Goal: Task Accomplishment & Management: Use online tool/utility

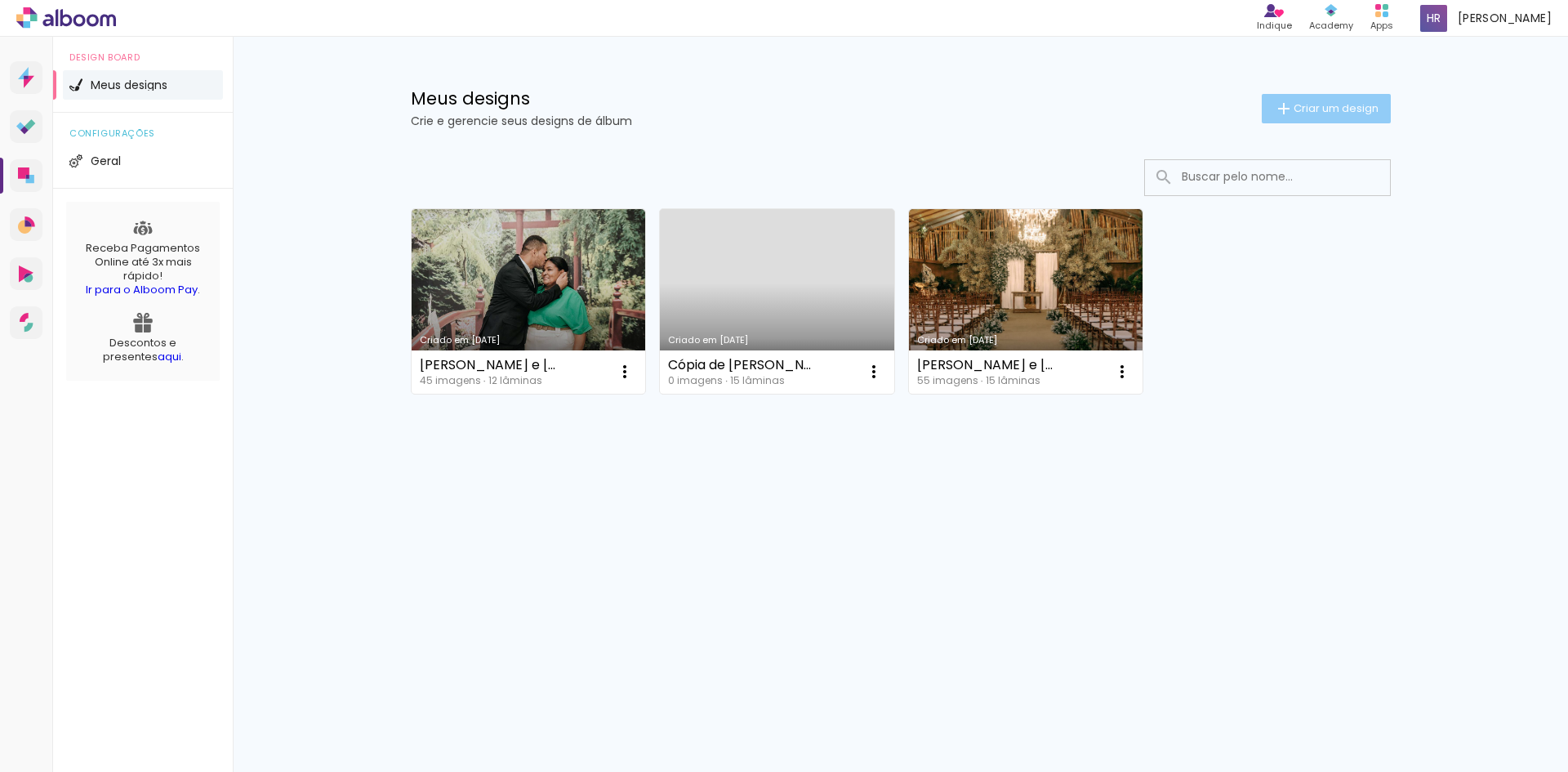
click at [1349, 103] on span "Criar um design" at bounding box center [1336, 108] width 85 height 10
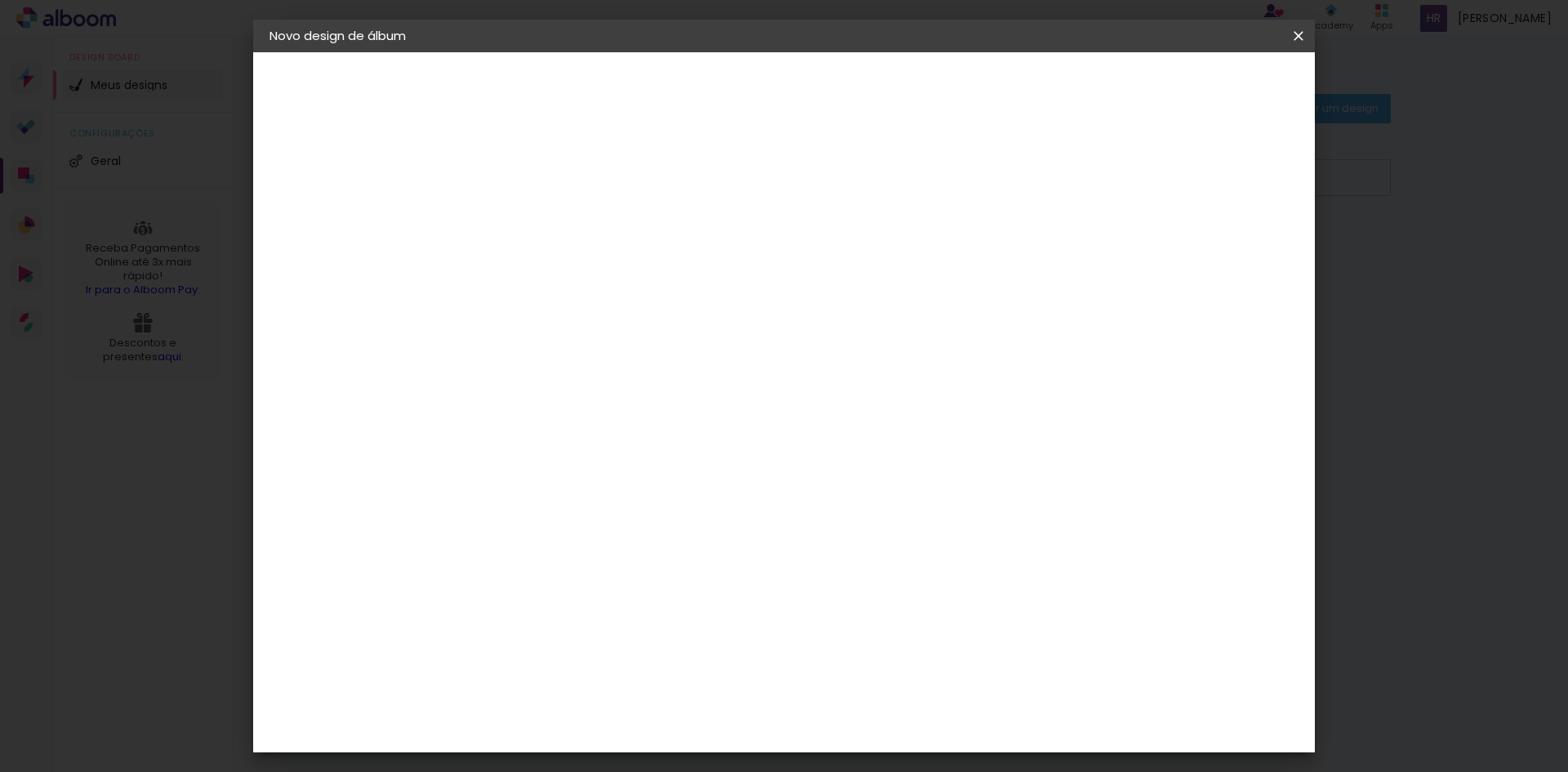
click at [0, 0] on paper-input-container "Título do álbum" at bounding box center [0, 0] width 0 height 0
type input "Album lorena"
type paper-input "Album lorena"
click at [0, 0] on slot "Avançar" at bounding box center [0, 0] width 0 height 0
click at [555, 305] on input at bounding box center [578, 311] width 165 height 20
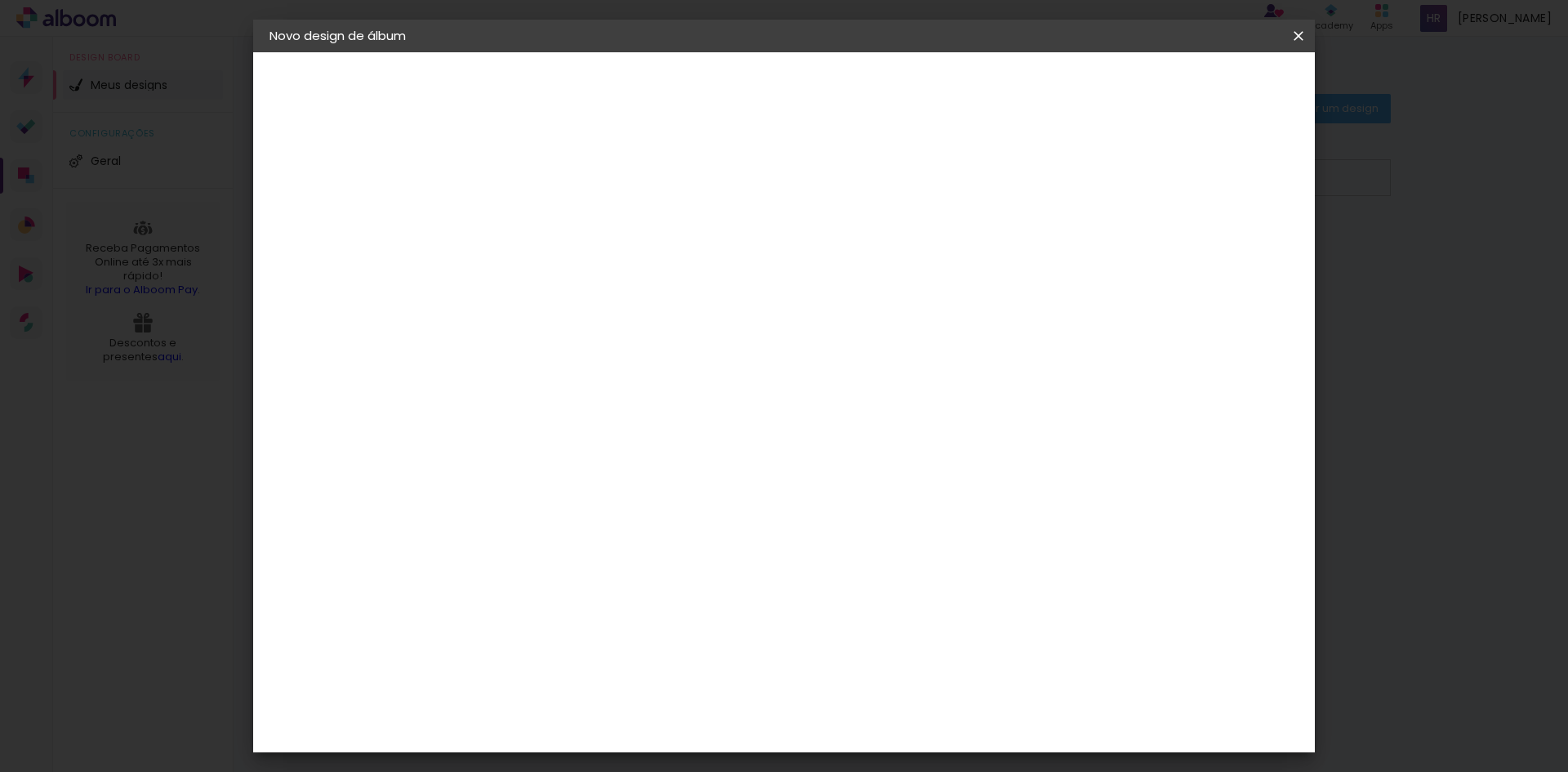
type input "dream"
type paper-input "dream"
click at [595, 372] on div "DreambooksPro" at bounding box center [579, 369] width 106 height 13
click at [632, 374] on div "DreambooksPro" at bounding box center [579, 369] width 106 height 13
click at [804, 99] on paper-button "Avançar" at bounding box center [764, 86] width 80 height 28
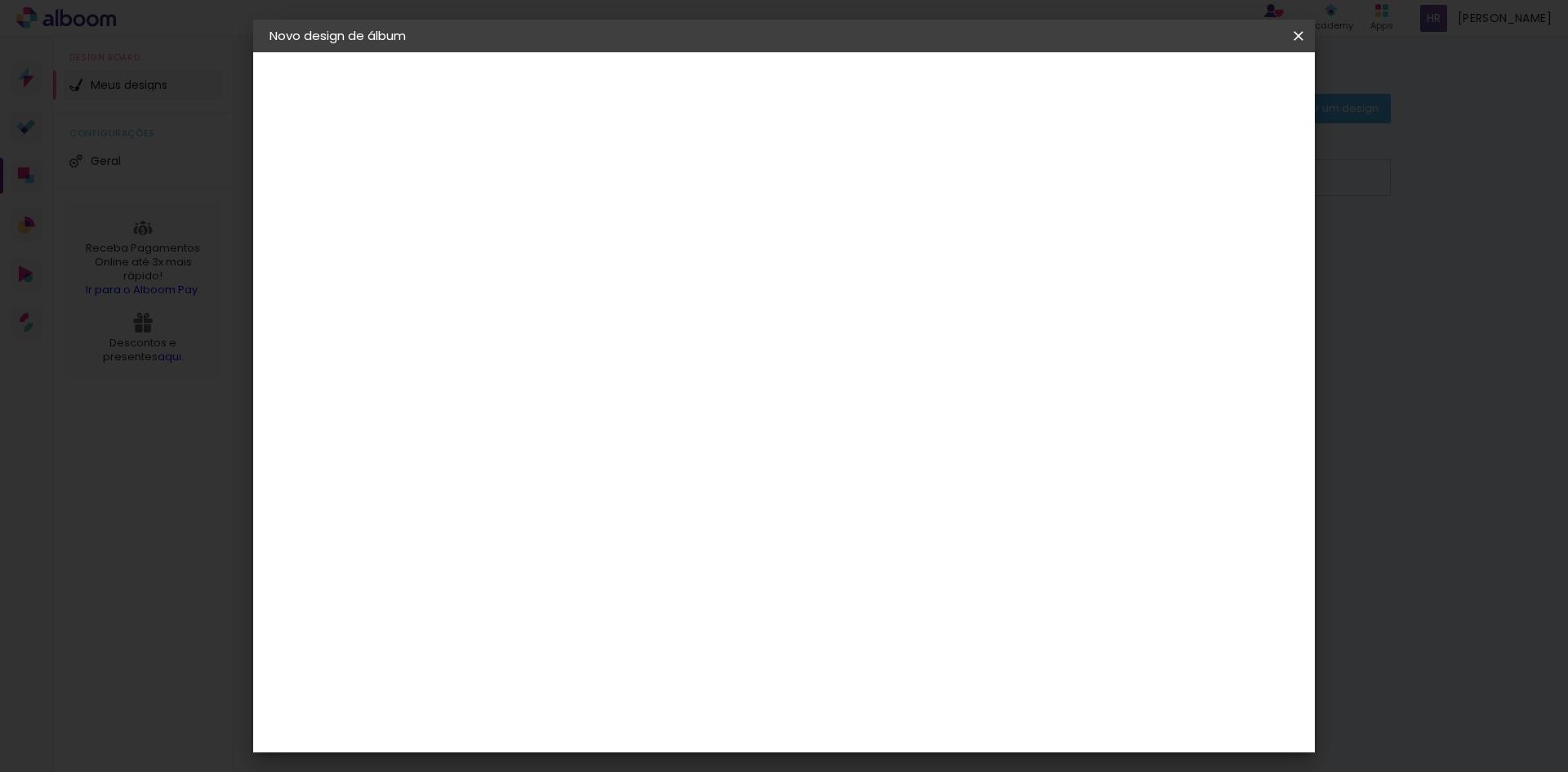
click at [600, 272] on input "text" at bounding box center [568, 284] width 64 height 26
click at [691, 191] on div "Opções disponíveis Álbum Réplica Pequena Réplica Grande Tamanho Escolha o taman…" at bounding box center [578, 121] width 226 height 139
click at [600, 272] on input "text" at bounding box center [568, 284] width 64 height 26
click at [799, 266] on paper-item "Álbum" at bounding box center [890, 271] width 327 height 32
click at [736, 266] on input "Álbum" at bounding box center [636, 268] width 200 height 26
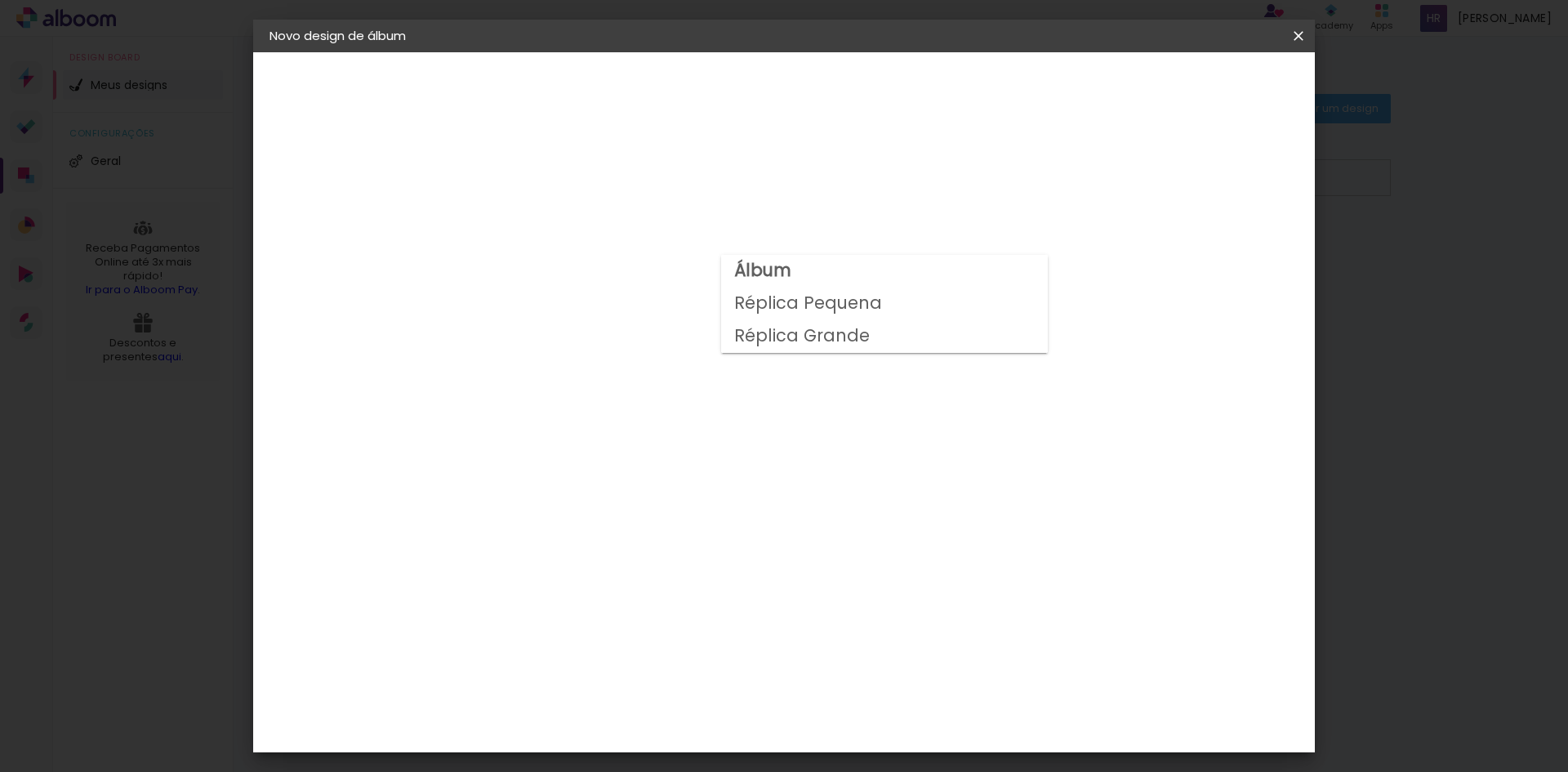
click at [0, 0] on slot "Réplica Pequena" at bounding box center [0, 0] width 0 height 0
type input "Réplica Pequena"
click at [647, 574] on span "15 × 15" at bounding box center [609, 590] width 76 height 33
click at [803, 86] on paper-button "Avançar" at bounding box center [763, 86] width 80 height 28
click at [1213, 96] on paper-button "Iniciar design" at bounding box center [1159, 86] width 107 height 28
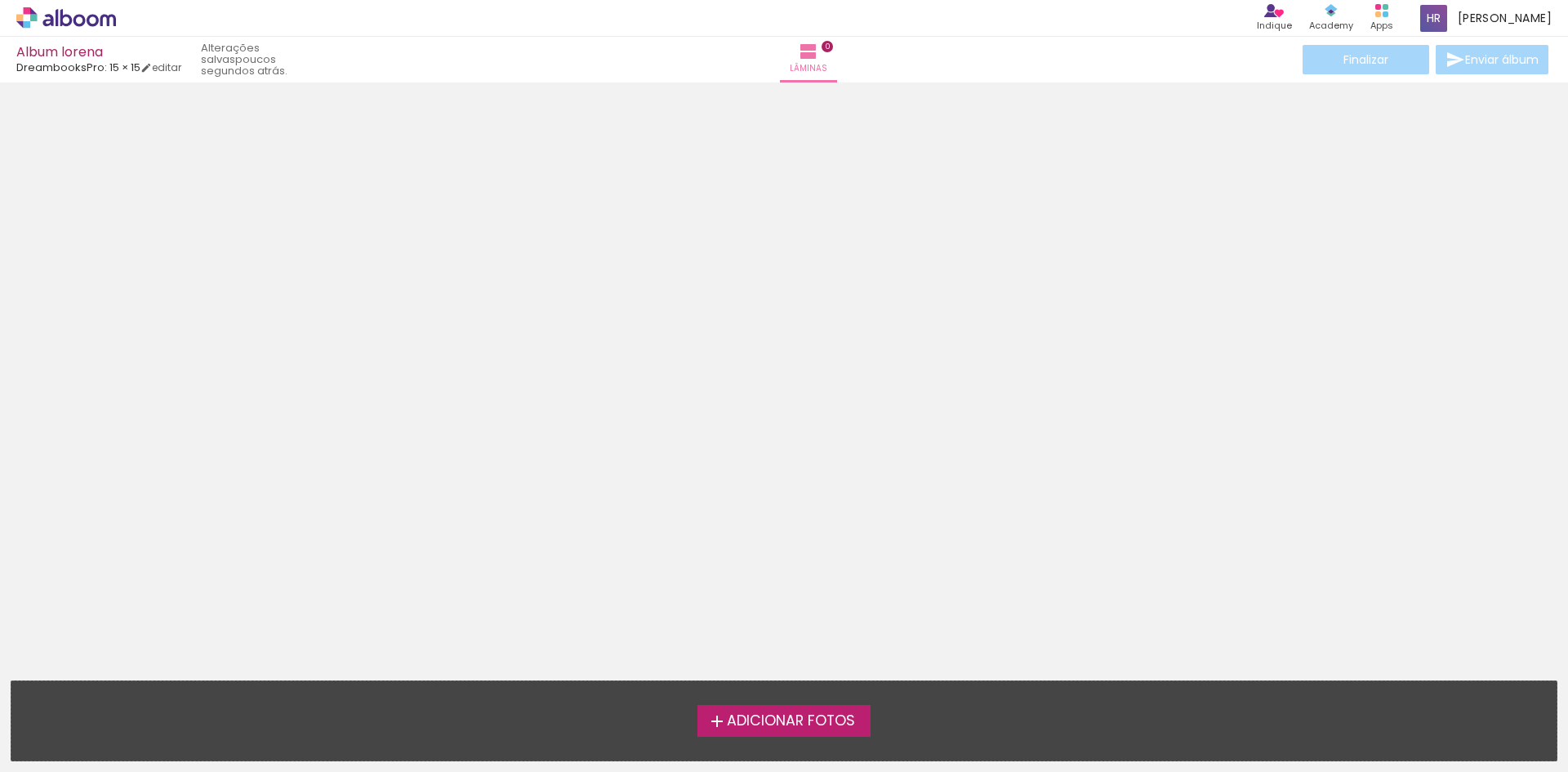
click at [782, 721] on span "Adicionar Fotos" at bounding box center [791, 720] width 129 height 14
click at [0, 0] on input "file" at bounding box center [0, 0] width 0 height 0
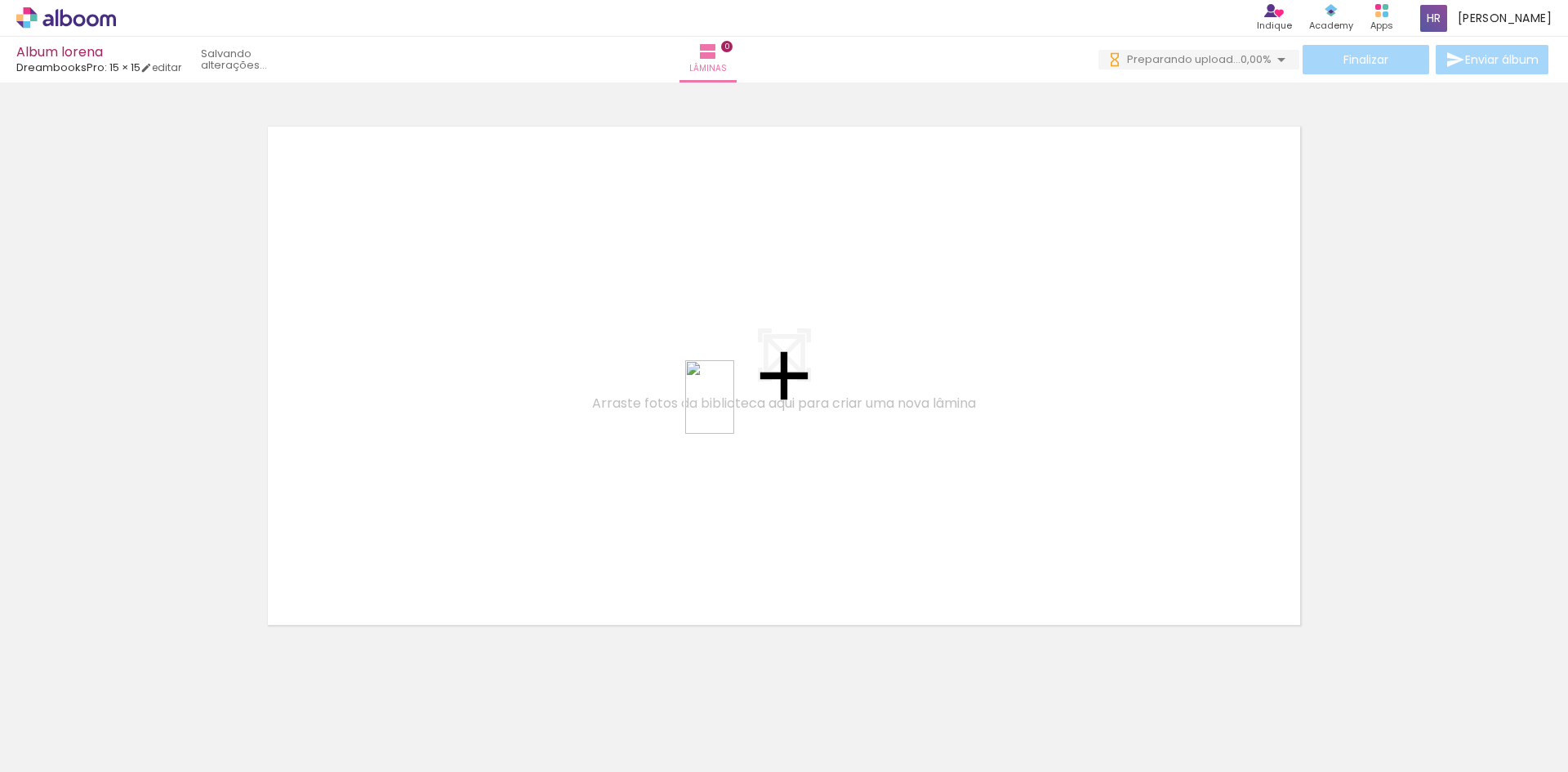
drag, startPoint x: 910, startPoint y: 725, endPoint x: 734, endPoint y: 409, distance: 361.7
click at [734, 409] on quentale-workspace at bounding box center [784, 386] width 1568 height 772
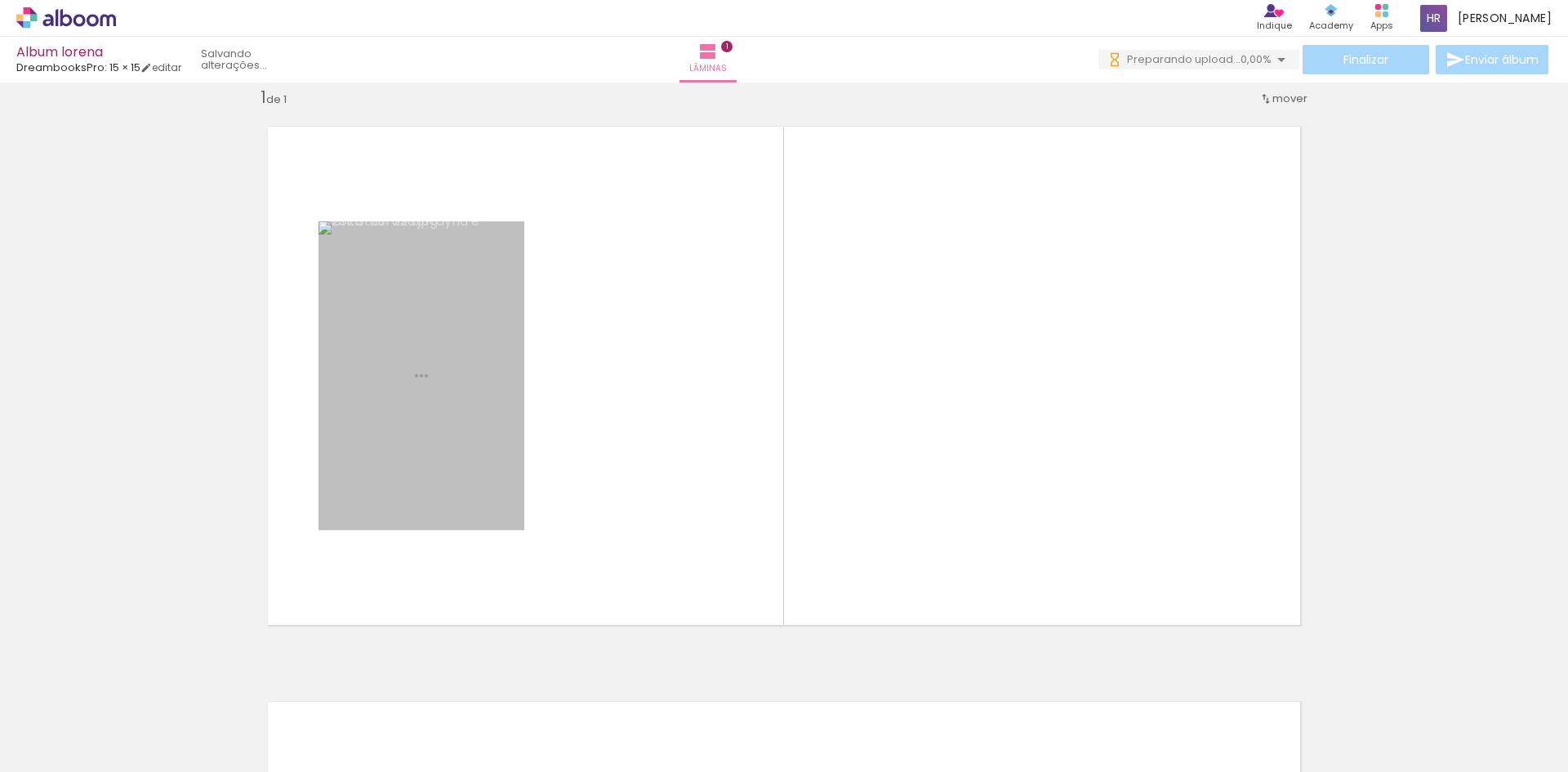
scroll to position [21, 0]
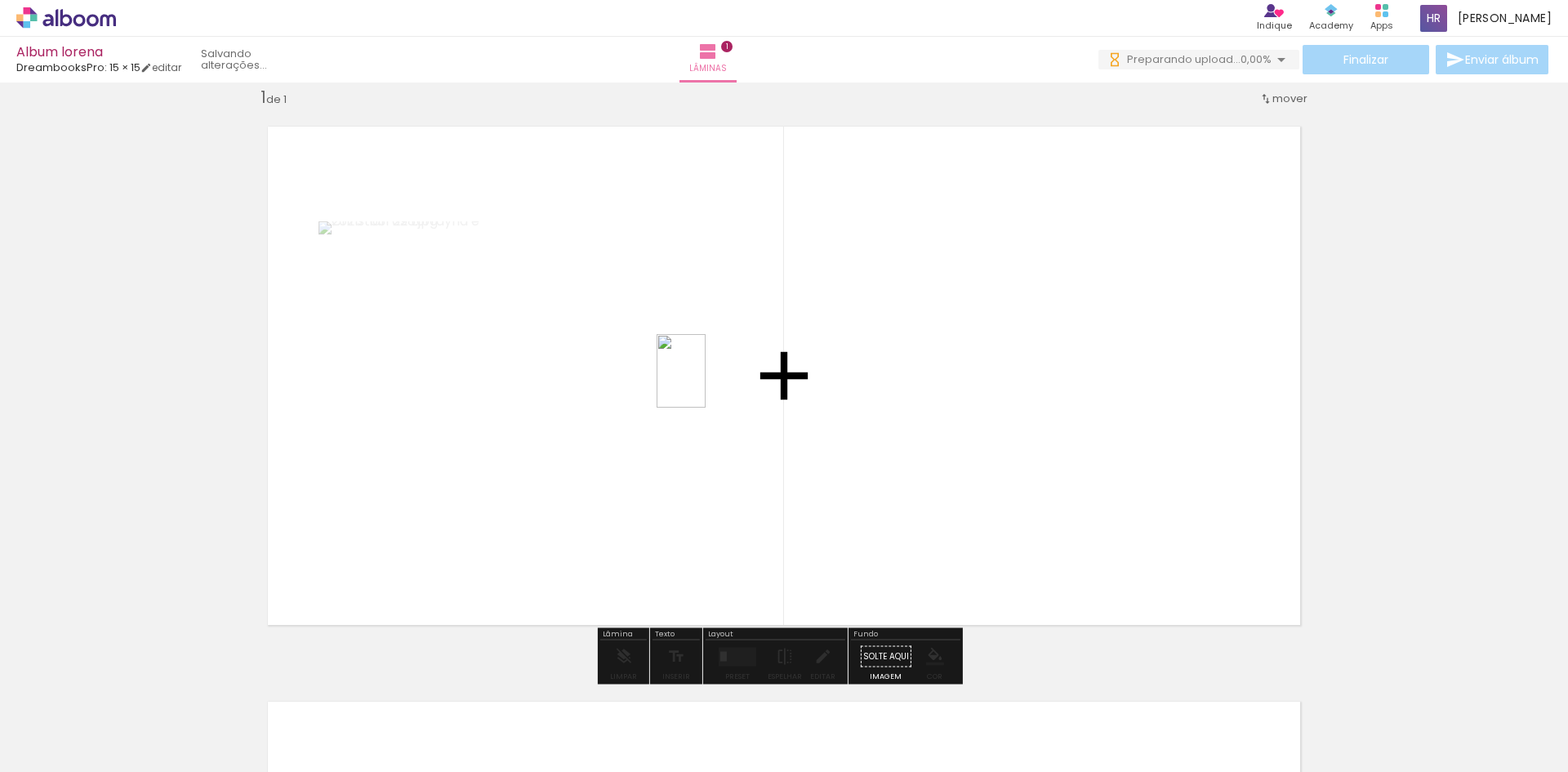
drag, startPoint x: 1004, startPoint y: 728, endPoint x: 706, endPoint y: 383, distance: 455.9
click at [706, 383] on quentale-workspace at bounding box center [784, 386] width 1568 height 772
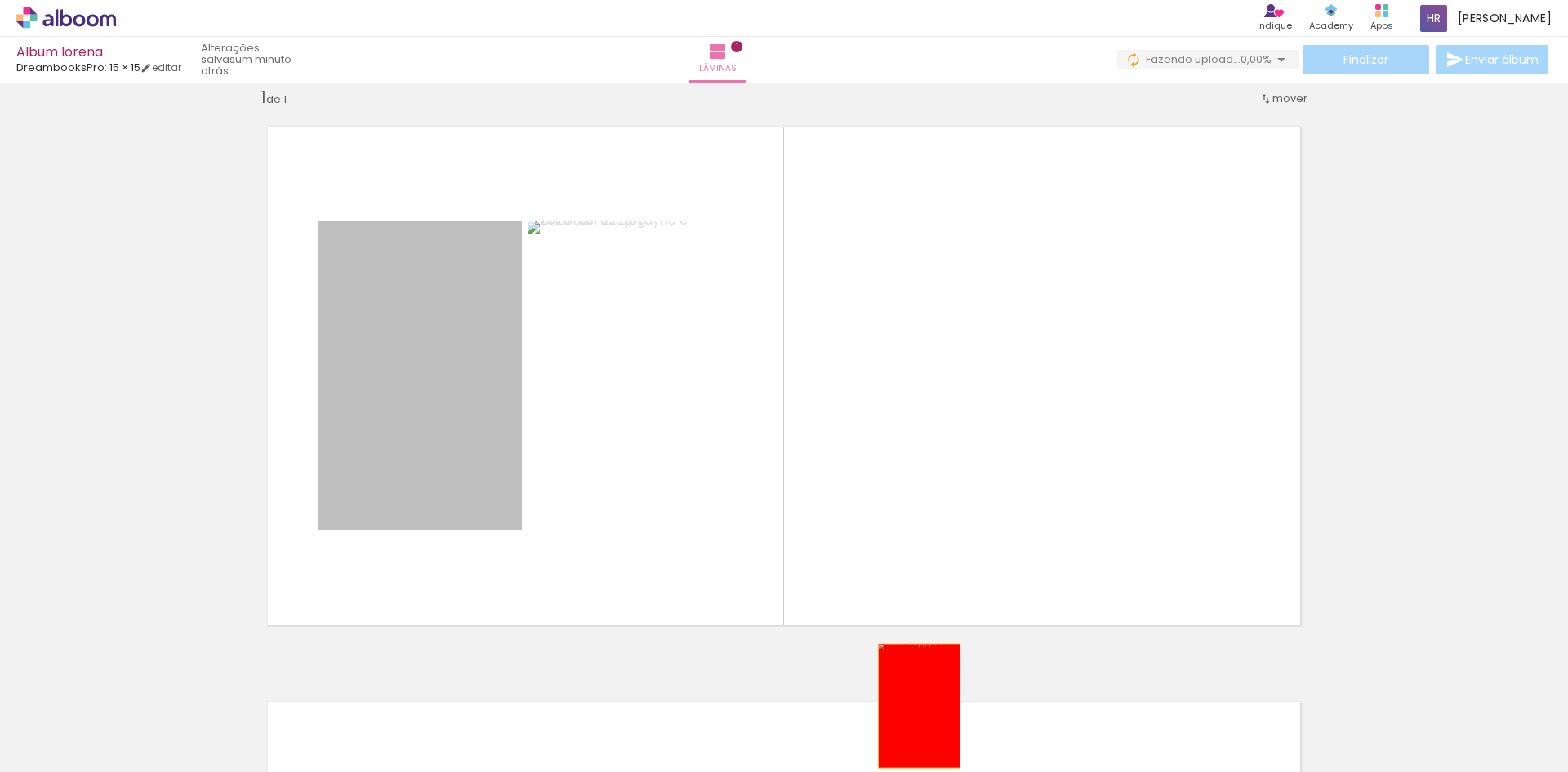
drag, startPoint x: 467, startPoint y: 317, endPoint x: 913, endPoint y: 706, distance: 591.8
click at [913, 706] on quentale-workspace at bounding box center [784, 386] width 1568 height 772
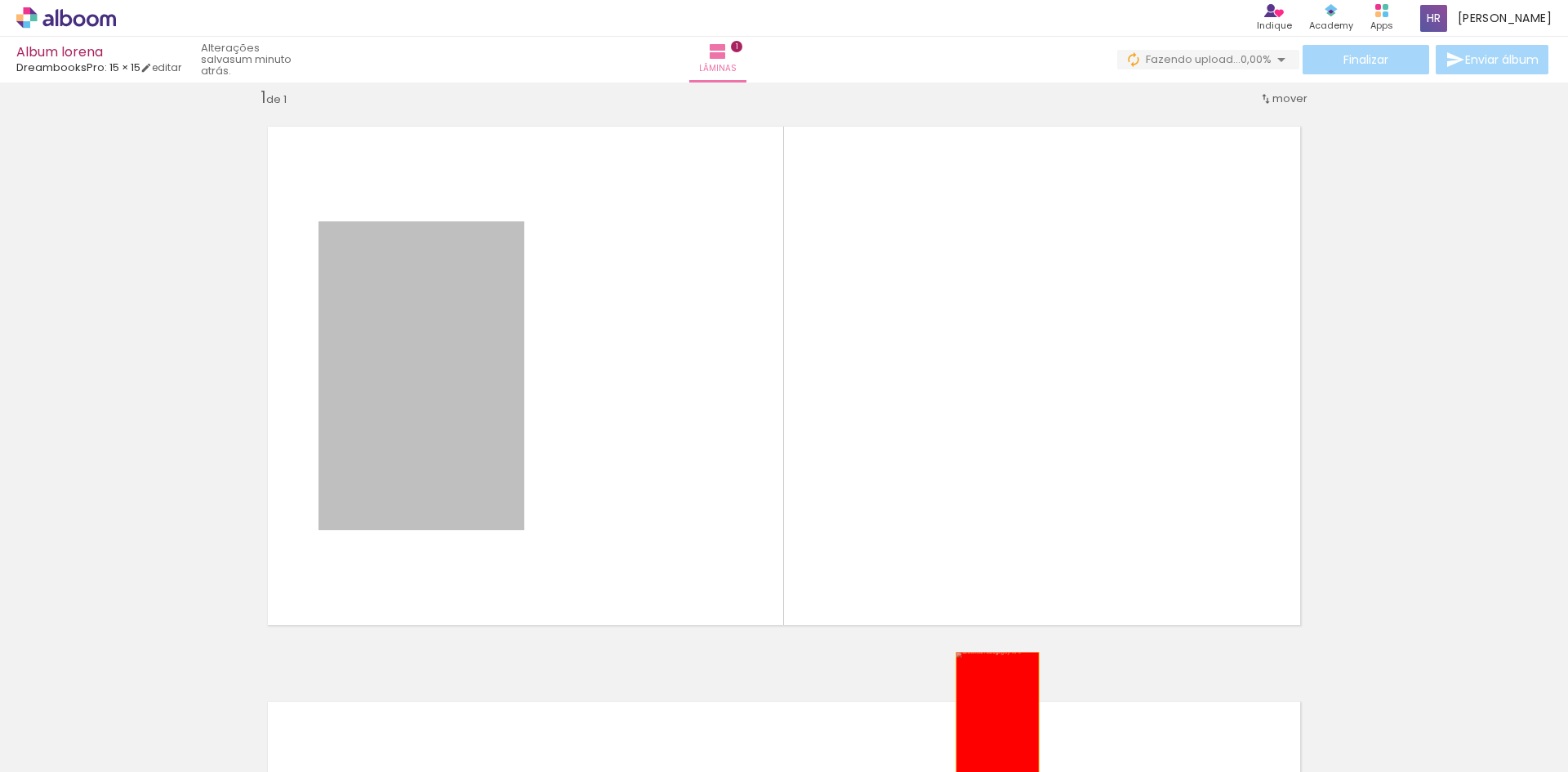
drag, startPoint x: 465, startPoint y: 401, endPoint x: 992, endPoint y: 712, distance: 611.9
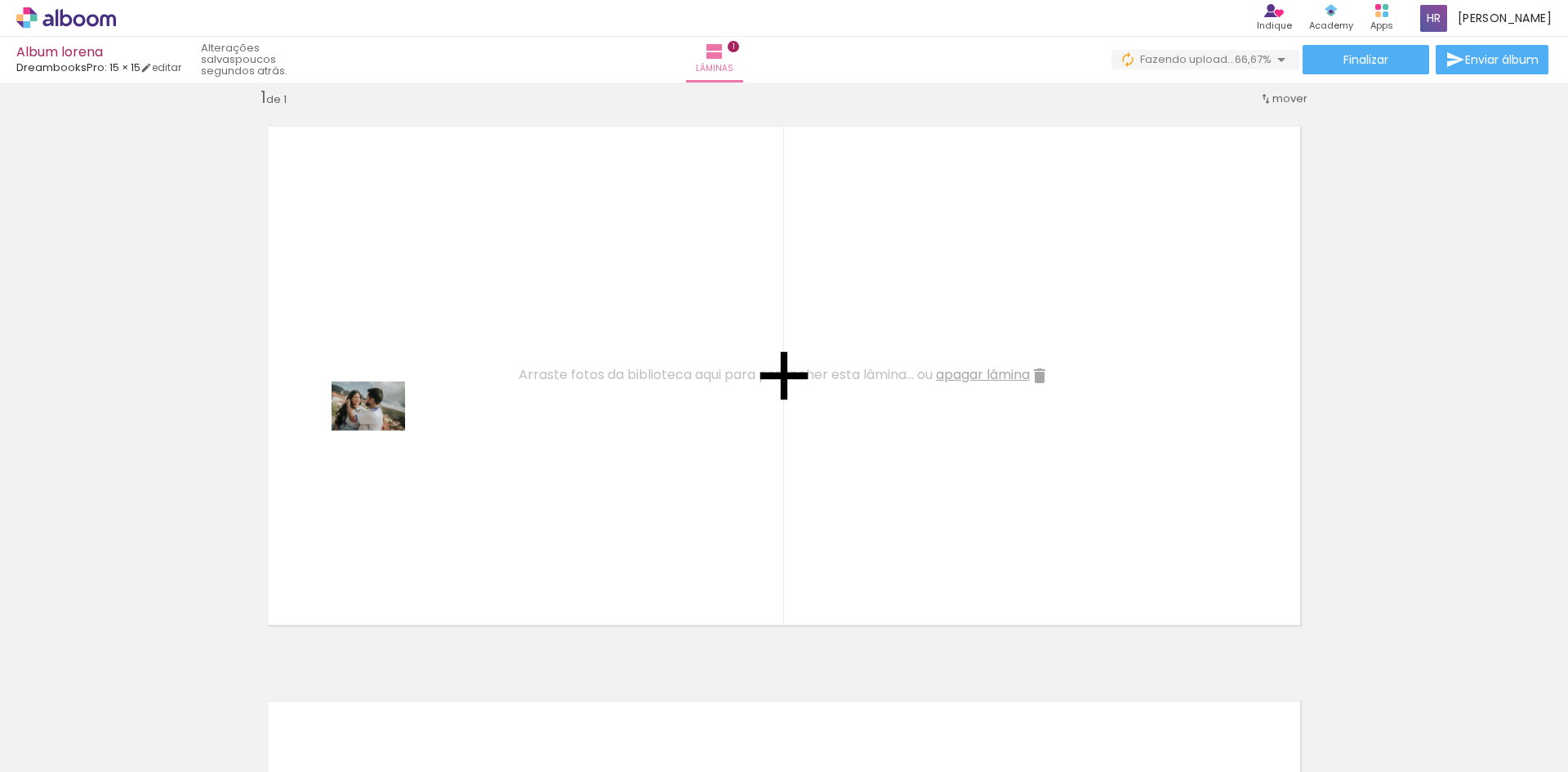
drag, startPoint x: 163, startPoint y: 718, endPoint x: 398, endPoint y: 415, distance: 383.5
click at [398, 415] on quentale-workspace at bounding box center [784, 386] width 1568 height 772
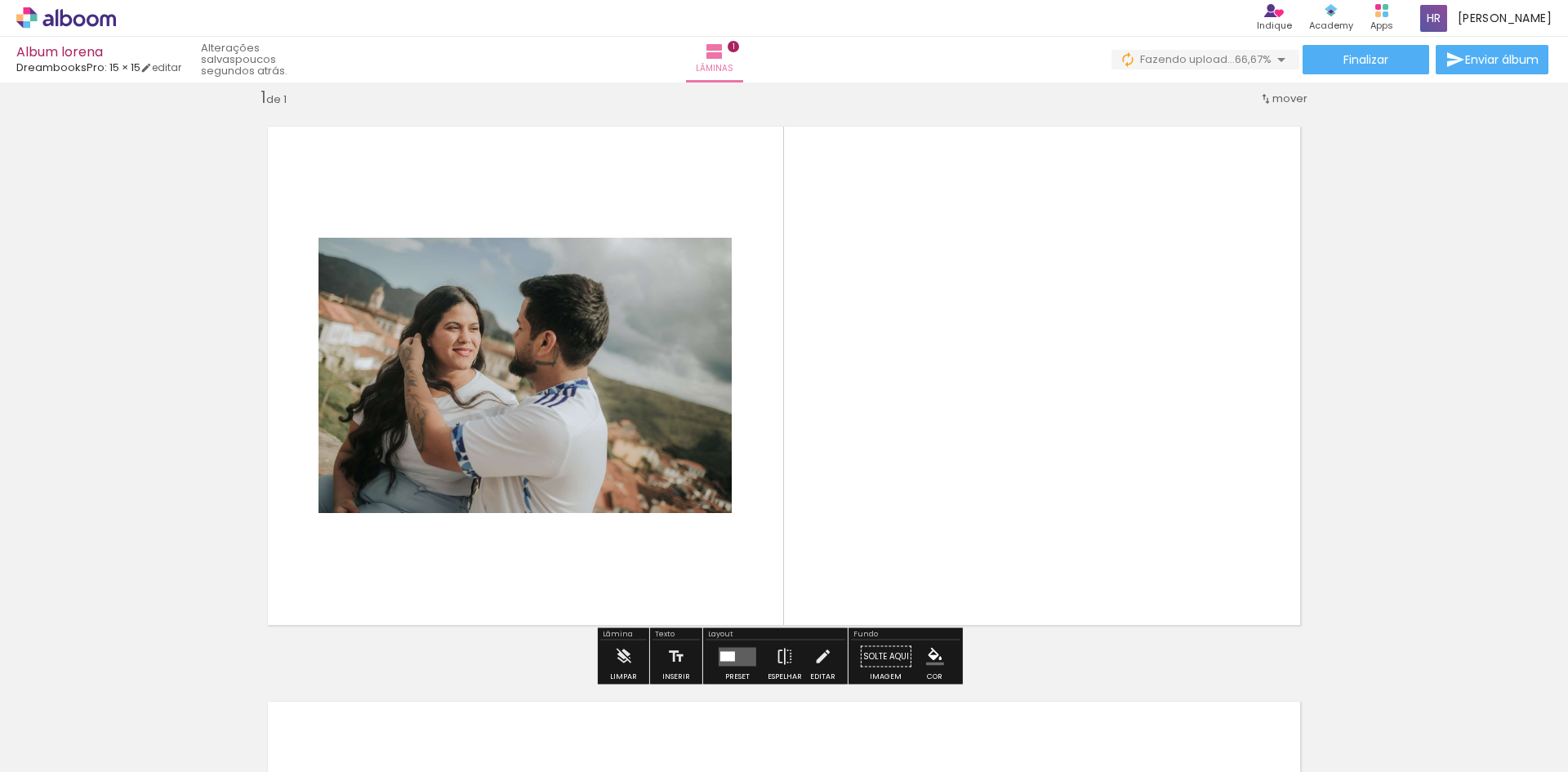
click at [725, 649] on quentale-layouter at bounding box center [737, 656] width 37 height 19
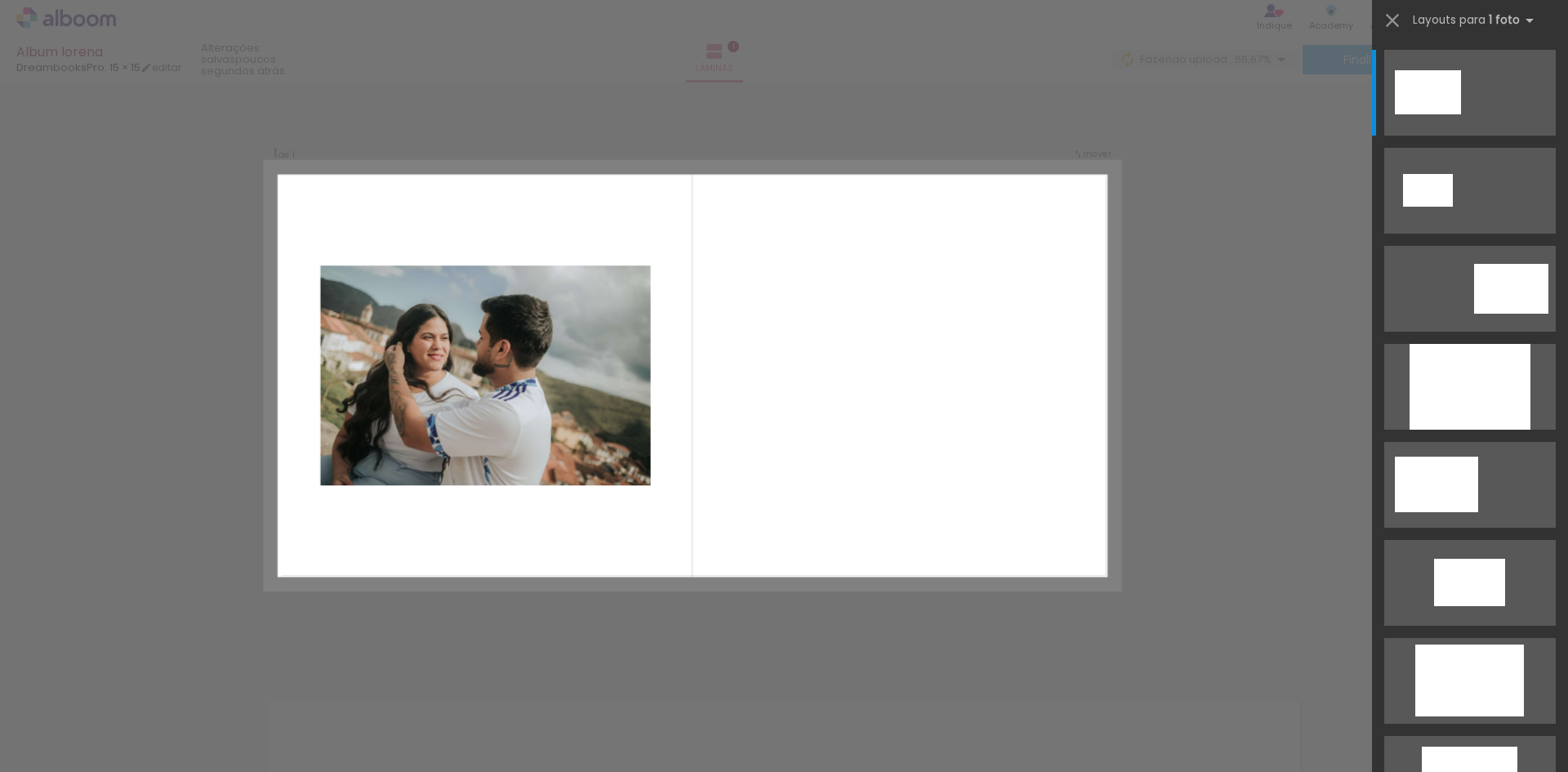
scroll to position [20, 0]
click at [849, 584] on quentale-layouter at bounding box center [692, 376] width 854 height 427
click at [806, 327] on quentale-layouter at bounding box center [692, 376] width 854 height 427
click at [1391, 26] on iron-icon at bounding box center [1392, 20] width 23 height 23
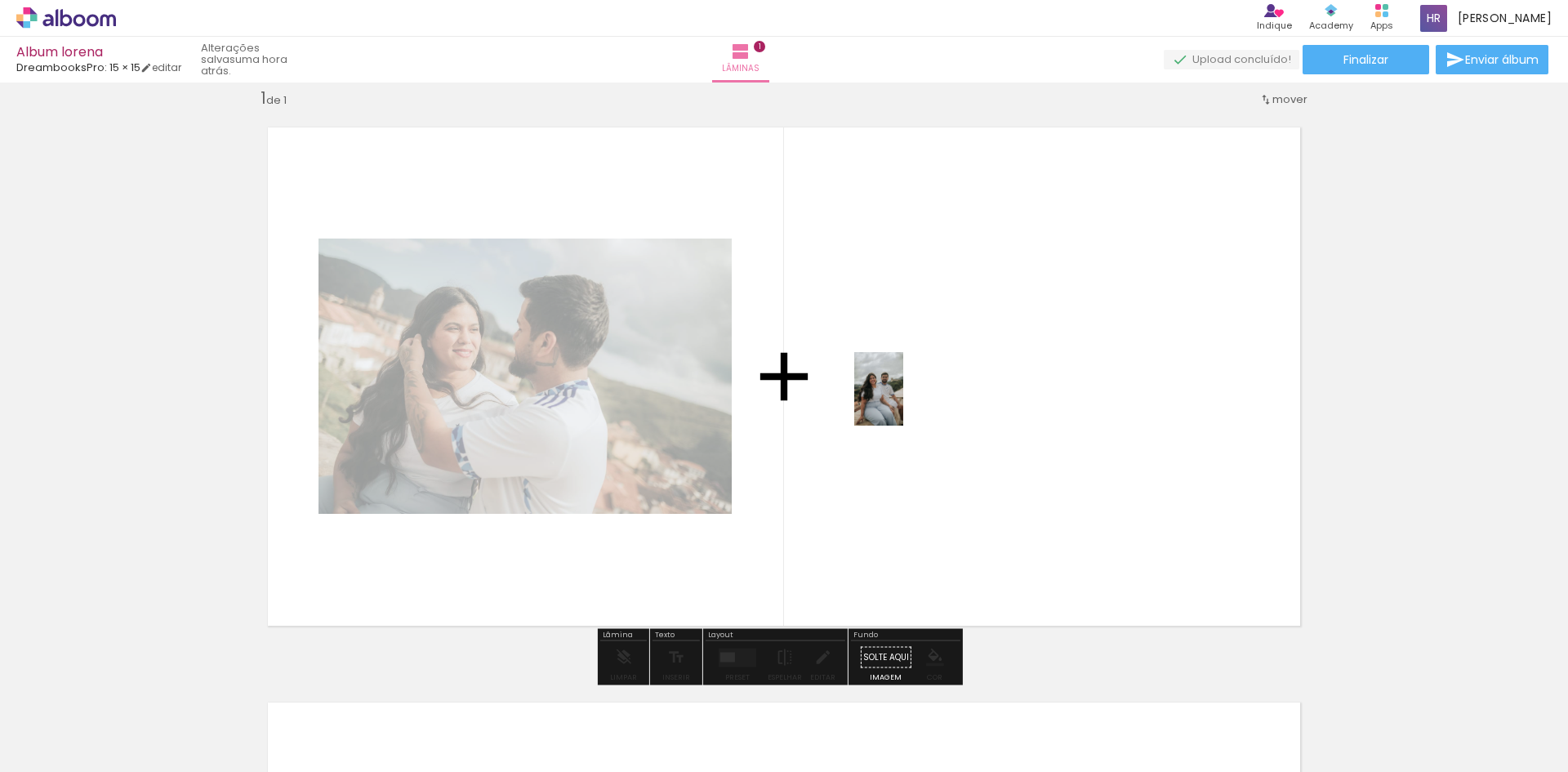
drag, startPoint x: 808, startPoint y: 741, endPoint x: 903, endPoint y: 401, distance: 353.0
click at [903, 401] on quentale-workspace at bounding box center [784, 386] width 1568 height 772
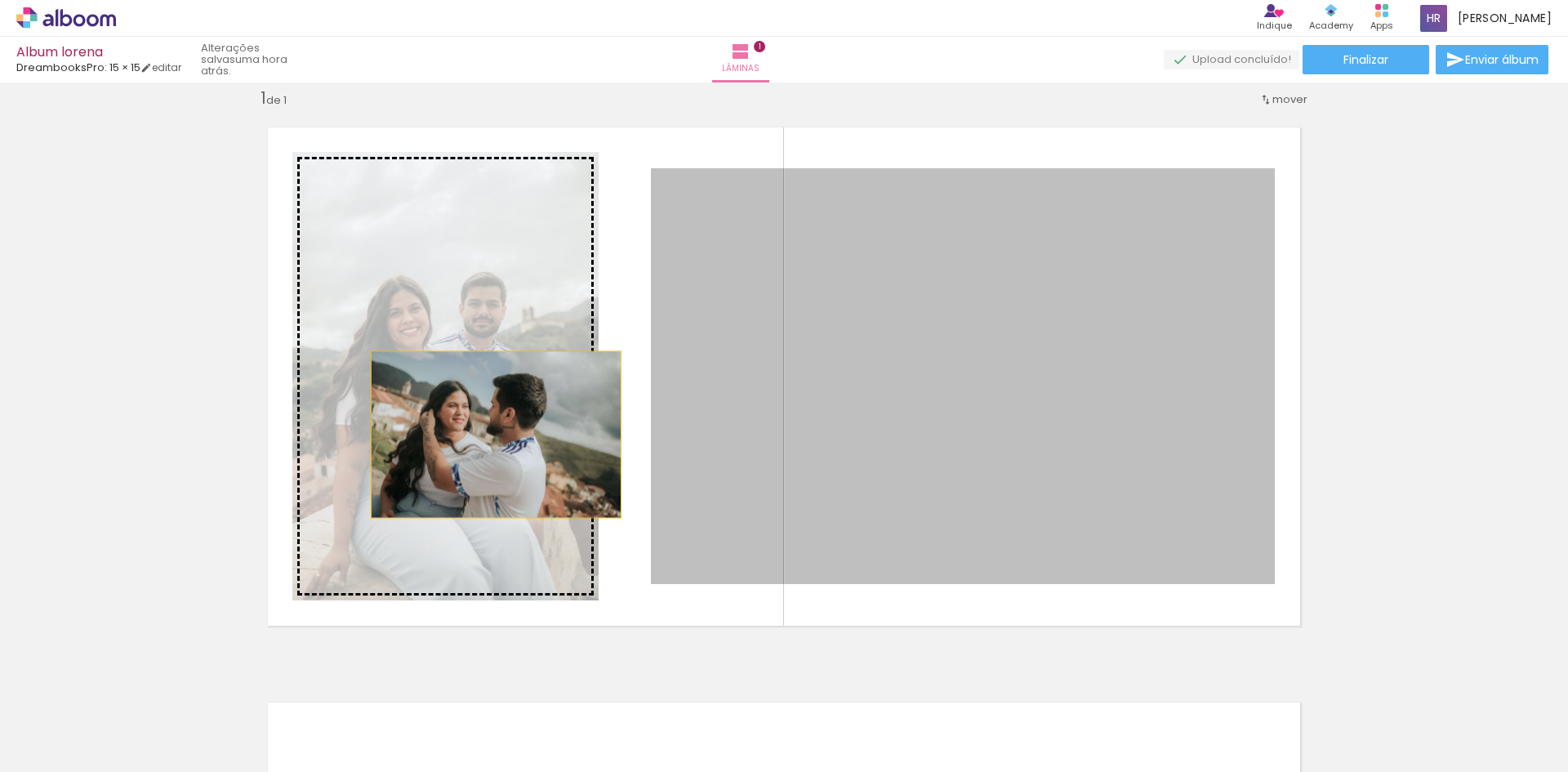
drag, startPoint x: 807, startPoint y: 454, endPoint x: 490, endPoint y: 434, distance: 317.6
click at [0, 0] on slot at bounding box center [0, 0] width 0 height 0
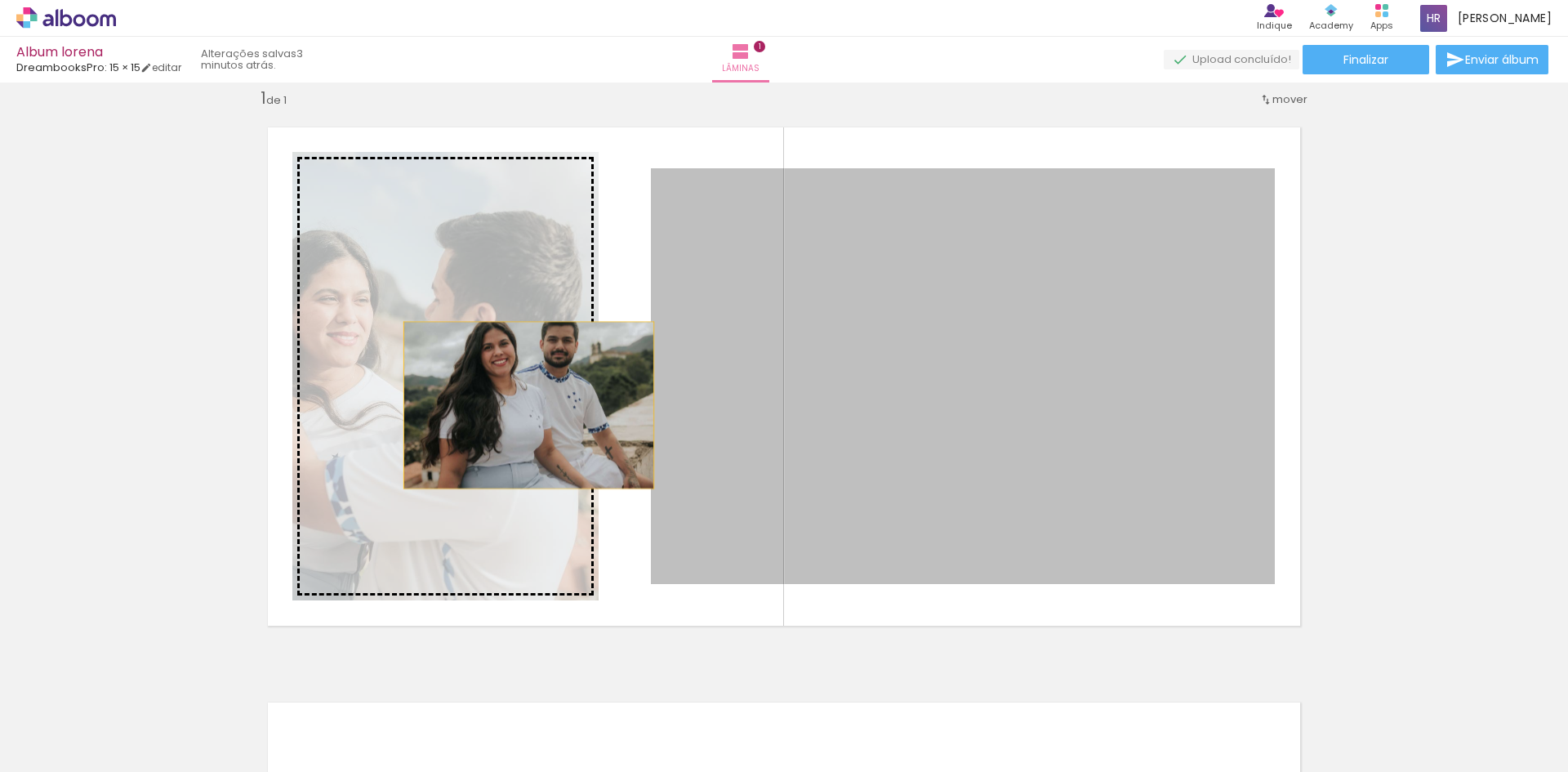
drag, startPoint x: 970, startPoint y: 420, endPoint x: 523, endPoint y: 405, distance: 447.3
click at [0, 0] on slot at bounding box center [0, 0] width 0 height 0
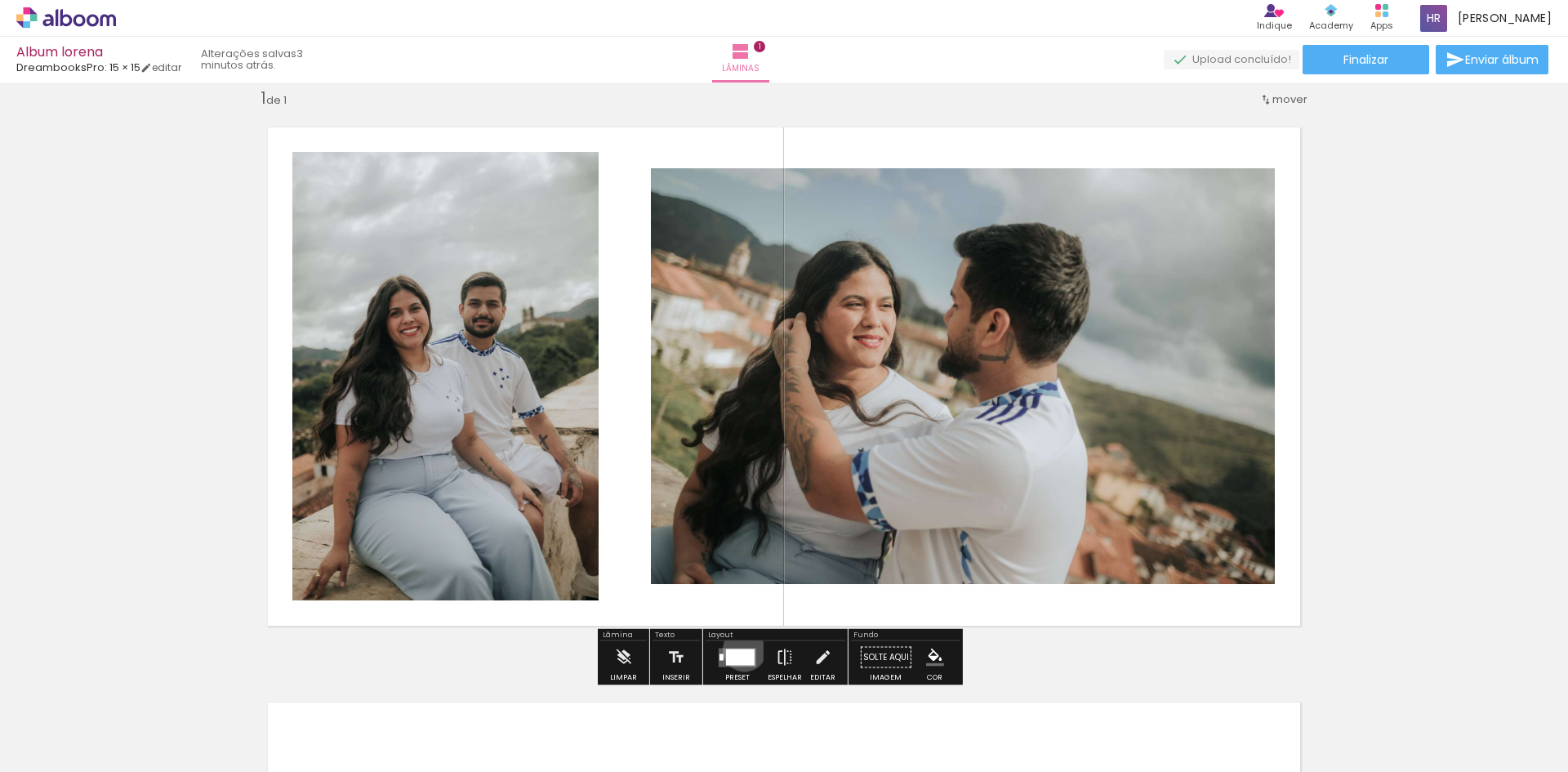
click at [741, 649] on div at bounding box center [741, 656] width 29 height 16
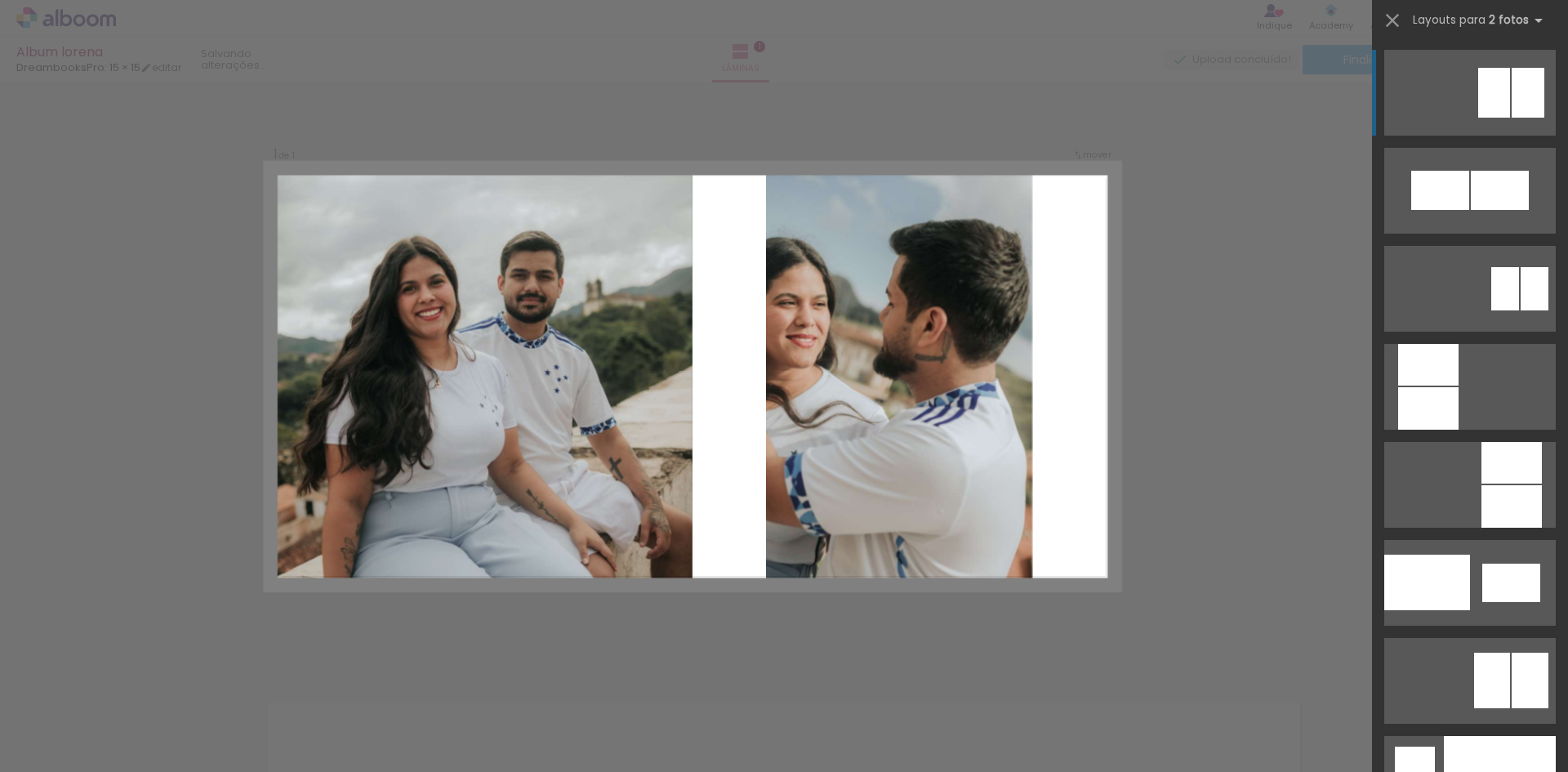
scroll to position [6206, 0]
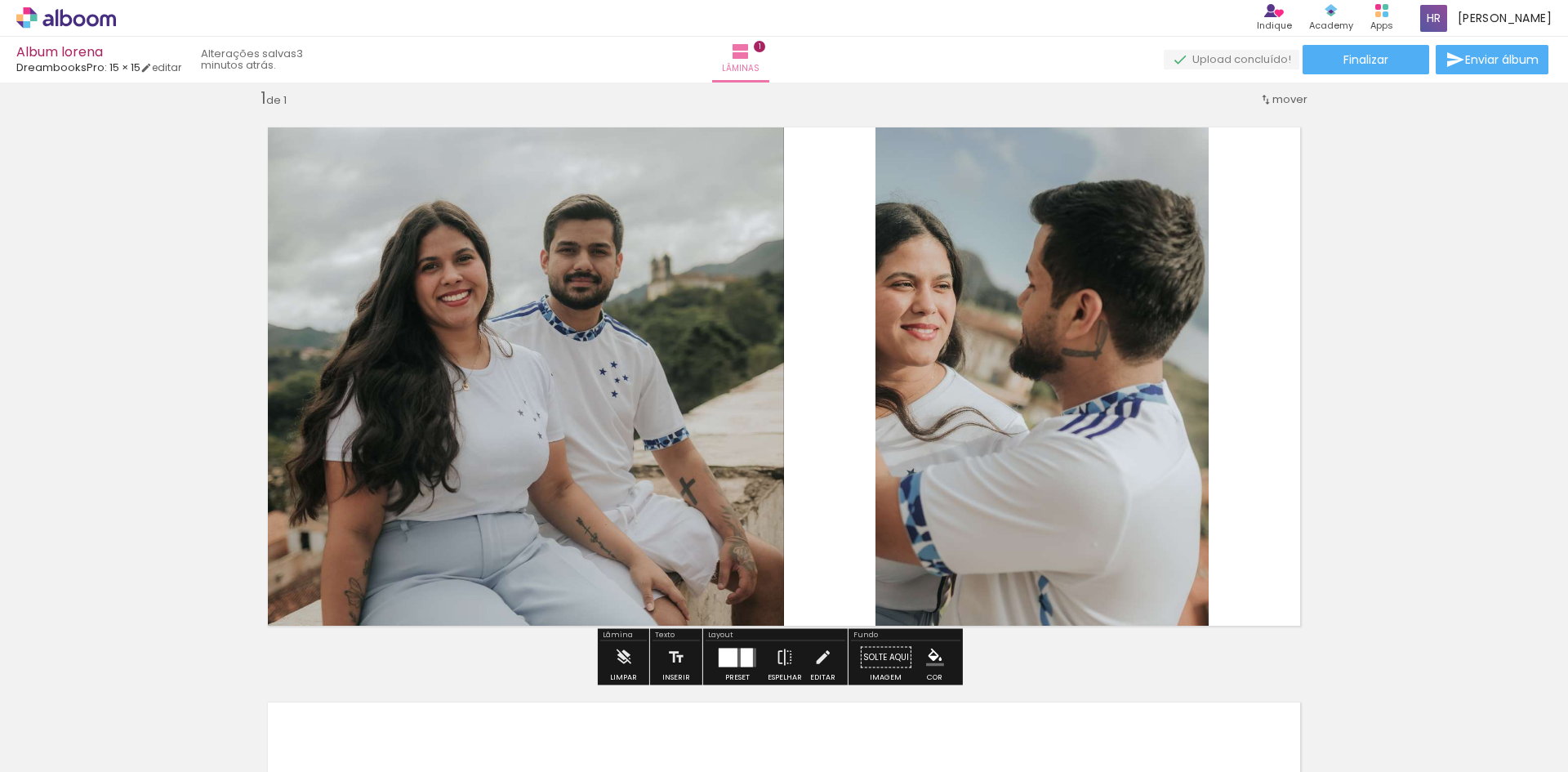
click at [1004, 379] on quentale-photo at bounding box center [1041, 376] width 333 height 534
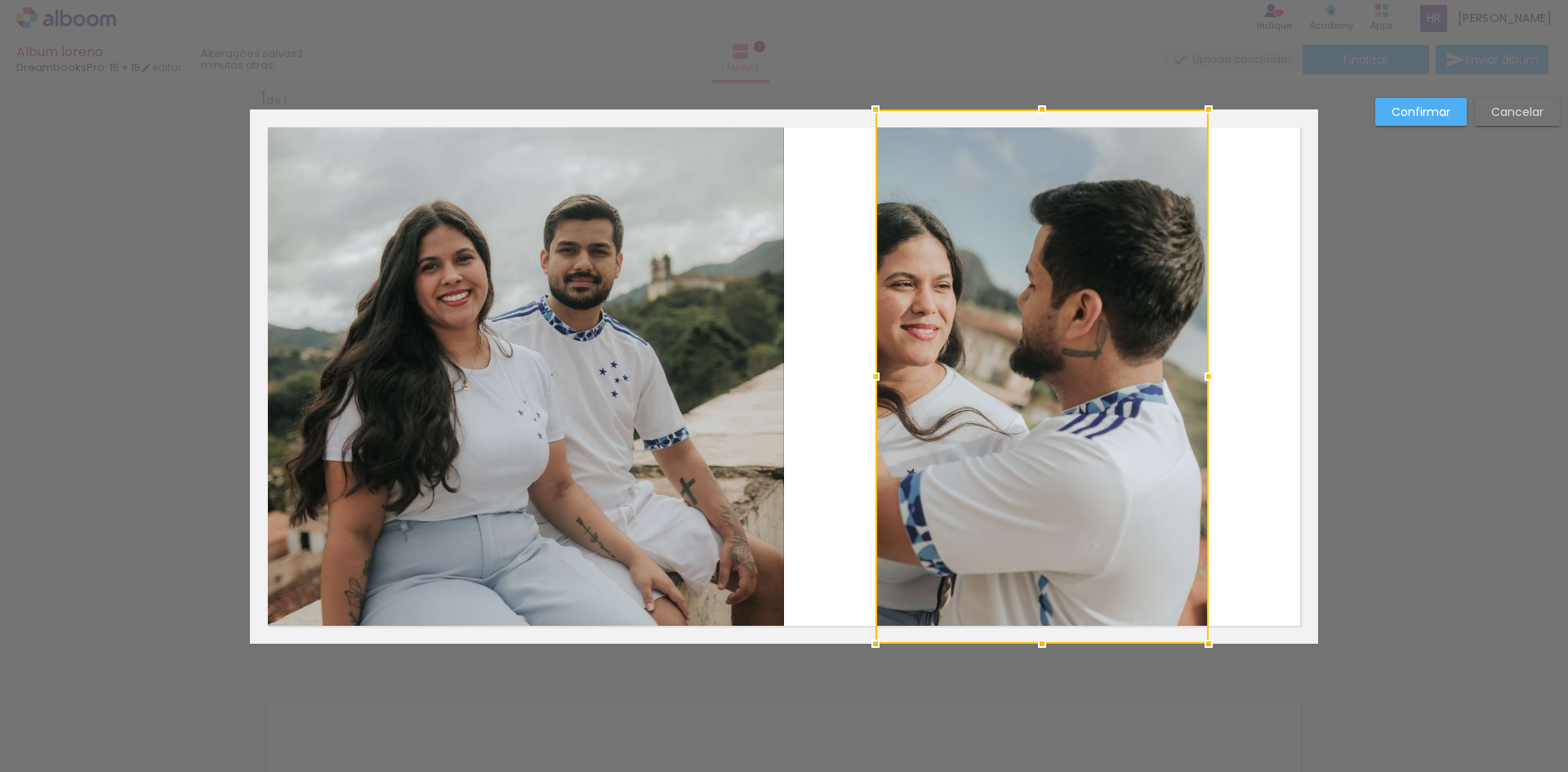
scroll to position [21, 0]
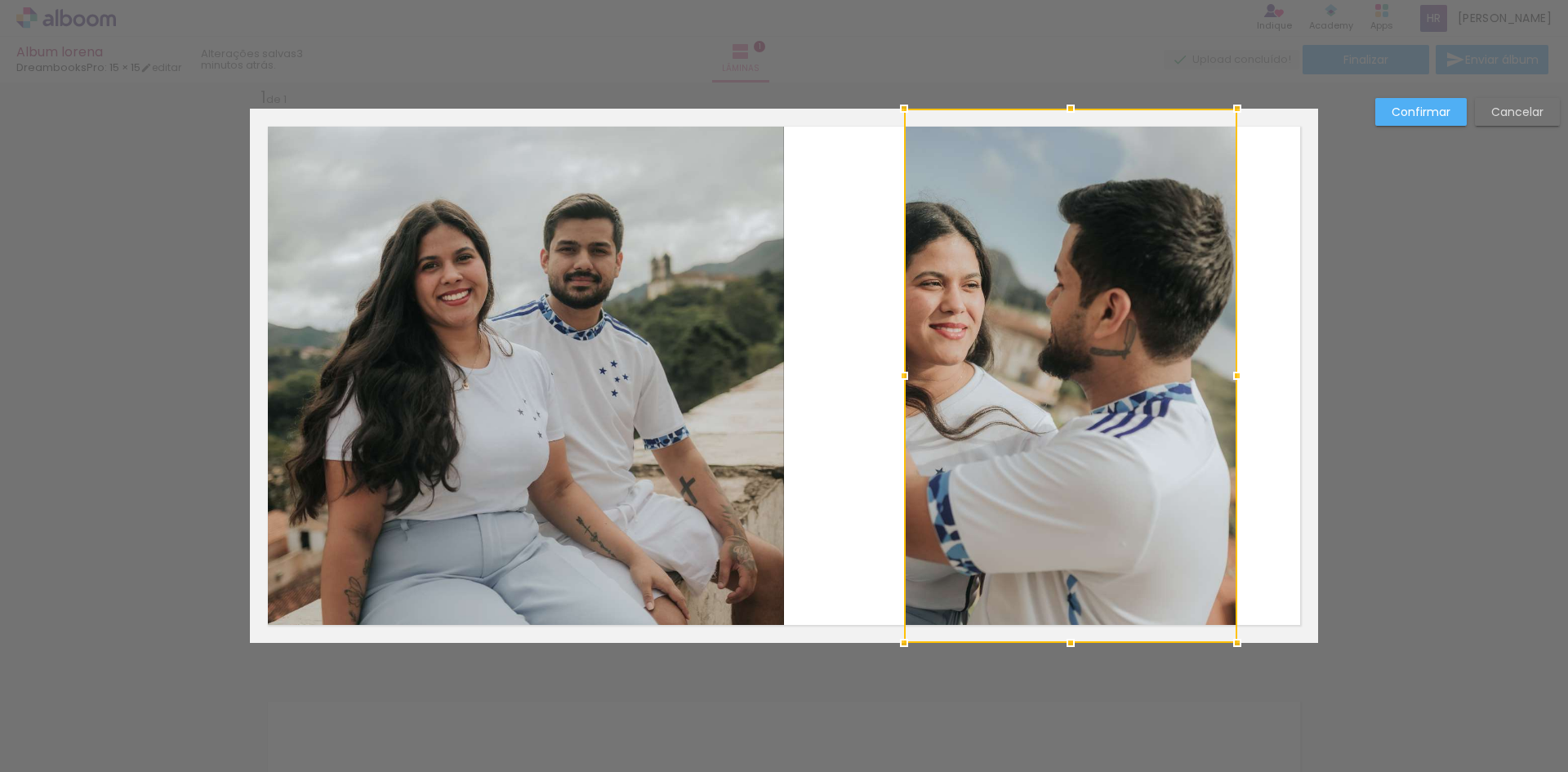
drag, startPoint x: 1004, startPoint y: 379, endPoint x: 1025, endPoint y: 383, distance: 21.4
click at [1025, 383] on div at bounding box center [1070, 375] width 333 height 534
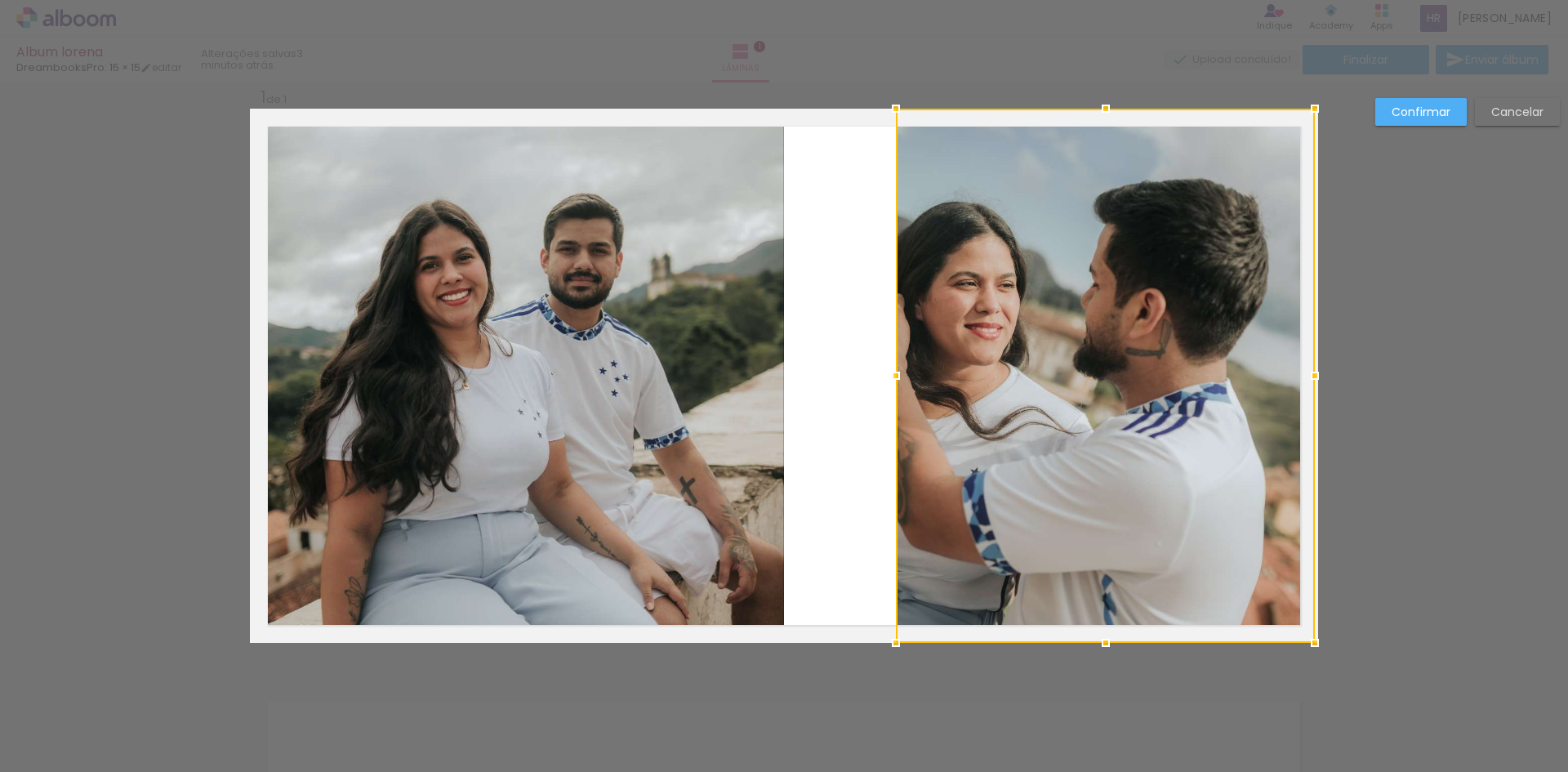
drag, startPoint x: 1227, startPoint y: 372, endPoint x: 1302, endPoint y: 376, distance: 75.1
click at [1302, 376] on div at bounding box center [1314, 375] width 32 height 32
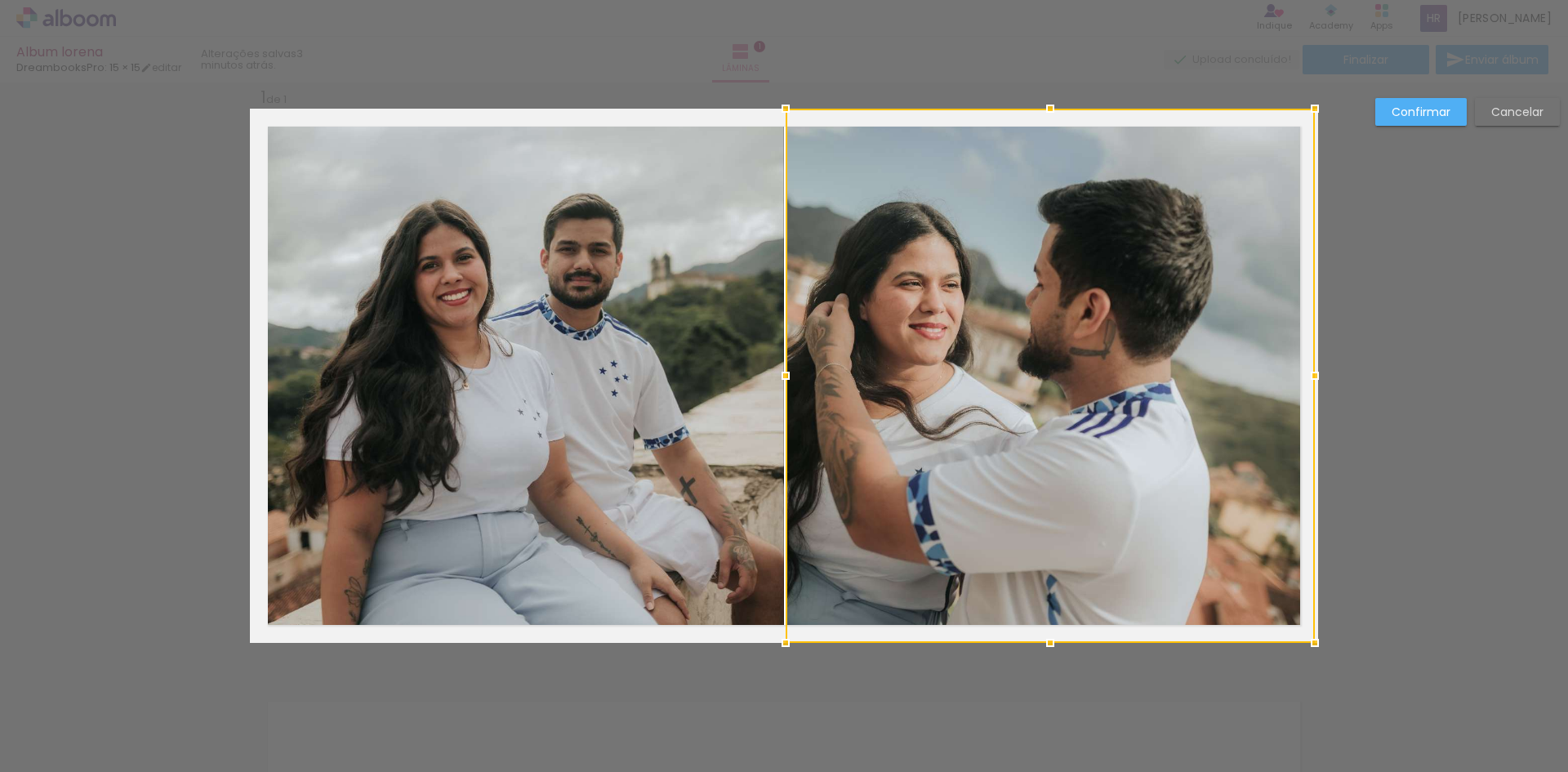
drag, startPoint x: 896, startPoint y: 371, endPoint x: 794, endPoint y: 380, distance: 102.4
click at [794, 380] on div at bounding box center [786, 375] width 32 height 32
click at [1445, 341] on div "Confirmar Cancelar" at bounding box center [784, 655] width 1568 height 1189
click at [1418, 504] on div "Confirmar Cancelar" at bounding box center [784, 655] width 1568 height 1189
drag, startPoint x: 1334, startPoint y: 638, endPoint x: 1399, endPoint y: 374, distance: 271.9
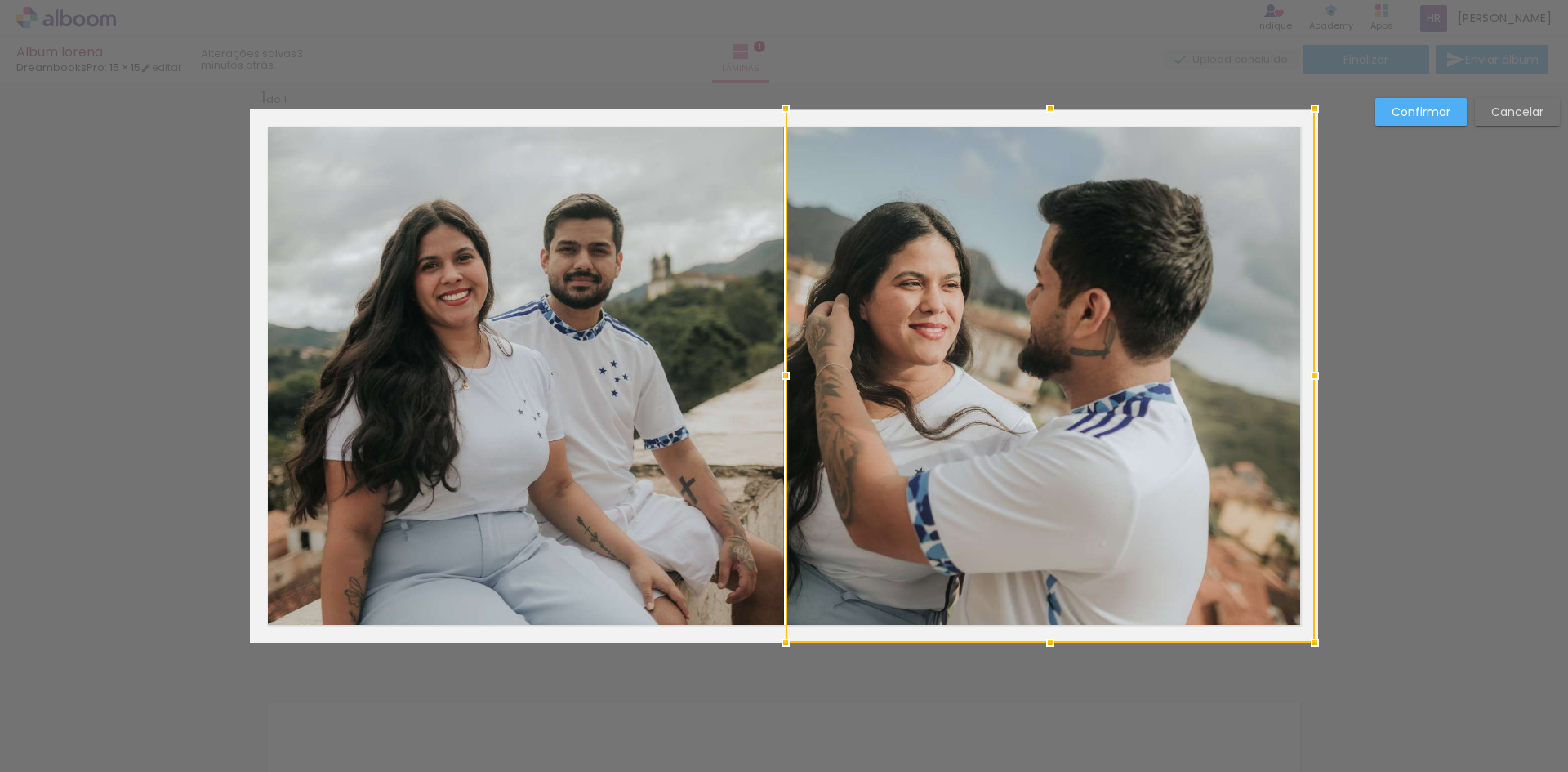
click at [1335, 632] on div "Confirmar Cancelar" at bounding box center [784, 655] width 1568 height 1189
click at [0, 0] on slot "Confirmar" at bounding box center [0, 0] width 0 height 0
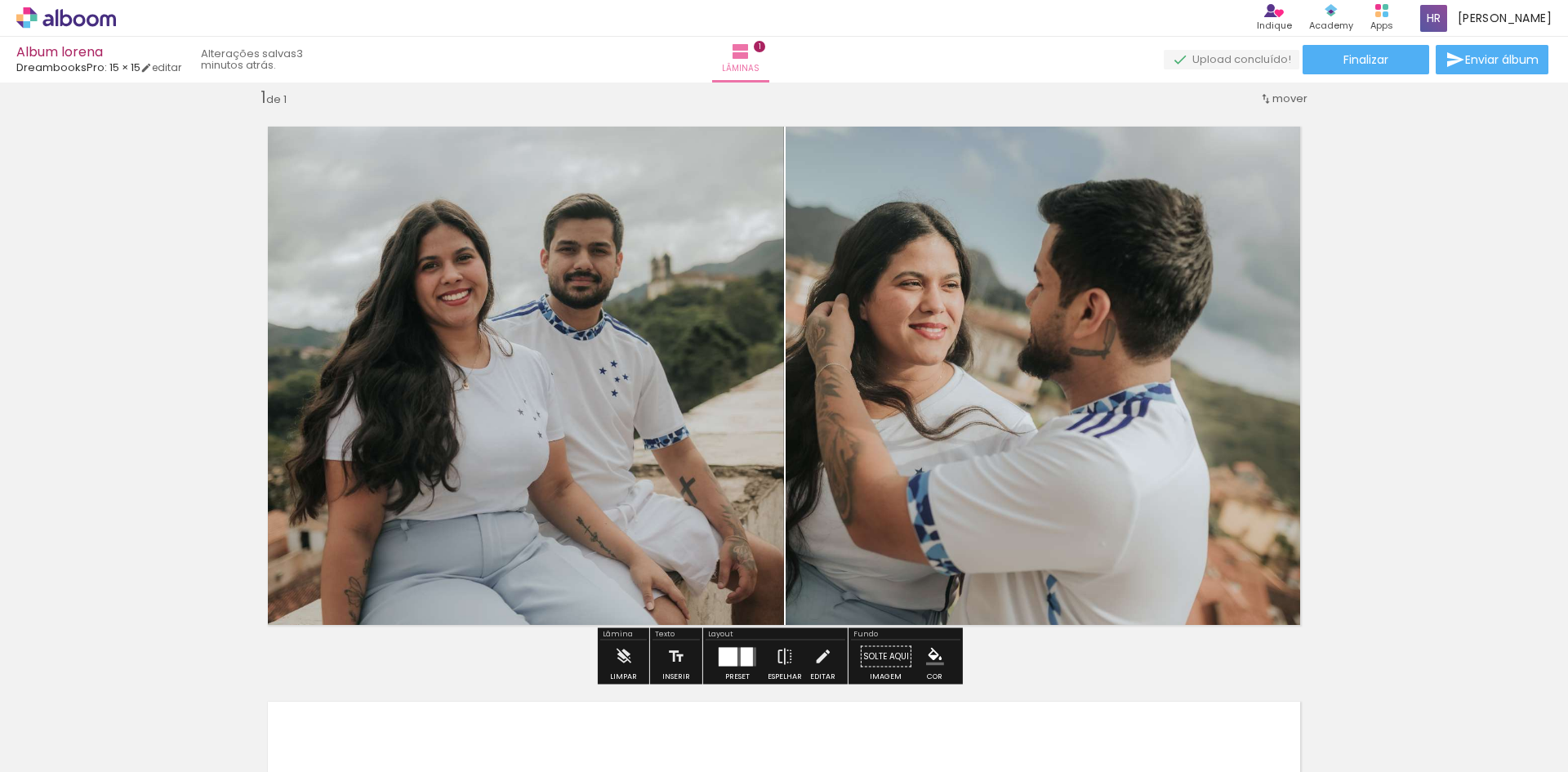
click at [1086, 325] on quentale-photo at bounding box center [1050, 375] width 529 height 534
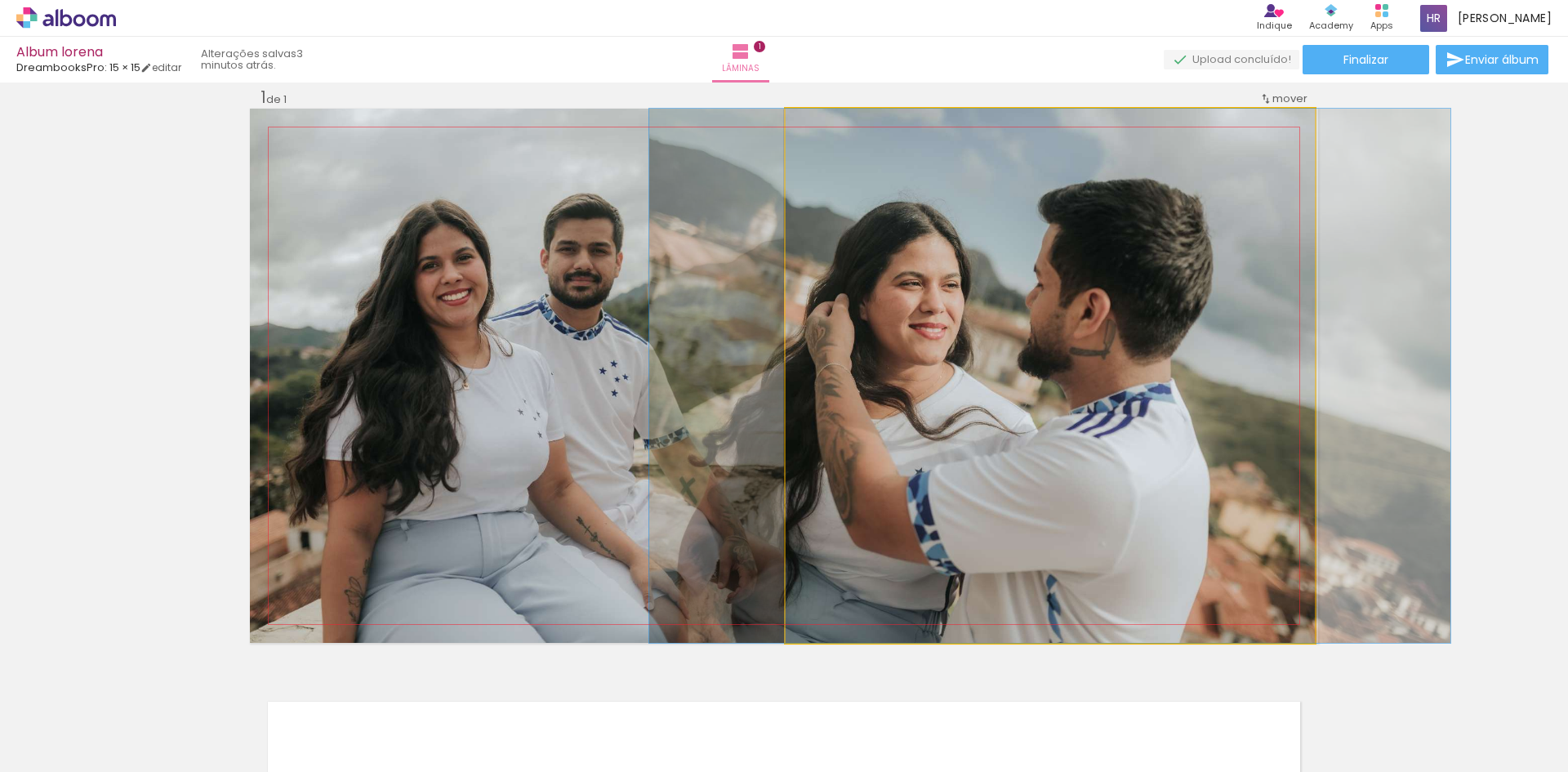
click at [1086, 325] on quentale-photo at bounding box center [1050, 375] width 529 height 534
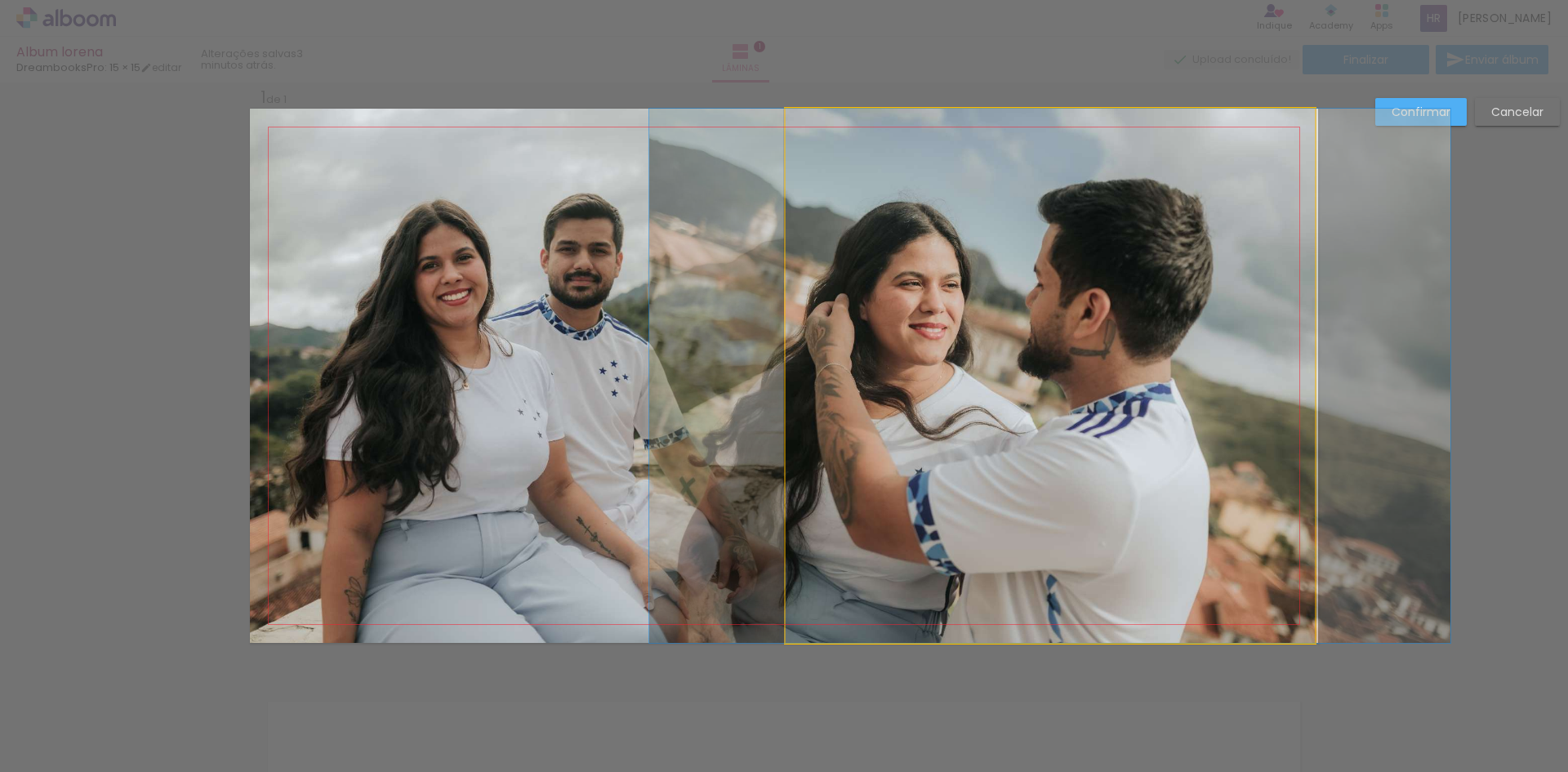
click at [1053, 329] on quentale-photo at bounding box center [1050, 375] width 529 height 534
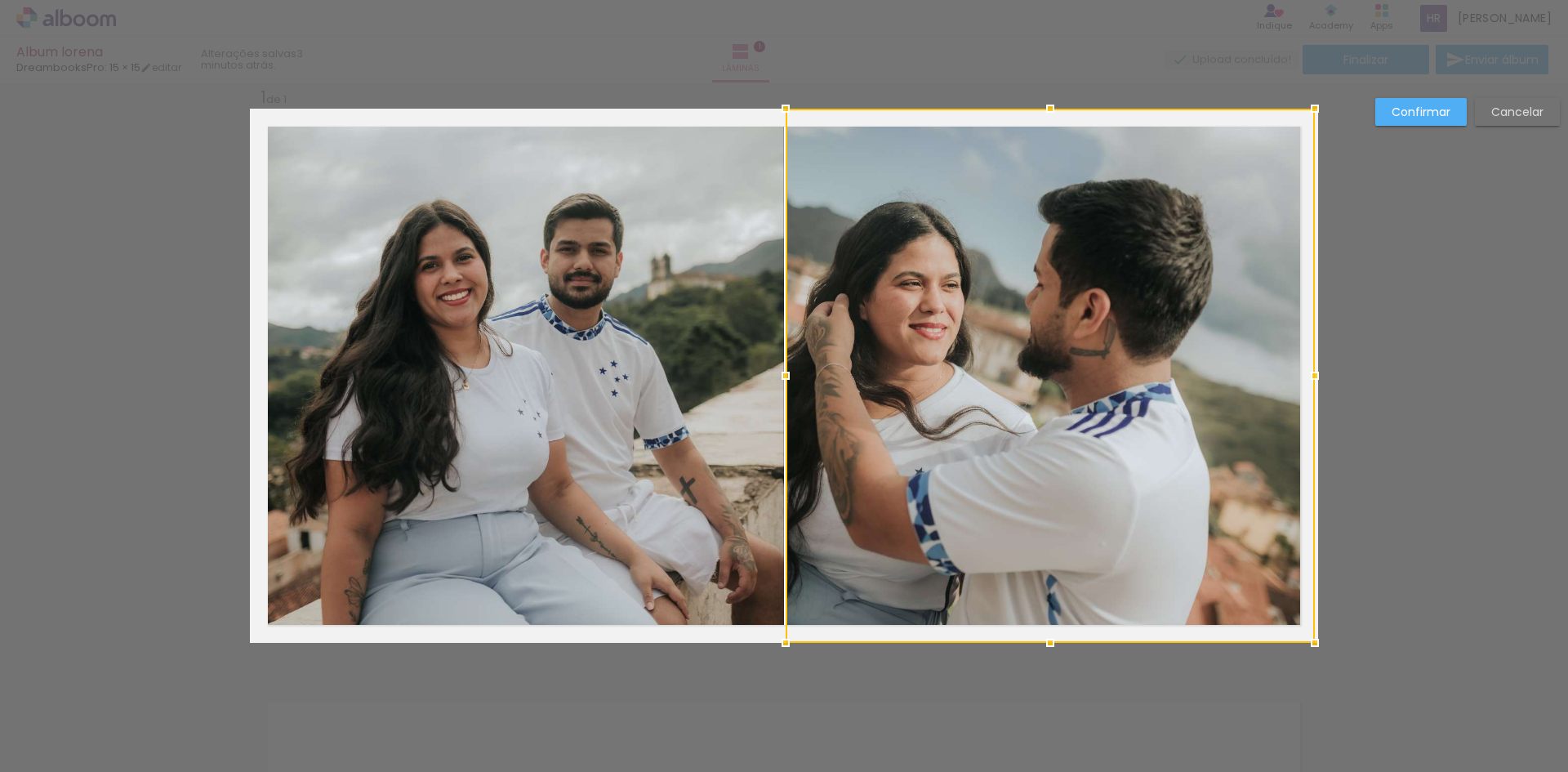
click at [1053, 329] on div at bounding box center [1050, 375] width 529 height 534
click at [1053, 334] on div at bounding box center [1050, 375] width 529 height 534
click at [1062, 332] on div at bounding box center [1050, 375] width 529 height 534
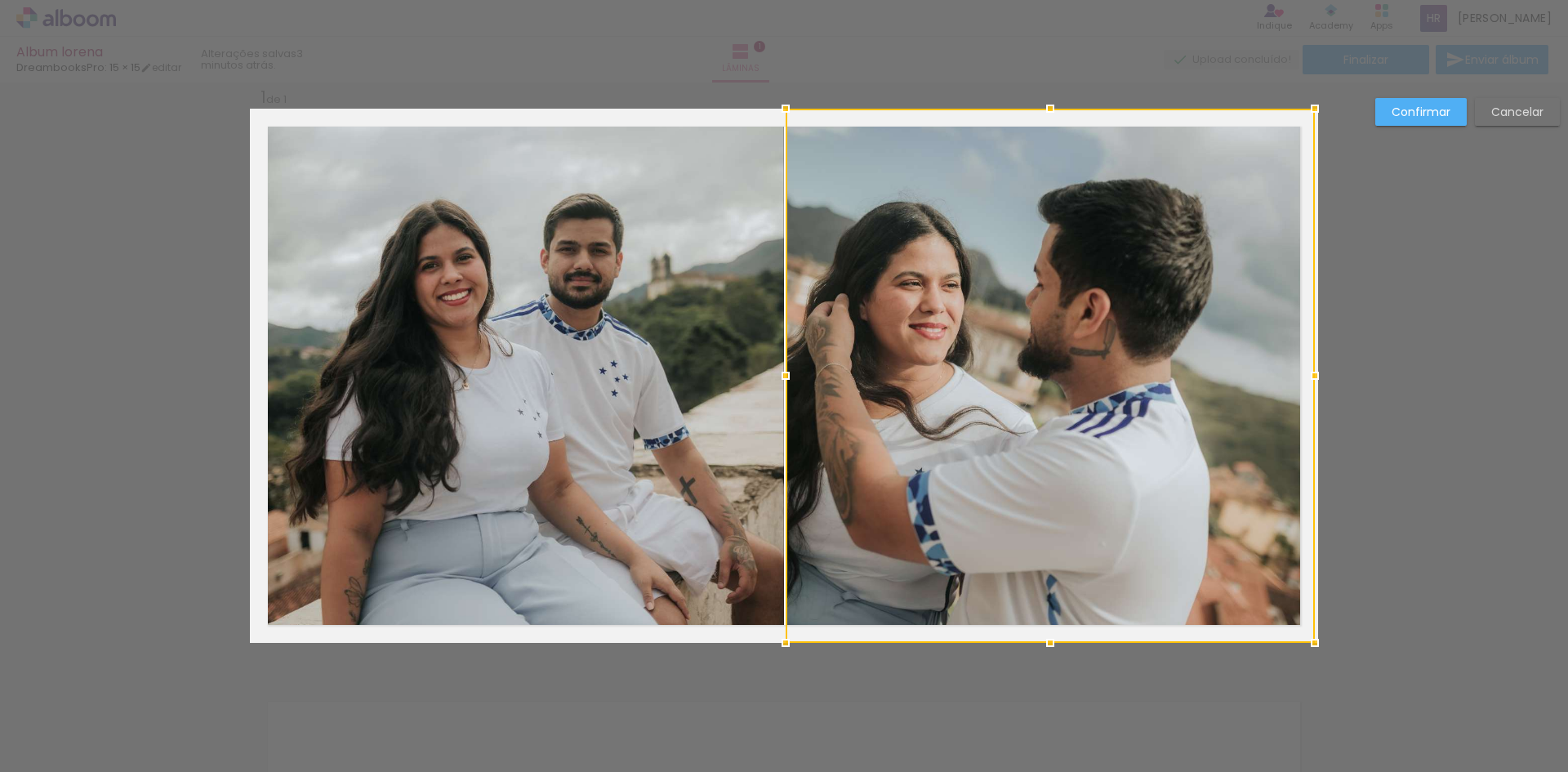
click at [1518, 96] on div "Confirmar Cancelar" at bounding box center [784, 655] width 1568 height 1189
click at [0, 0] on slot "Cancelar" at bounding box center [0, 0] width 0 height 0
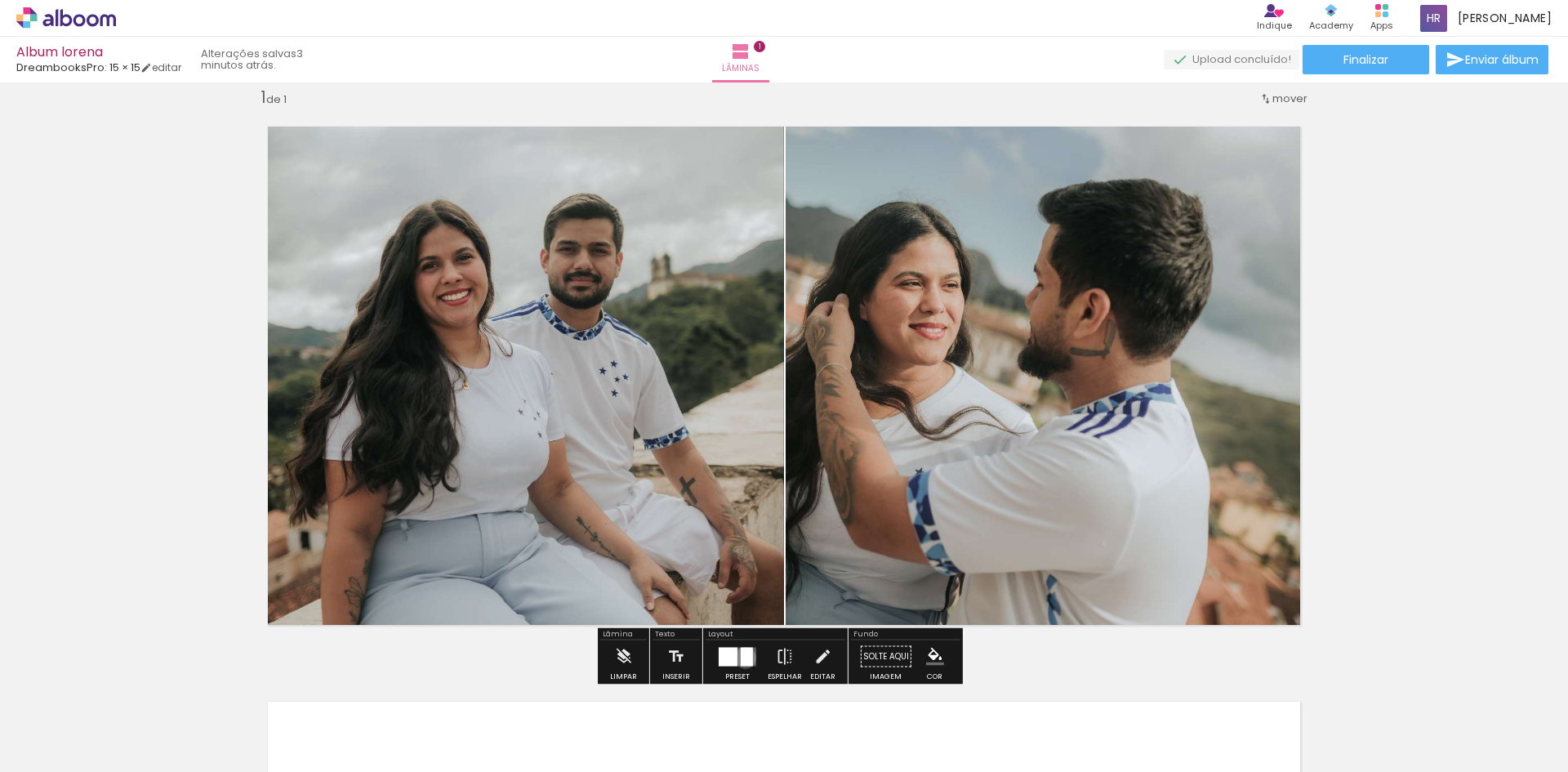
click at [741, 657] on div at bounding box center [747, 656] width 12 height 19
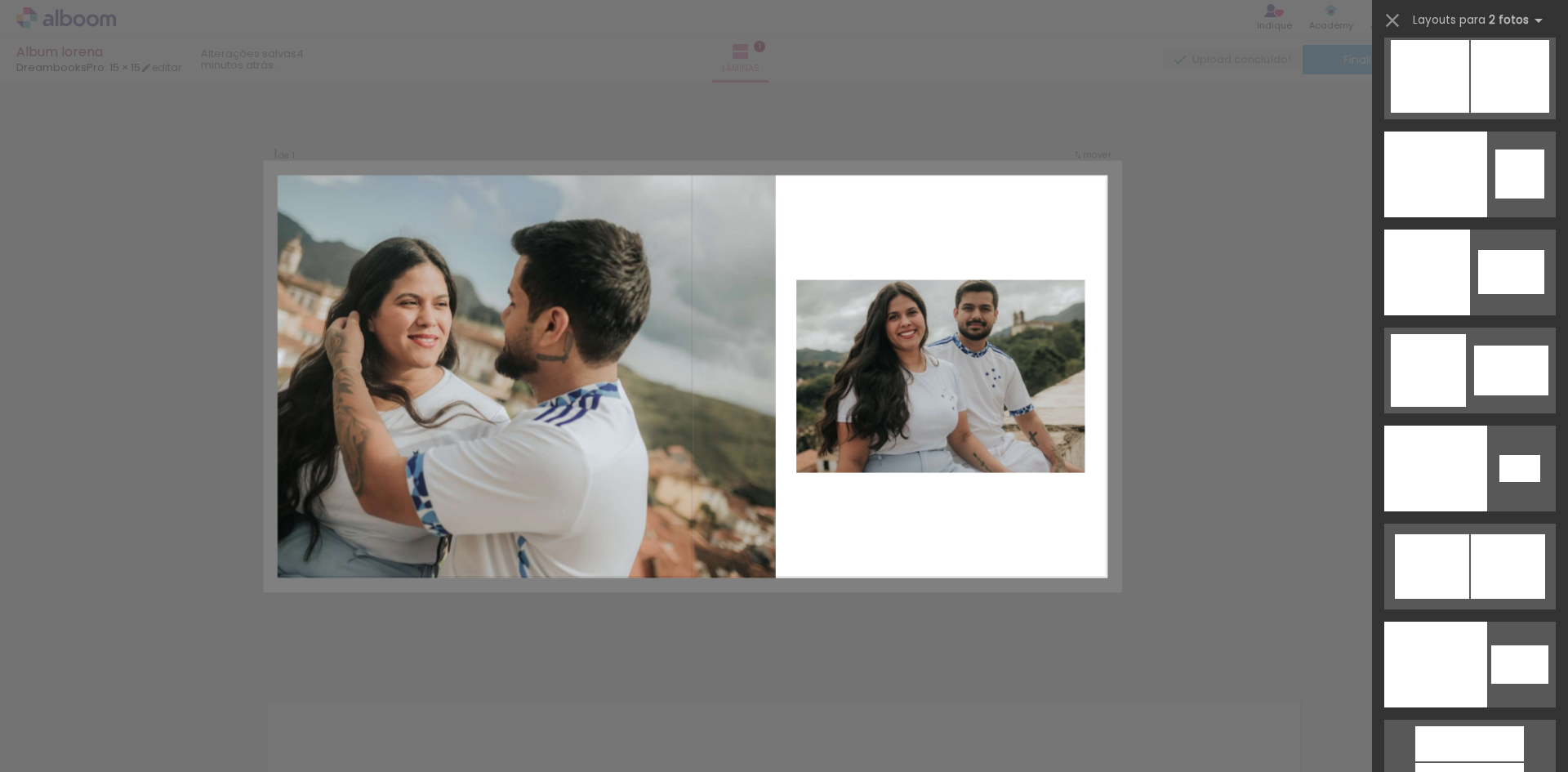
scroll to position [8575, 0]
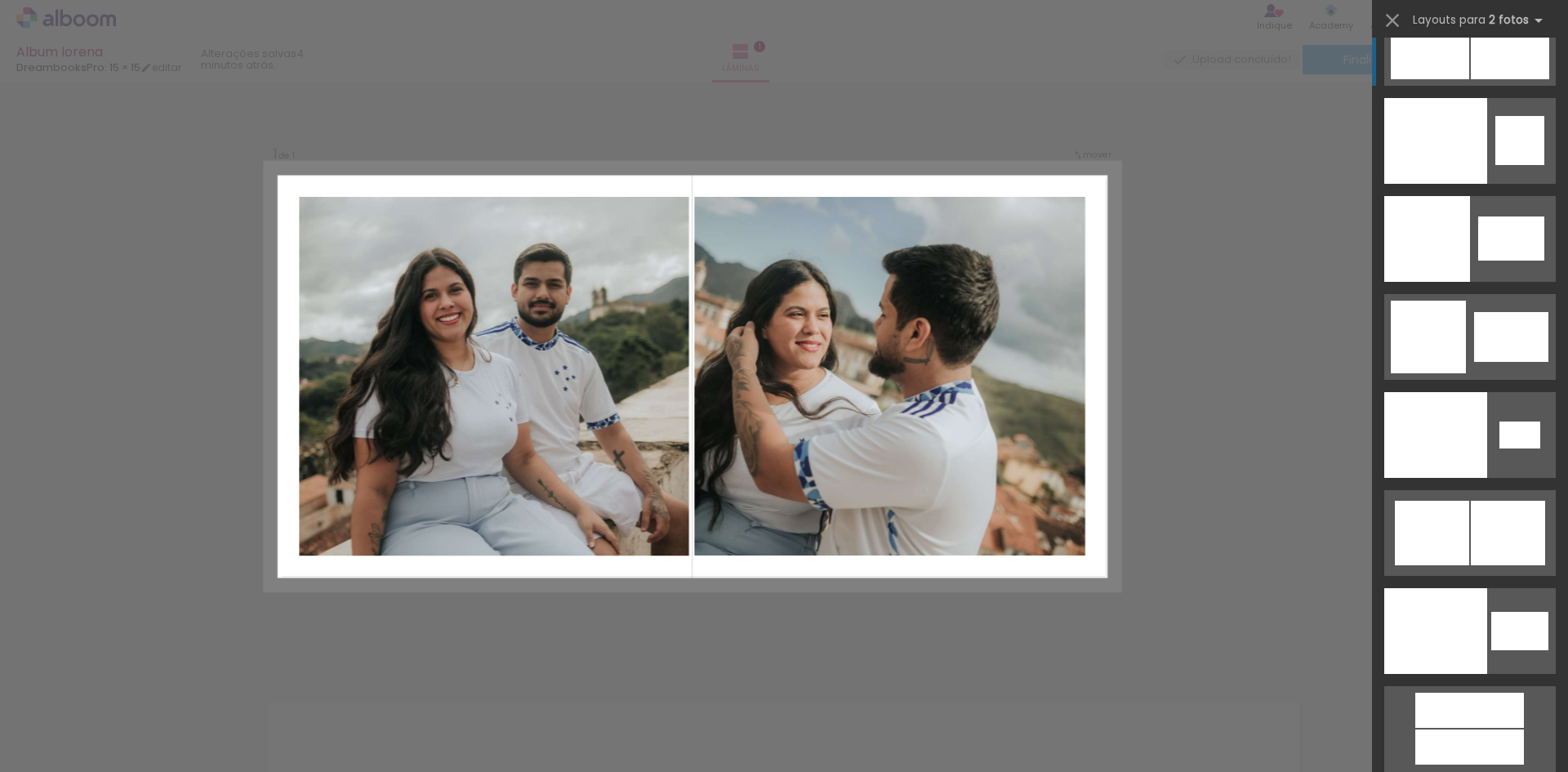
click at [1473, 392] on div at bounding box center [1435, 434] width 103 height 86
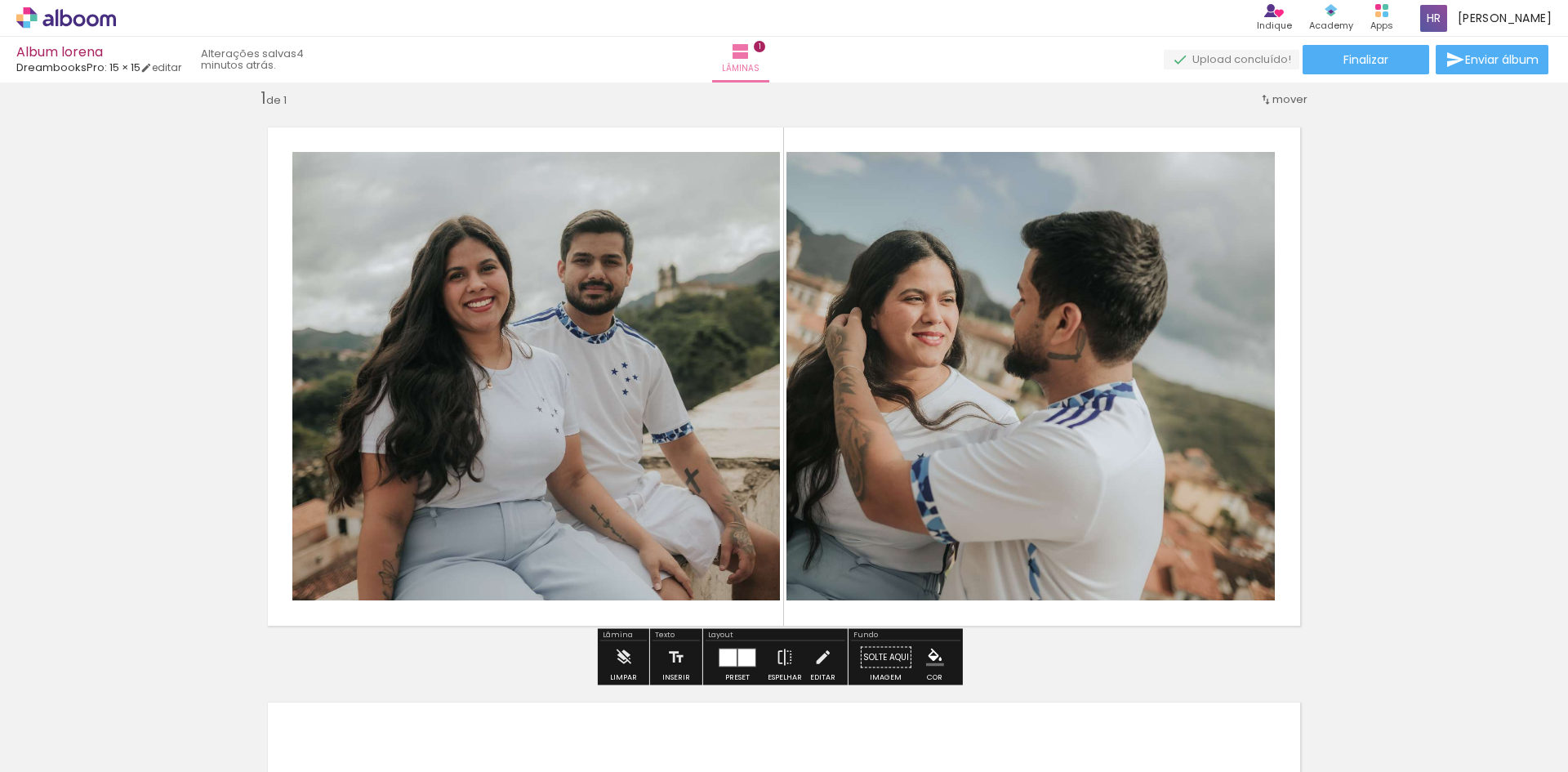
click at [1036, 321] on quentale-photo at bounding box center [1031, 375] width 489 height 449
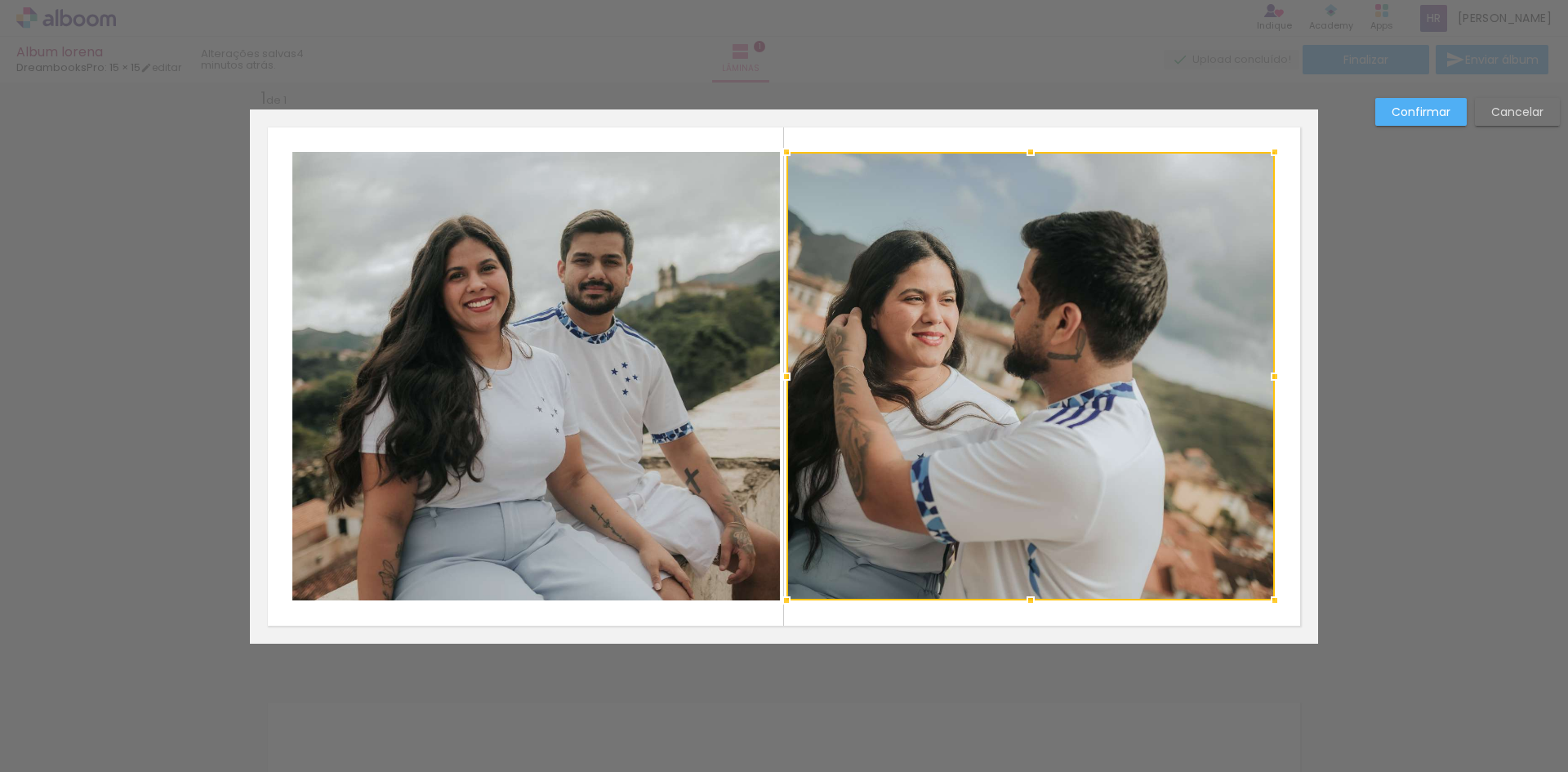
scroll to position [21, 0]
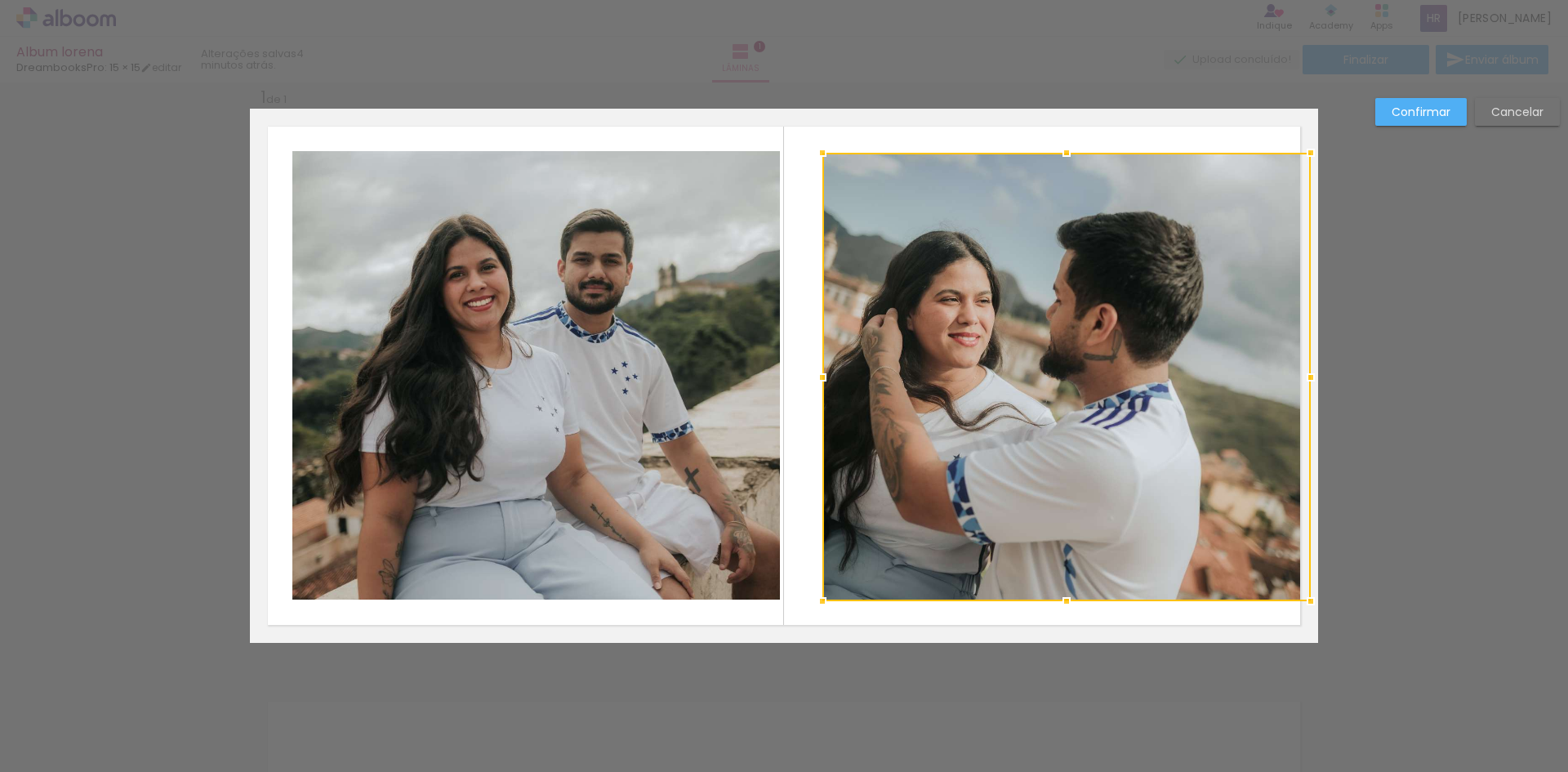
drag, startPoint x: 1125, startPoint y: 492, endPoint x: 1161, endPoint y: 492, distance: 36.0
click at [1161, 492] on div at bounding box center [1067, 376] width 489 height 449
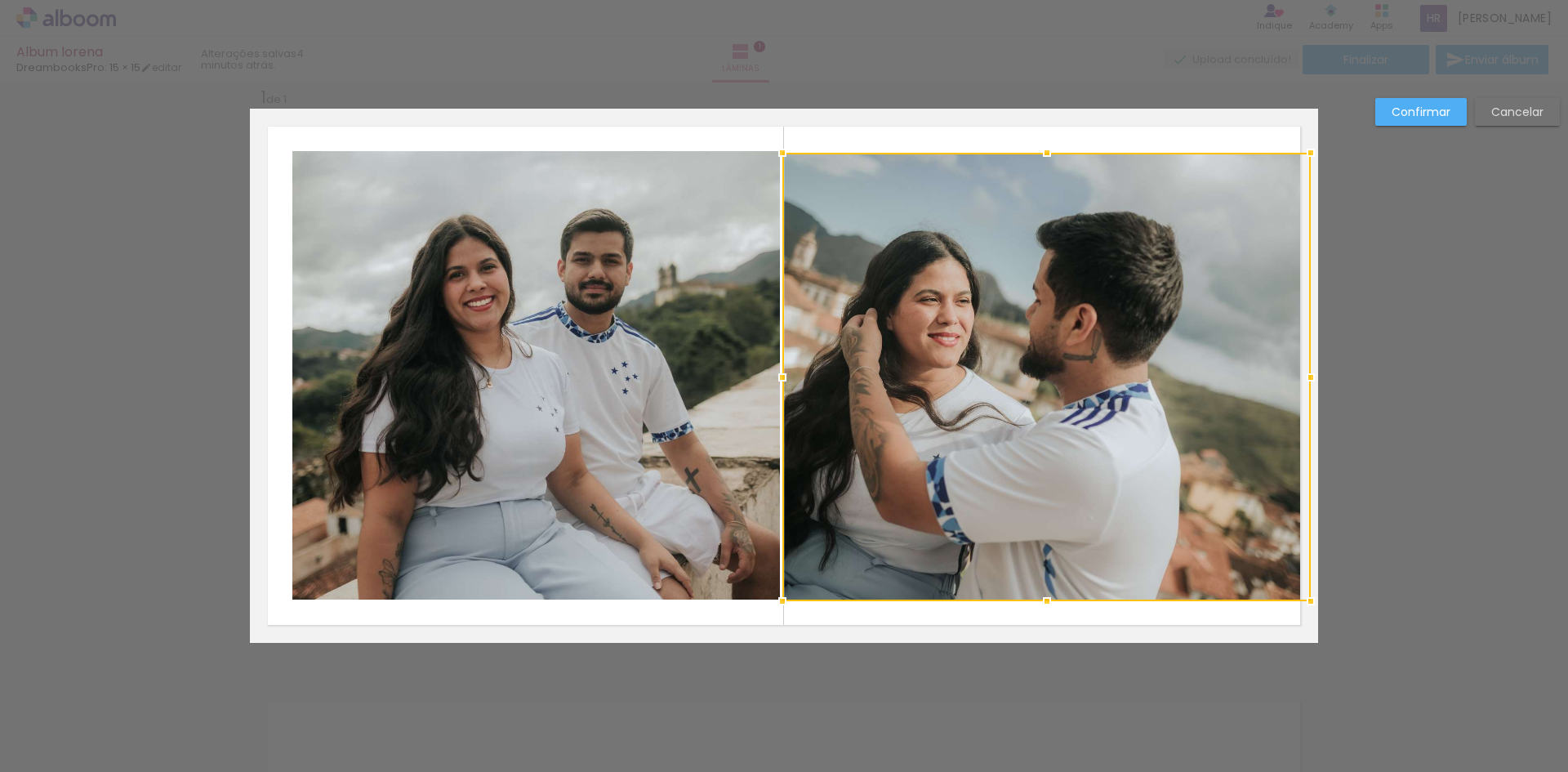
drag, startPoint x: 816, startPoint y: 376, endPoint x: 776, endPoint y: 383, distance: 40.6
click at [776, 383] on div at bounding box center [782, 377] width 32 height 32
click at [1430, 123] on paper-button "Confirmar" at bounding box center [1420, 112] width 91 height 28
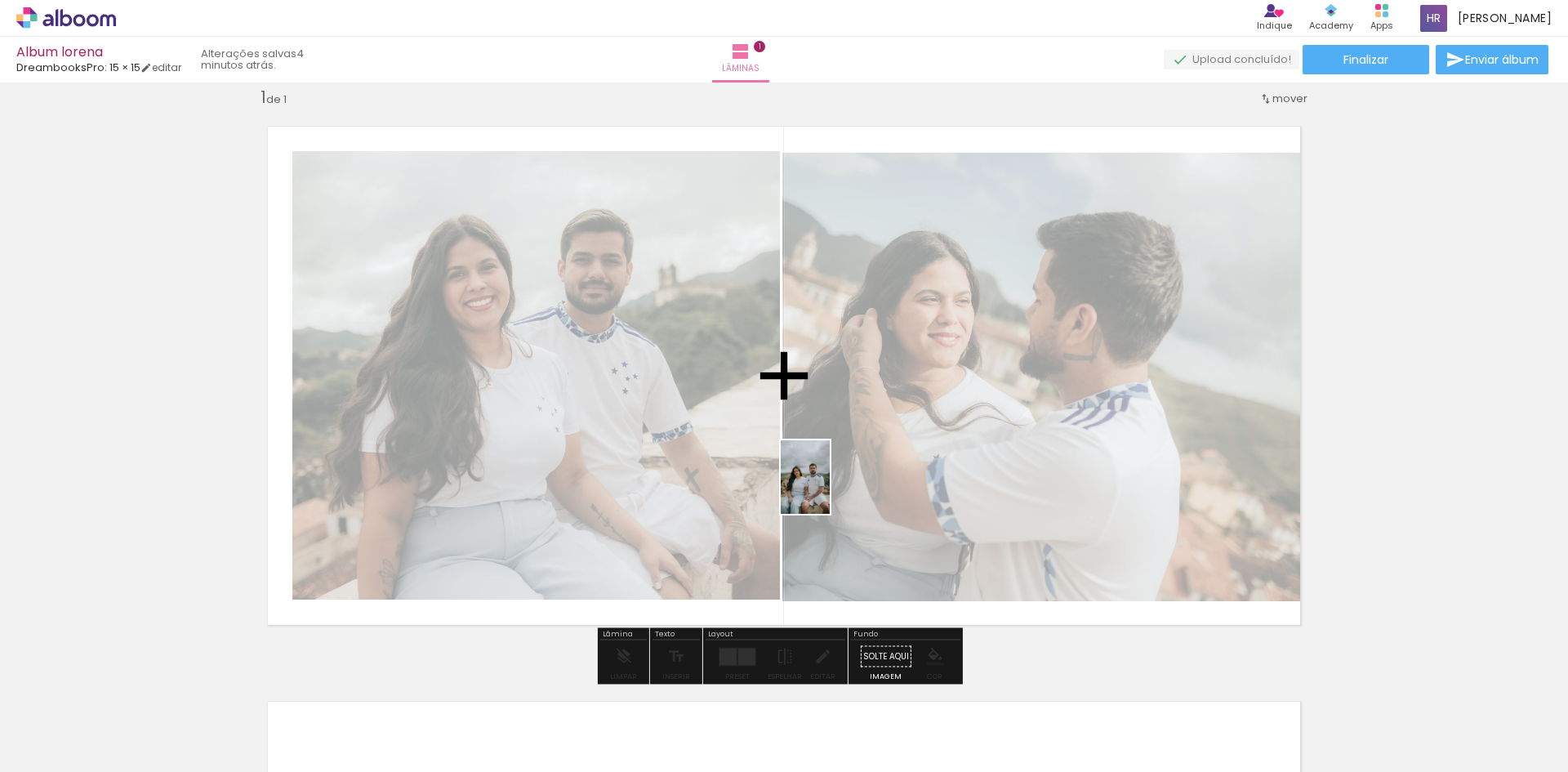
drag, startPoint x: 283, startPoint y: 741, endPoint x: 830, endPoint y: 489, distance: 602.3
click at [830, 489] on quentale-workspace at bounding box center [784, 386] width 1568 height 772
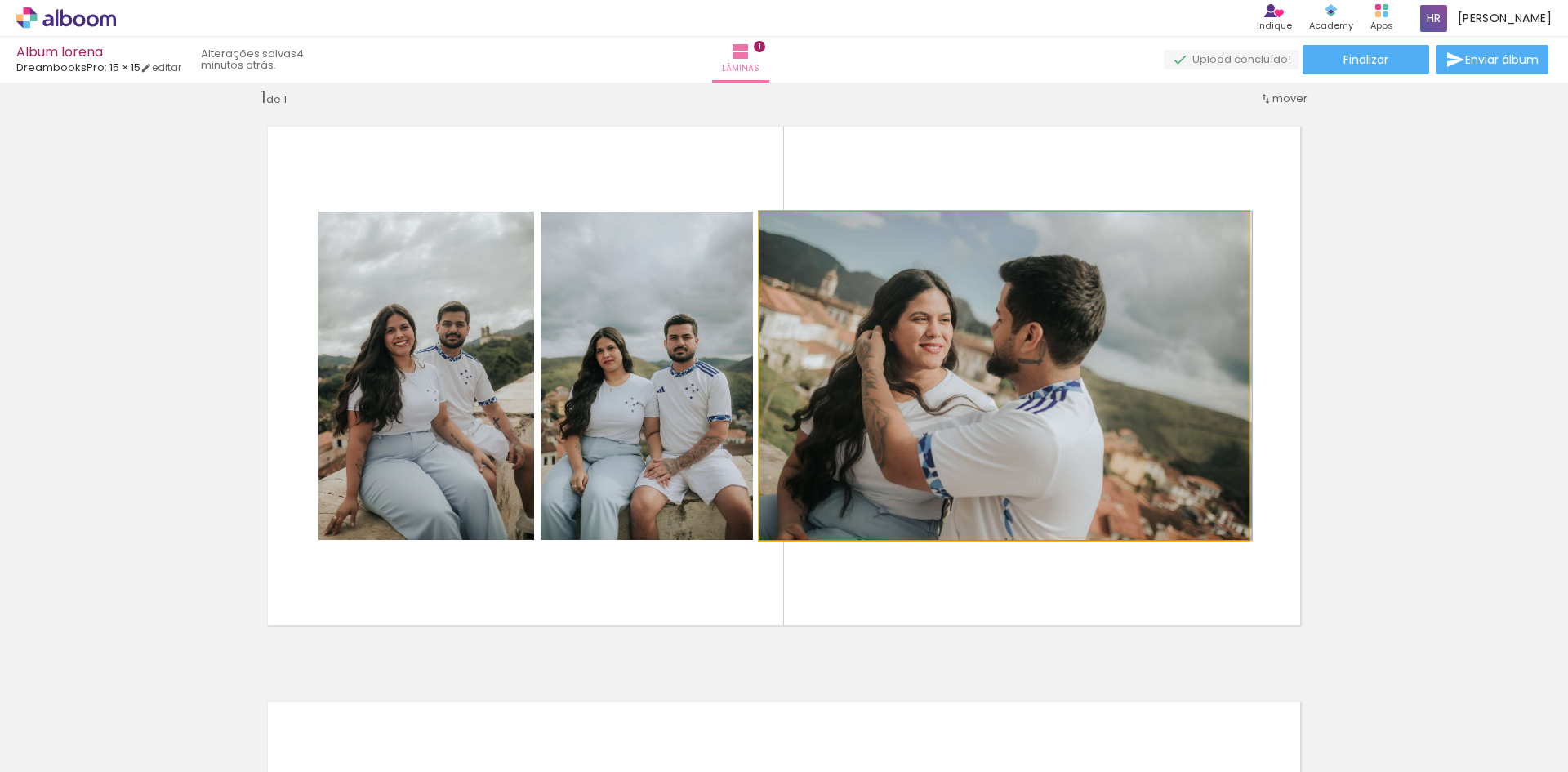
drag, startPoint x: 994, startPoint y: 450, endPoint x: 1125, endPoint y: 440, distance: 131.4
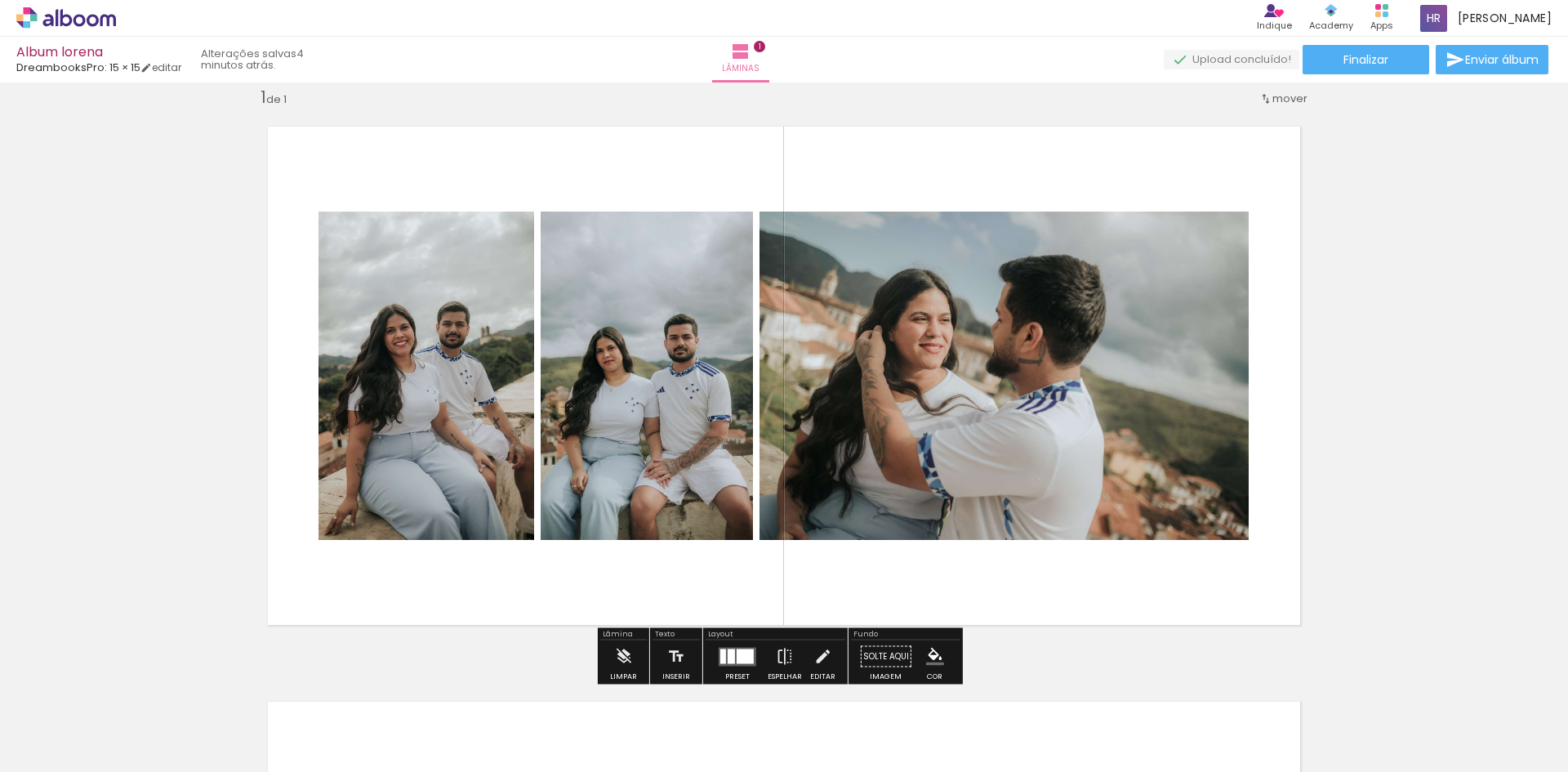
click at [742, 655] on div at bounding box center [745, 655] width 17 height 14
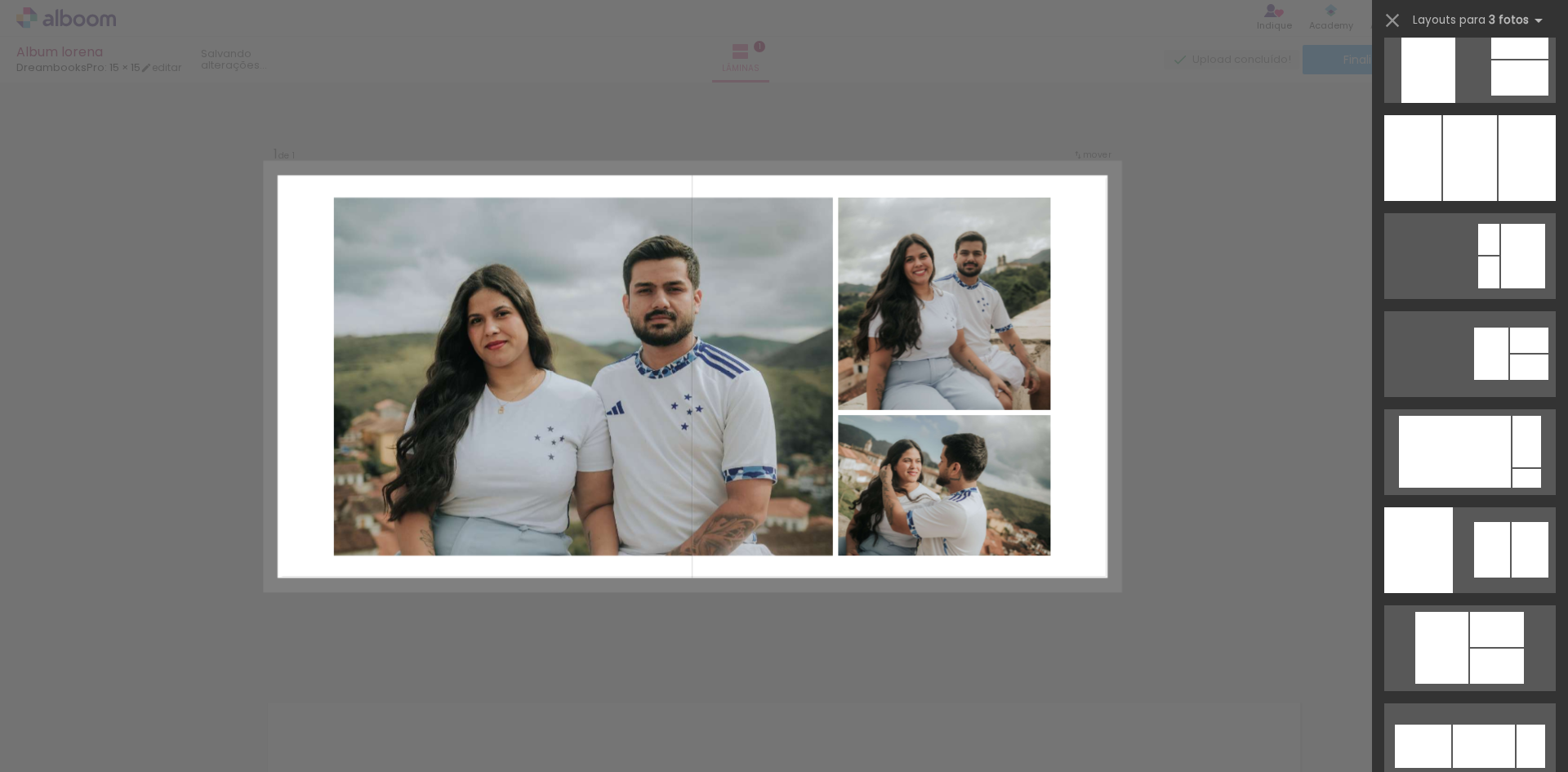
scroll to position [9308, 0]
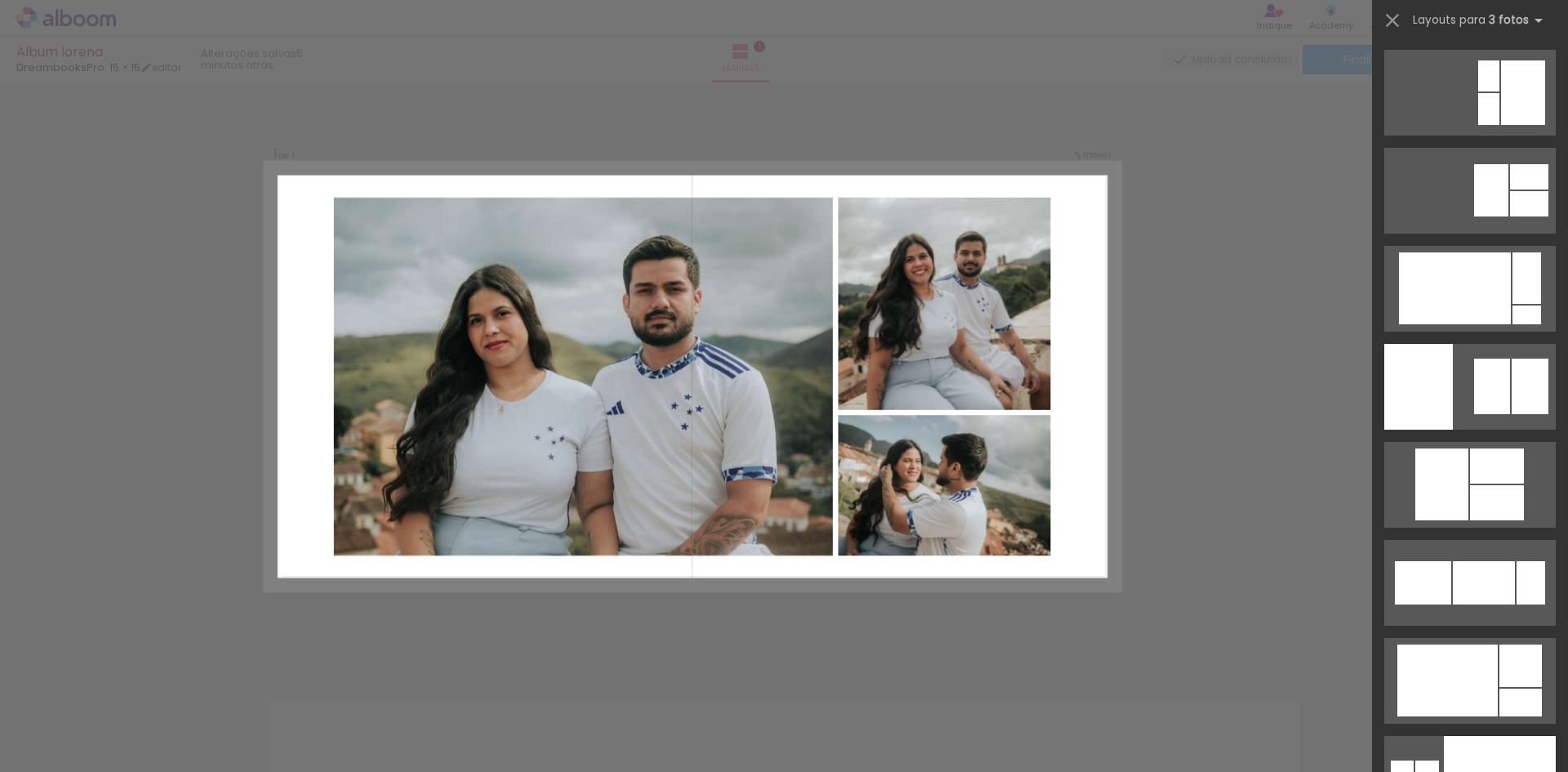
click at [1461, 324] on div at bounding box center [1454, 288] width 112 height 71
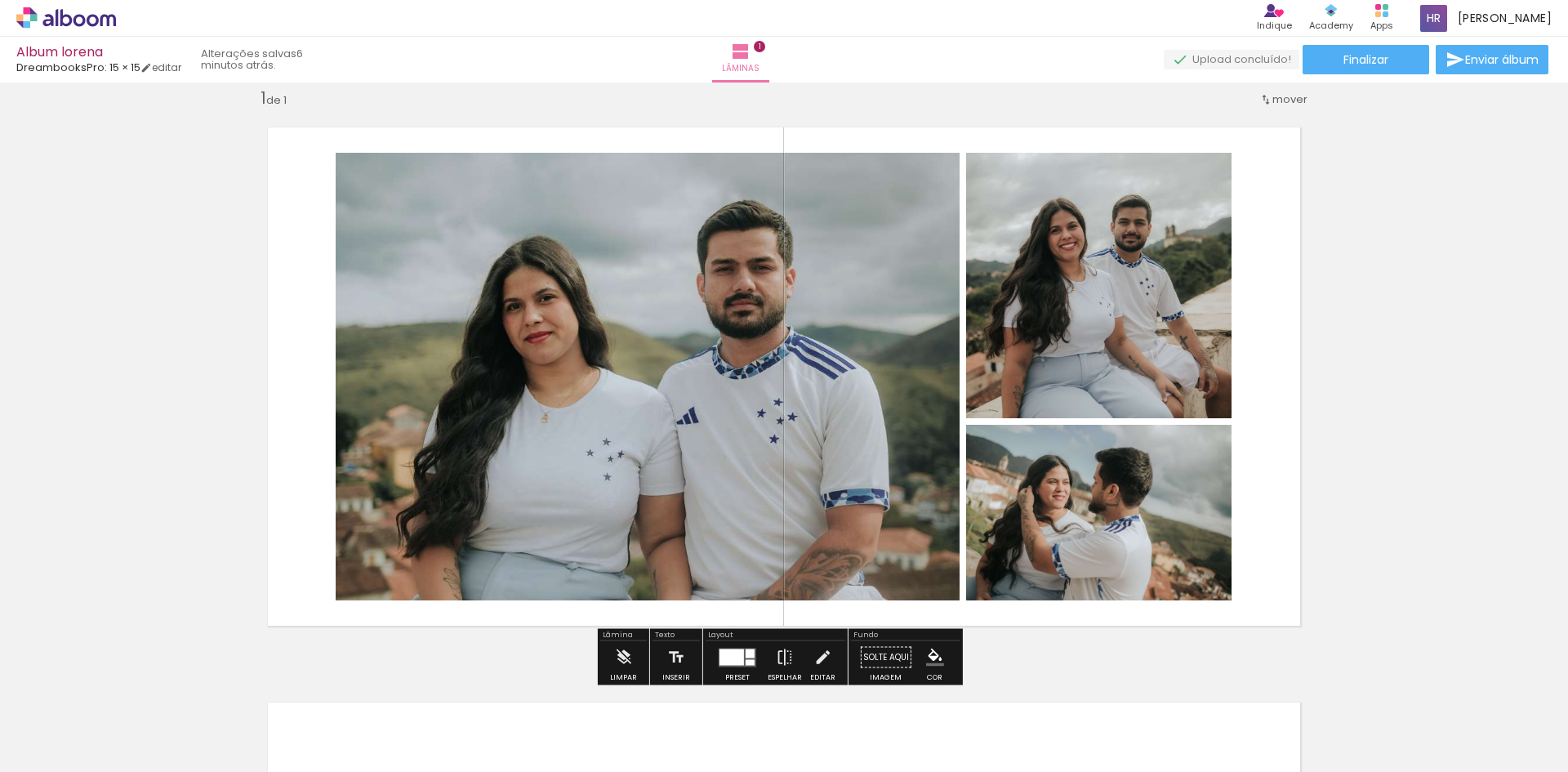
click at [683, 441] on quentale-photo at bounding box center [647, 376] width 624 height 448
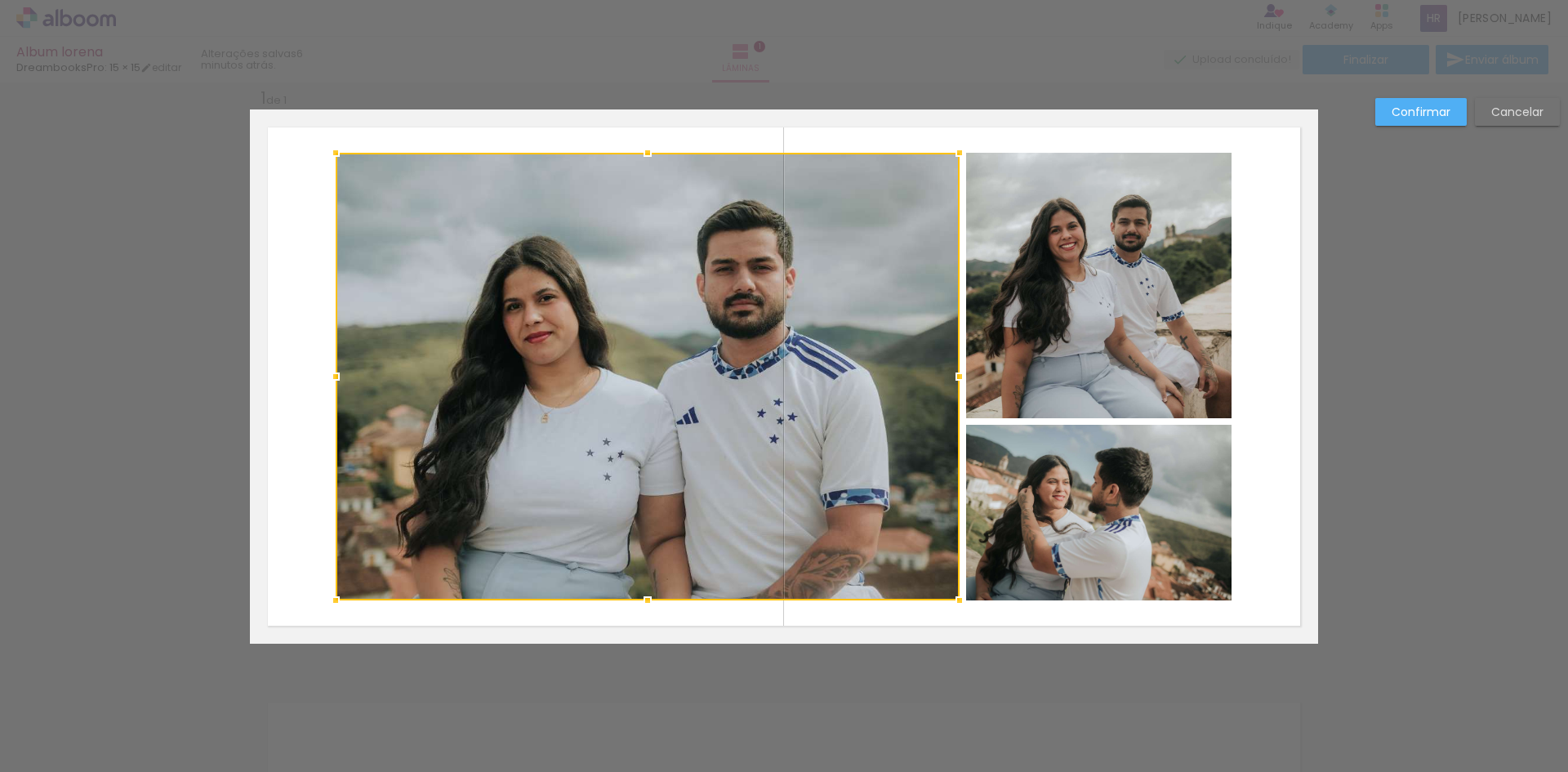
scroll to position [21, 0]
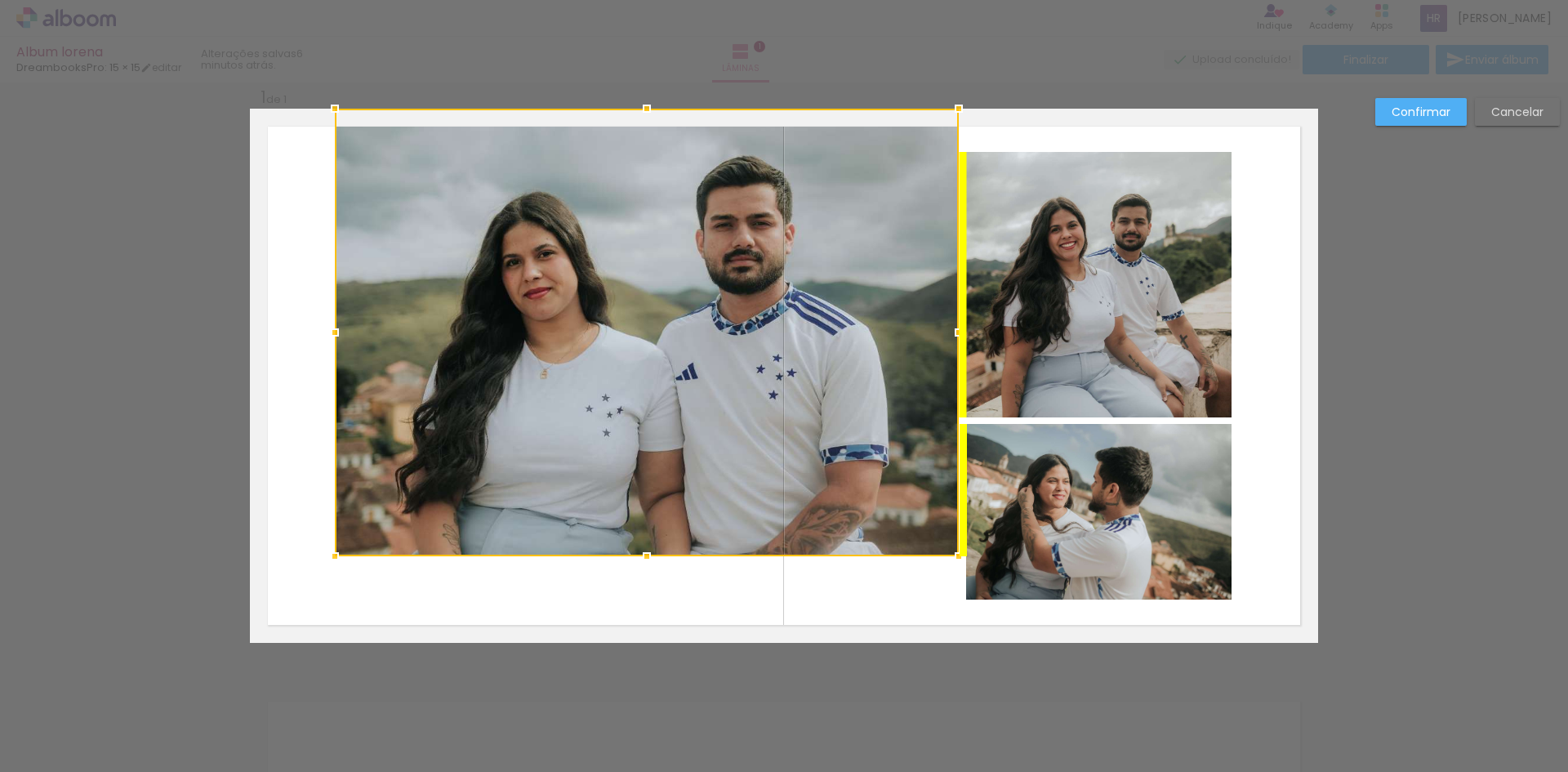
drag, startPoint x: 683, startPoint y: 441, endPoint x: 696, endPoint y: 355, distance: 87.0
click at [696, 355] on div at bounding box center [646, 333] width 624 height 448
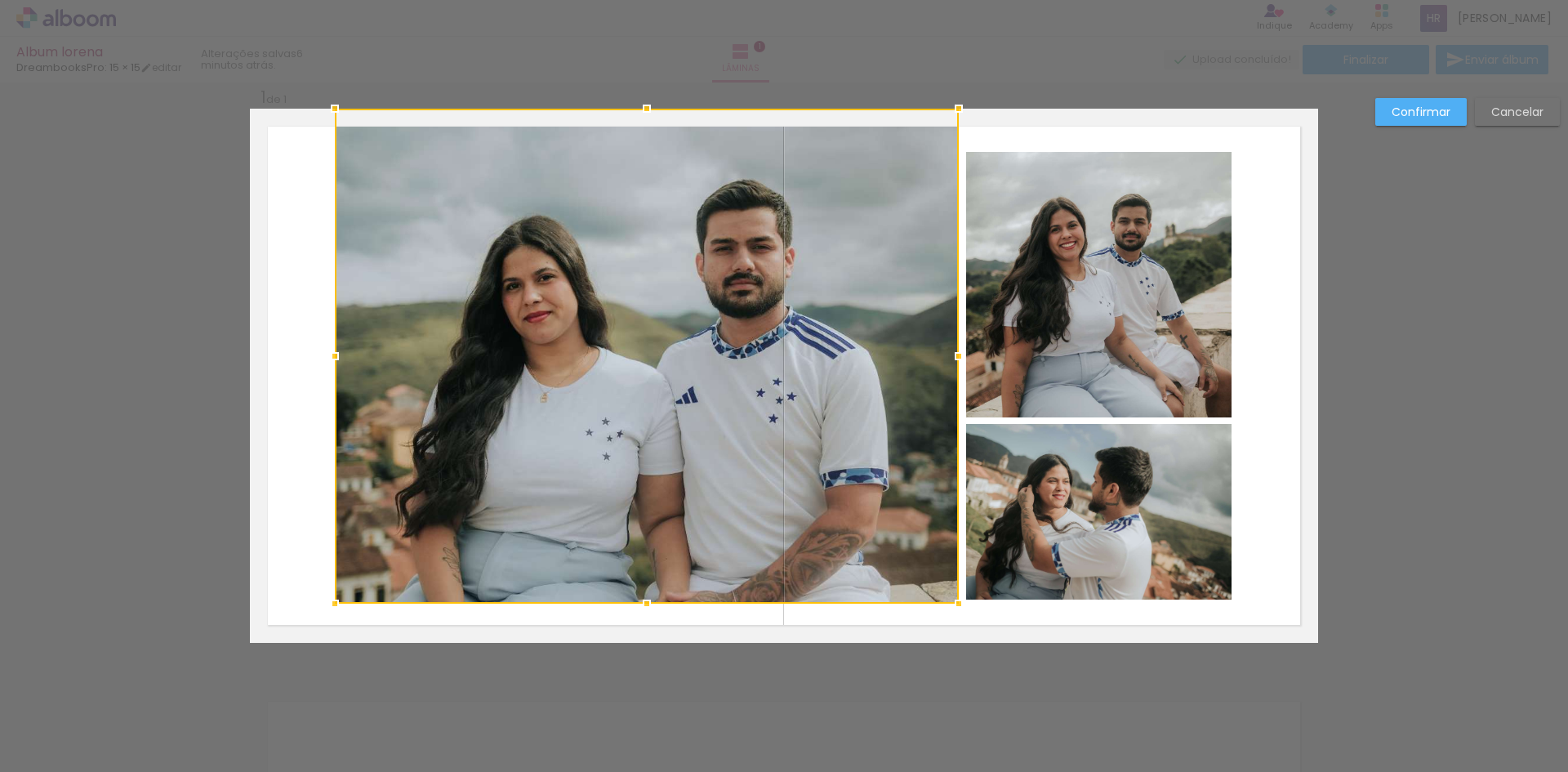
drag, startPoint x: 644, startPoint y: 552, endPoint x: 657, endPoint y: 663, distance: 111.8
click at [657, 663] on div "Inserir lâmina 1 de 1 Confirmar Cancelar" at bounding box center [784, 655] width 1568 height 1189
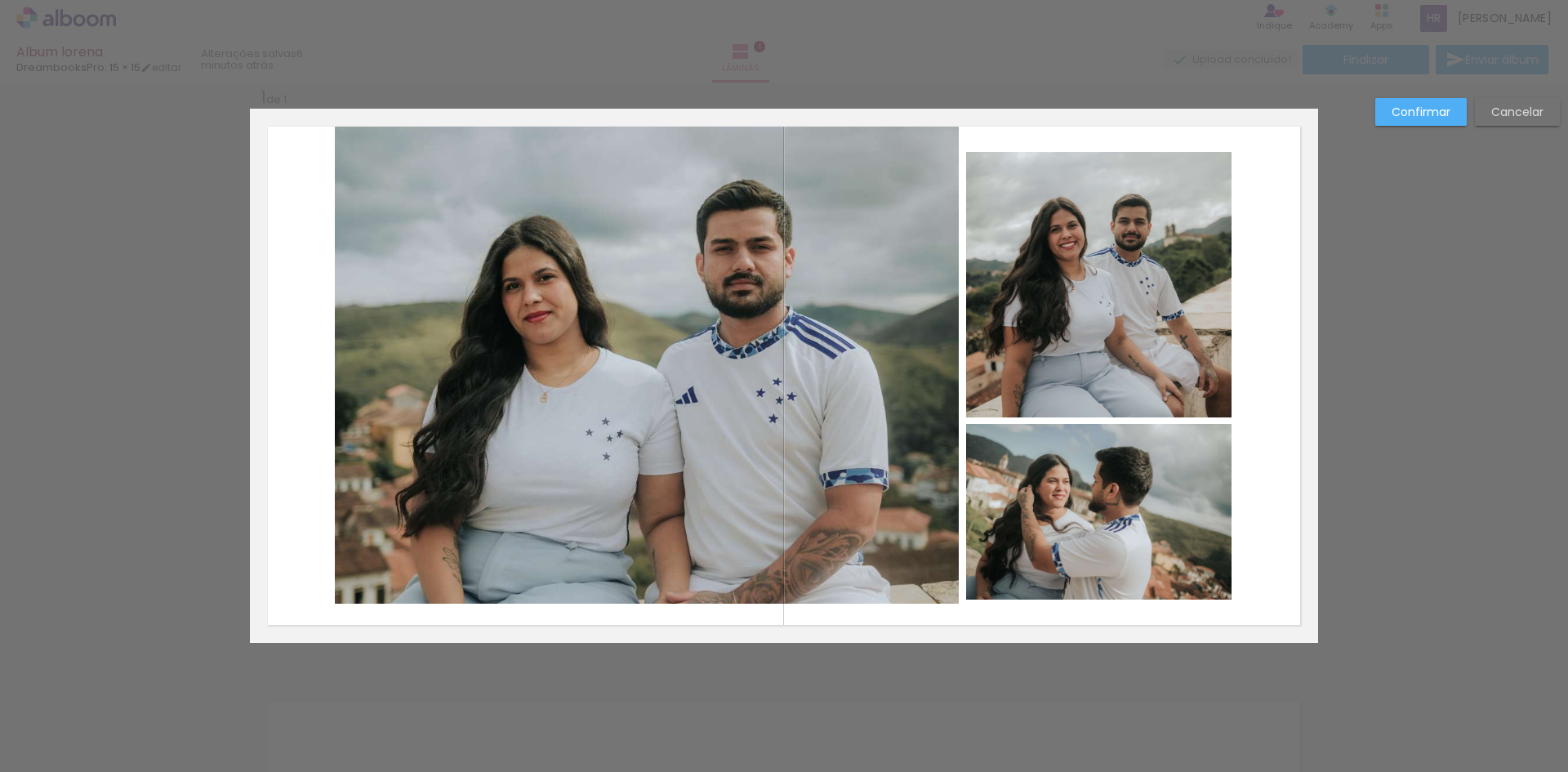
click at [641, 594] on quentale-photo at bounding box center [646, 356] width 624 height 495
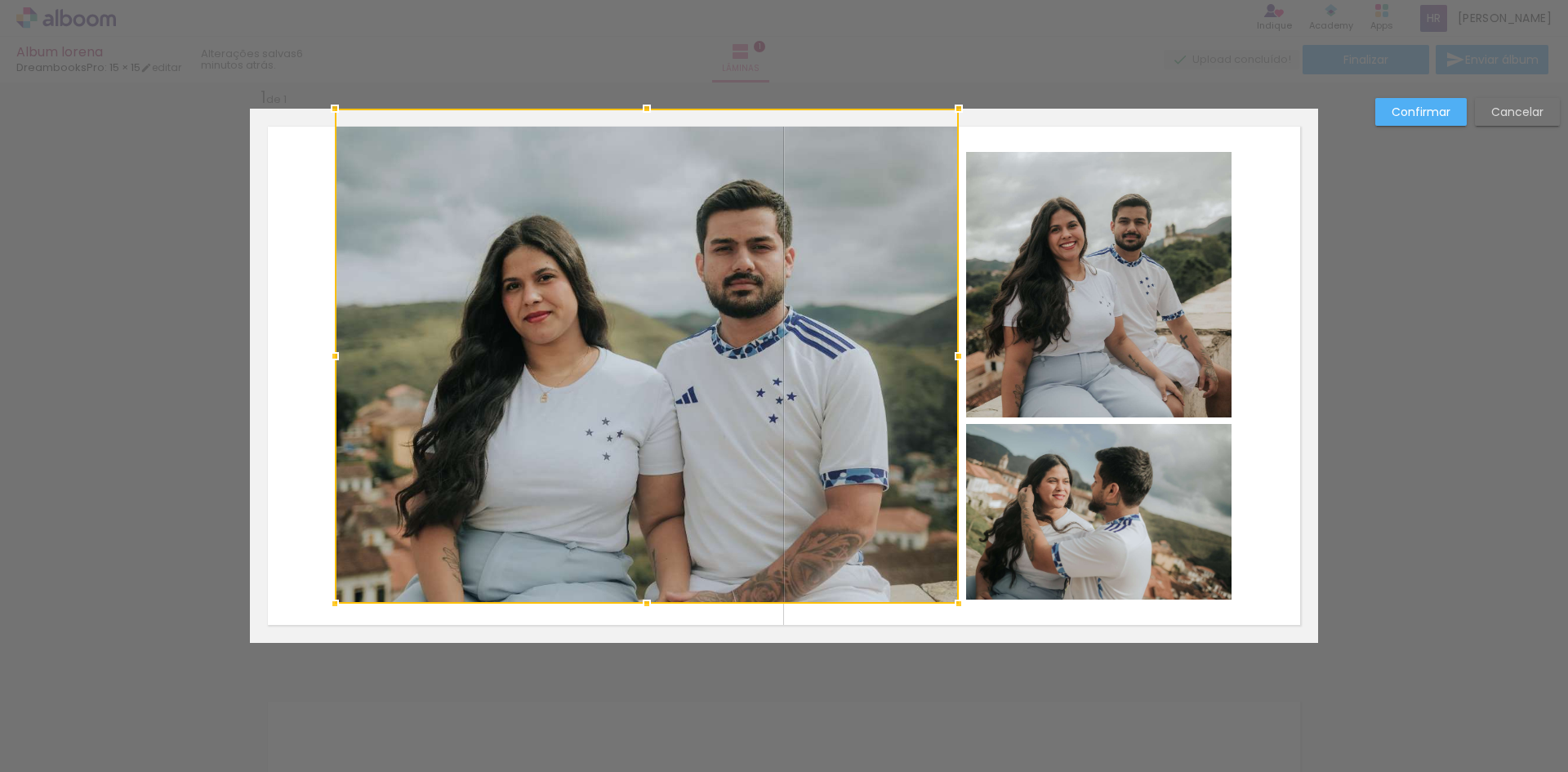
click at [644, 589] on div at bounding box center [647, 603] width 32 height 32
click at [1366, 411] on div "Confirmar Cancelar" at bounding box center [784, 655] width 1568 height 1189
click at [0, 0] on slot "Cancelar" at bounding box center [0, 0] width 0 height 0
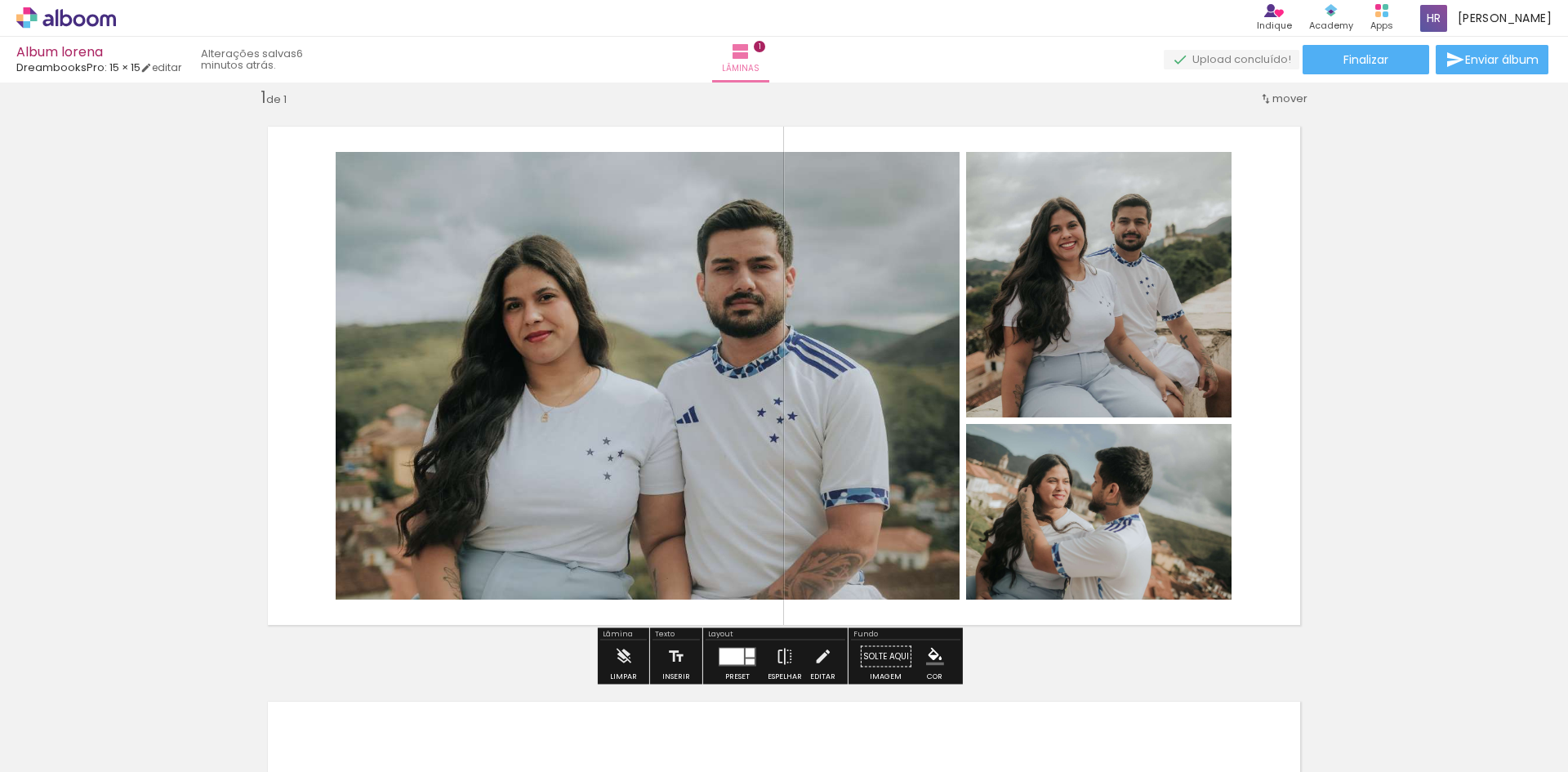
click at [730, 657] on div at bounding box center [731, 655] width 25 height 16
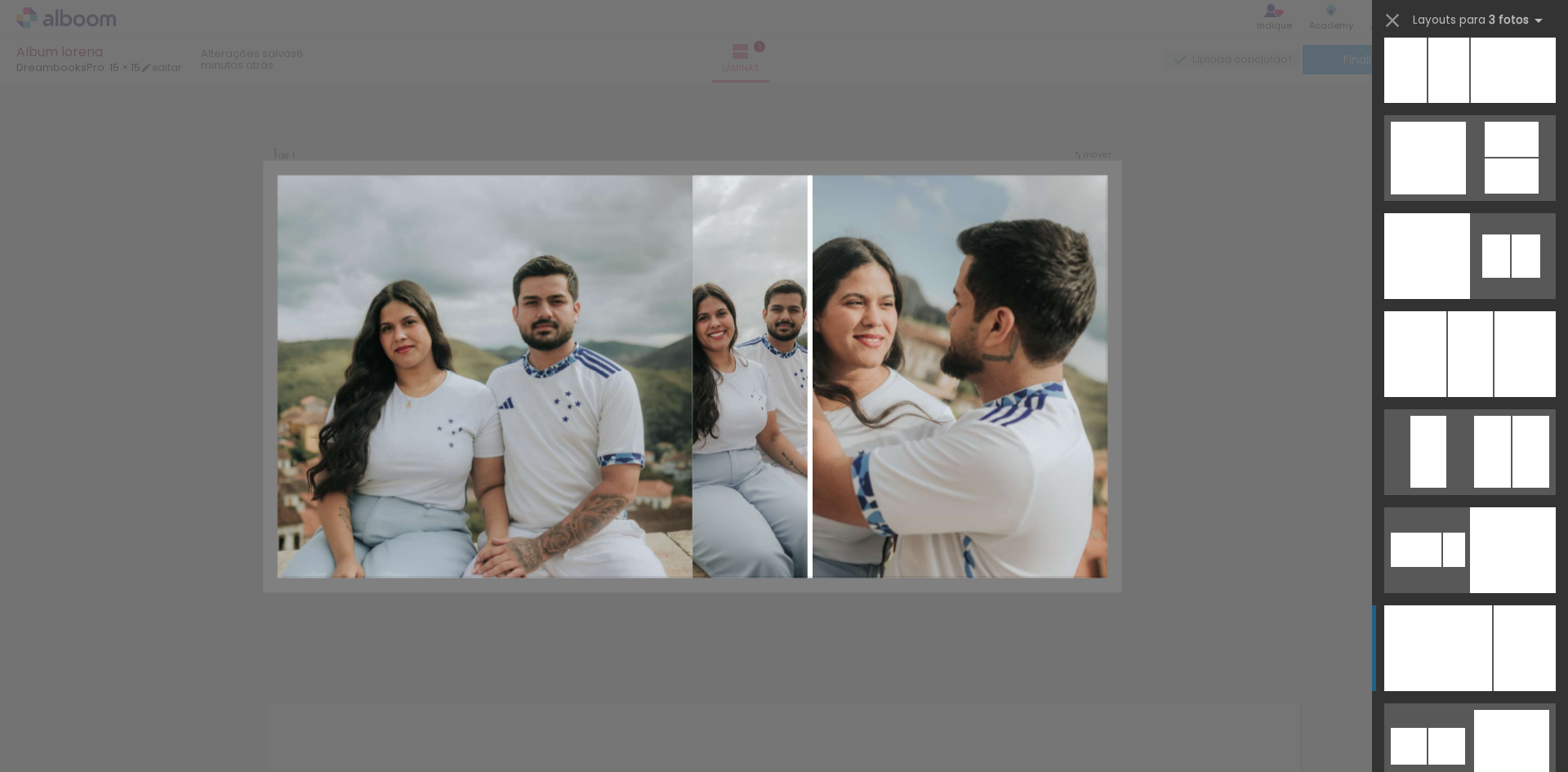
scroll to position [12247, 0]
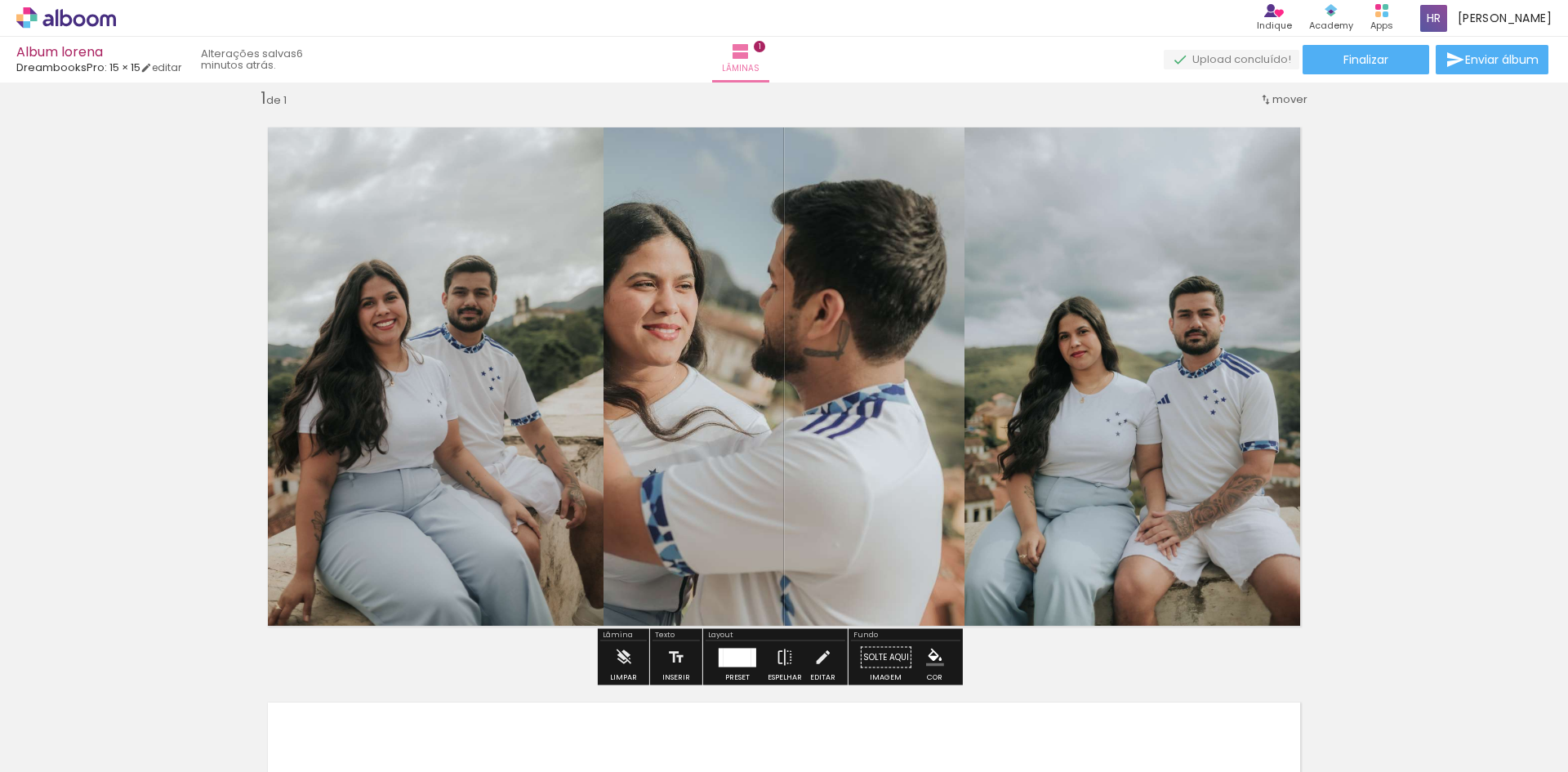
click at [810, 445] on quentale-photo at bounding box center [784, 376] width 361 height 534
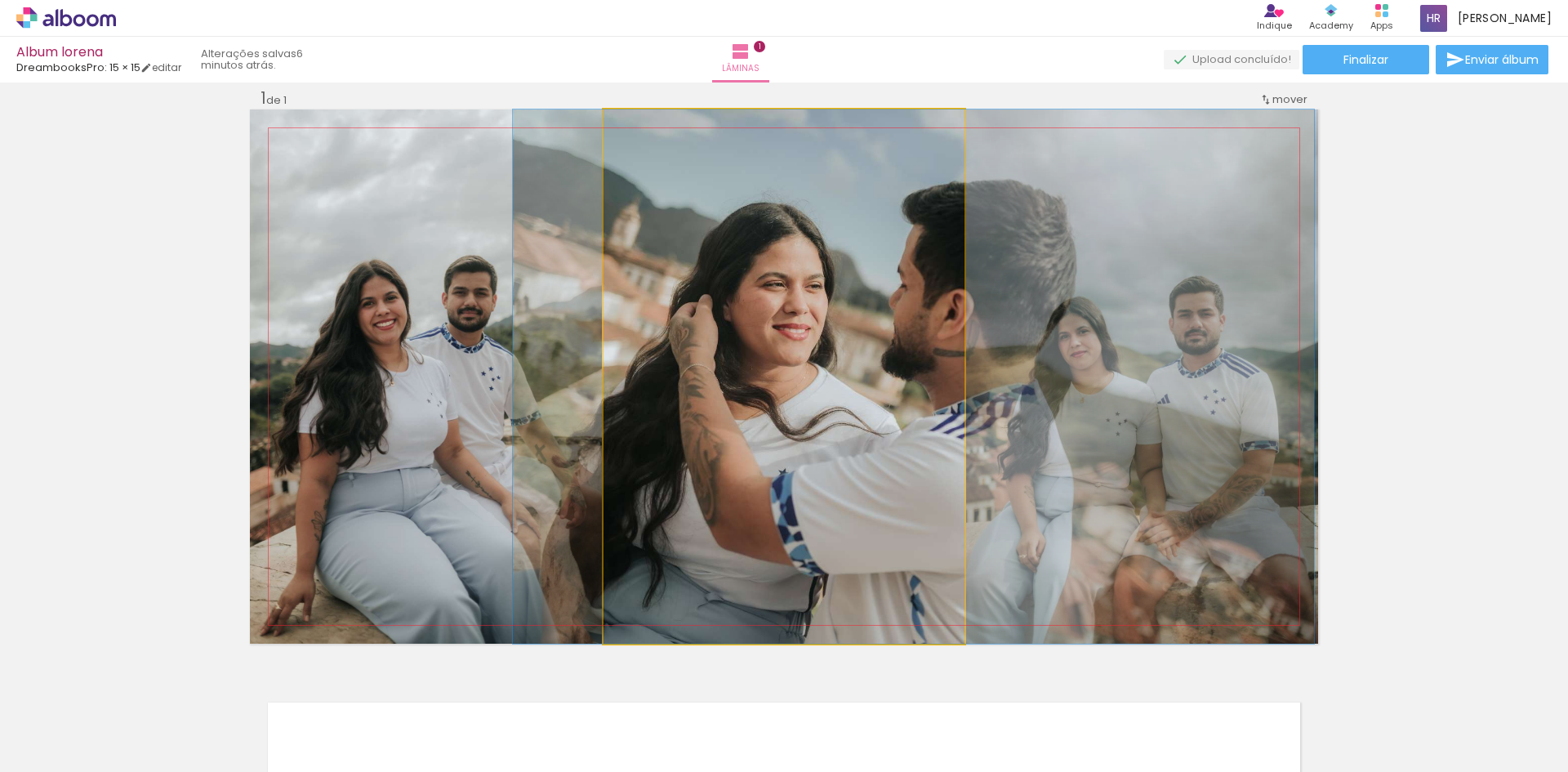
drag, startPoint x: 810, startPoint y: 445, endPoint x: 939, endPoint y: 409, distance: 133.9
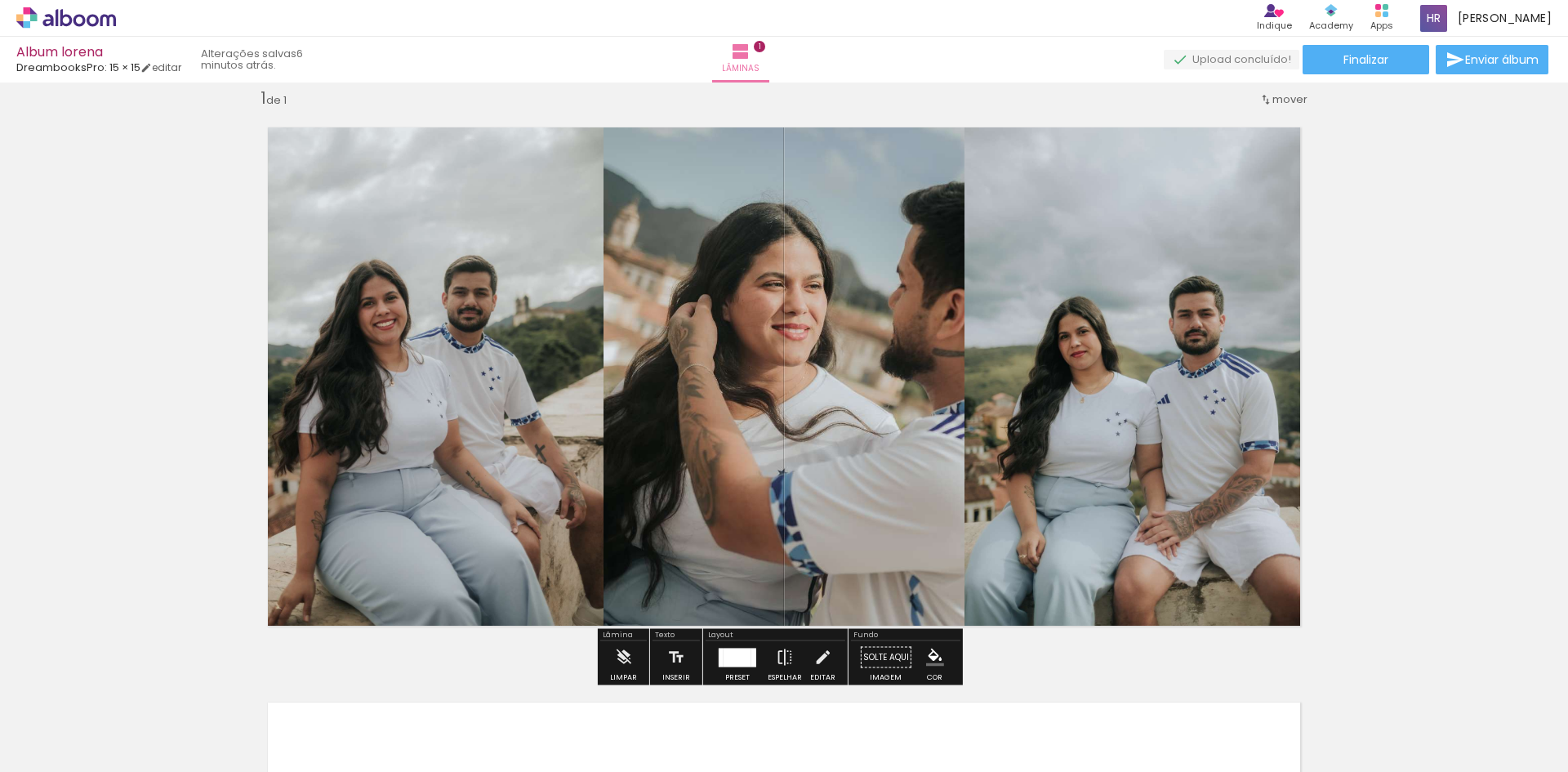
click at [896, 408] on quentale-photo at bounding box center [784, 376] width 361 height 534
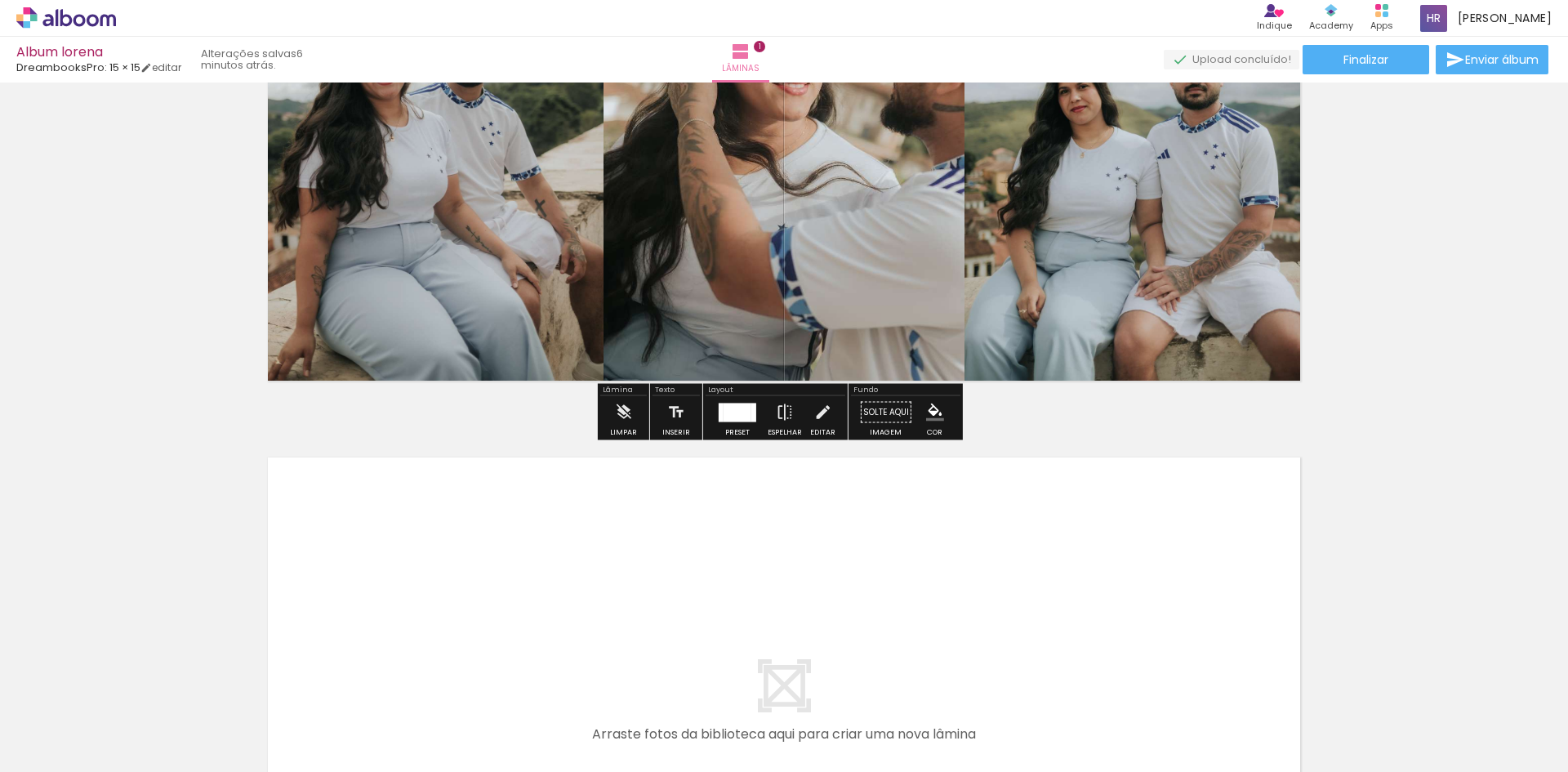
scroll to position [184, 0]
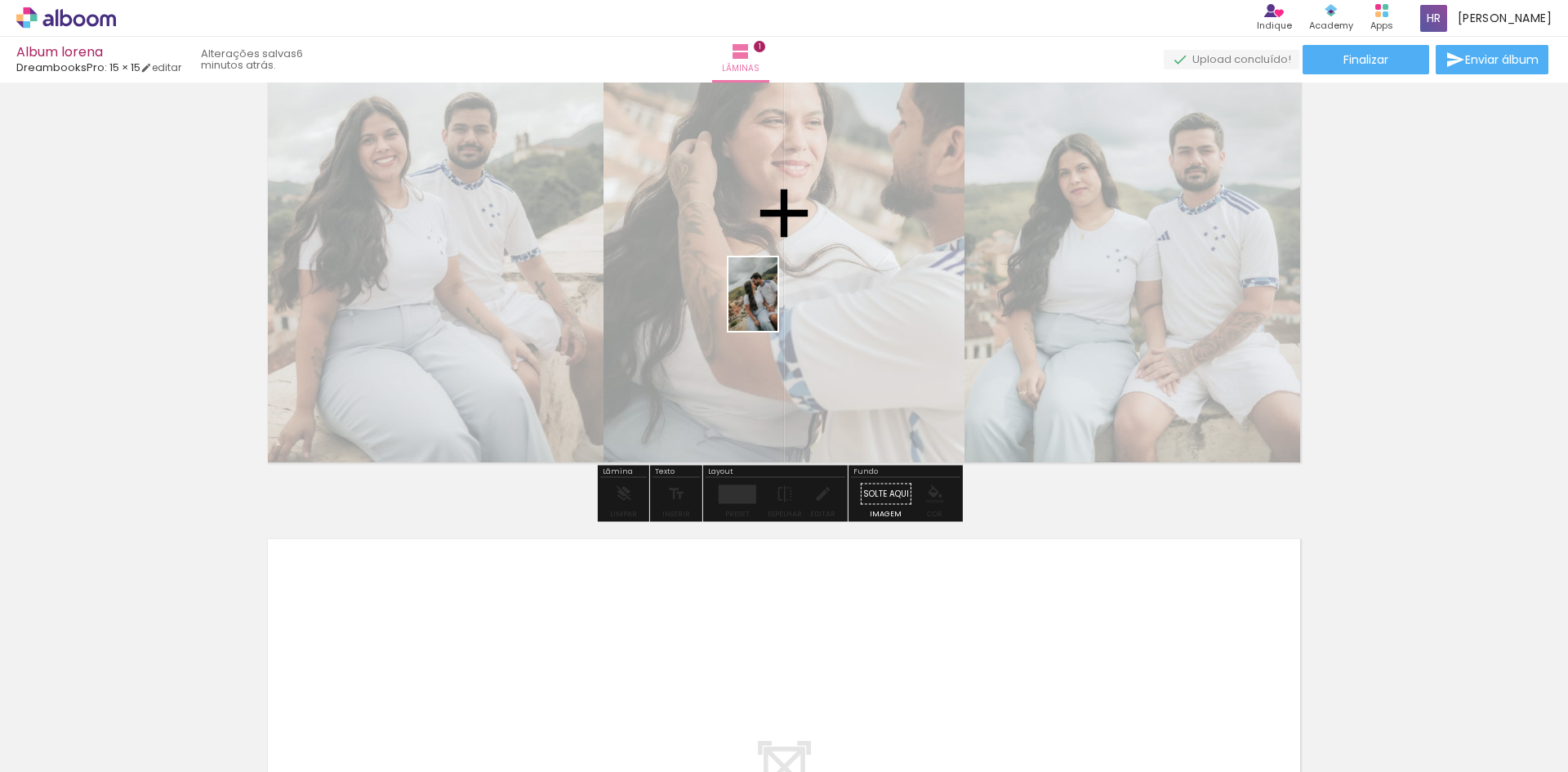
drag, startPoint x: 438, startPoint y: 730, endPoint x: 777, endPoint y: 306, distance: 542.9
click at [777, 306] on quentale-workspace at bounding box center [784, 386] width 1568 height 772
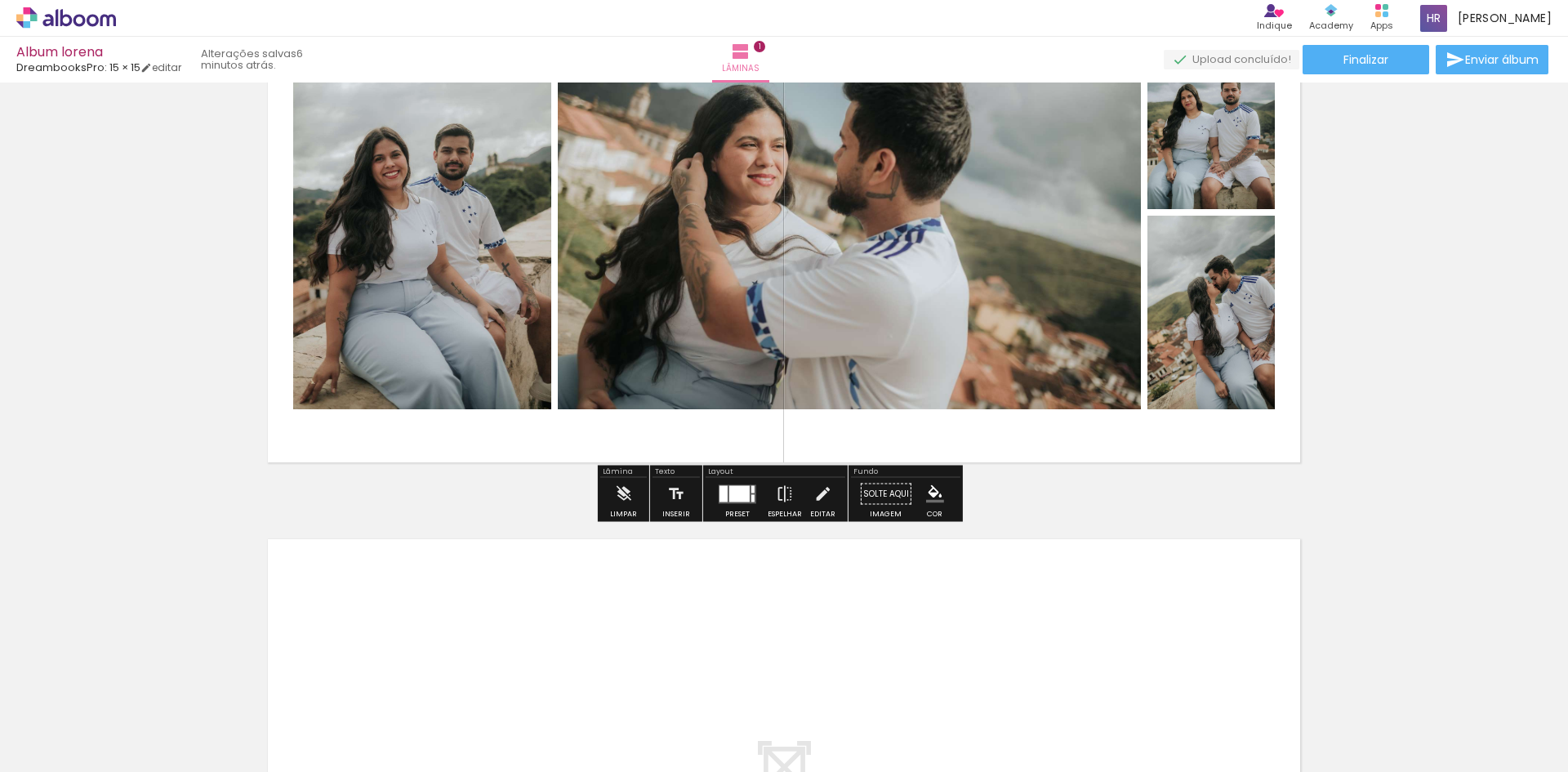
scroll to position [0, 0]
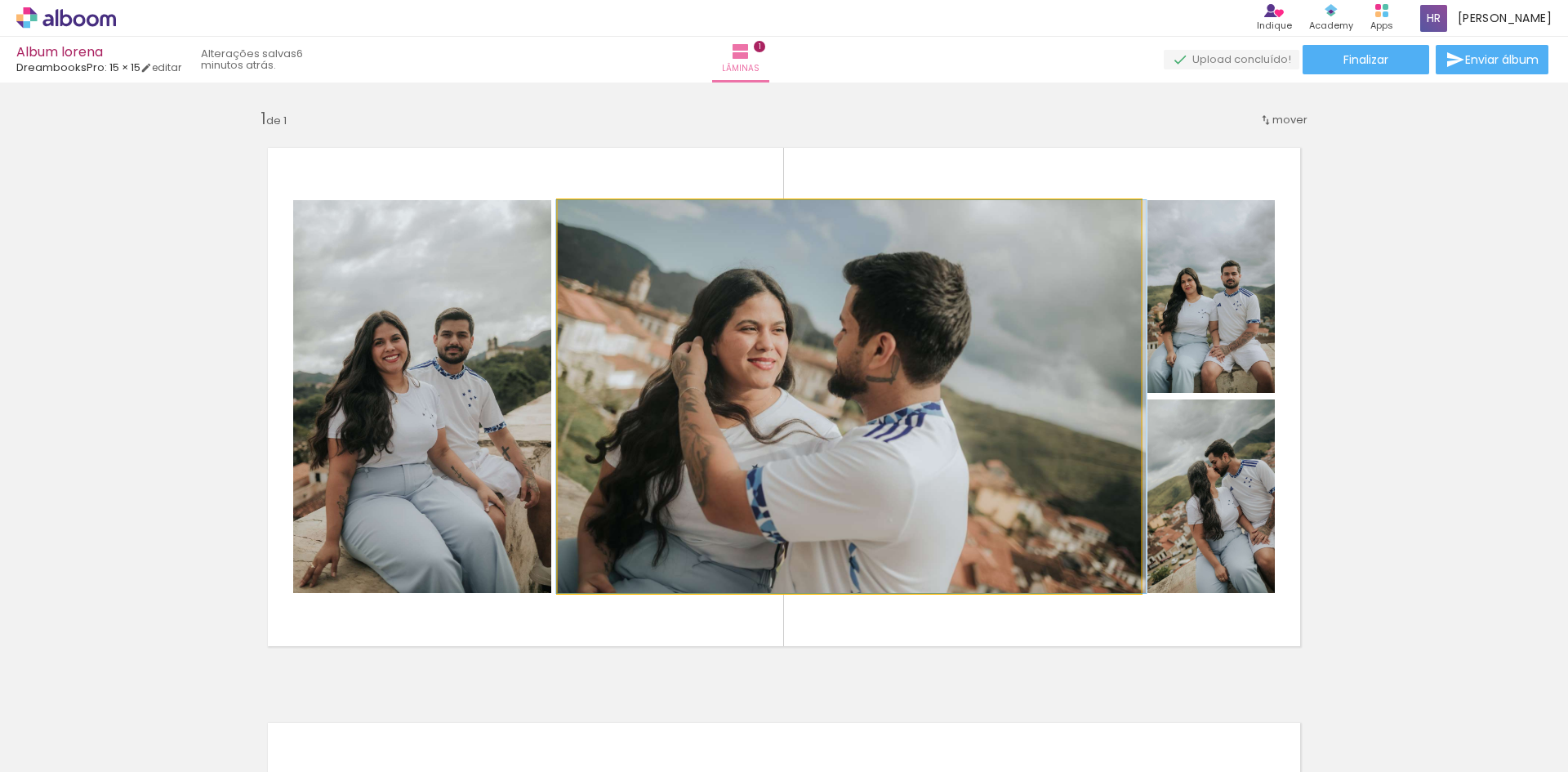
click at [920, 330] on quentale-photo at bounding box center [849, 396] width 583 height 392
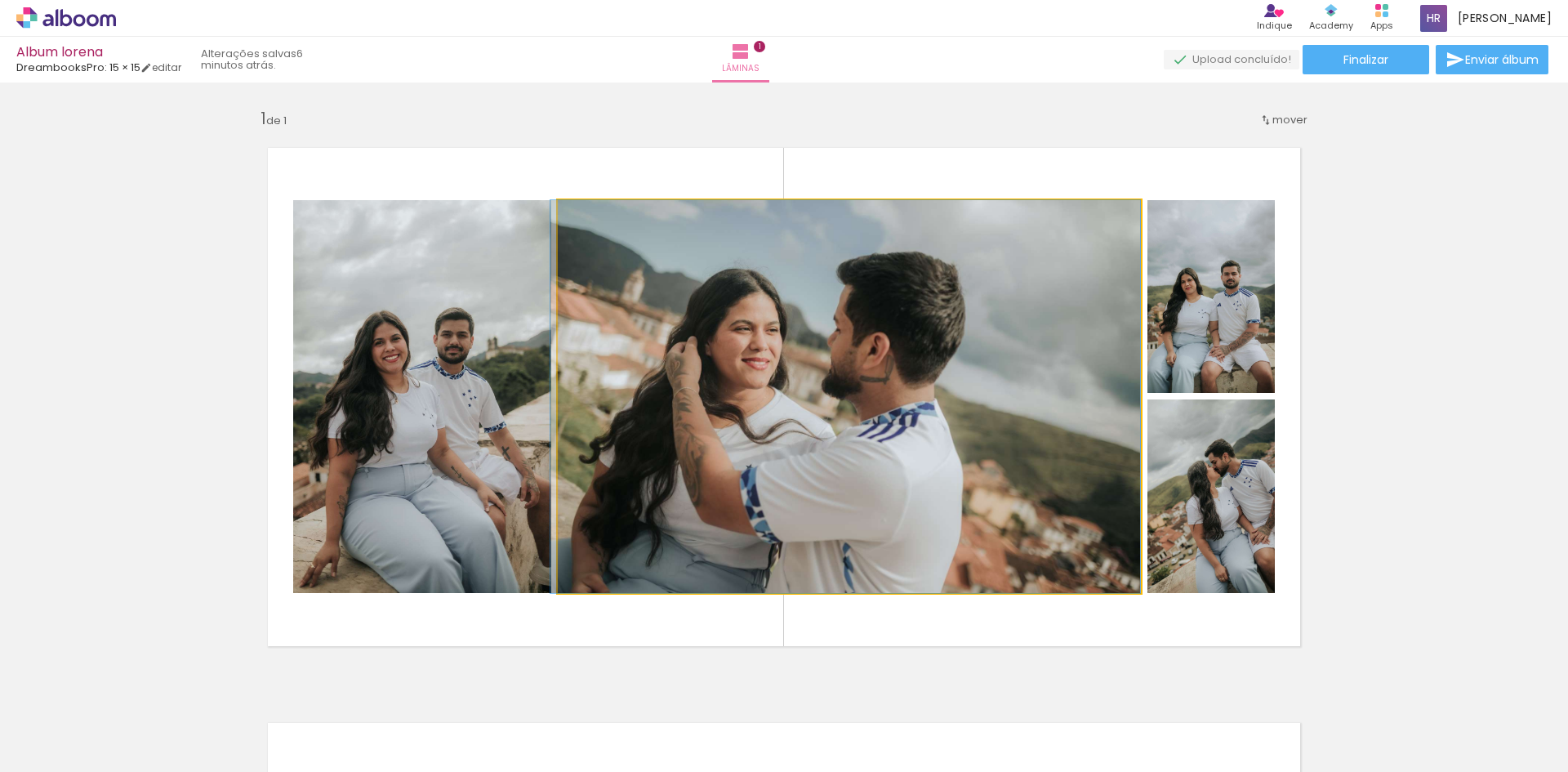
drag, startPoint x: 920, startPoint y: 330, endPoint x: 862, endPoint y: 507, distance: 186.3
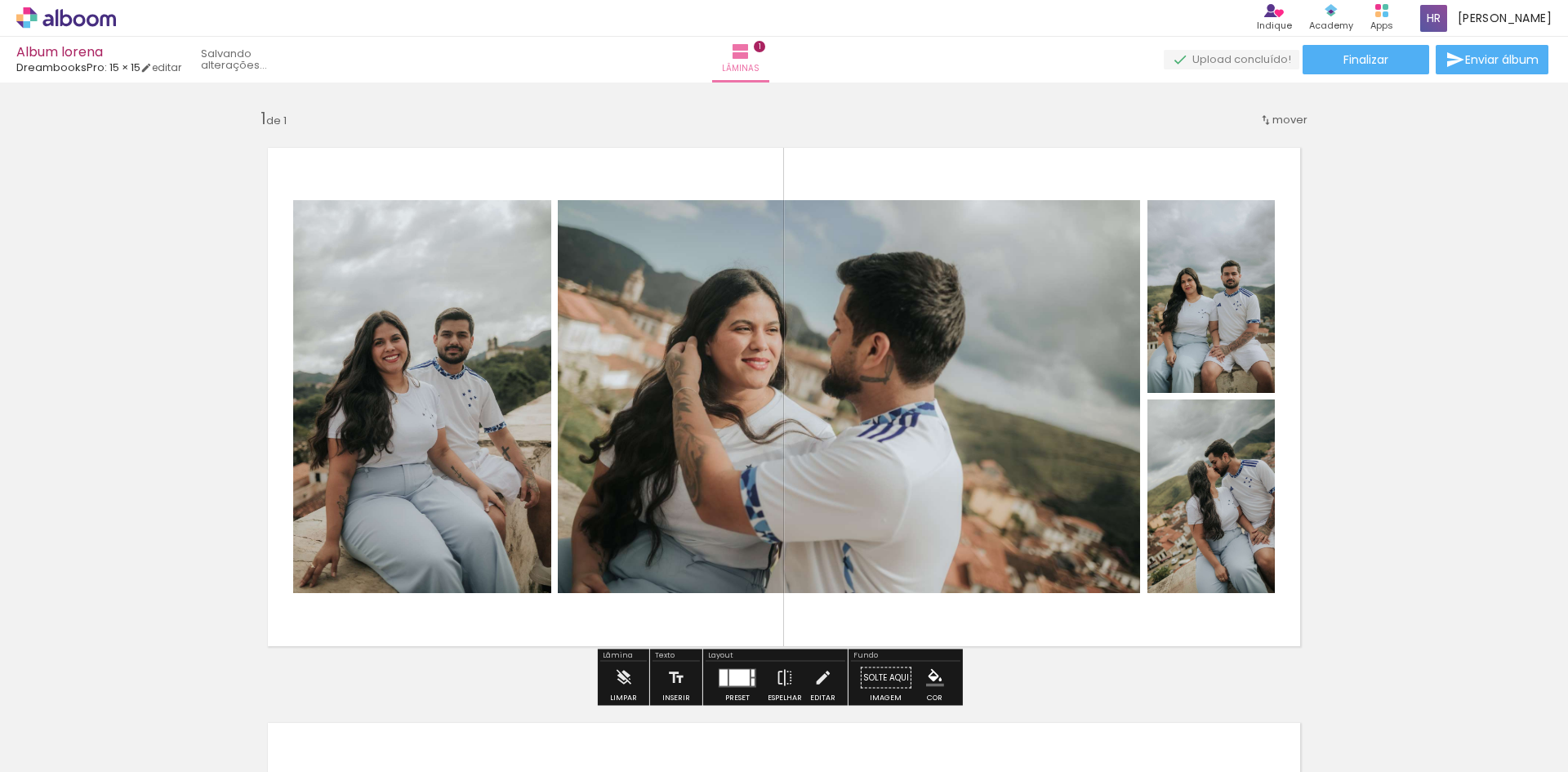
click at [880, 448] on quentale-photo at bounding box center [849, 396] width 583 height 392
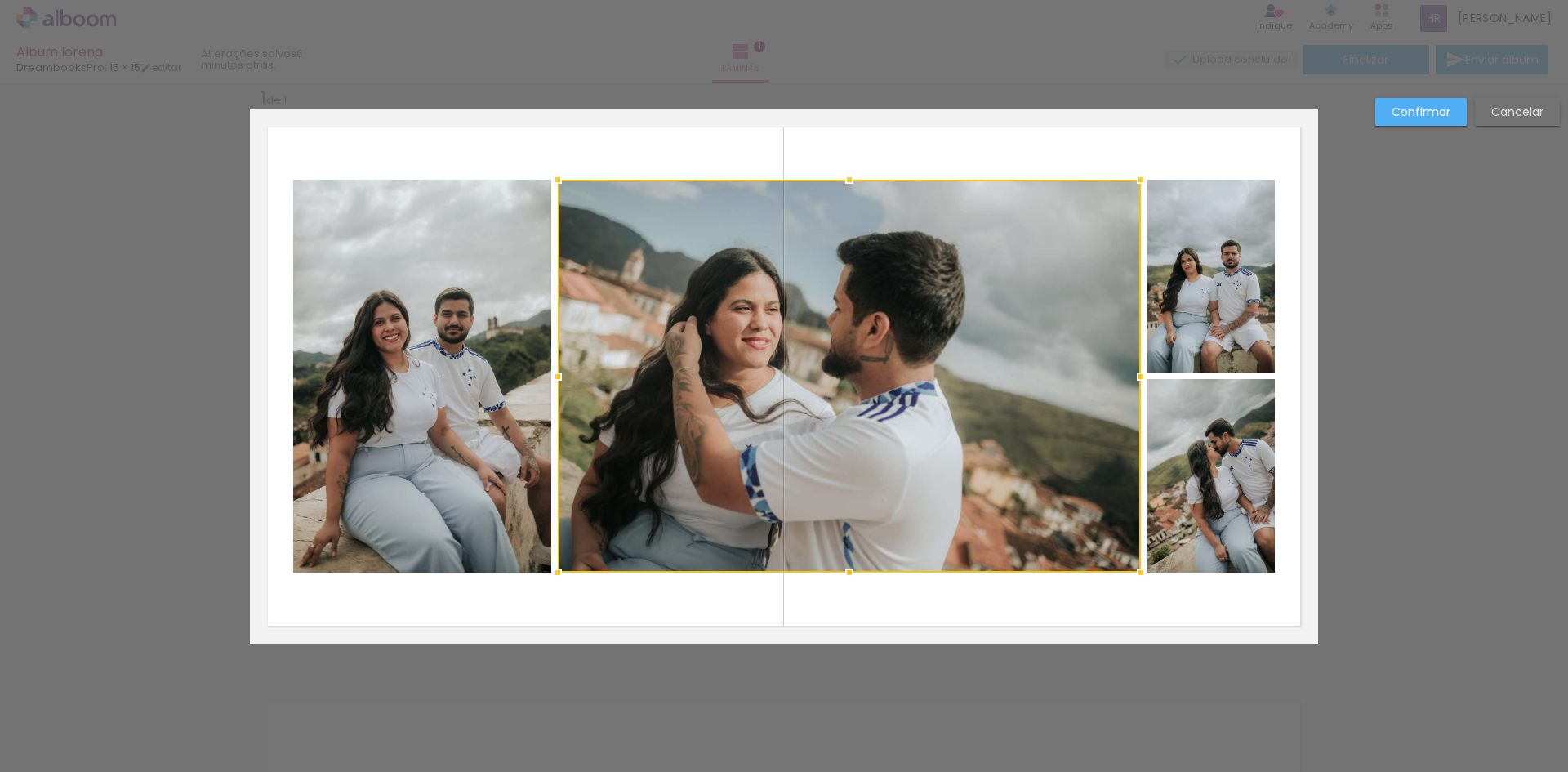
scroll to position [21, 0]
click at [878, 449] on div at bounding box center [849, 375] width 583 height 392
click at [0, 0] on slot "Cancelar" at bounding box center [0, 0] width 0 height 0
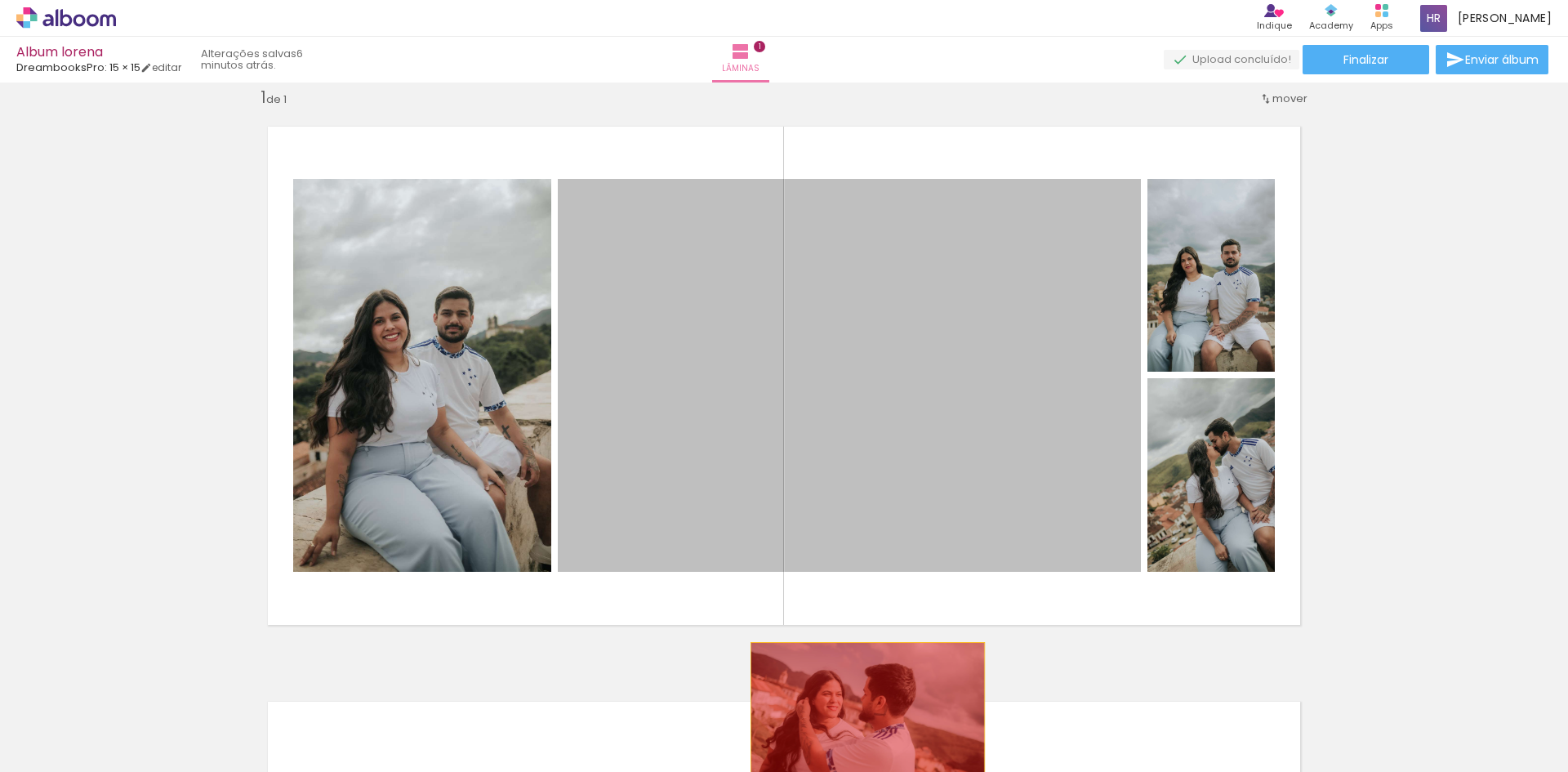
drag, startPoint x: 890, startPoint y: 359, endPoint x: 858, endPoint y: 720, distance: 362.4
click at [858, 720] on quentale-workspace at bounding box center [784, 386] width 1568 height 772
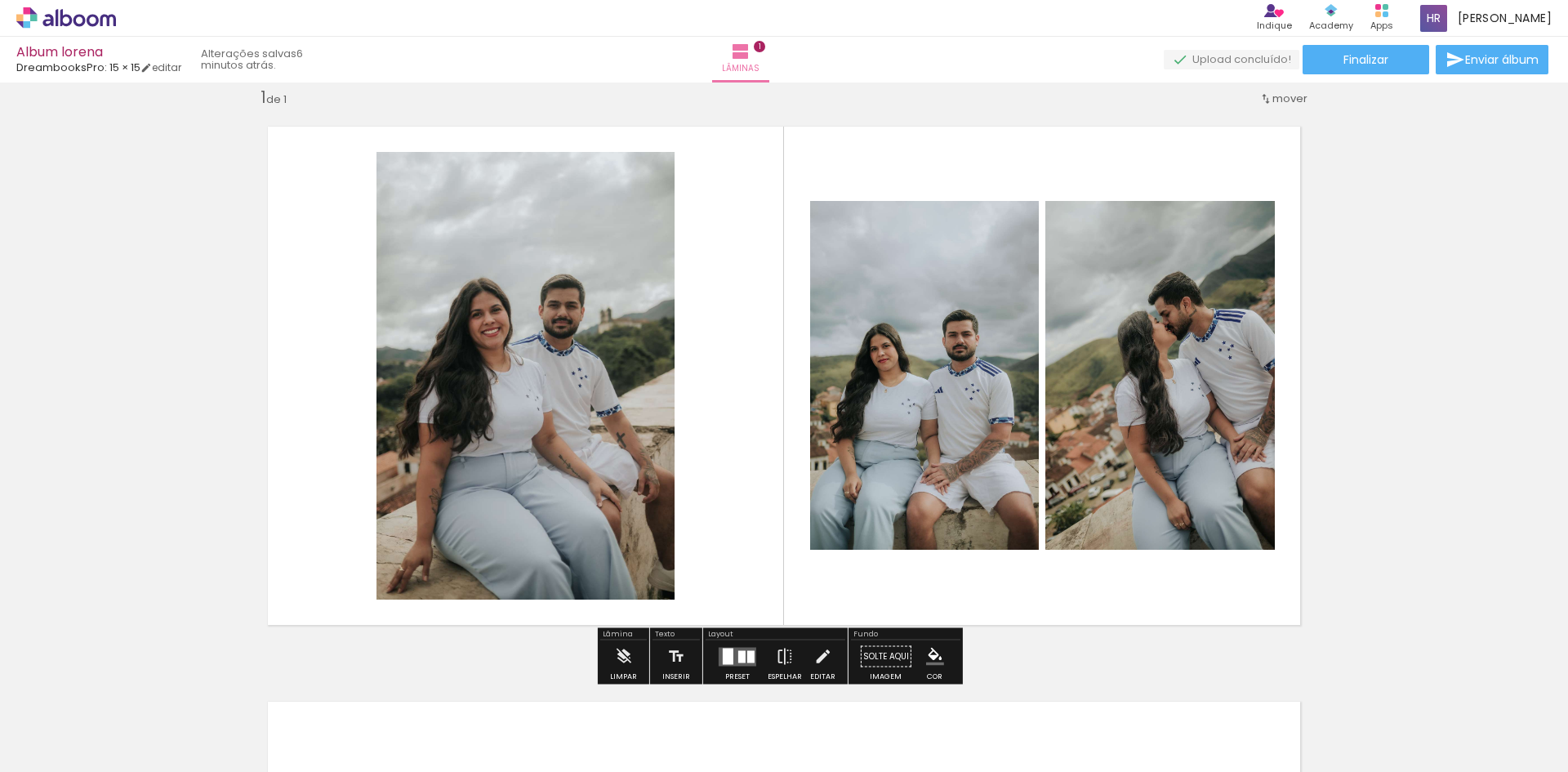
click at [718, 655] on quentale-layouter at bounding box center [737, 656] width 37 height 19
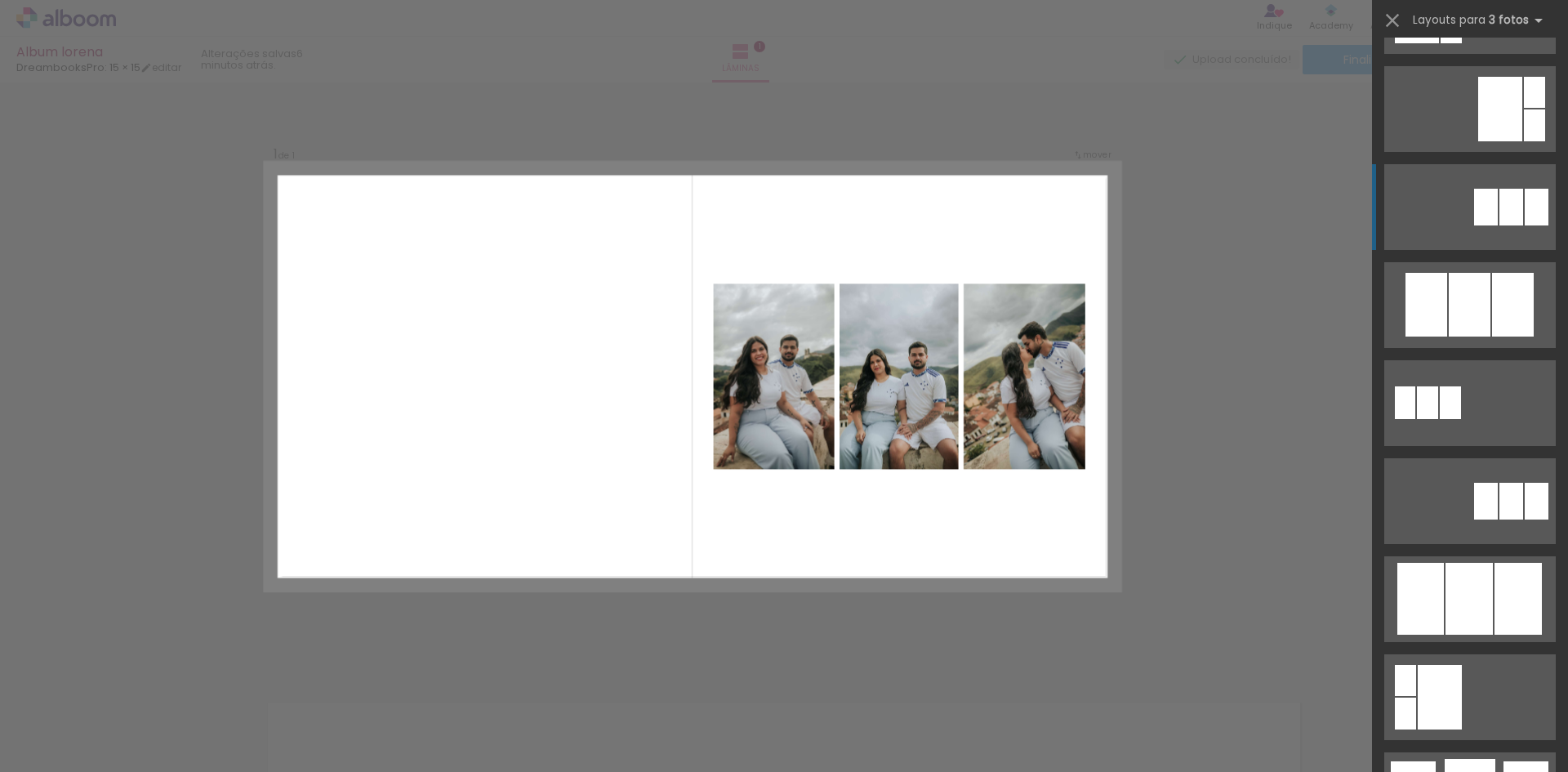
scroll to position [898, 0]
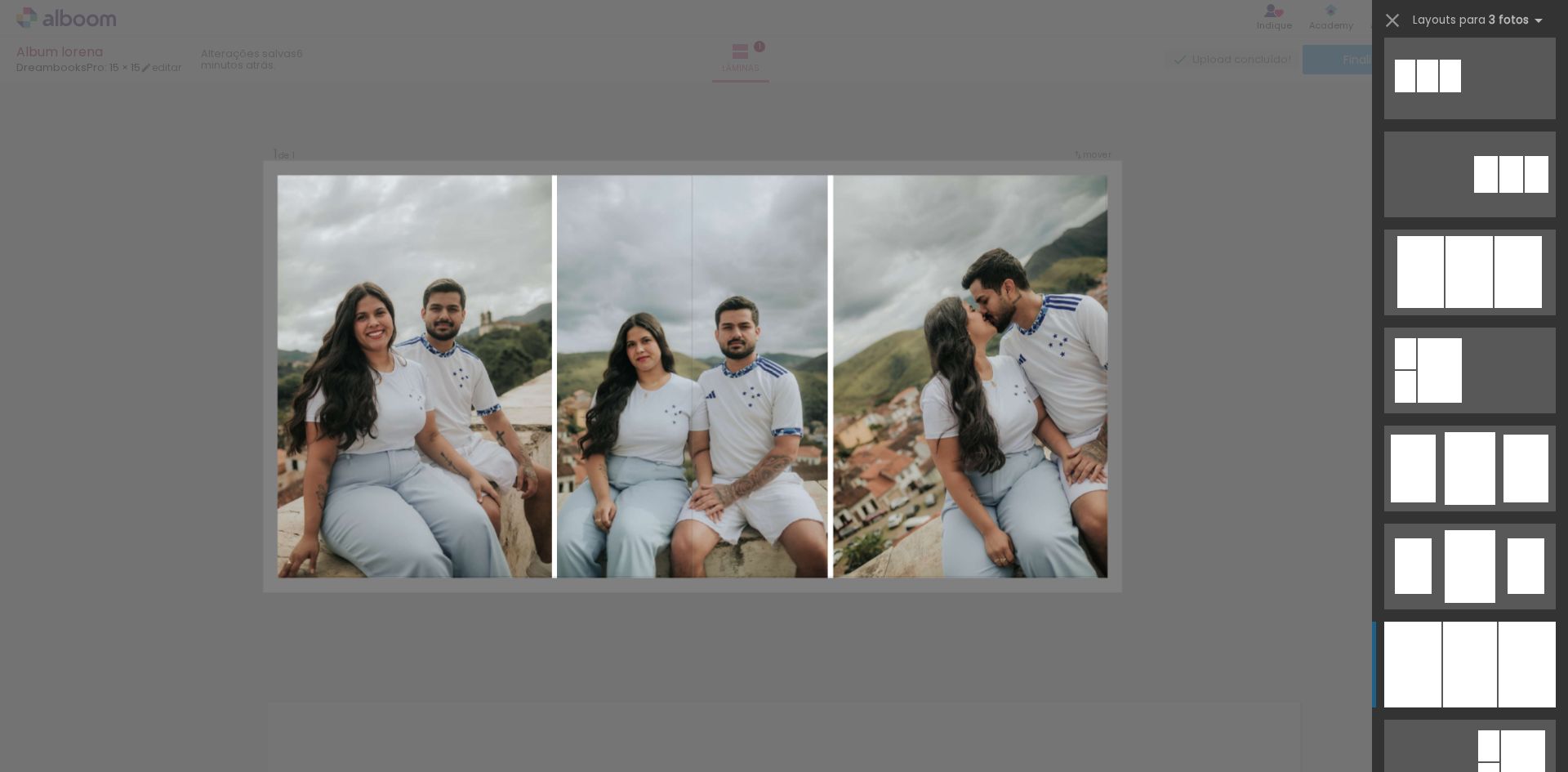
click at [1453, 659] on div at bounding box center [1469, 664] width 54 height 86
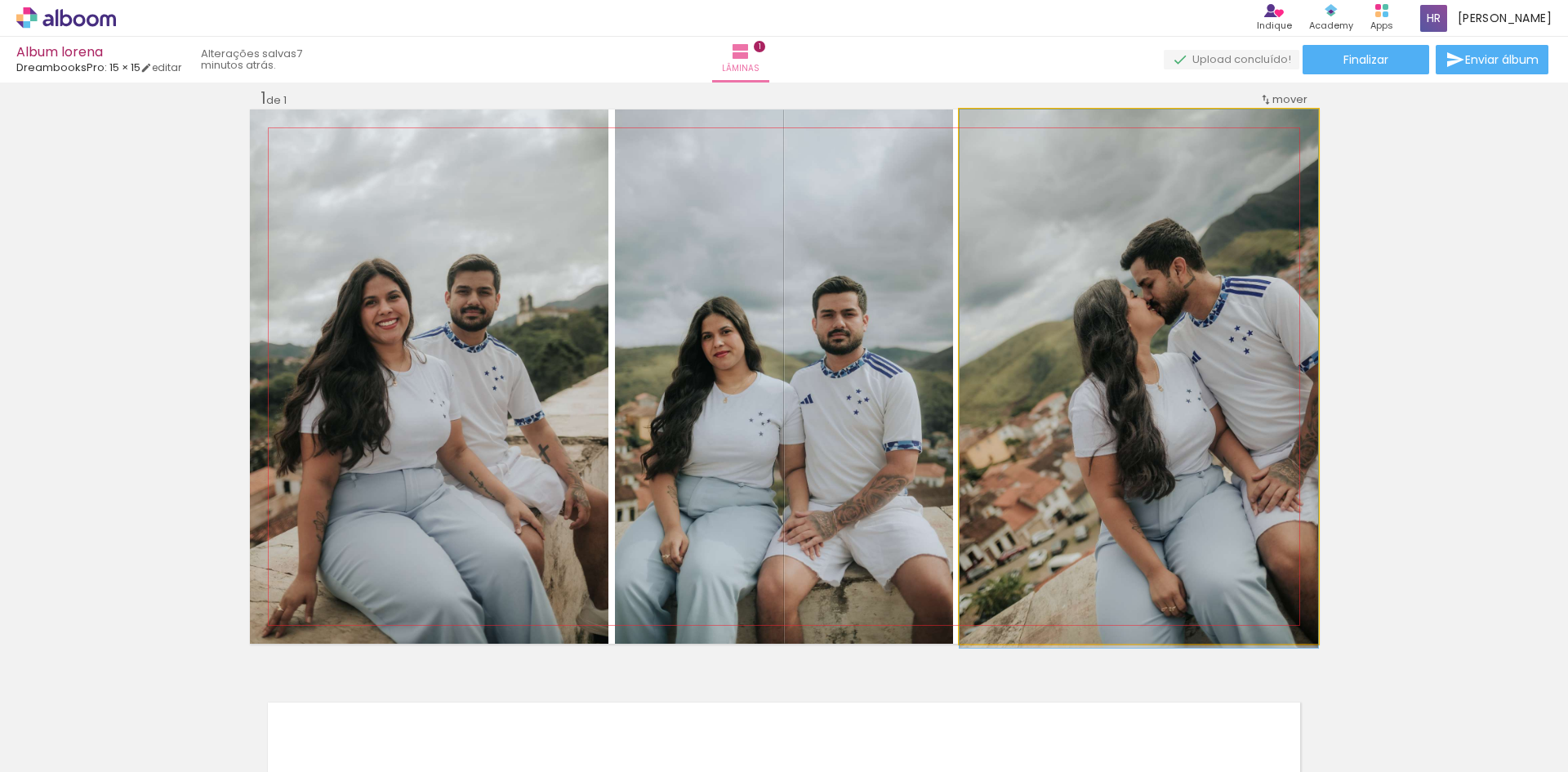
drag, startPoint x: 1233, startPoint y: 350, endPoint x: 923, endPoint y: 356, distance: 310.1
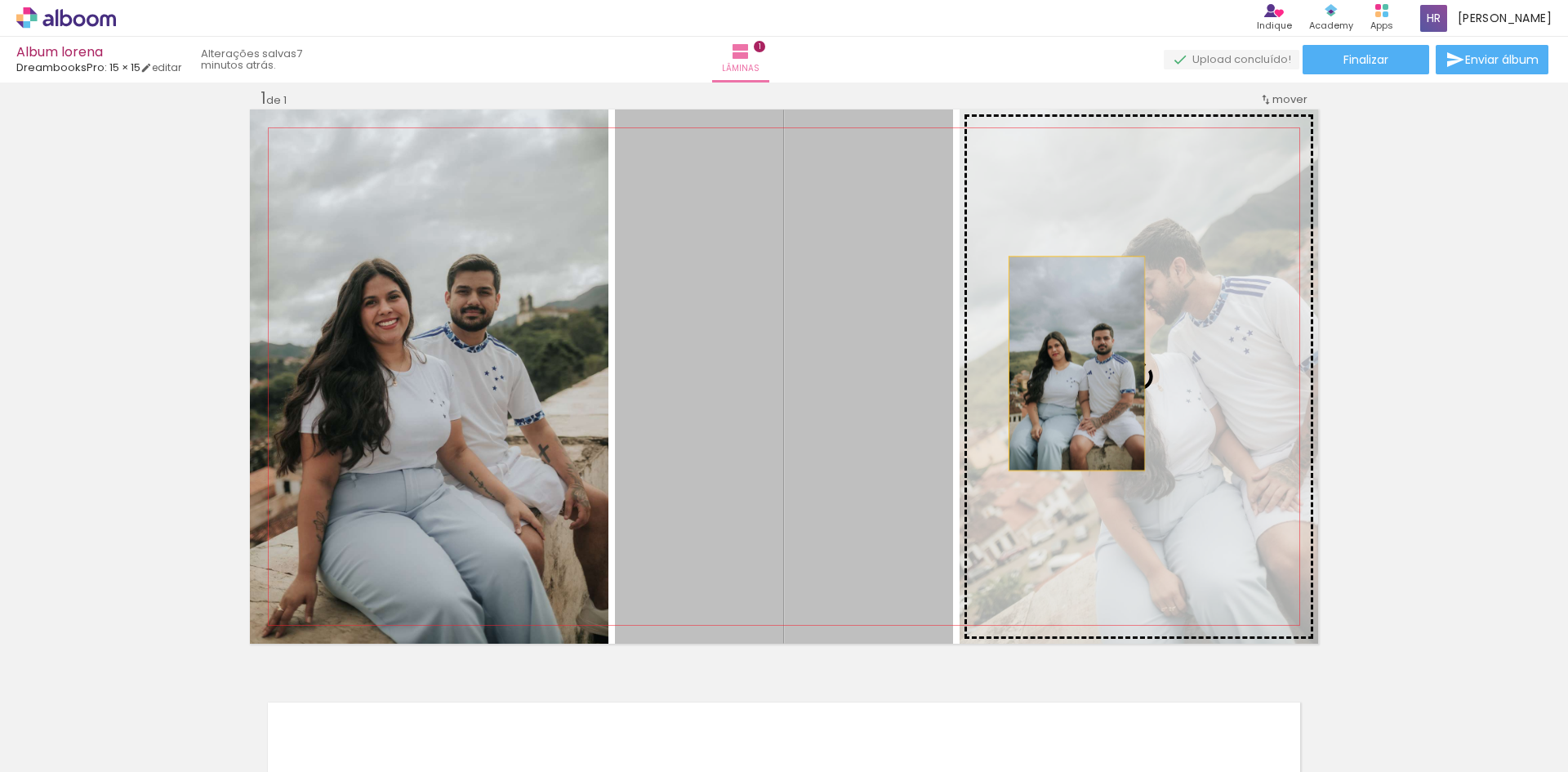
drag, startPoint x: 871, startPoint y: 358, endPoint x: 1071, endPoint y: 363, distance: 200.1
click at [0, 0] on slot at bounding box center [0, 0] width 0 height 0
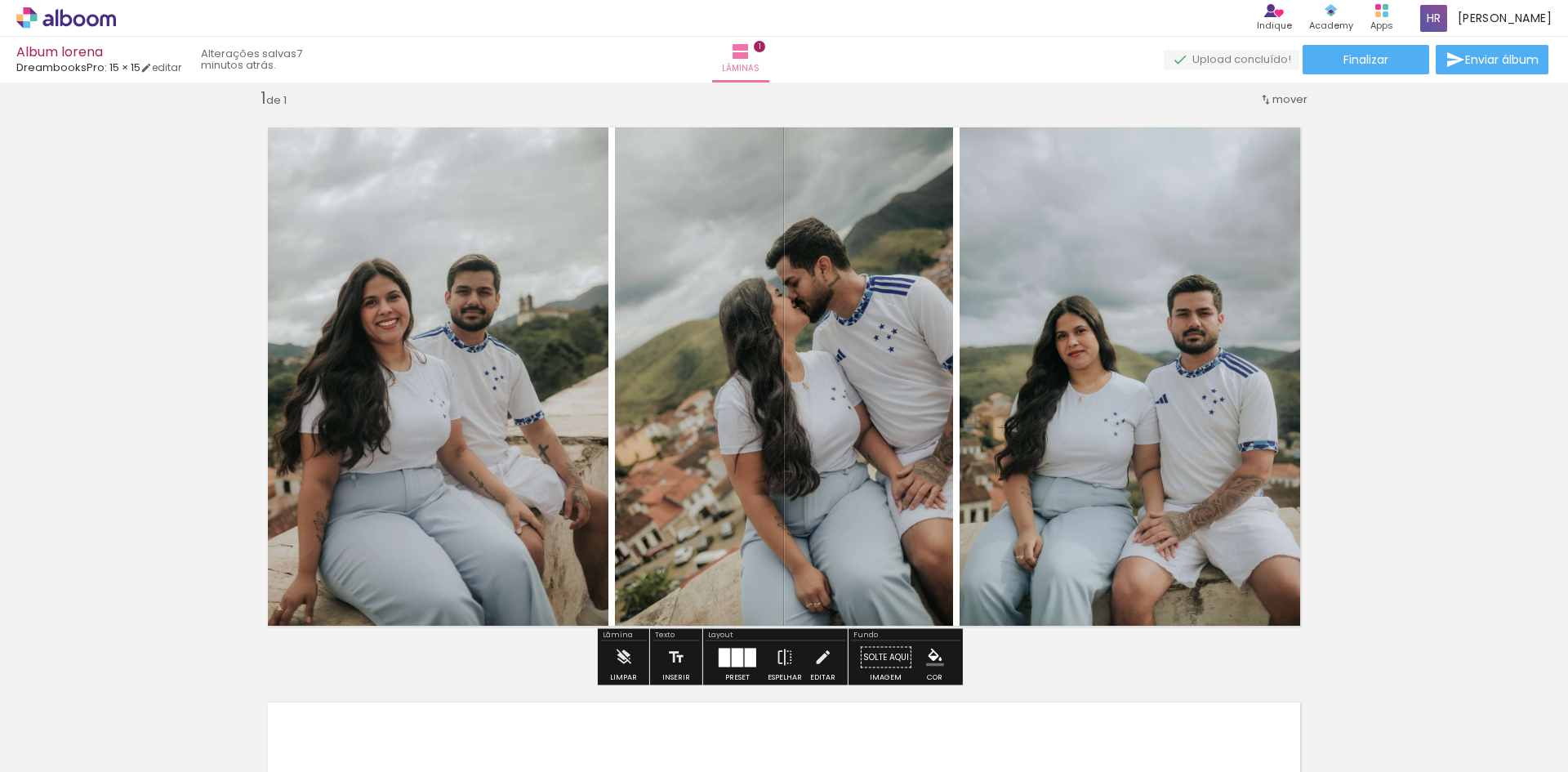
click at [1441, 397] on div "Inserir lâmina 1 de 1" at bounding box center [784, 643] width 1568 height 1151
drag, startPoint x: 1475, startPoint y: 409, endPoint x: 1484, endPoint y: 428, distance: 21.0
click at [1476, 409] on div "Inserir lâmina 1 de 1" at bounding box center [784, 643] width 1568 height 1151
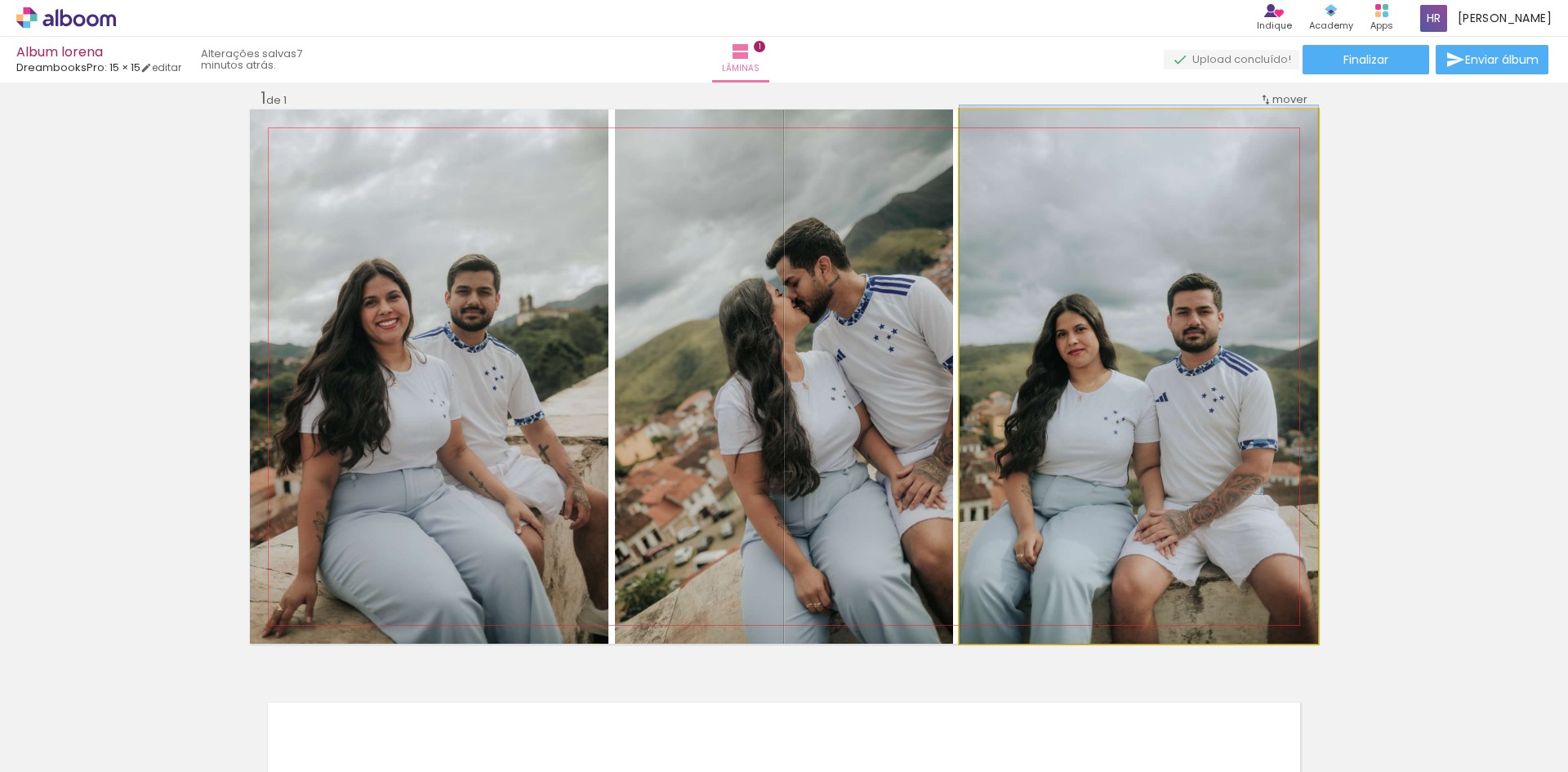
drag, startPoint x: 1174, startPoint y: 409, endPoint x: 1176, endPoint y: 374, distance: 35.1
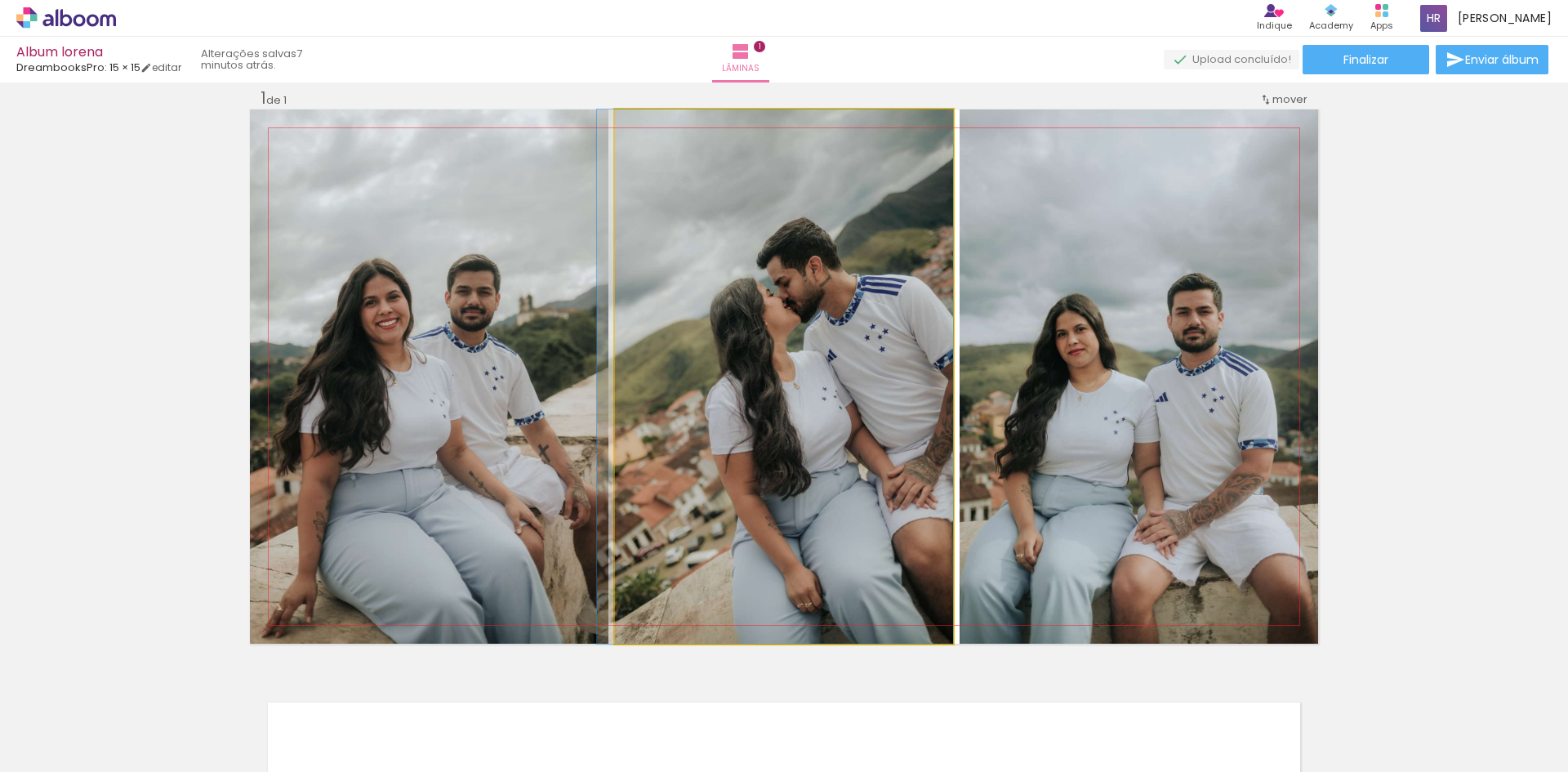
drag, startPoint x: 856, startPoint y: 391, endPoint x: 818, endPoint y: 392, distance: 38.0
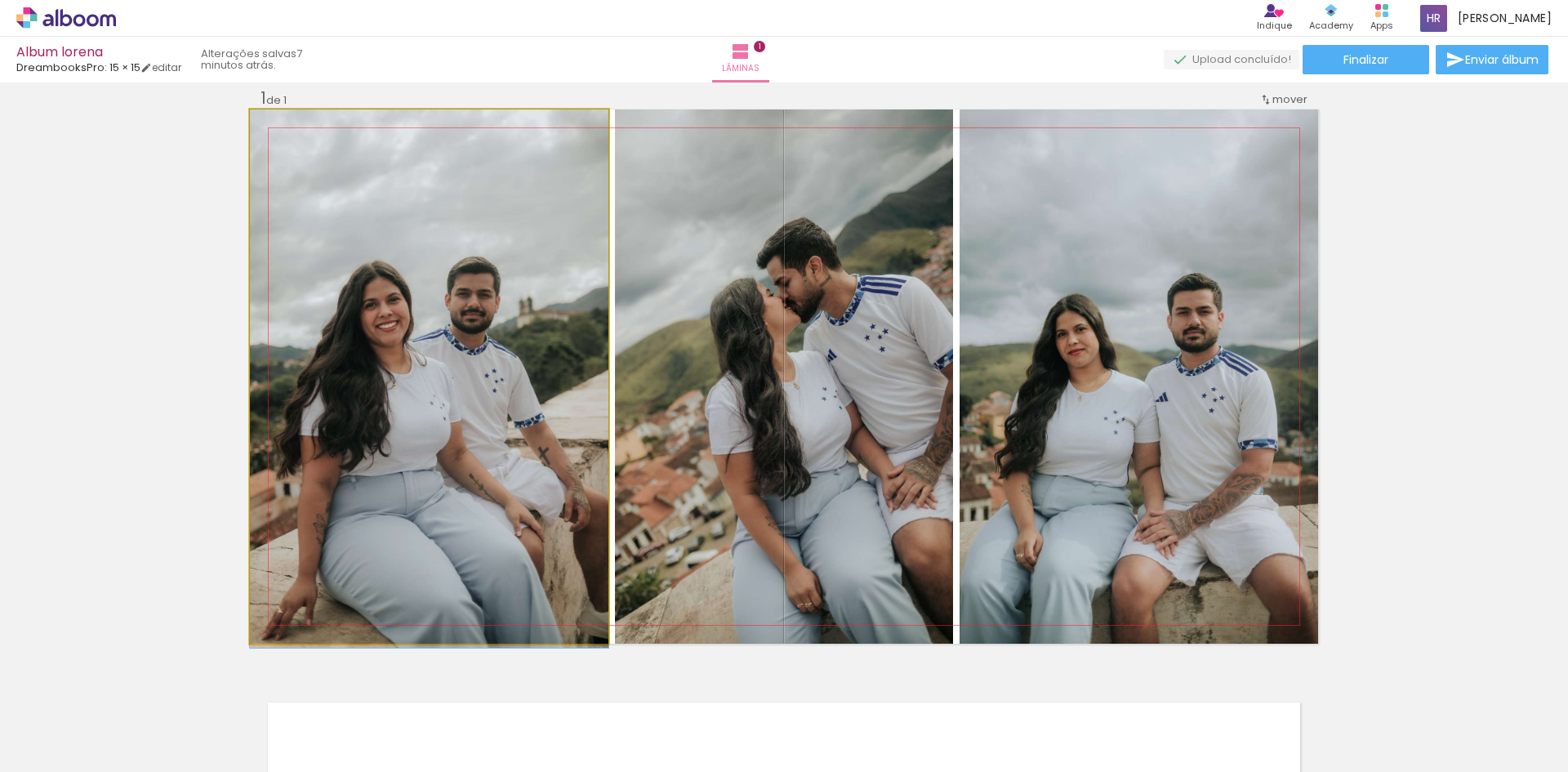
drag, startPoint x: 564, startPoint y: 388, endPoint x: 583, endPoint y: 392, distance: 19.4
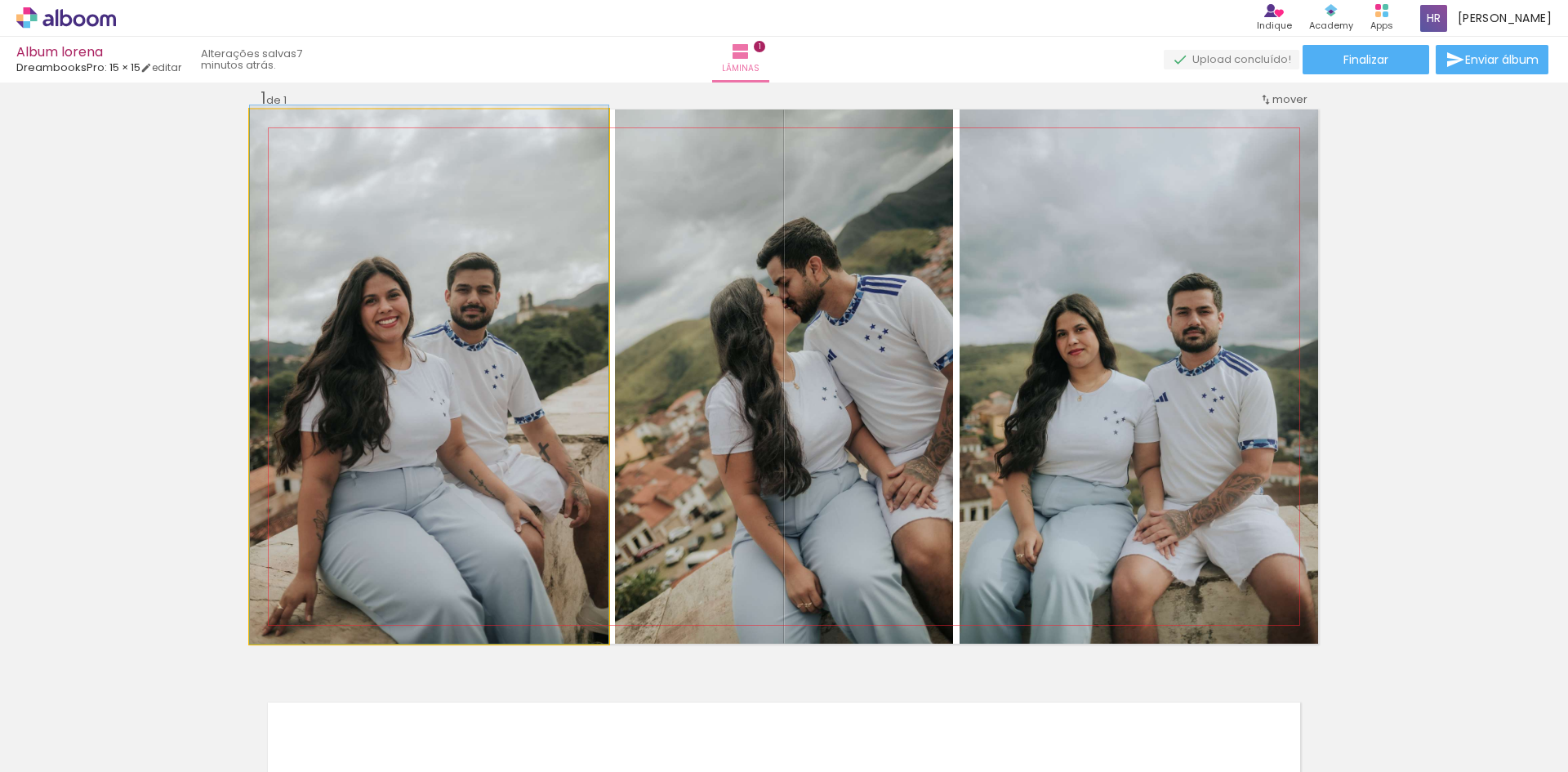
drag, startPoint x: 563, startPoint y: 407, endPoint x: 567, endPoint y: 370, distance: 37.2
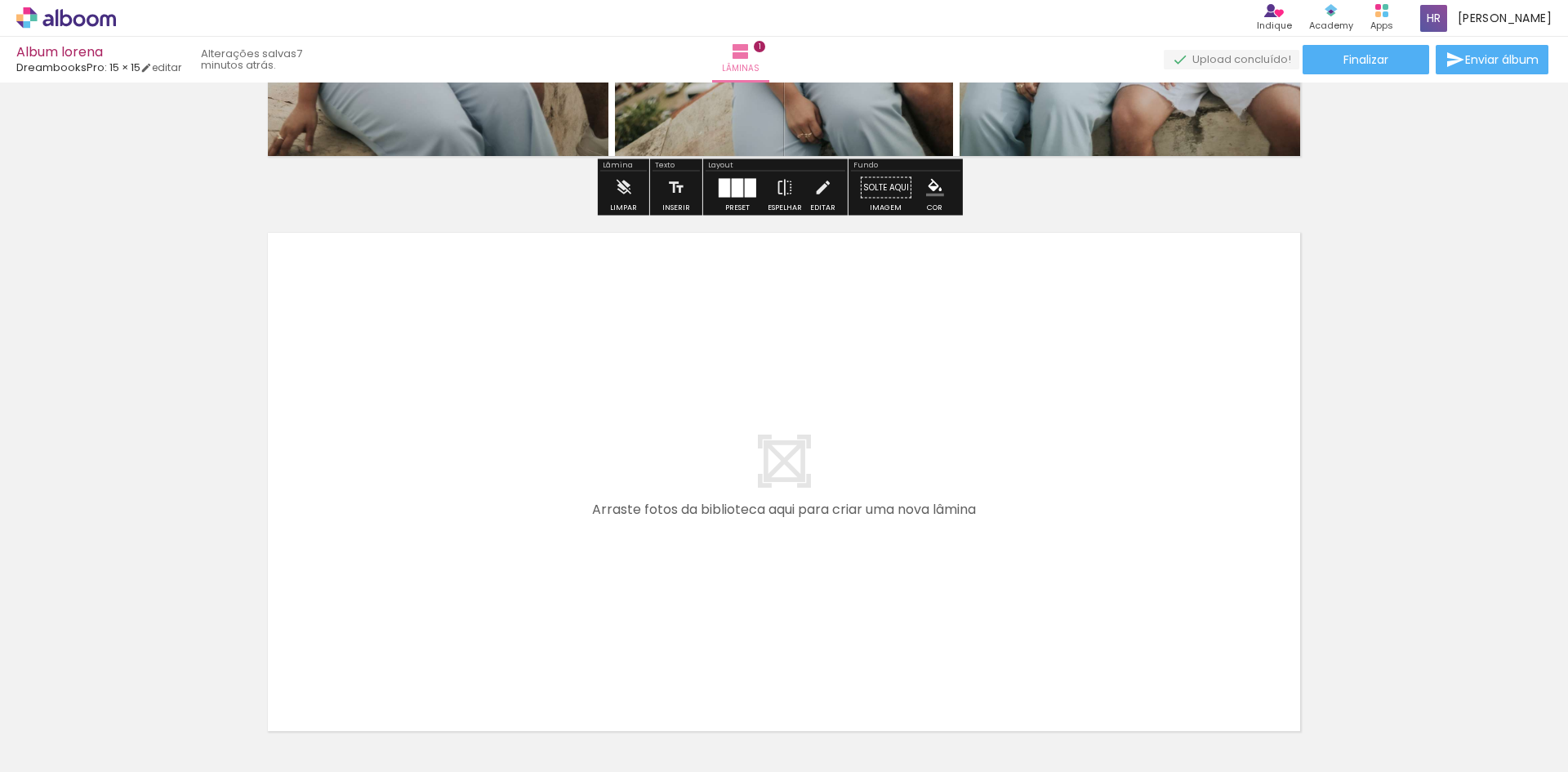
scroll to position [327, 0]
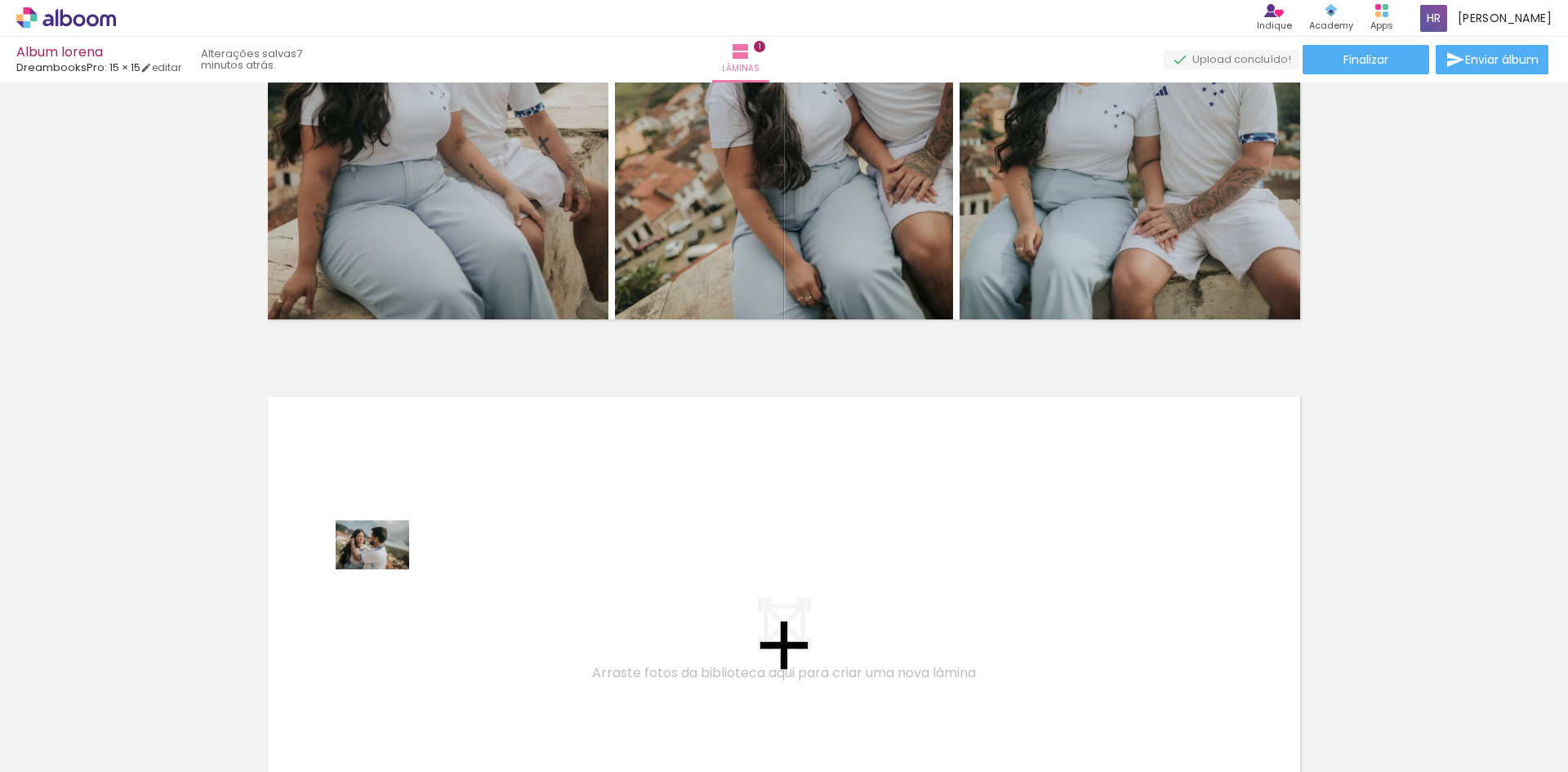
drag, startPoint x: 187, startPoint y: 714, endPoint x: 385, endPoint y: 569, distance: 245.4
click at [385, 569] on quentale-workspace at bounding box center [784, 386] width 1568 height 772
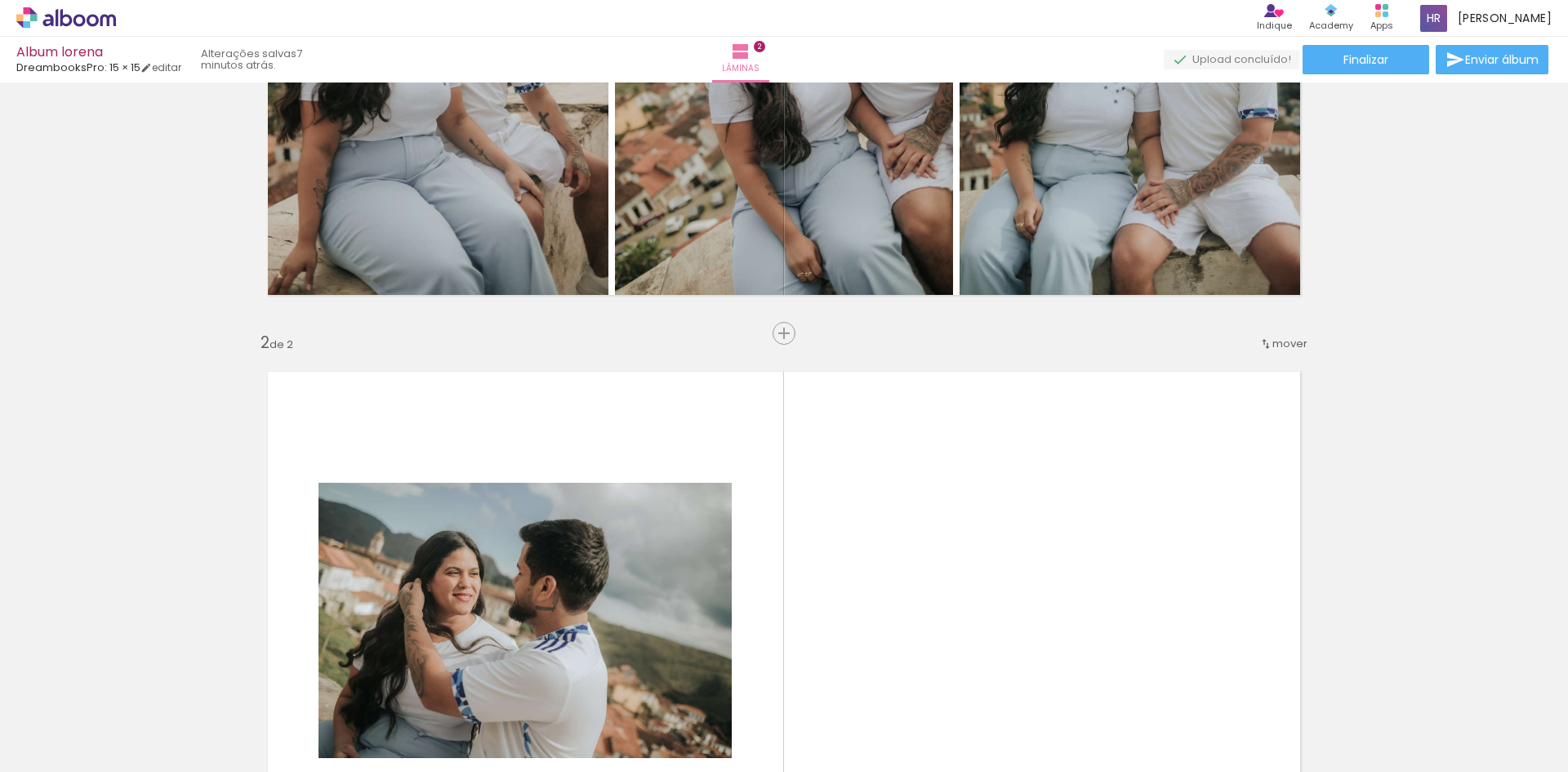
scroll to position [432, 0]
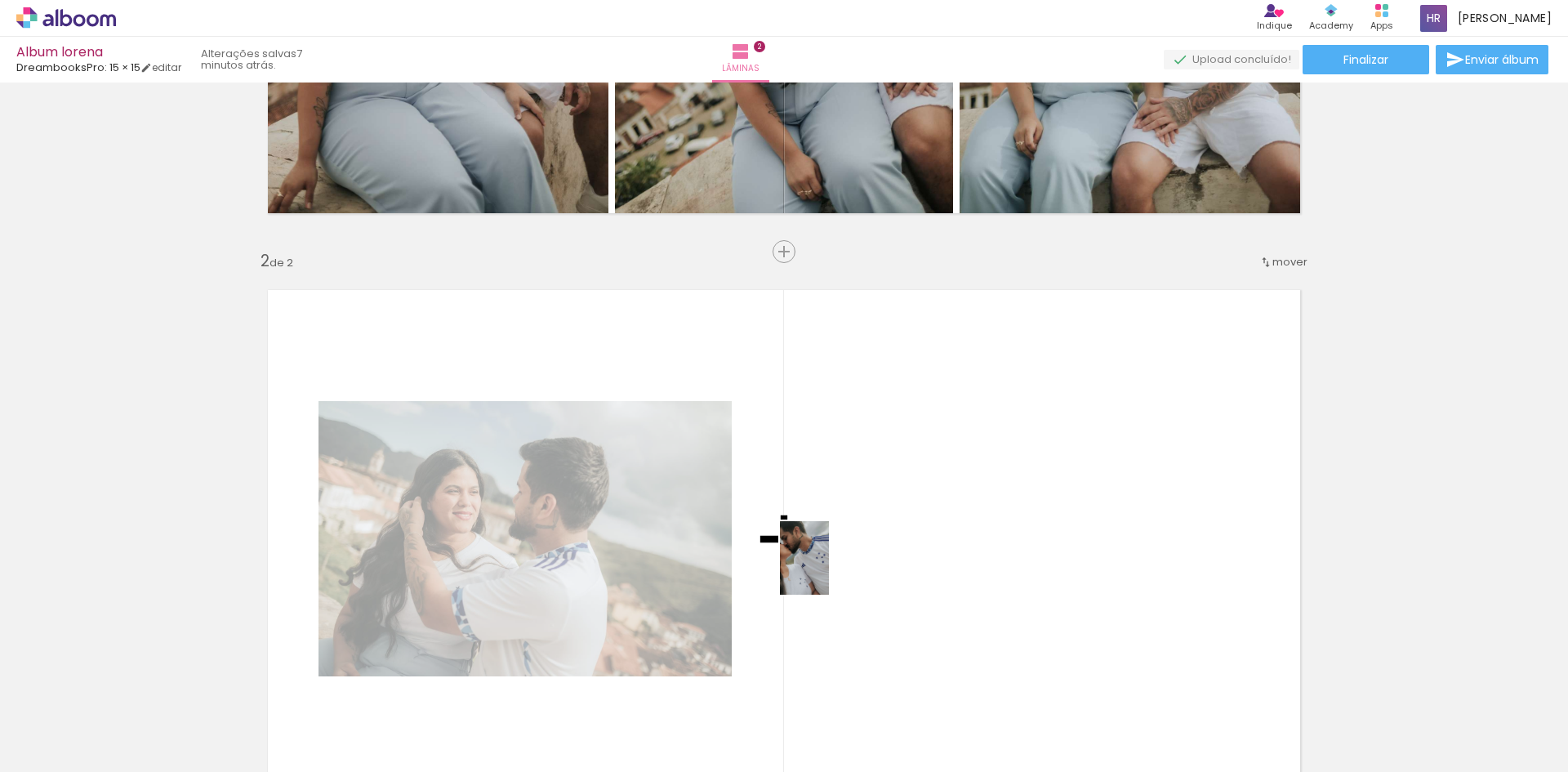
drag, startPoint x: 529, startPoint y: 735, endPoint x: 855, endPoint y: 564, distance: 368.1
click at [855, 564] on quentale-workspace at bounding box center [784, 386] width 1568 height 772
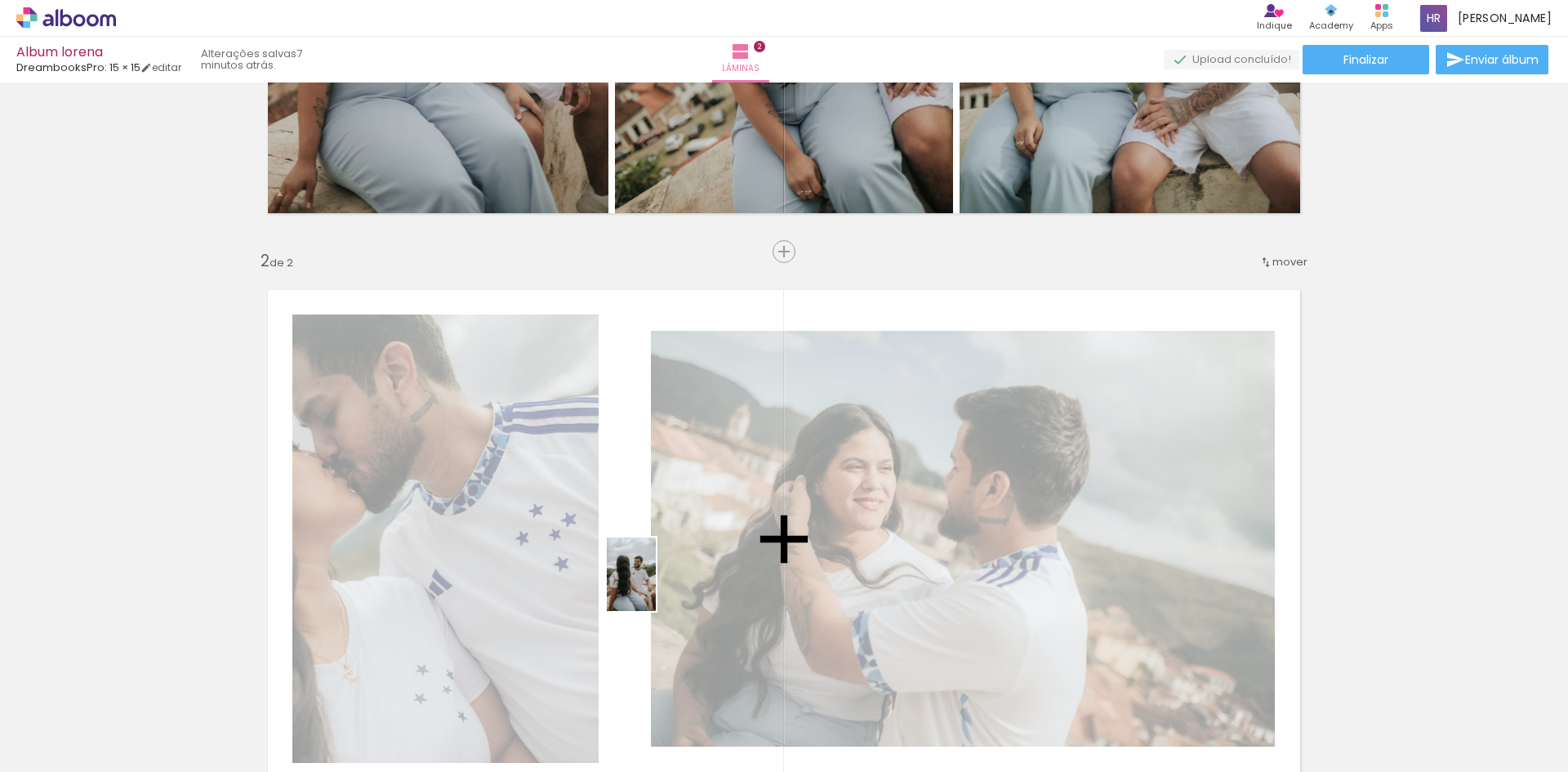
drag, startPoint x: 709, startPoint y: 727, endPoint x: 655, endPoint y: 586, distance: 151.0
click at [655, 586] on quentale-workspace at bounding box center [784, 386] width 1568 height 772
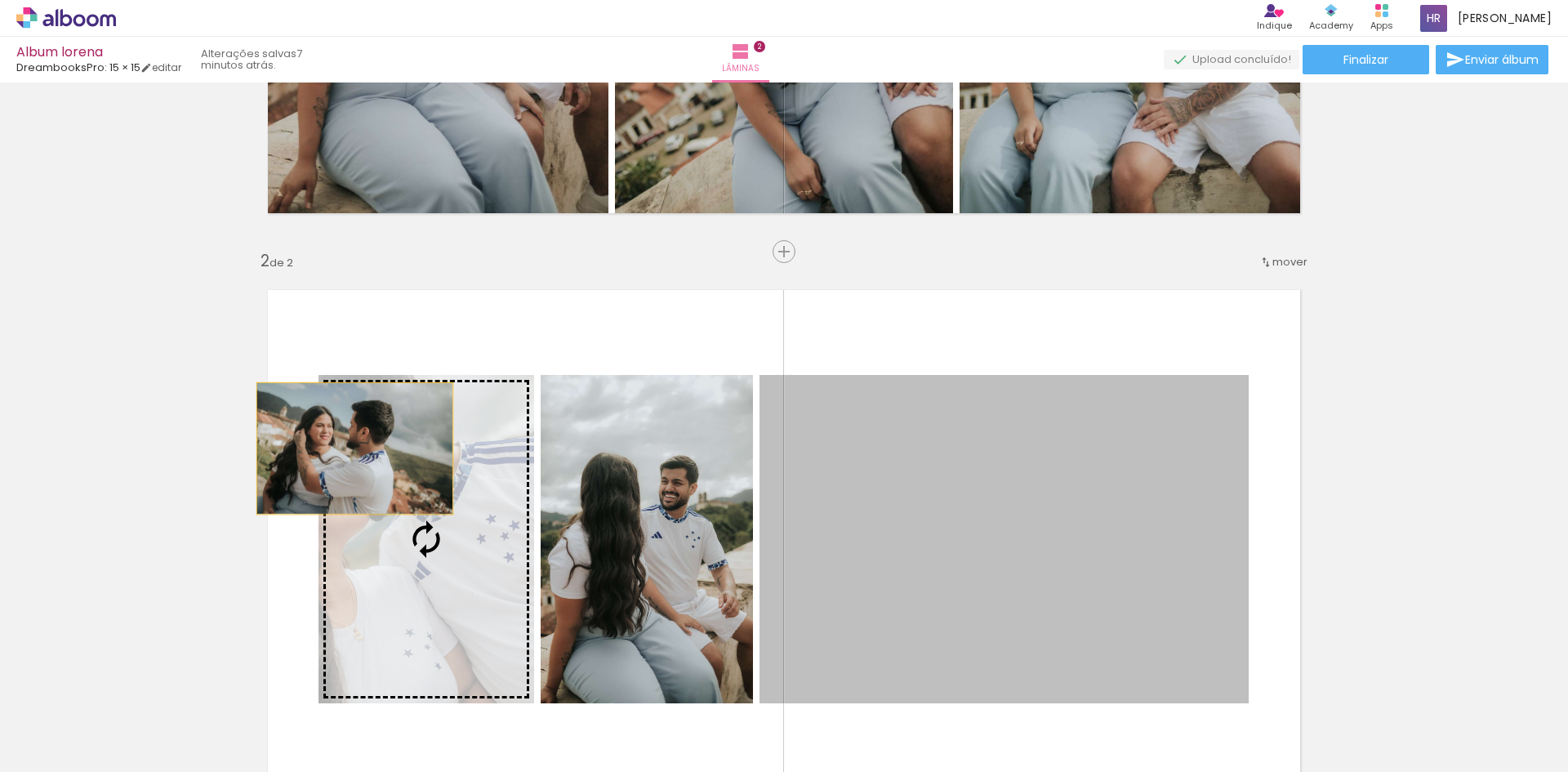
drag, startPoint x: 962, startPoint y: 558, endPoint x: 349, endPoint y: 449, distance: 622.6
click at [0, 0] on slot at bounding box center [0, 0] width 0 height 0
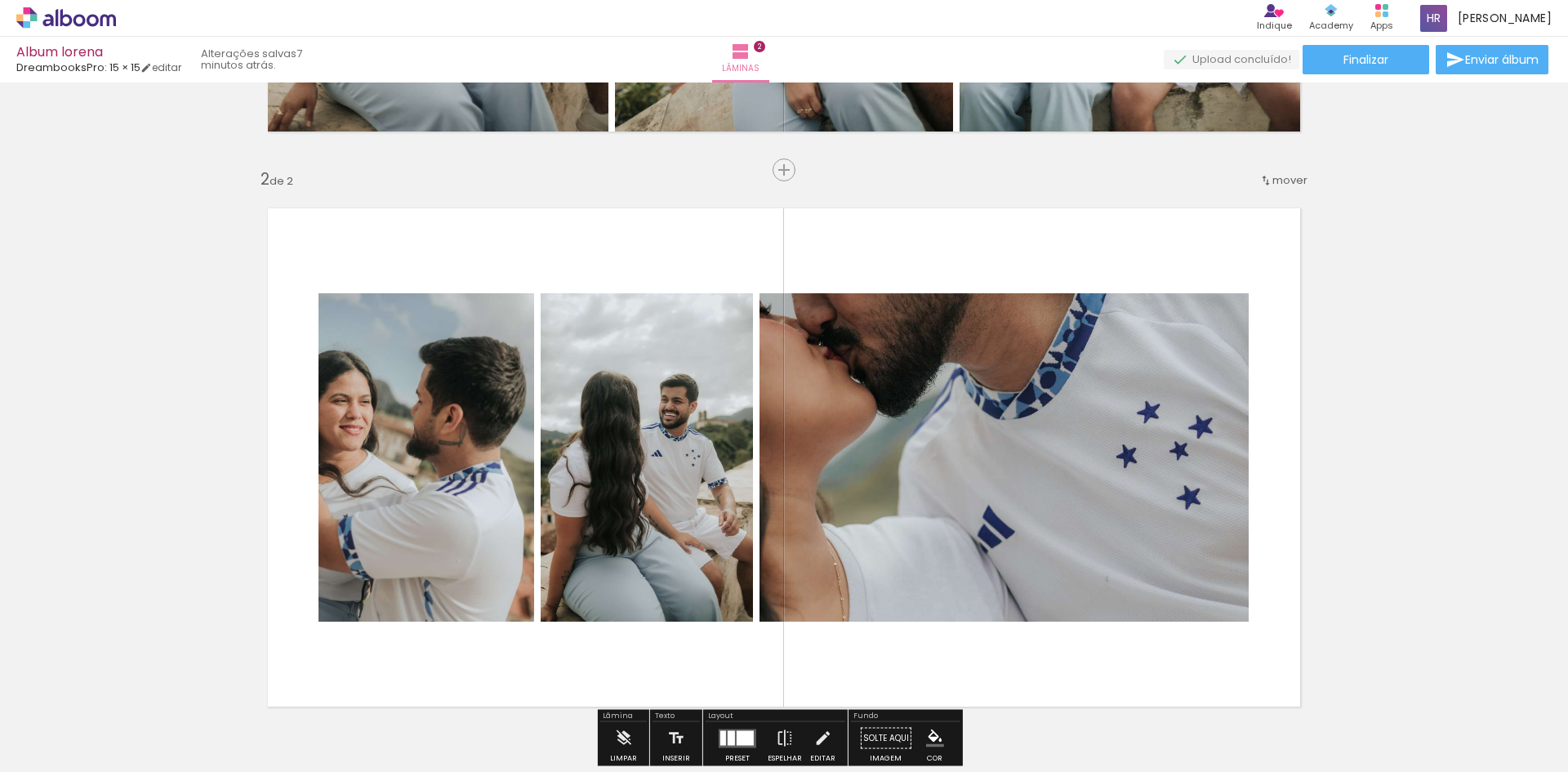
scroll to position [678, 0]
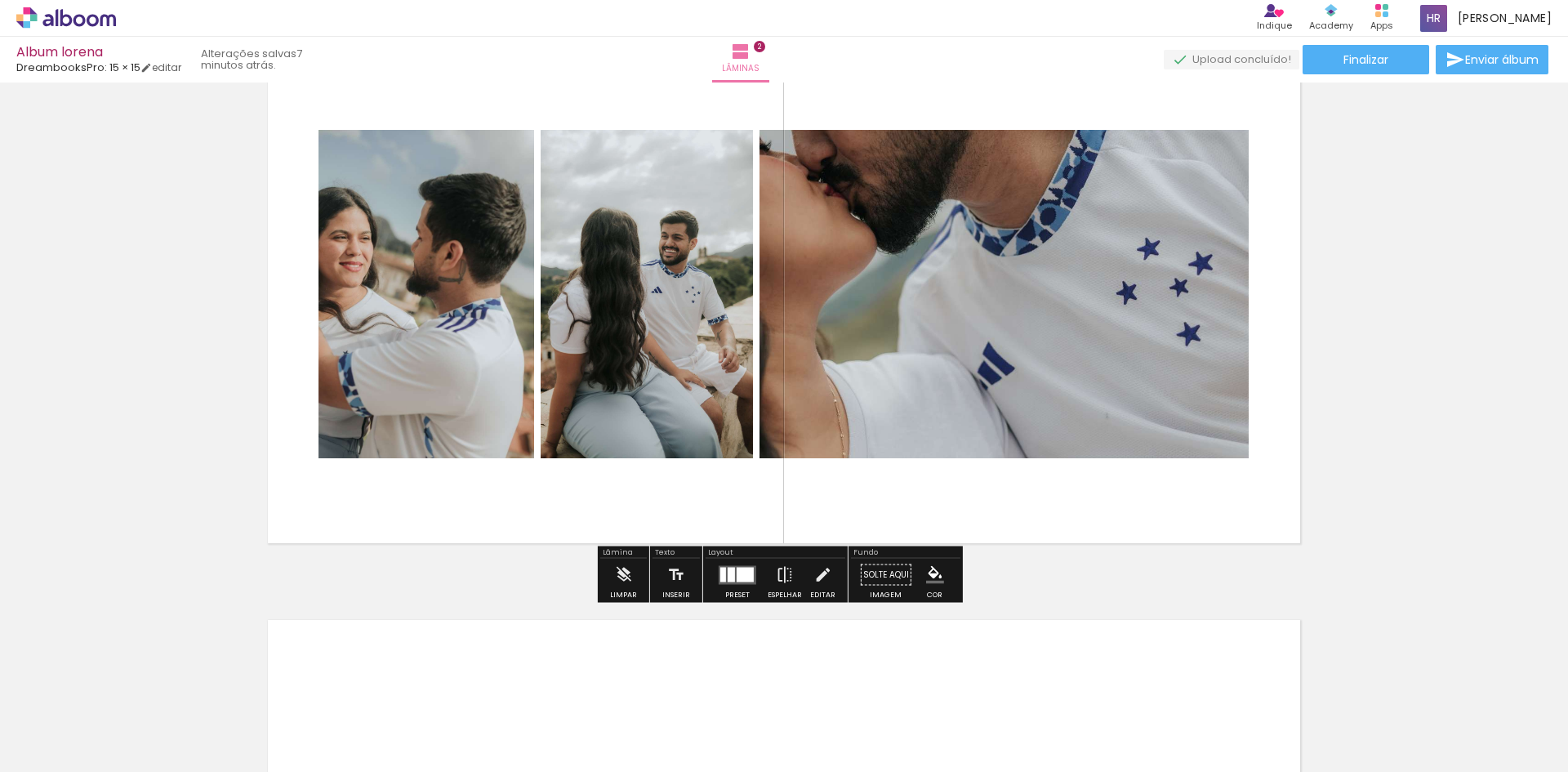
click at [746, 564] on div at bounding box center [737, 575] width 44 height 32
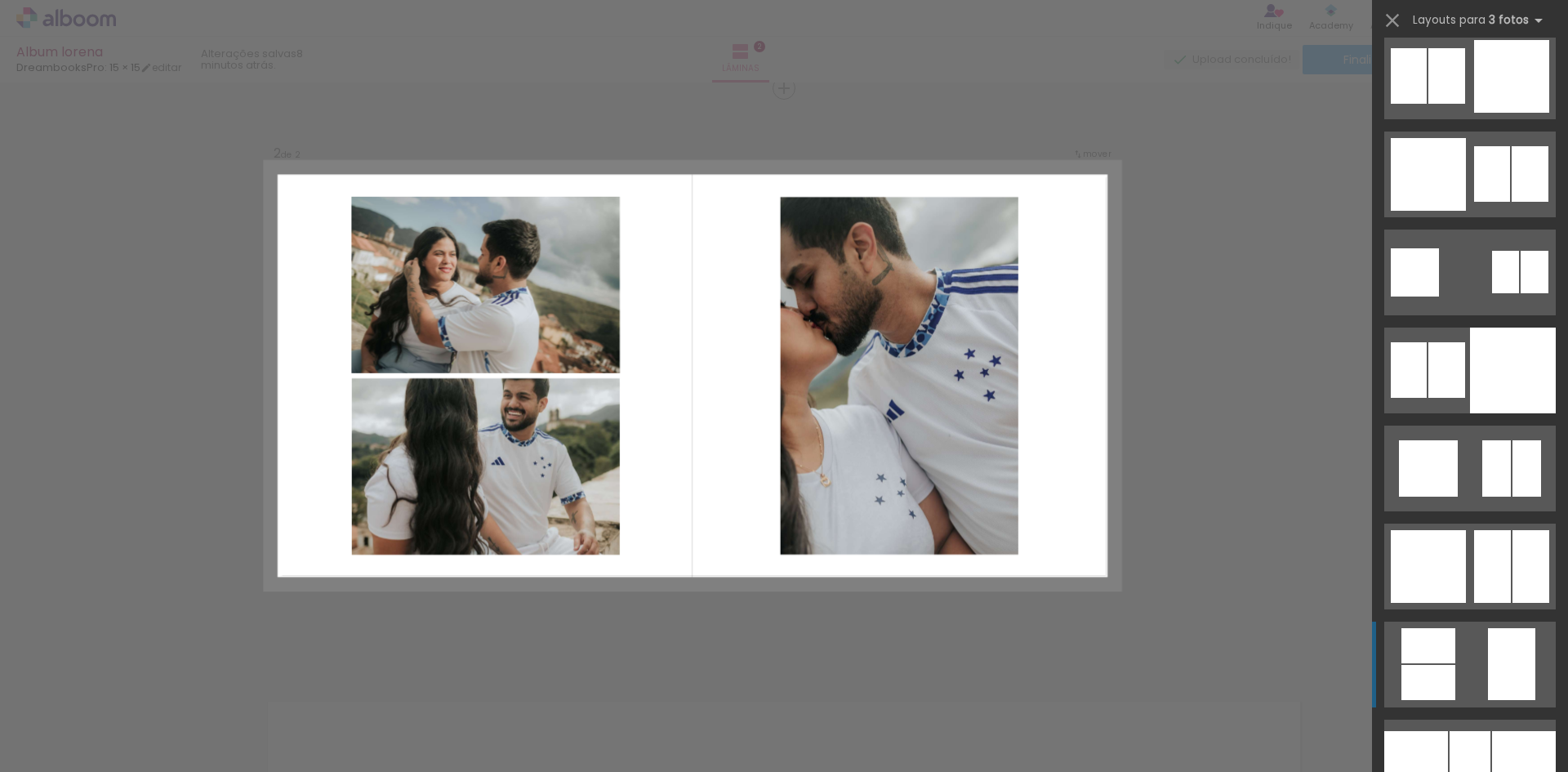
scroll to position [4409, 0]
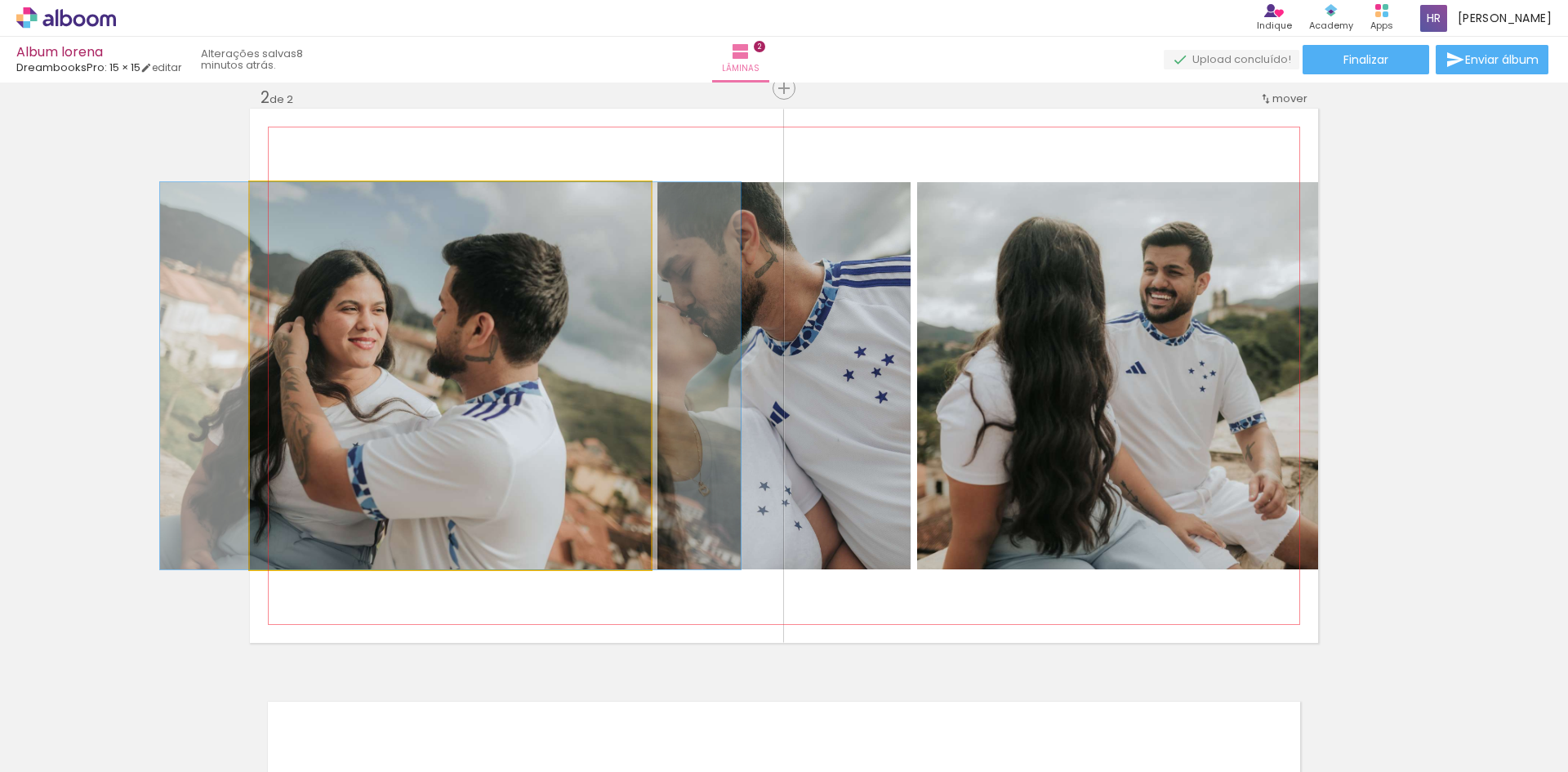
click at [467, 423] on quentale-photo at bounding box center [450, 375] width 401 height 387
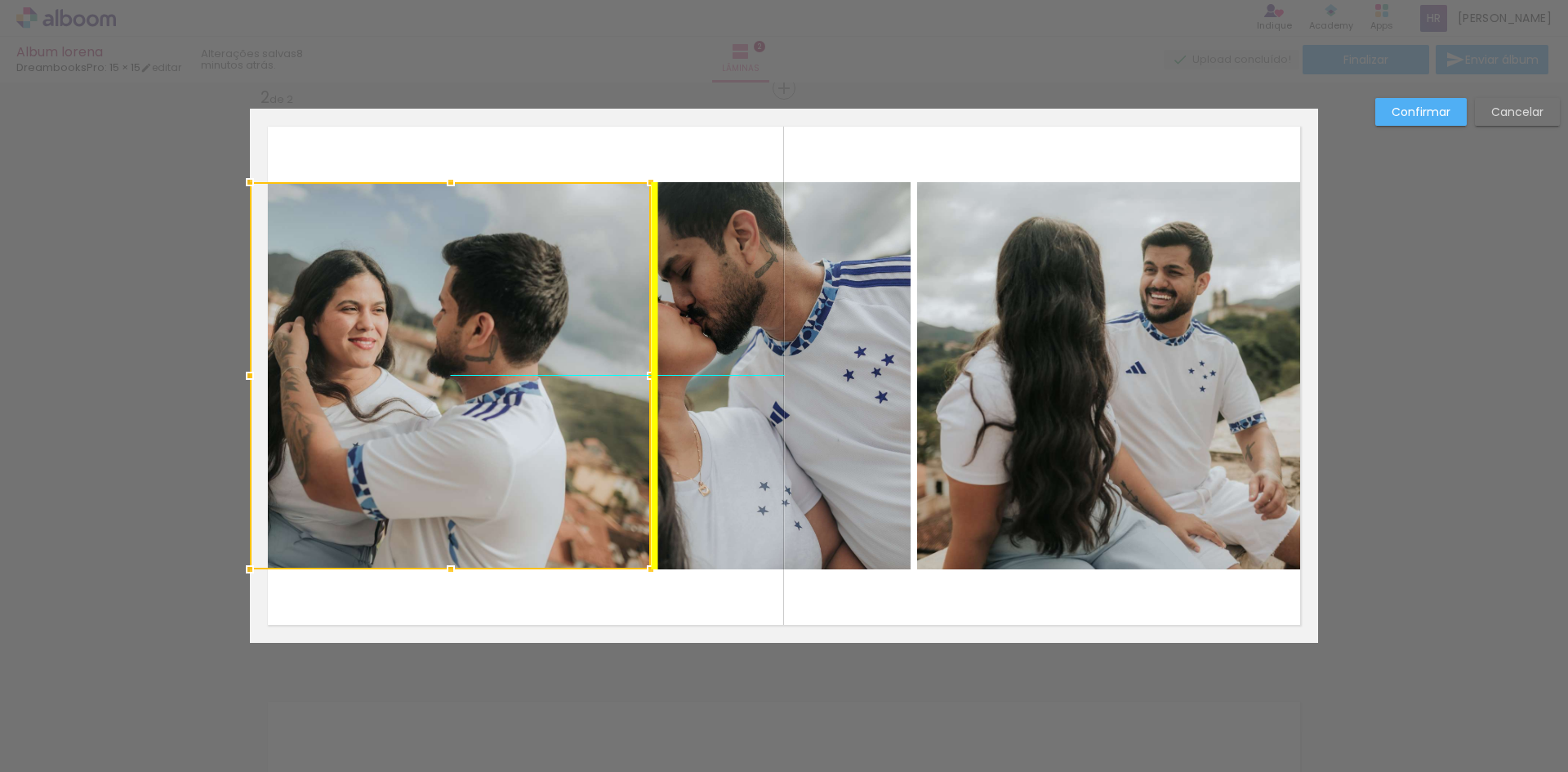
drag, startPoint x: 467, startPoint y: 423, endPoint x: 482, endPoint y: 432, distance: 17.5
click at [482, 432] on div at bounding box center [450, 375] width 401 height 387
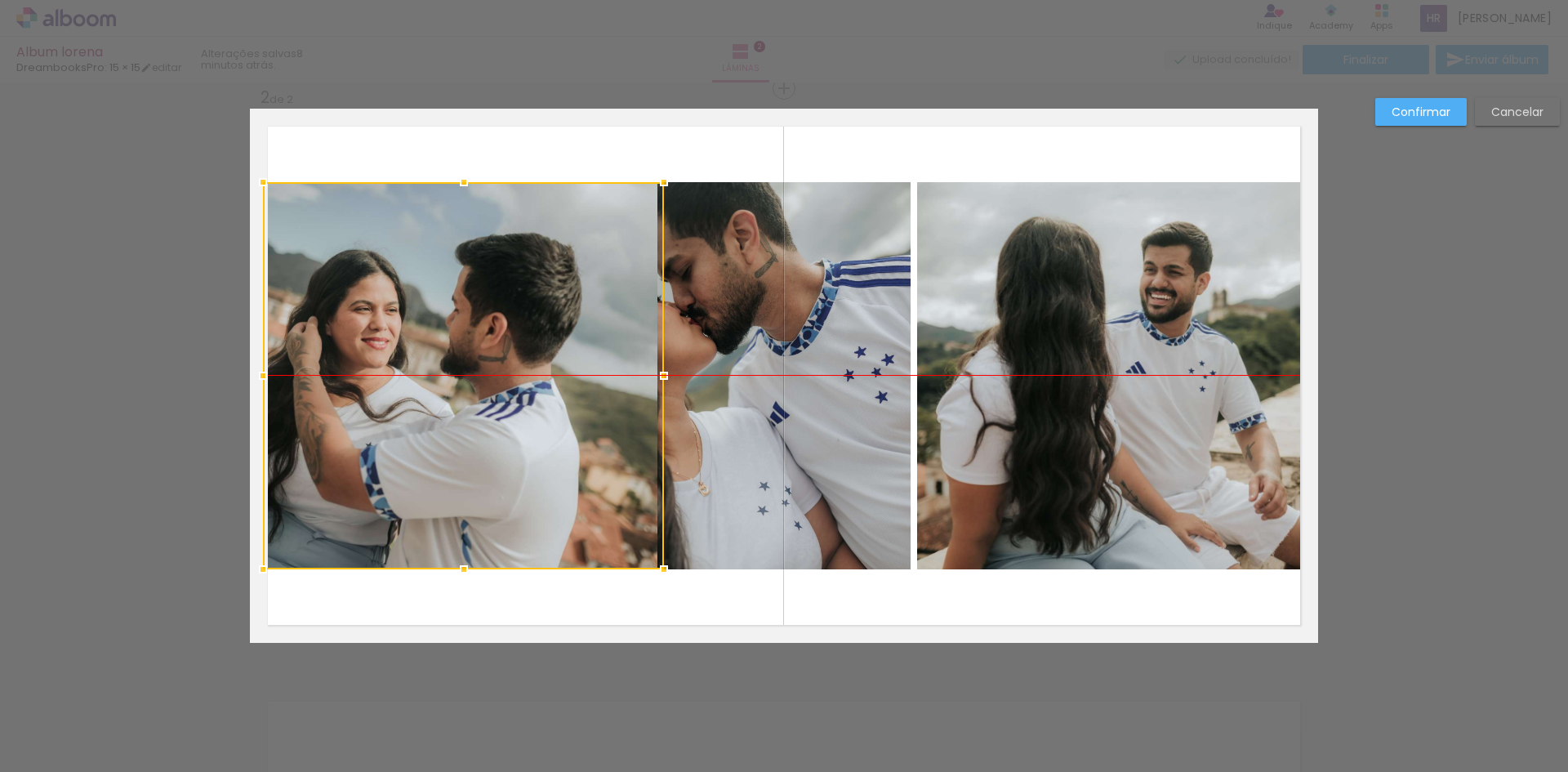
drag, startPoint x: 535, startPoint y: 437, endPoint x: 549, endPoint y: 434, distance: 14.3
click at [549, 434] on div at bounding box center [463, 375] width 401 height 387
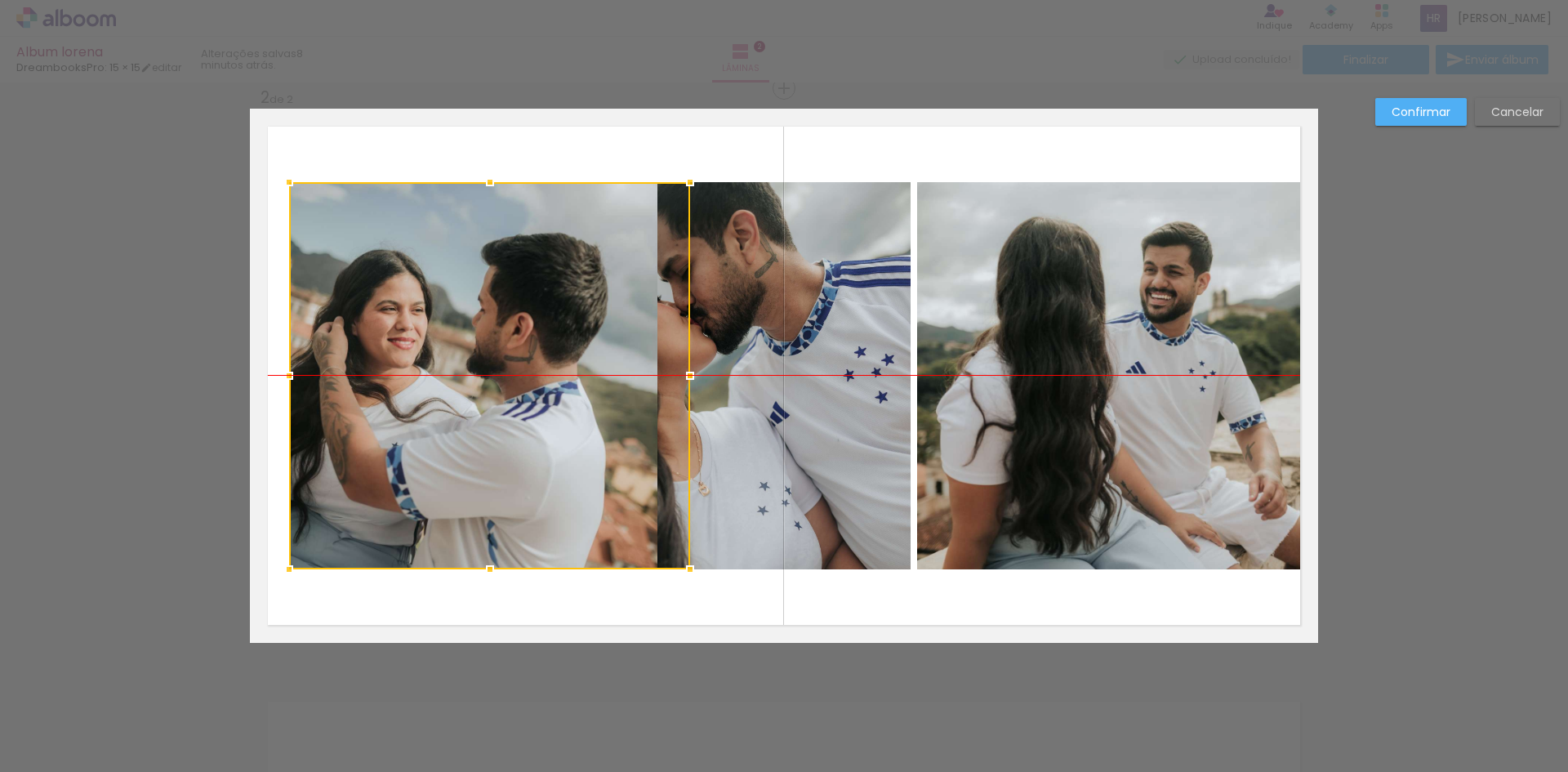
drag, startPoint x: 575, startPoint y: 379, endPoint x: 565, endPoint y: 380, distance: 10.0
click at [565, 380] on div at bounding box center [489, 375] width 401 height 387
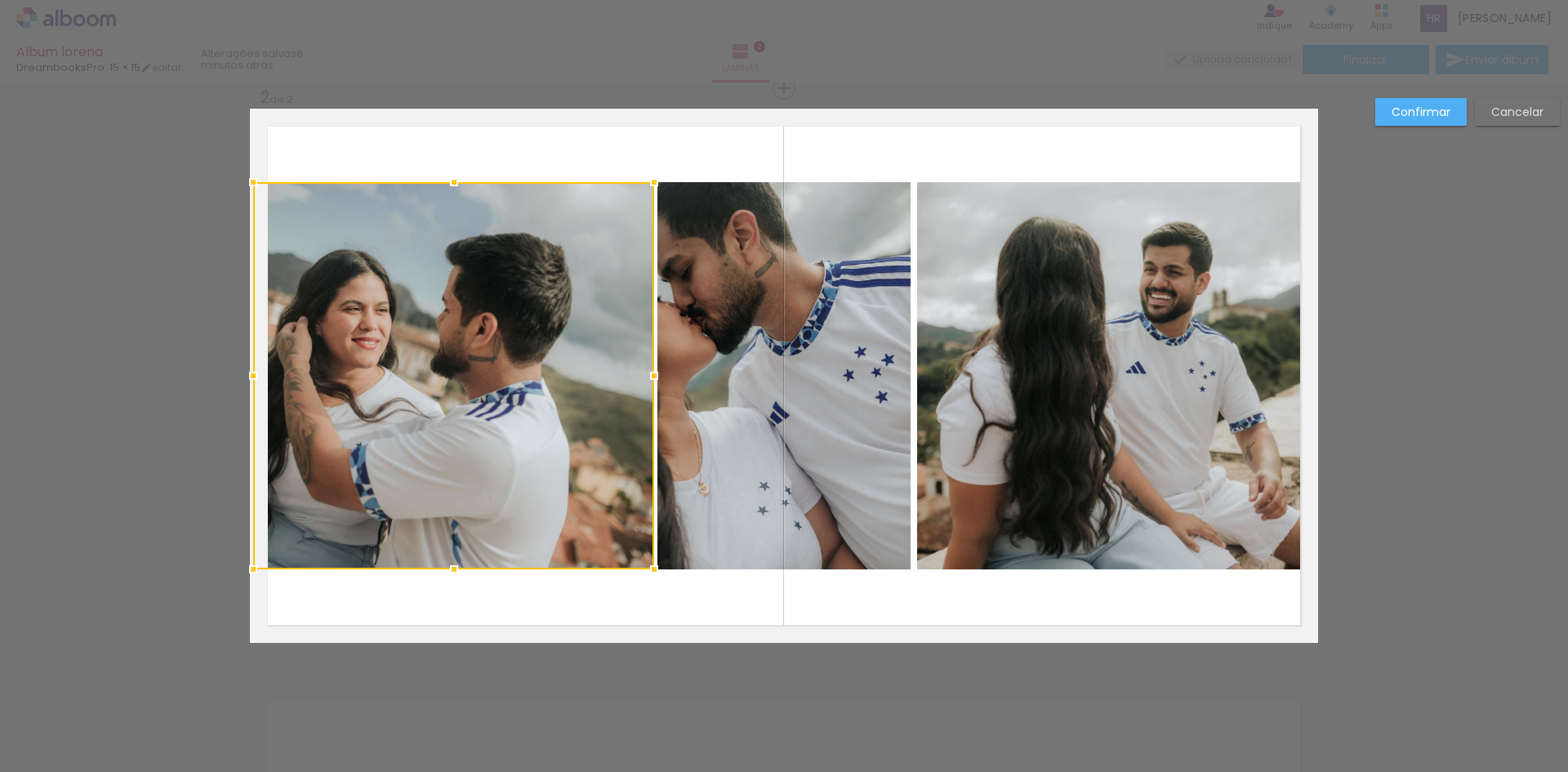
click at [818, 177] on quentale-layouter at bounding box center [784, 375] width 1068 height 534
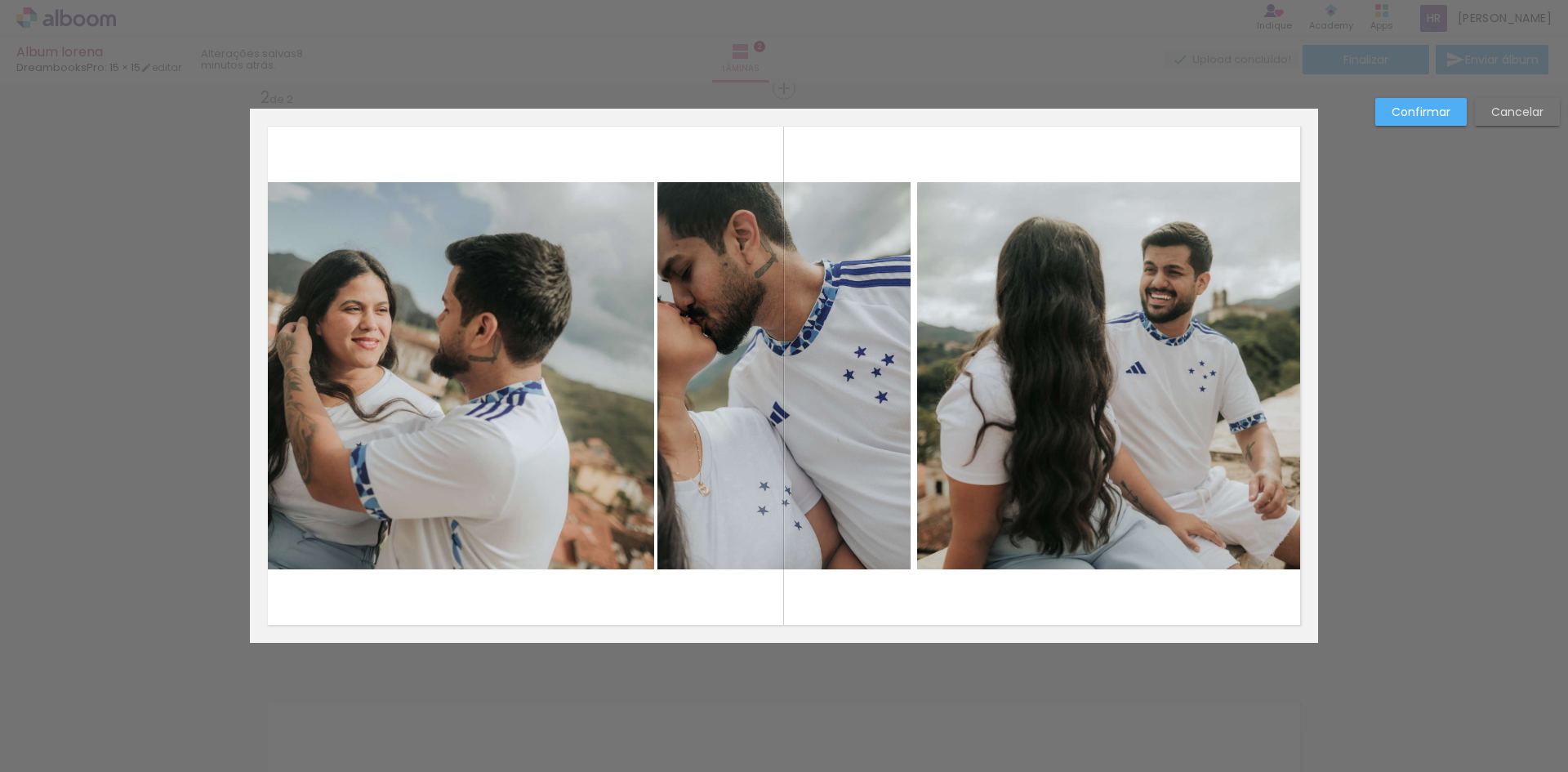
click at [1008, 140] on quentale-layouter at bounding box center [784, 375] width 1068 height 534
click at [1450, 175] on div "Confirmar Cancelar" at bounding box center [784, 369] width 1568 height 1764
click at [985, 378] on quentale-photo at bounding box center [1117, 375] width 401 height 387
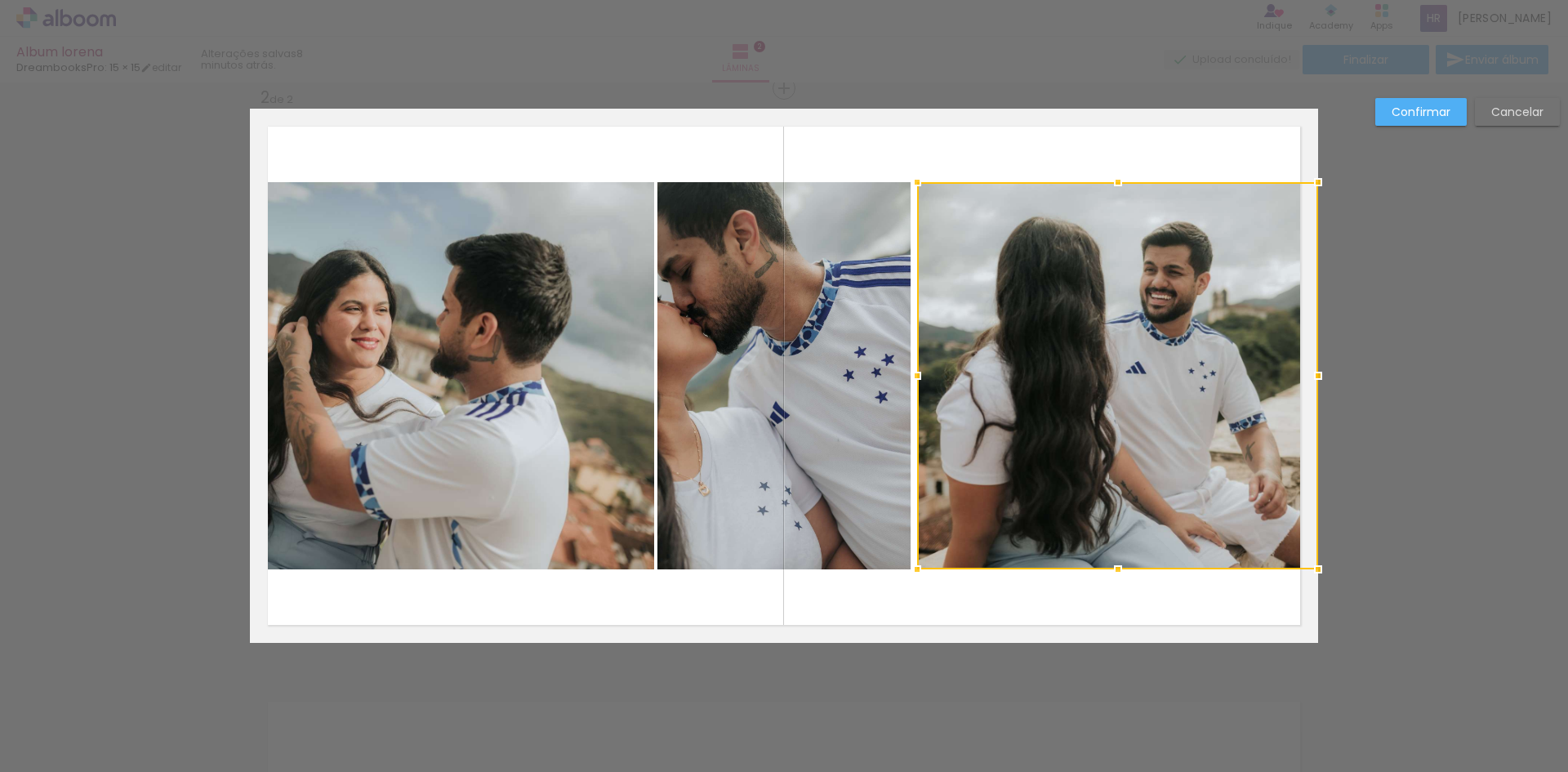
click at [985, 378] on div at bounding box center [1117, 375] width 401 height 387
click at [896, 622] on quentale-layouter at bounding box center [784, 375] width 1068 height 534
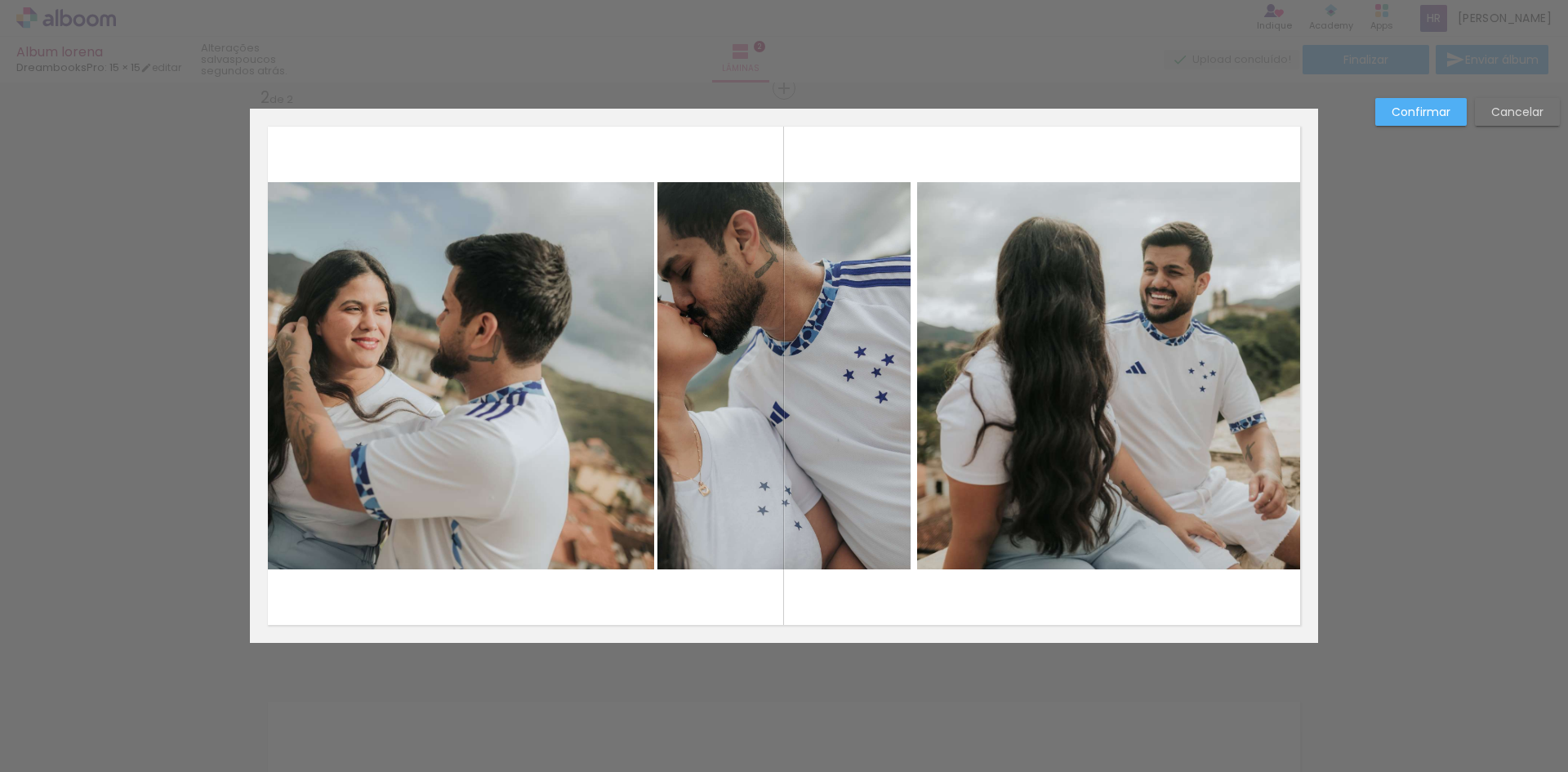
click at [1519, 126] on div "Confirmar Cancelar" at bounding box center [1463, 117] width 192 height 40
click at [0, 0] on slot "Cancelar" at bounding box center [0, 0] width 0 height 0
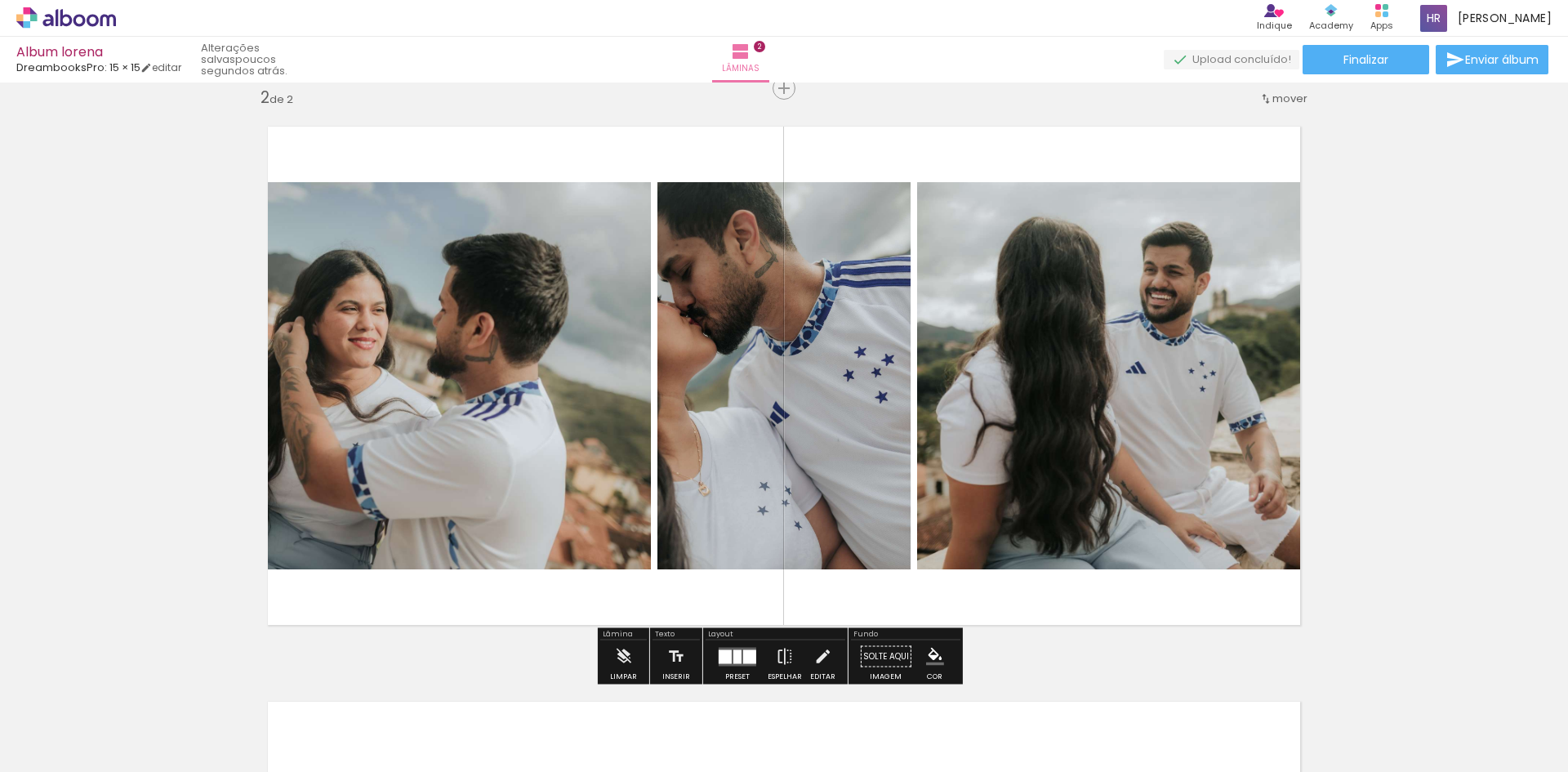
click at [735, 655] on div at bounding box center [737, 656] width 9 height 14
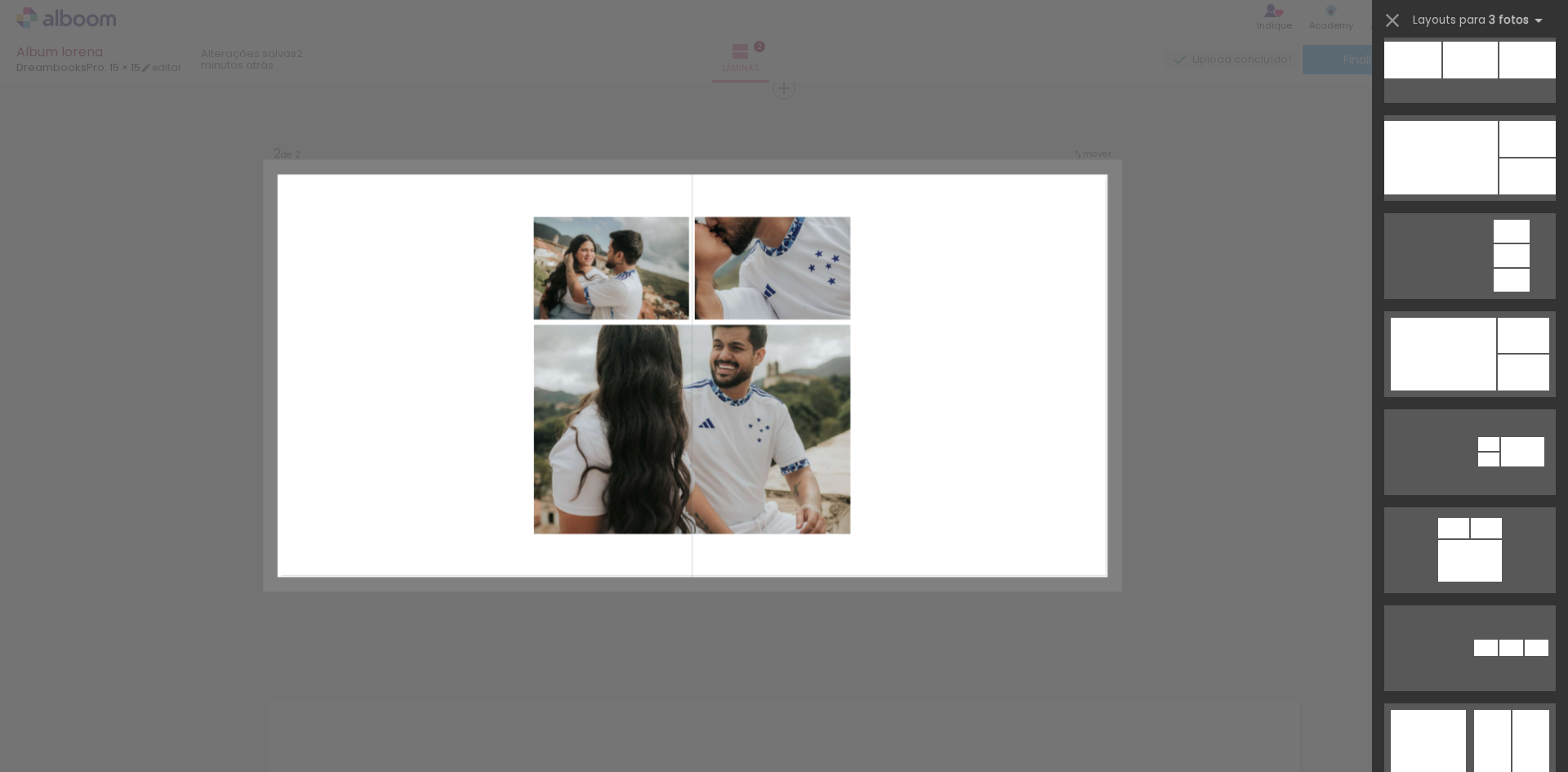
scroll to position [15694, 0]
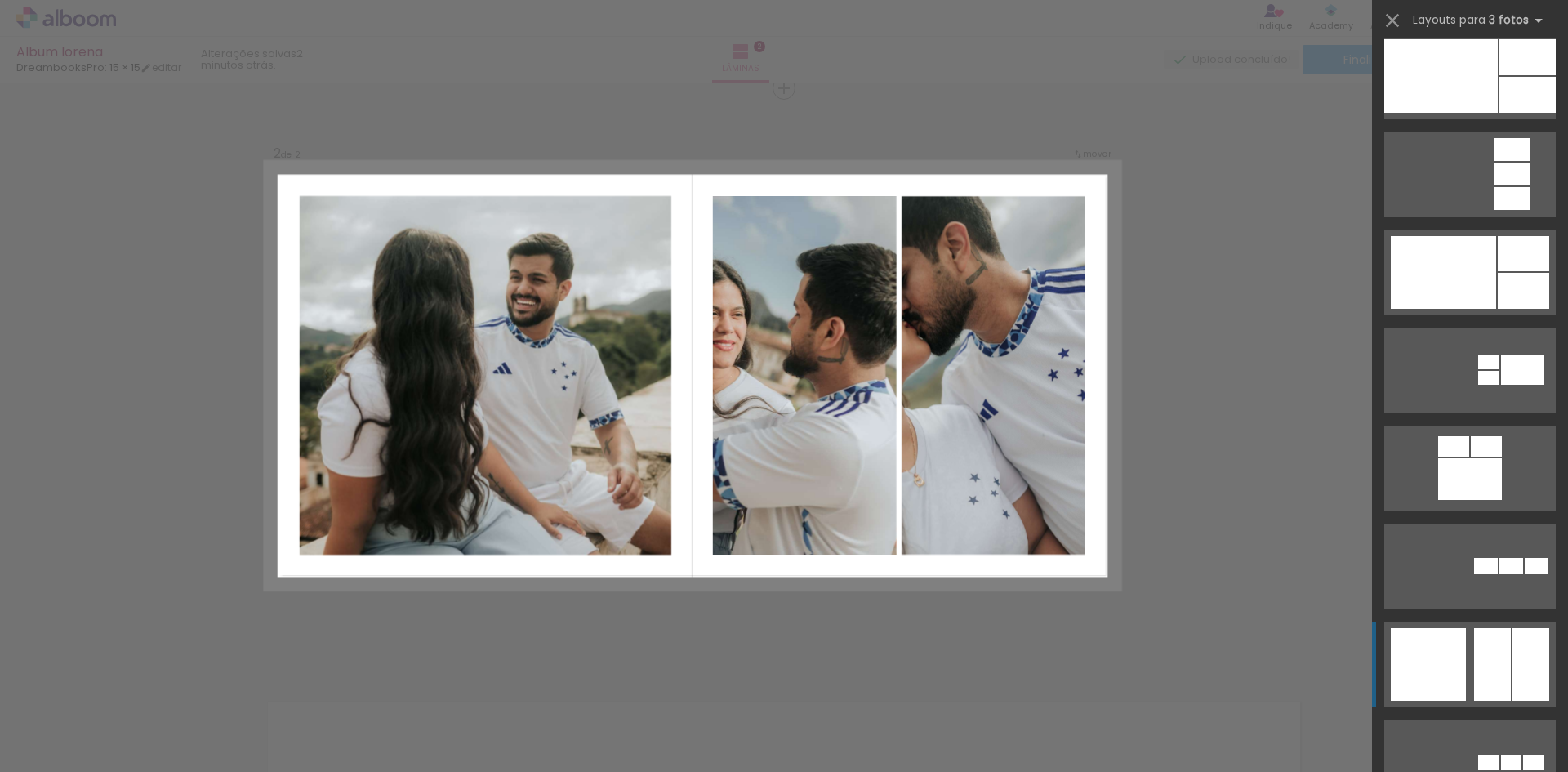
click at [1478, 369] on div at bounding box center [1488, 362] width 21 height 14
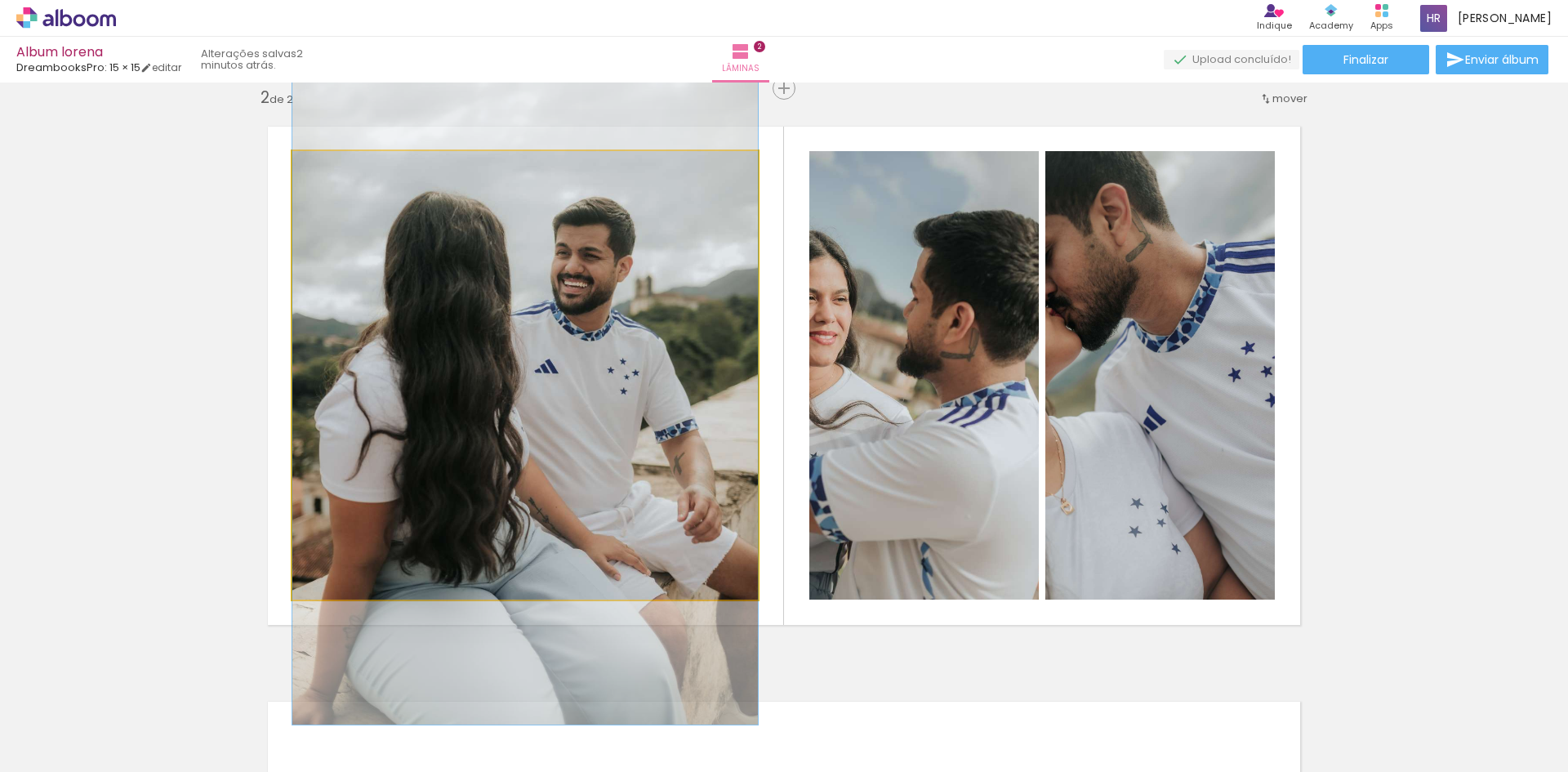
click at [555, 287] on quentale-photo at bounding box center [524, 375] width 466 height 449
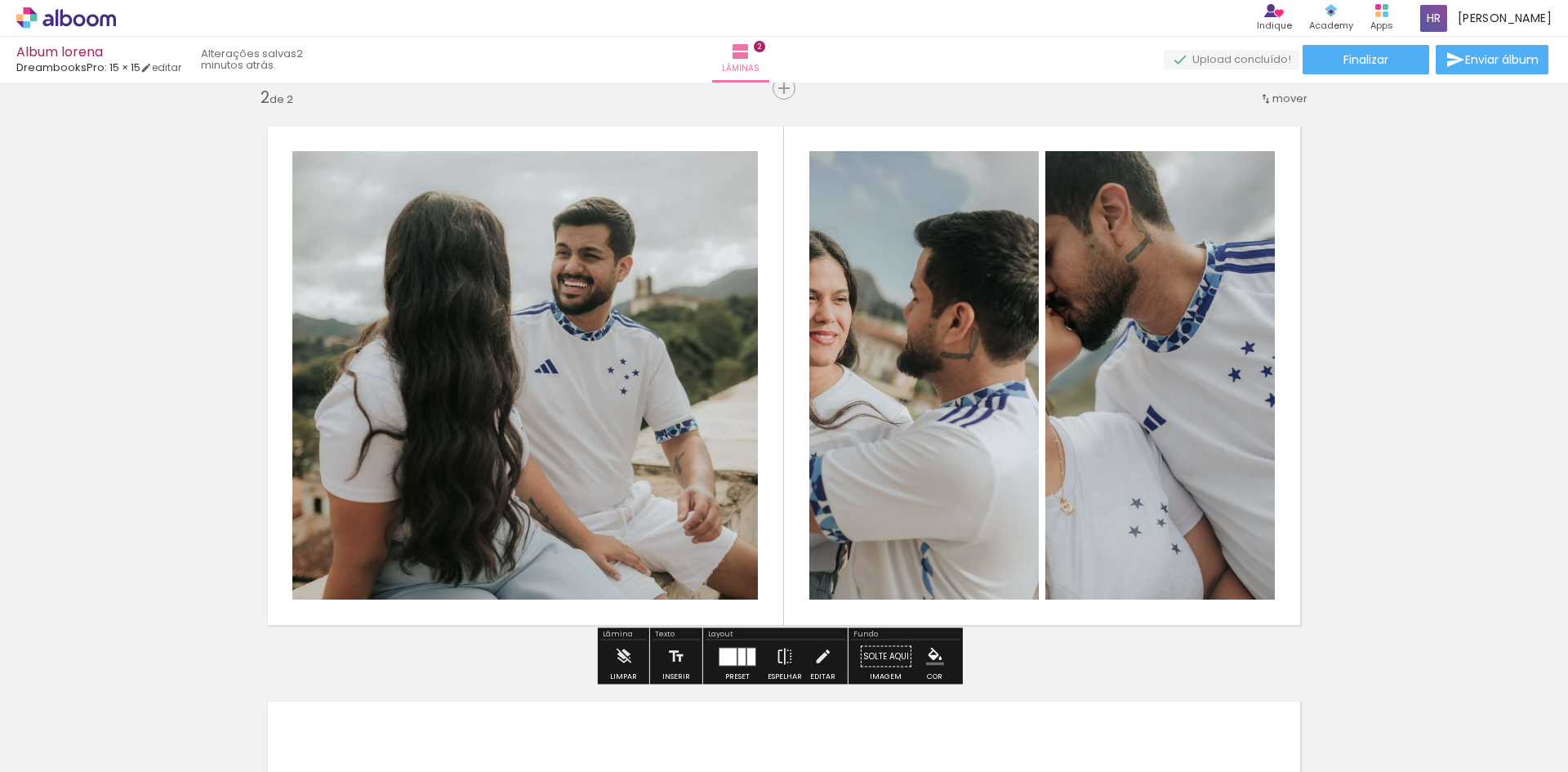
click at [398, 284] on quentale-photo at bounding box center [524, 375] width 466 height 449
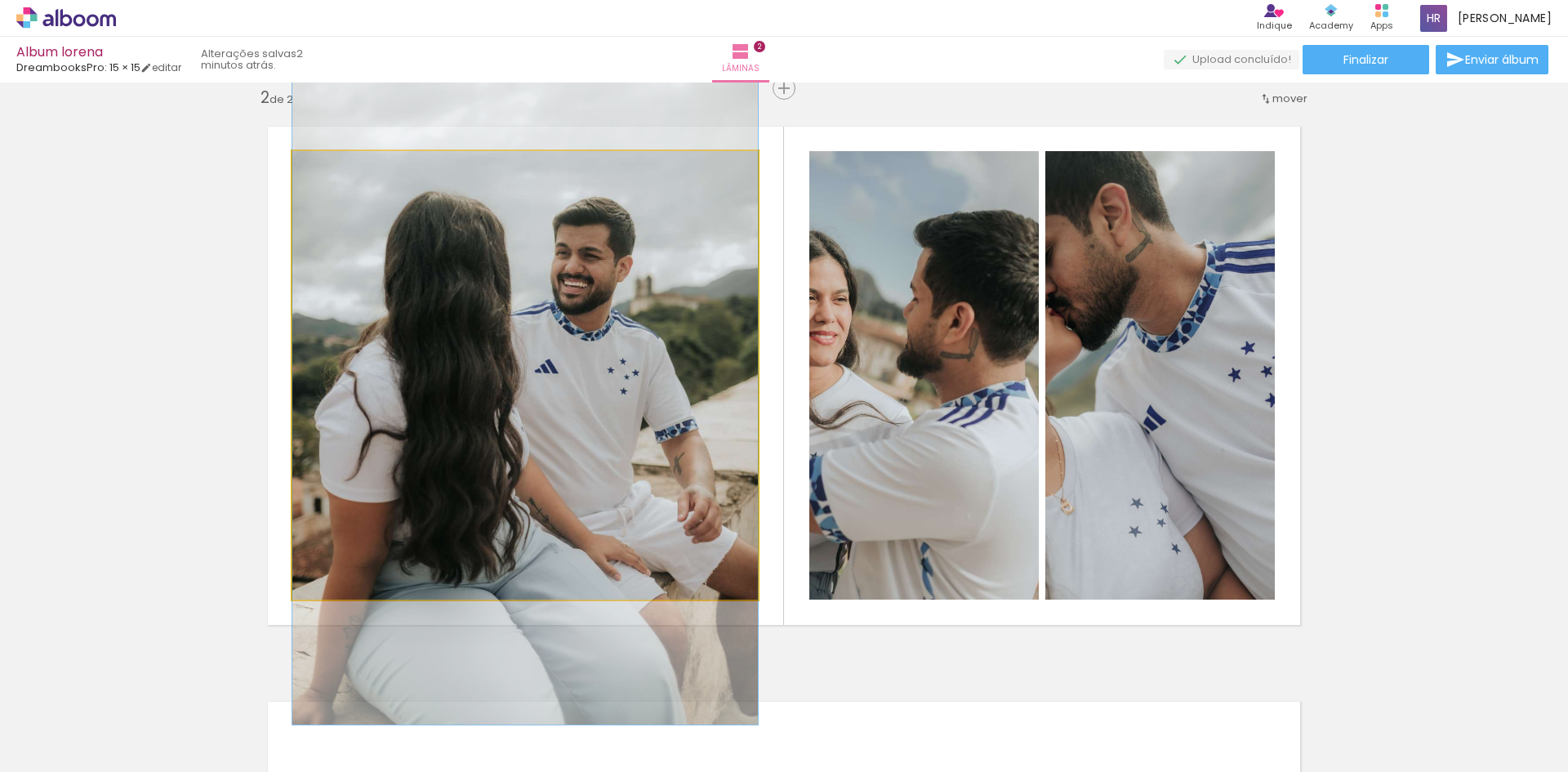
click at [398, 284] on quentale-photo at bounding box center [524, 375] width 466 height 449
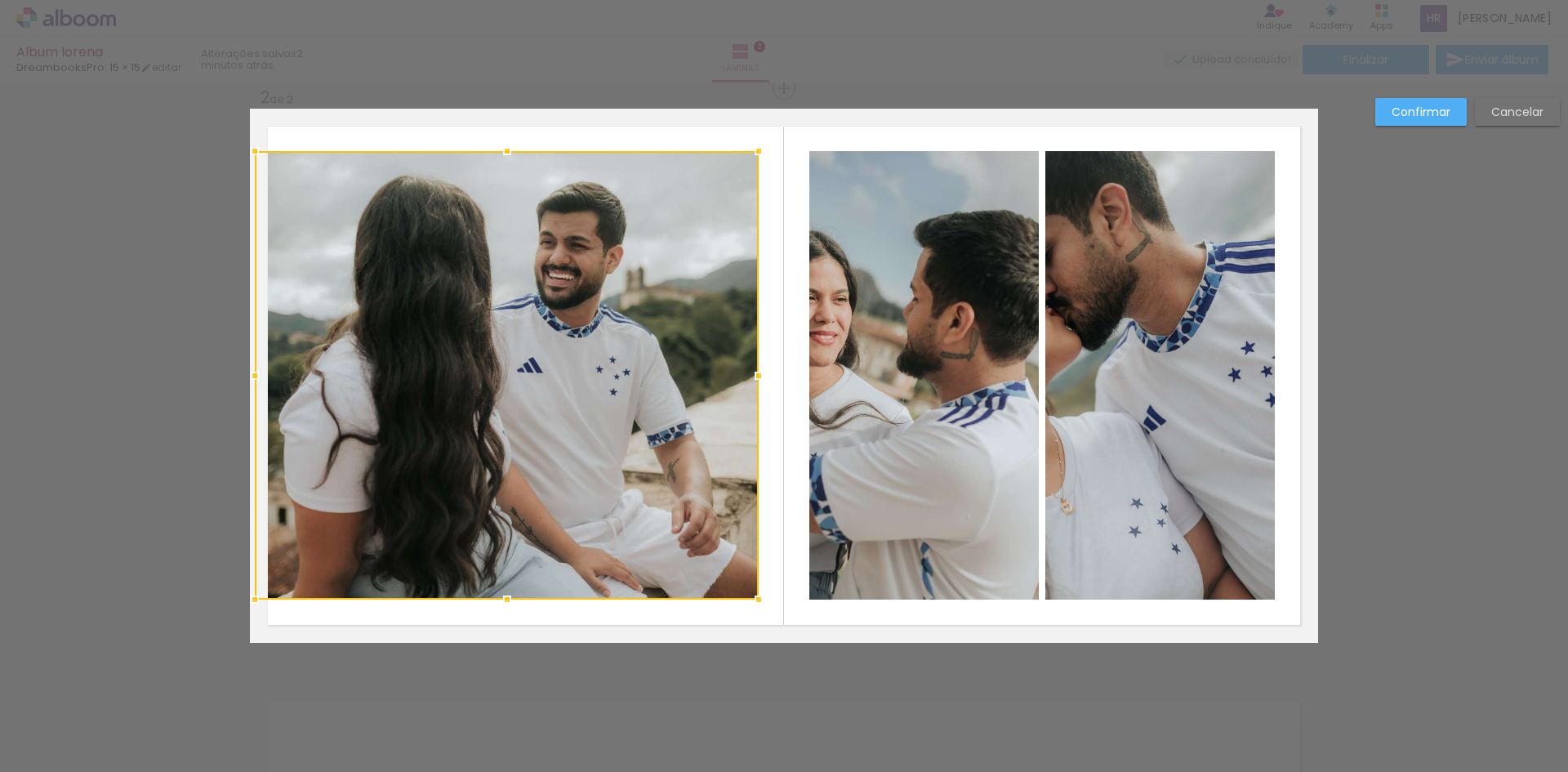
drag, startPoint x: 282, startPoint y: 376, endPoint x: 255, endPoint y: 378, distance: 27.1
click at [255, 378] on div at bounding box center [255, 375] width 32 height 32
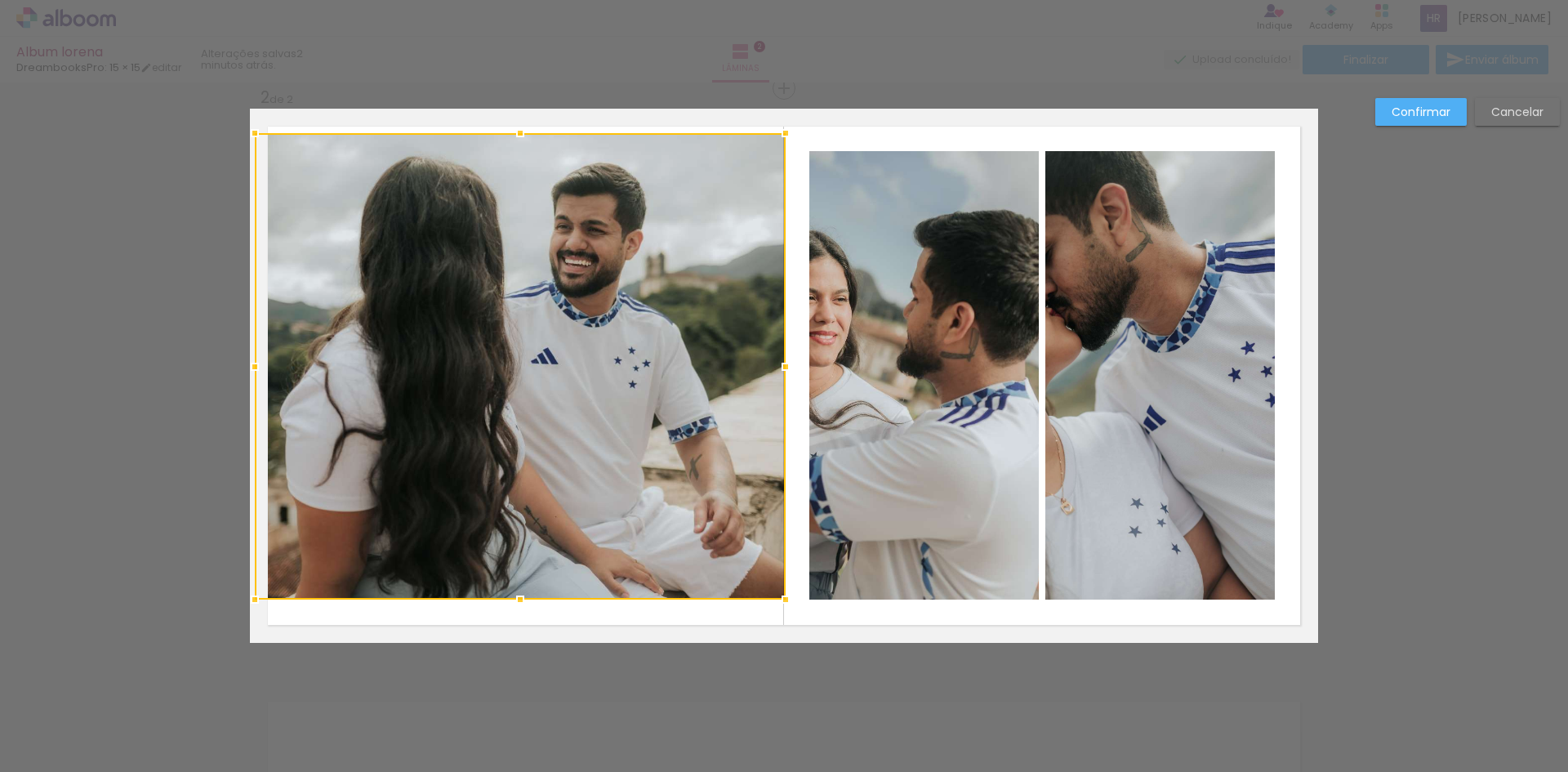
drag, startPoint x: 748, startPoint y: 157, endPoint x: 764, endPoint y: 139, distance: 24.1
click at [770, 139] on div at bounding box center [786, 133] width 32 height 32
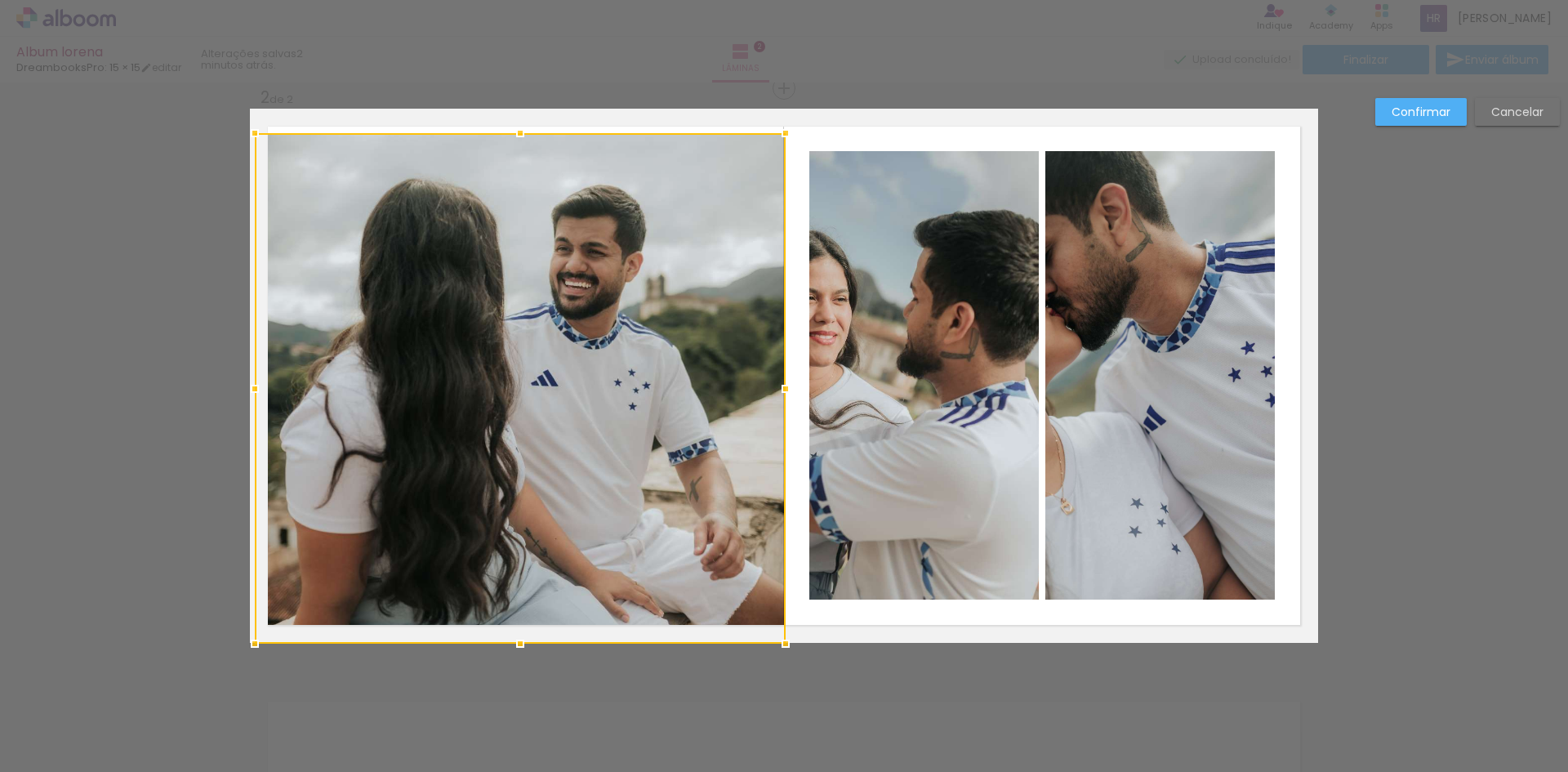
drag, startPoint x: 508, startPoint y: 598, endPoint x: 503, endPoint y: 652, distance: 54.2
click at [504, 652] on div at bounding box center [520, 643] width 32 height 32
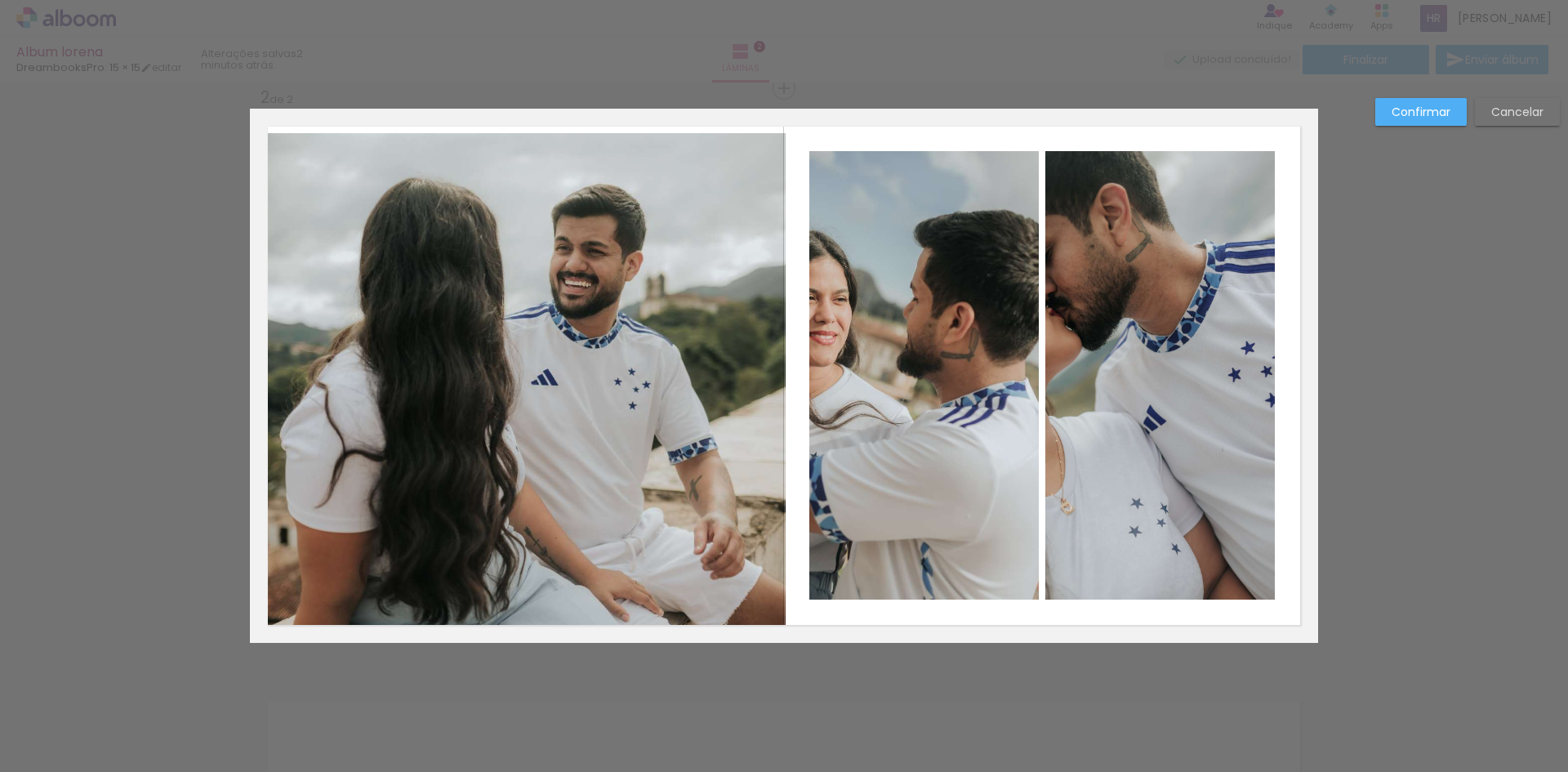
click at [578, 711] on div "Confirmar Cancelar" at bounding box center [784, 369] width 1568 height 1764
click at [0, 0] on slot "Confirmar" at bounding box center [0, 0] width 0 height 0
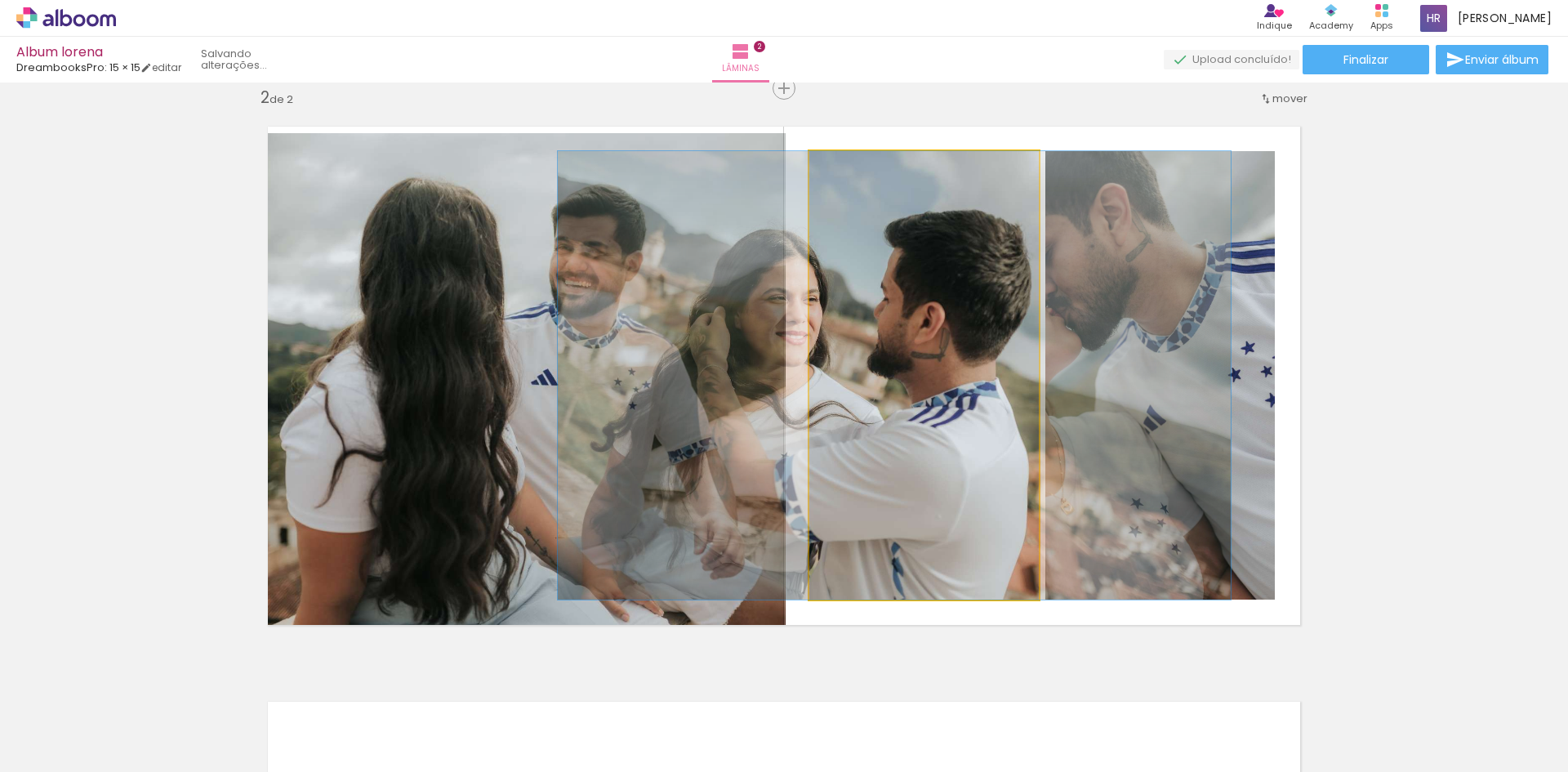
drag, startPoint x: 907, startPoint y: 351, endPoint x: 878, endPoint y: 361, distance: 30.7
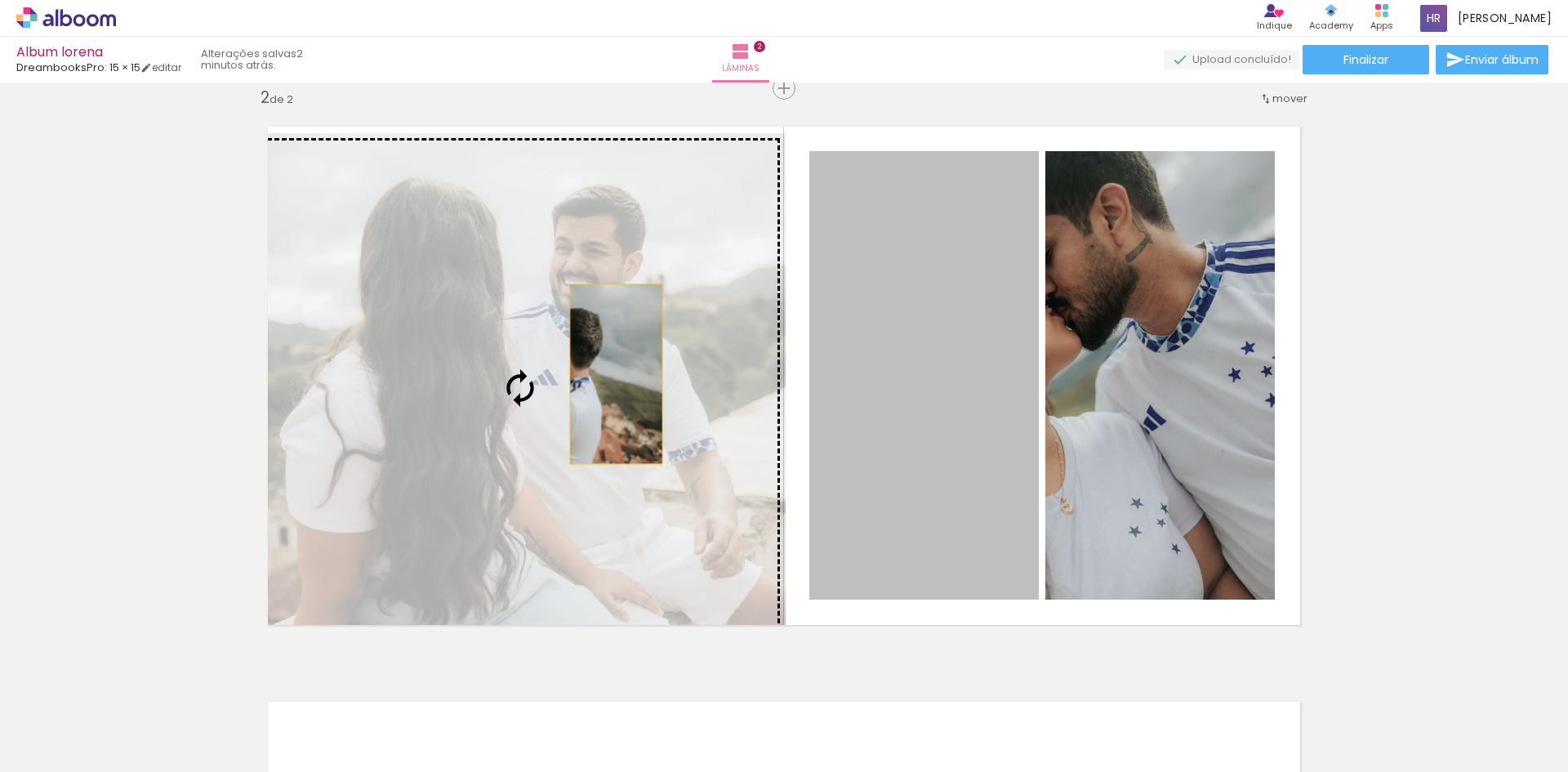
drag, startPoint x: 952, startPoint y: 432, endPoint x: 609, endPoint y: 374, distance: 347.9
click at [0, 0] on slot at bounding box center [0, 0] width 0 height 0
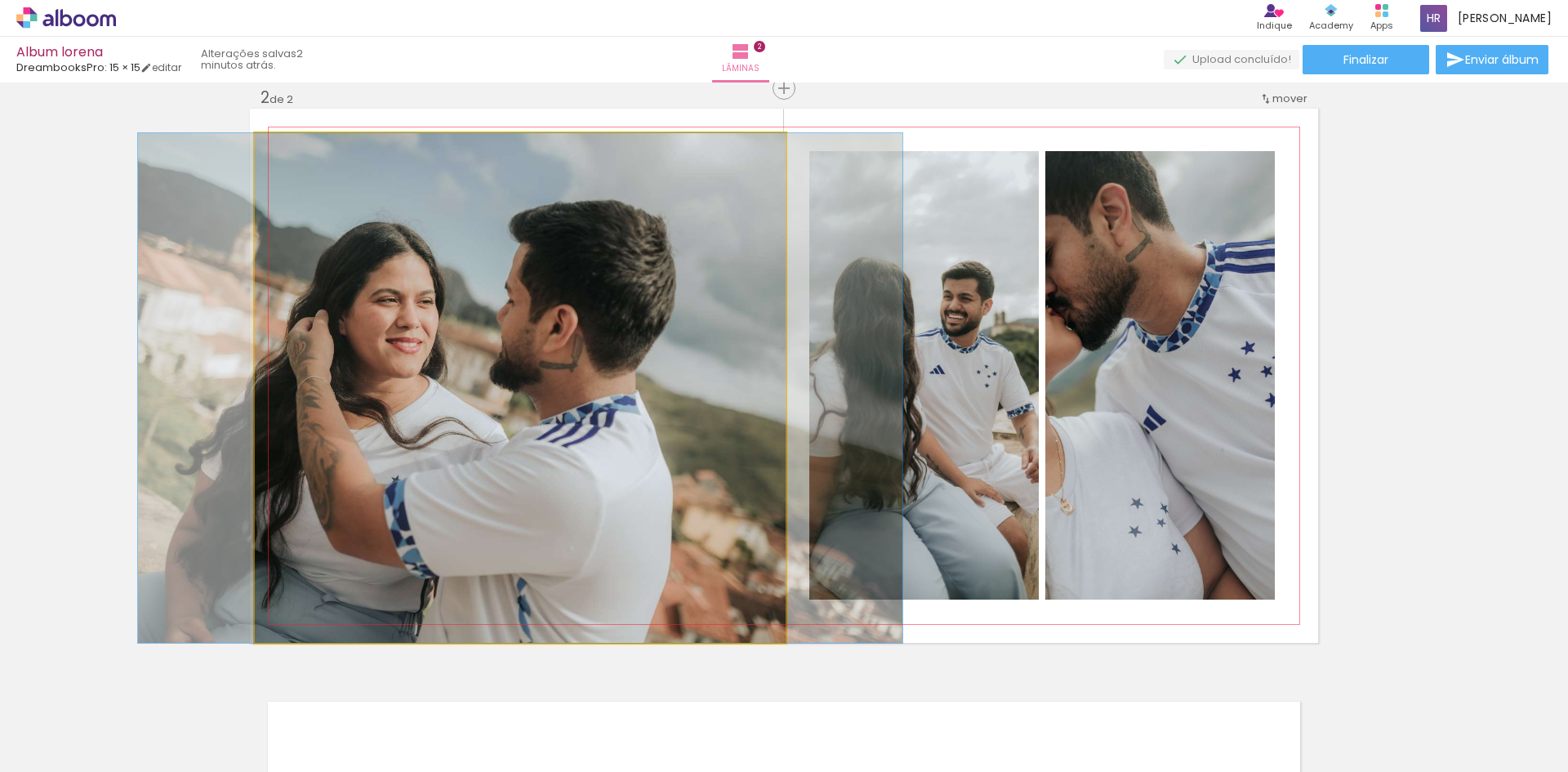
click at [512, 381] on quentale-photo at bounding box center [520, 387] width 531 height 510
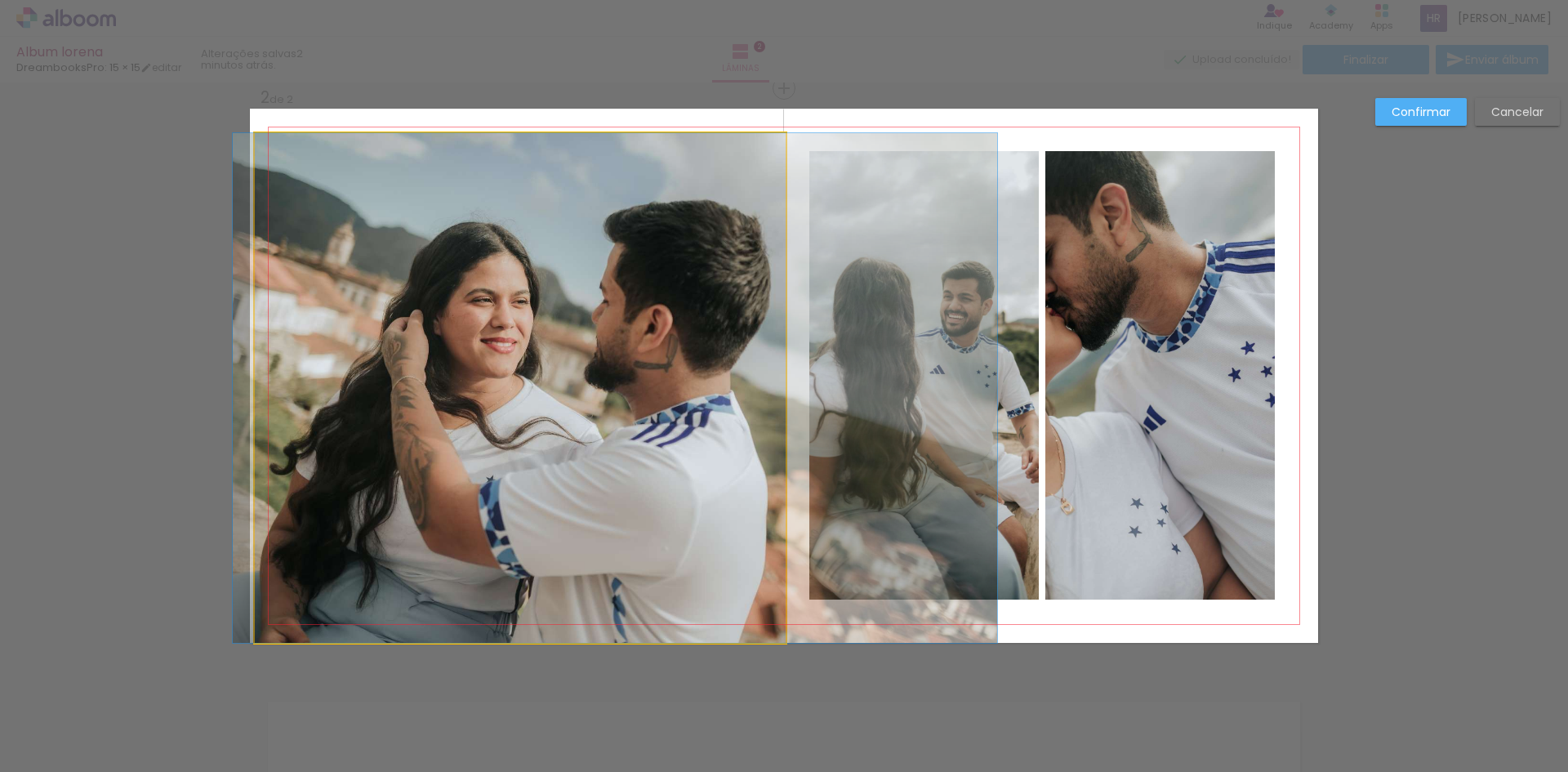
drag, startPoint x: 512, startPoint y: 381, endPoint x: 608, endPoint y: 386, distance: 96.1
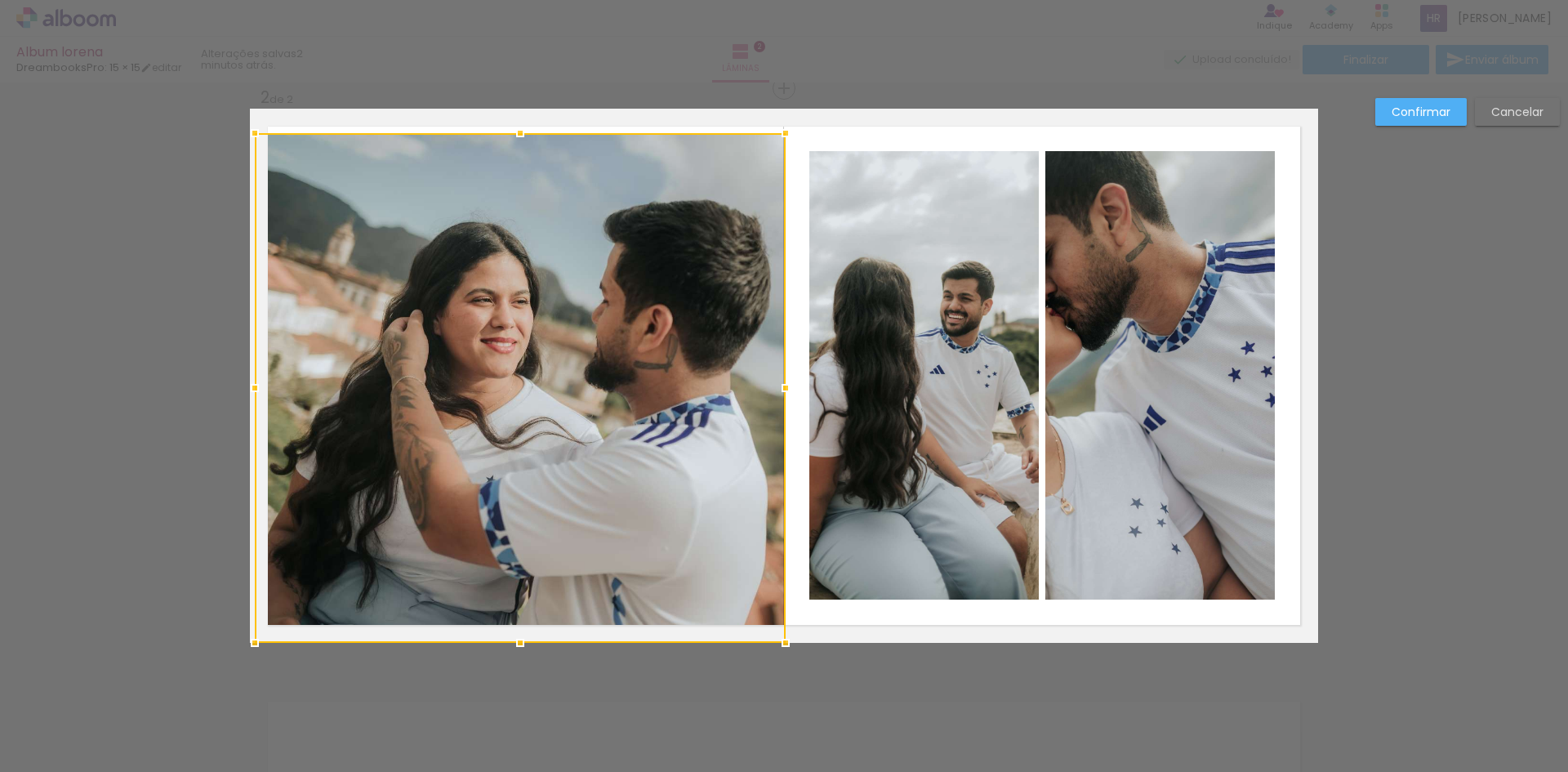
click at [1451, 348] on div "Confirmar Cancelar" at bounding box center [784, 369] width 1568 height 1764
click at [1445, 317] on div "Confirmar Cancelar" at bounding box center [784, 369] width 1568 height 1764
click at [0, 0] on slot "Confirmar" at bounding box center [0, 0] width 0 height 0
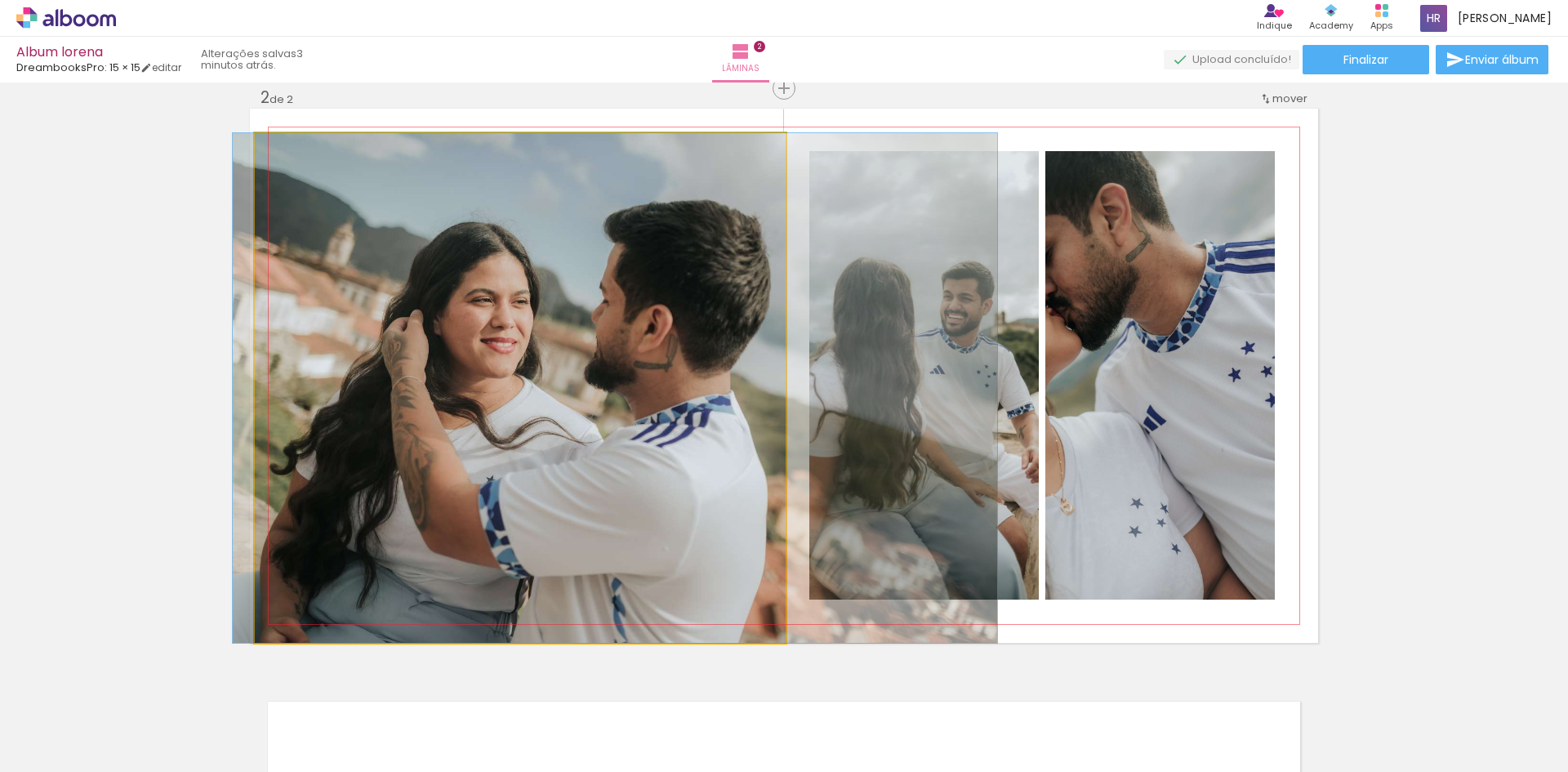
click at [648, 240] on quentale-photo at bounding box center [520, 387] width 531 height 510
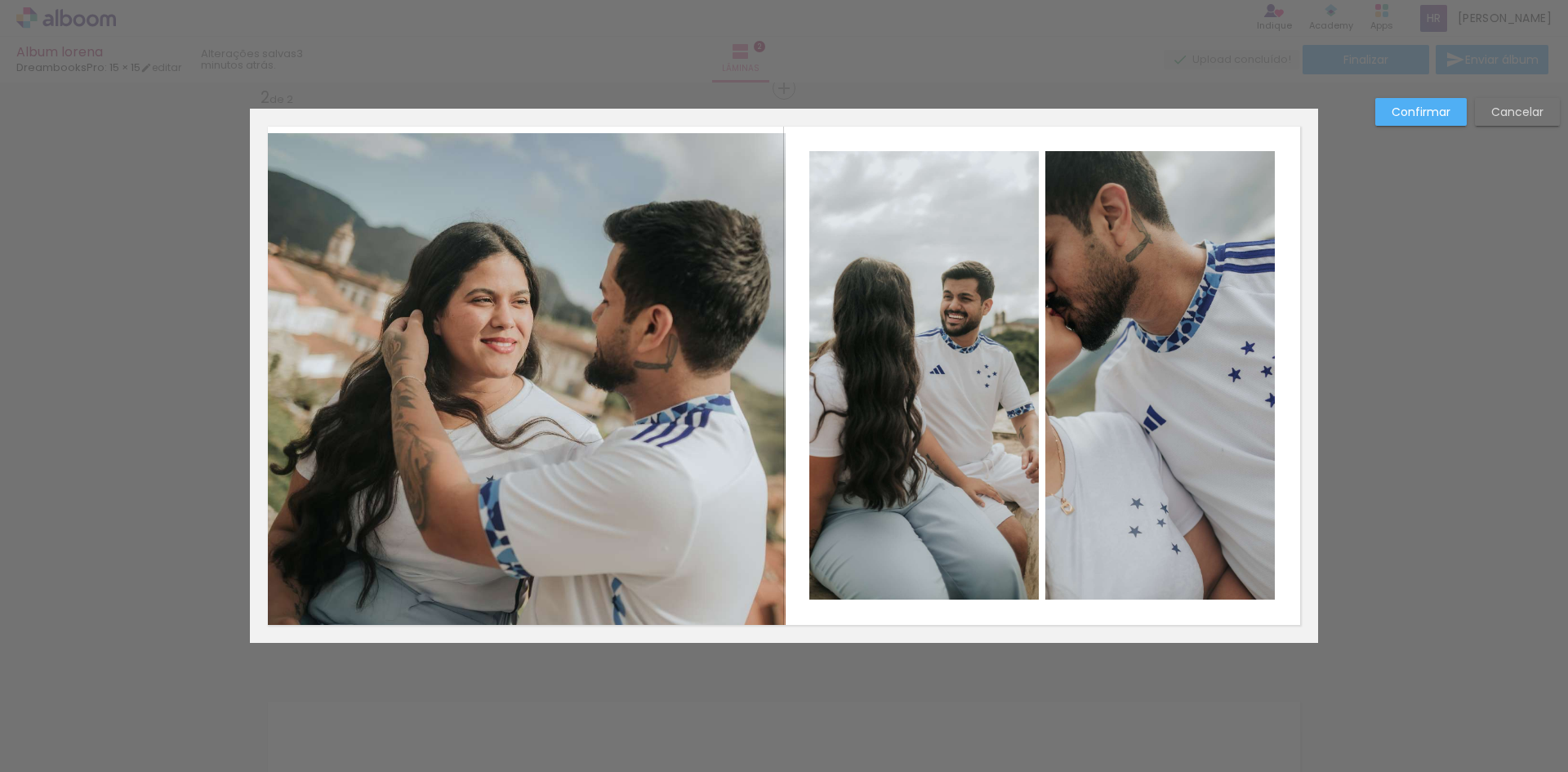
click at [551, 148] on quentale-photo at bounding box center [520, 387] width 531 height 510
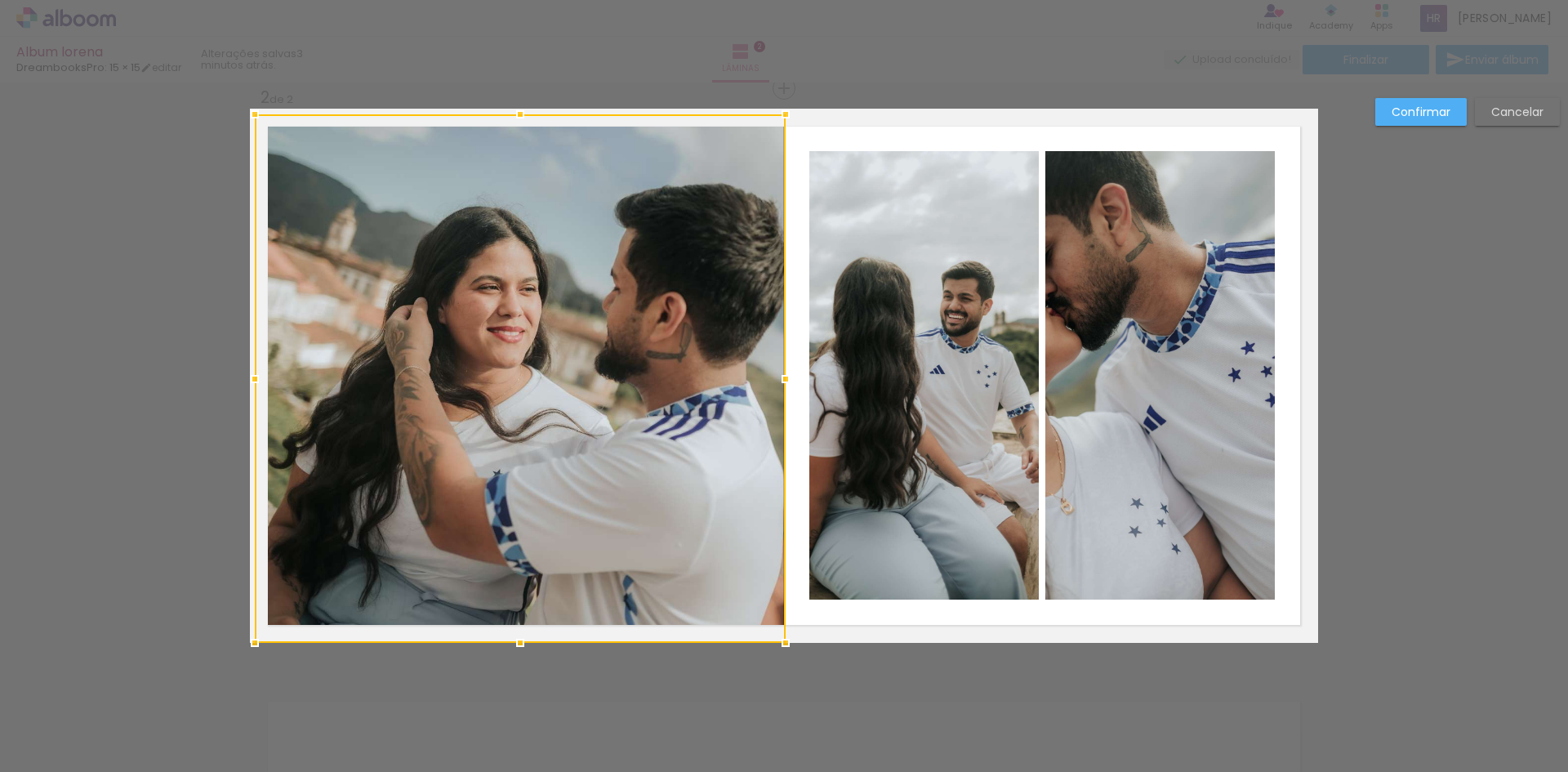
drag, startPoint x: 516, startPoint y: 136, endPoint x: 516, endPoint y: 116, distance: 20.0
click at [516, 116] on div at bounding box center [520, 114] width 32 height 32
click at [640, 344] on div at bounding box center [520, 378] width 531 height 529
click at [1466, 387] on div "Confirmar Cancelar" at bounding box center [784, 369] width 1568 height 1764
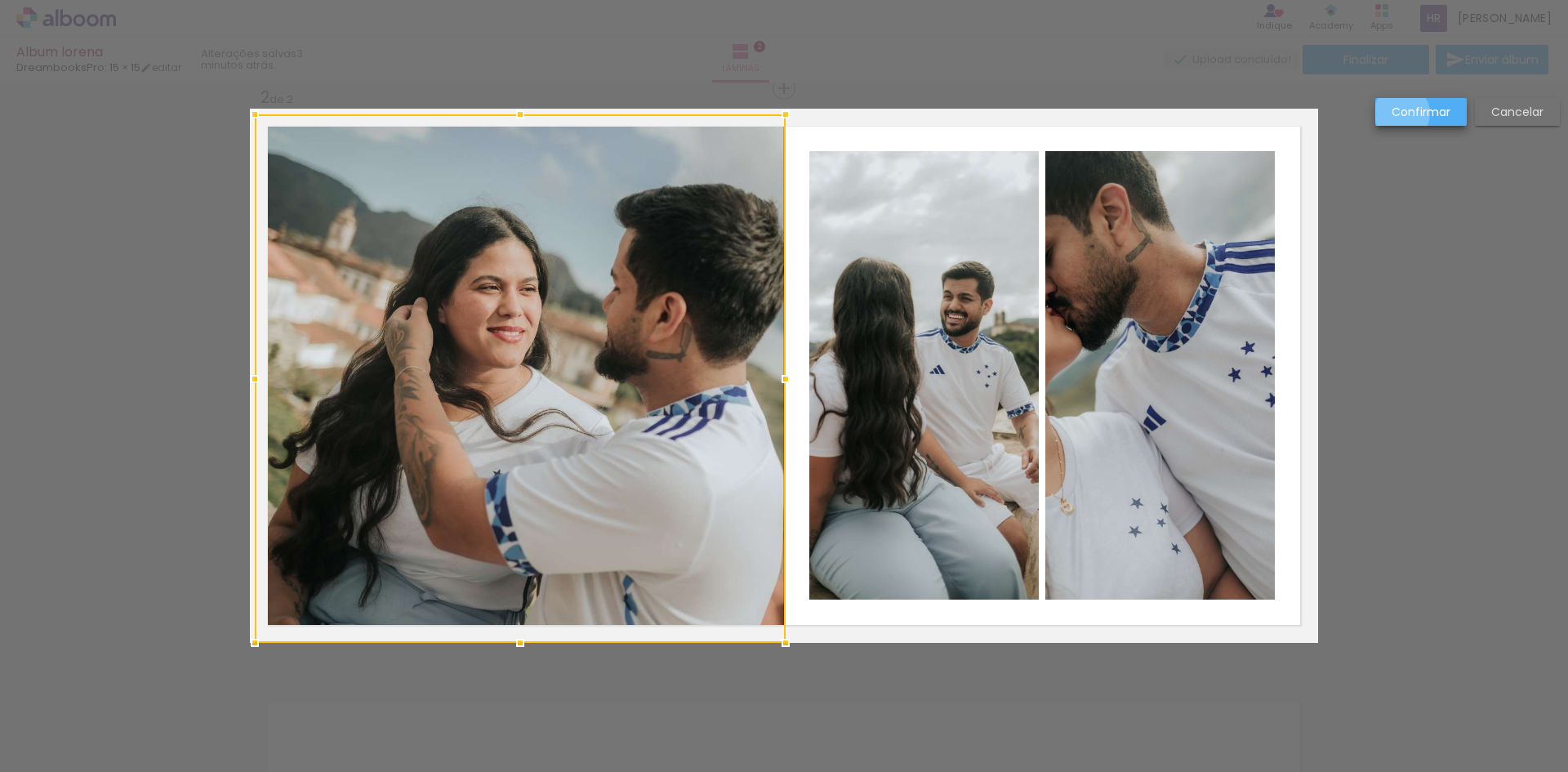
click at [0, 0] on slot "Confirmar" at bounding box center [0, 0] width 0 height 0
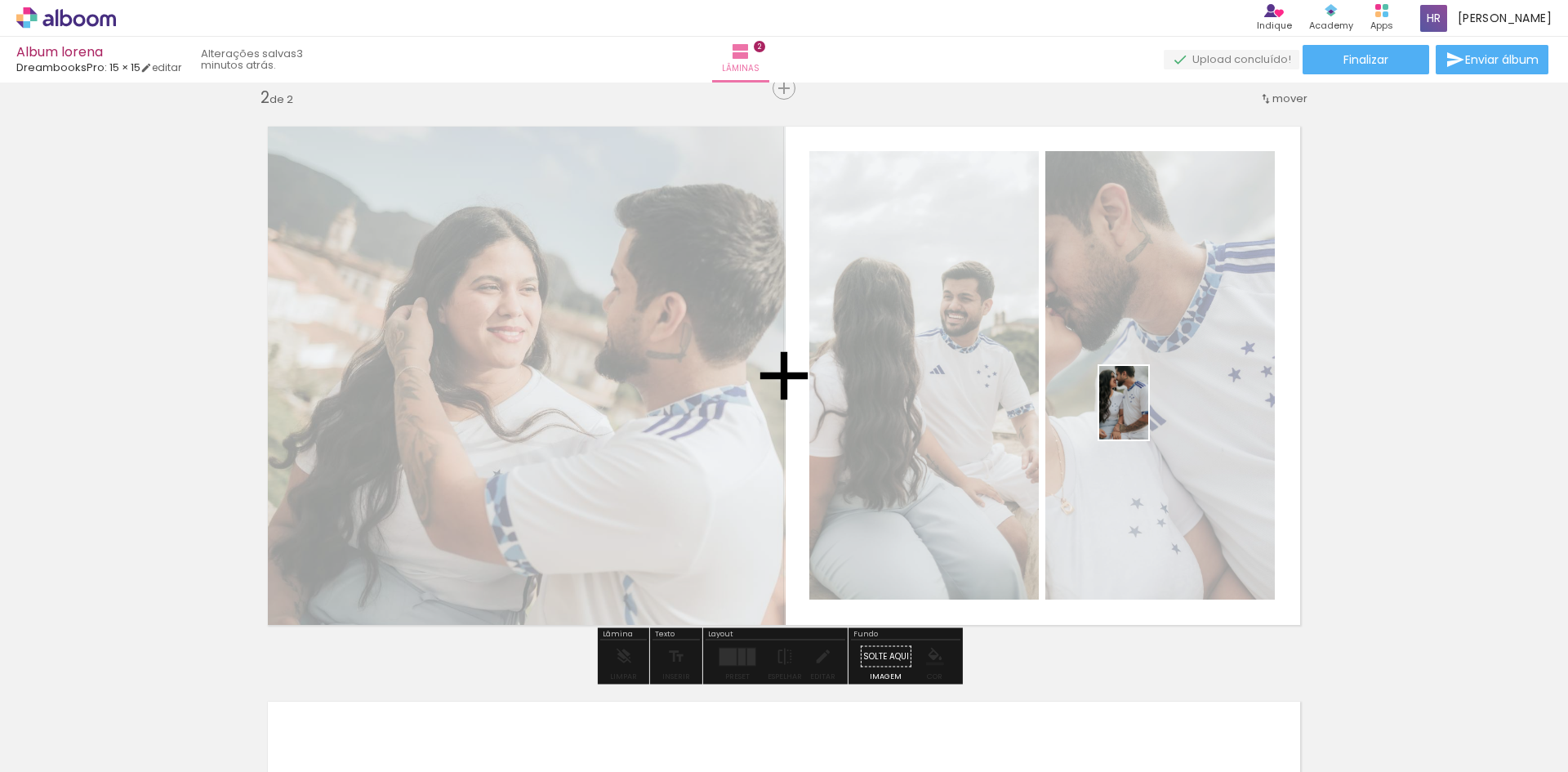
drag, startPoint x: 621, startPoint y: 732, endPoint x: 1148, endPoint y: 415, distance: 615.0
click at [1148, 415] on quentale-workspace at bounding box center [784, 386] width 1568 height 772
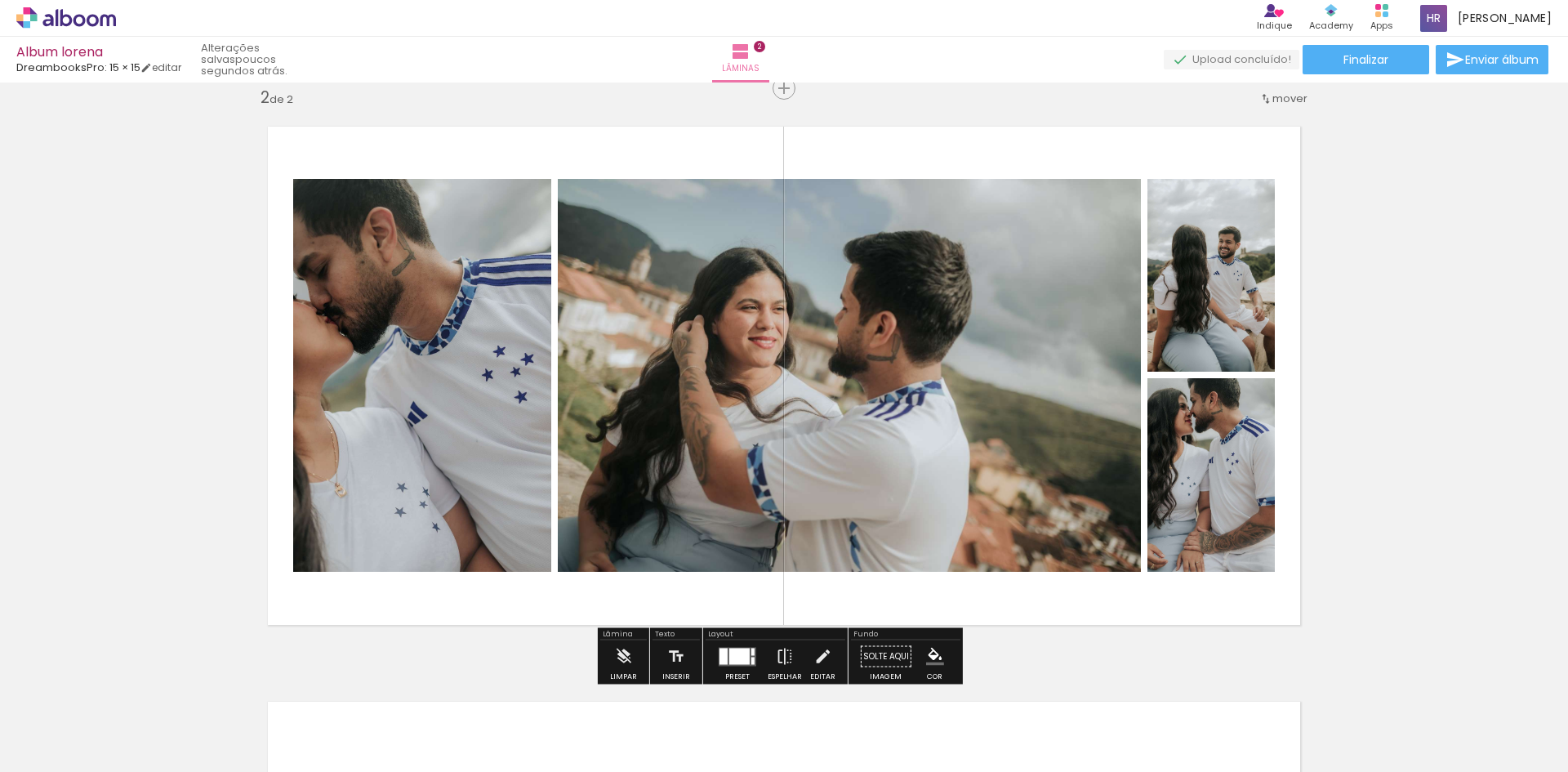
click at [719, 658] on div at bounding box center [724, 655] width 9 height 16
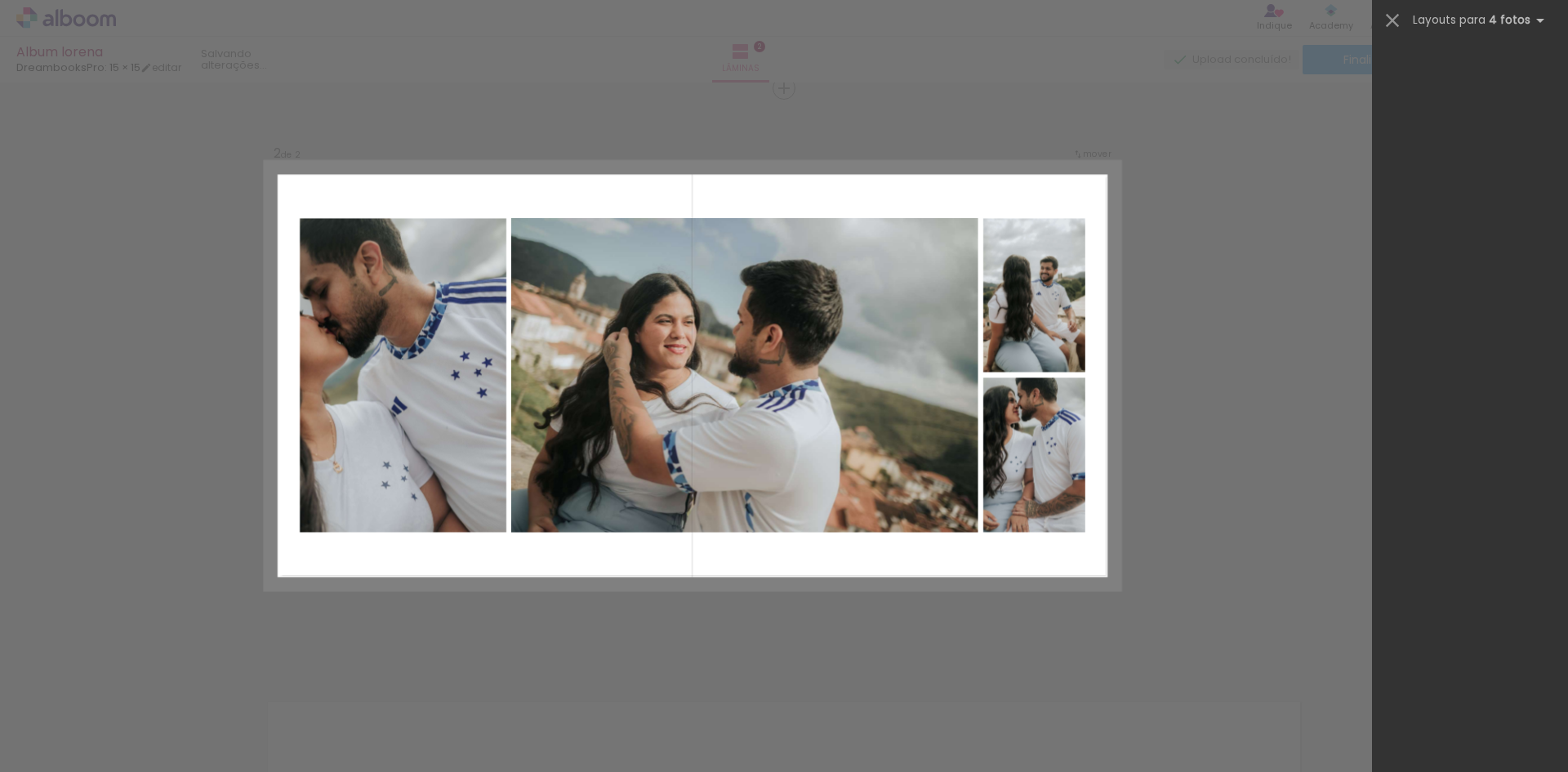
scroll to position [0, 0]
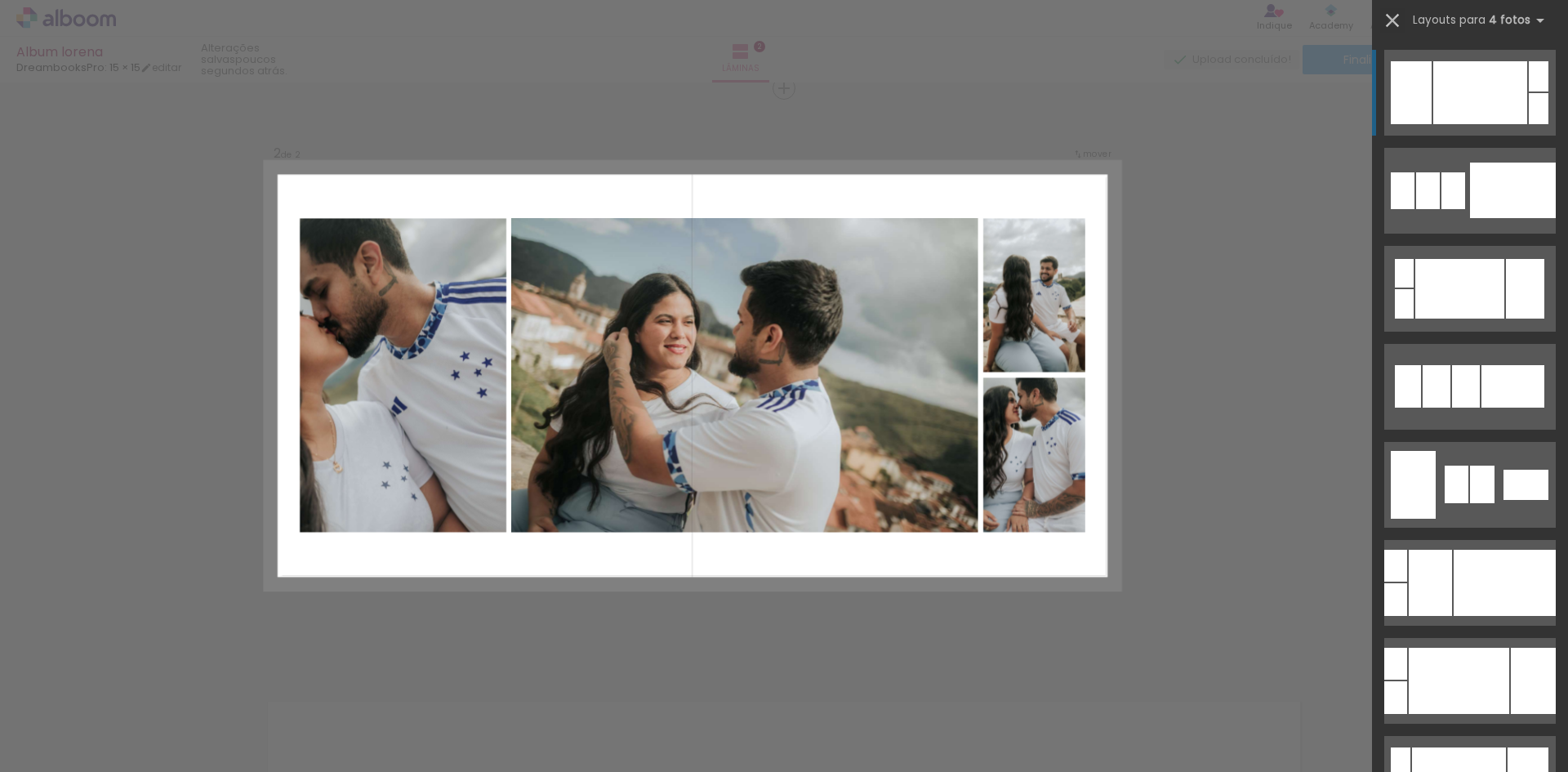
click at [1398, 21] on iron-icon at bounding box center [1392, 20] width 23 height 23
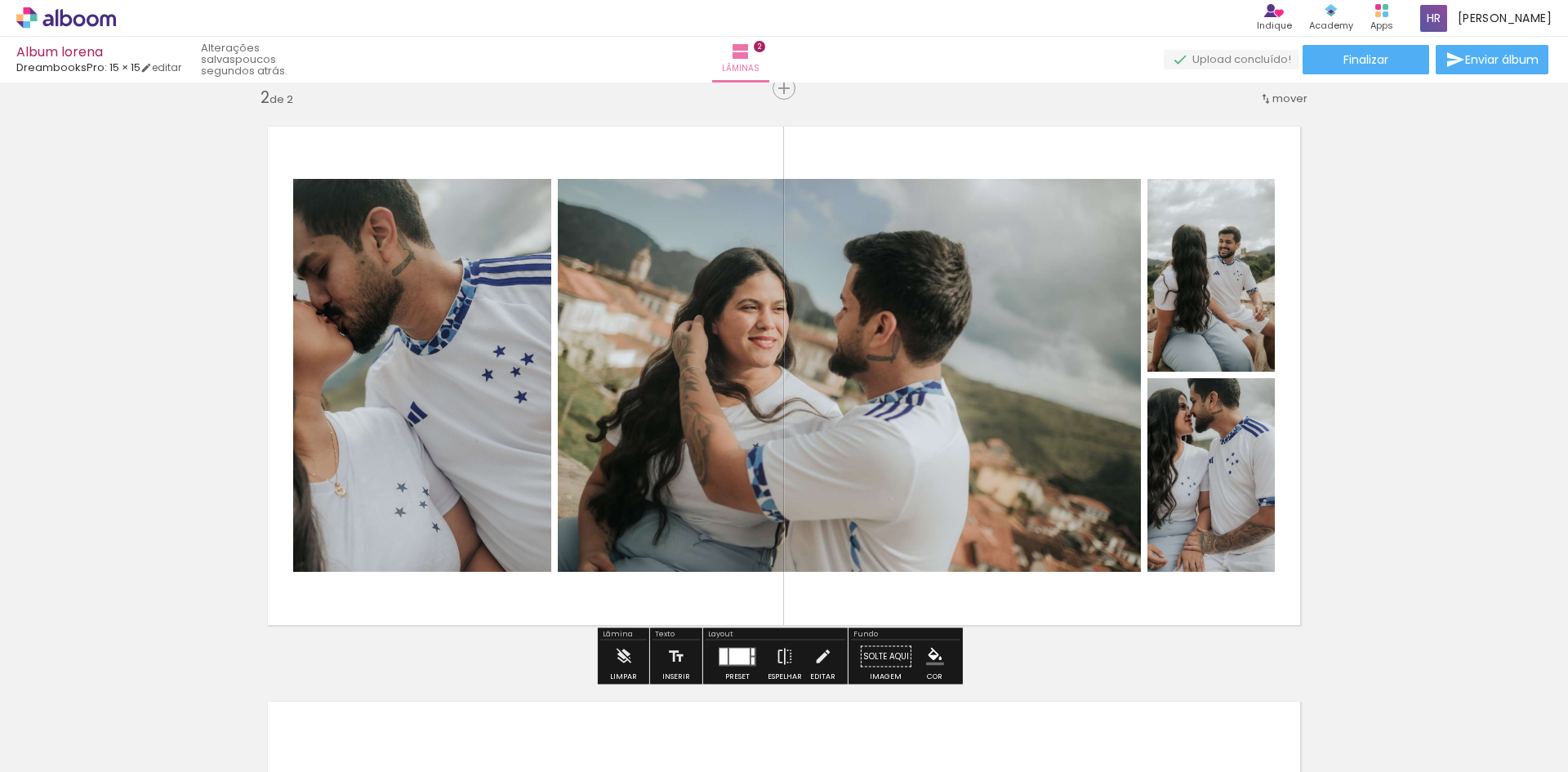
click at [741, 653] on div at bounding box center [740, 655] width 20 height 16
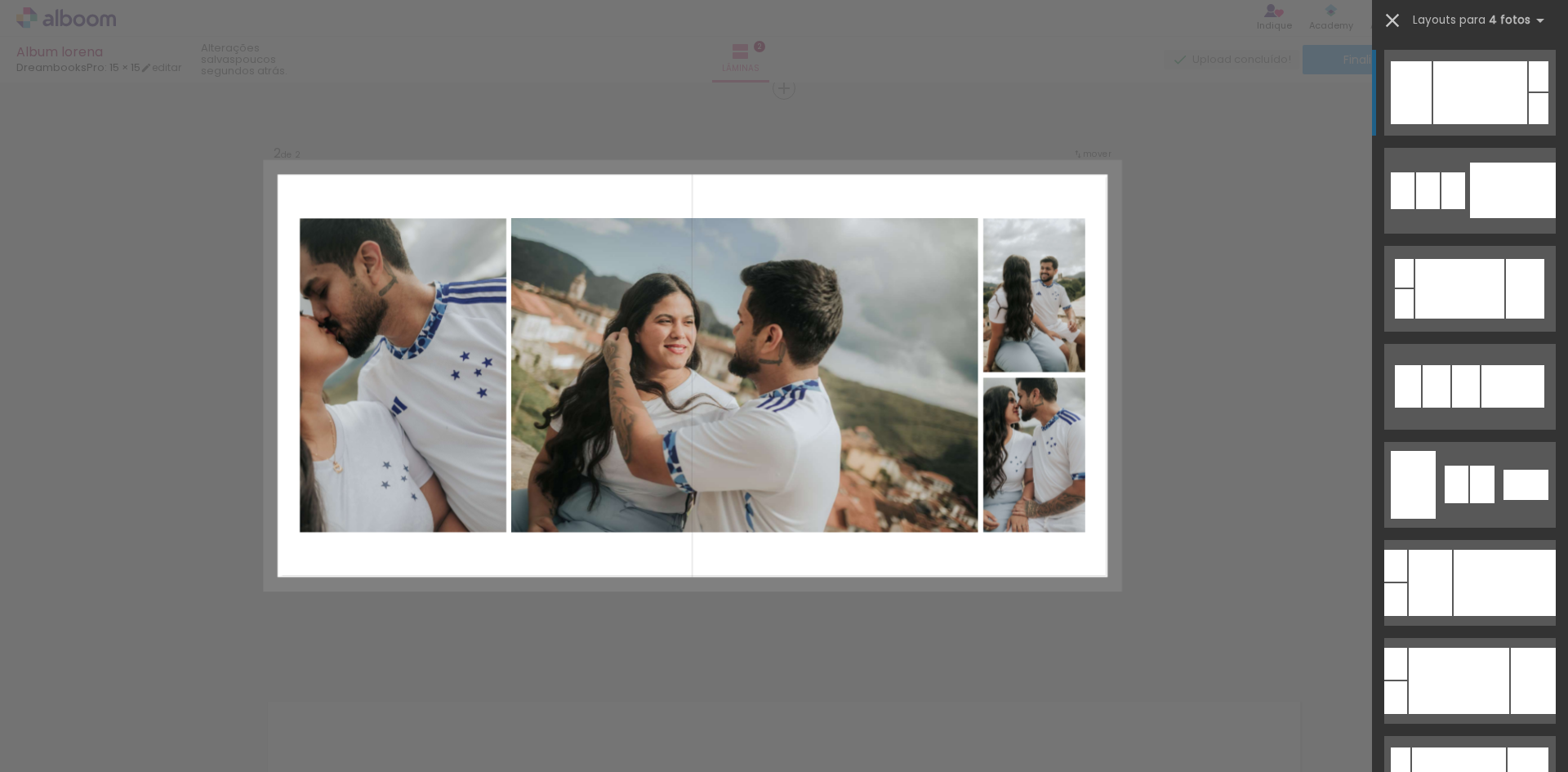
click at [1402, 19] on iron-icon at bounding box center [1392, 20] width 23 height 23
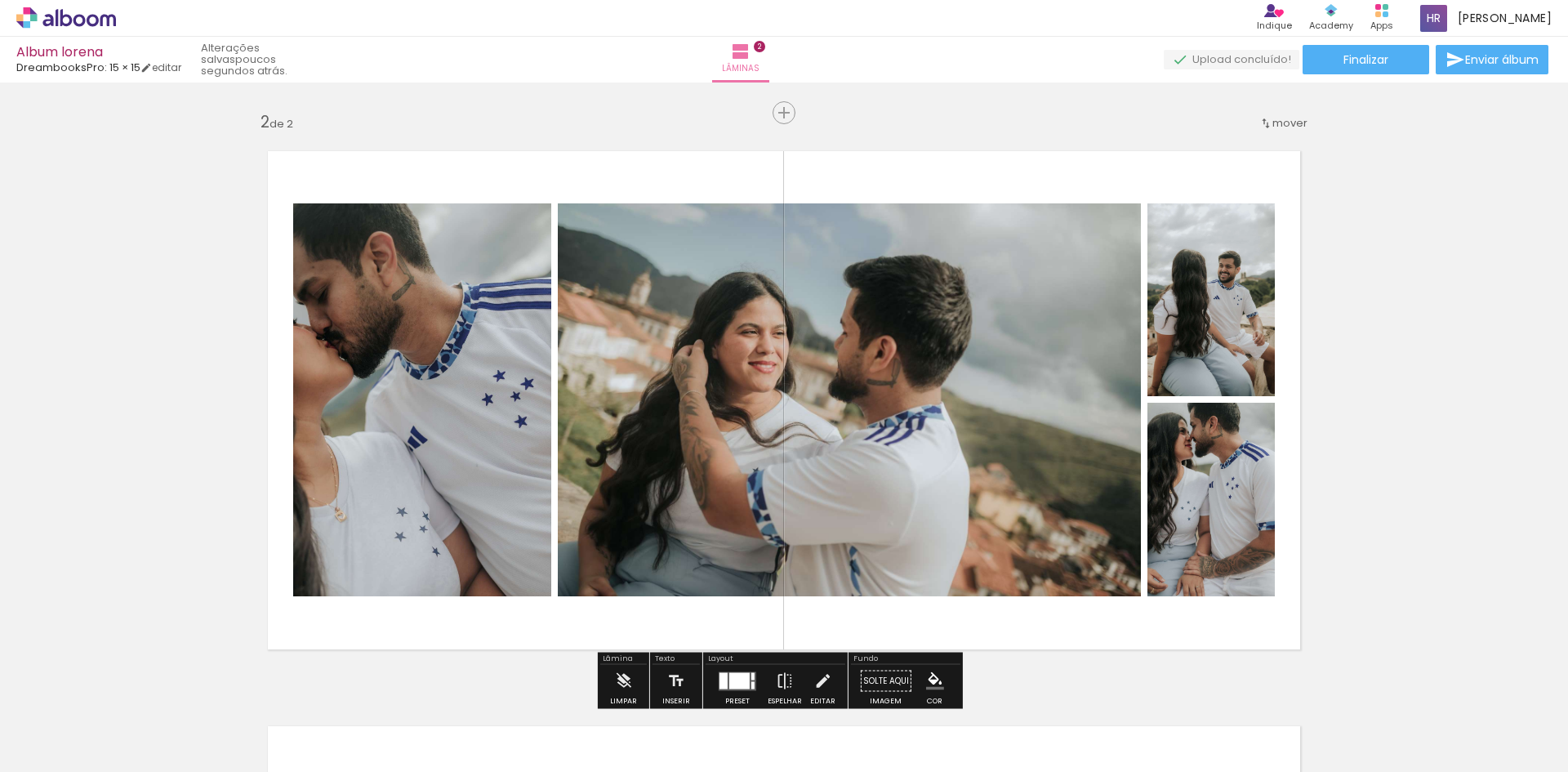
scroll to position [735, 0]
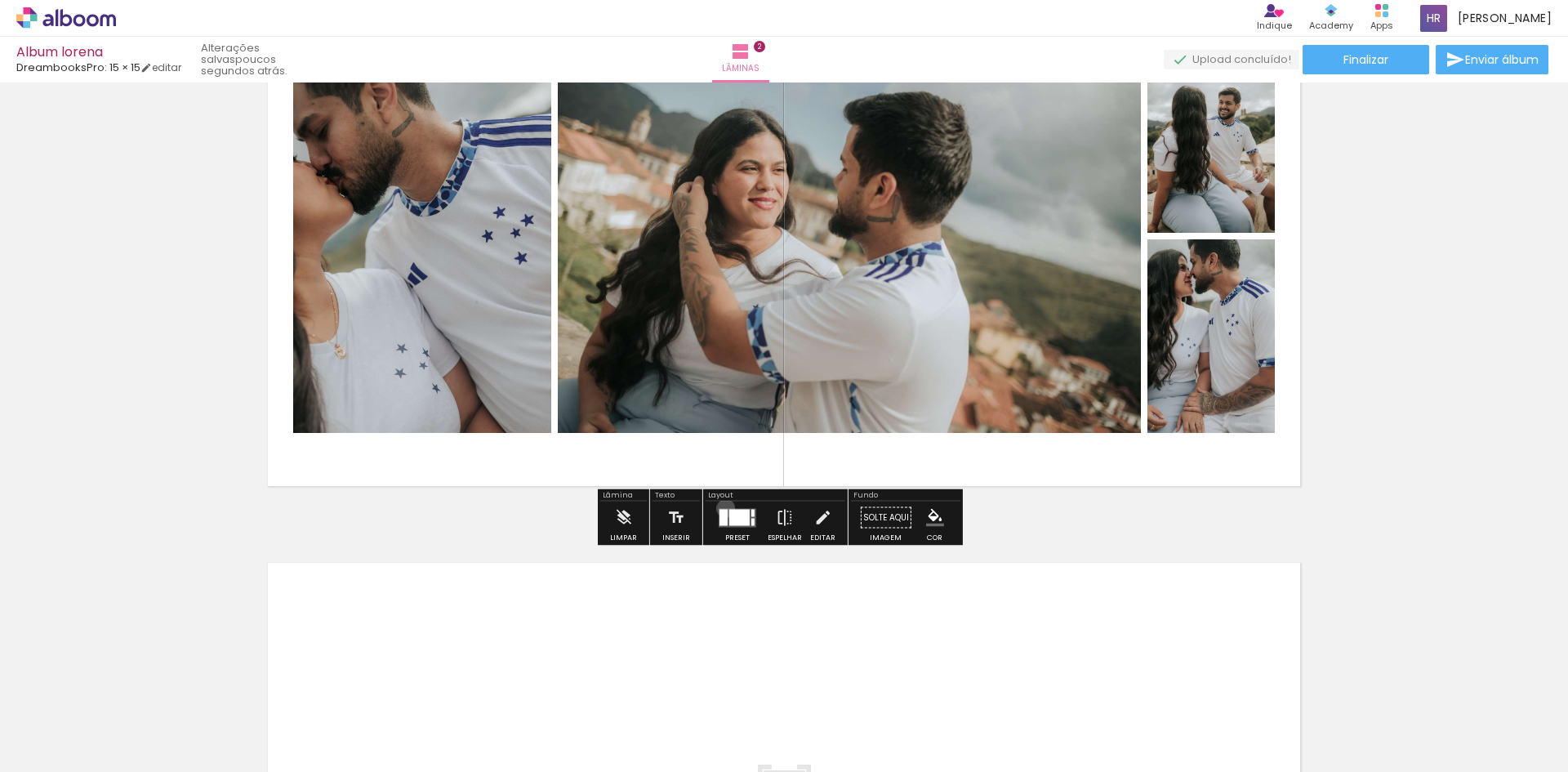
click at [722, 508] on quentale-layouter at bounding box center [737, 518] width 37 height 19
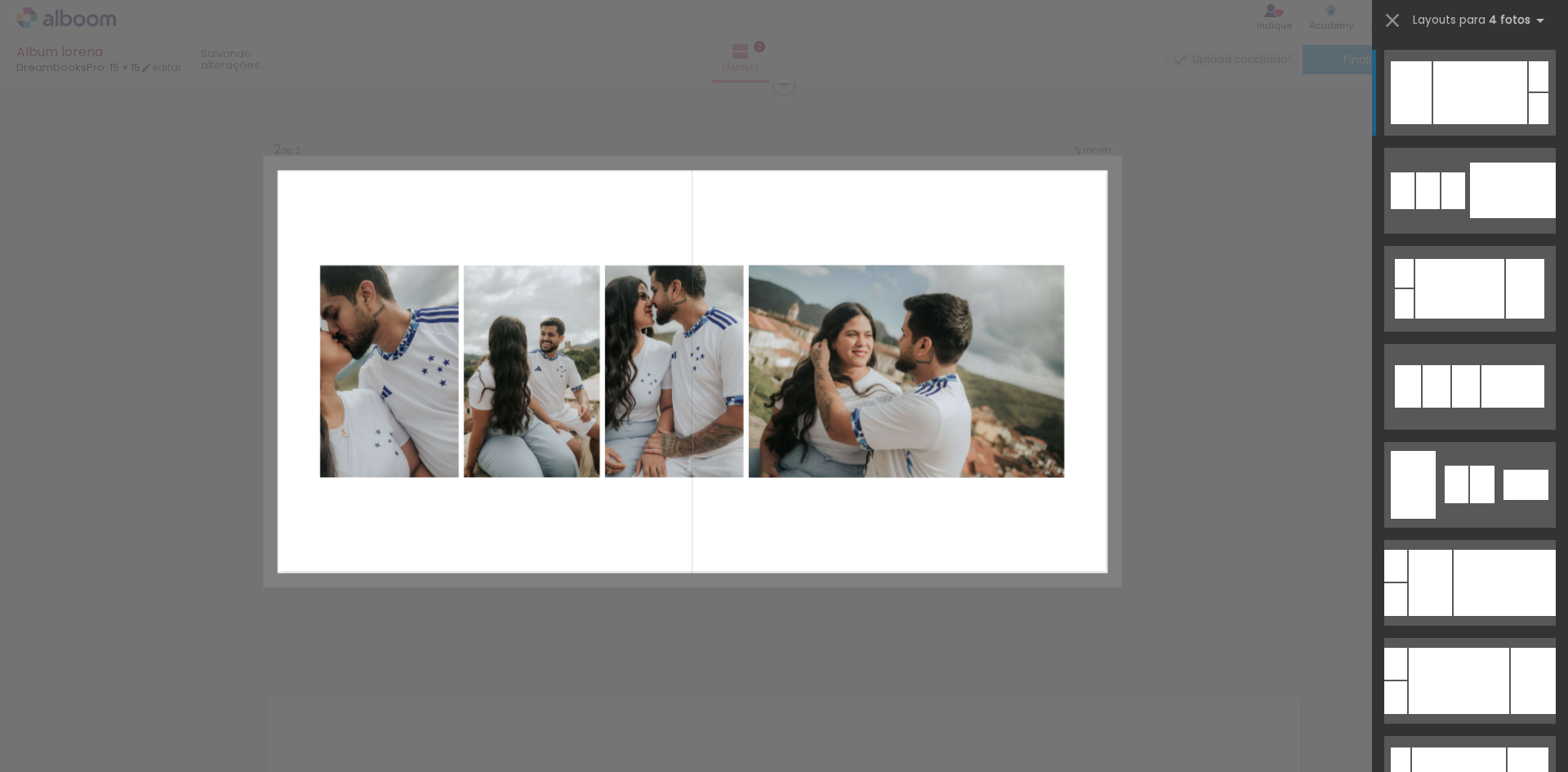
scroll to position [596, 0]
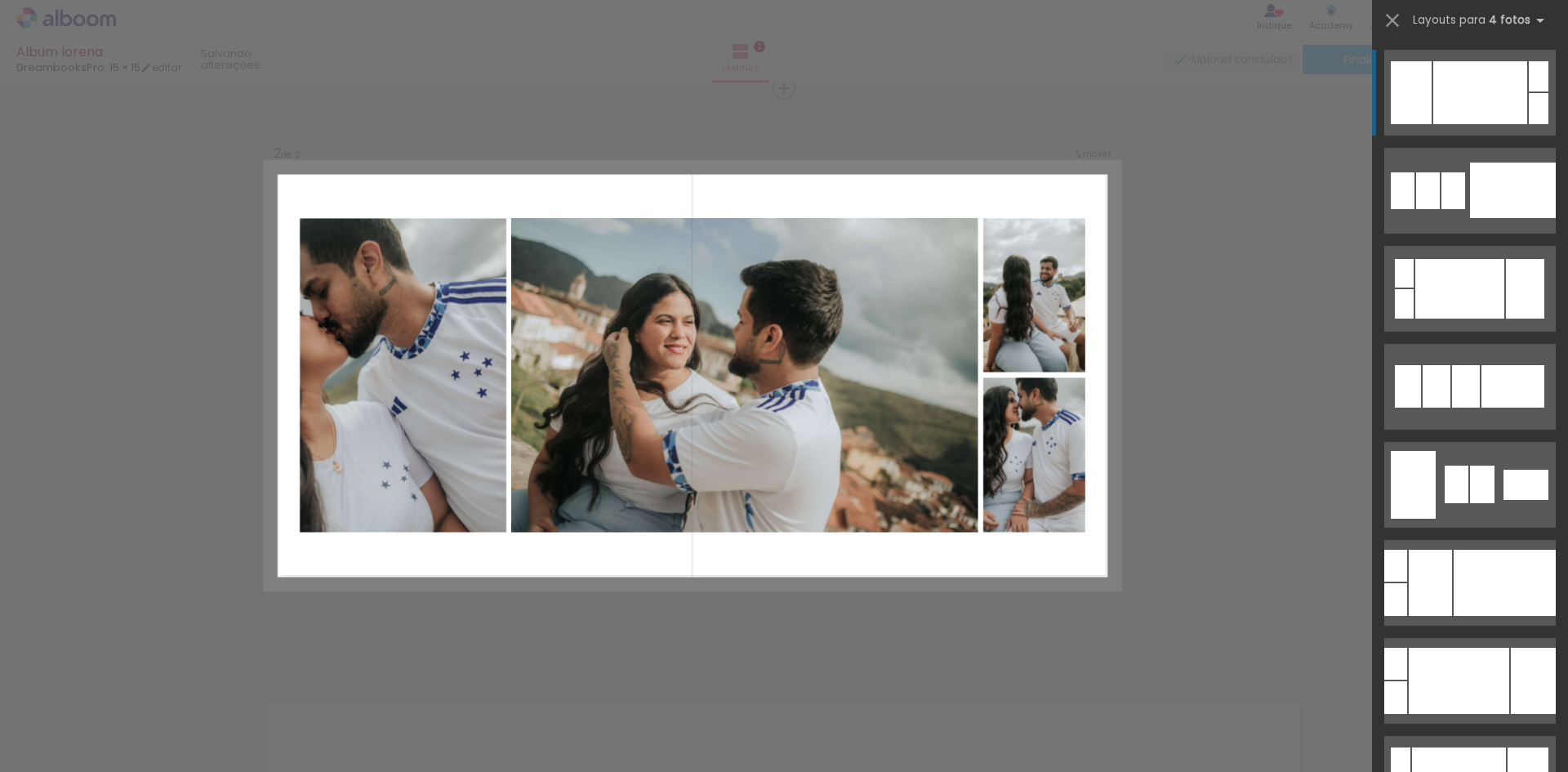
click at [1245, 397] on div "Confirmar Cancelar" at bounding box center [784, 369] width 1568 height 1764
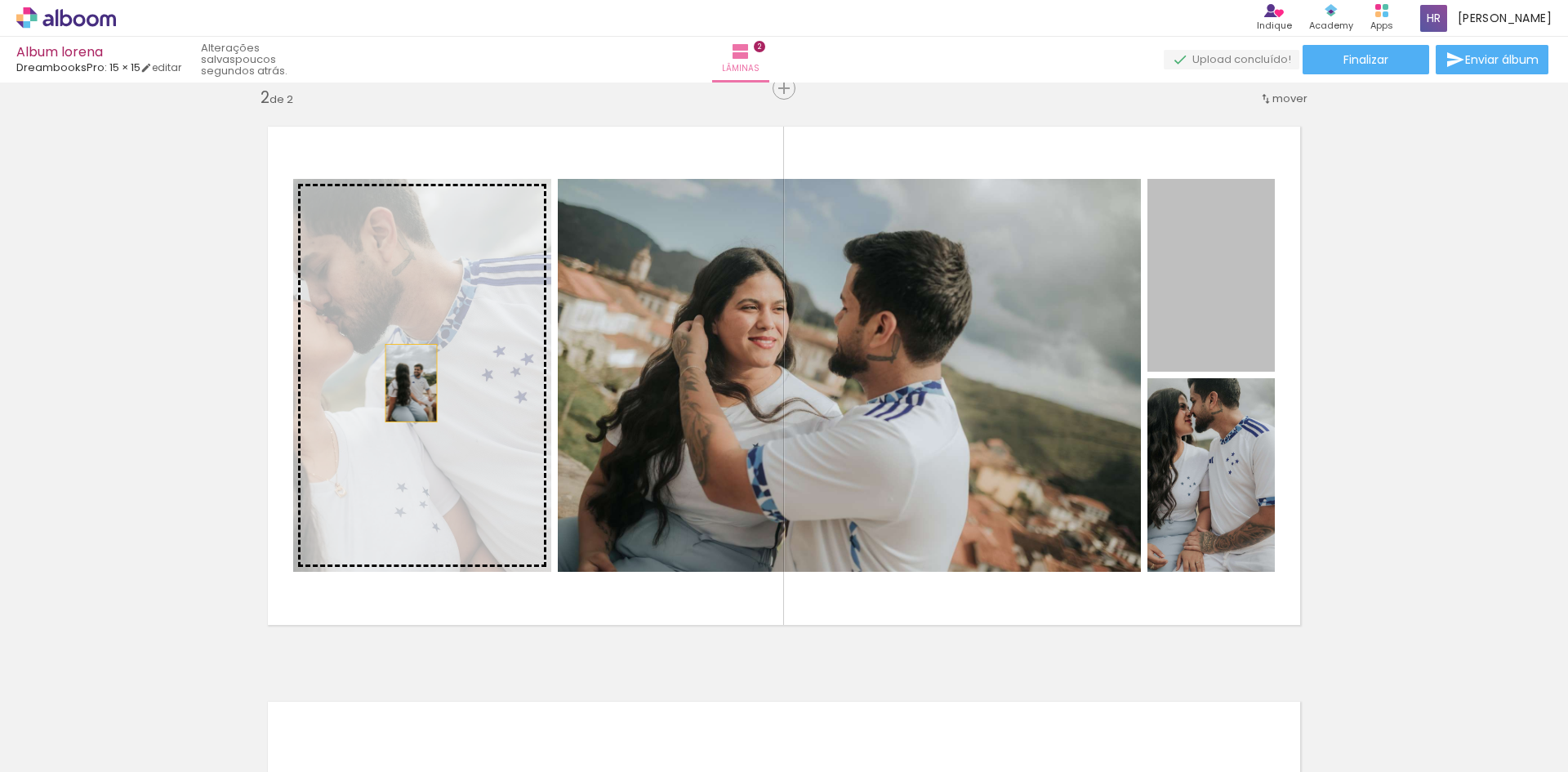
drag, startPoint x: 1208, startPoint y: 278, endPoint x: 405, endPoint y: 383, distance: 809.8
click at [0, 0] on slot at bounding box center [0, 0] width 0 height 0
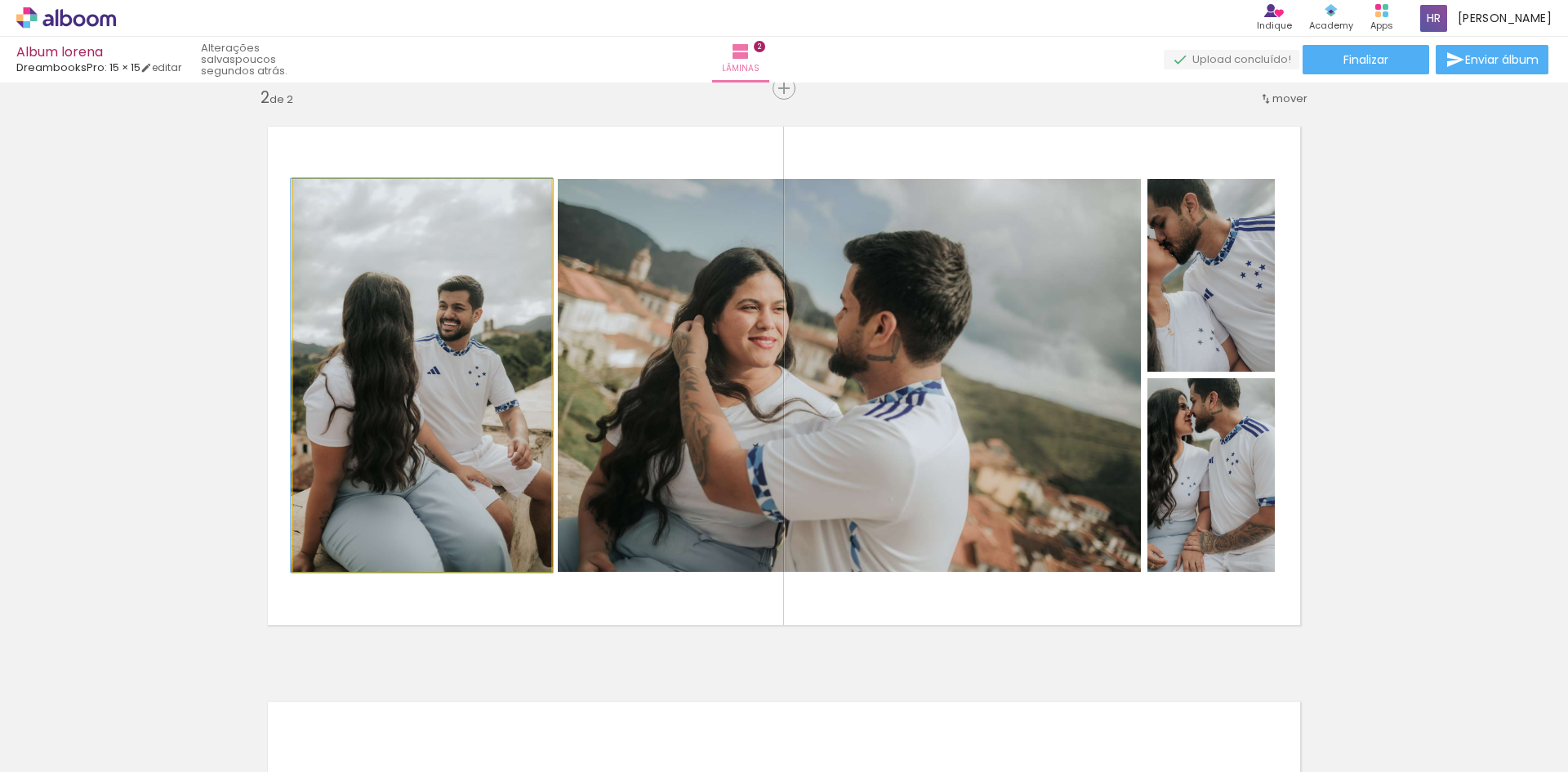
click at [494, 440] on quentale-photo at bounding box center [421, 375] width 258 height 392
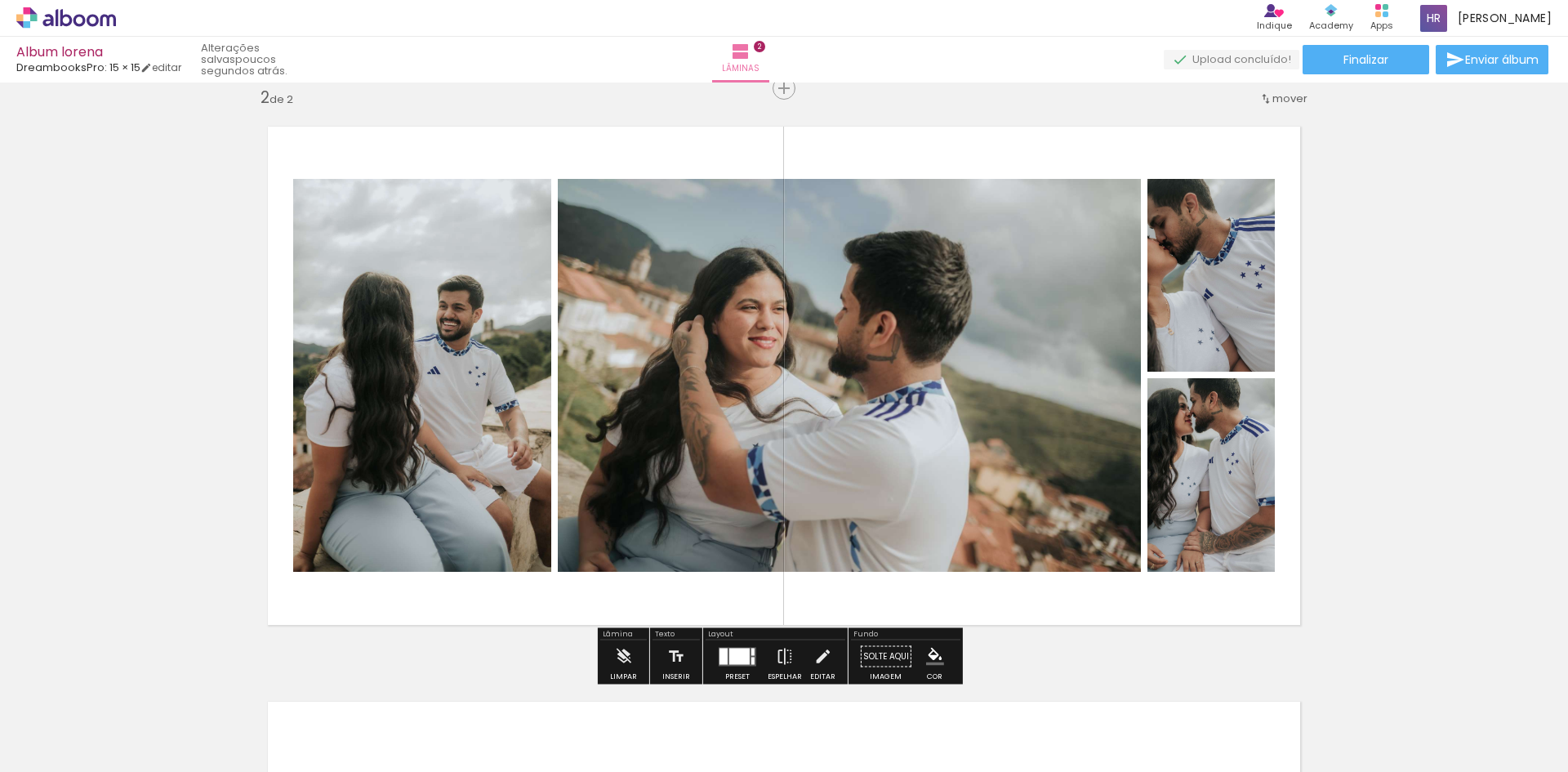
click at [1382, 94] on div "Inserir lâmina 1 de 2 Inserir lâmina 2 de 2" at bounding box center [784, 354] width 1568 height 1725
click at [730, 652] on div at bounding box center [740, 655] width 20 height 16
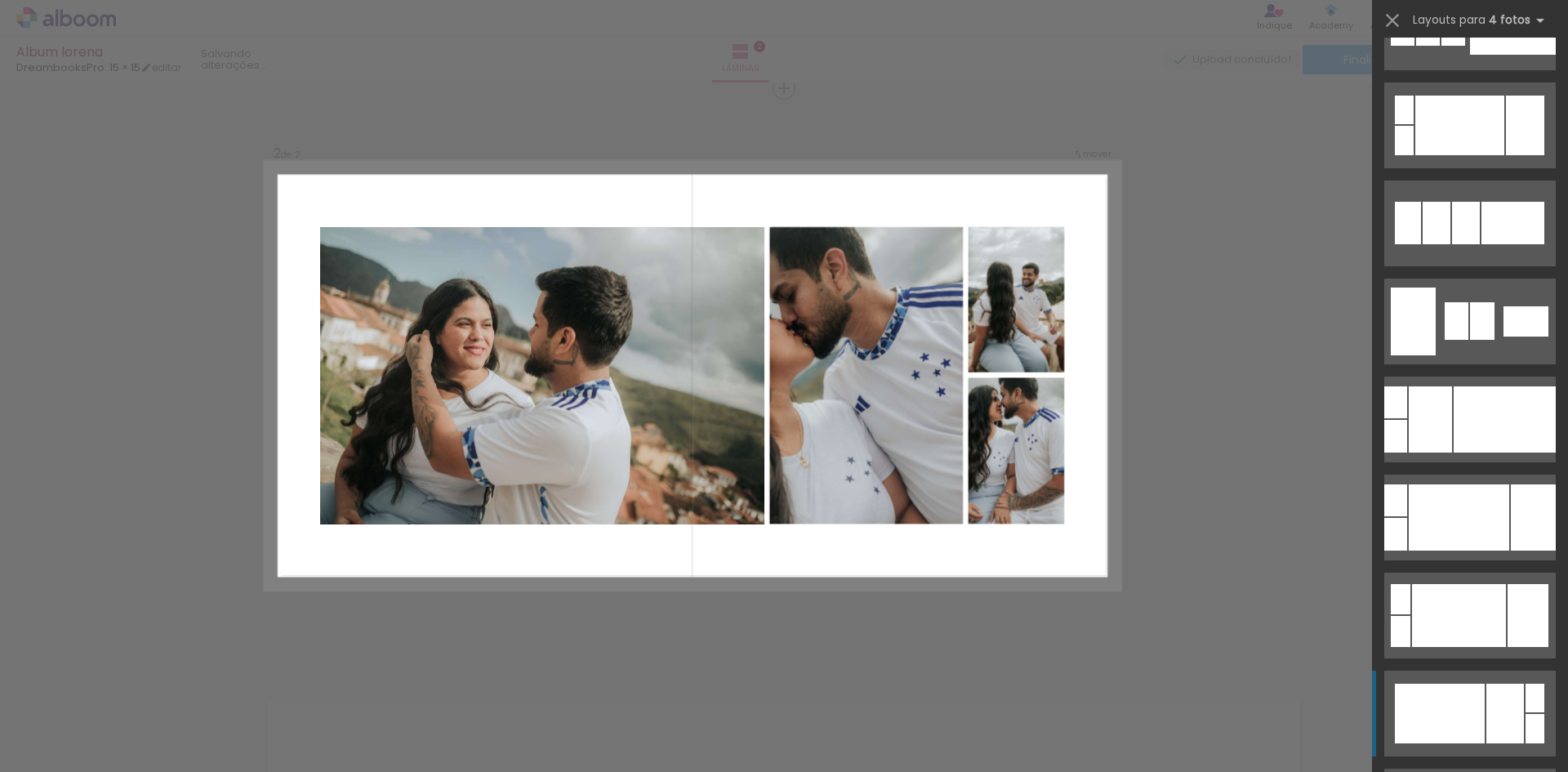
scroll to position [245, 0]
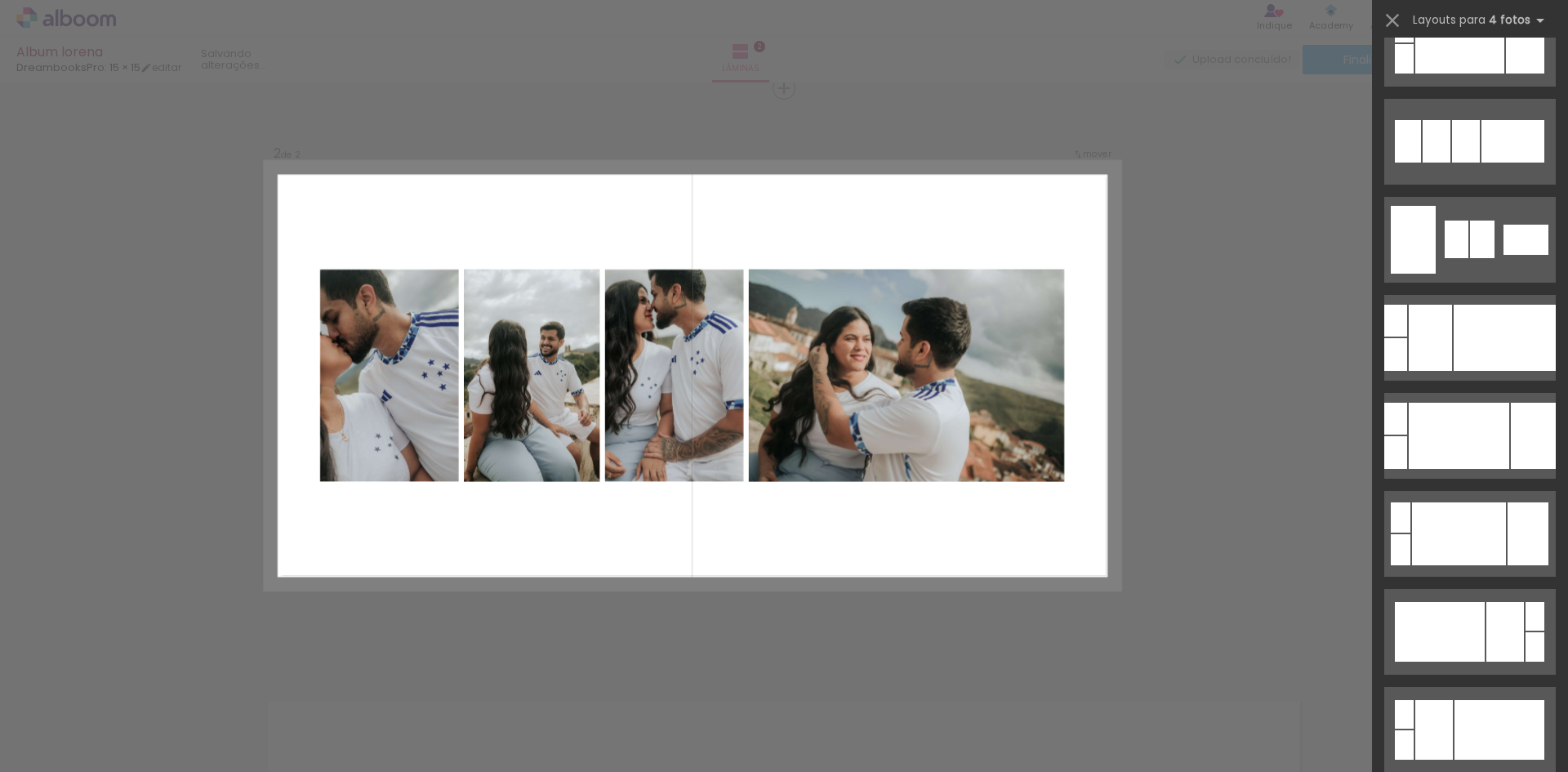
click at [1274, 240] on div "Confirmar Cancelar" at bounding box center [784, 369] width 1568 height 1764
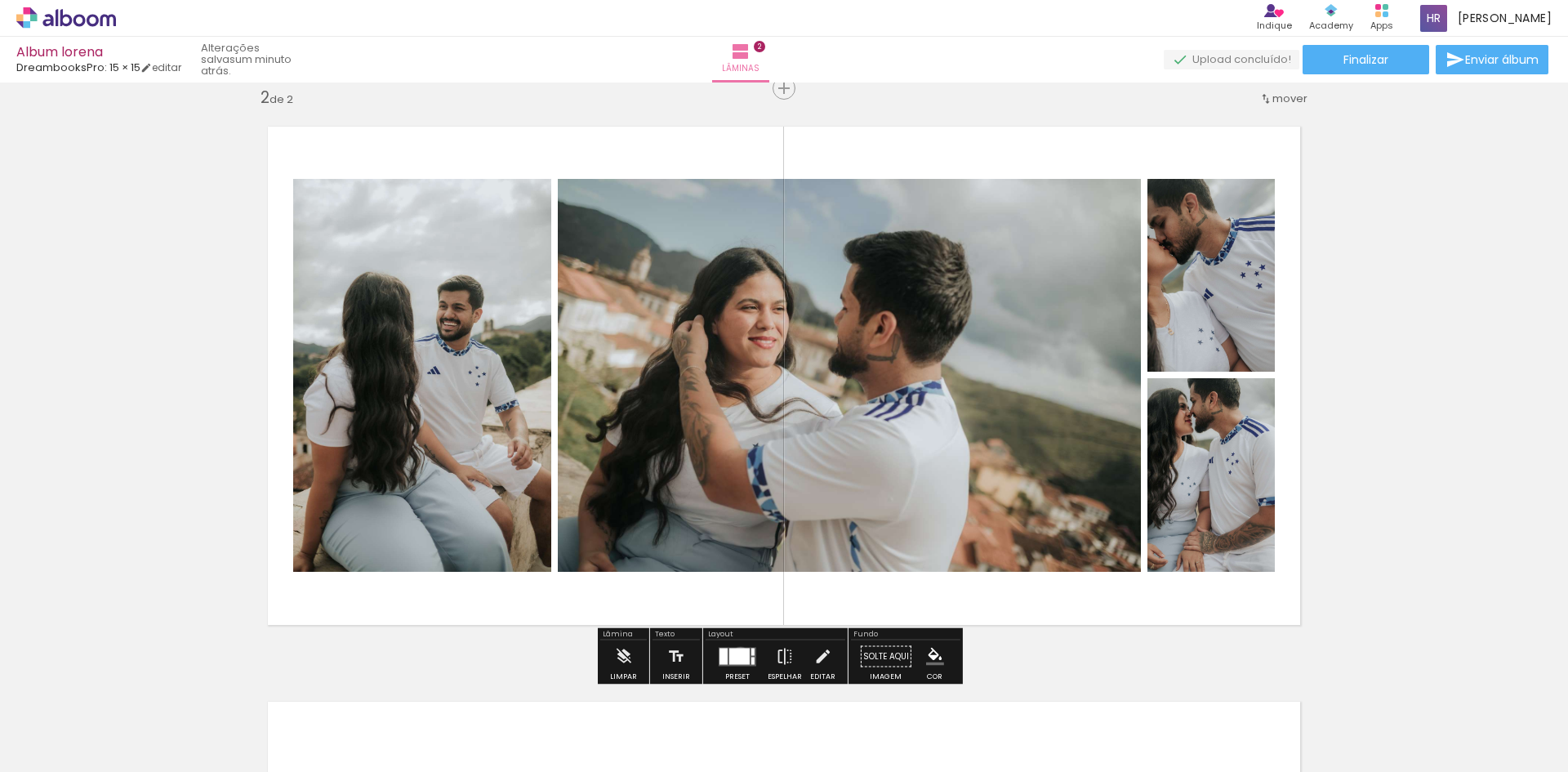
click at [736, 654] on div at bounding box center [740, 655] width 20 height 16
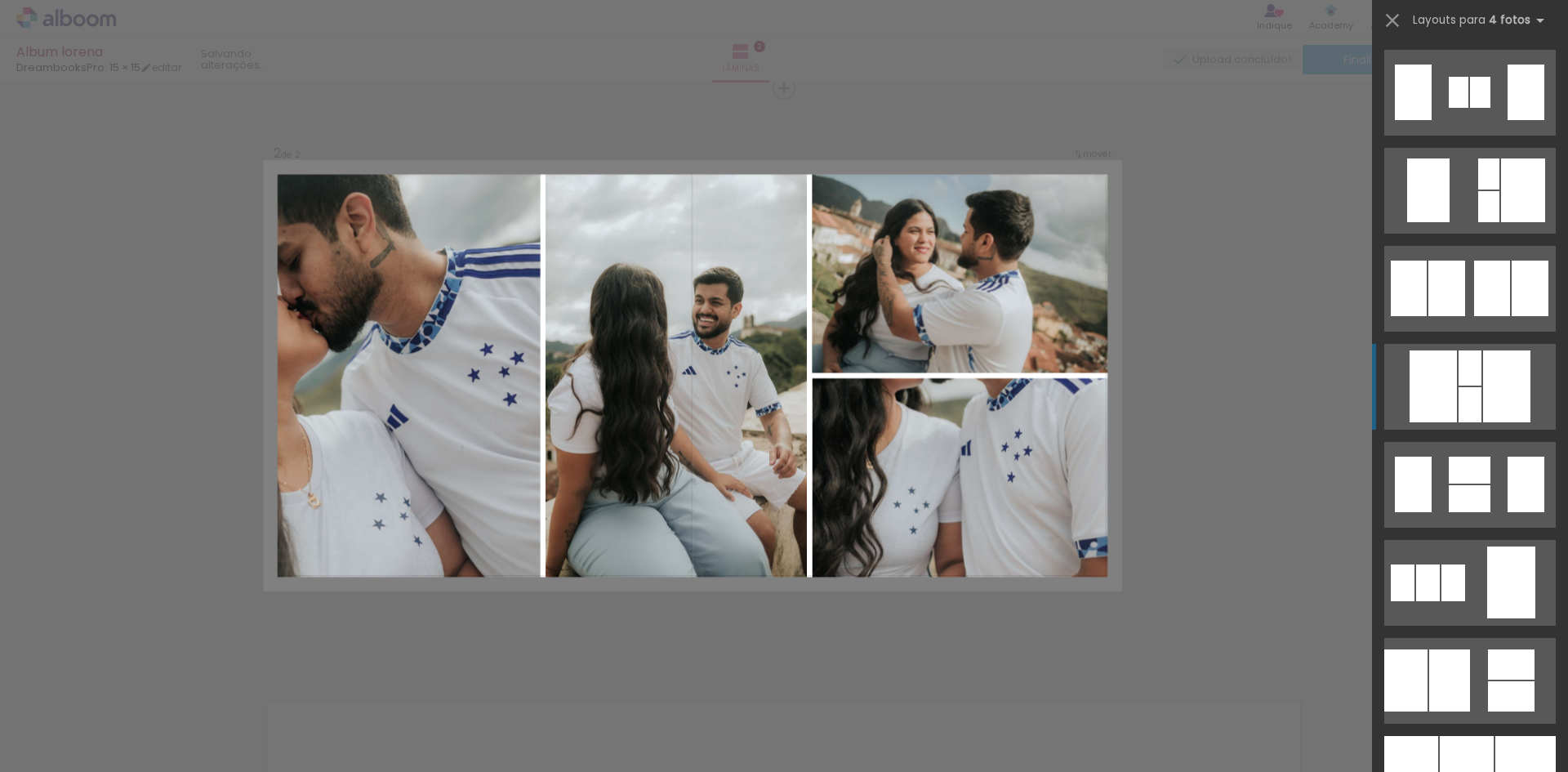
scroll to position [9961, 0]
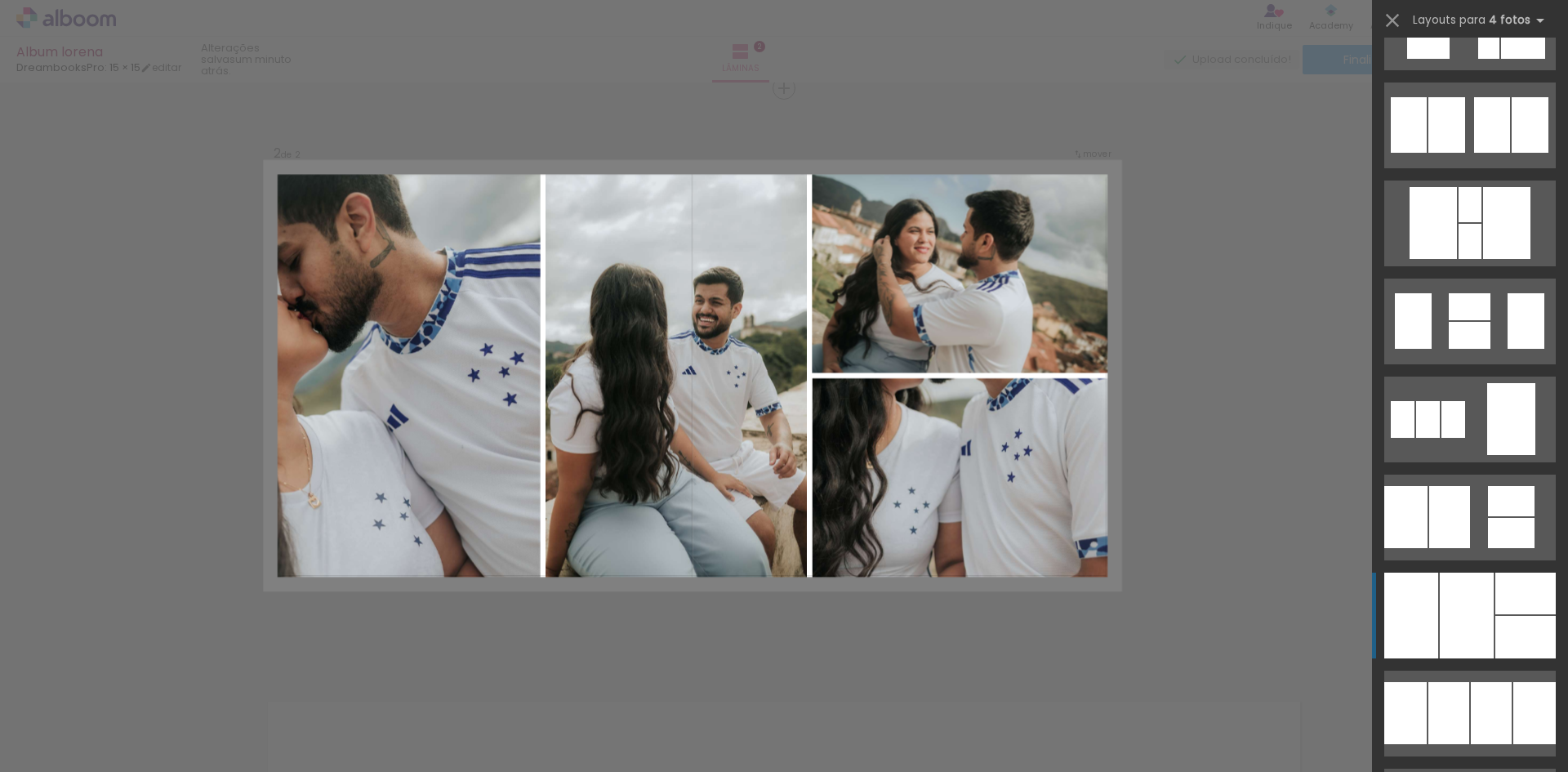
click at [1448, 638] on div at bounding box center [1466, 615] width 54 height 86
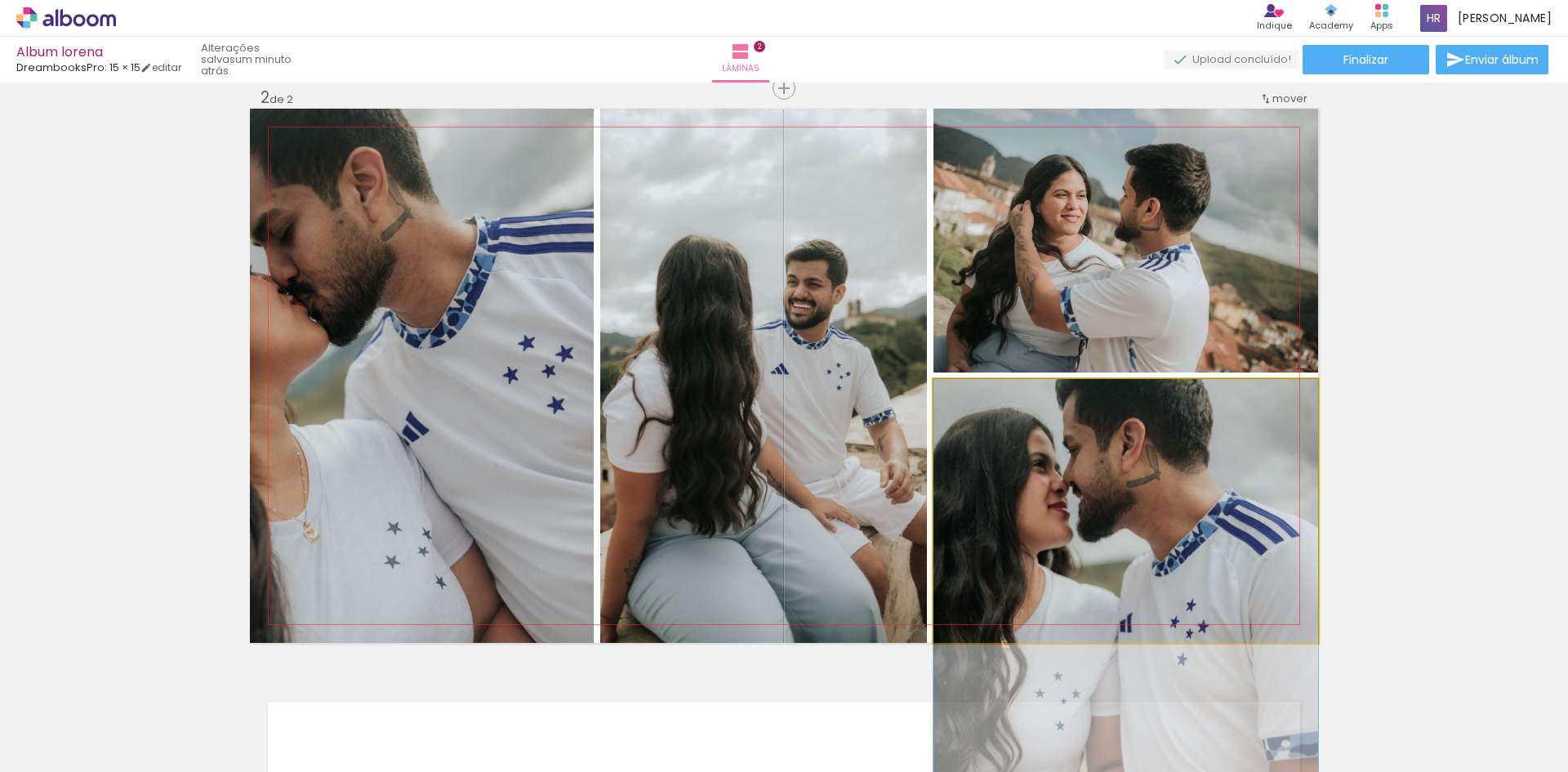
drag, startPoint x: 1207, startPoint y: 435, endPoint x: 1247, endPoint y: 613, distance: 182.4
drag, startPoint x: 1142, startPoint y: 511, endPoint x: 1150, endPoint y: 514, distance: 8.5
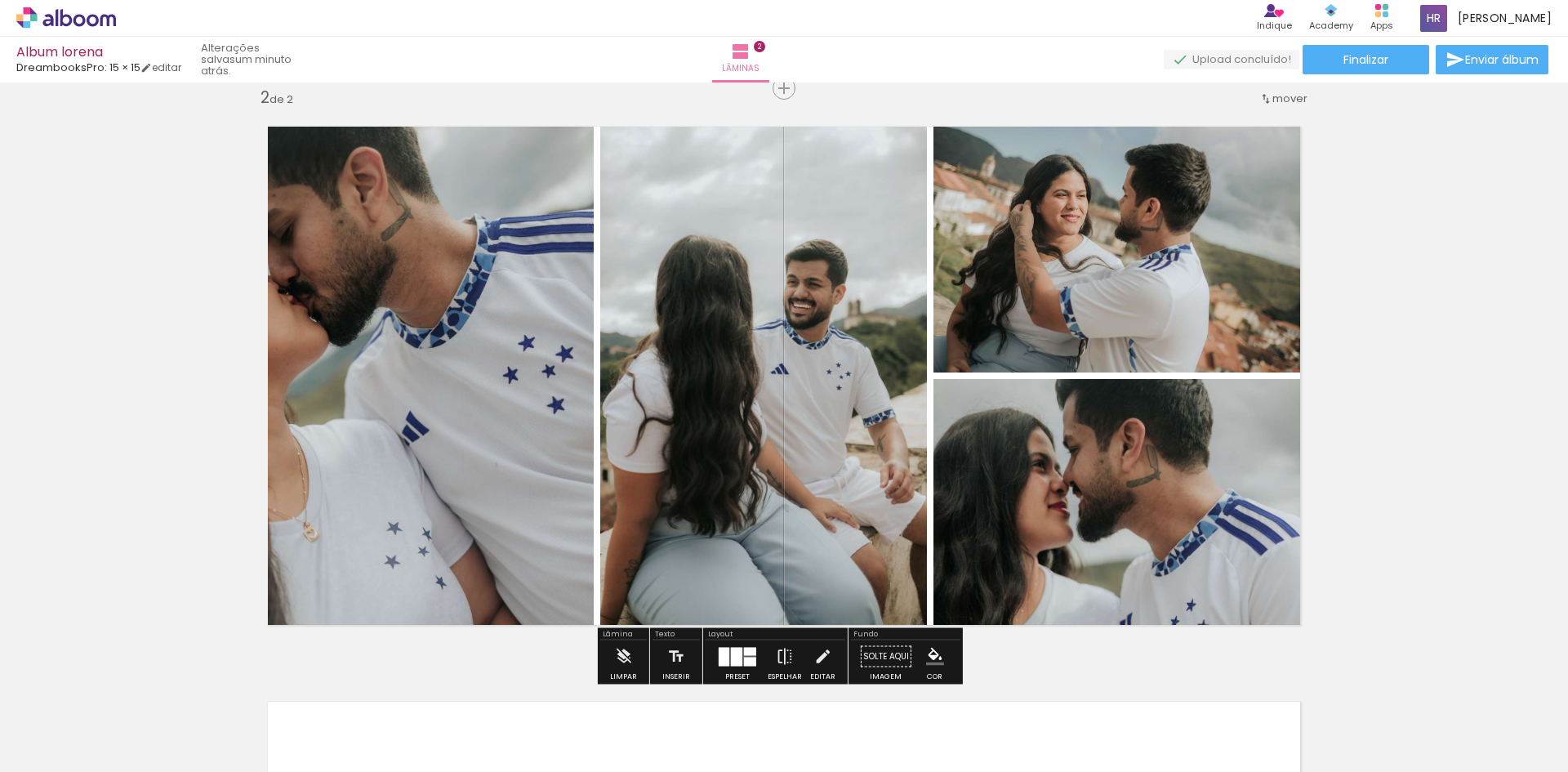
click at [755, 653] on div at bounding box center [737, 656] width 44 height 32
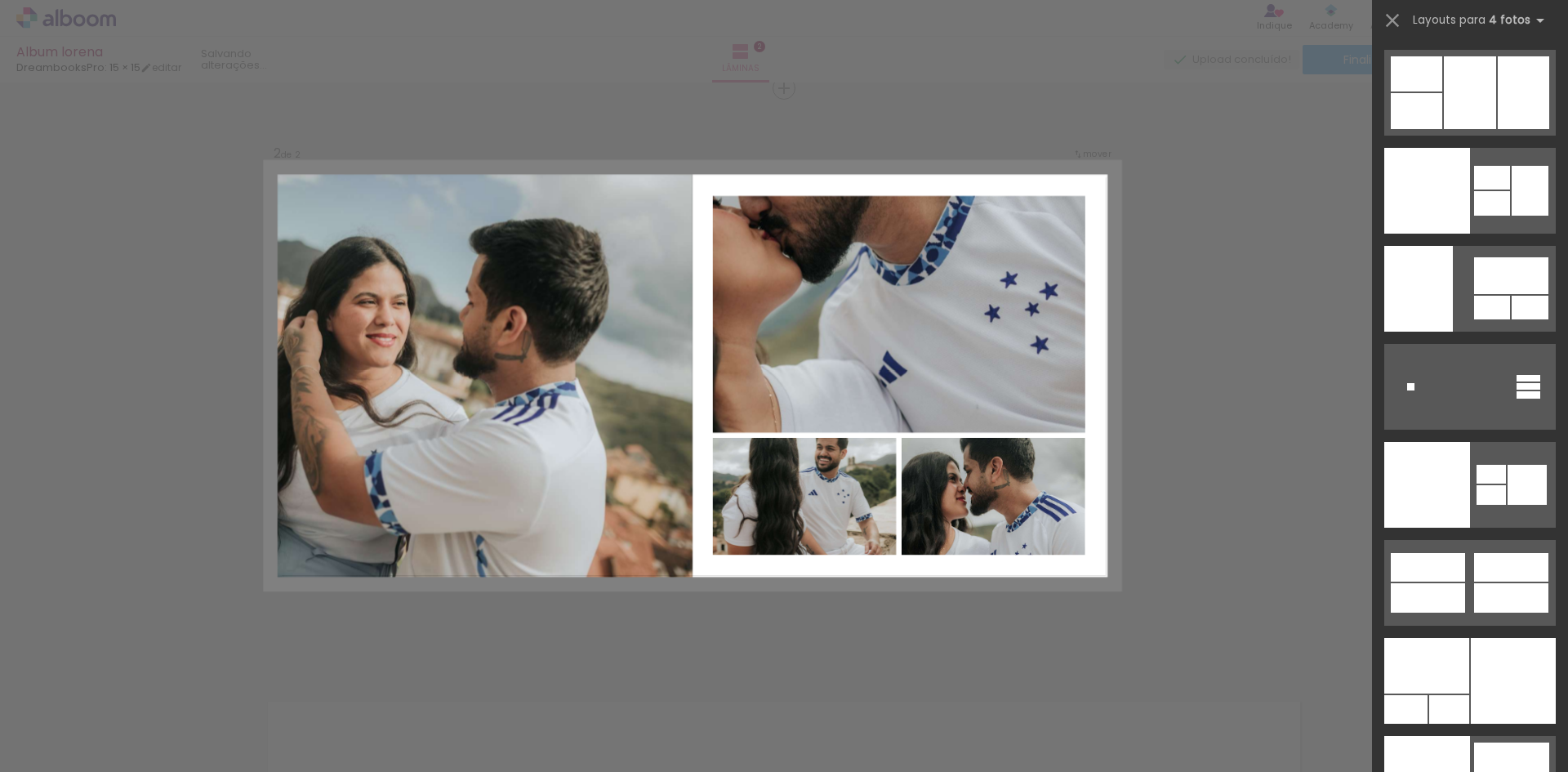
scroll to position [34081, 0]
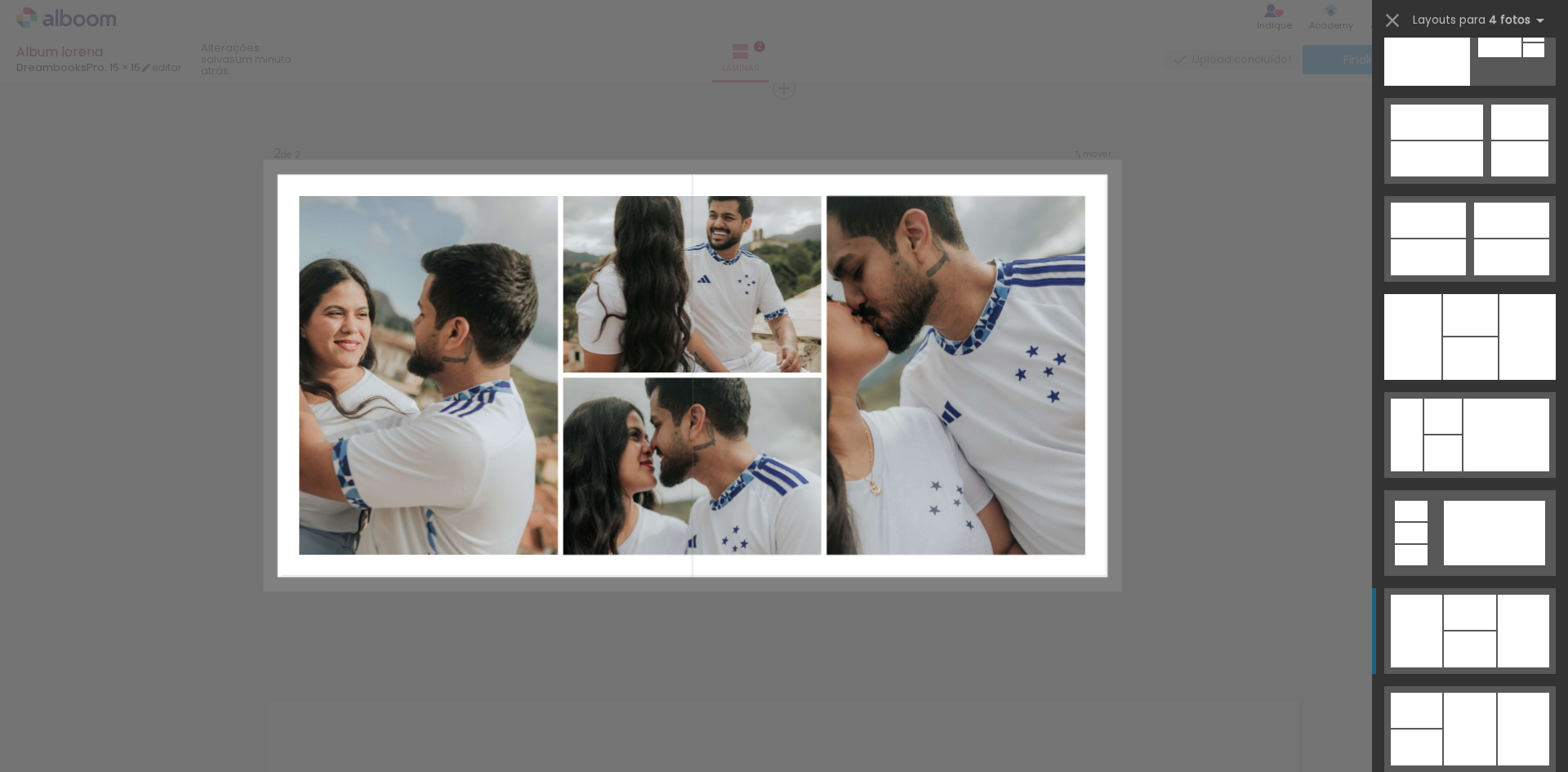
scroll to position [33527, 0]
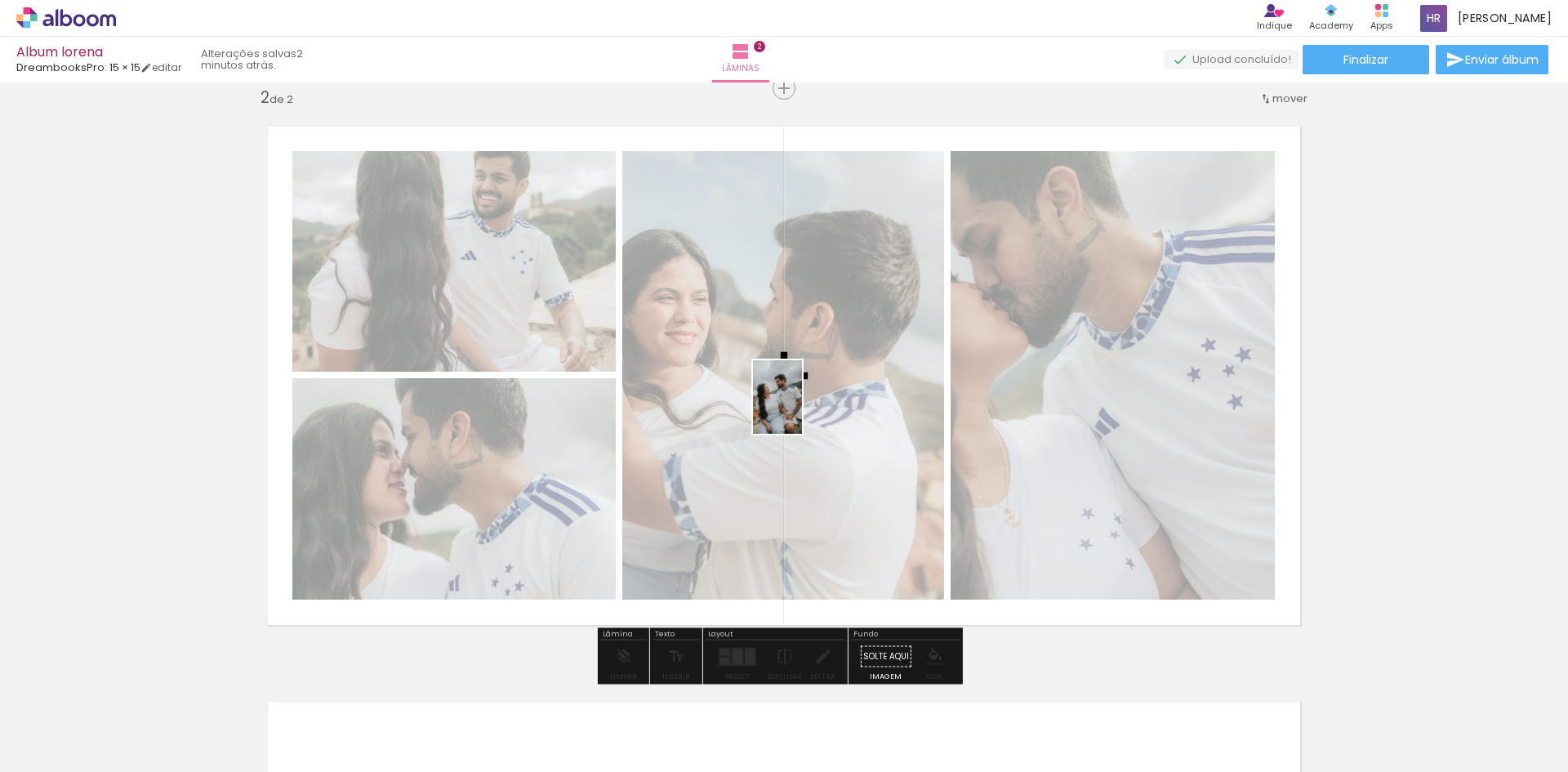
drag, startPoint x: 352, startPoint y: 728, endPoint x: 802, endPoint y: 409, distance: 551.6
click at [802, 409] on quentale-workspace at bounding box center [784, 386] width 1568 height 772
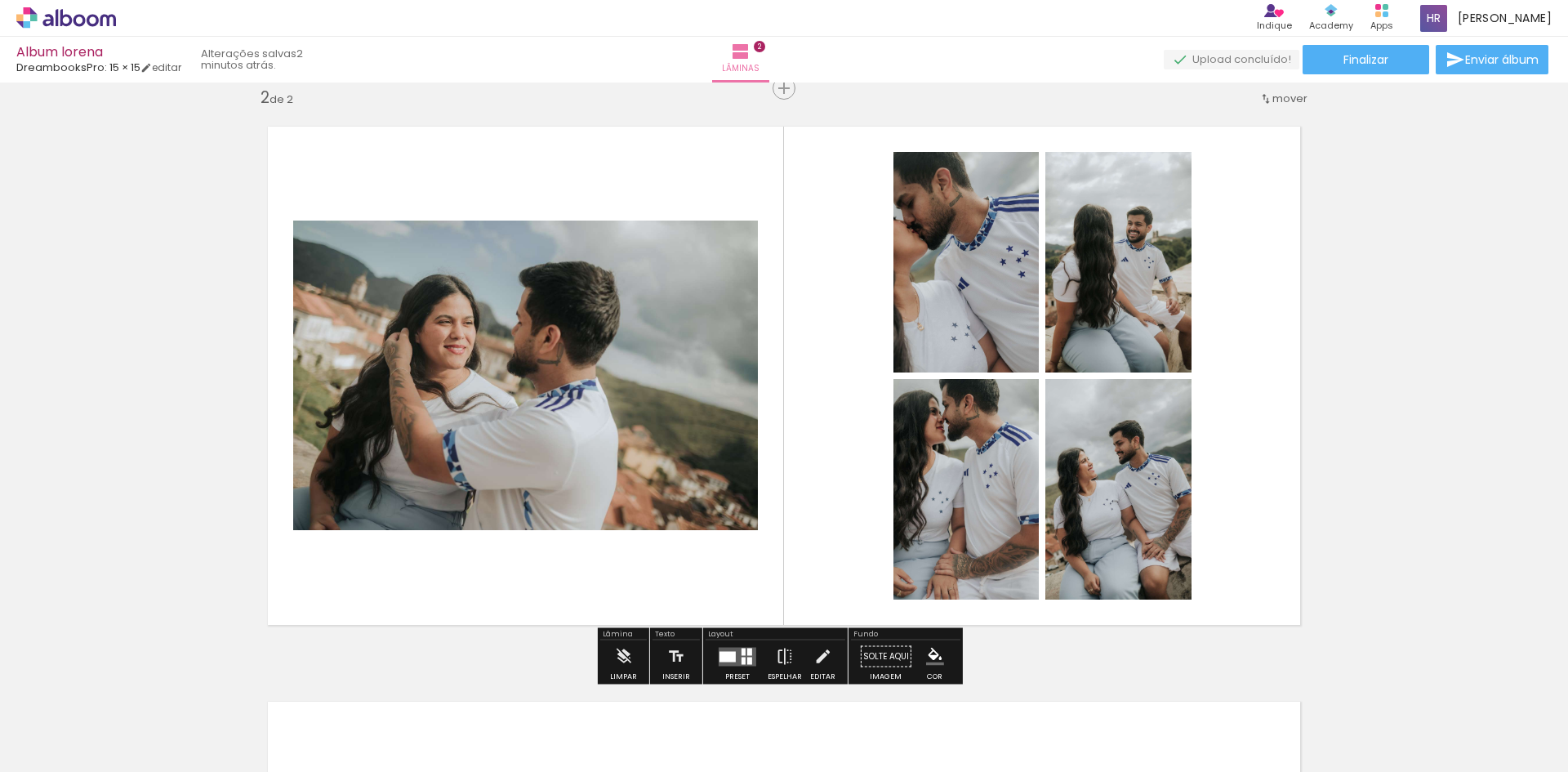
click at [1315, 402] on div "Inserir lâmina 1 de 2 Inserir lâmina 2 de 2" at bounding box center [784, 354] width 1568 height 1725
click at [747, 650] on div at bounding box center [750, 651] width 5 height 8
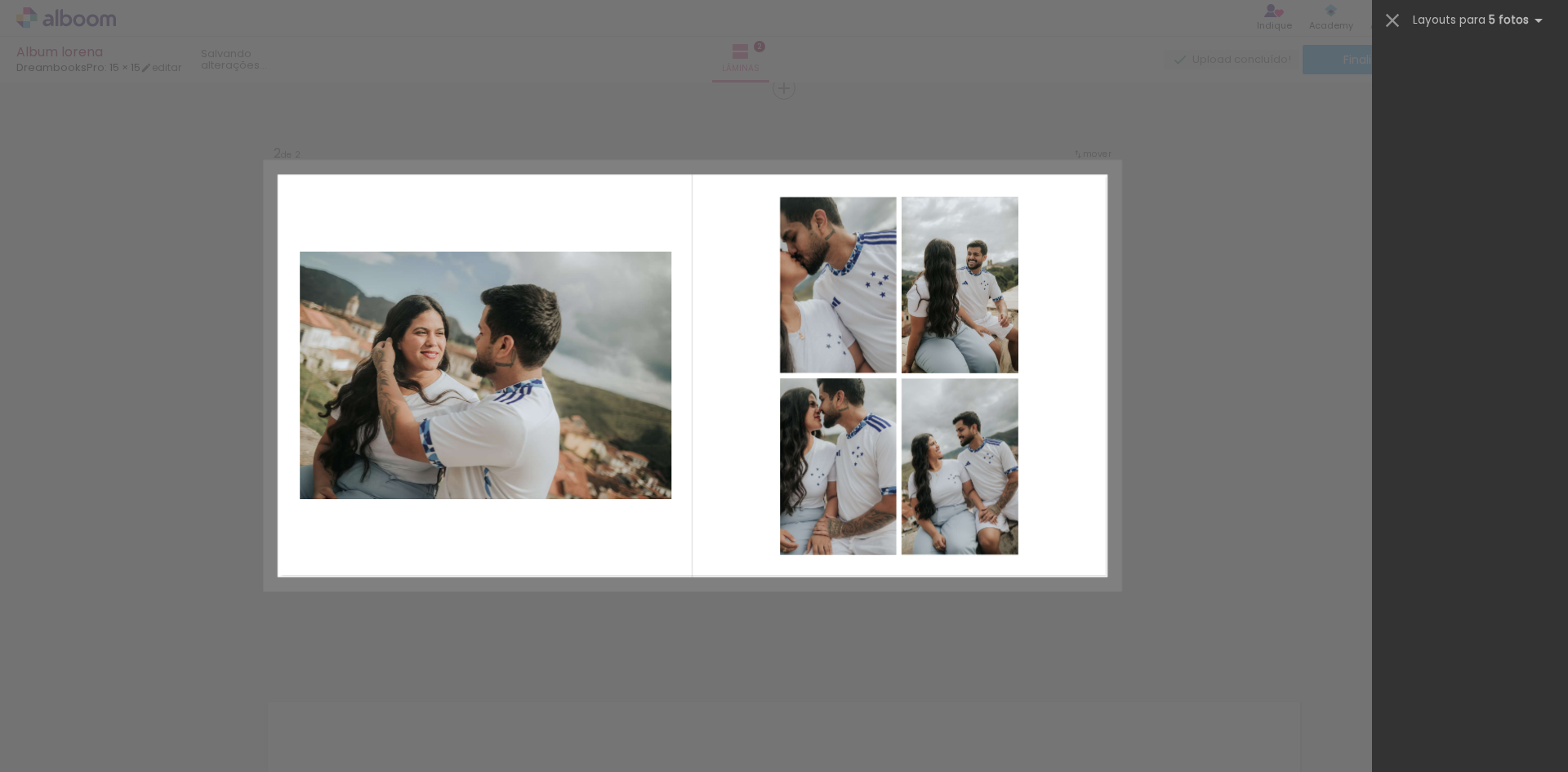
scroll to position [0, 0]
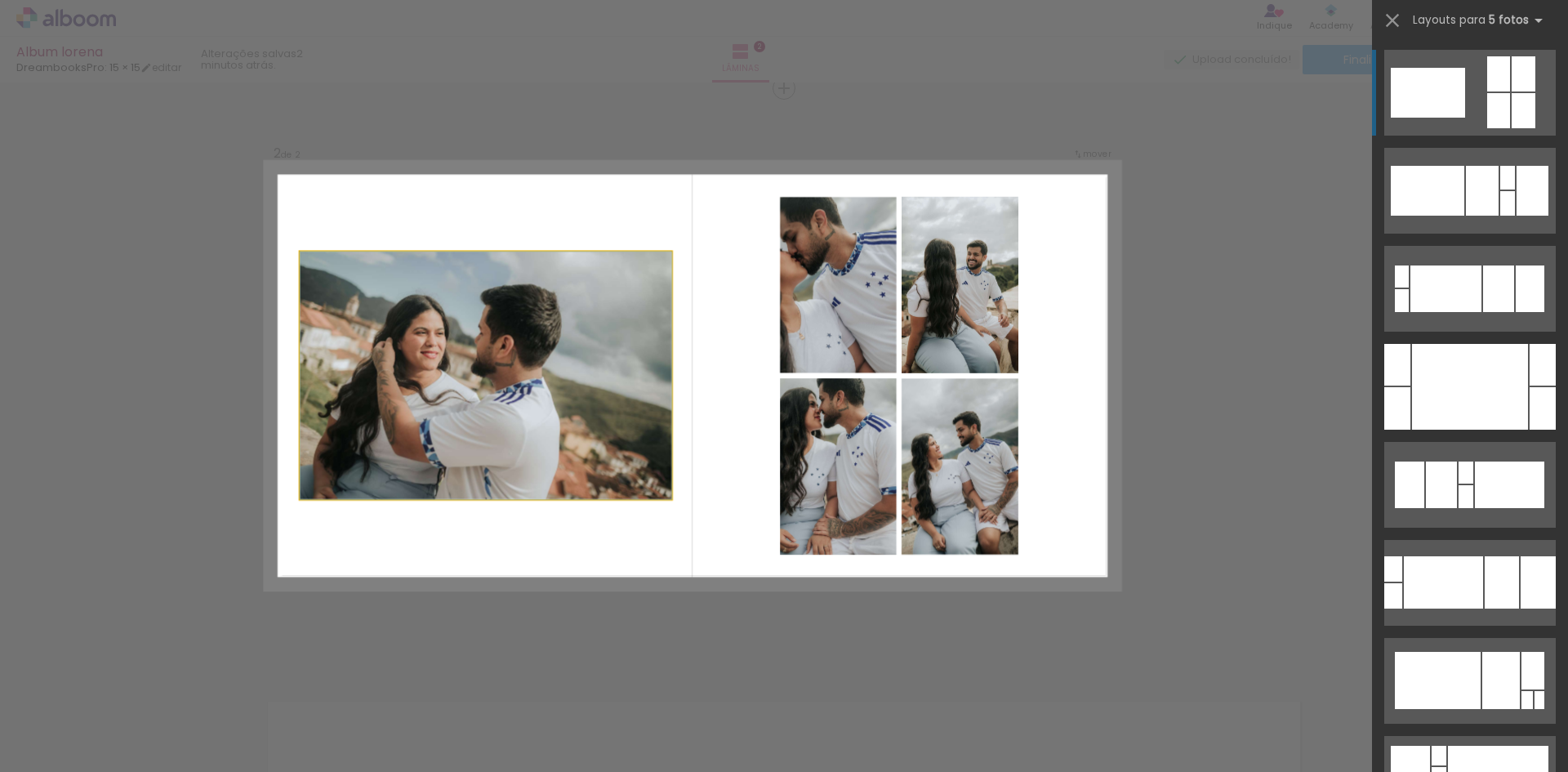
click at [534, 312] on quentale-photo at bounding box center [485, 375] width 371 height 248
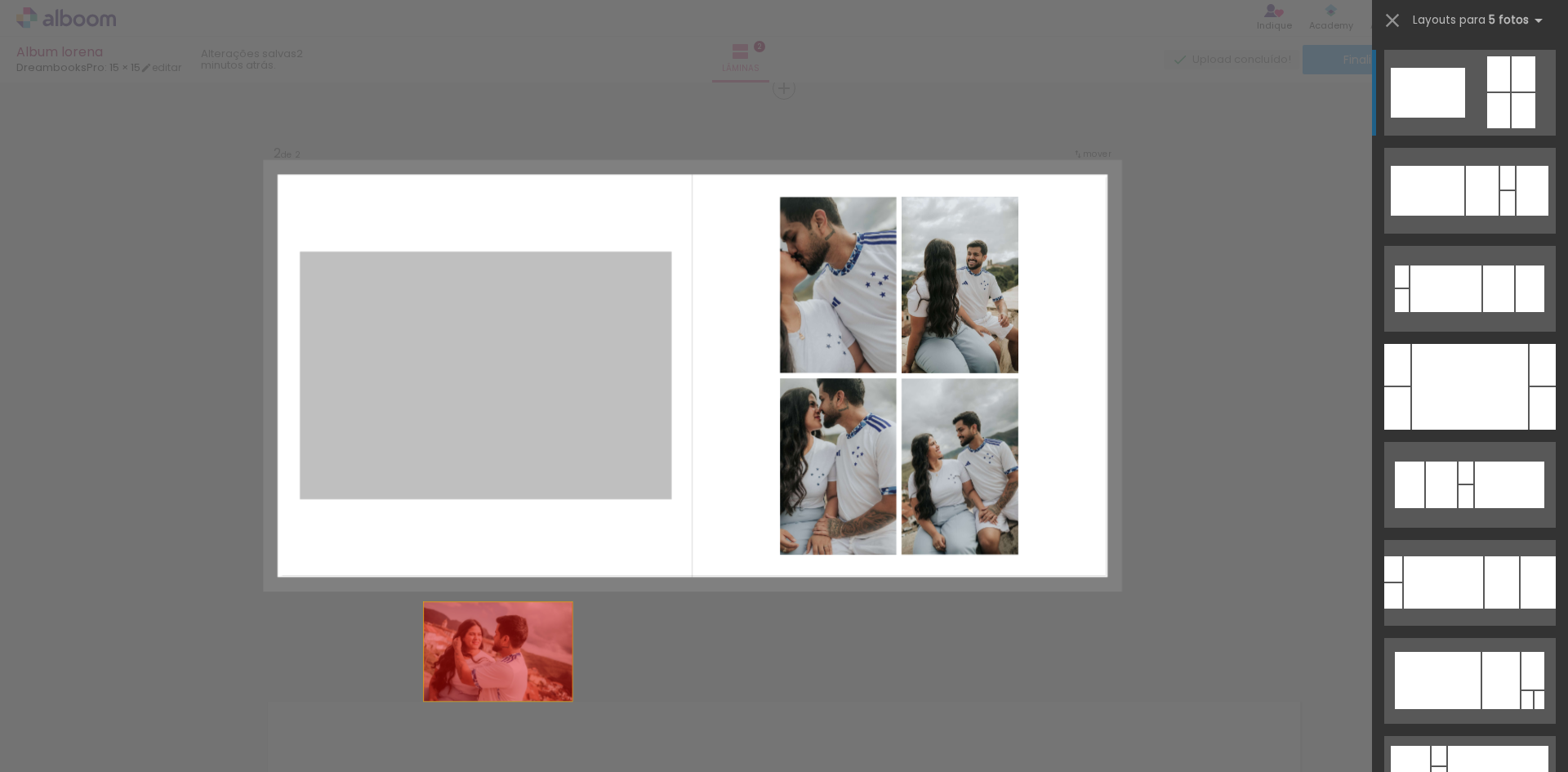
drag, startPoint x: 534, startPoint y: 312, endPoint x: 495, endPoint y: 720, distance: 409.9
click at [495, 720] on quentale-workspace at bounding box center [784, 386] width 1568 height 772
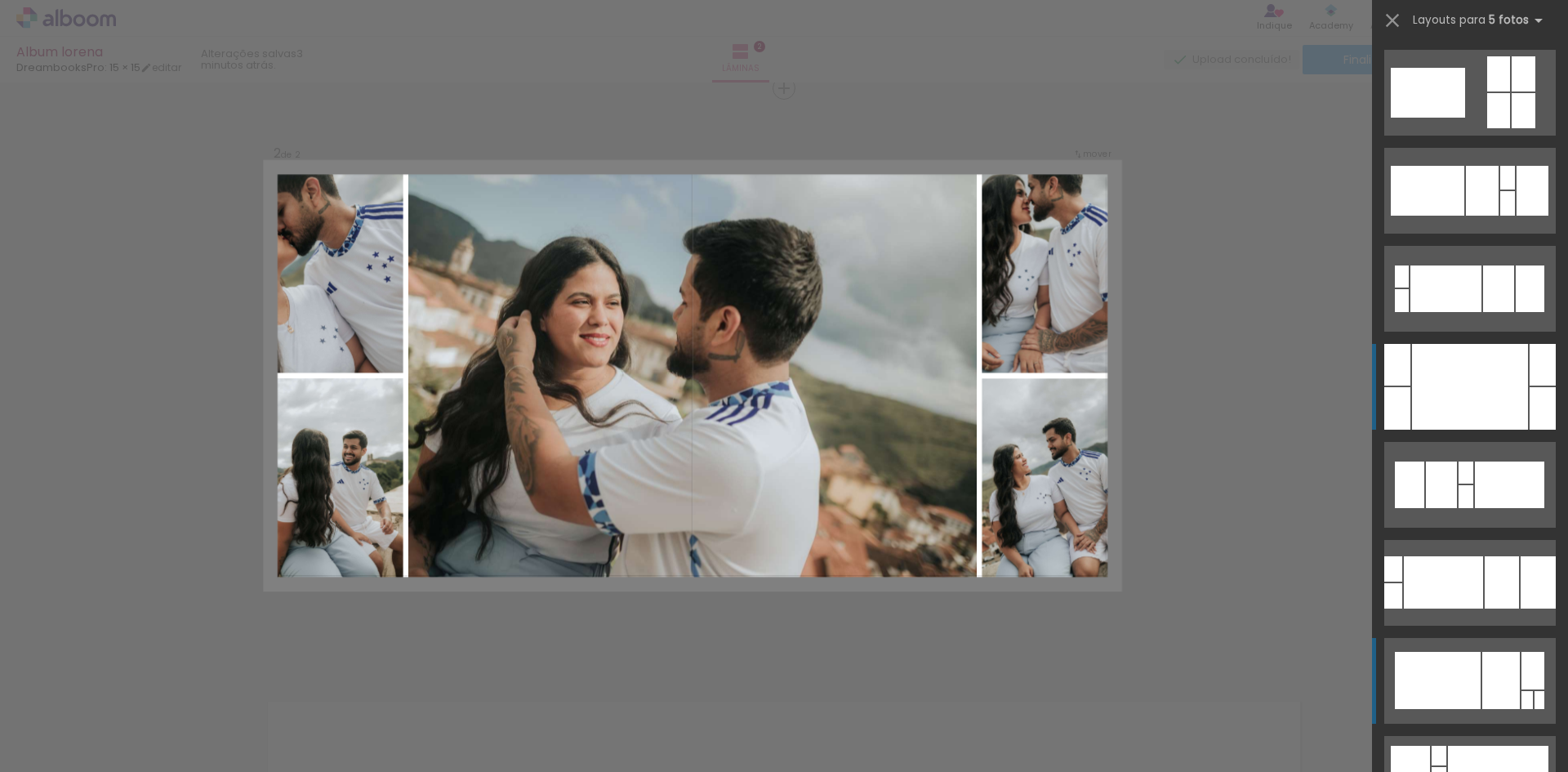
click at [1469, 381] on div at bounding box center [1470, 386] width 116 height 86
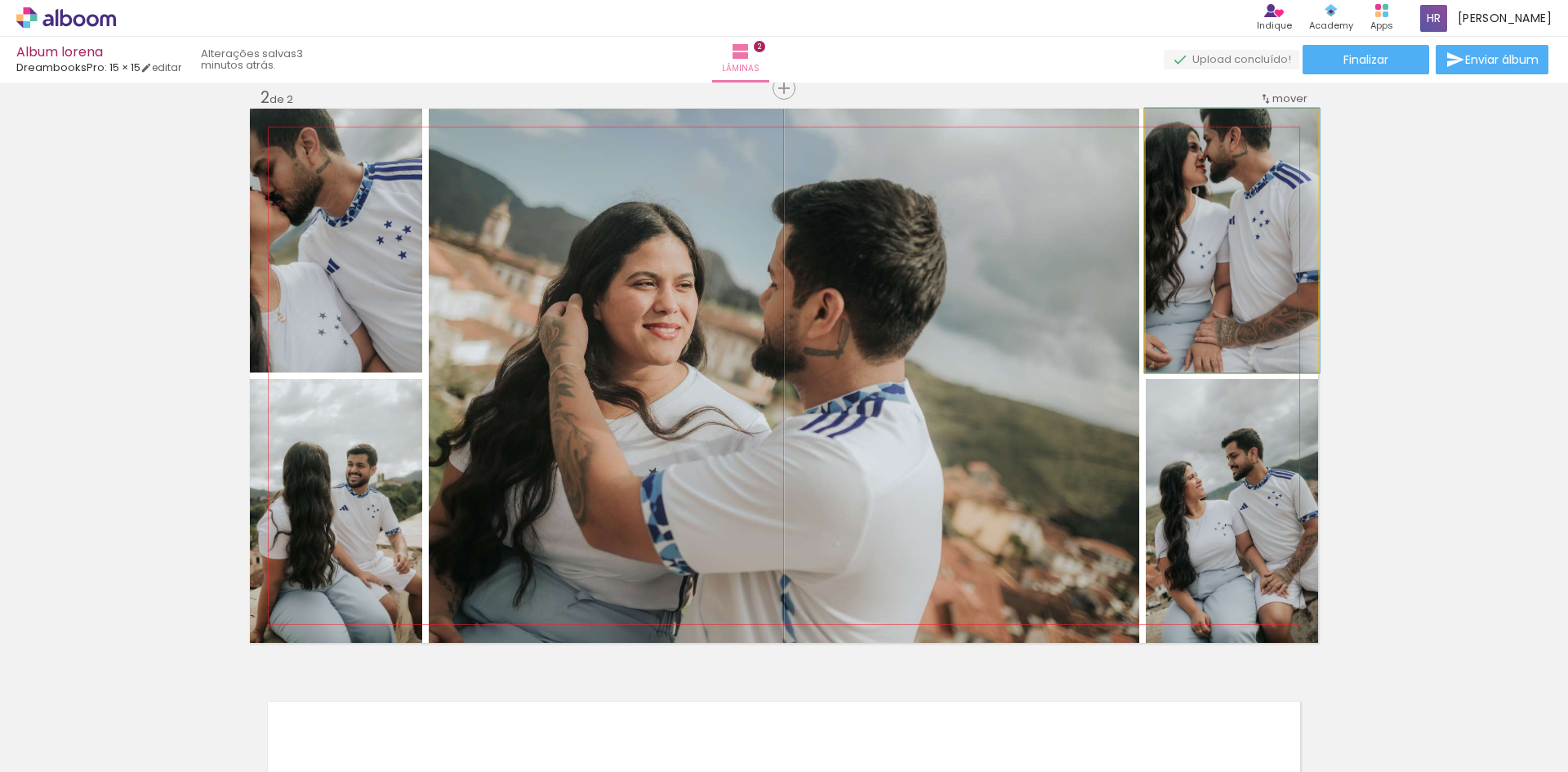
click at [1203, 237] on quentale-photo at bounding box center [1232, 241] width 172 height 264
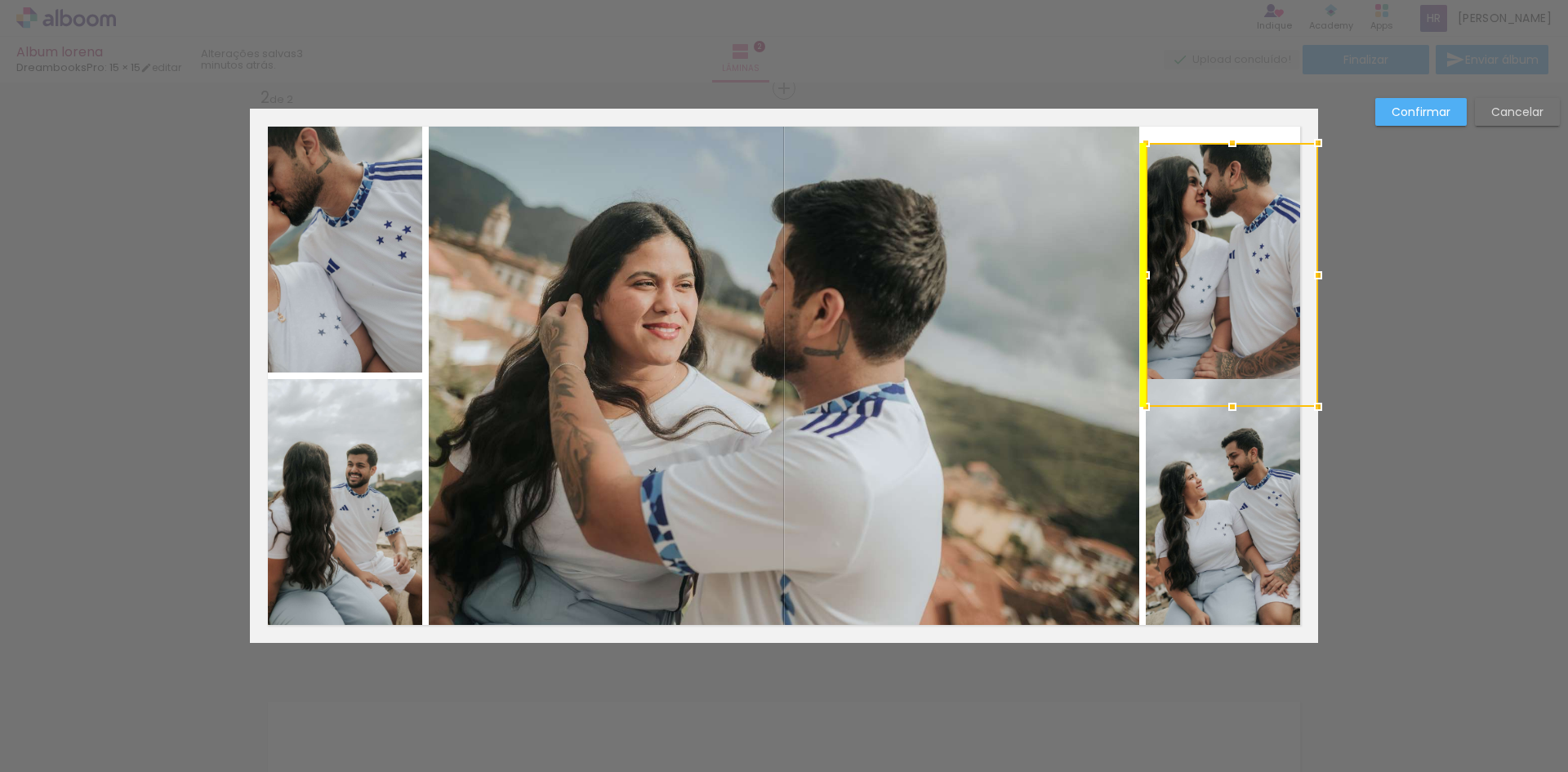
drag, startPoint x: 1209, startPoint y: 232, endPoint x: 1220, endPoint y: 266, distance: 35.7
click at [1220, 266] on div at bounding box center [1232, 275] width 172 height 264
click at [1341, 251] on div "Confirmar Cancelar" at bounding box center [784, 369] width 1568 height 1764
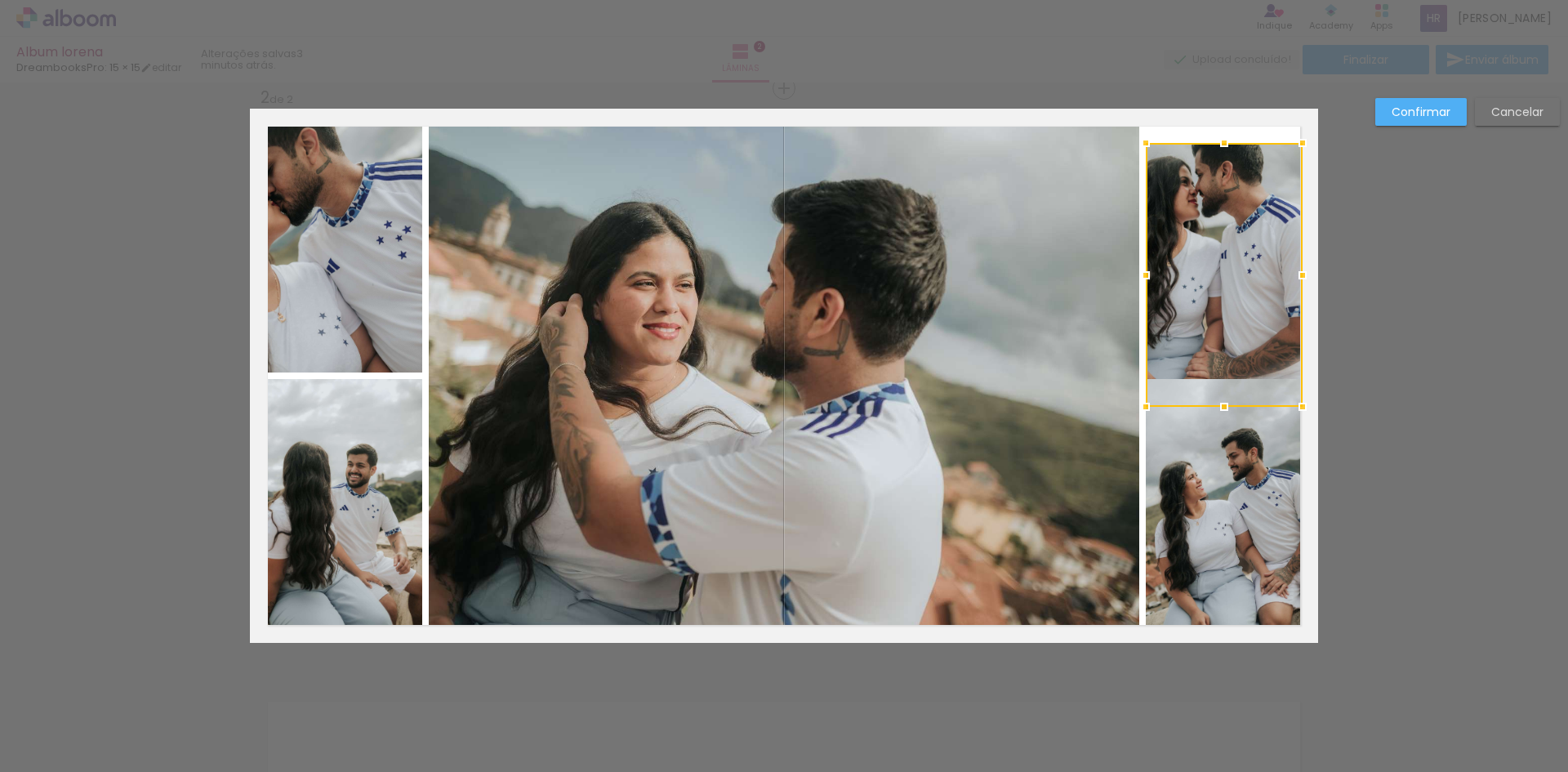
drag, startPoint x: 1313, startPoint y: 267, endPoint x: 1285, endPoint y: 261, distance: 28.6
click at [1286, 261] on div at bounding box center [1302, 275] width 32 height 32
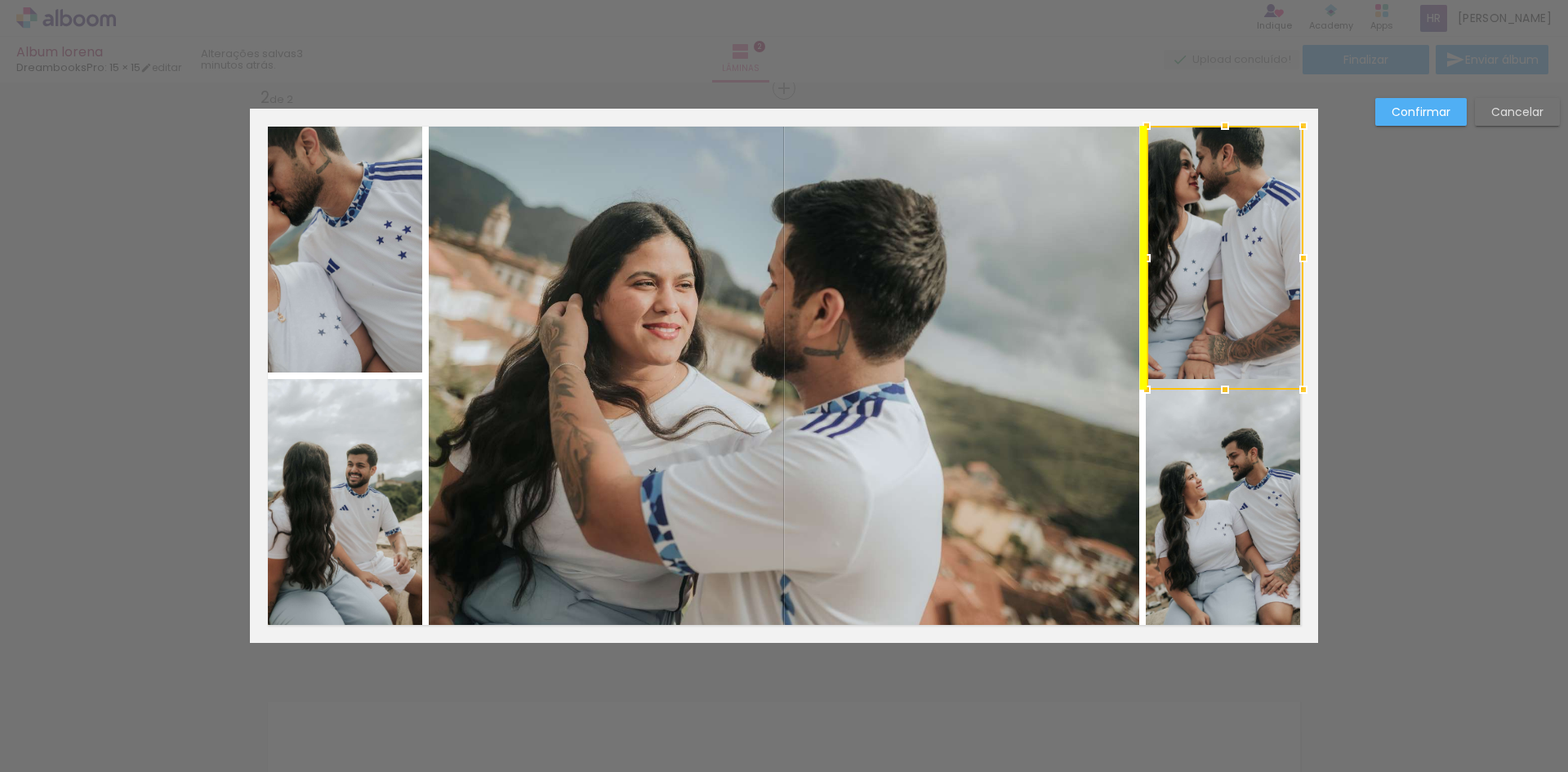
drag, startPoint x: 1233, startPoint y: 211, endPoint x: 1233, endPoint y: 194, distance: 17.0
click at [1233, 194] on div at bounding box center [1225, 258] width 157 height 264
click at [1358, 249] on div "Confirmar Cancelar" at bounding box center [784, 369] width 1568 height 1764
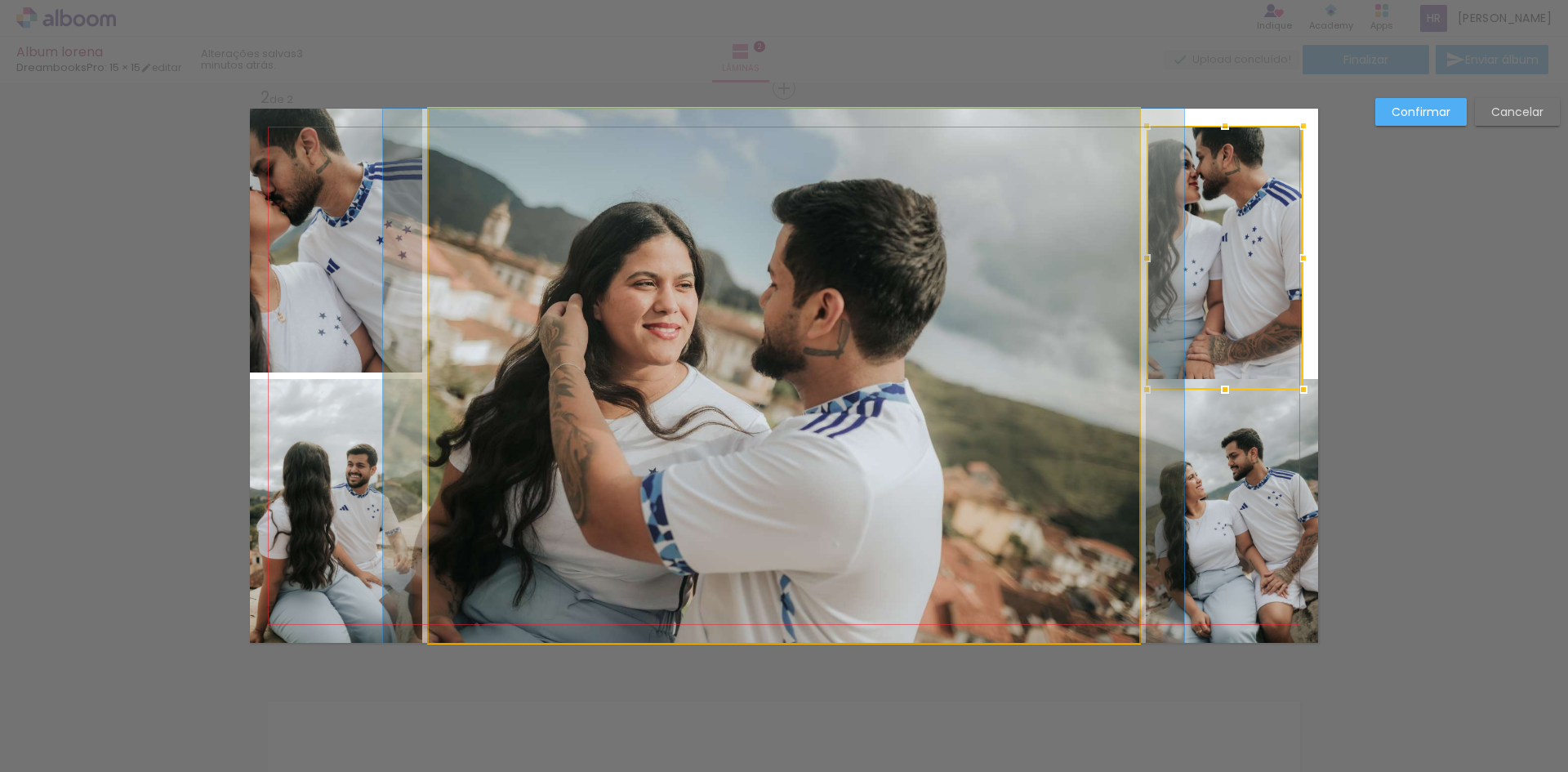
click at [713, 352] on quentale-photo at bounding box center [784, 375] width 711 height 534
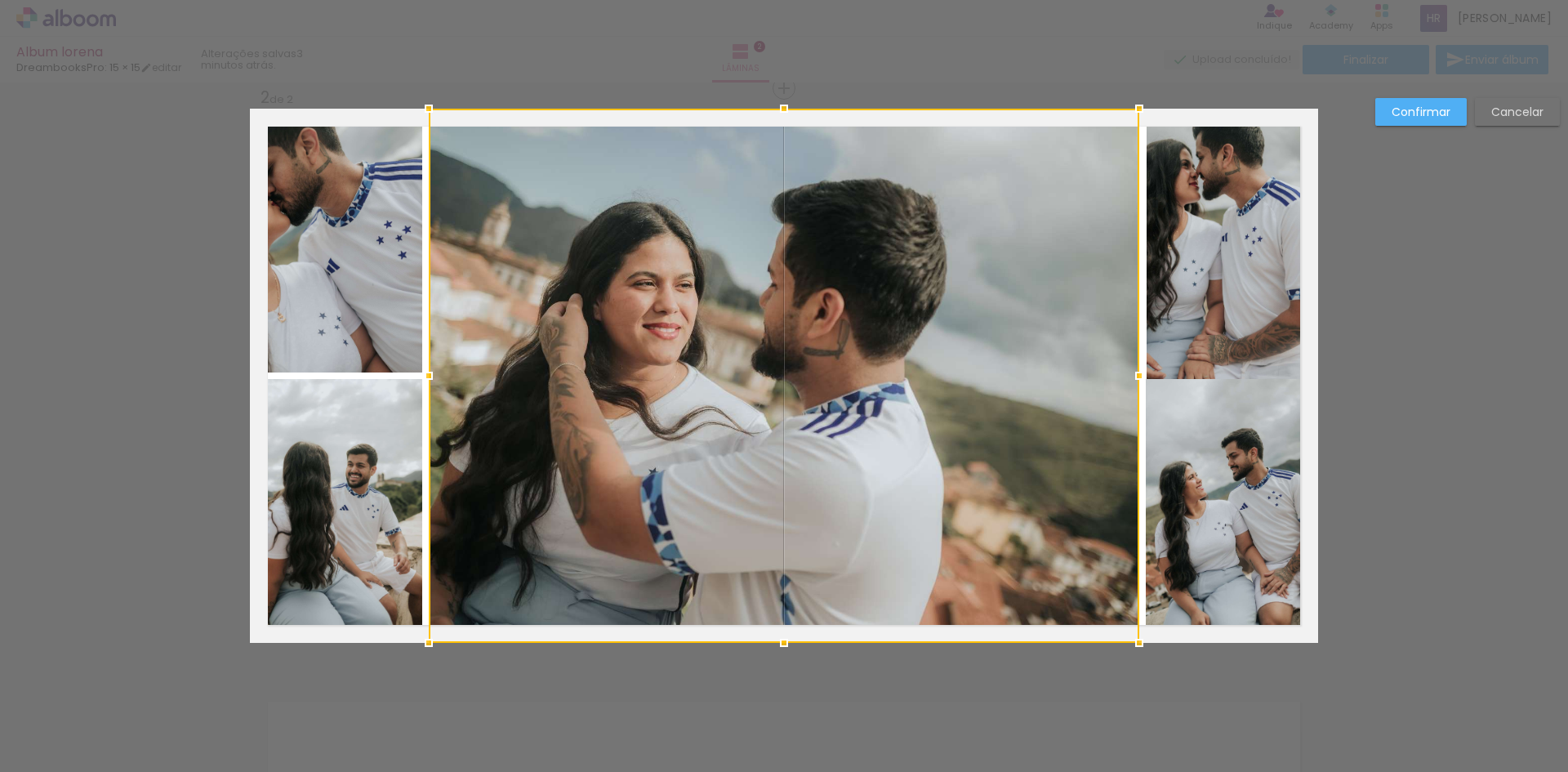
click at [723, 346] on div at bounding box center [784, 375] width 711 height 534
click at [1476, 332] on div "Confirmar Cancelar" at bounding box center [784, 369] width 1568 height 1764
click at [0, 0] on slot "Confirmar" at bounding box center [0, 0] width 0 height 0
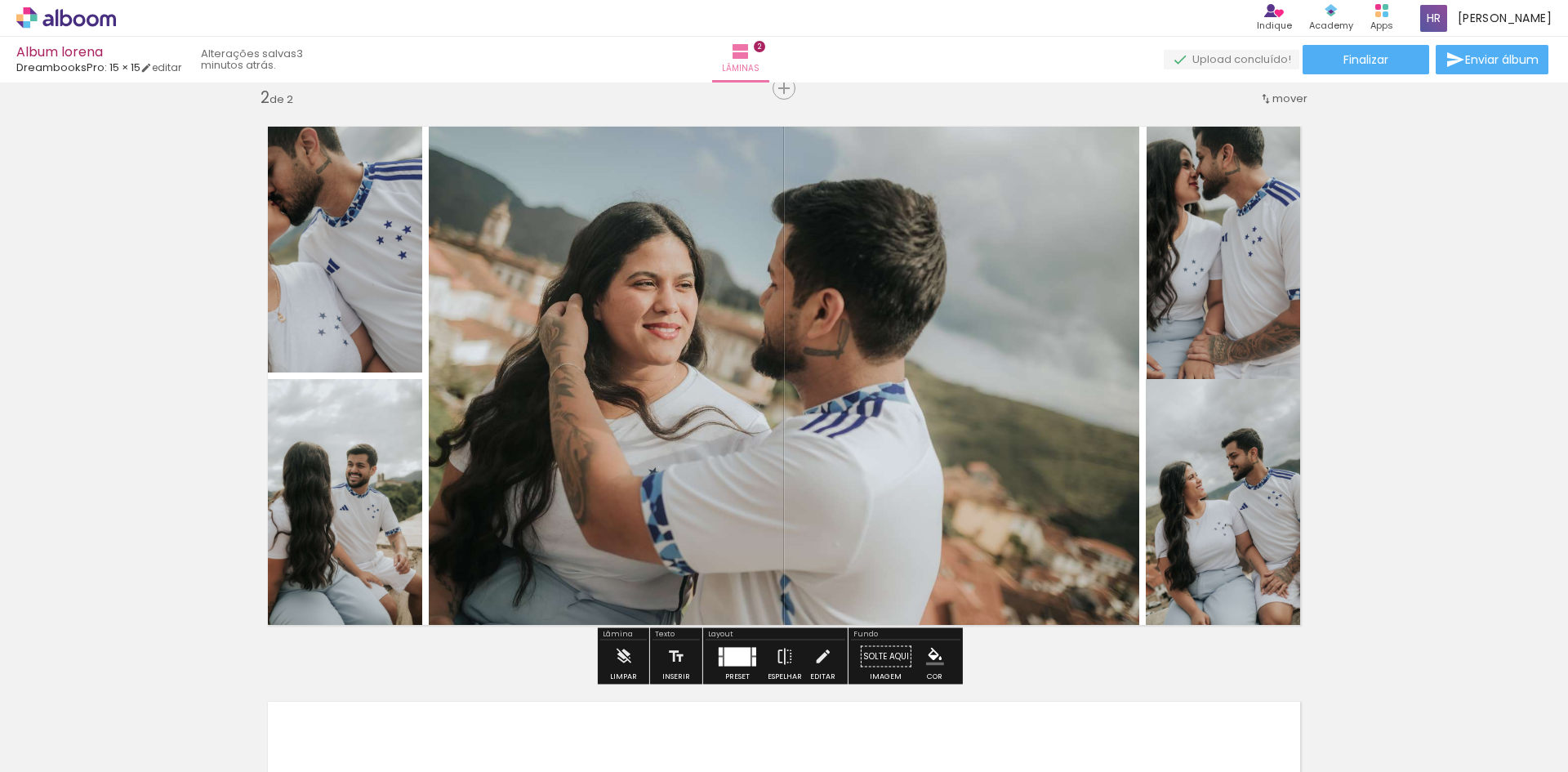
click at [724, 652] on div at bounding box center [737, 656] width 26 height 19
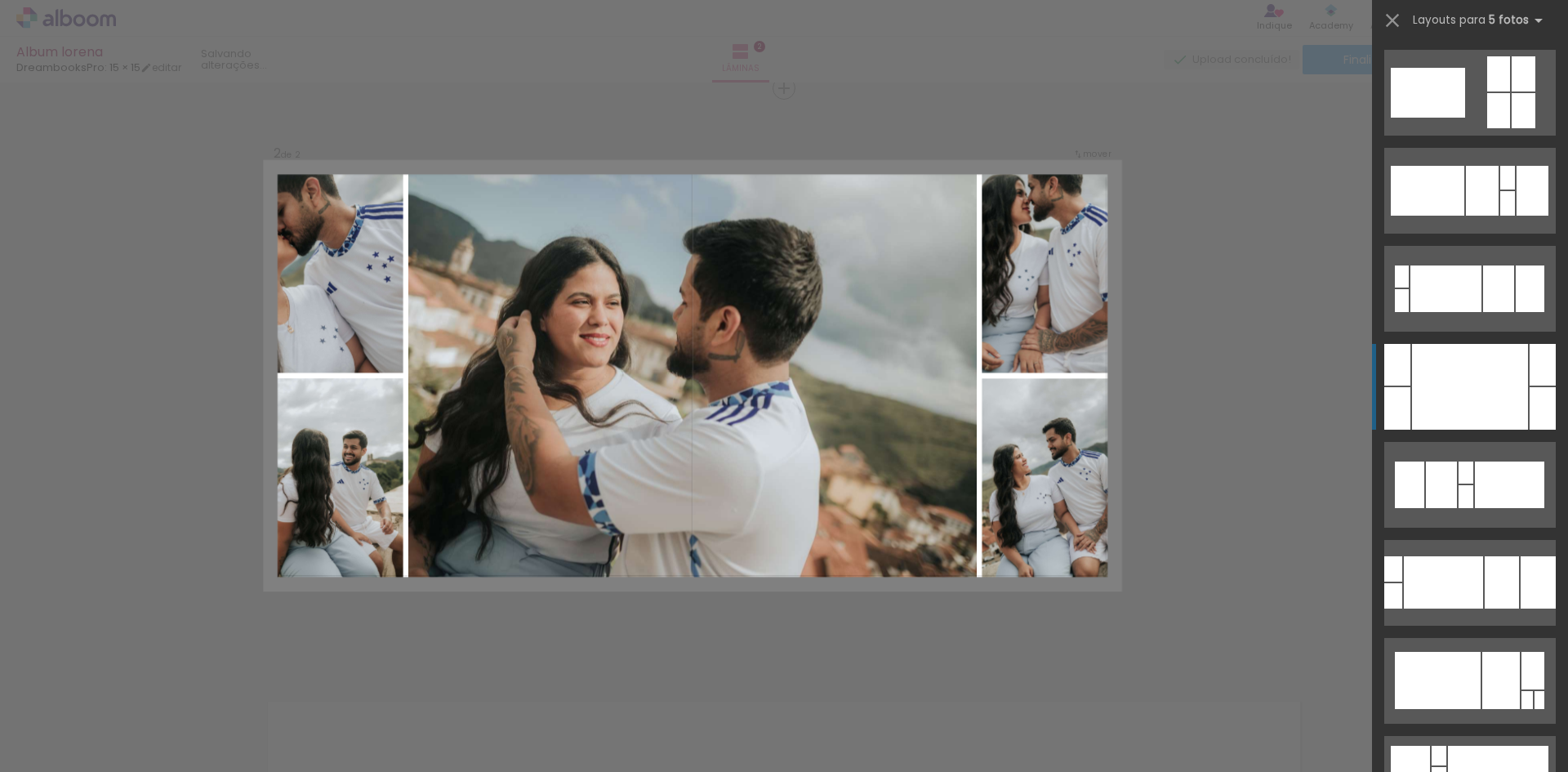
scroll to position [294, 0]
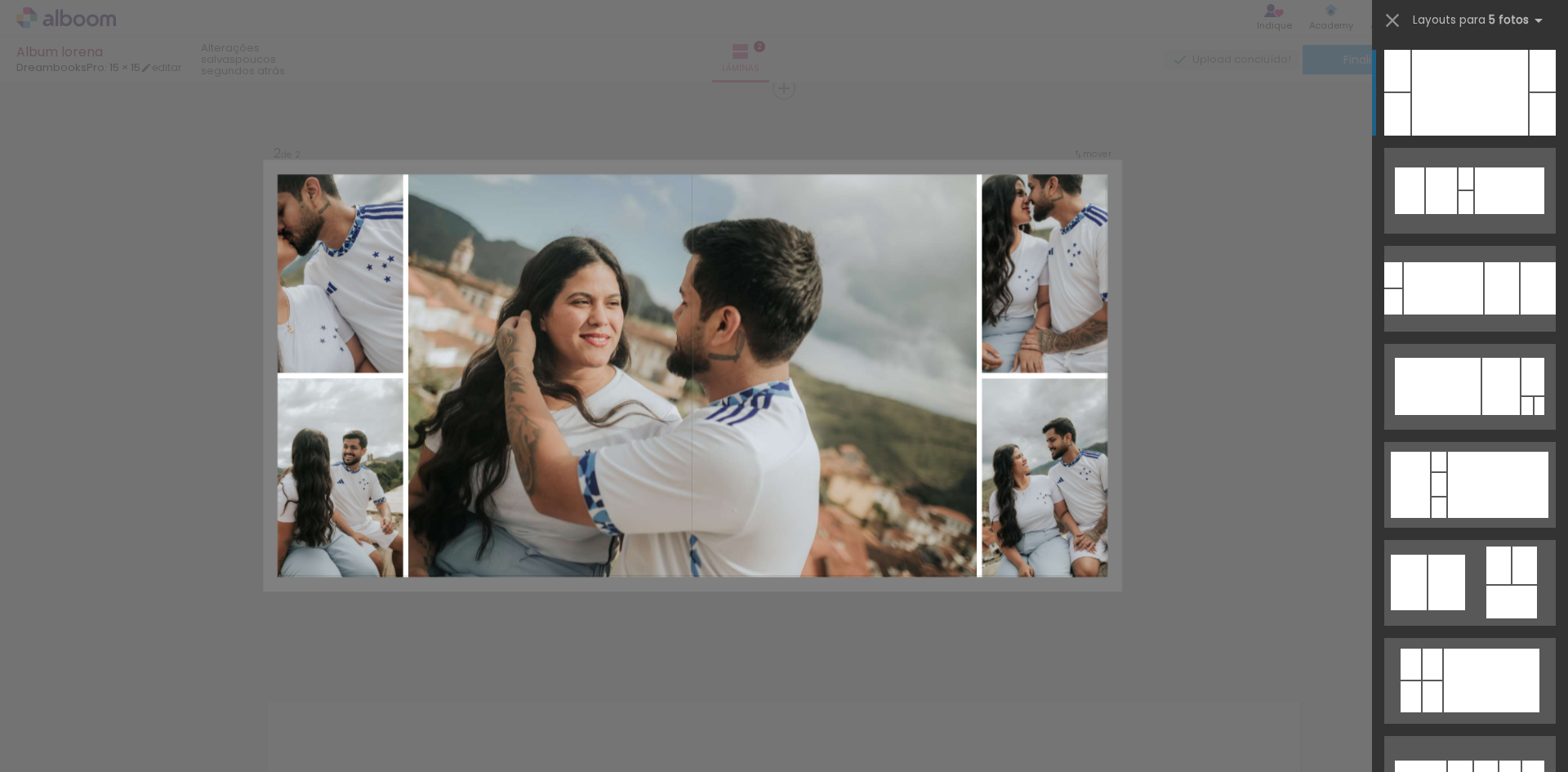
click at [632, 288] on quentale-photo at bounding box center [693, 375] width 569 height 427
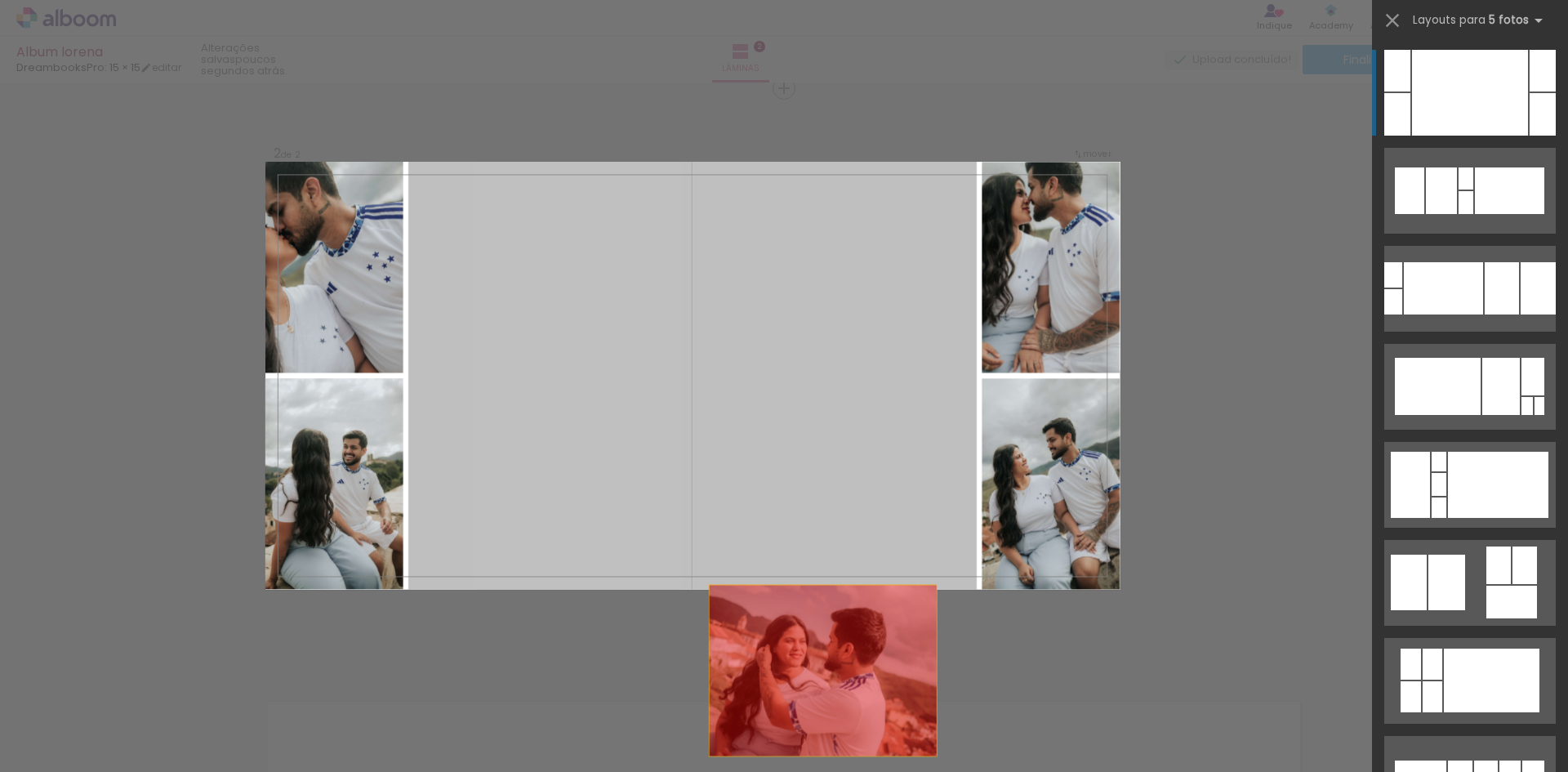
drag, startPoint x: 722, startPoint y: 224, endPoint x: 856, endPoint y: 671, distance: 466.7
click at [850, 743] on quentale-workspace at bounding box center [784, 386] width 1568 height 772
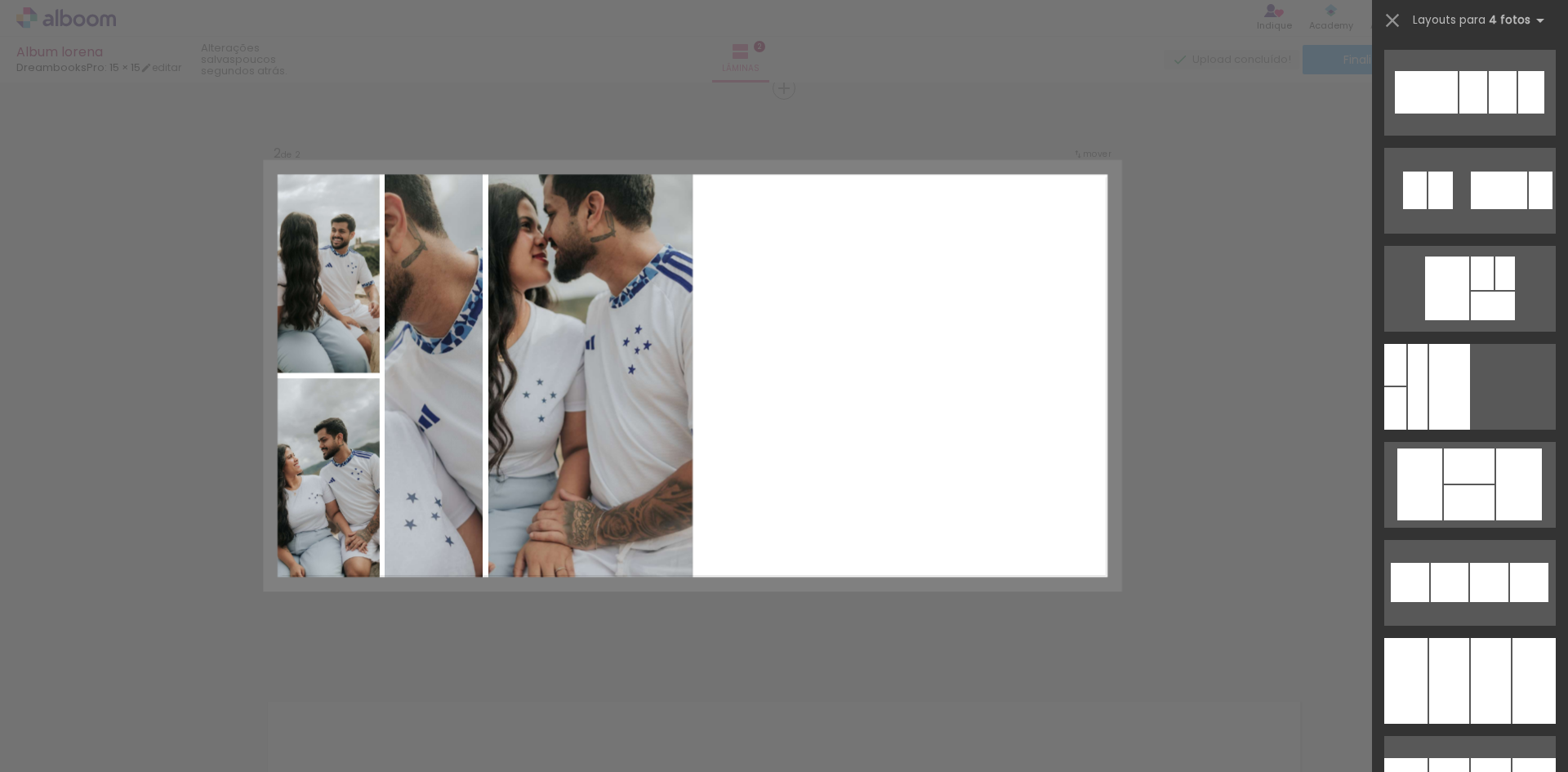
scroll to position [11431, 0]
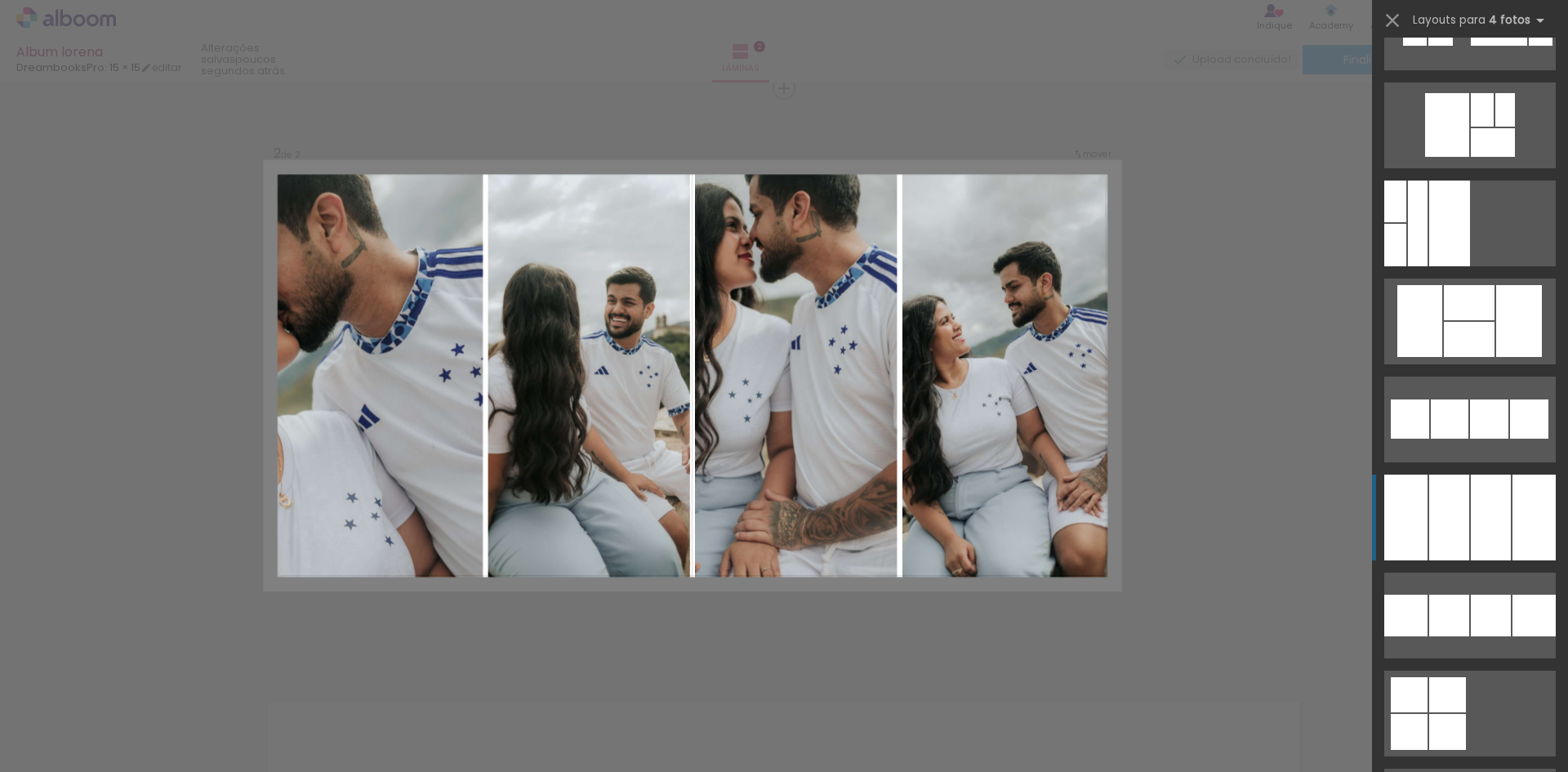
click at [1428, 266] on div at bounding box center [1417, 223] width 20 height 86
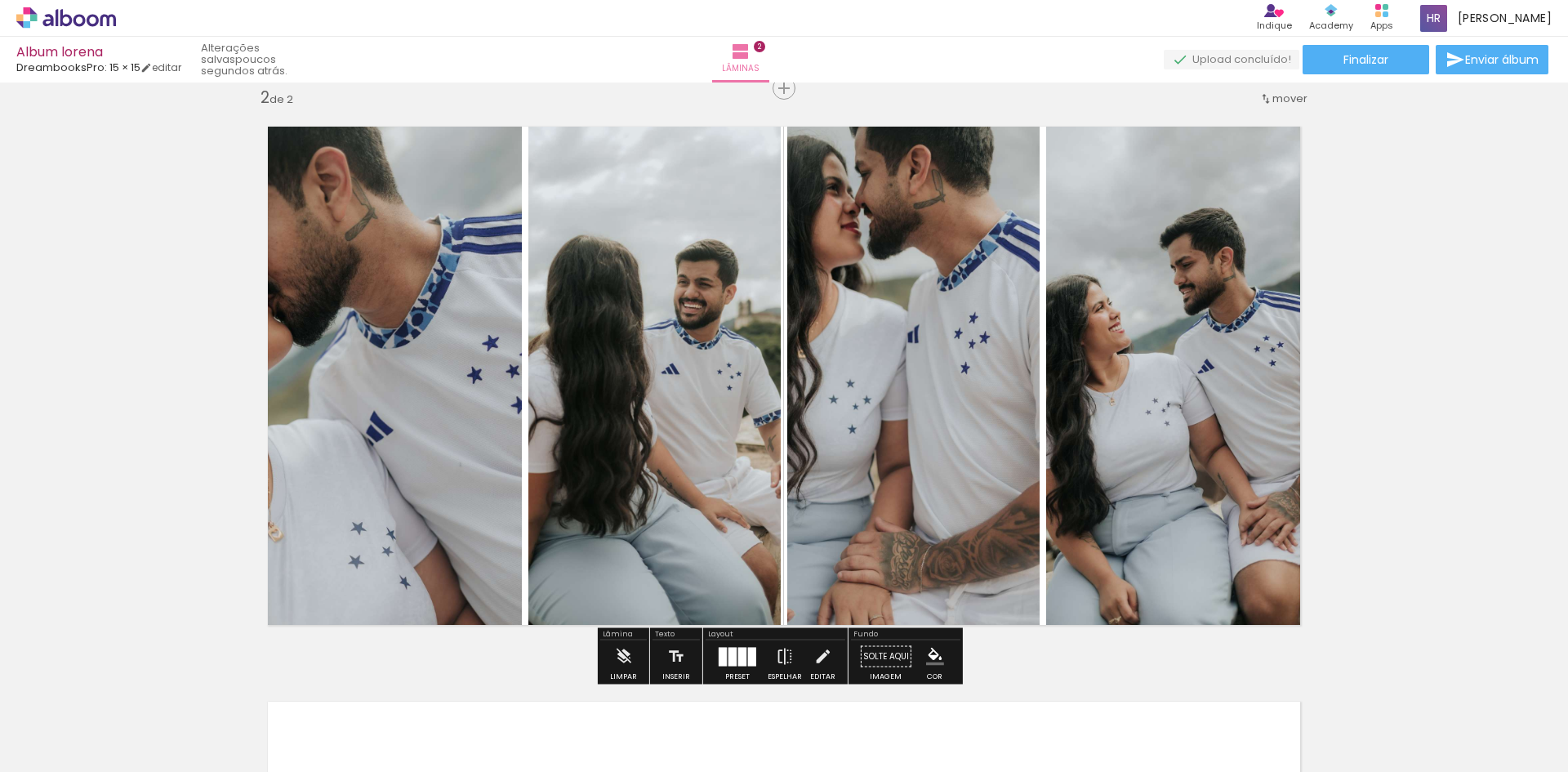
click at [864, 366] on quentale-photo at bounding box center [913, 375] width 252 height 534
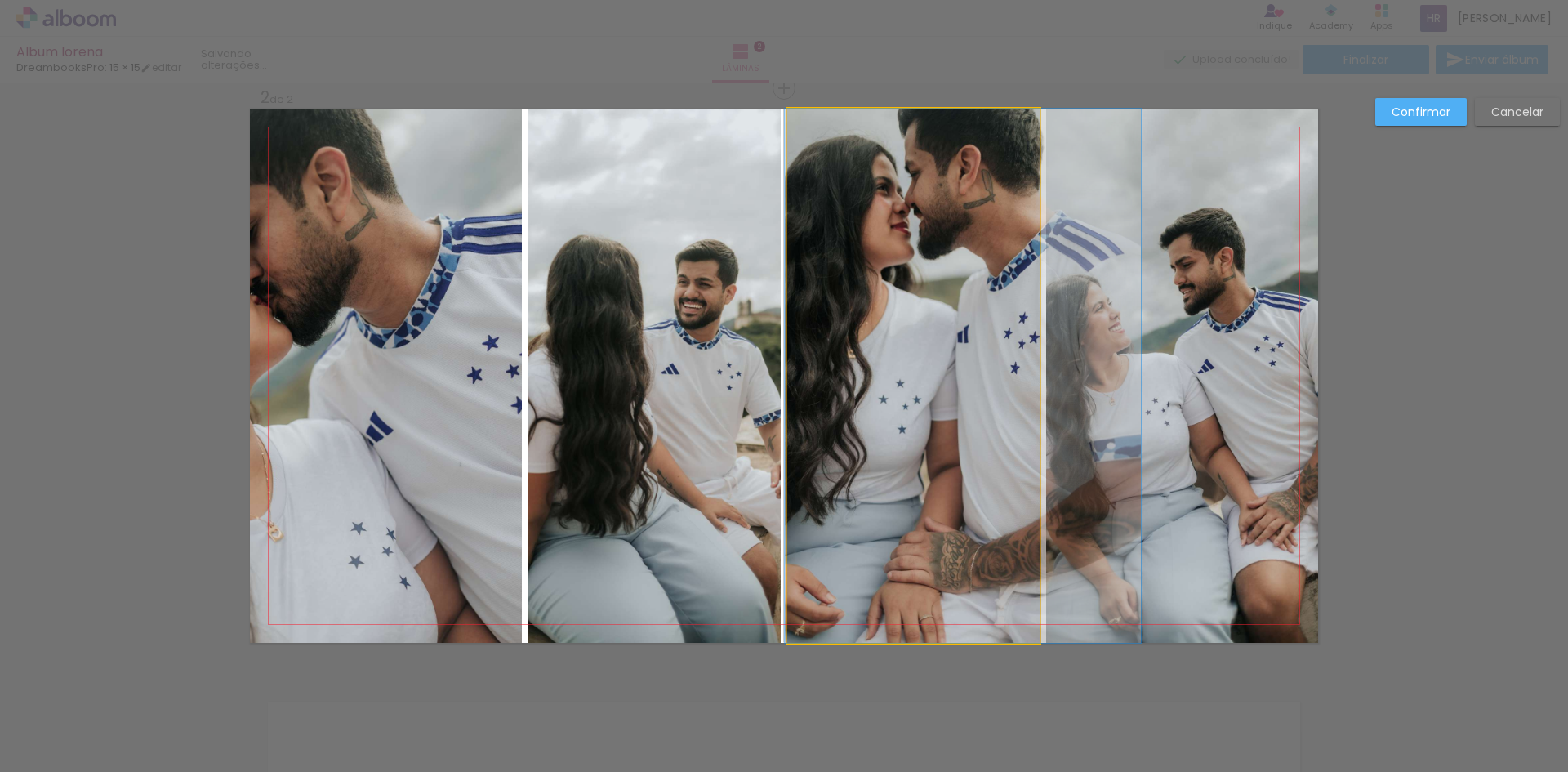
drag, startPoint x: 878, startPoint y: 360, endPoint x: 928, endPoint y: 401, distance: 64.7
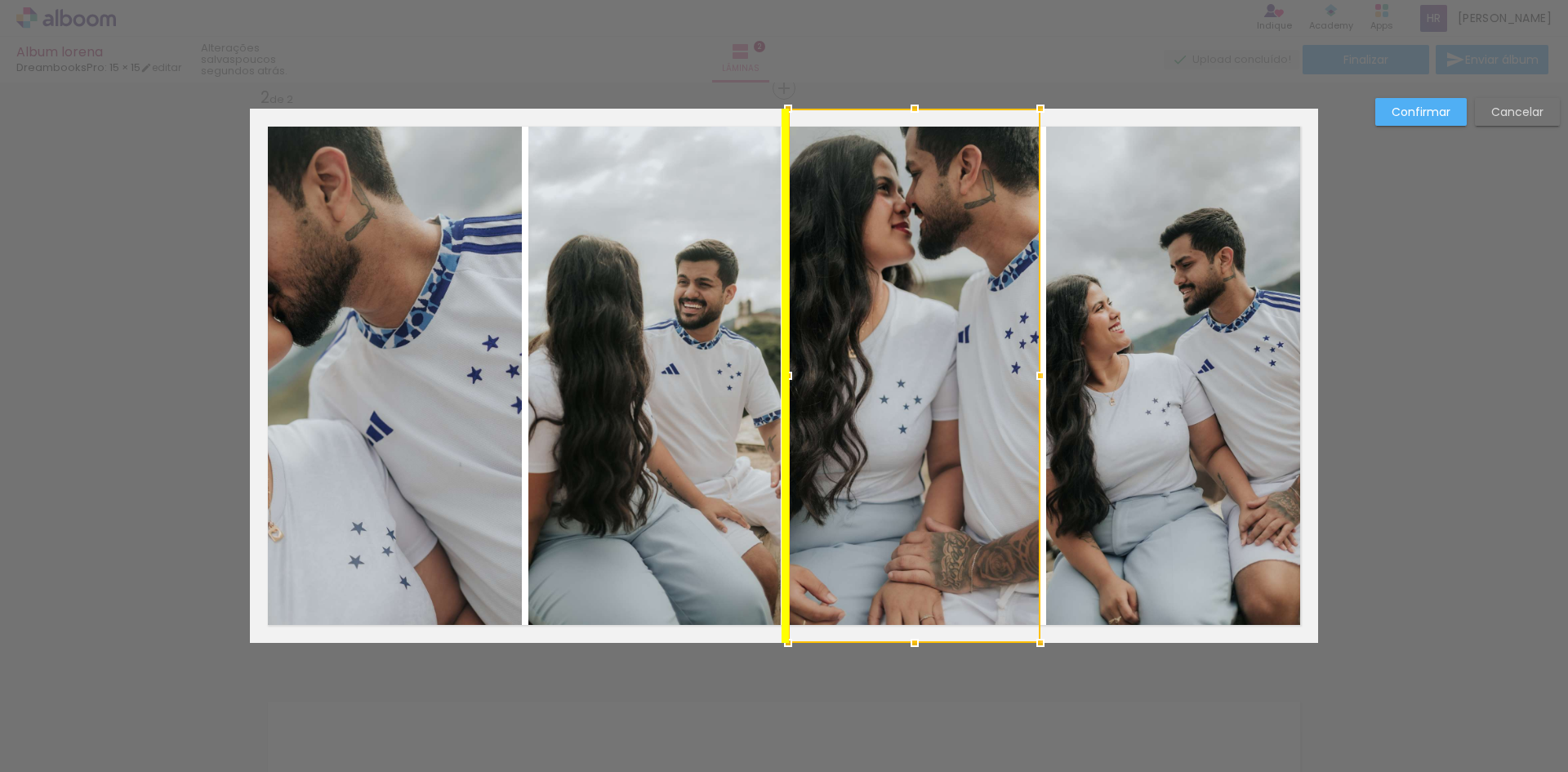
drag, startPoint x: 918, startPoint y: 373, endPoint x: 927, endPoint y: 346, distance: 28.5
click at [924, 459] on div at bounding box center [914, 375] width 252 height 534
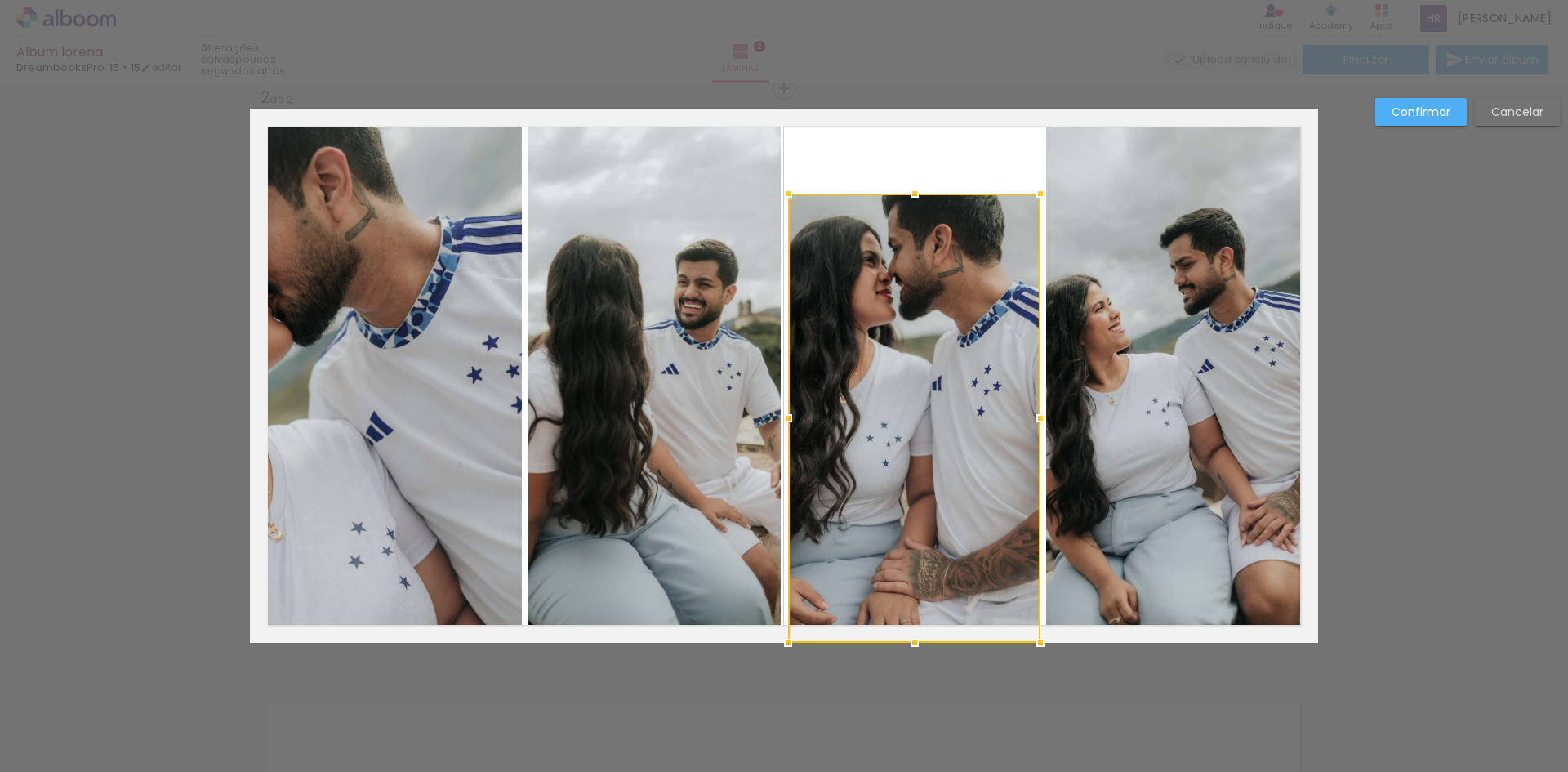
drag, startPoint x: 909, startPoint y: 110, endPoint x: 925, endPoint y: 68, distance: 44.9
click at [925, 0] on div "Album lorena DreambooksPro: 15 × 15 editar poucos segundos atrás. Lâminas 2 Fin…" at bounding box center [784, 0] width 1568 height 0
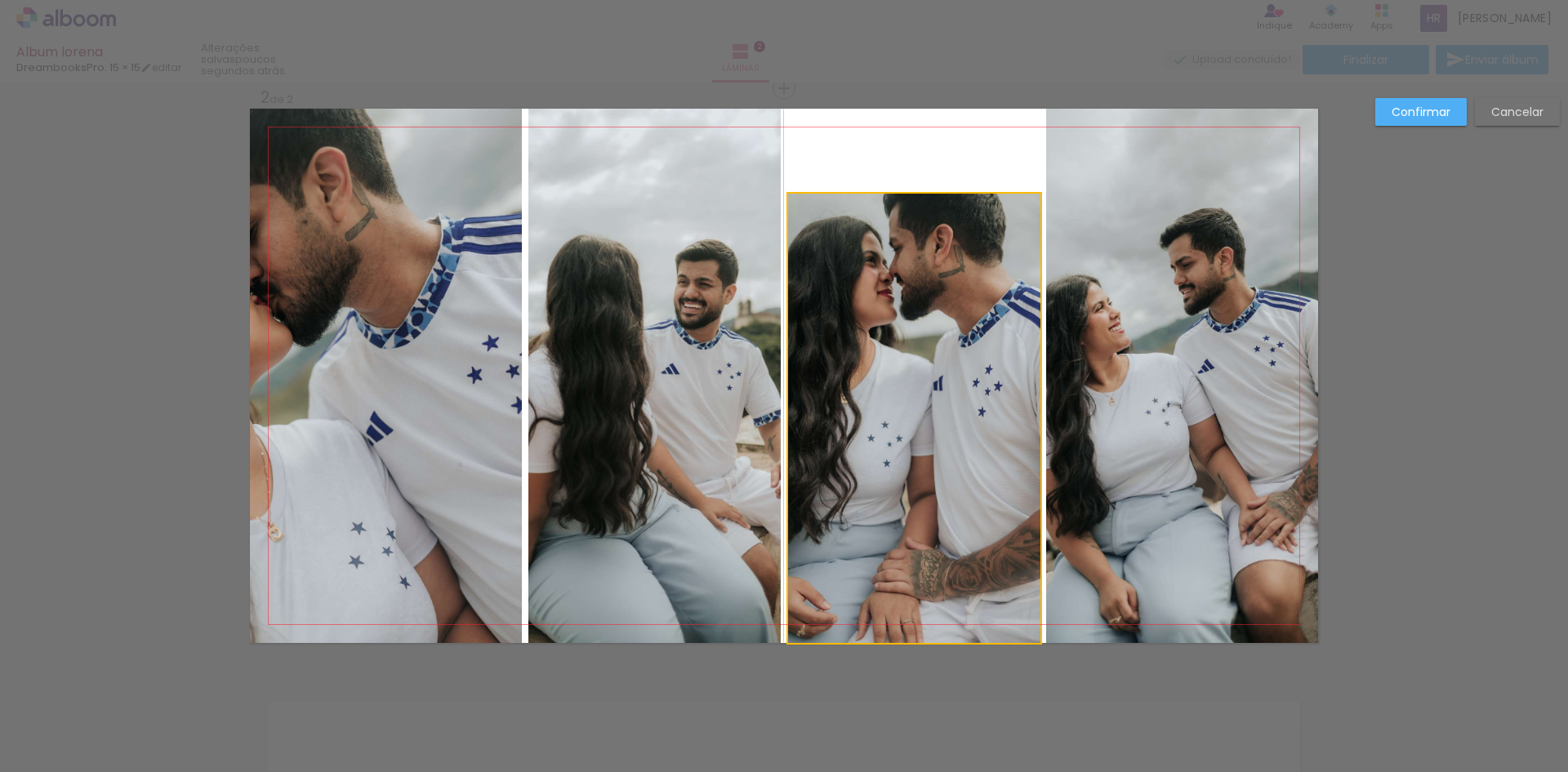
drag, startPoint x: 932, startPoint y: 300, endPoint x: 949, endPoint y: 186, distance: 115.3
click at [949, 186] on quentale-layouter at bounding box center [784, 375] width 1068 height 534
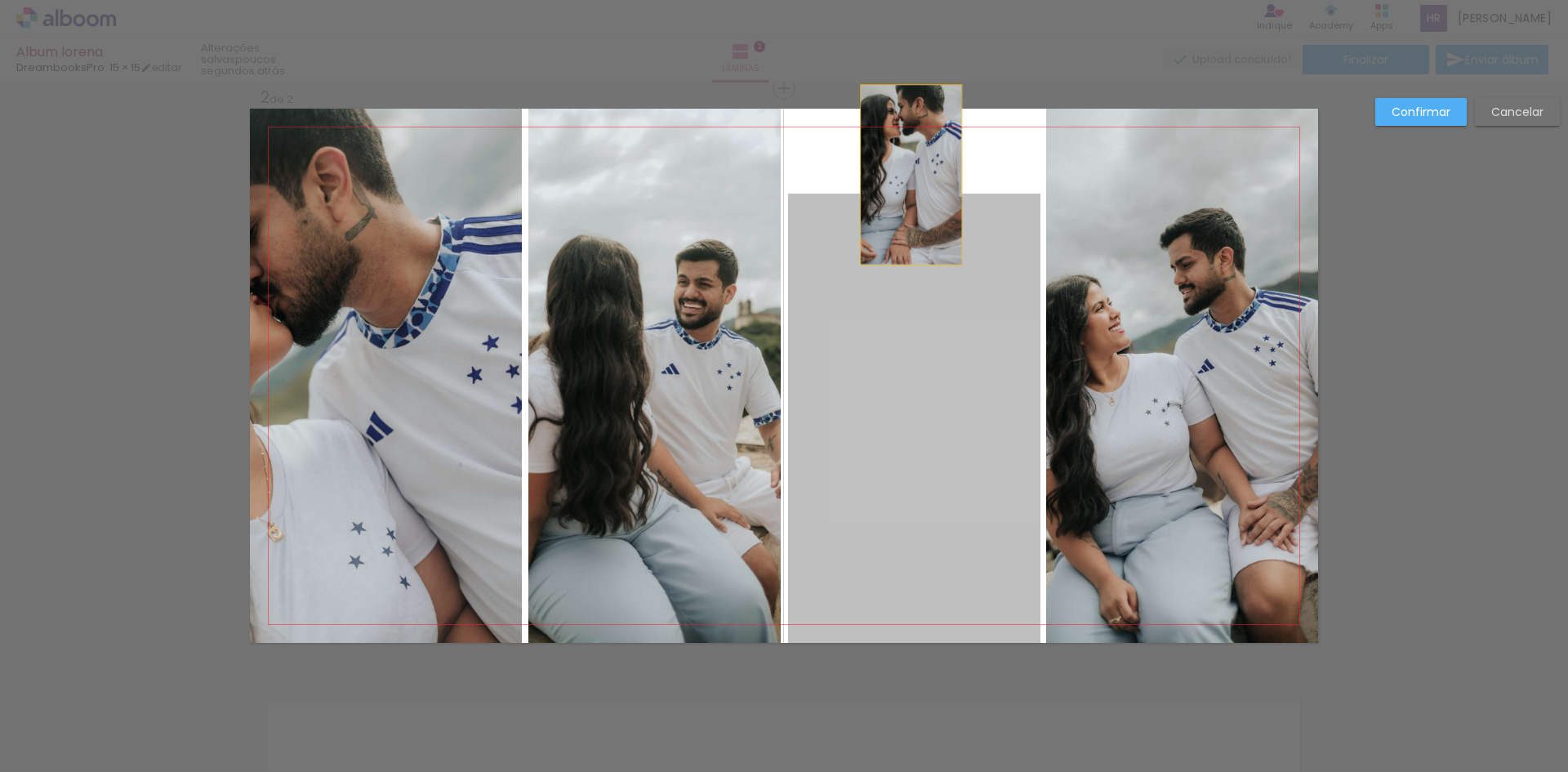
drag, startPoint x: 913, startPoint y: 249, endPoint x: 905, endPoint y: 170, distance: 79.4
click at [905, 170] on quentale-layouter at bounding box center [784, 375] width 1068 height 534
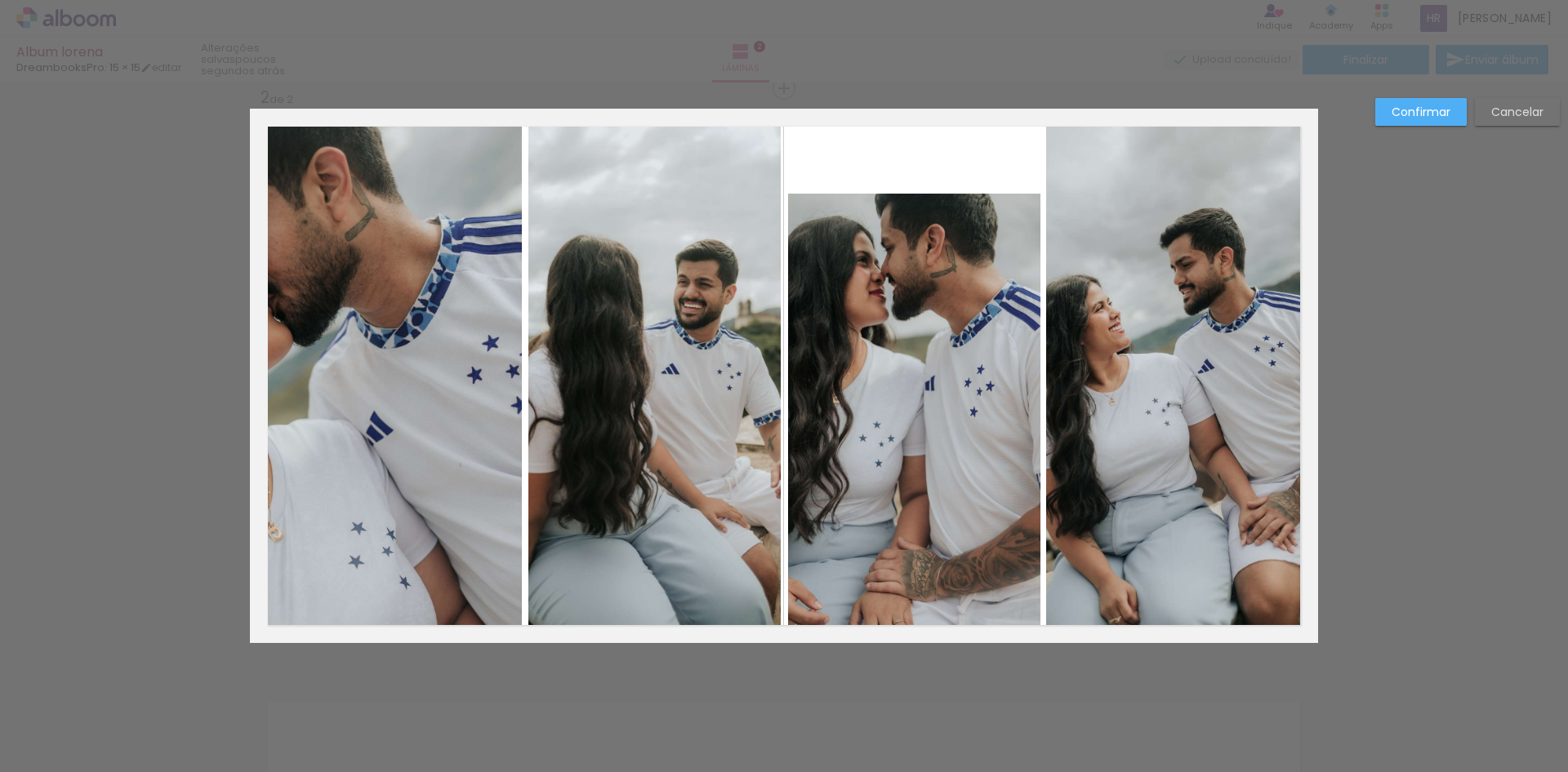
click at [890, 213] on quentale-photo at bounding box center [914, 418] width 252 height 449
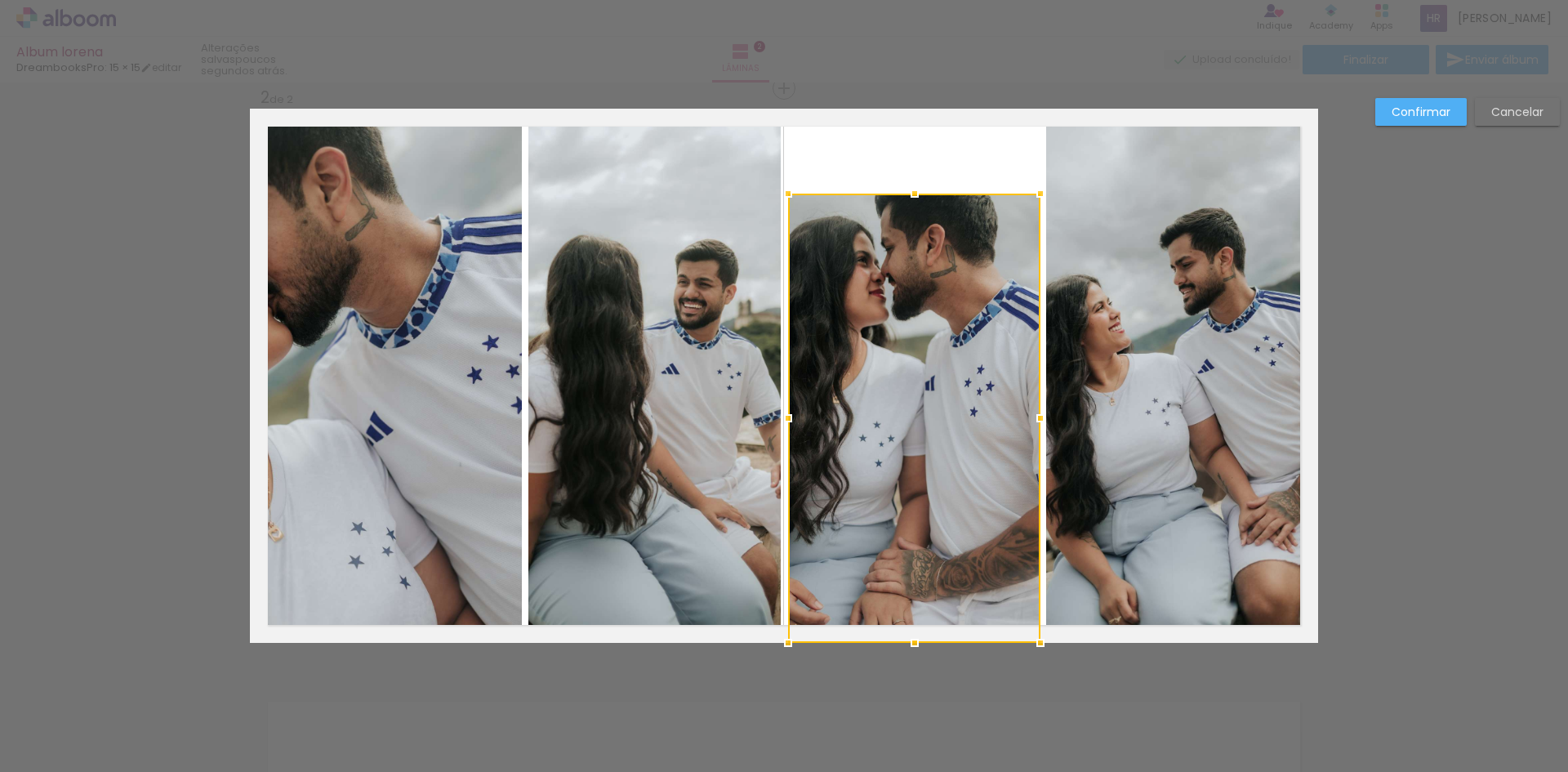
click at [890, 213] on div at bounding box center [914, 418] width 252 height 449
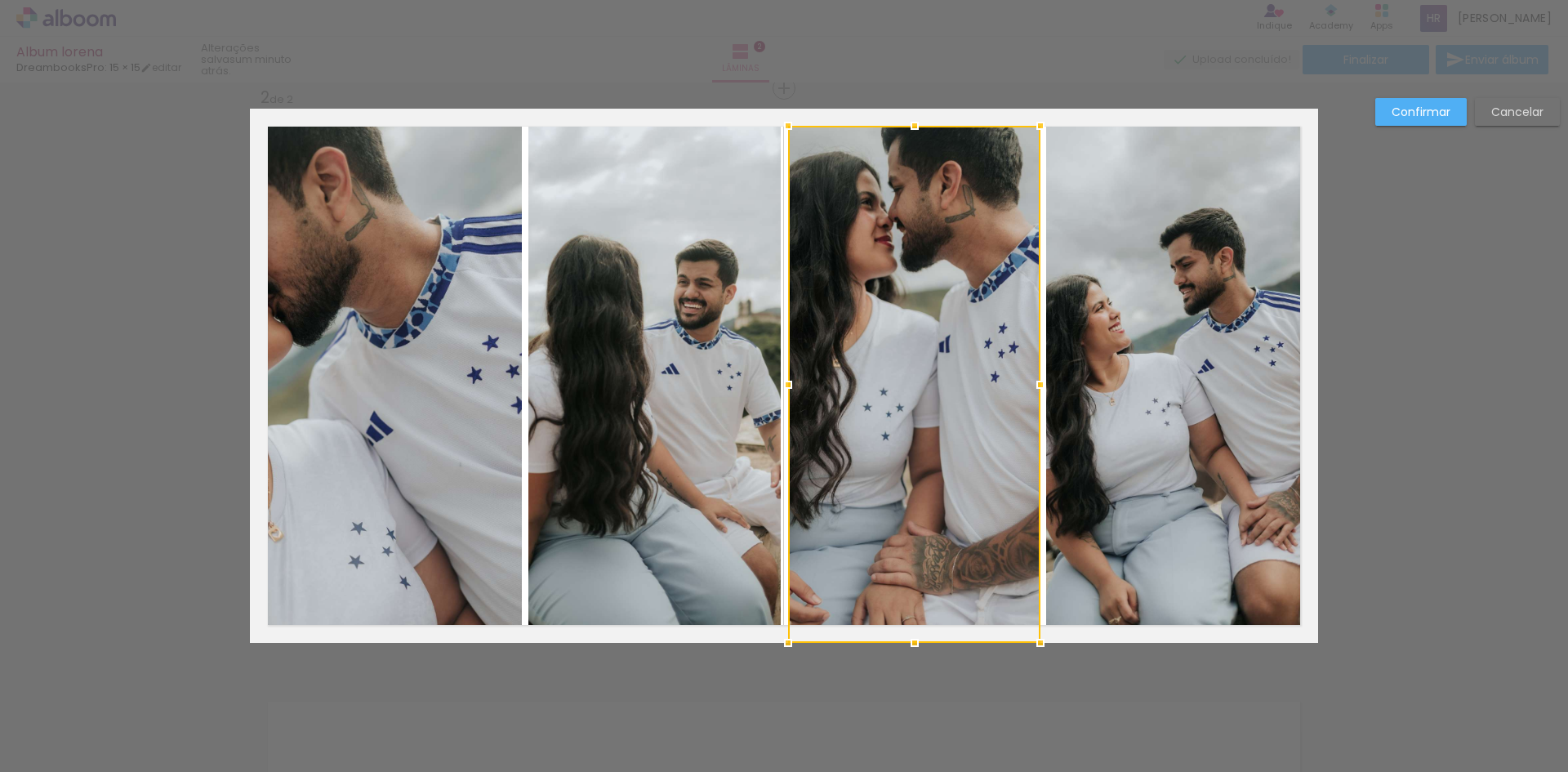
drag, startPoint x: 903, startPoint y: 192, endPoint x: 908, endPoint y: 166, distance: 26.5
click at [908, 166] on div at bounding box center [914, 384] width 252 height 517
click at [1427, 283] on div "Confirmar Cancelar" at bounding box center [784, 369] width 1568 height 1764
click at [1394, 295] on div "Confirmar Cancelar" at bounding box center [784, 369] width 1568 height 1764
click at [1079, 376] on quentale-photo at bounding box center [1182, 375] width 272 height 534
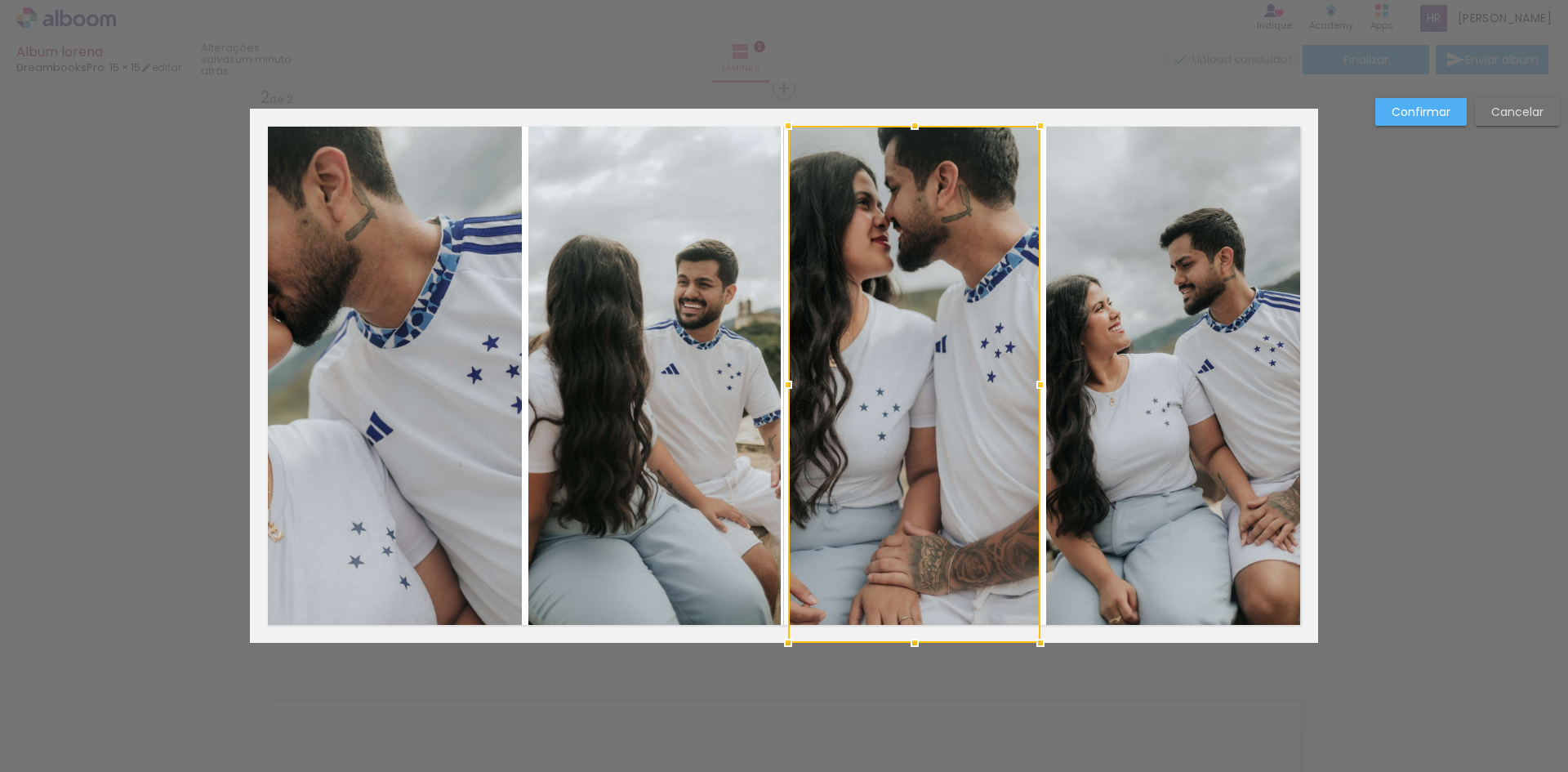
click at [1428, 367] on div "Confirmar Cancelar" at bounding box center [784, 369] width 1568 height 1764
click at [0, 0] on slot "Confirmar" at bounding box center [0, 0] width 0 height 0
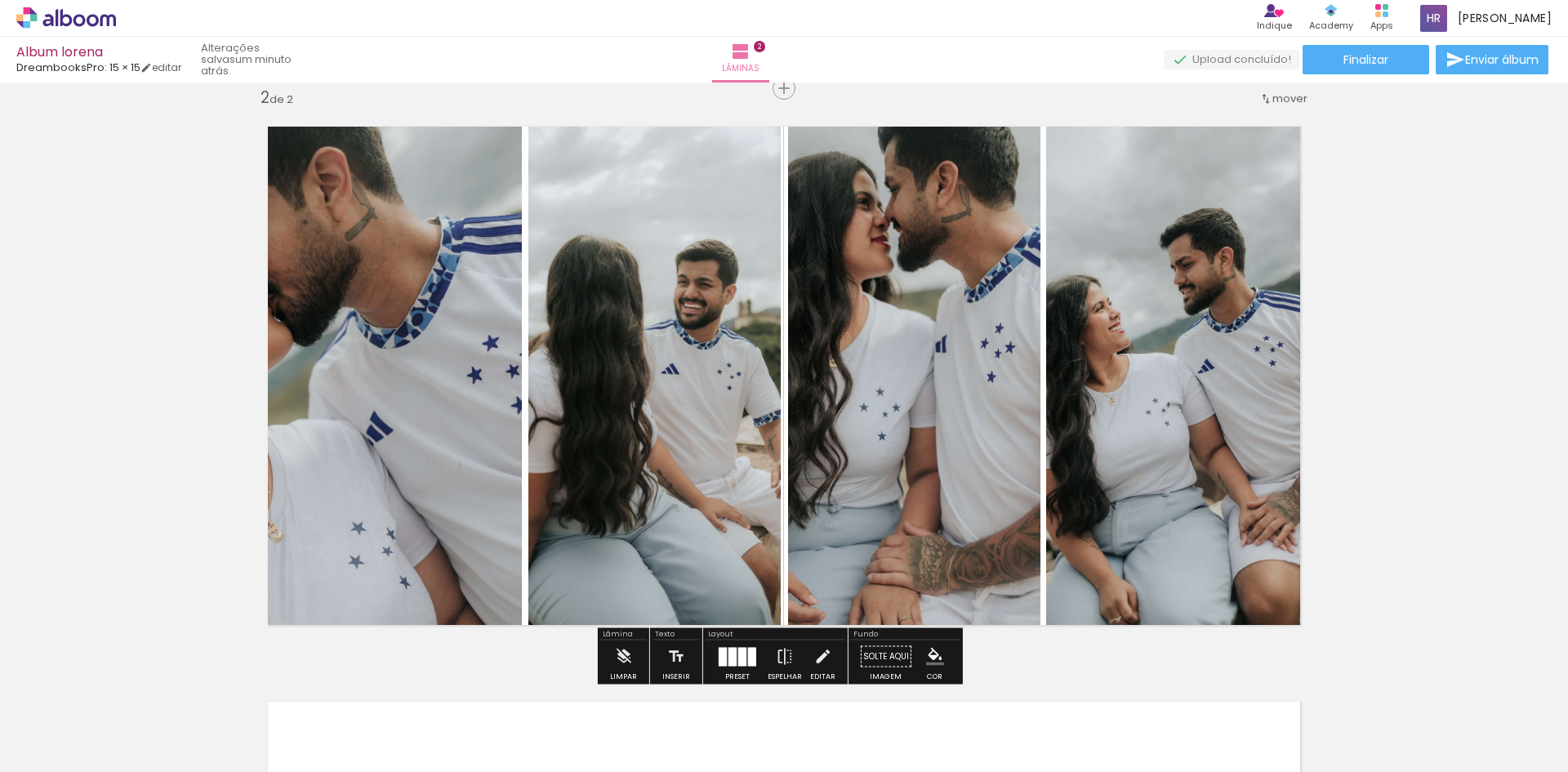
click at [722, 652] on div at bounding box center [723, 656] width 9 height 19
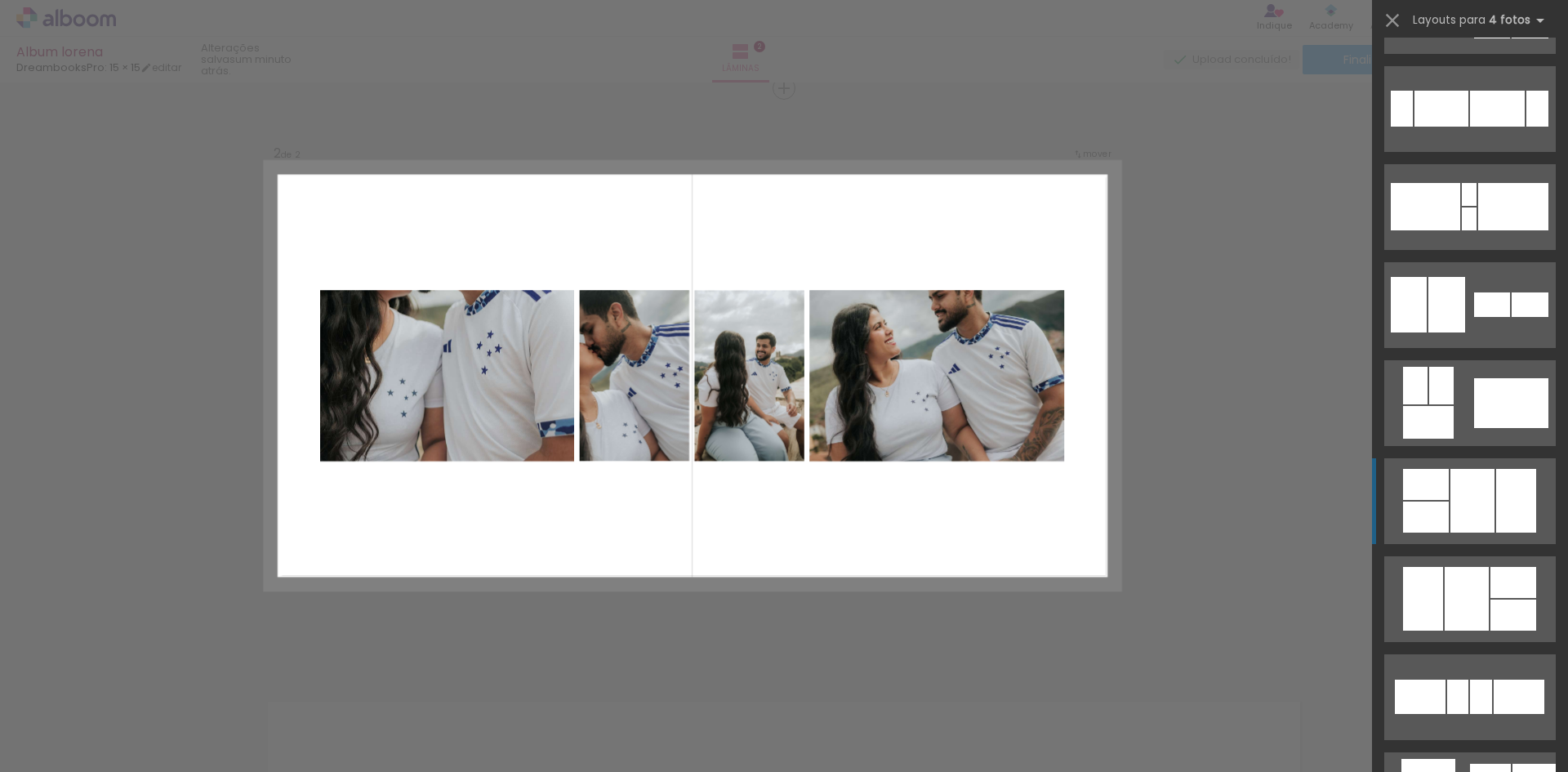
scroll to position [13162, 0]
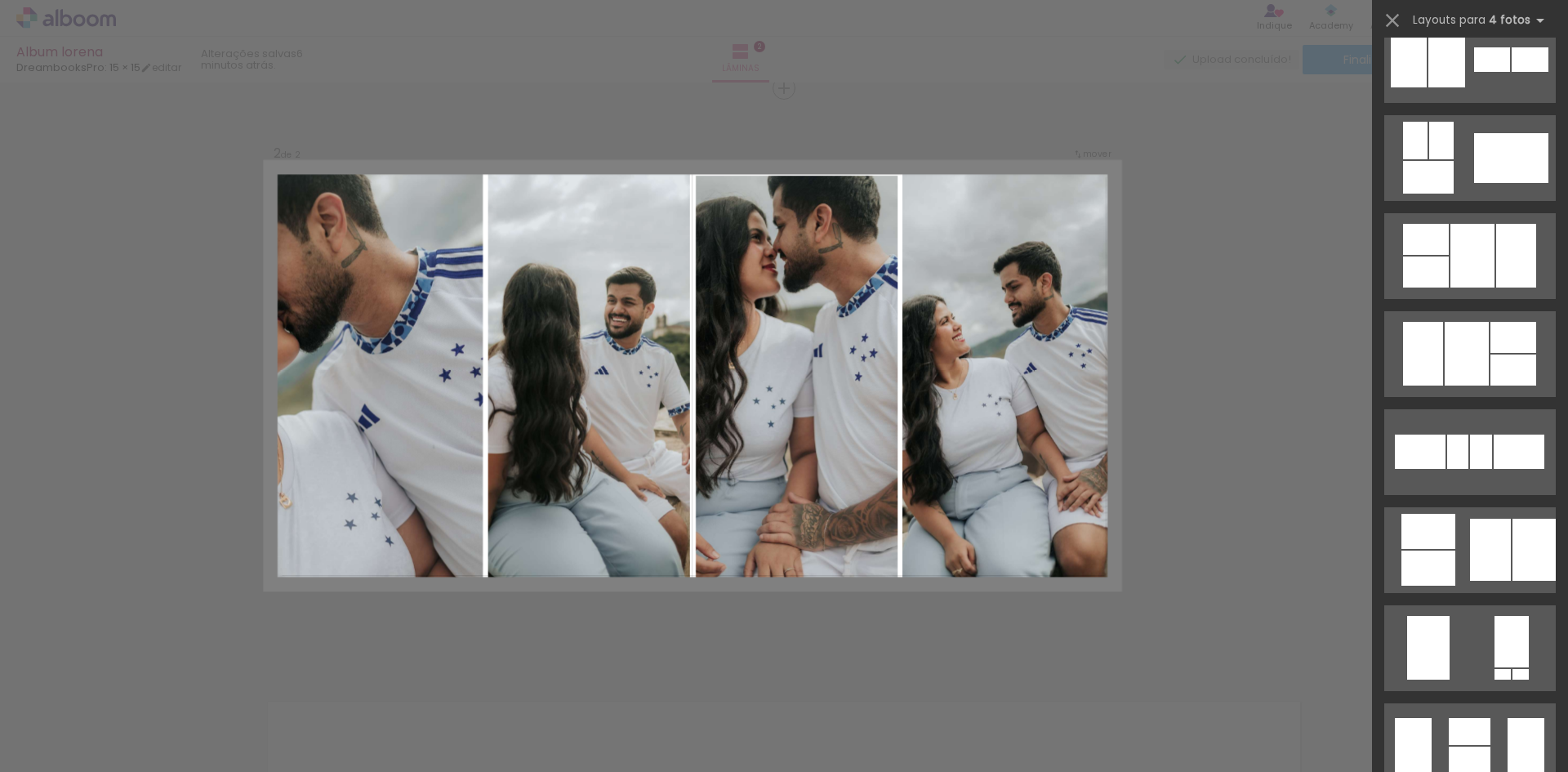
click at [1233, 313] on div "Confirmar Cancelar" at bounding box center [784, 369] width 1568 height 1764
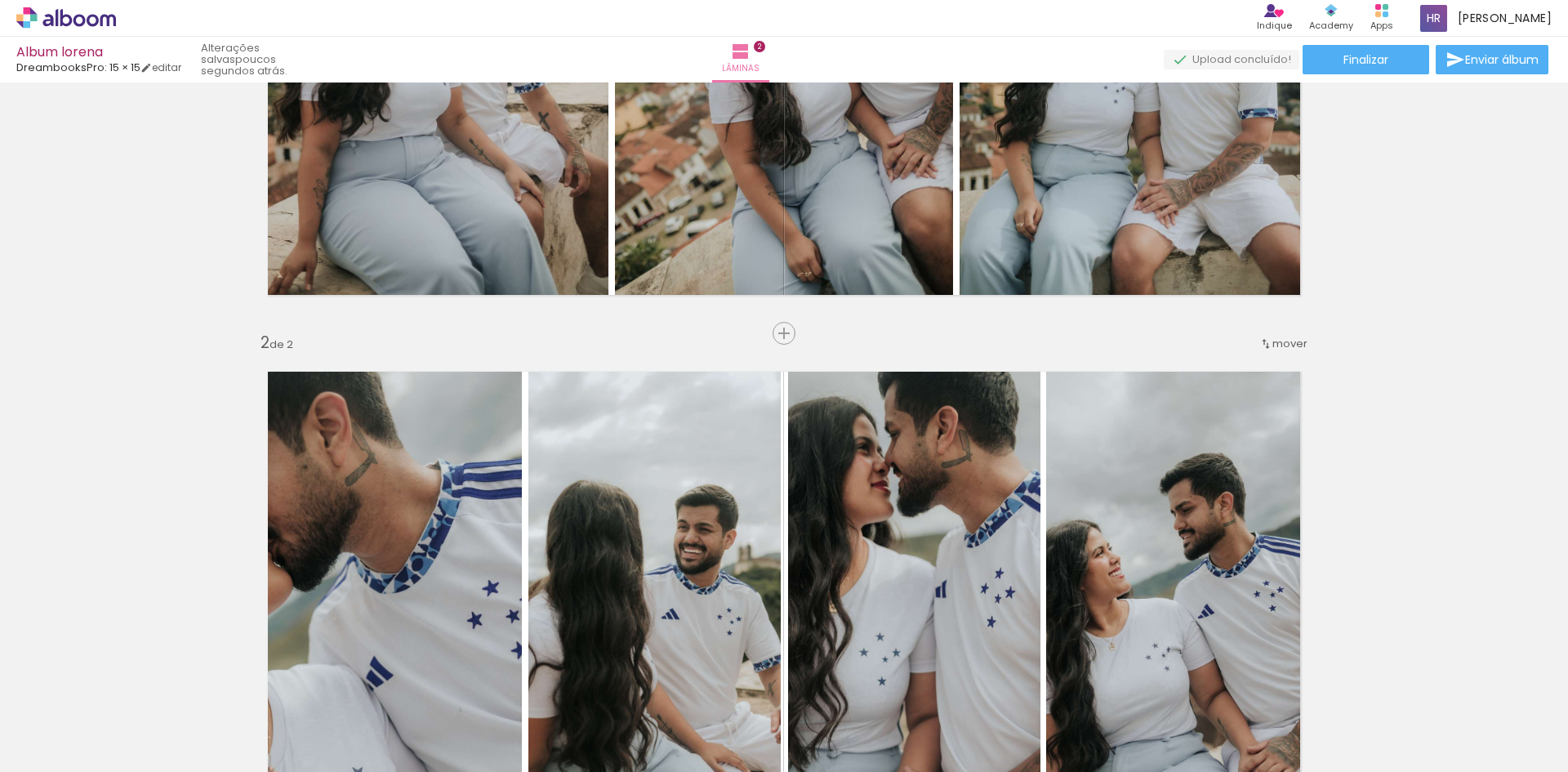
scroll to position [596, 0]
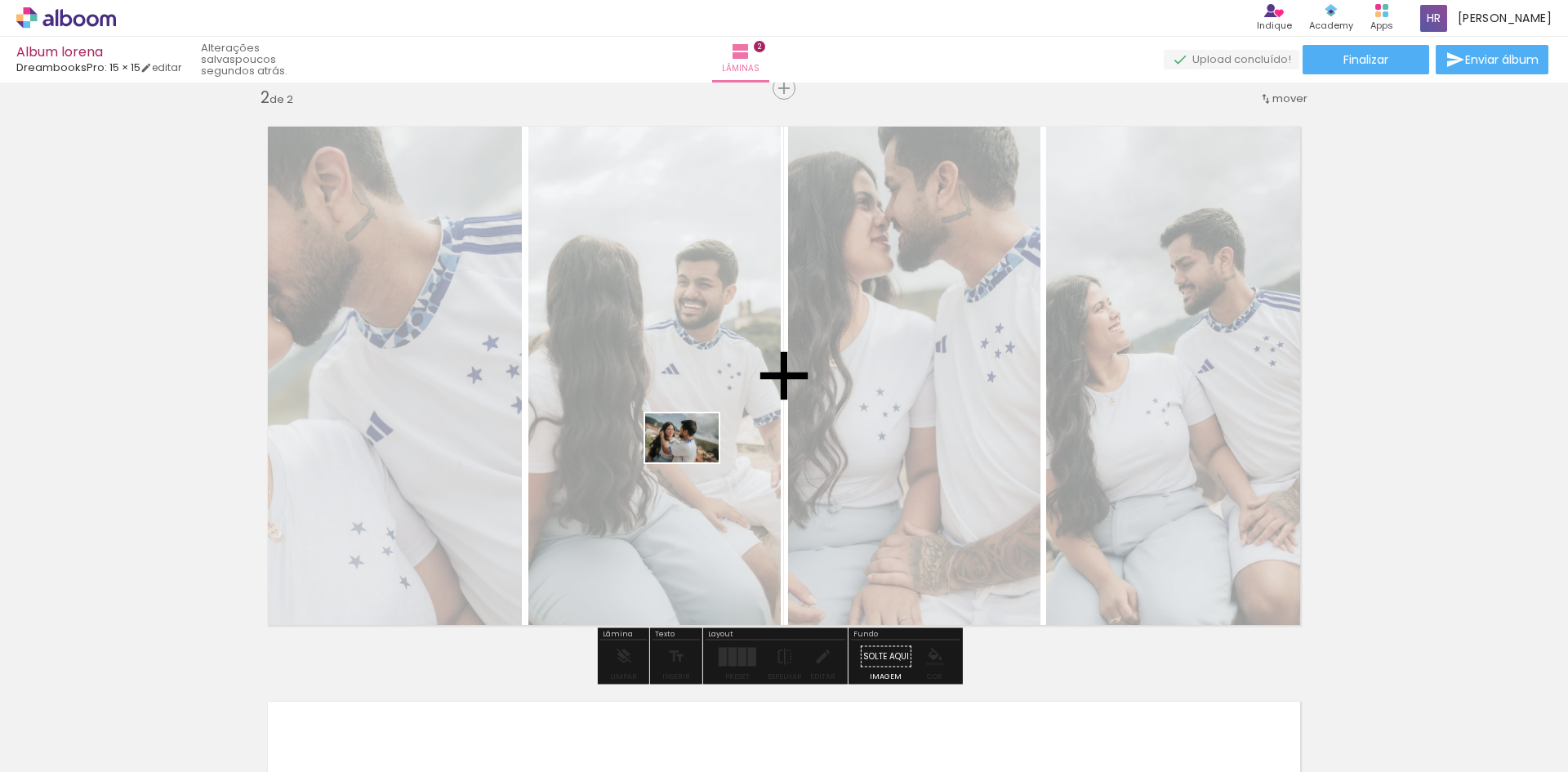
drag, startPoint x: 168, startPoint y: 731, endPoint x: 694, endPoint y: 462, distance: 590.8
click at [694, 462] on quentale-workspace at bounding box center [784, 386] width 1568 height 772
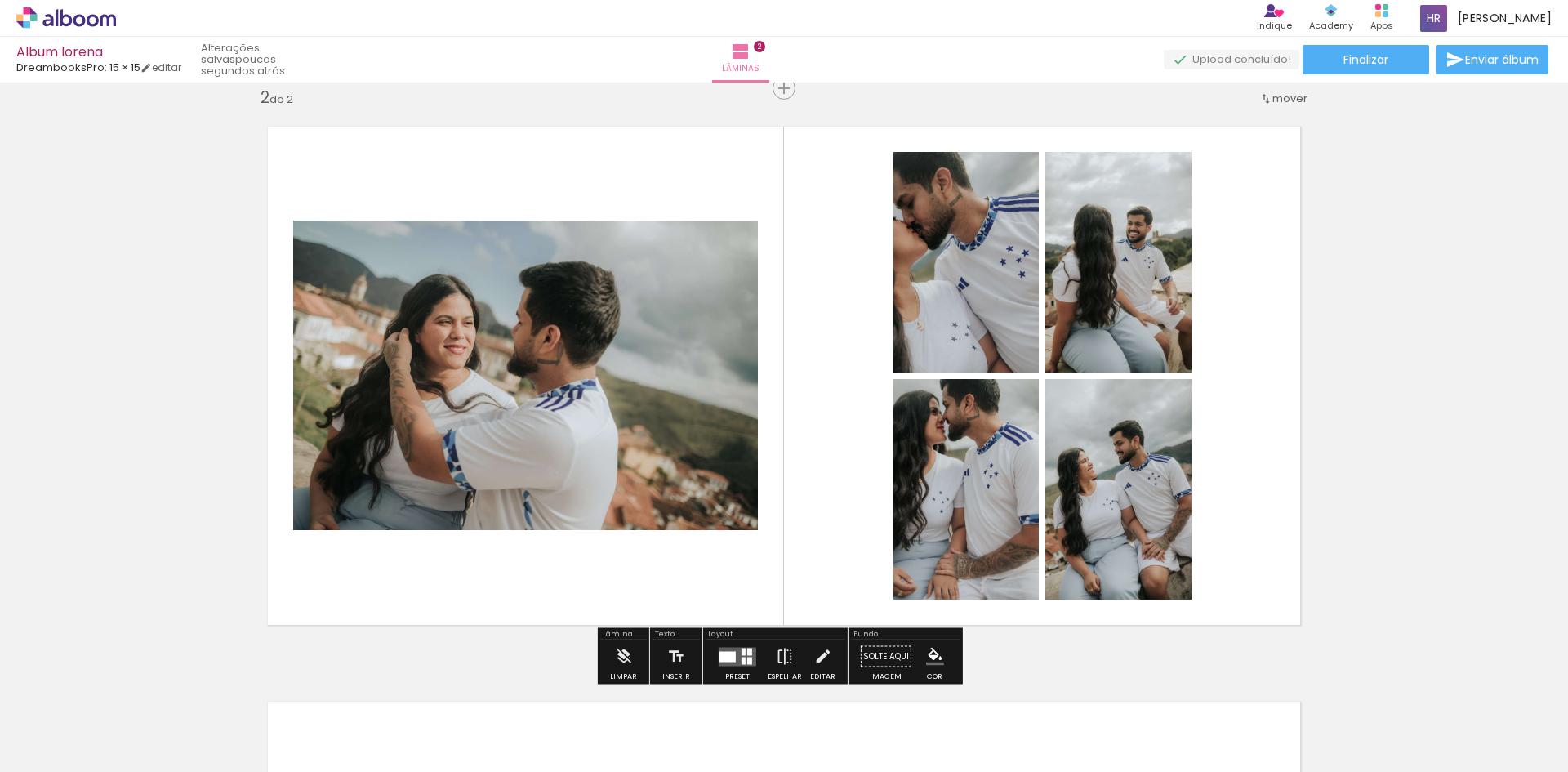
click at [730, 658] on div at bounding box center [727, 656] width 16 height 10
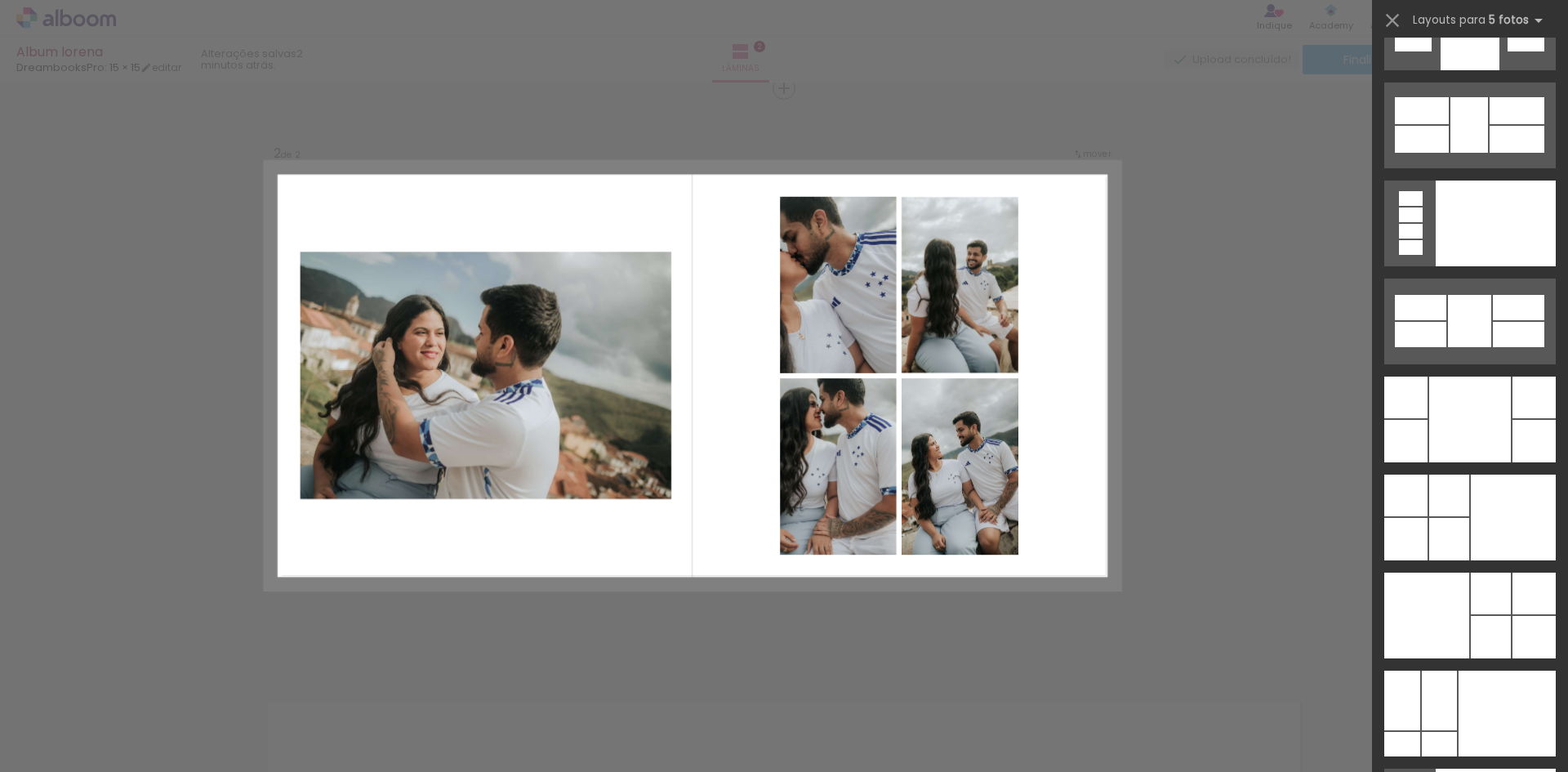
scroll to position [42949, 0]
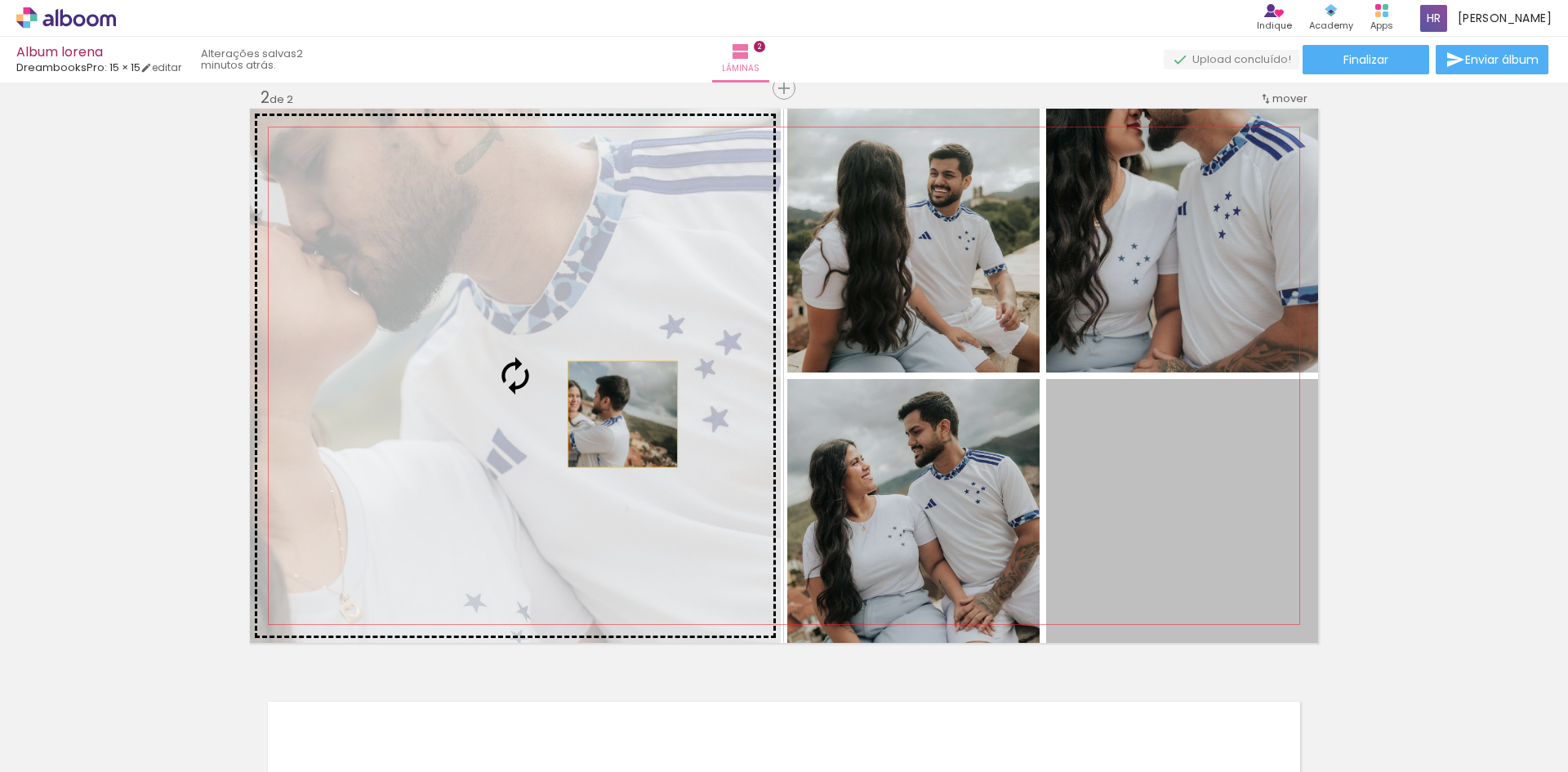
drag, startPoint x: 1168, startPoint y: 492, endPoint x: 581, endPoint y: 410, distance: 592.7
click at [0, 0] on slot at bounding box center [0, 0] width 0 height 0
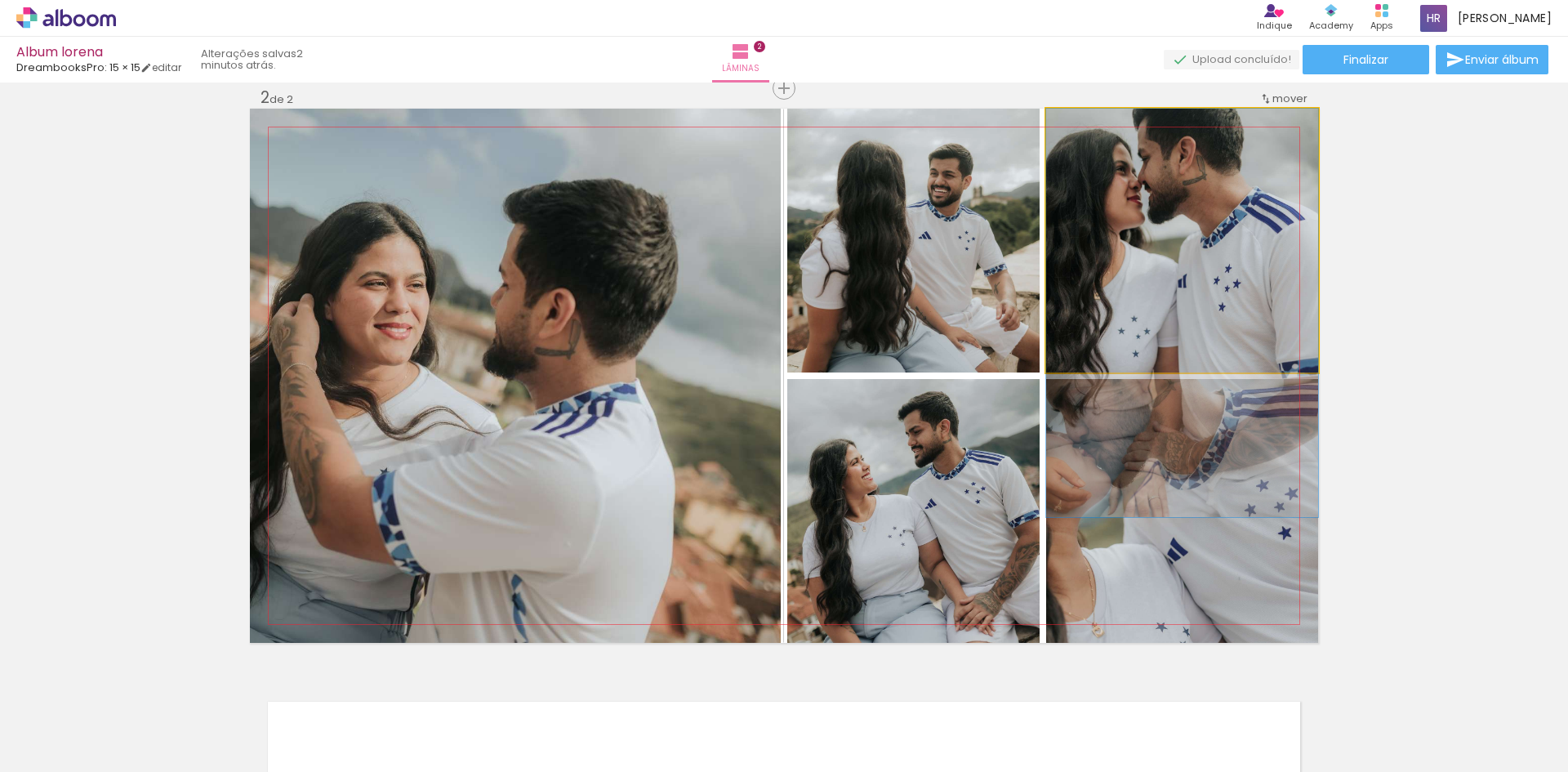
drag, startPoint x: 1177, startPoint y: 263, endPoint x: 1163, endPoint y: 373, distance: 110.9
click at [1163, 373] on quentale-layouter at bounding box center [784, 375] width 1068 height 534
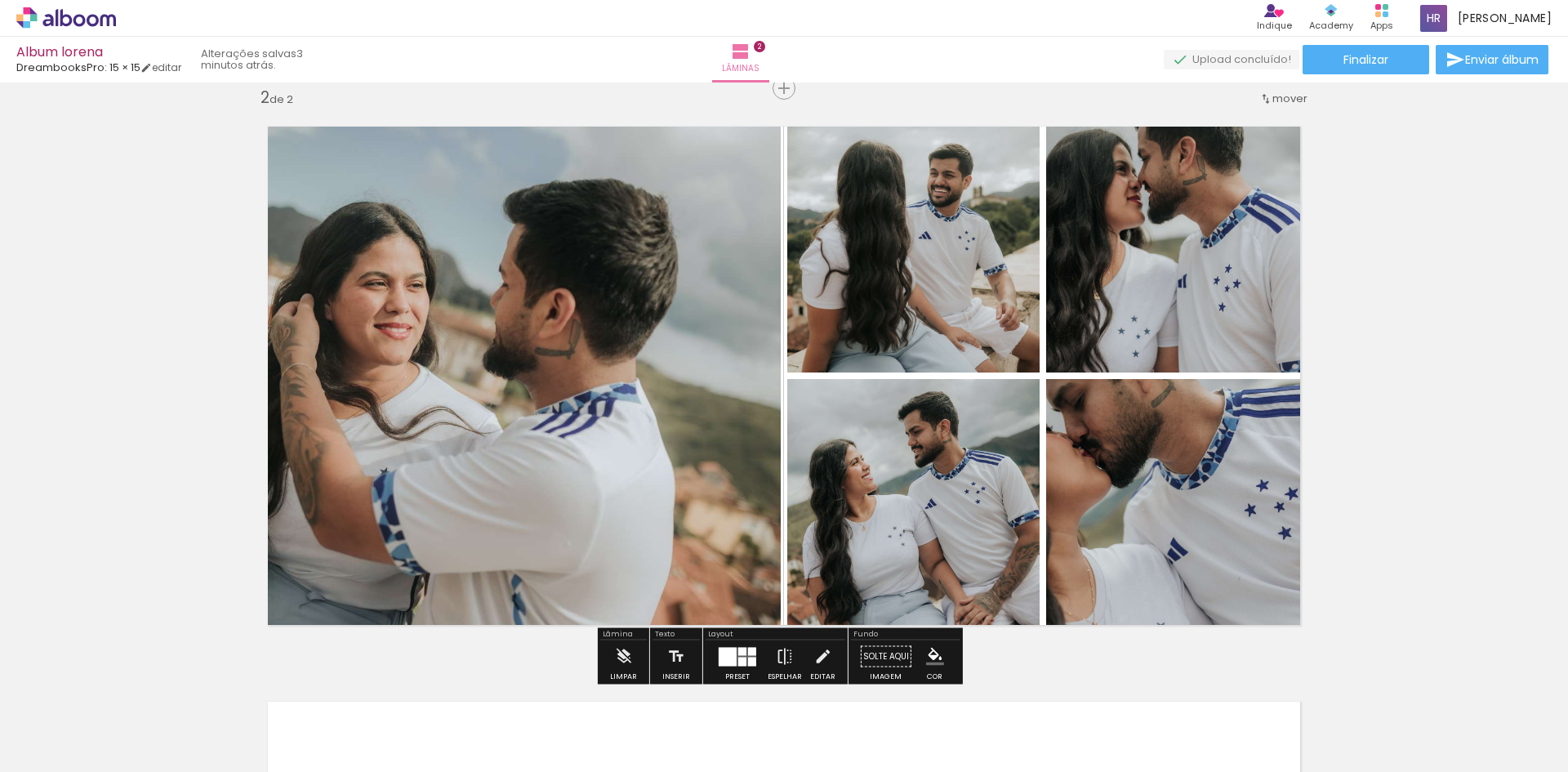
click at [738, 650] on div at bounding box center [742, 651] width 9 height 9
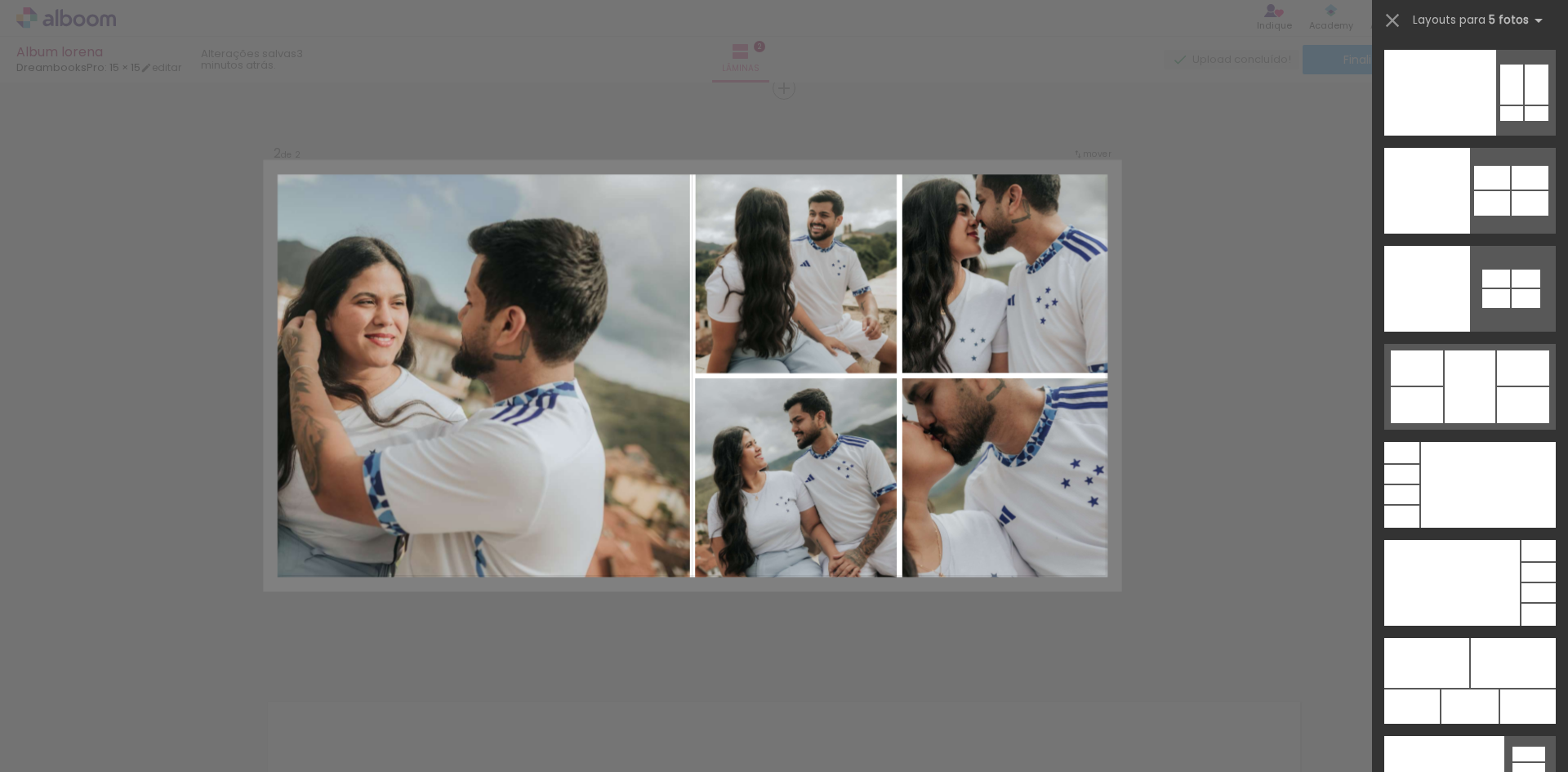
scroll to position [44926, 0]
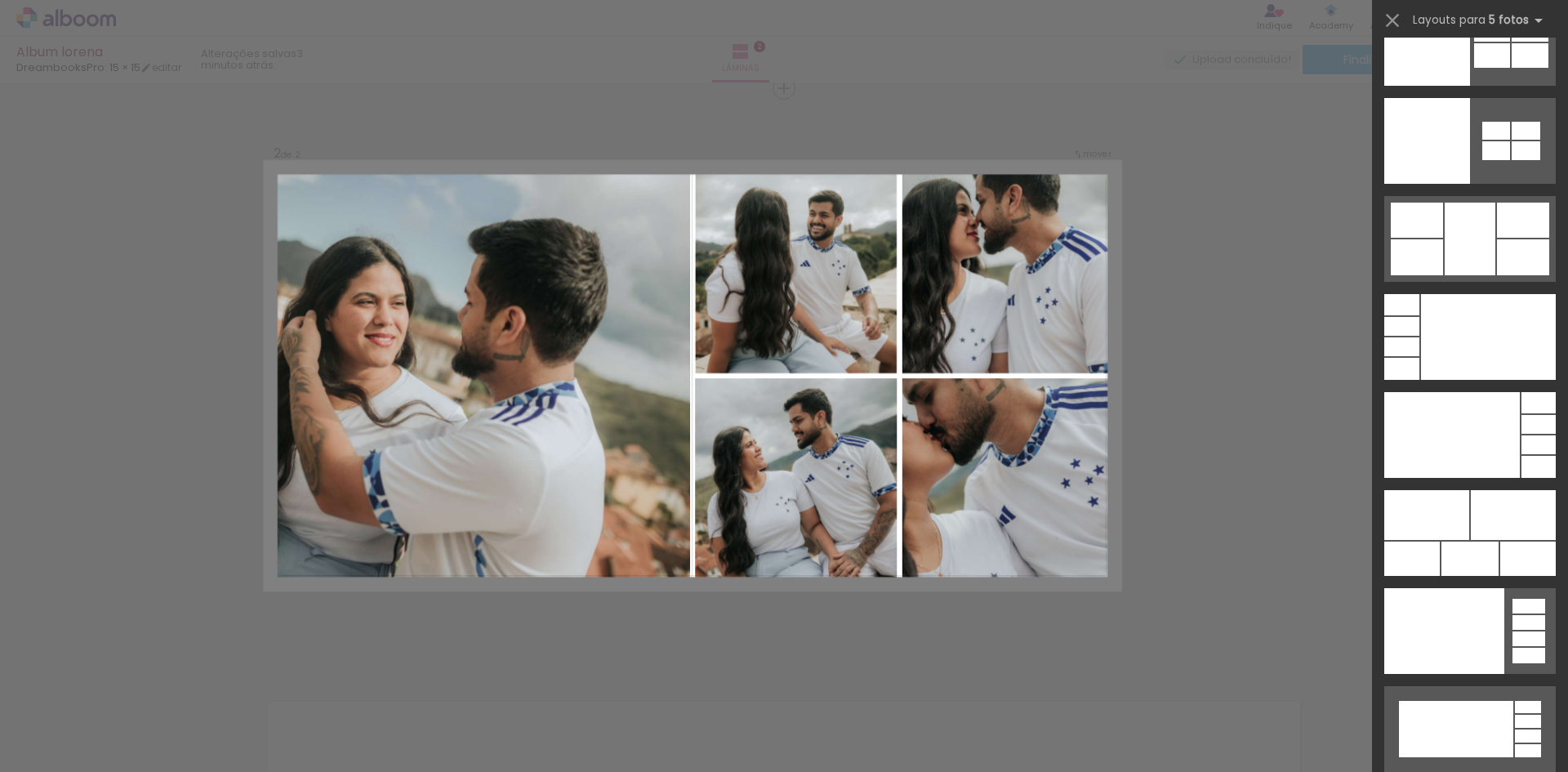
click at [21, 287] on div "Confirmar Cancelar" at bounding box center [784, 369] width 1568 height 1764
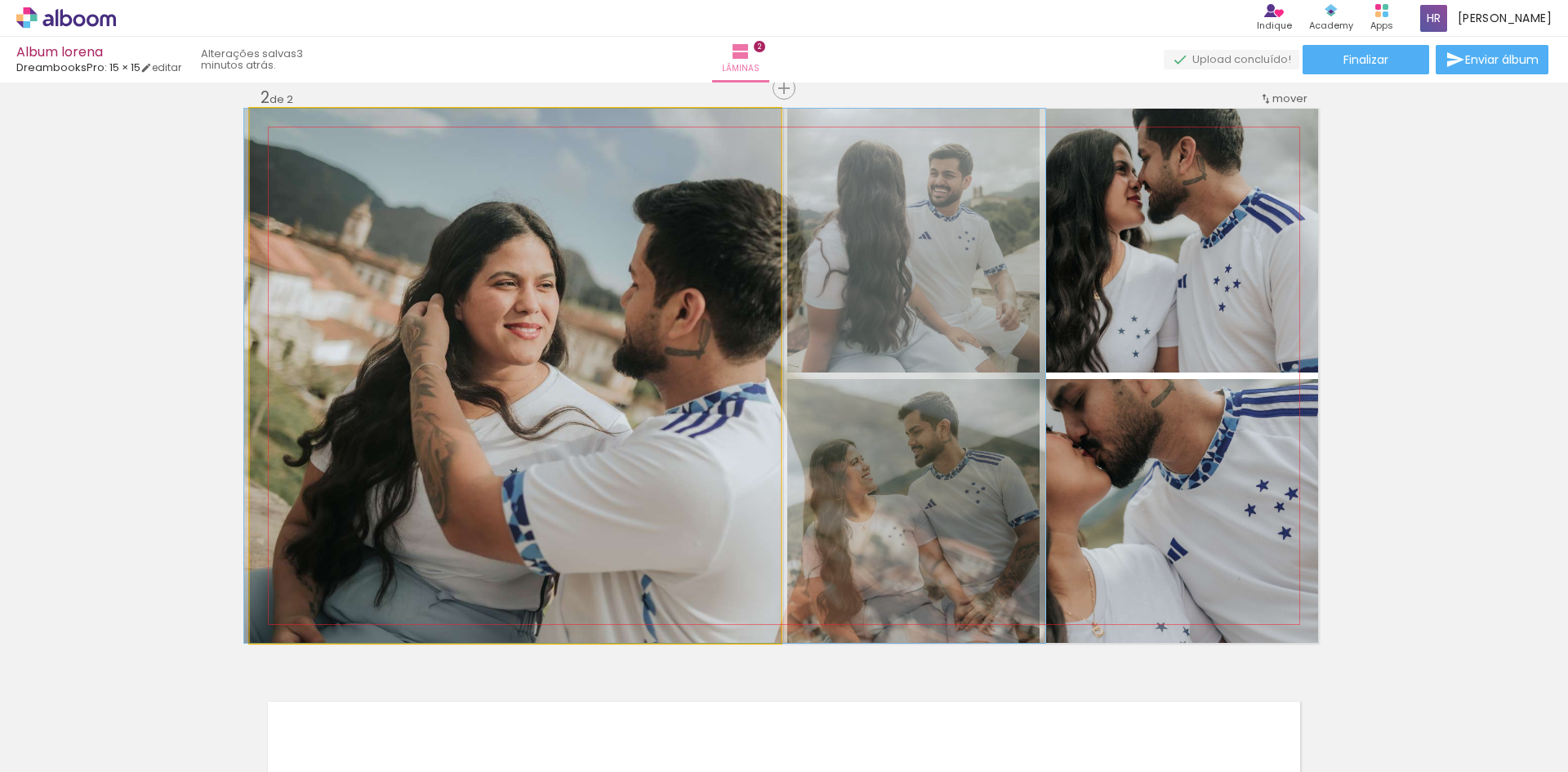
drag, startPoint x: 426, startPoint y: 392, endPoint x: 556, endPoint y: 407, distance: 130.9
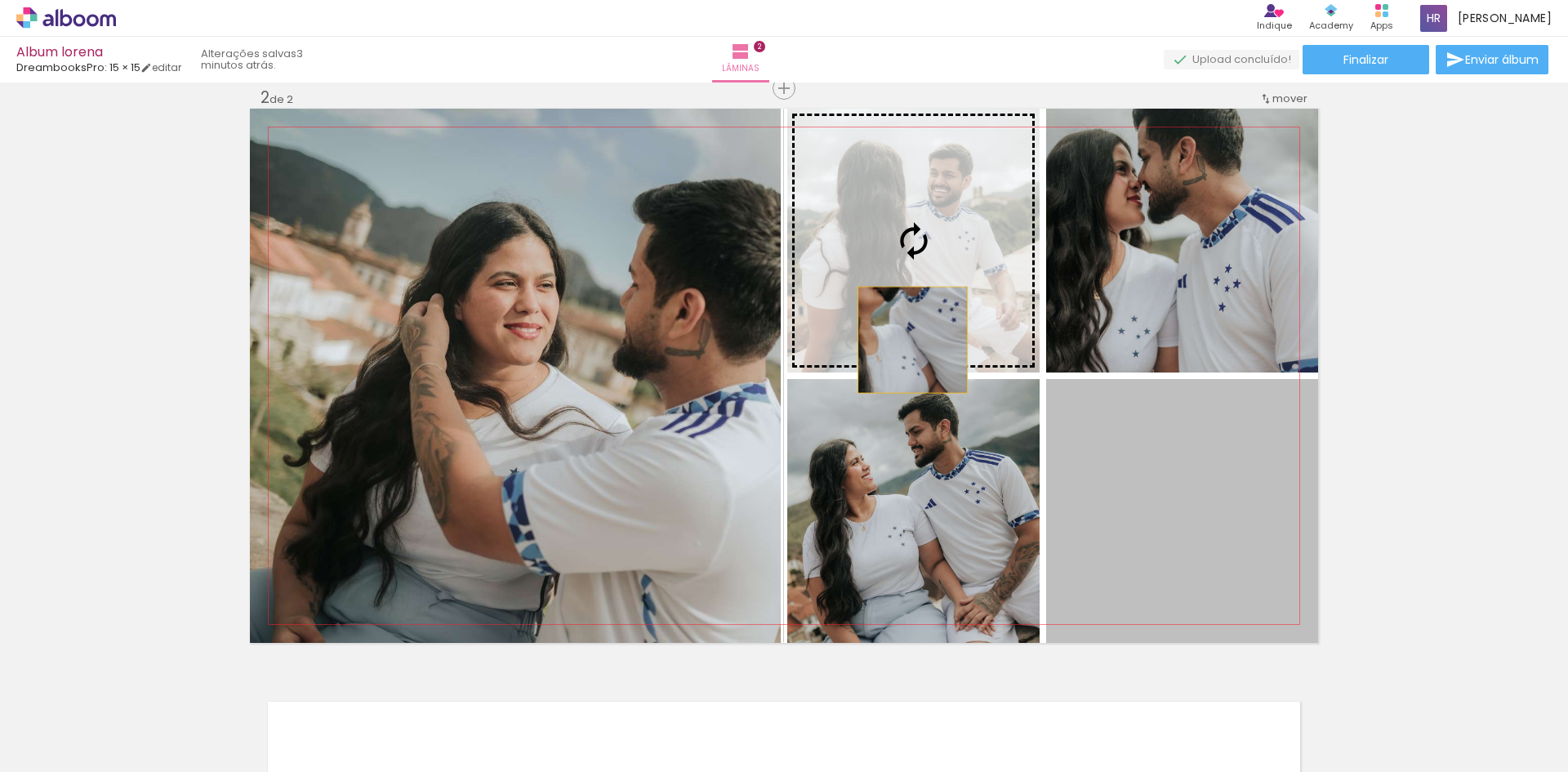
drag, startPoint x: 1148, startPoint y: 522, endPoint x: 907, endPoint y: 340, distance: 302.0
click at [0, 0] on slot at bounding box center [0, 0] width 0 height 0
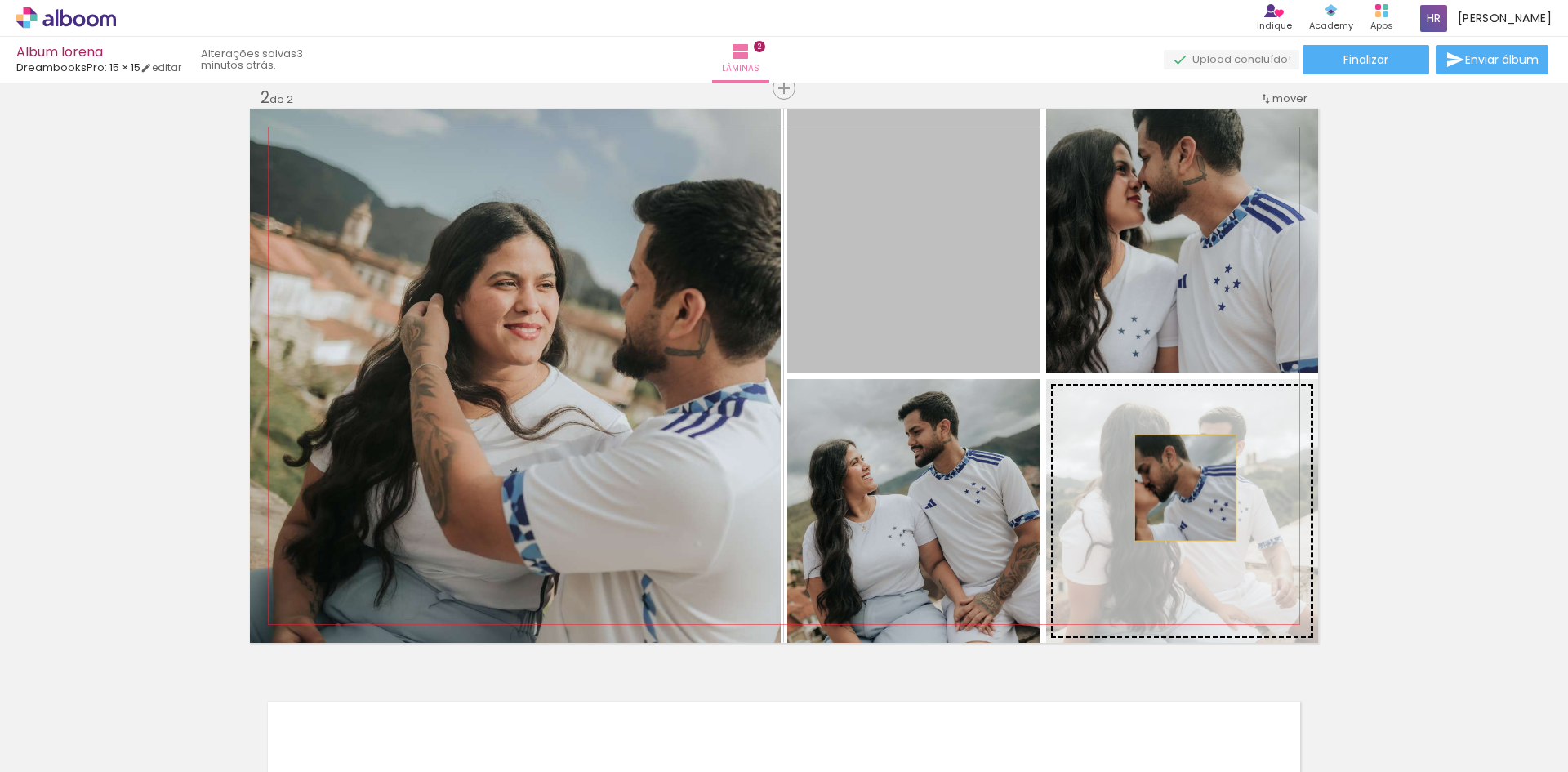
drag, startPoint x: 874, startPoint y: 300, endPoint x: 1179, endPoint y: 488, distance: 358.3
click at [0, 0] on slot at bounding box center [0, 0] width 0 height 0
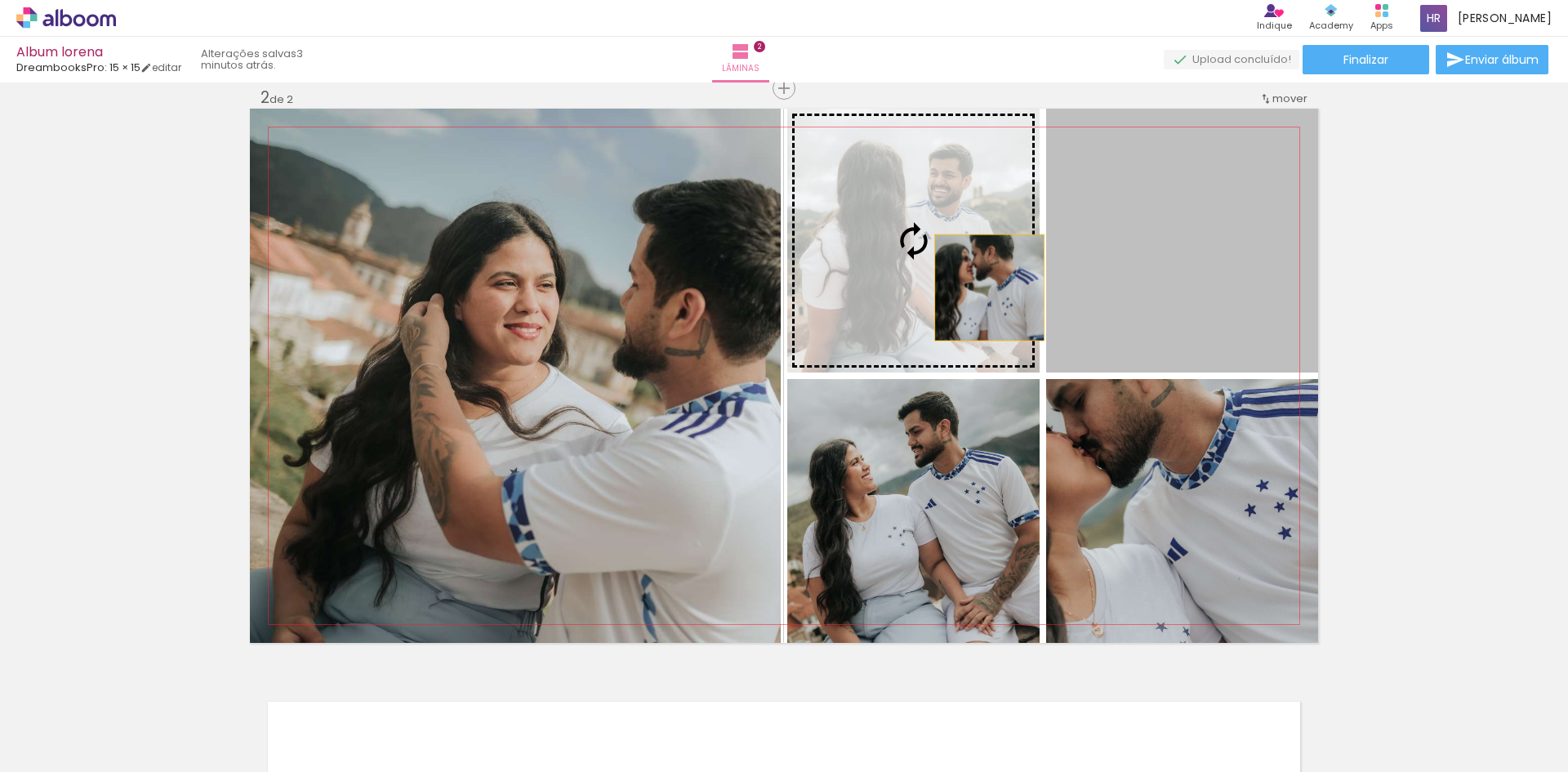
drag, startPoint x: 1227, startPoint y: 287, endPoint x: 983, endPoint y: 288, distance: 244.0
click at [0, 0] on slot at bounding box center [0, 0] width 0 height 0
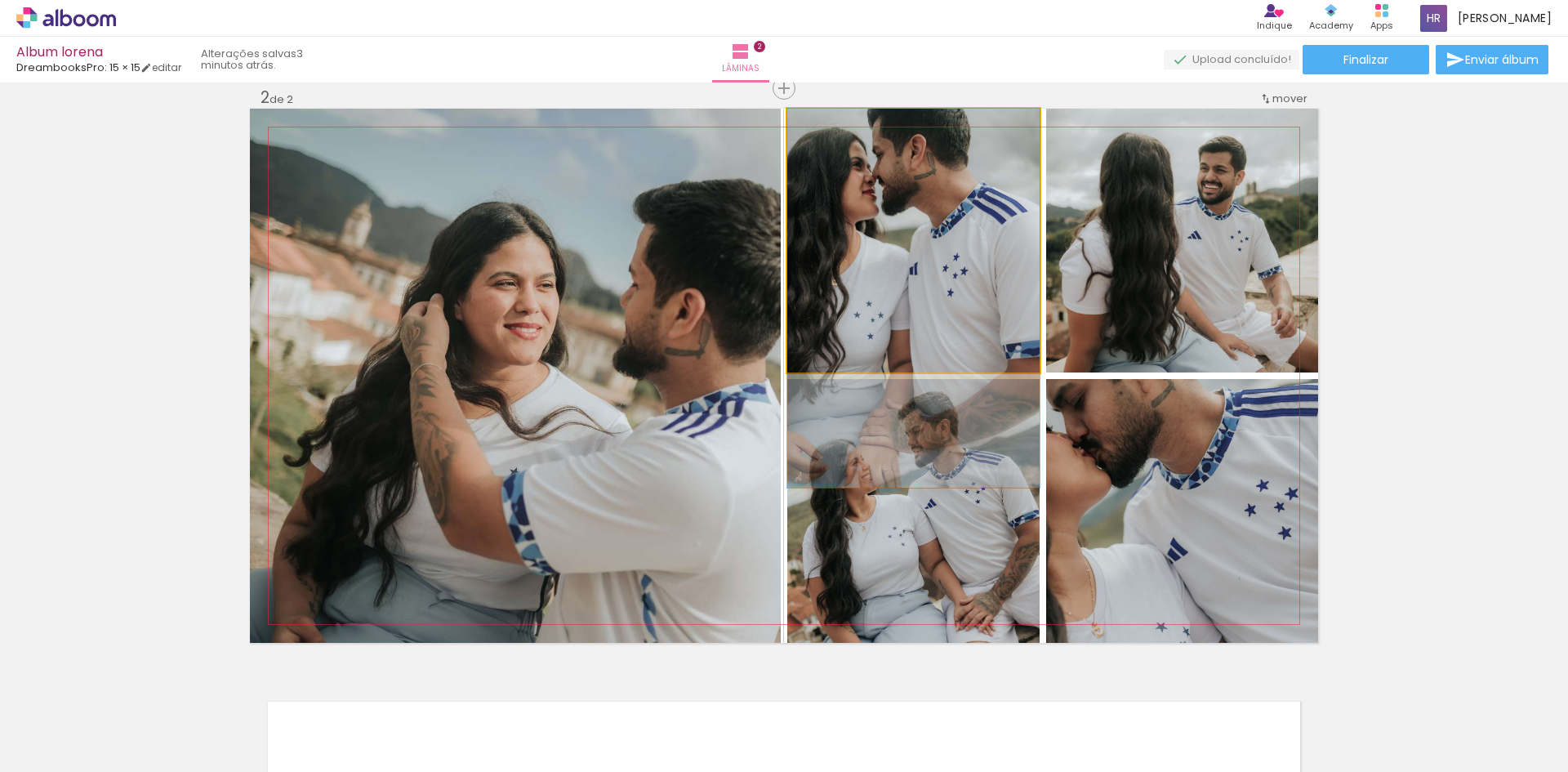
drag, startPoint x: 890, startPoint y: 232, endPoint x: 883, endPoint y: 334, distance: 102.2
click at [933, 285] on quentale-photo at bounding box center [913, 241] width 252 height 264
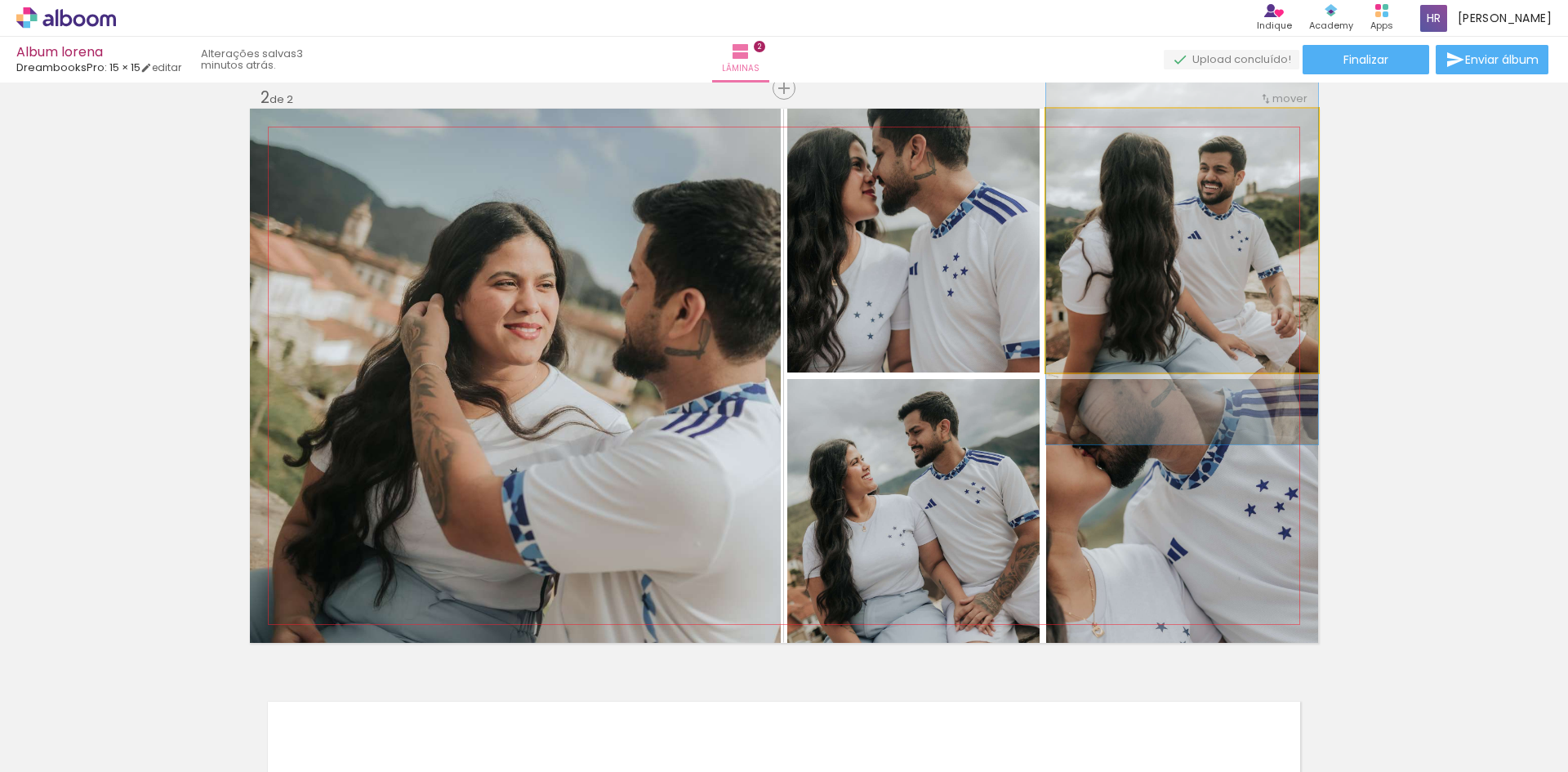
click at [1233, 243] on quentale-photo at bounding box center [1182, 241] width 272 height 264
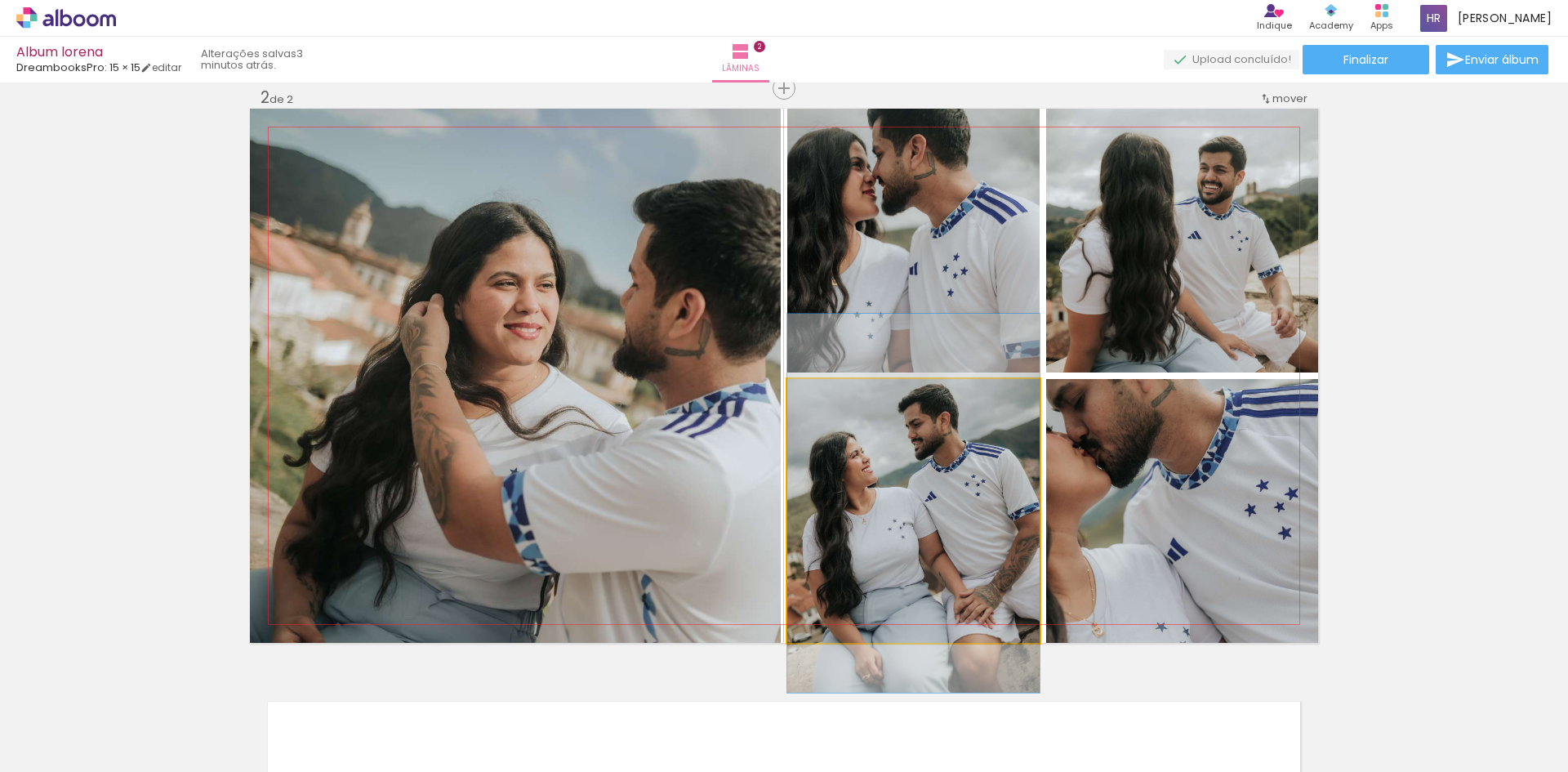
drag, startPoint x: 878, startPoint y: 554, endPoint x: 861, endPoint y: 547, distance: 18.4
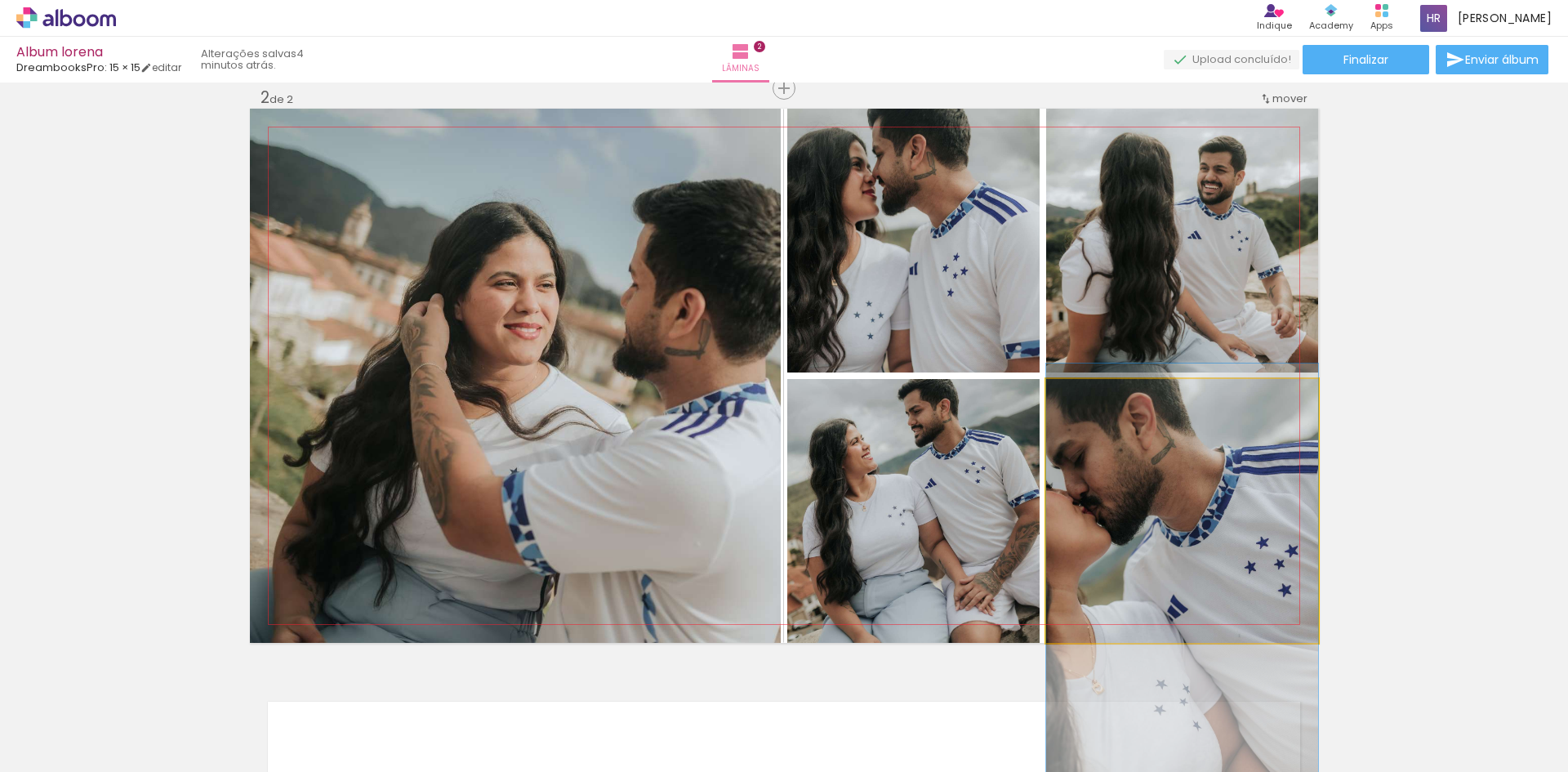
drag, startPoint x: 1174, startPoint y: 544, endPoint x: 1241, endPoint y: 601, distance: 88.0
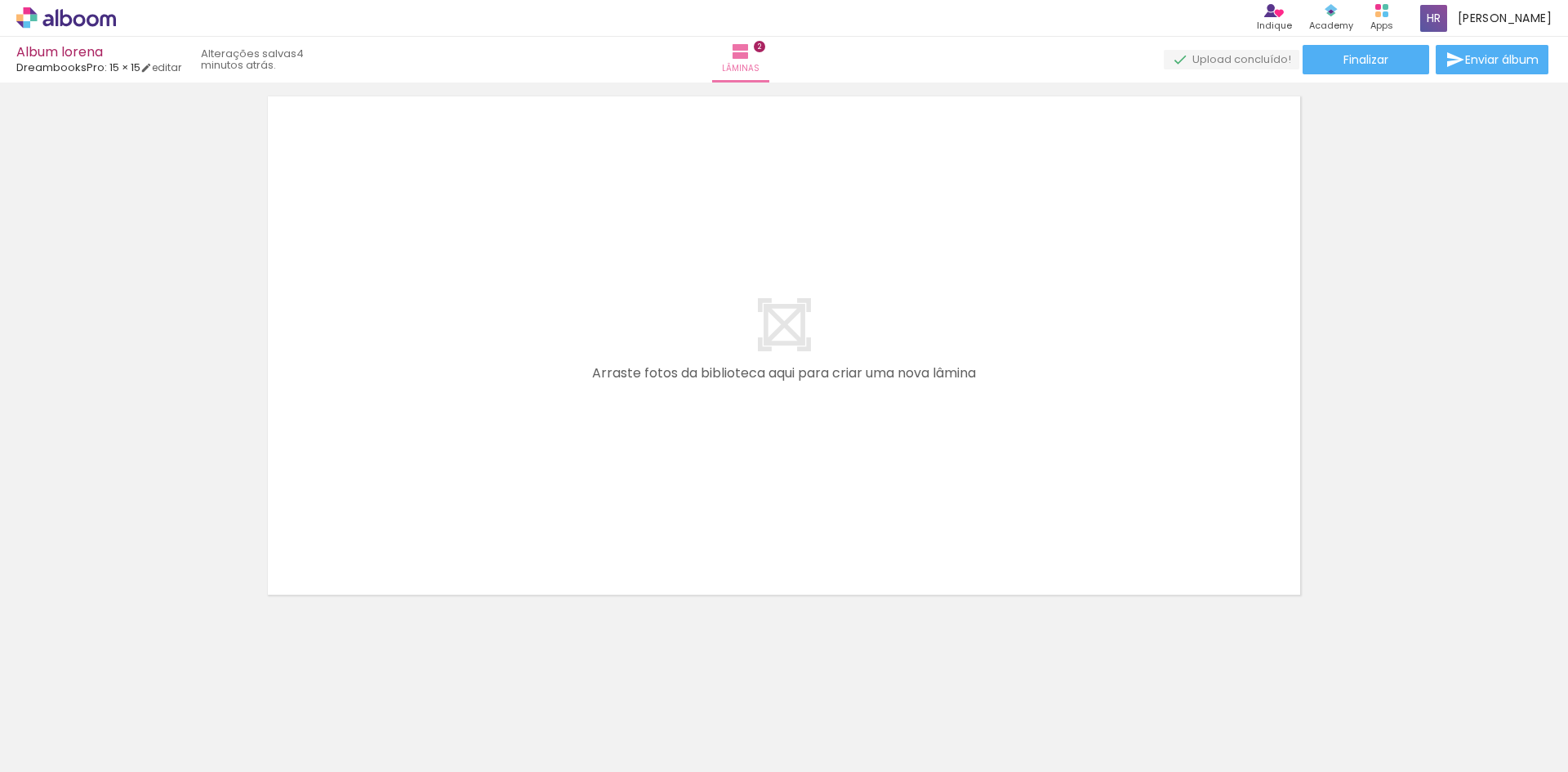
scroll to position [1119, 0]
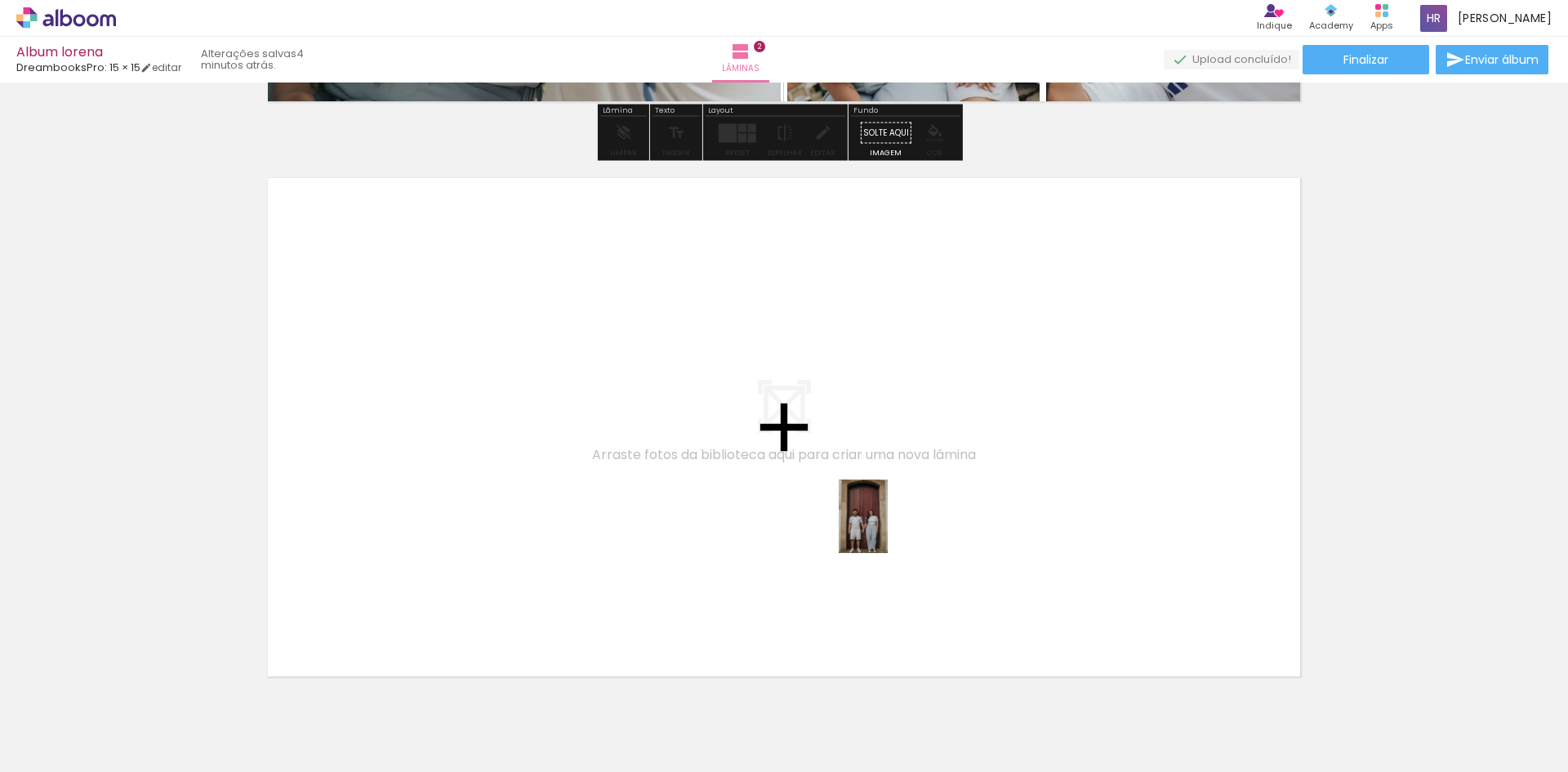
drag, startPoint x: 913, startPoint y: 723, endPoint x: 888, endPoint y: 529, distance: 195.6
click at [888, 529] on quentale-workspace at bounding box center [784, 386] width 1568 height 772
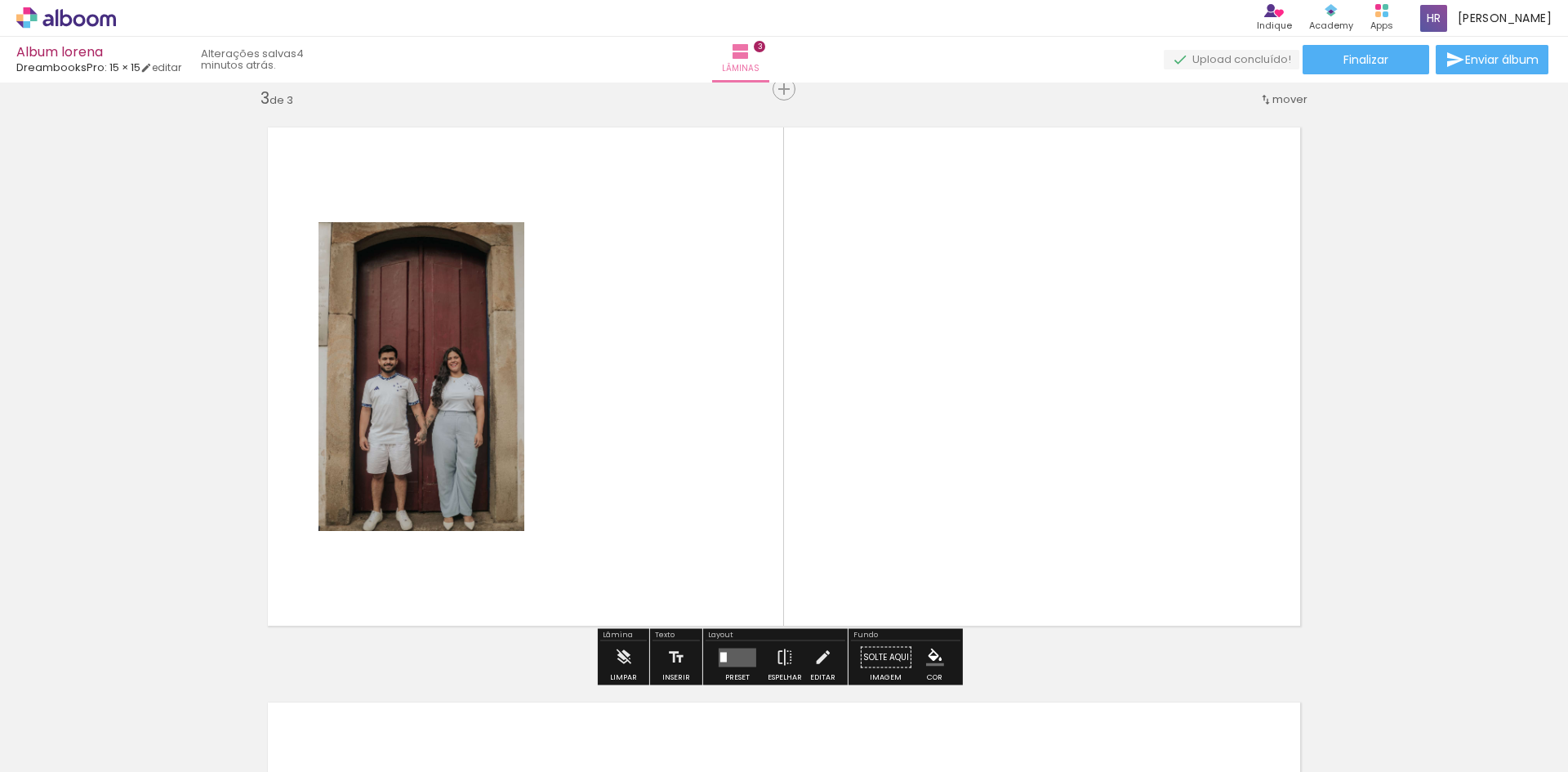
scroll to position [1171, 0]
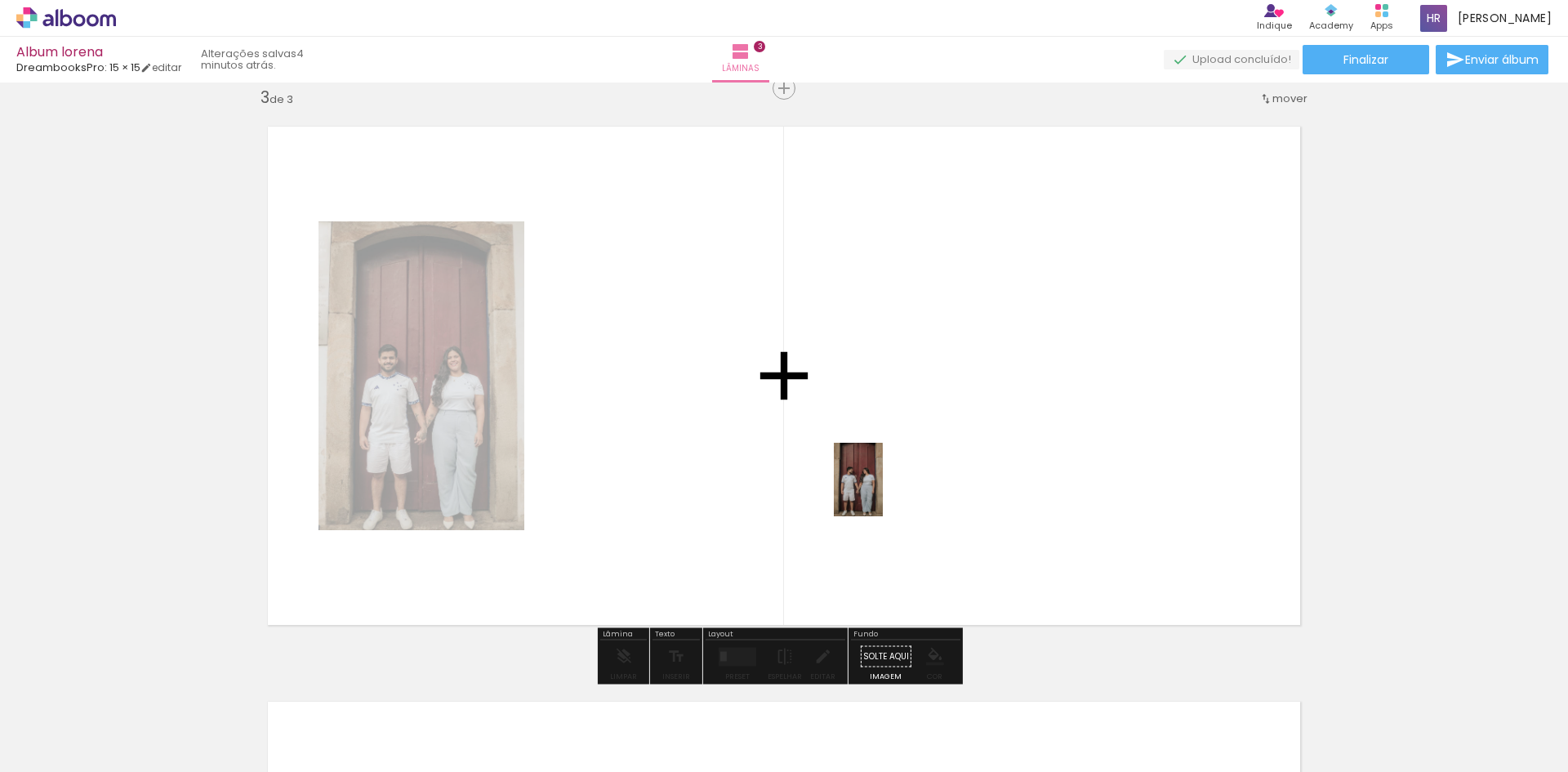
drag, startPoint x: 987, startPoint y: 718, endPoint x: 961, endPoint y: 552, distance: 168.0
click at [882, 491] on quentale-workspace at bounding box center [784, 386] width 1568 height 772
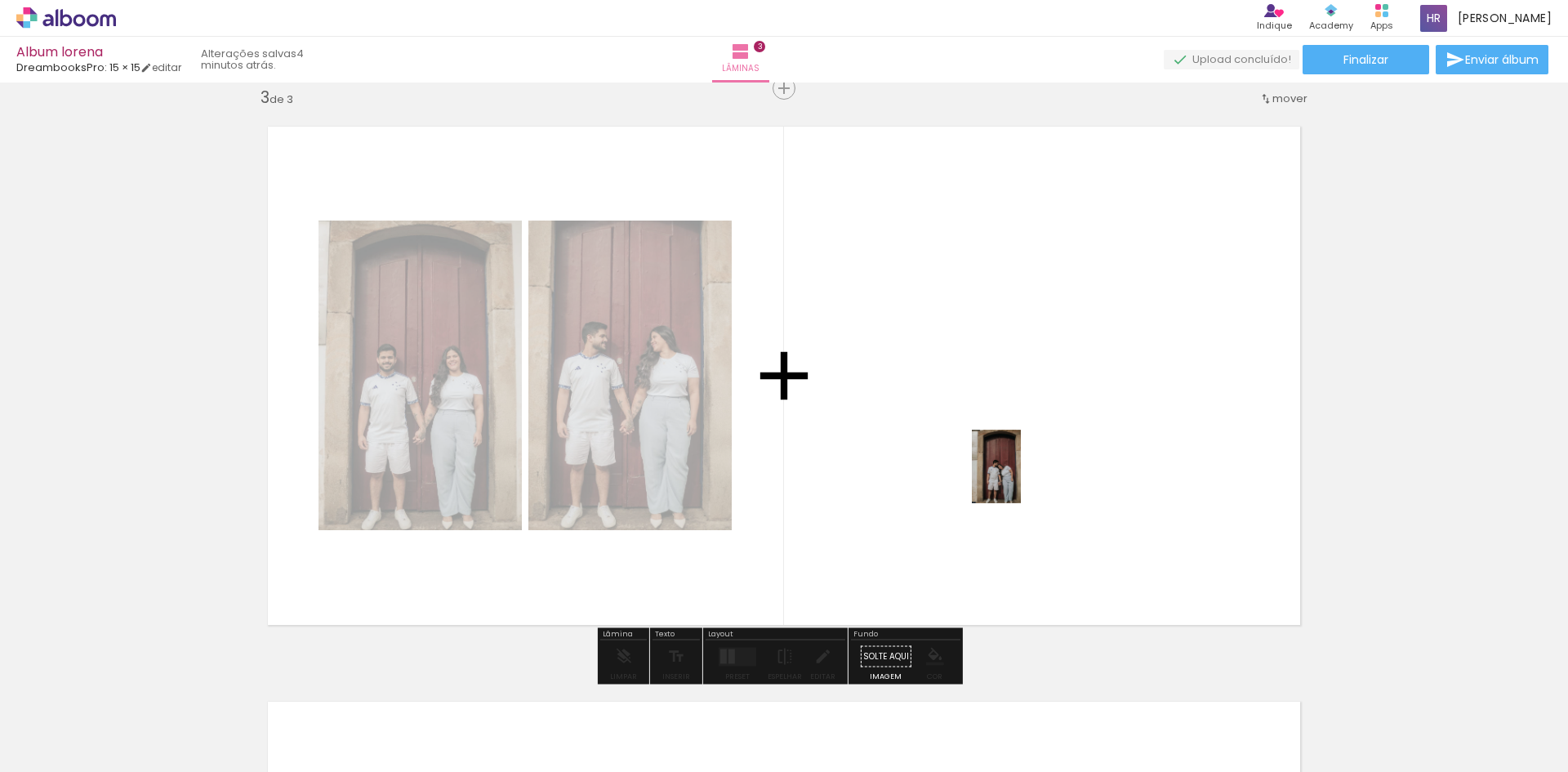
drag, startPoint x: 1084, startPoint y: 740, endPoint x: 1021, endPoint y: 478, distance: 269.5
click at [1021, 478] on quentale-workspace at bounding box center [784, 386] width 1568 height 772
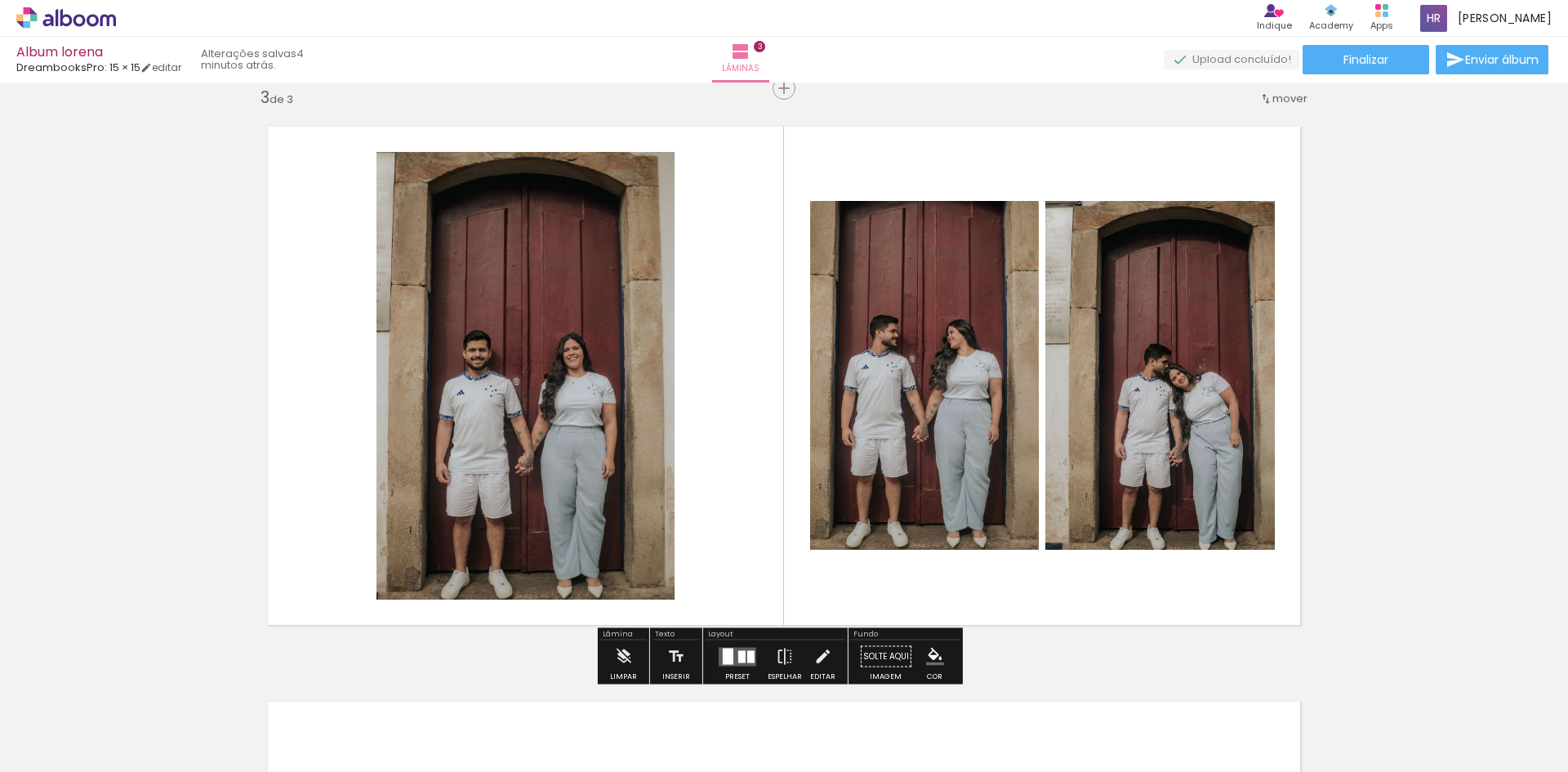
click at [730, 664] on quentale-layouter at bounding box center [737, 656] width 37 height 19
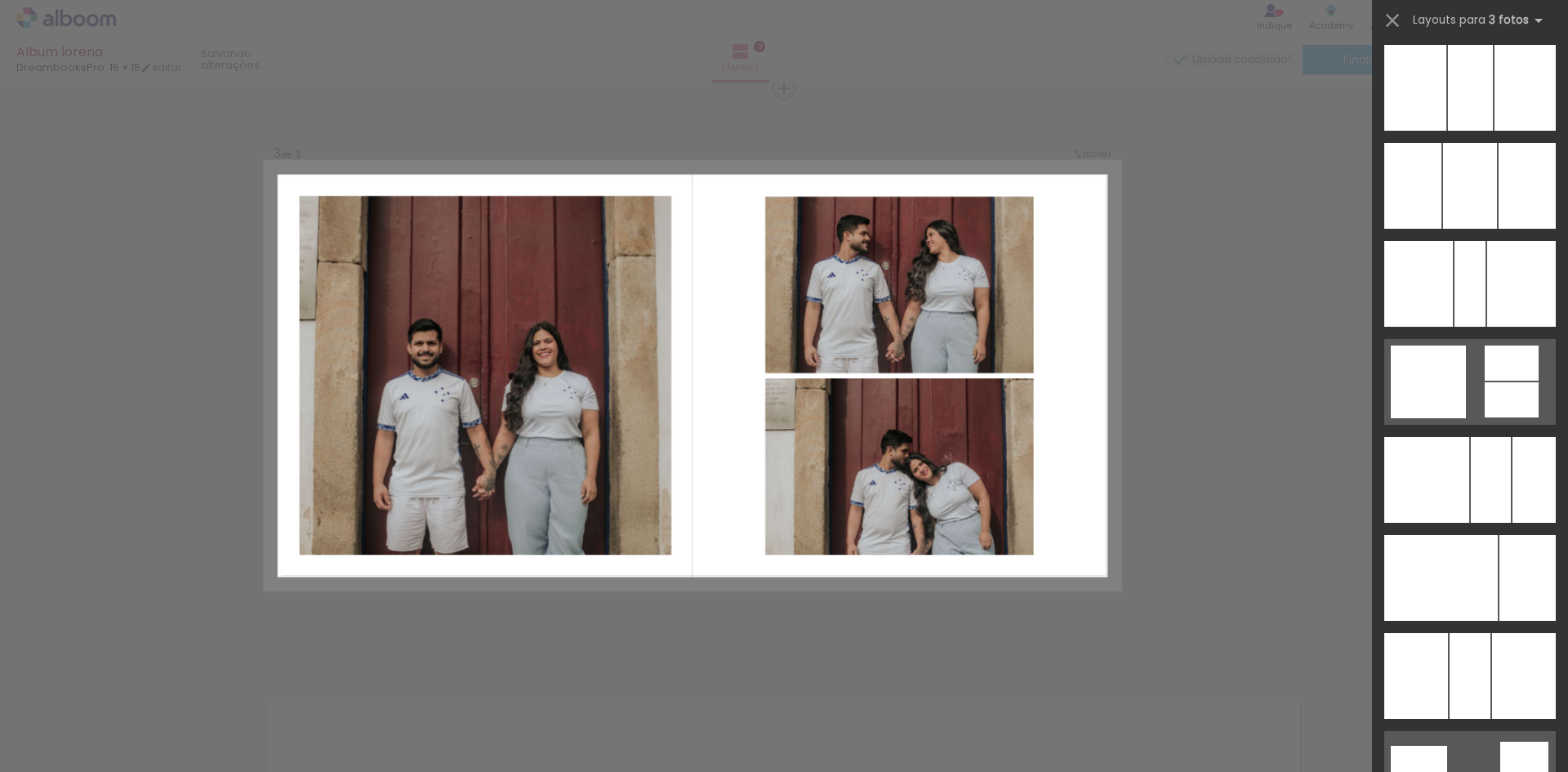
scroll to position [10799, 0]
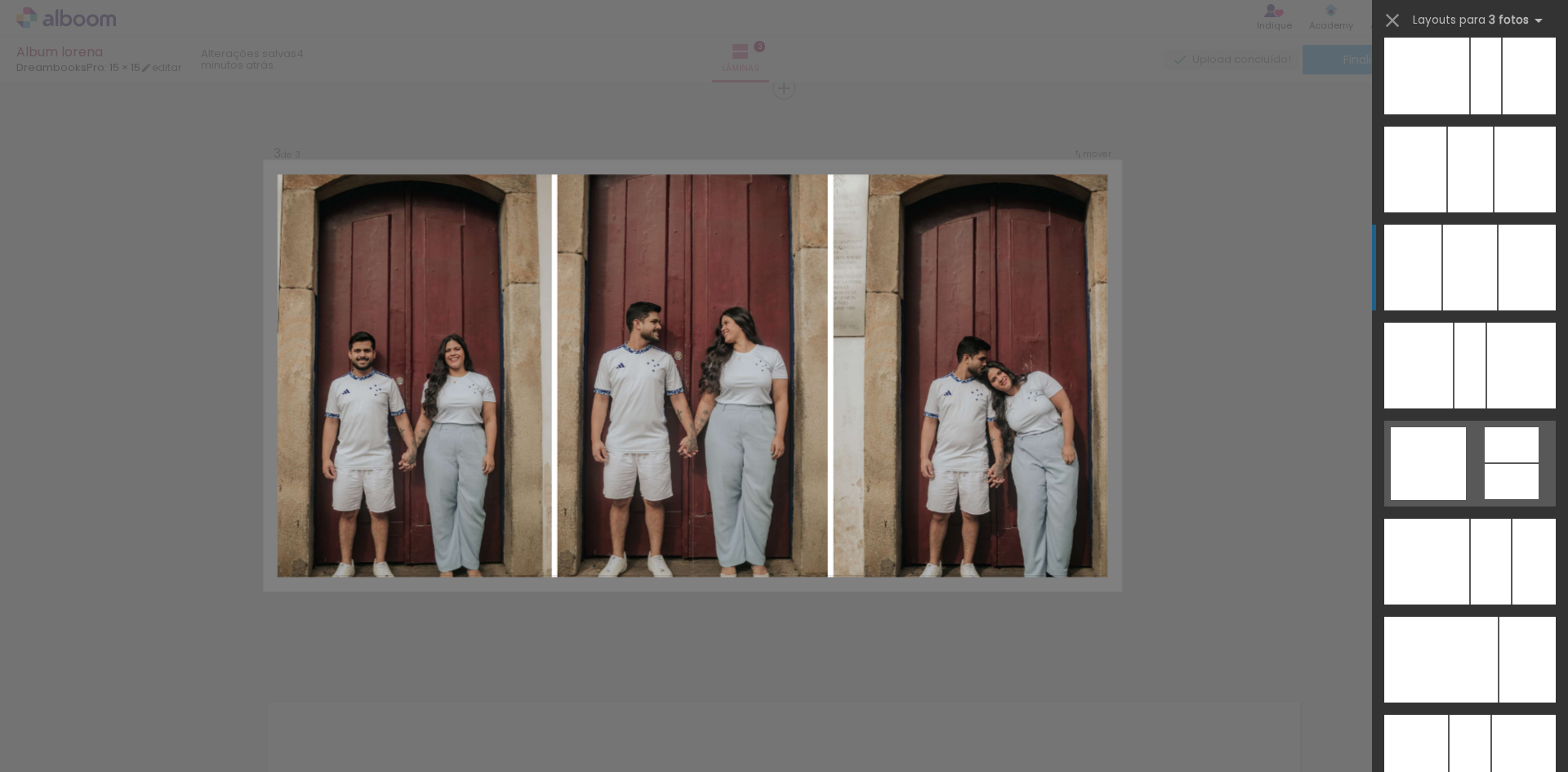
click at [1448, 212] on div at bounding box center [1470, 169] width 45 height 86
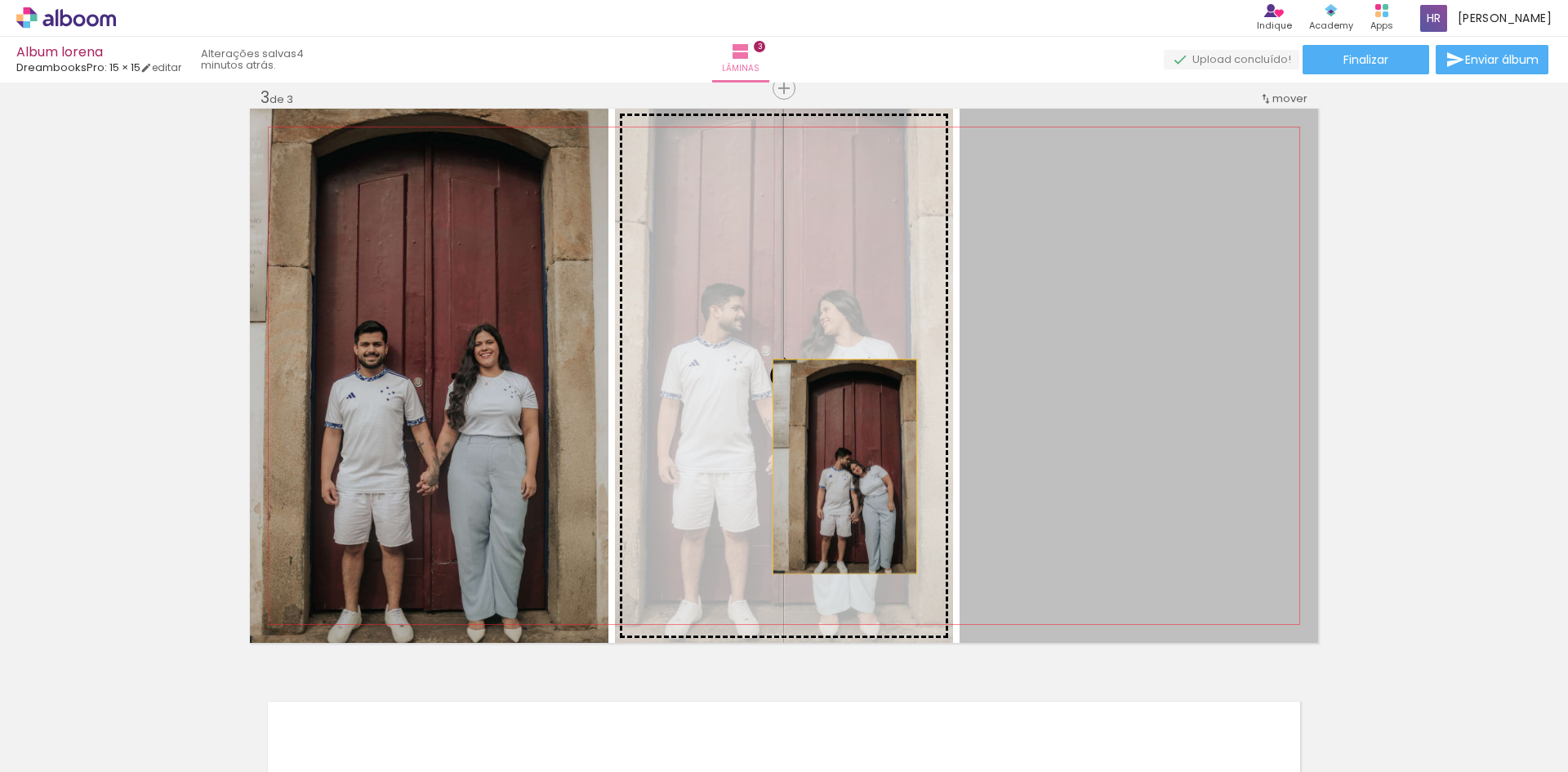
drag, startPoint x: 1120, startPoint y: 463, endPoint x: 838, endPoint y: 466, distance: 282.0
click at [0, 0] on slot at bounding box center [0, 0] width 0 height 0
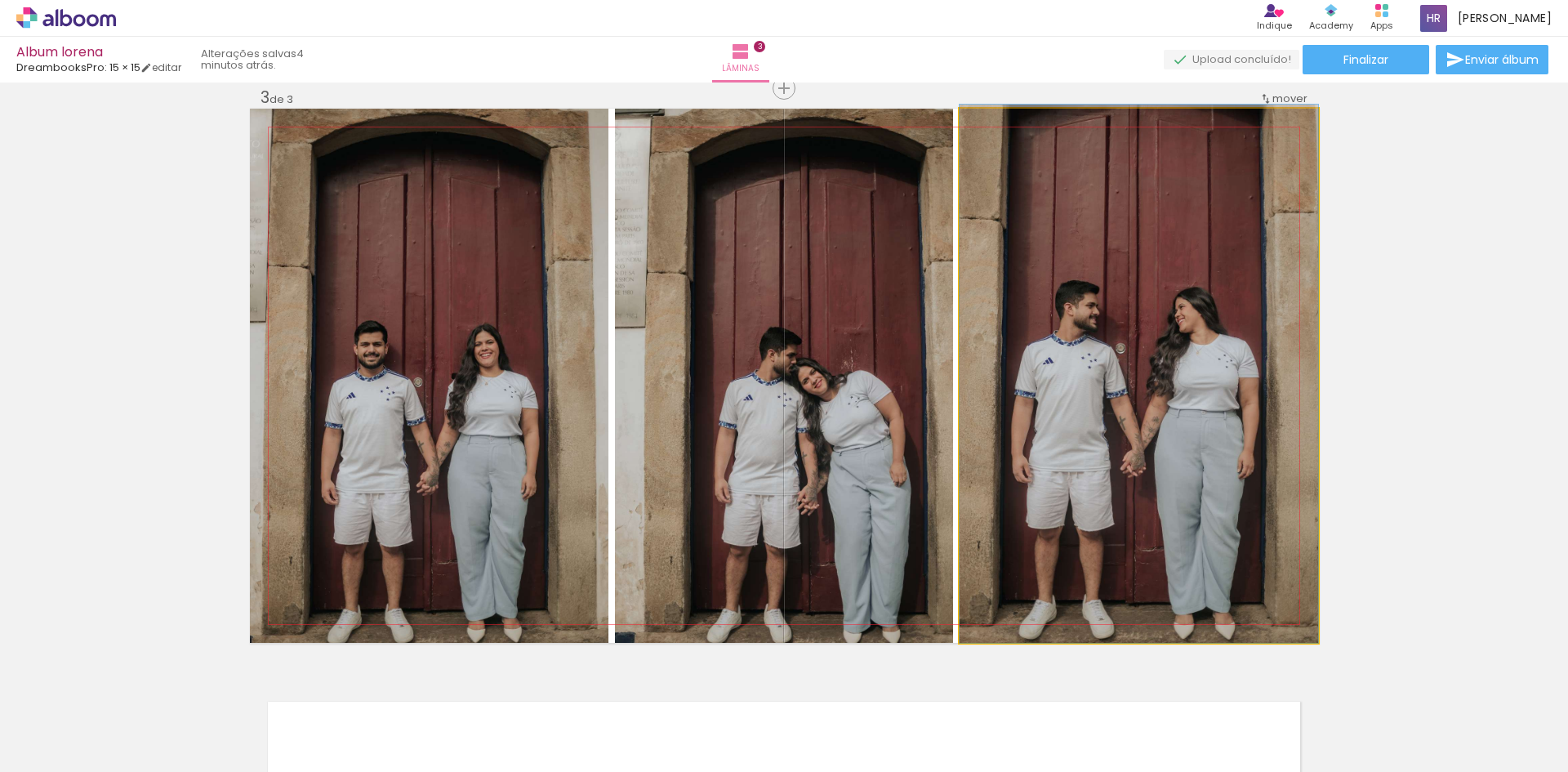
drag, startPoint x: 1197, startPoint y: 395, endPoint x: 1198, endPoint y: 323, distance: 72.0
drag, startPoint x: 1148, startPoint y: 414, endPoint x: 1151, endPoint y: 378, distance: 36.1
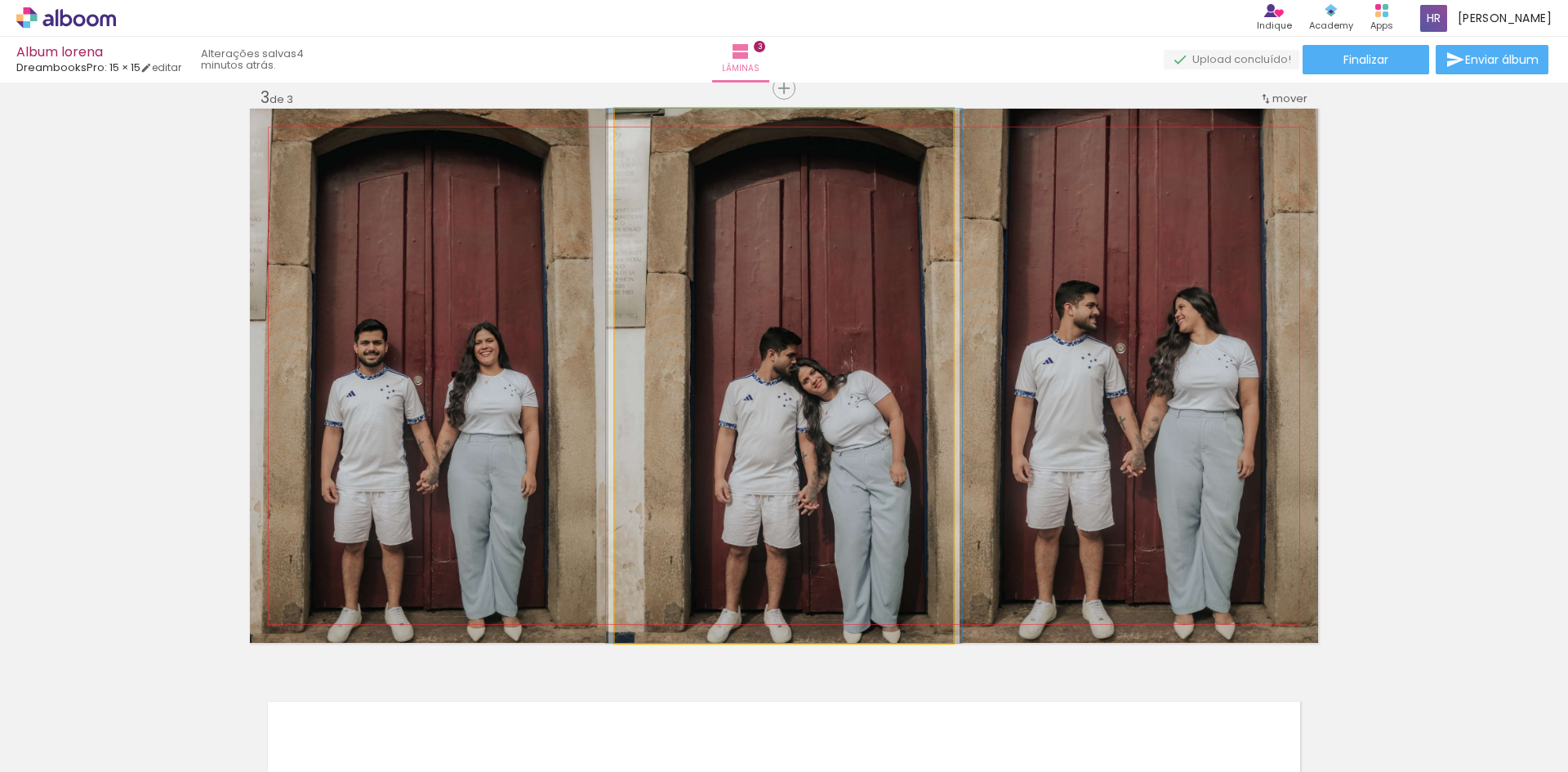
click at [842, 379] on quentale-photo at bounding box center [783, 375] width 338 height 534
click at [797, 412] on quentale-photo at bounding box center [783, 375] width 338 height 534
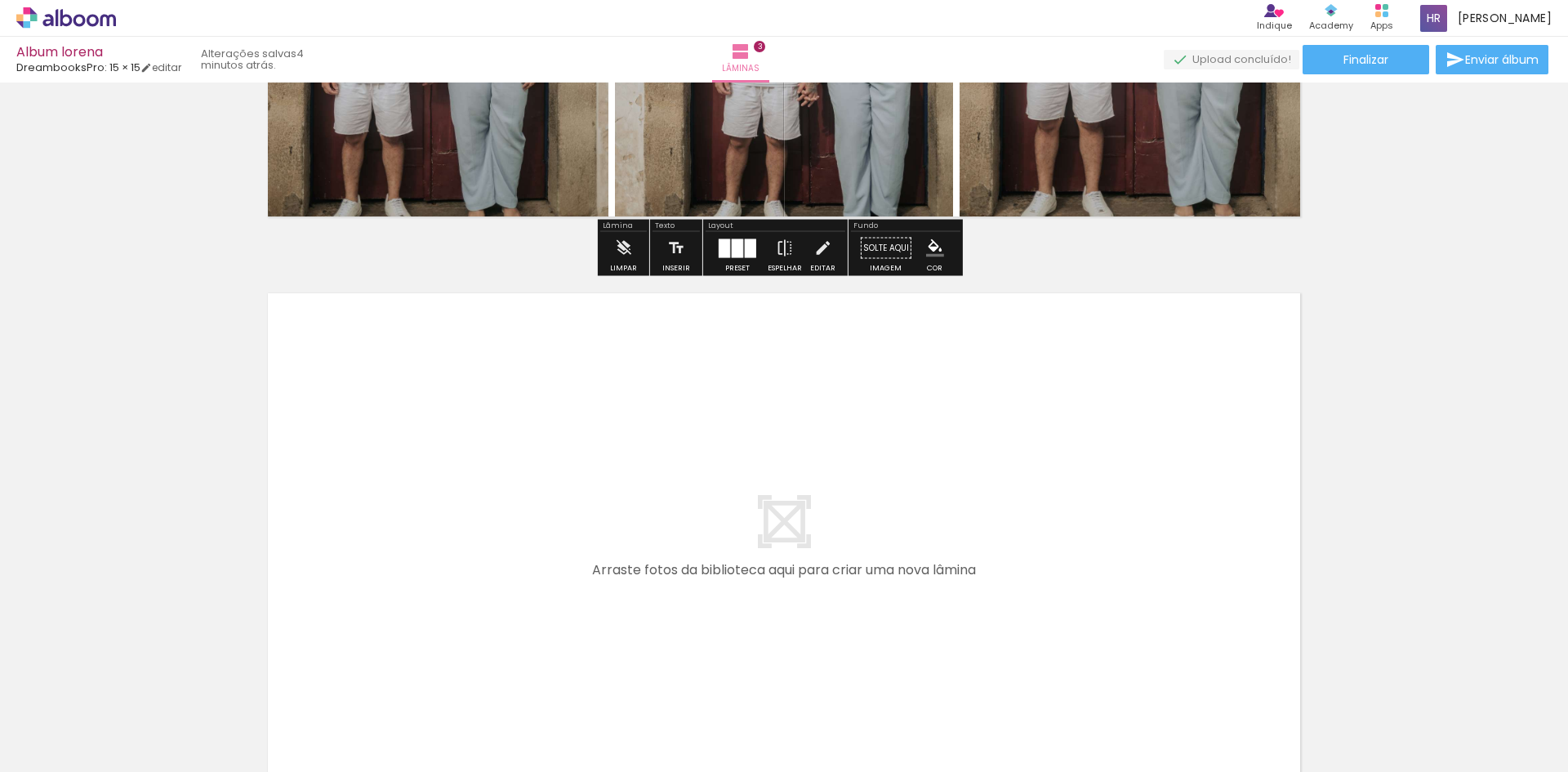
scroll to position [1776, 0]
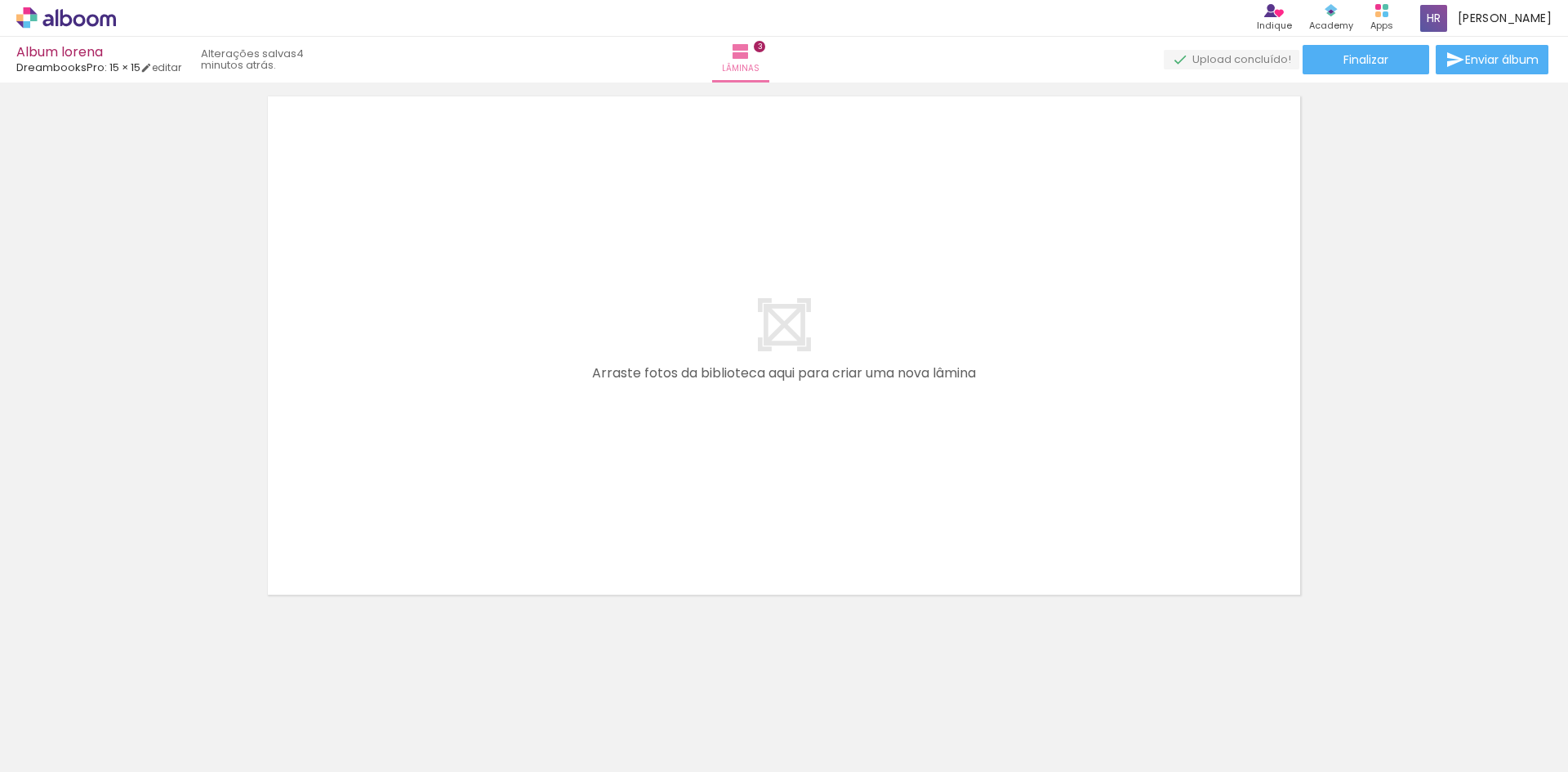
click at [791, 409] on quentale-layouter at bounding box center [784, 345] width 1068 height 534
drag, startPoint x: 1169, startPoint y: 736, endPoint x: 772, endPoint y: 420, distance: 507.4
click at [772, 420] on quentale-workspace at bounding box center [784, 386] width 1568 height 772
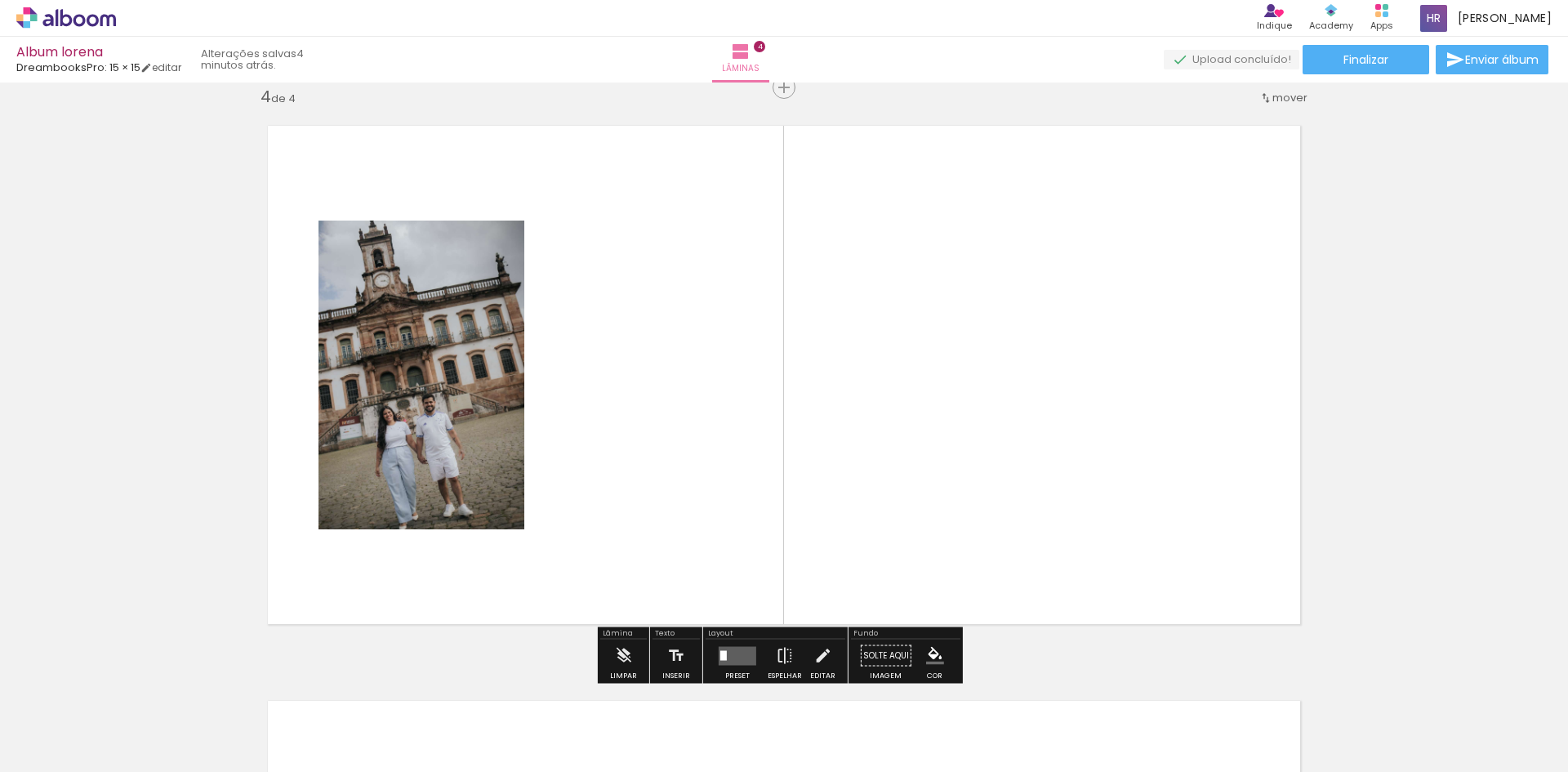
scroll to position [1746, 0]
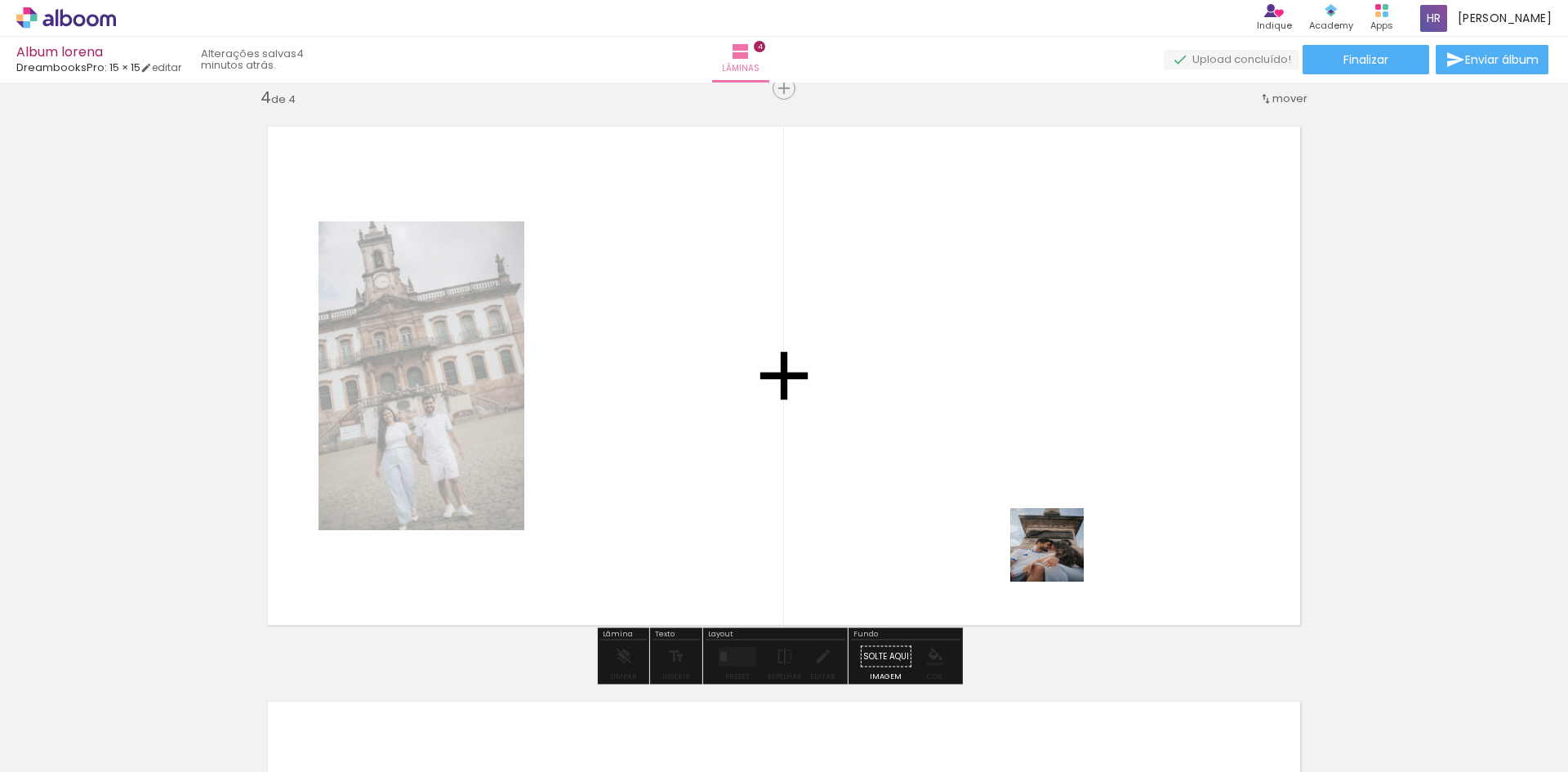
drag, startPoint x: 1259, startPoint y: 707, endPoint x: 833, endPoint y: 435, distance: 505.4
click at [833, 435] on quentale-workspace at bounding box center [784, 386] width 1568 height 772
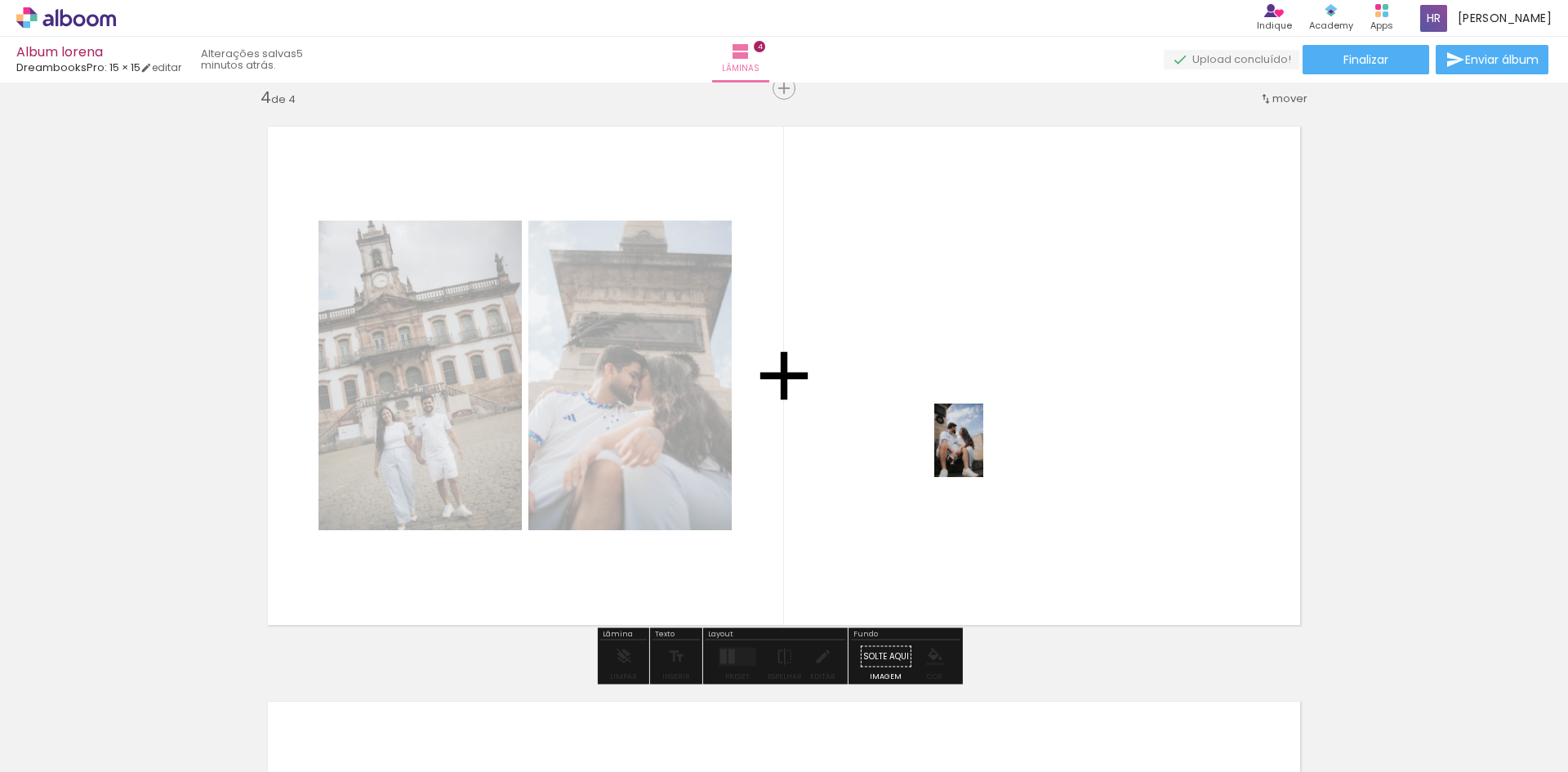
drag, startPoint x: 1364, startPoint y: 723, endPoint x: 983, endPoint y: 452, distance: 467.5
click at [983, 452] on quentale-workspace at bounding box center [784, 386] width 1568 height 772
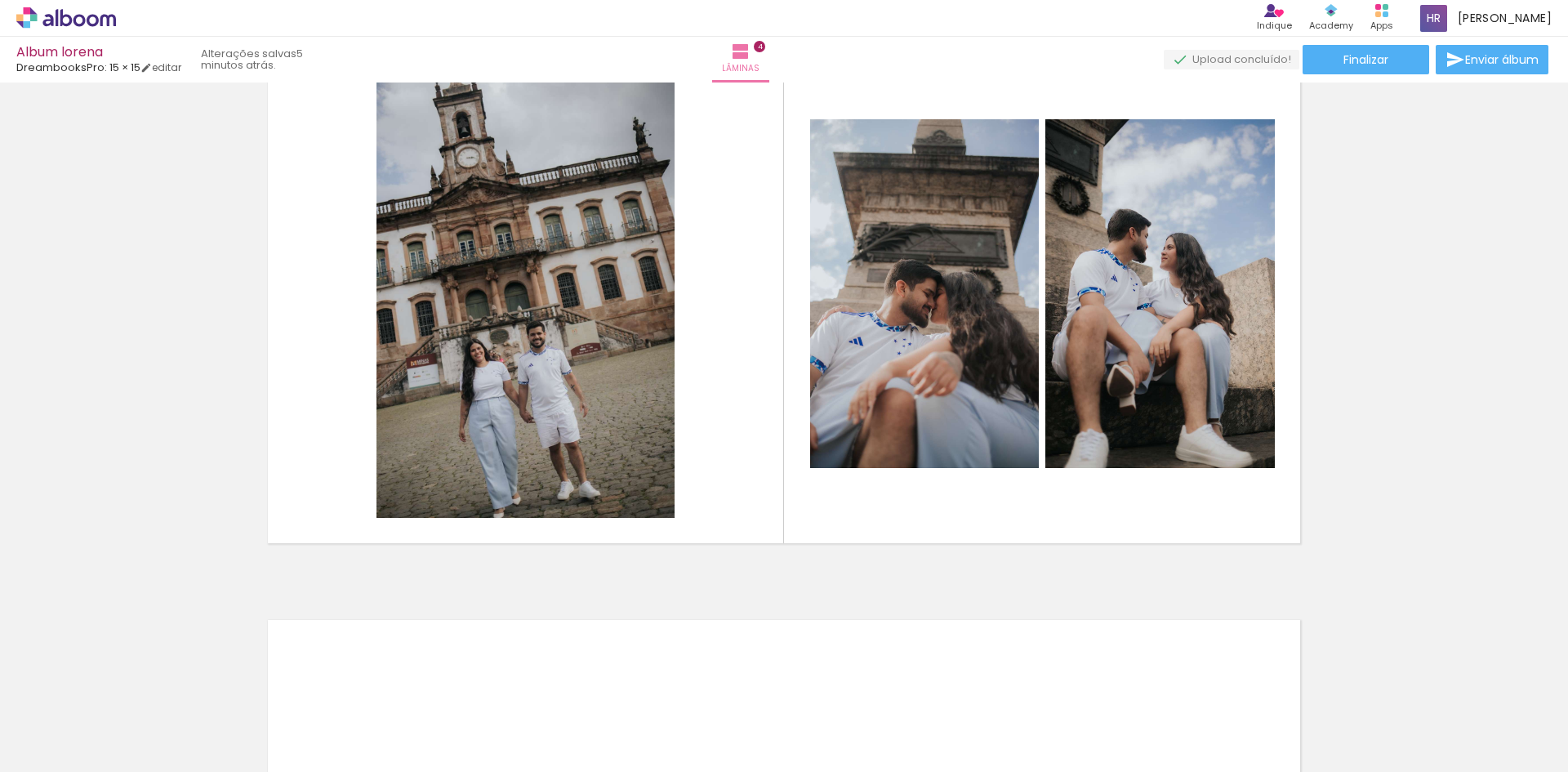
scroll to position [0, 627]
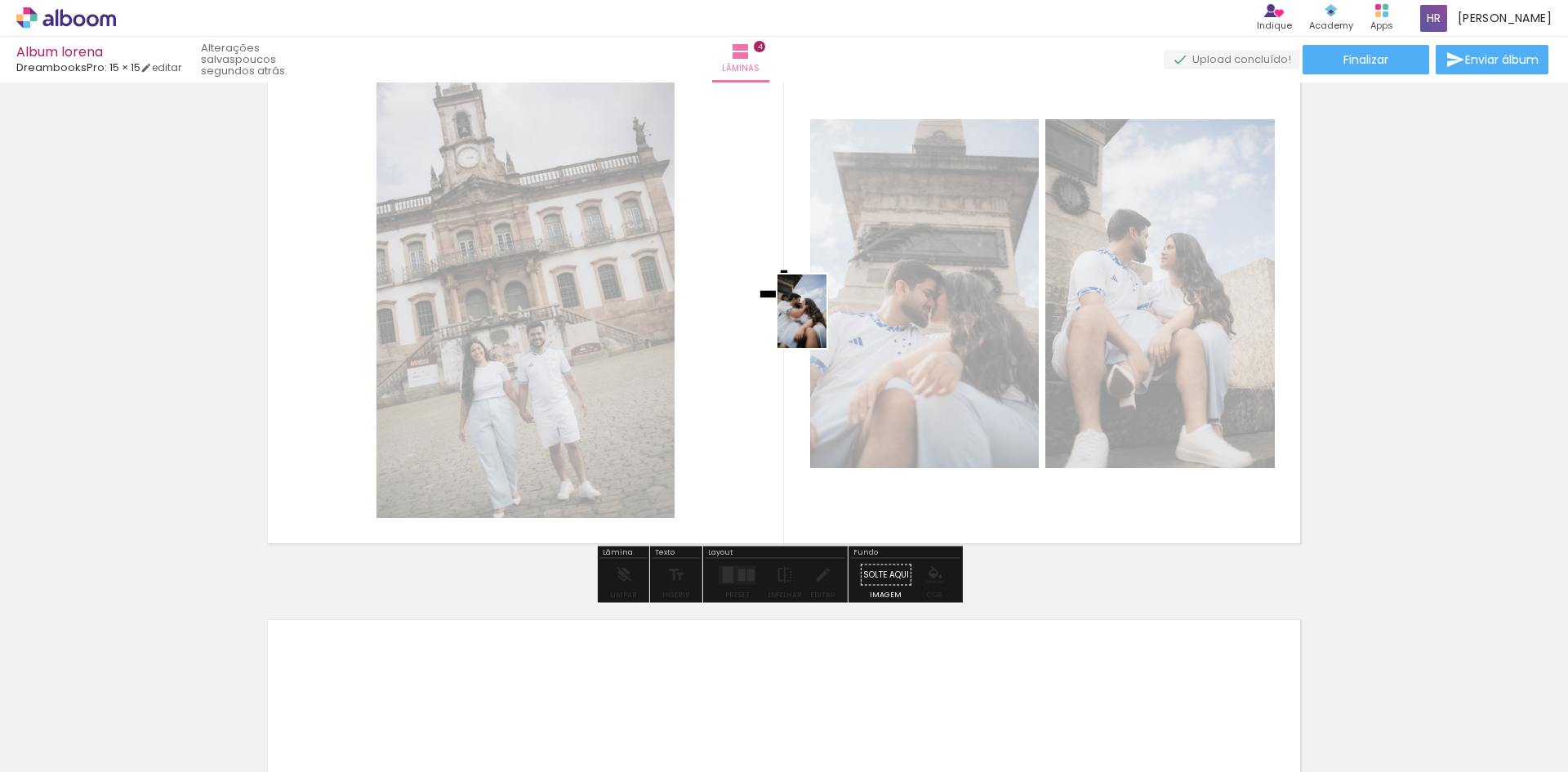
drag, startPoint x: 815, startPoint y: 741, endPoint x: 827, endPoint y: 323, distance: 418.2
click at [827, 323] on quentale-workspace at bounding box center [784, 386] width 1568 height 772
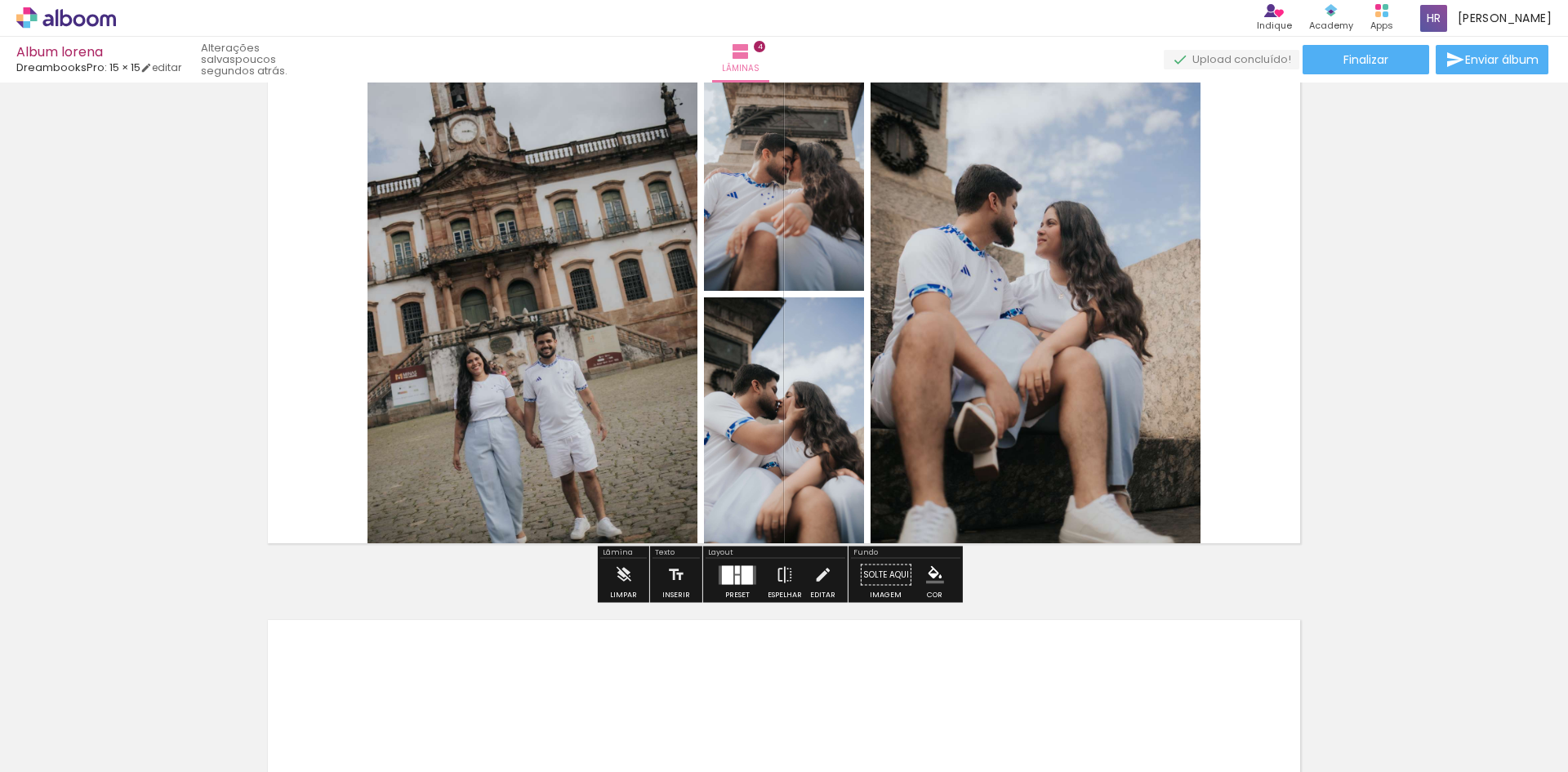
click at [735, 583] on div at bounding box center [737, 579] width 5 height 9
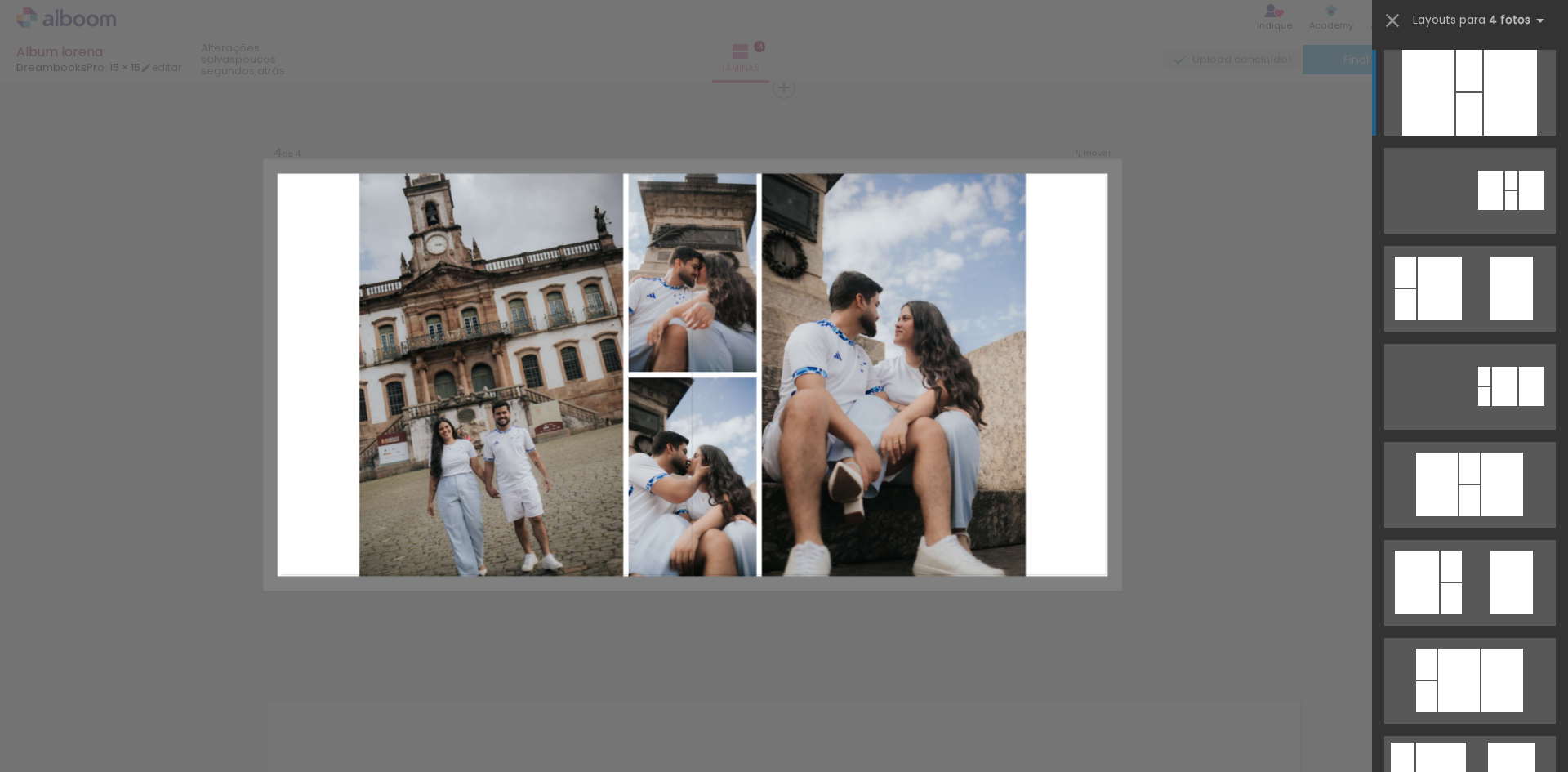
scroll to position [1746, 0]
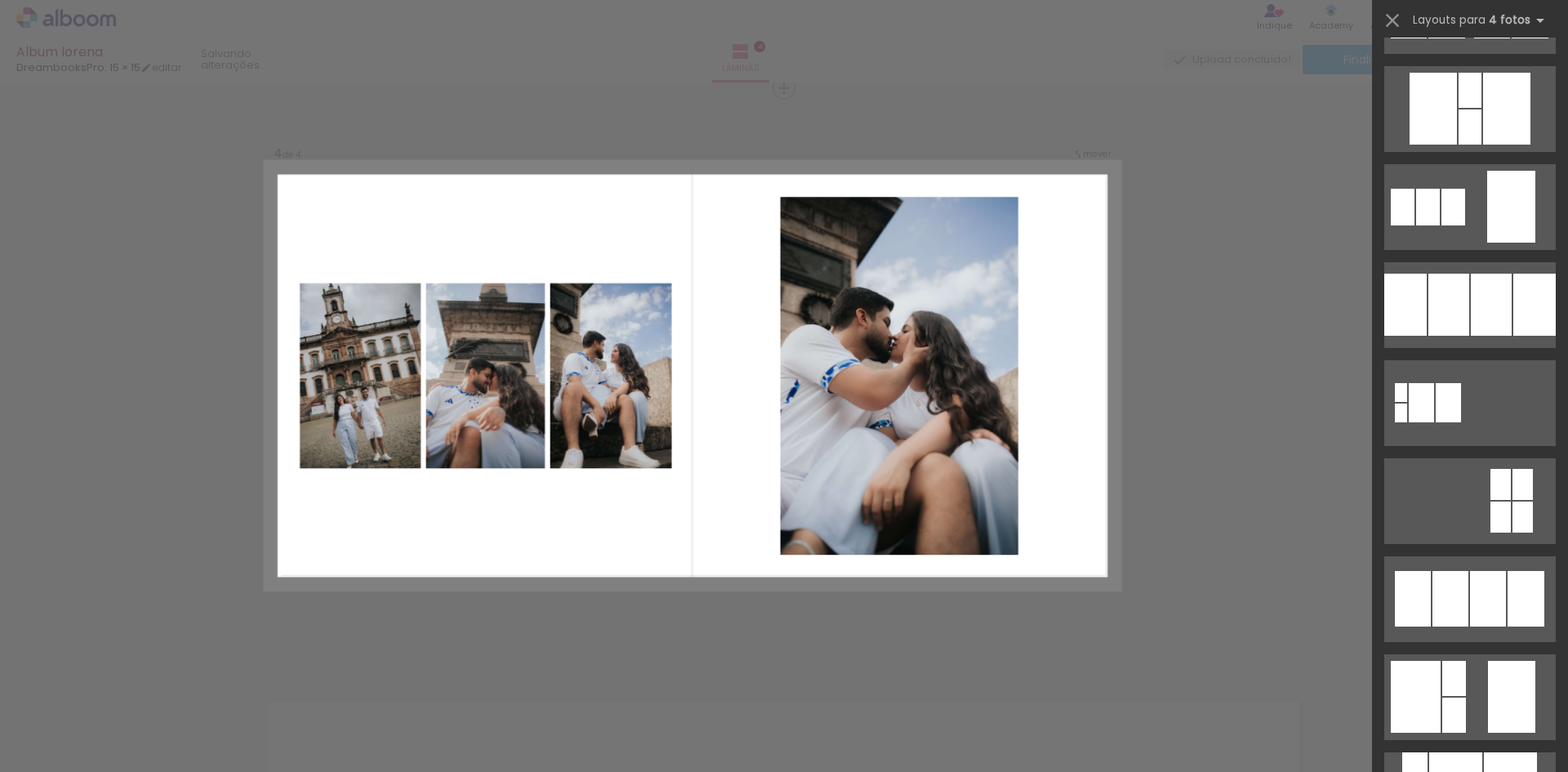
scroll to position [1633, 0]
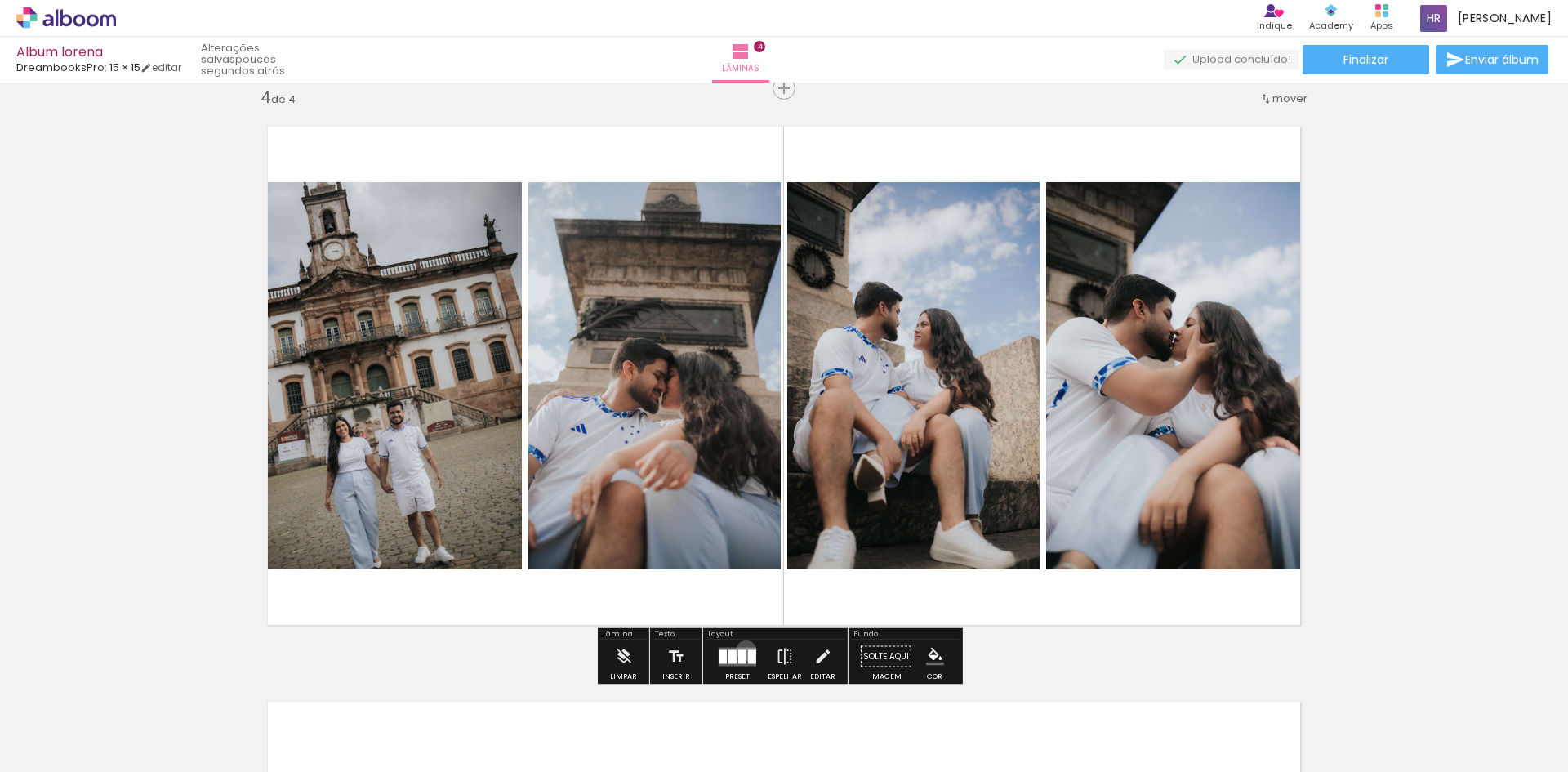
click at [742, 650] on div at bounding box center [742, 656] width 9 height 14
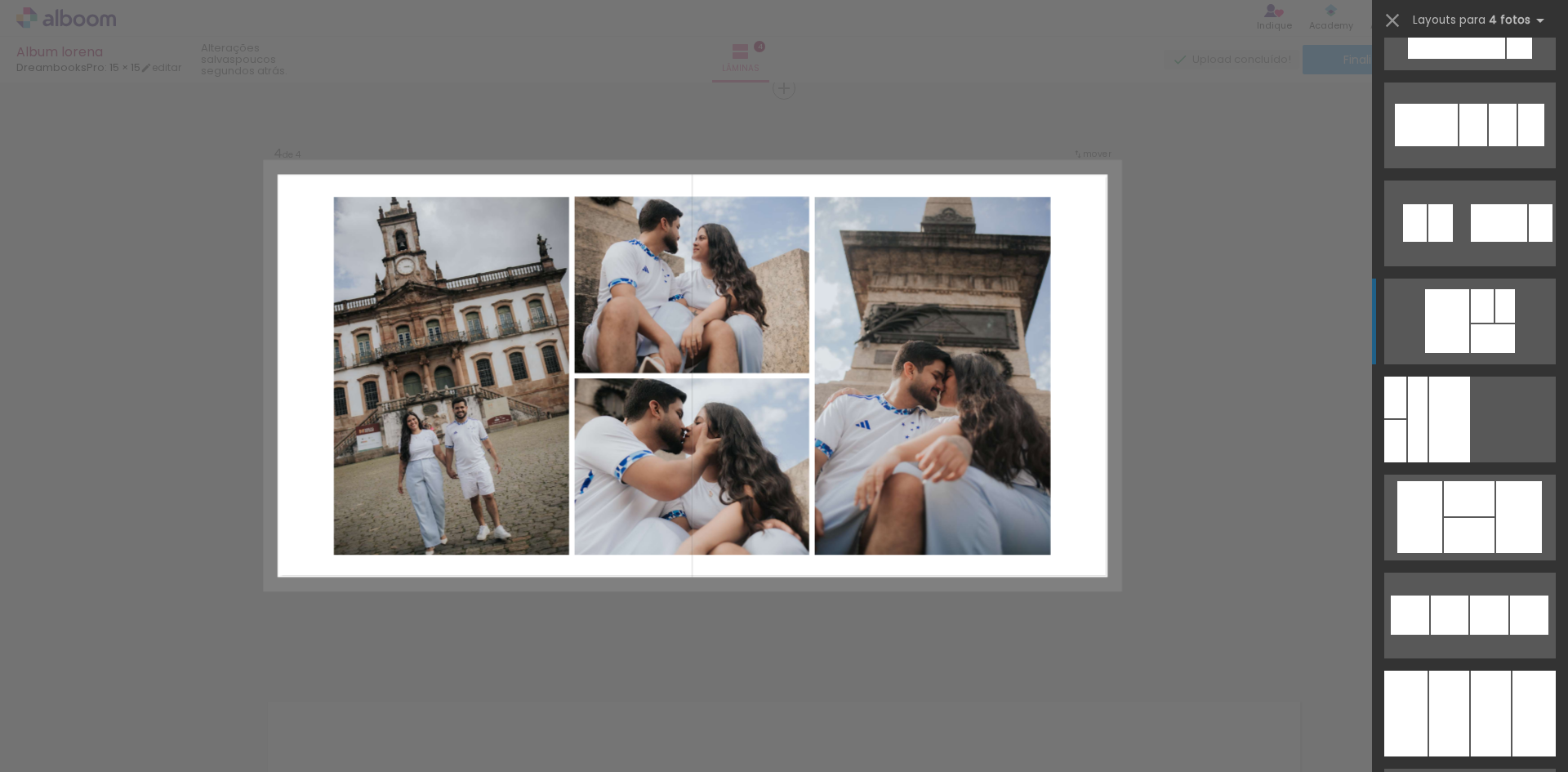
scroll to position [11317, 0]
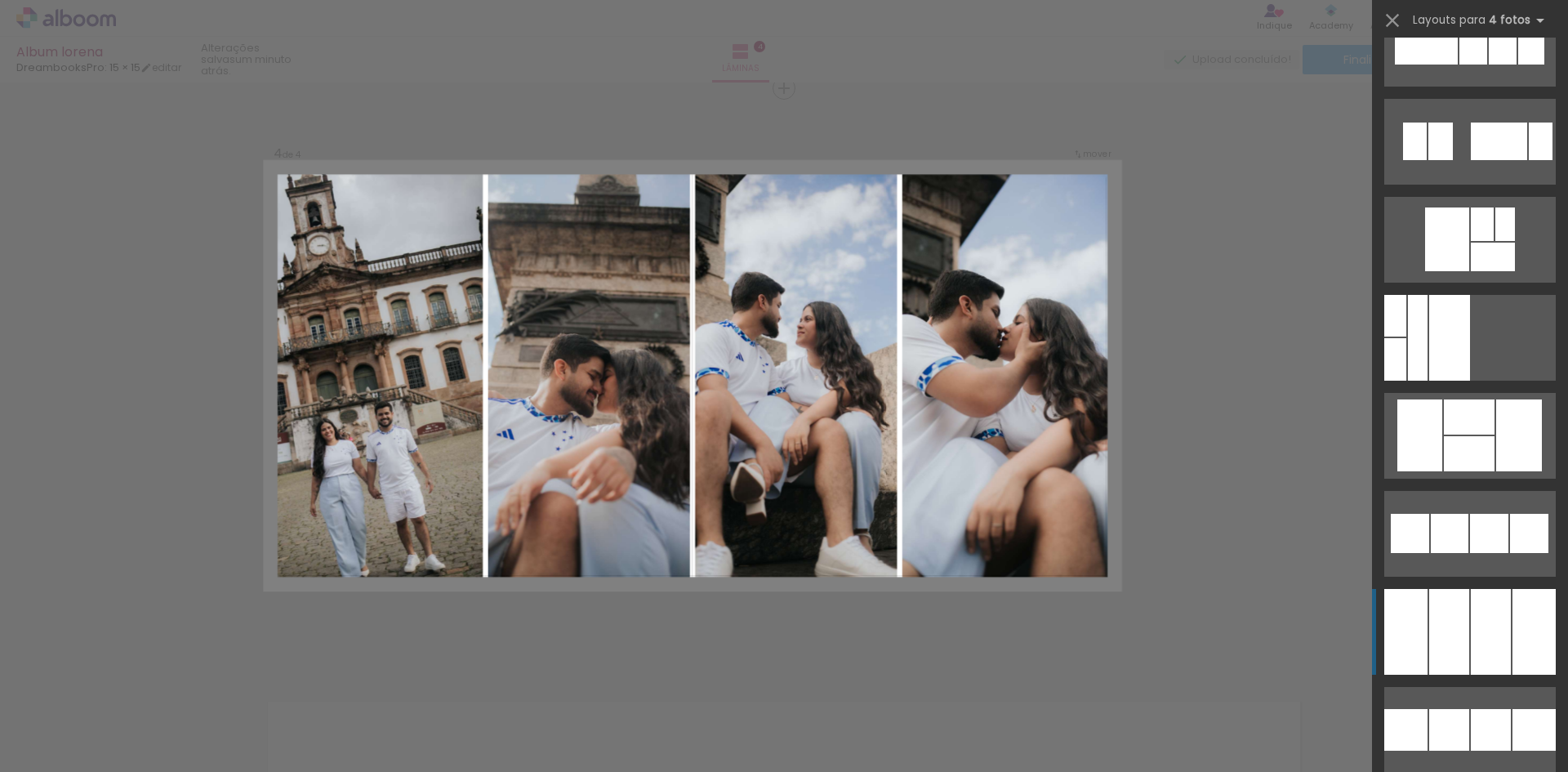
click at [1406, 380] on div at bounding box center [1395, 359] width 22 height 43
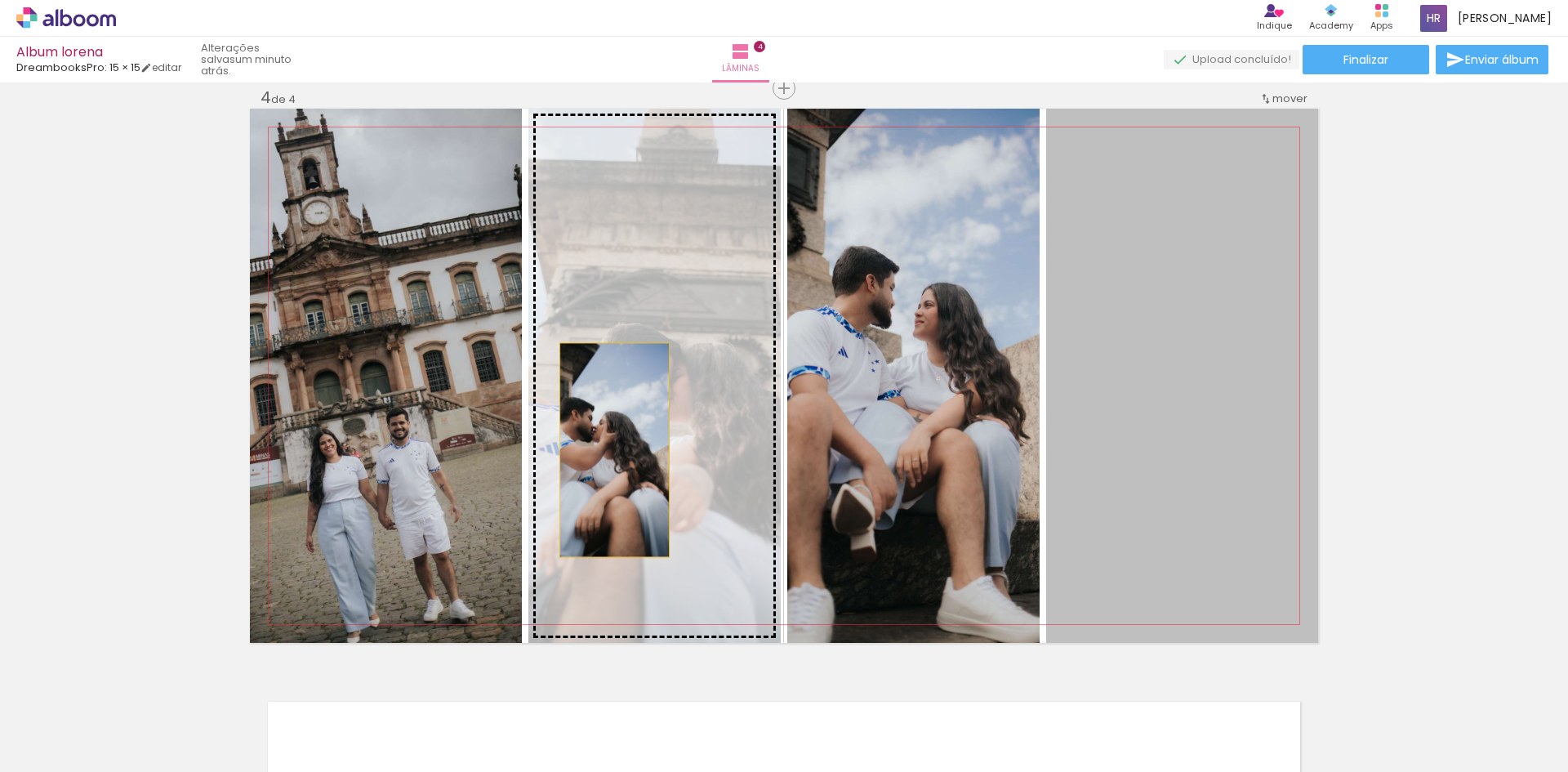
drag, startPoint x: 1198, startPoint y: 481, endPoint x: 613, endPoint y: 449, distance: 585.9
click at [0, 0] on slot at bounding box center [0, 0] width 0 height 0
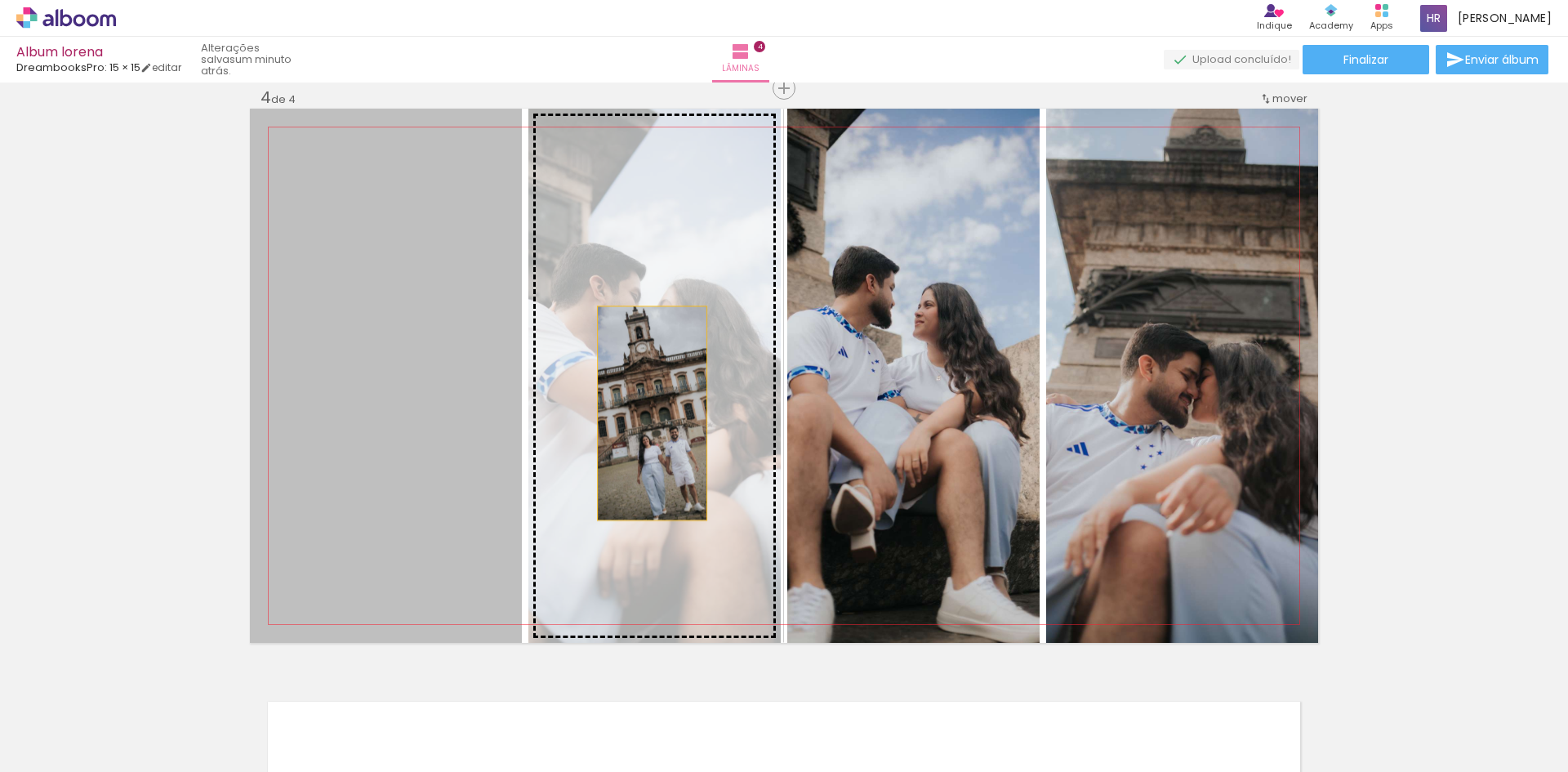
drag, startPoint x: 369, startPoint y: 419, endPoint x: 646, endPoint y: 413, distance: 277.1
click at [0, 0] on slot at bounding box center [0, 0] width 0 height 0
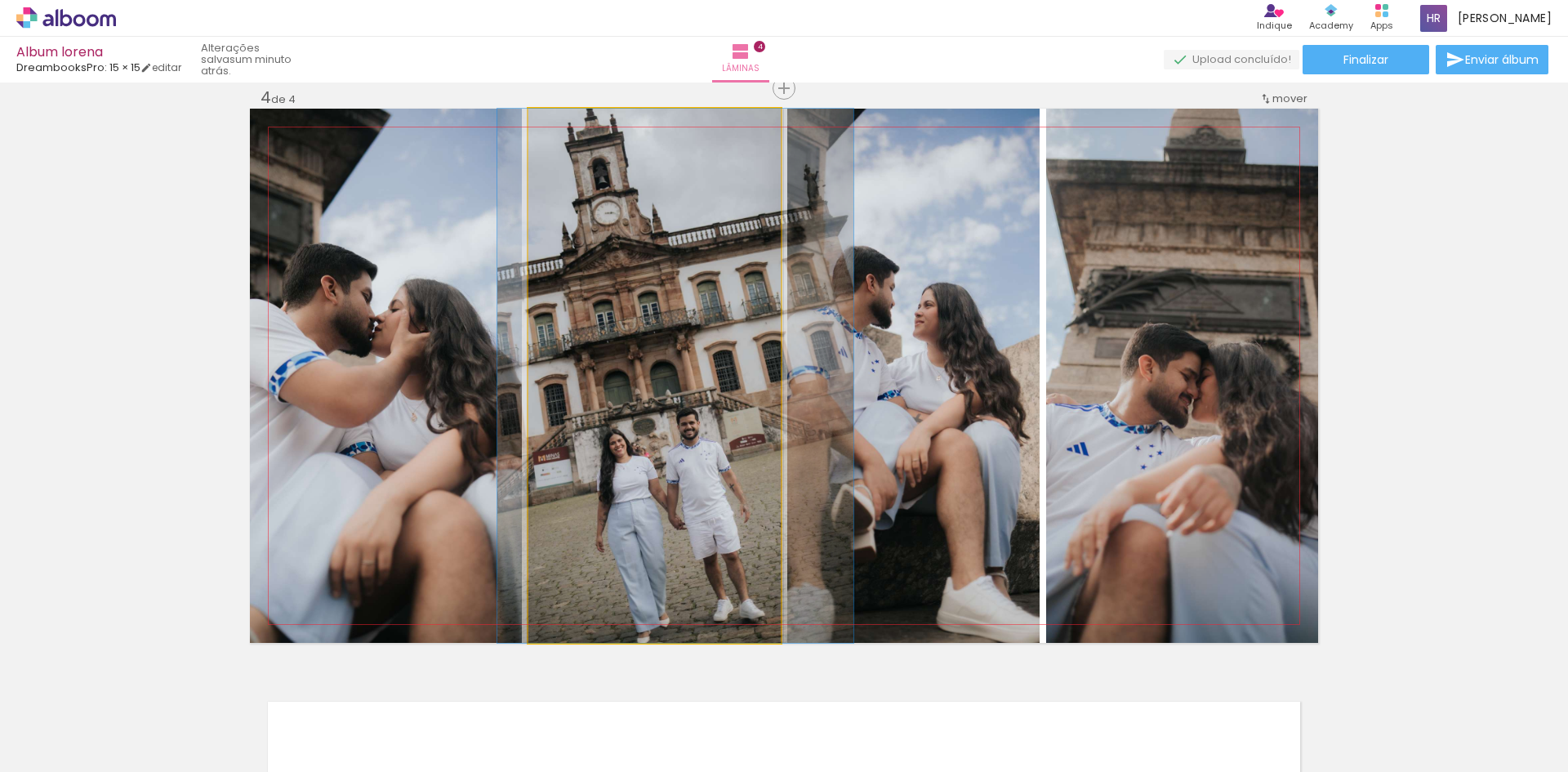
drag, startPoint x: 685, startPoint y: 488, endPoint x: 707, endPoint y: 447, distance: 46.5
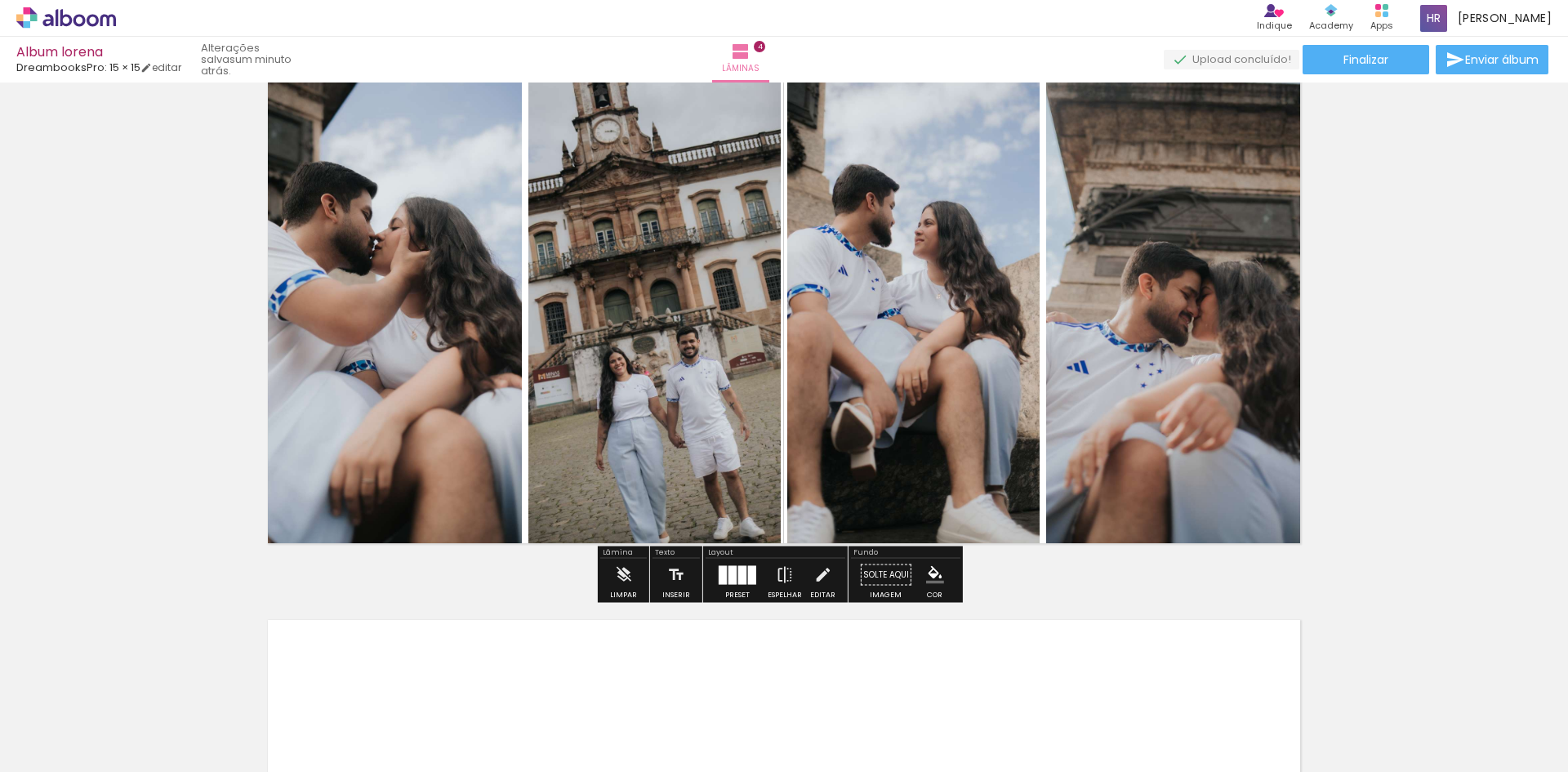
scroll to position [1746, 0]
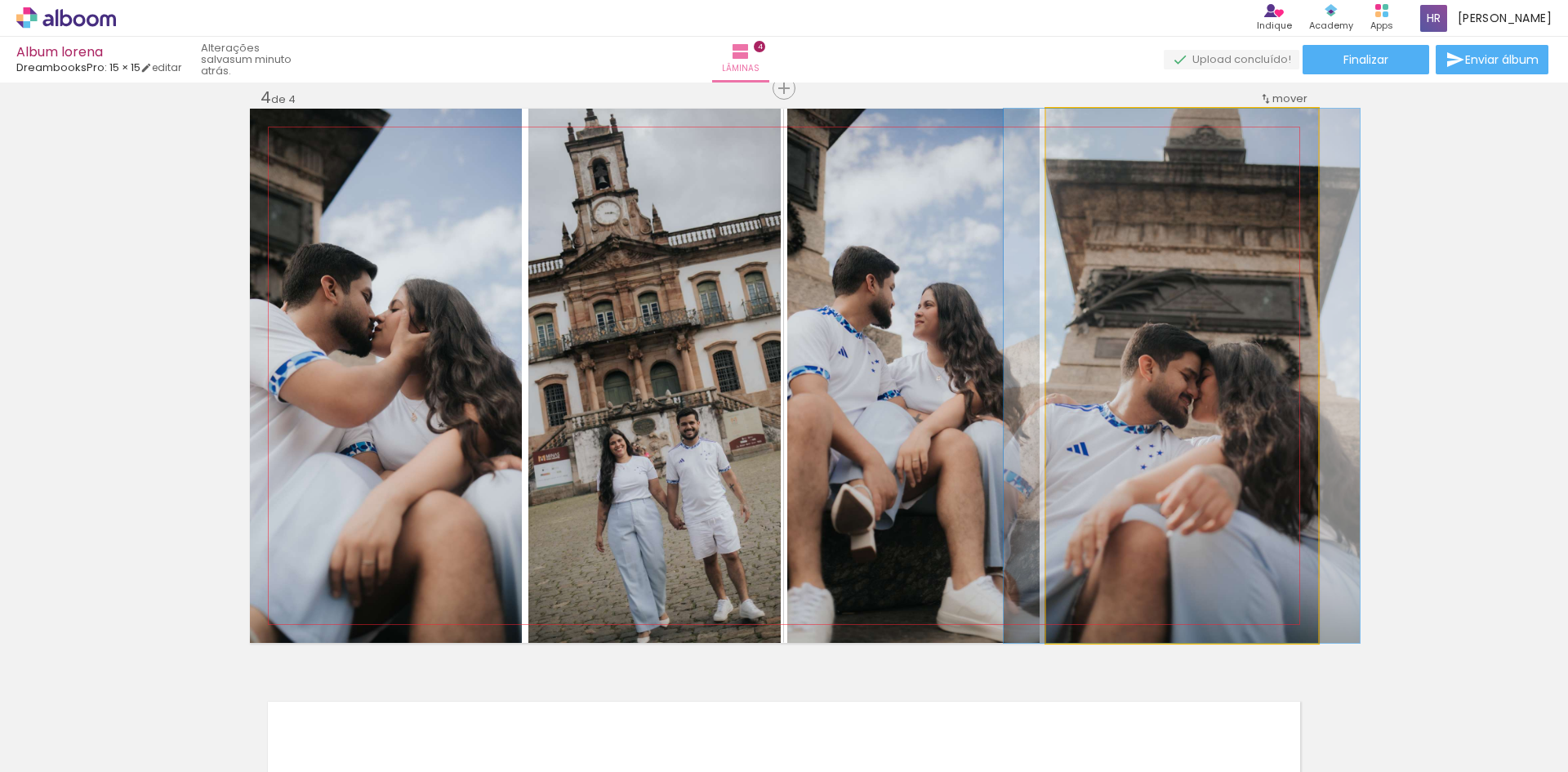
drag, startPoint x: 1280, startPoint y: 387, endPoint x: 1280, endPoint y: 366, distance: 21.0
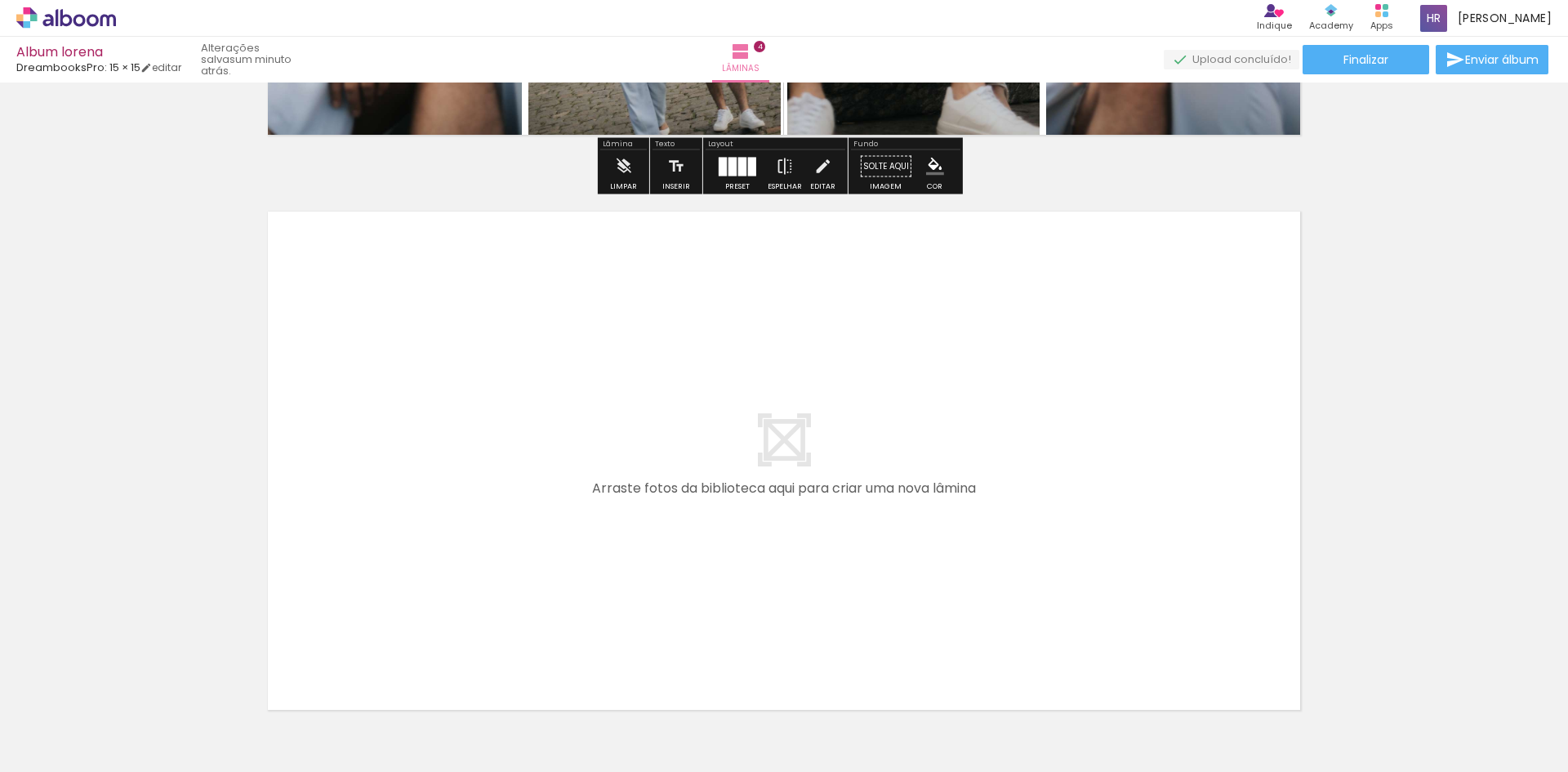
scroll to position [2317, 0]
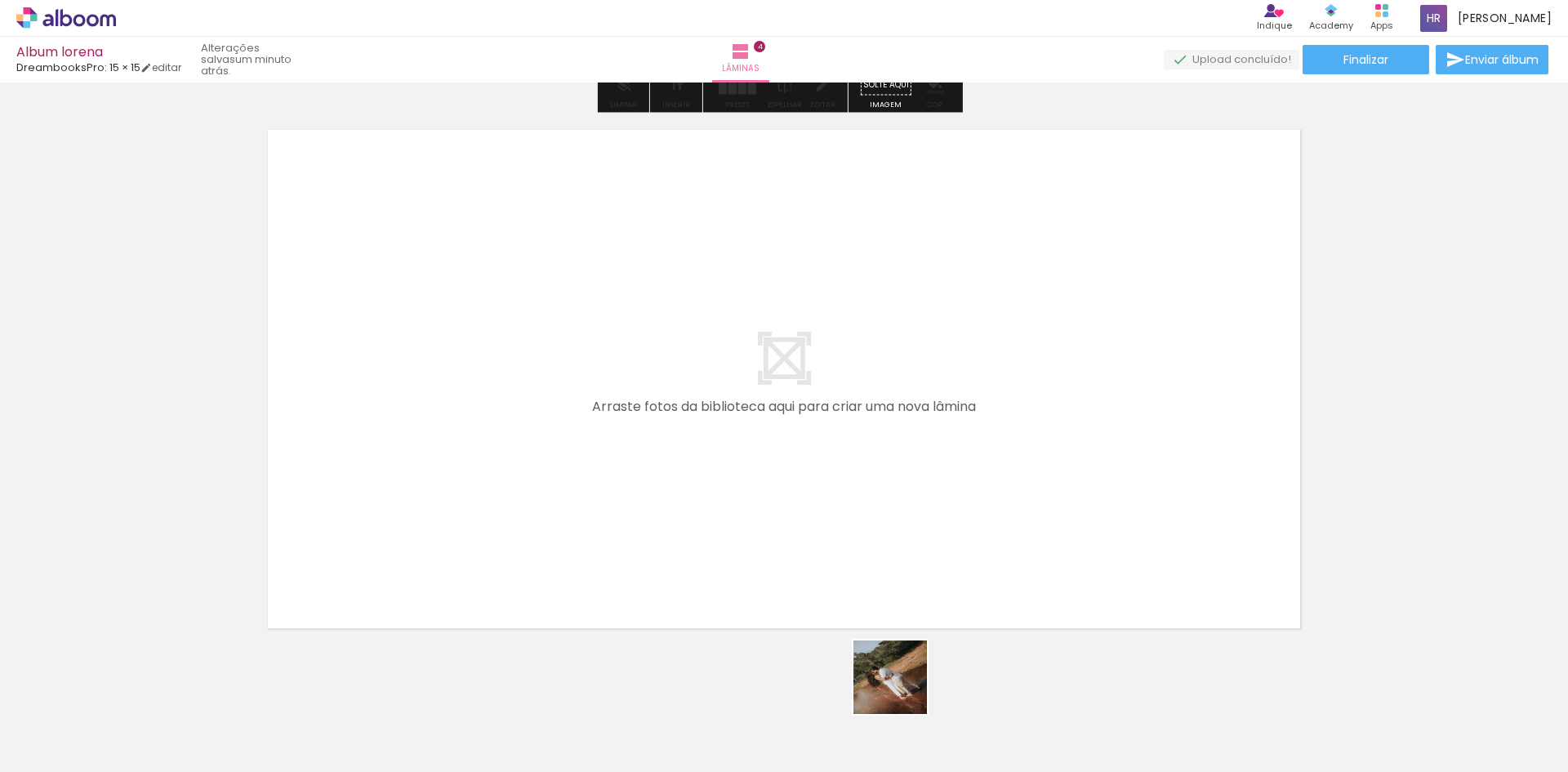
drag, startPoint x: 918, startPoint y: 726, endPoint x: 745, endPoint y: 480, distance: 300.7
click at [745, 480] on quentale-workspace at bounding box center [784, 386] width 1568 height 772
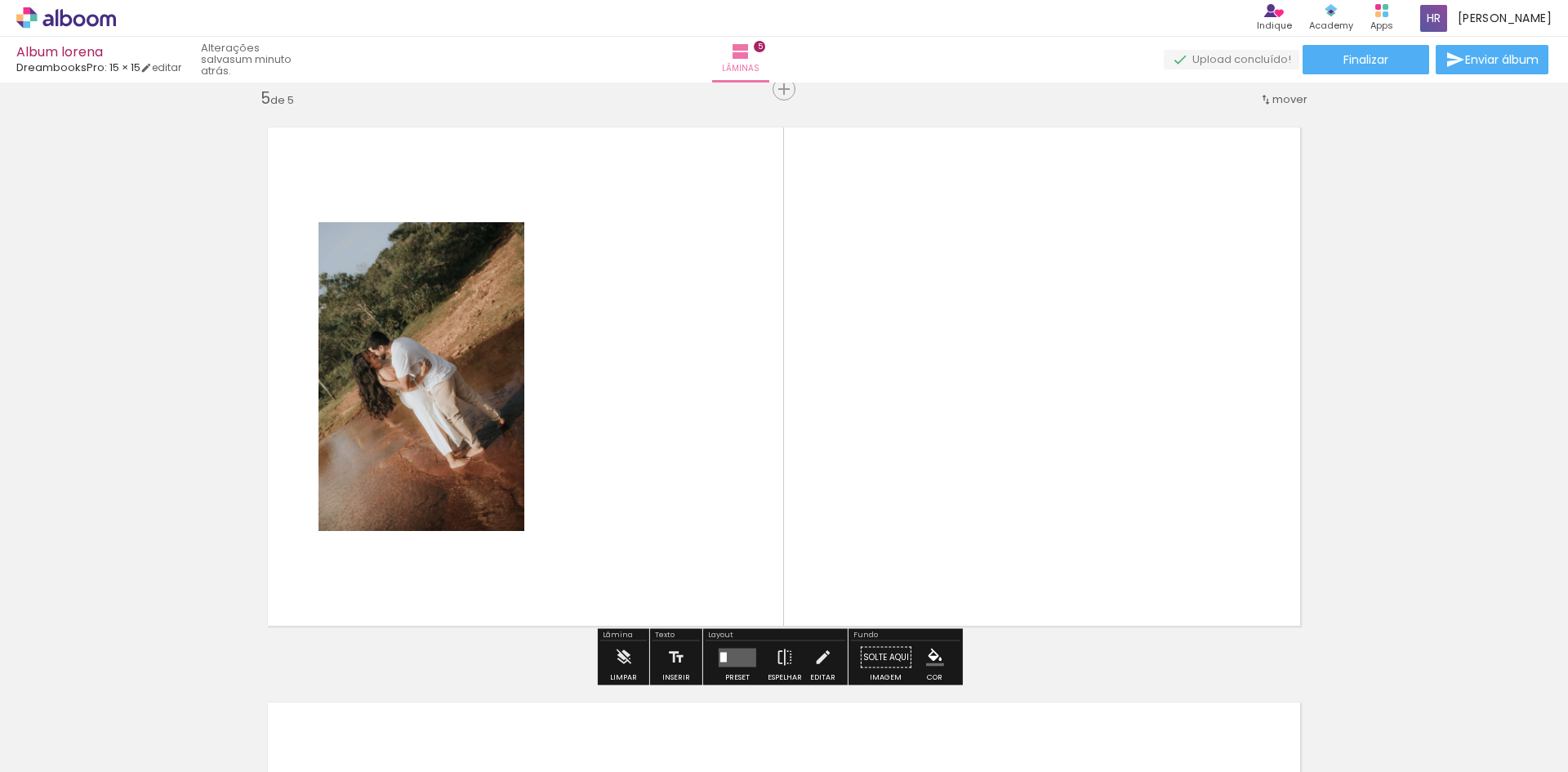
scroll to position [2320, 0]
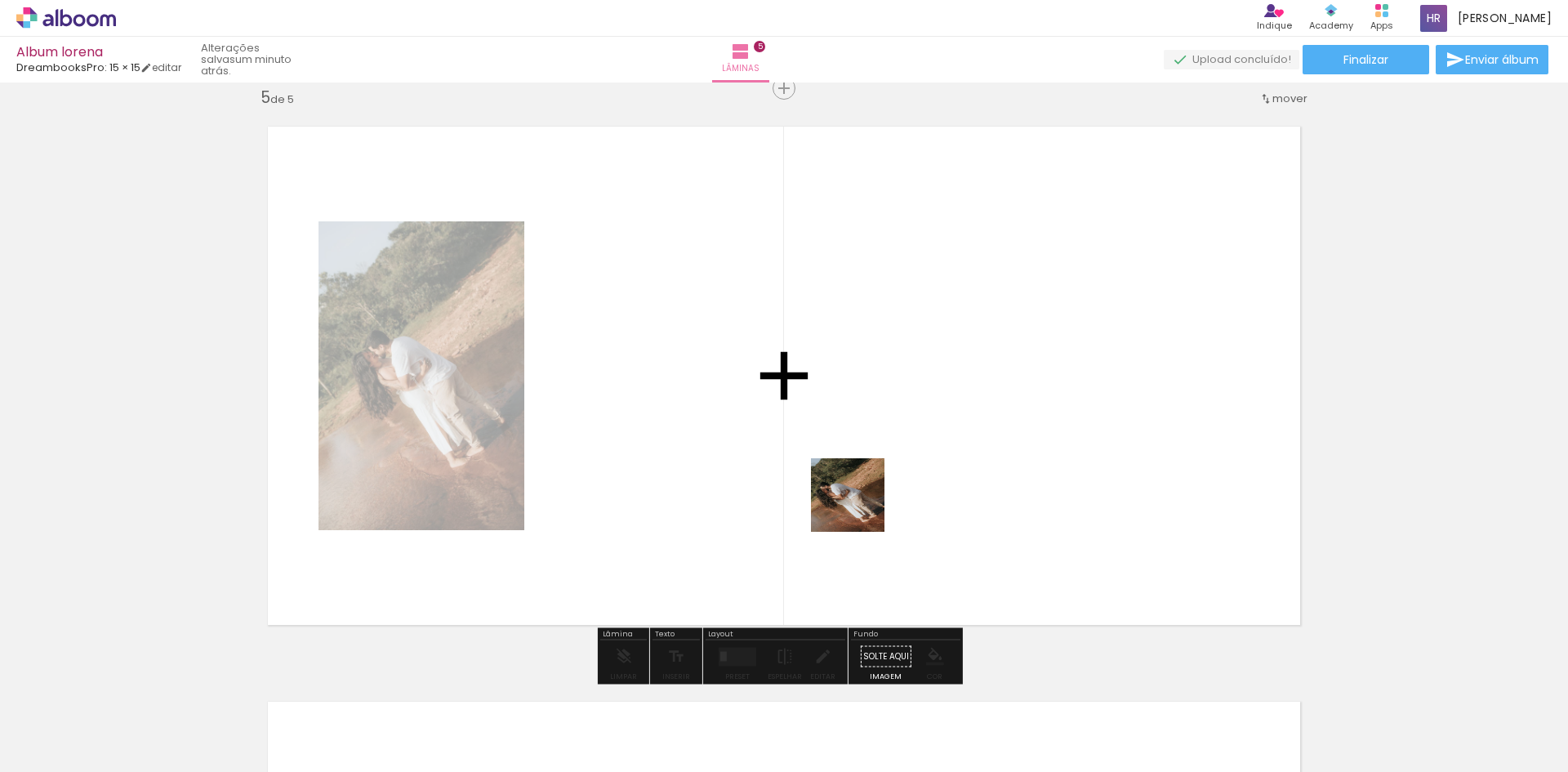
drag, startPoint x: 1019, startPoint y: 726, endPoint x: 833, endPoint y: 467, distance: 318.9
click at [833, 468] on quentale-workspace at bounding box center [784, 386] width 1568 height 772
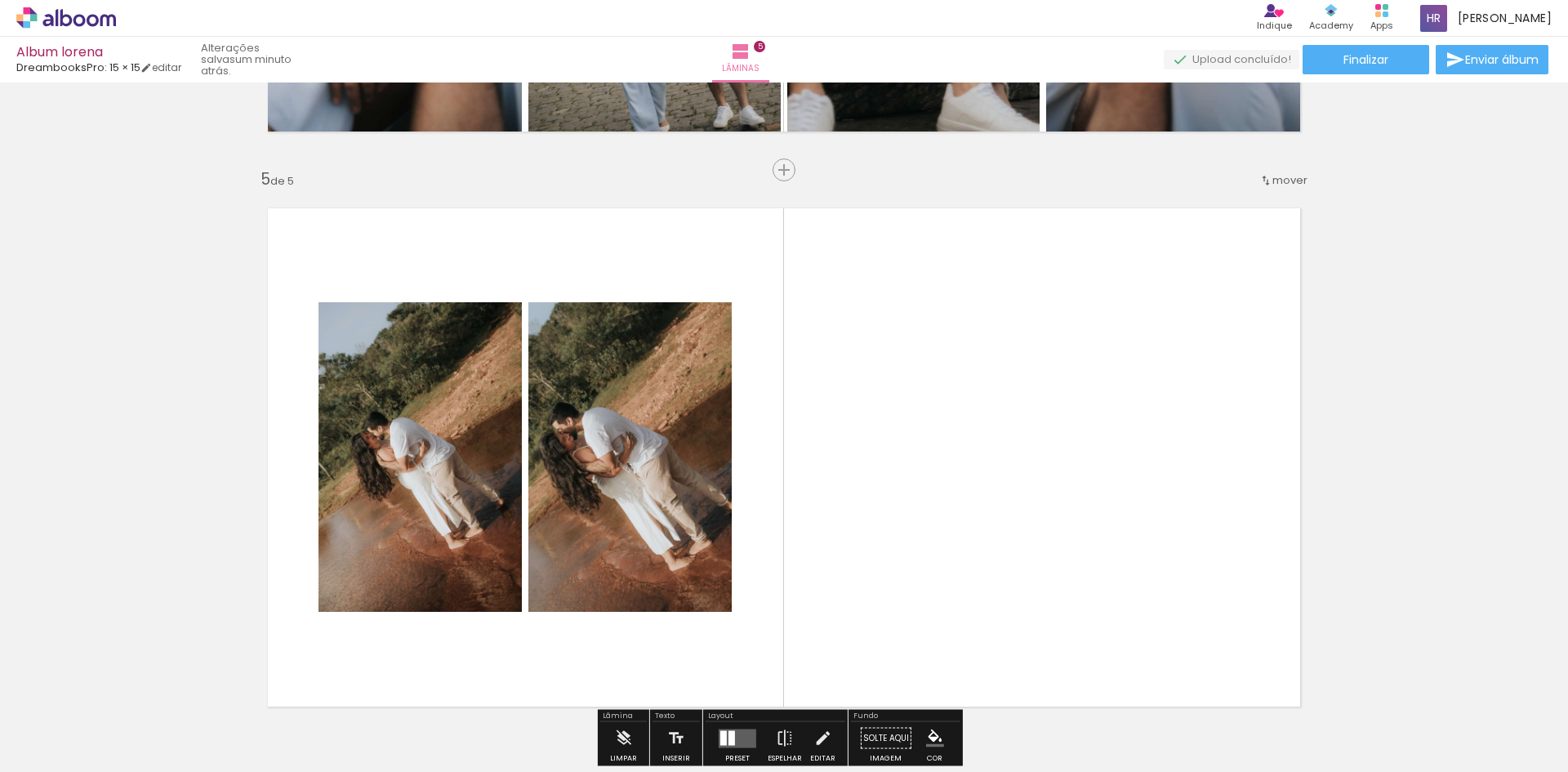
scroll to position [2402, 0]
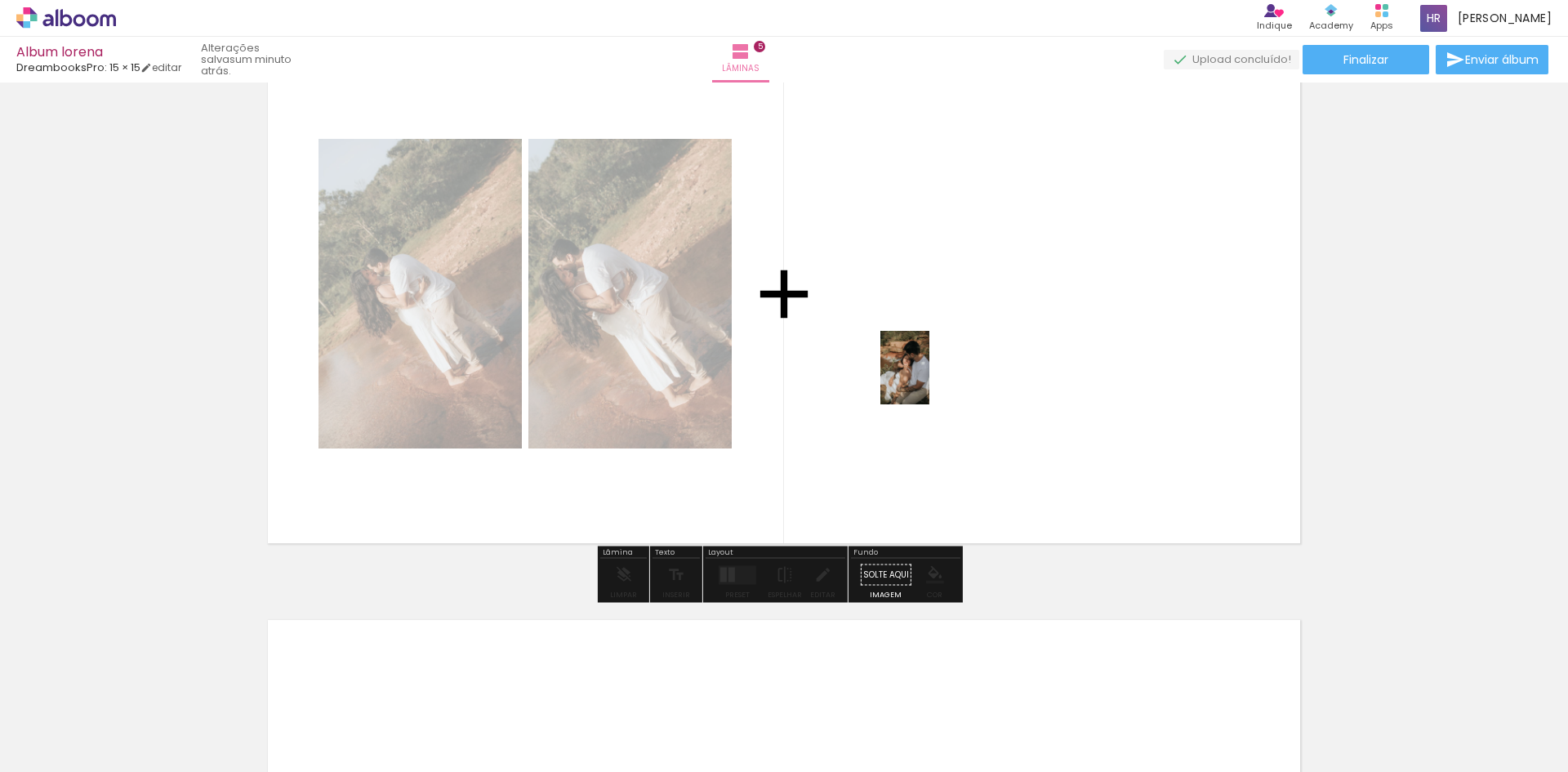
drag, startPoint x: 1088, startPoint y: 722, endPoint x: 930, endPoint y: 380, distance: 376.7
click at [930, 380] on quentale-workspace at bounding box center [784, 386] width 1568 height 772
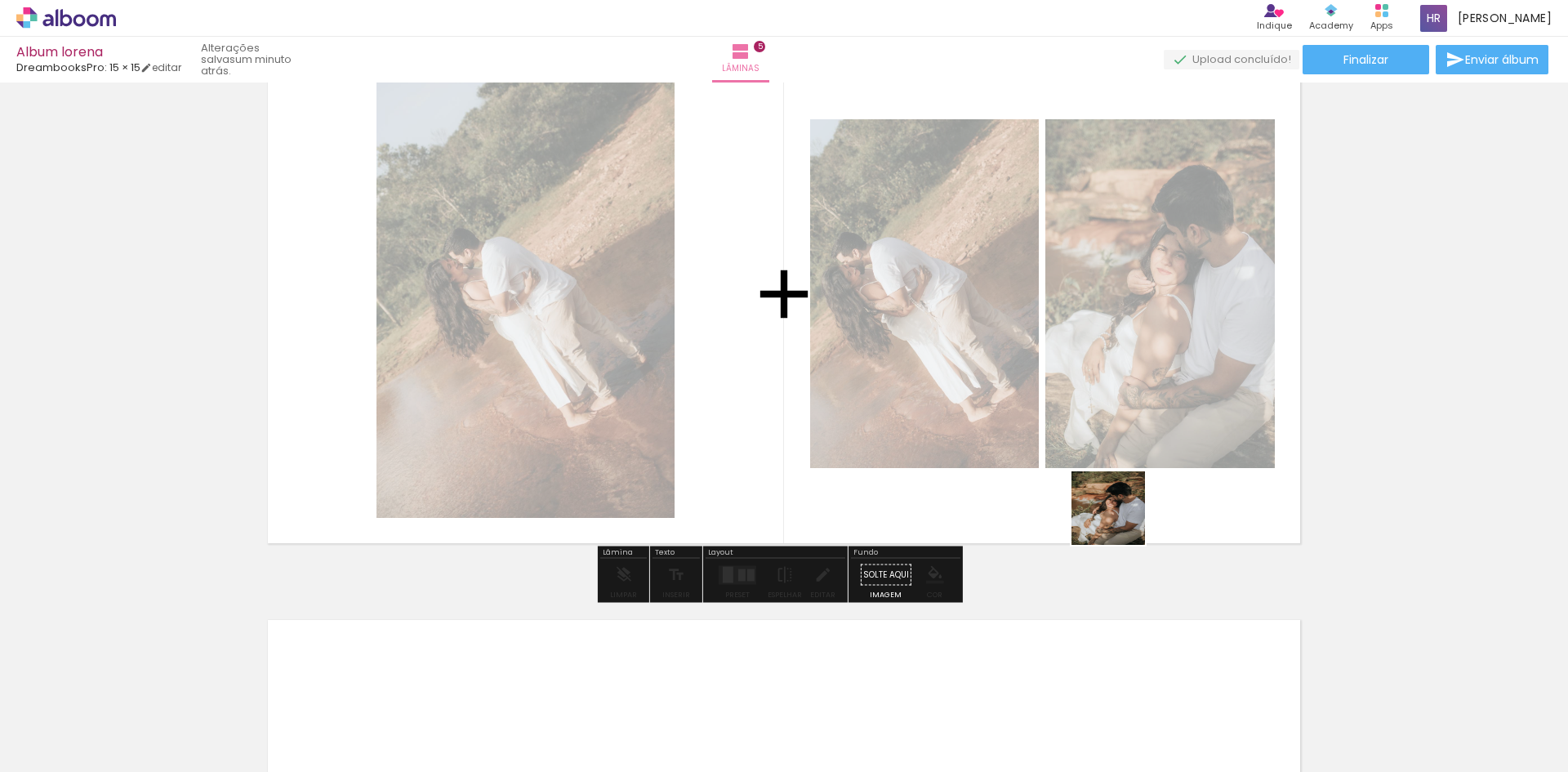
drag, startPoint x: 1185, startPoint y: 729, endPoint x: 1102, endPoint y: 392, distance: 347.1
click at [1102, 392] on quentale-workspace at bounding box center [784, 386] width 1568 height 772
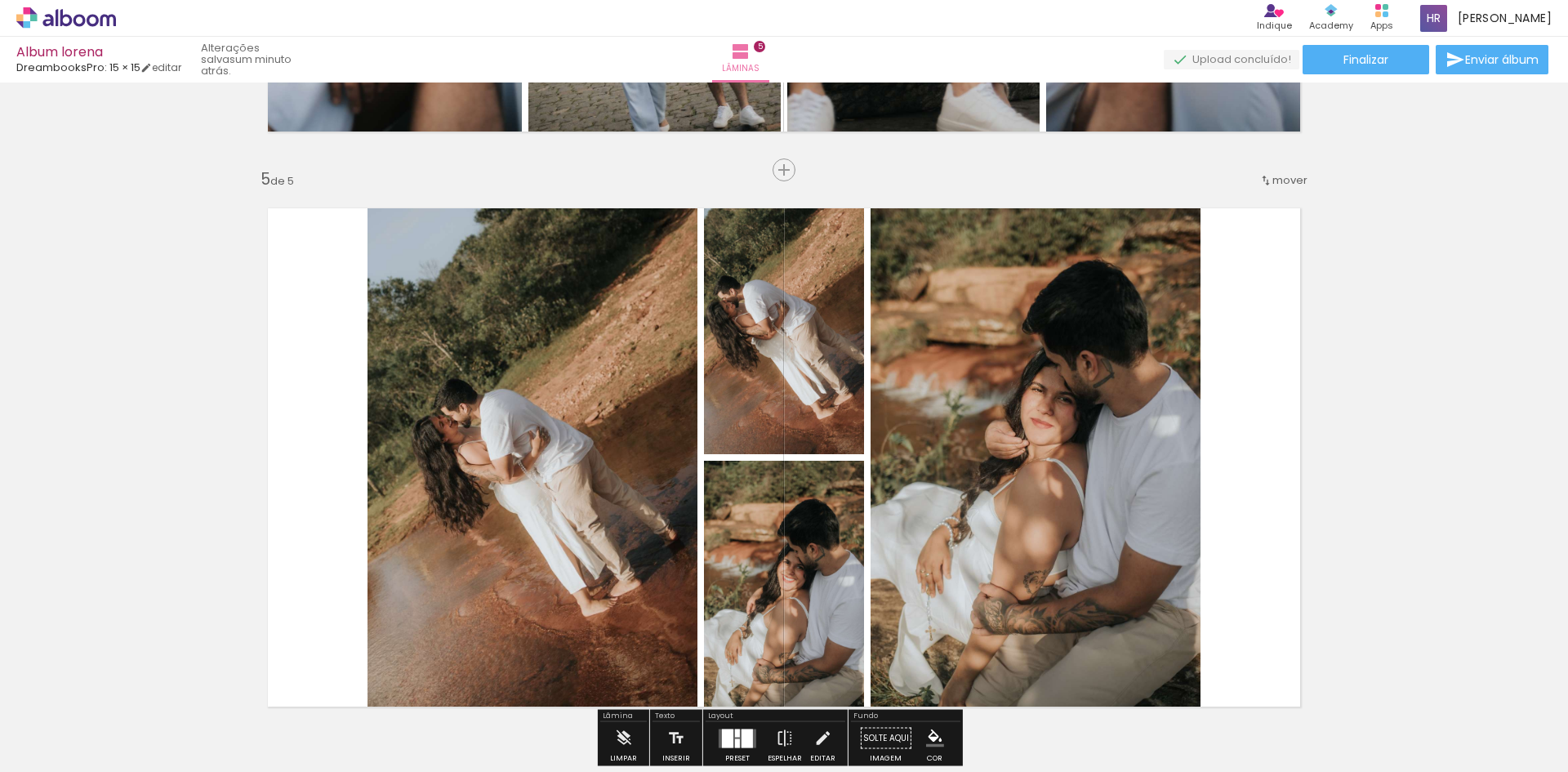
scroll to position [2320, 0]
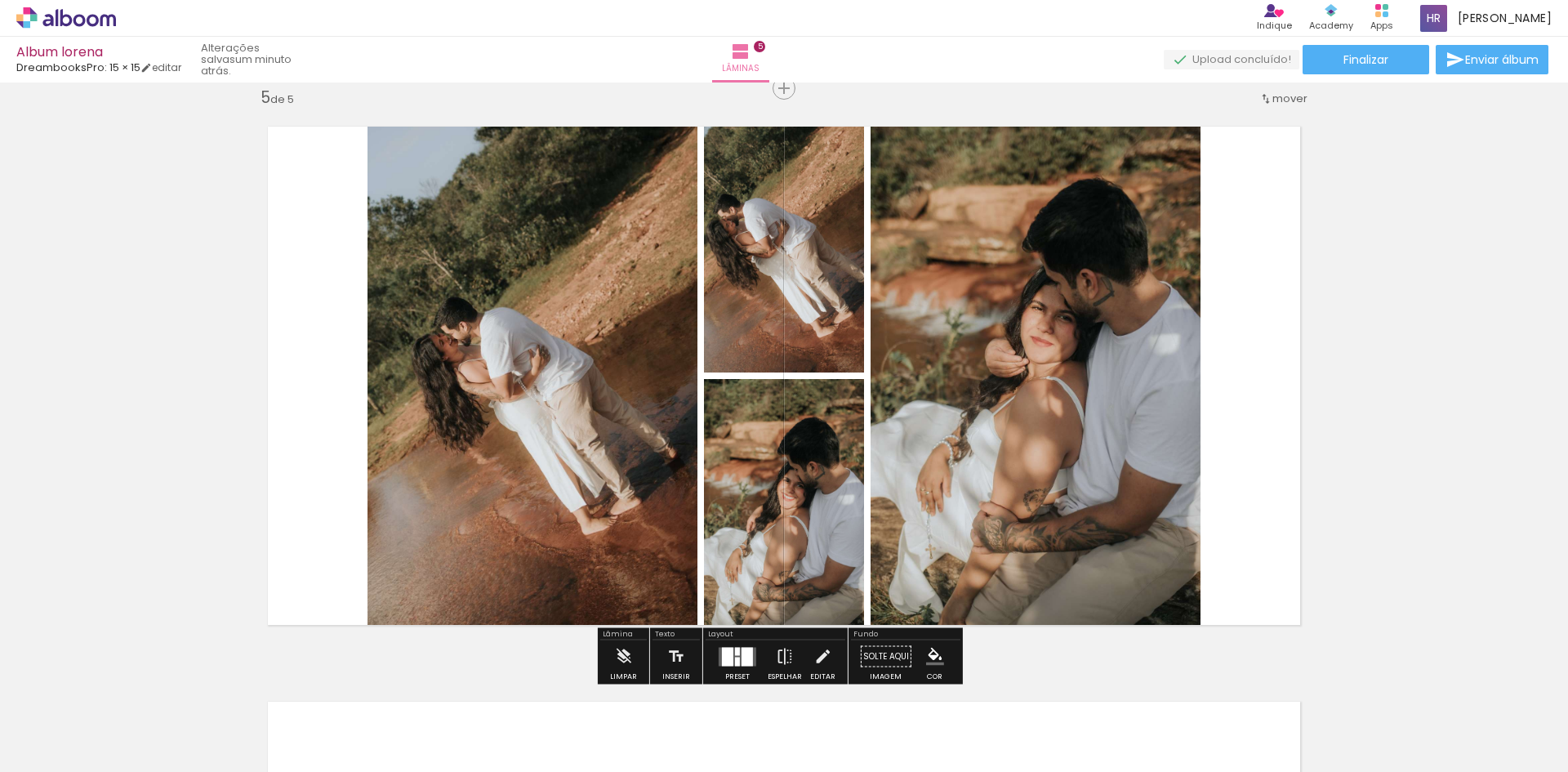
click at [729, 654] on div at bounding box center [727, 656] width 11 height 19
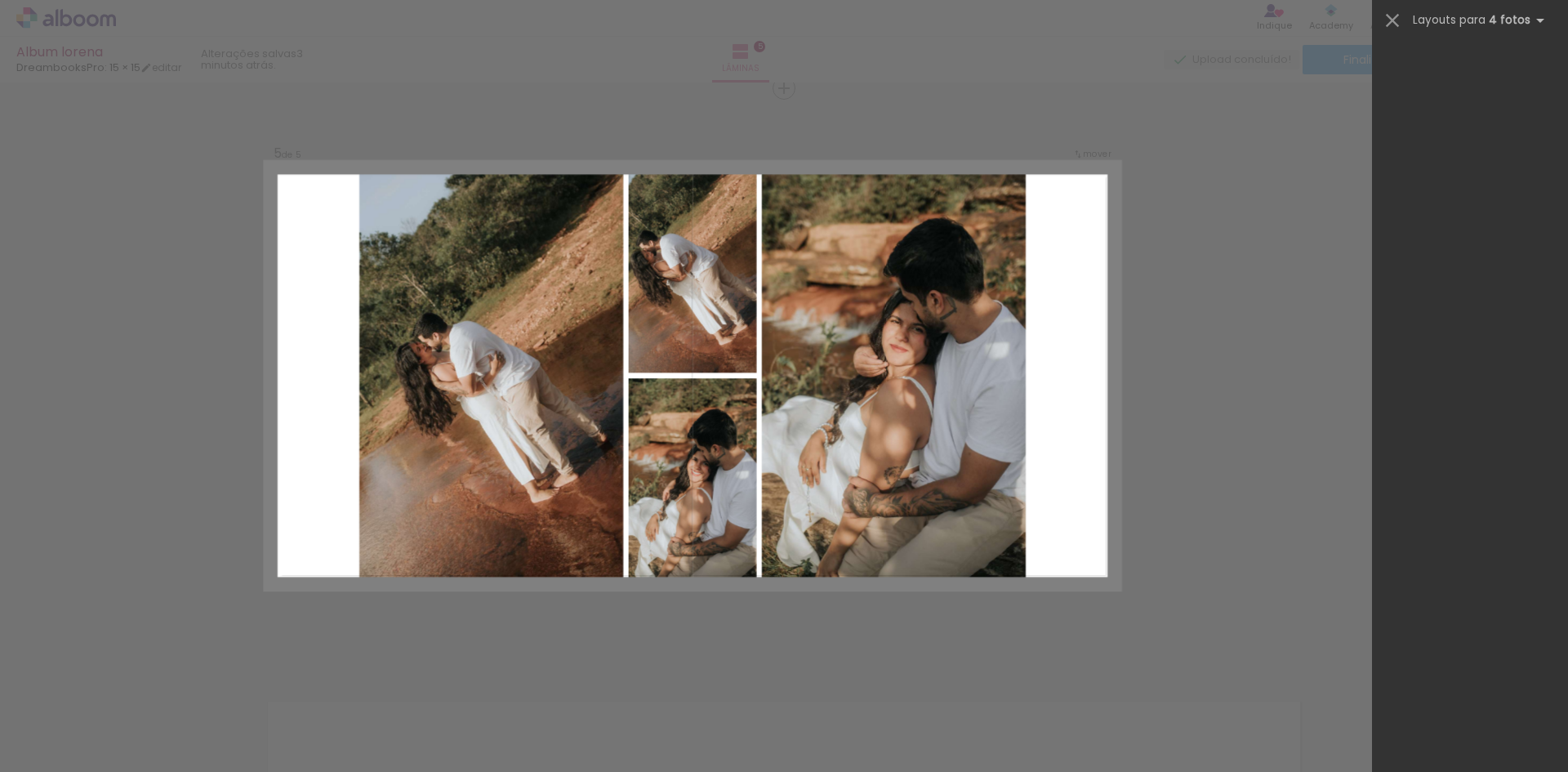
scroll to position [0, 0]
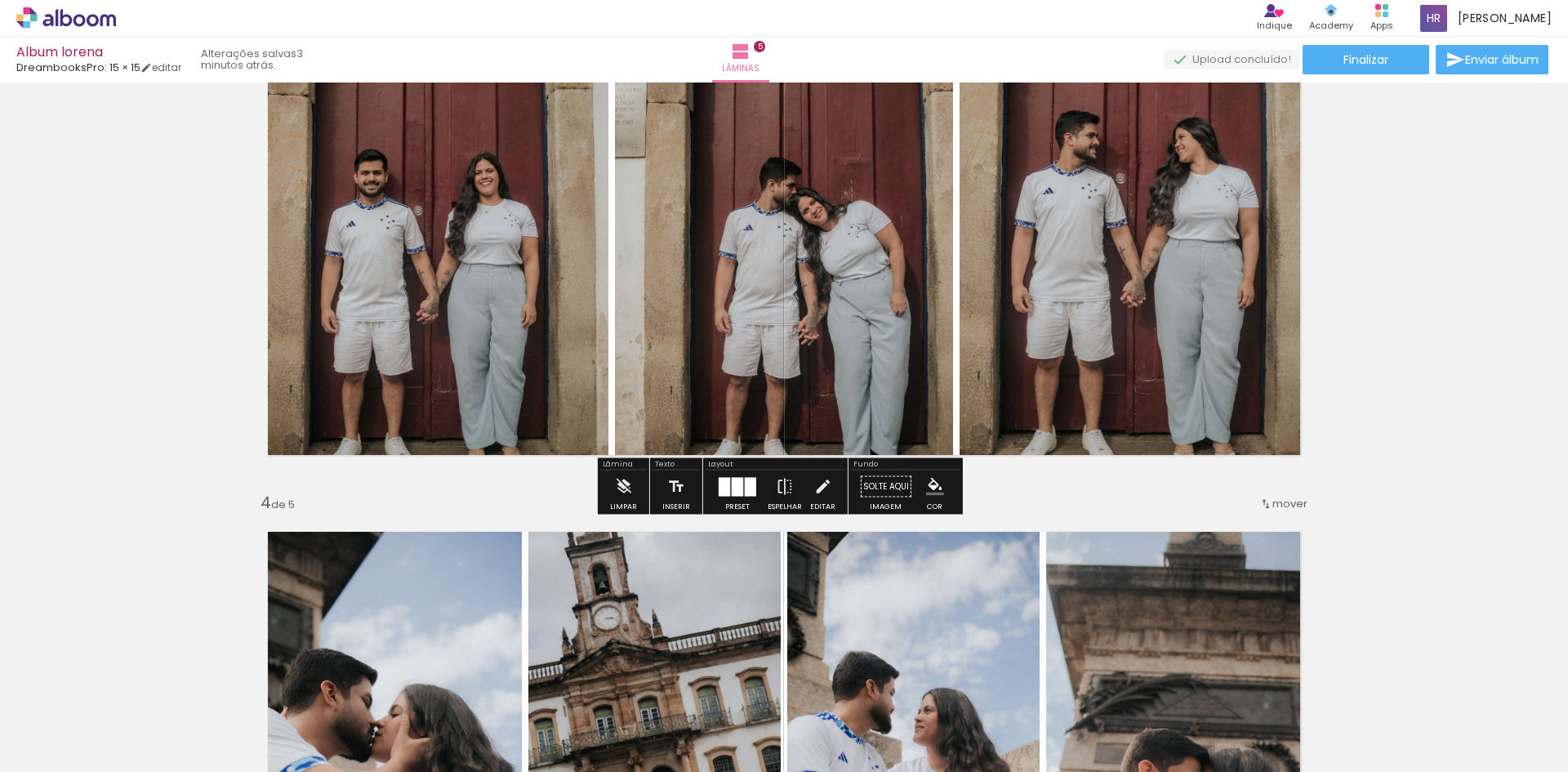
scroll to position [1259, 0]
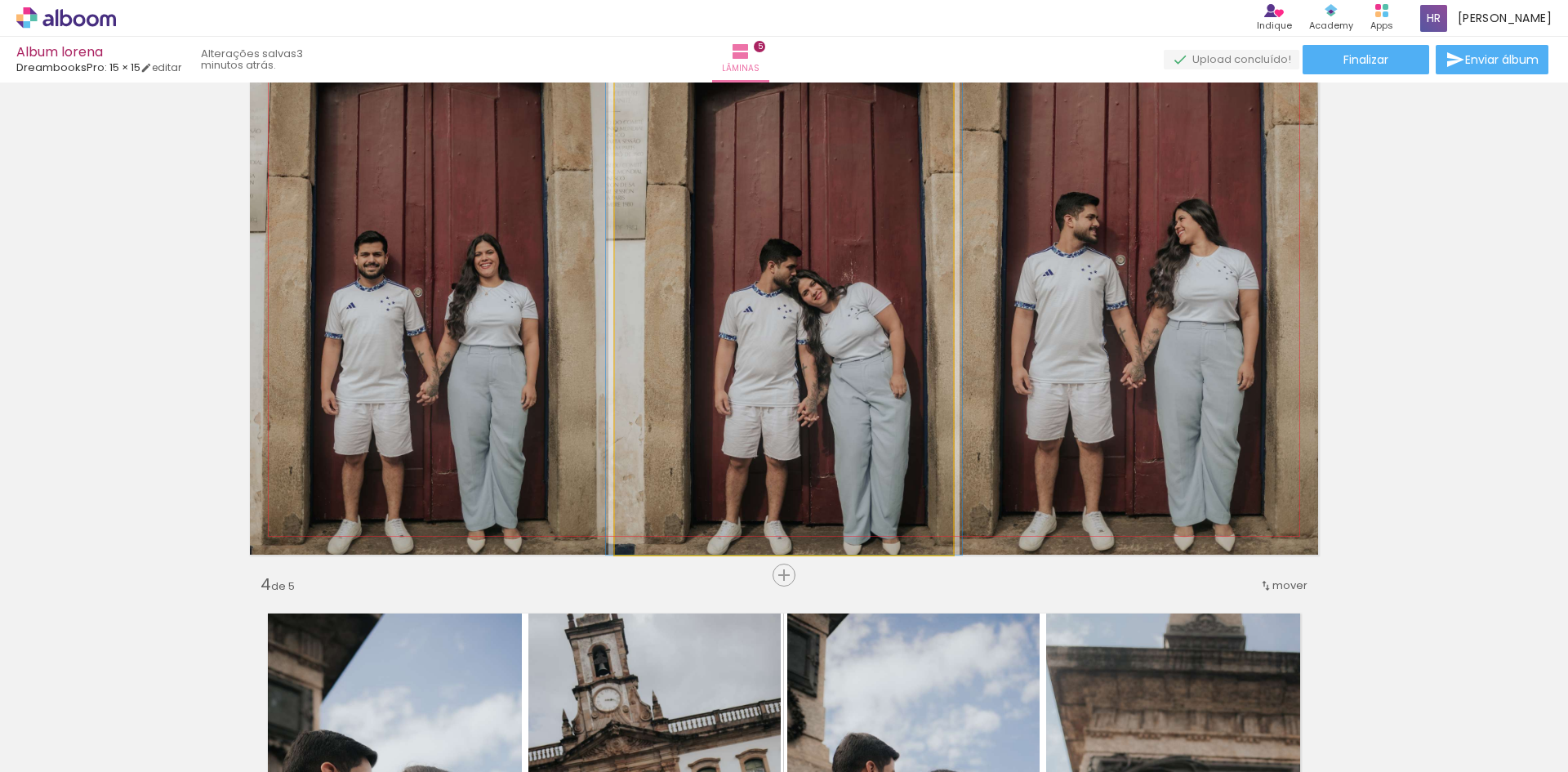
click at [802, 337] on quentale-photo at bounding box center [783, 287] width 338 height 534
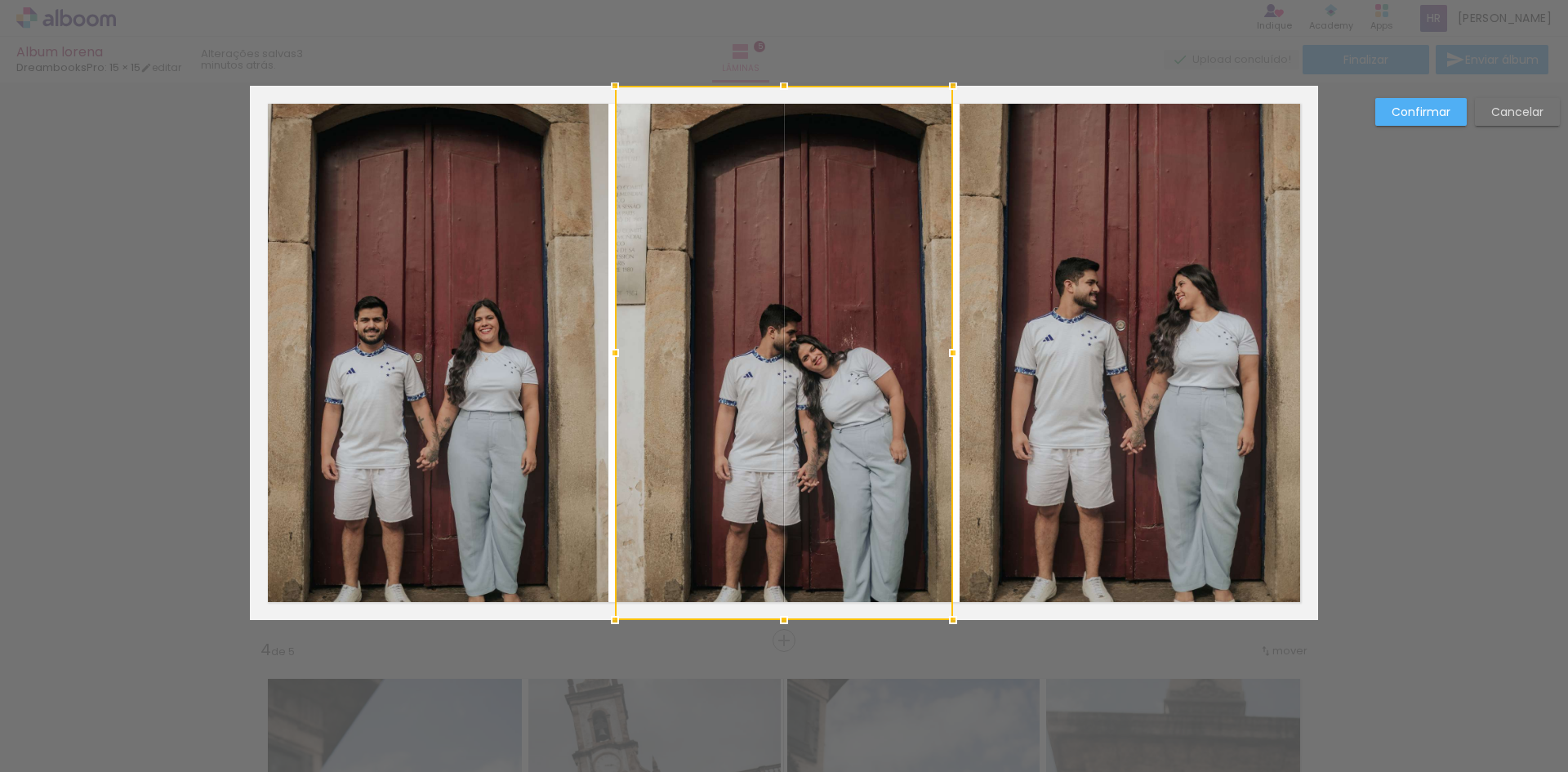
scroll to position [1171, 0]
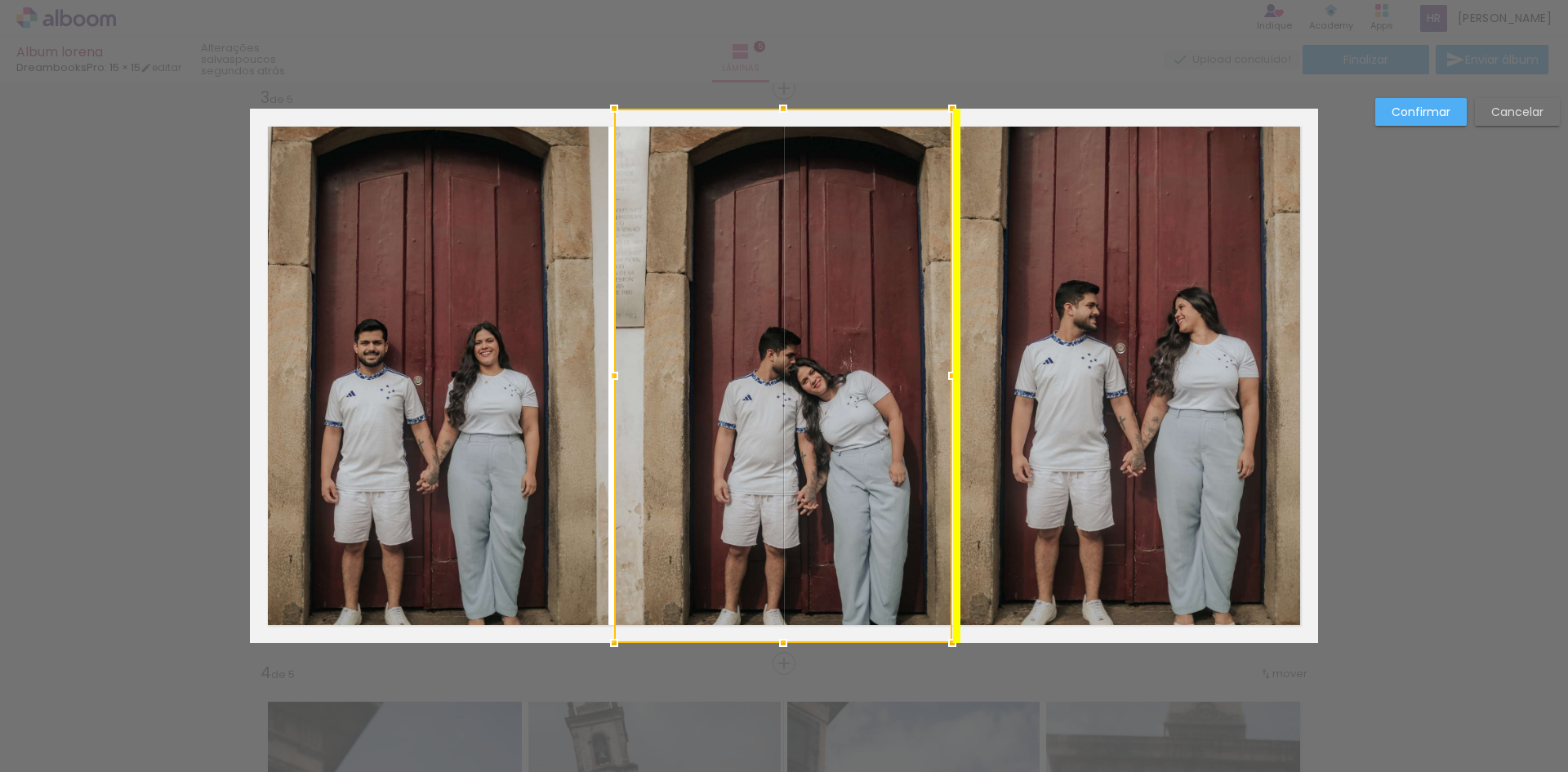
drag, startPoint x: 764, startPoint y: 489, endPoint x: 762, endPoint y: 415, distance: 74.0
click at [762, 415] on div at bounding box center [782, 375] width 338 height 534
drag, startPoint x: 742, startPoint y: 477, endPoint x: 737, endPoint y: 439, distance: 38.3
click at [737, 439] on div at bounding box center [783, 375] width 338 height 534
drag, startPoint x: 745, startPoint y: 492, endPoint x: 735, endPoint y: 420, distance: 72.7
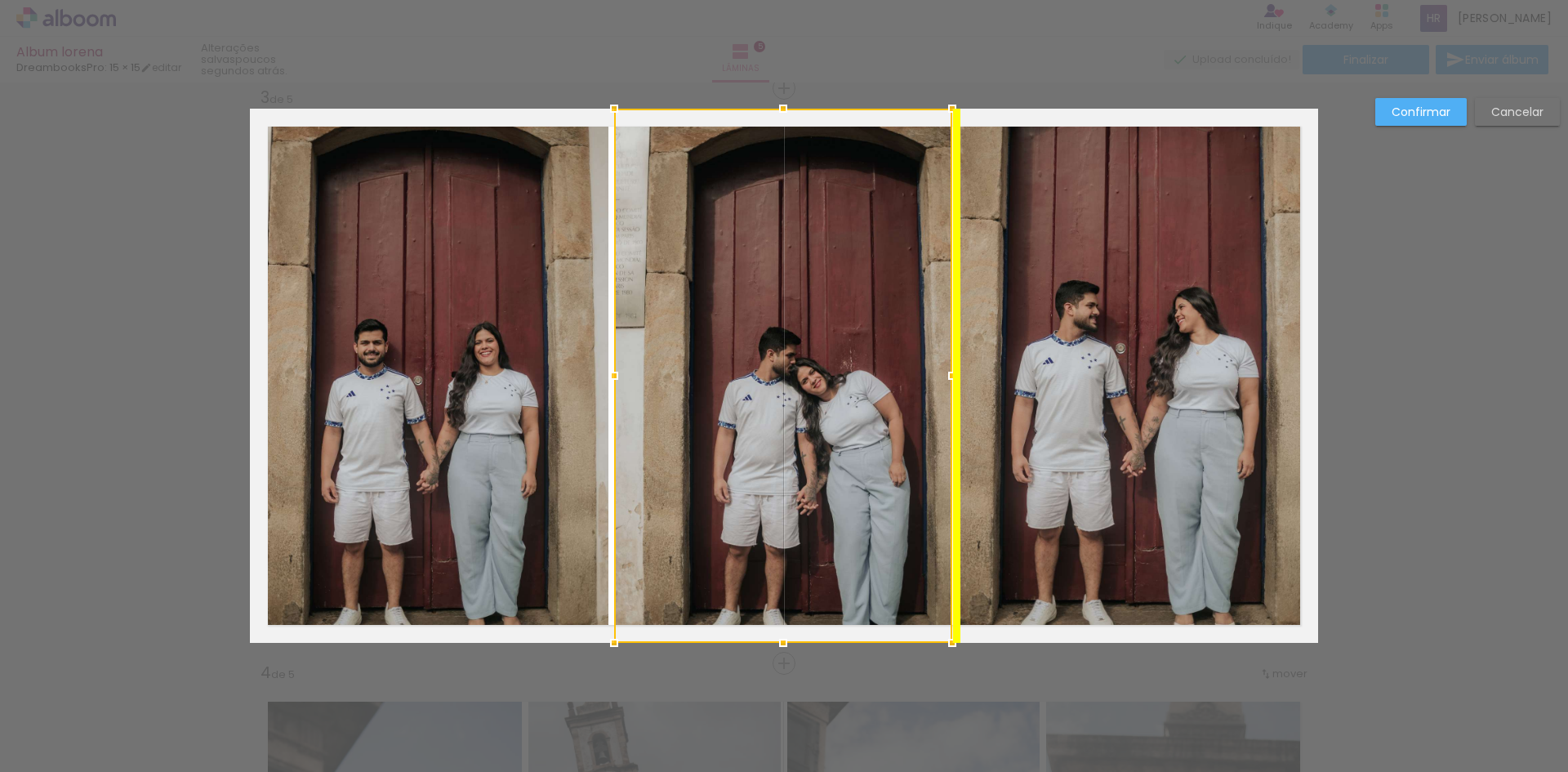
click at [735, 420] on div at bounding box center [782, 375] width 338 height 534
drag, startPoint x: 793, startPoint y: 596, endPoint x: 787, endPoint y: 550, distance: 46.4
click at [787, 550] on div at bounding box center [782, 375] width 338 height 534
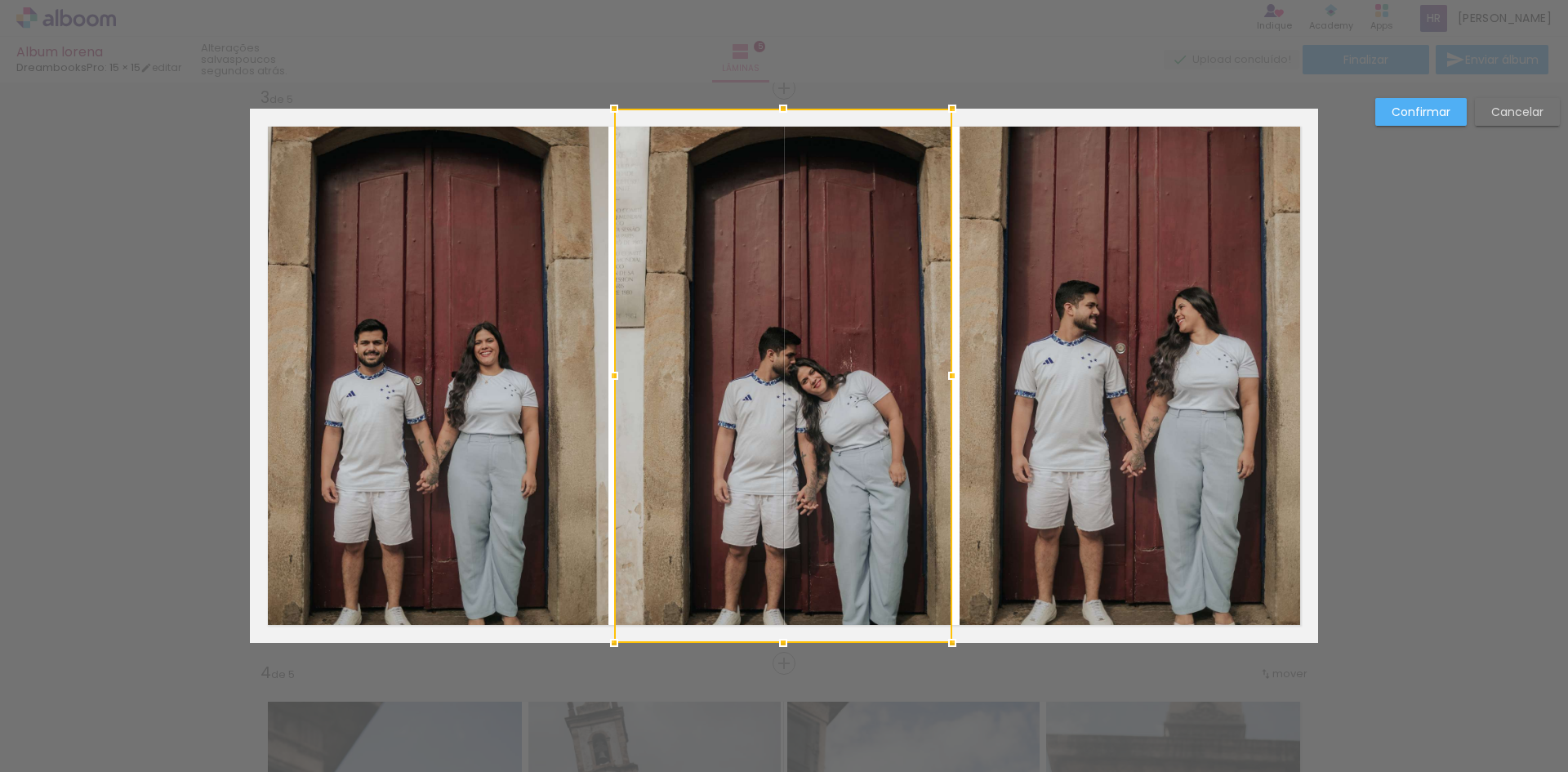
click at [1391, 426] on div "Confirmar Cancelar" at bounding box center [784, 655] width 1568 height 3488
click at [0, 0] on slot "Confirmar" at bounding box center [0, 0] width 0 height 0
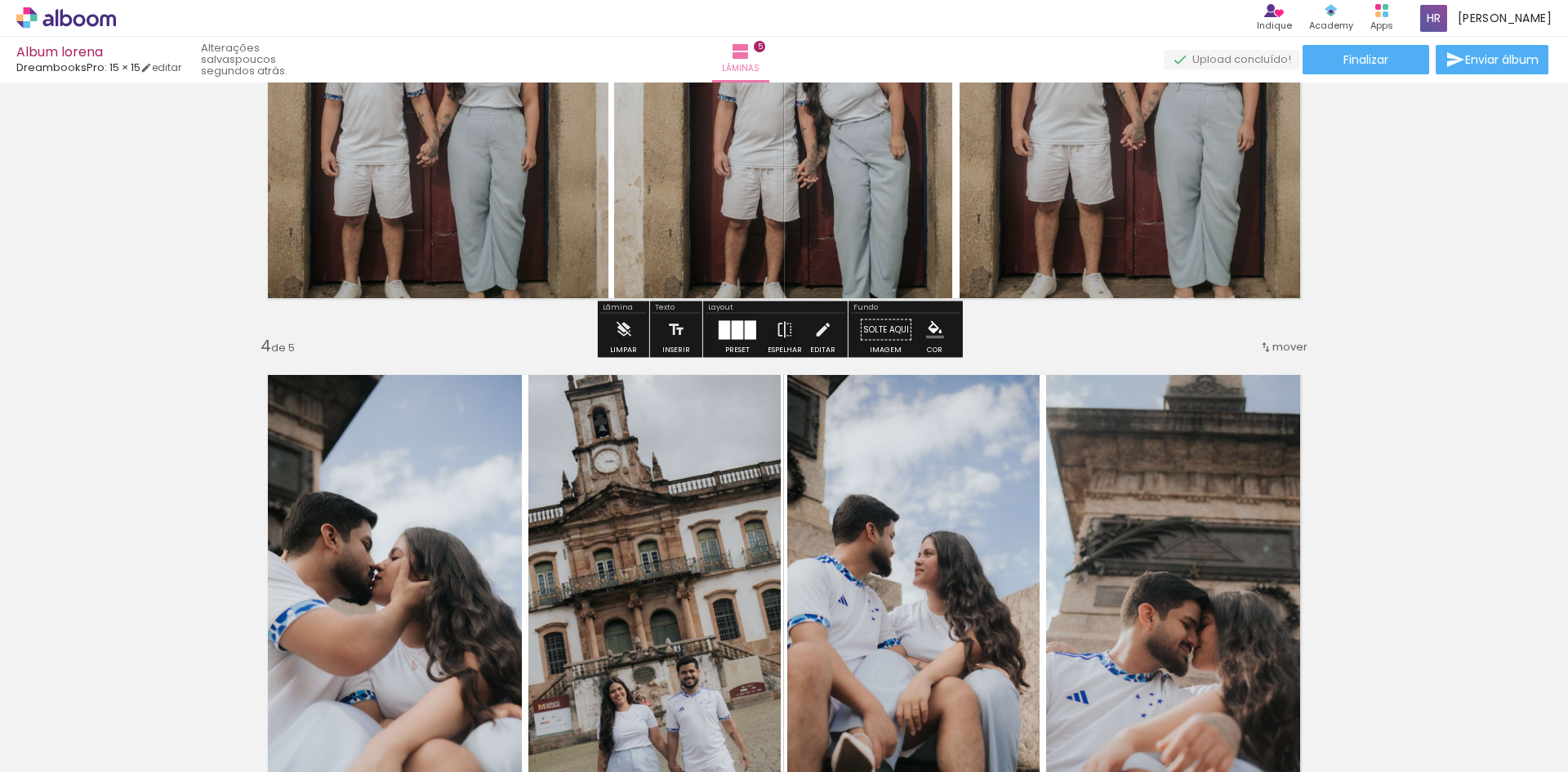
scroll to position [1334, 0]
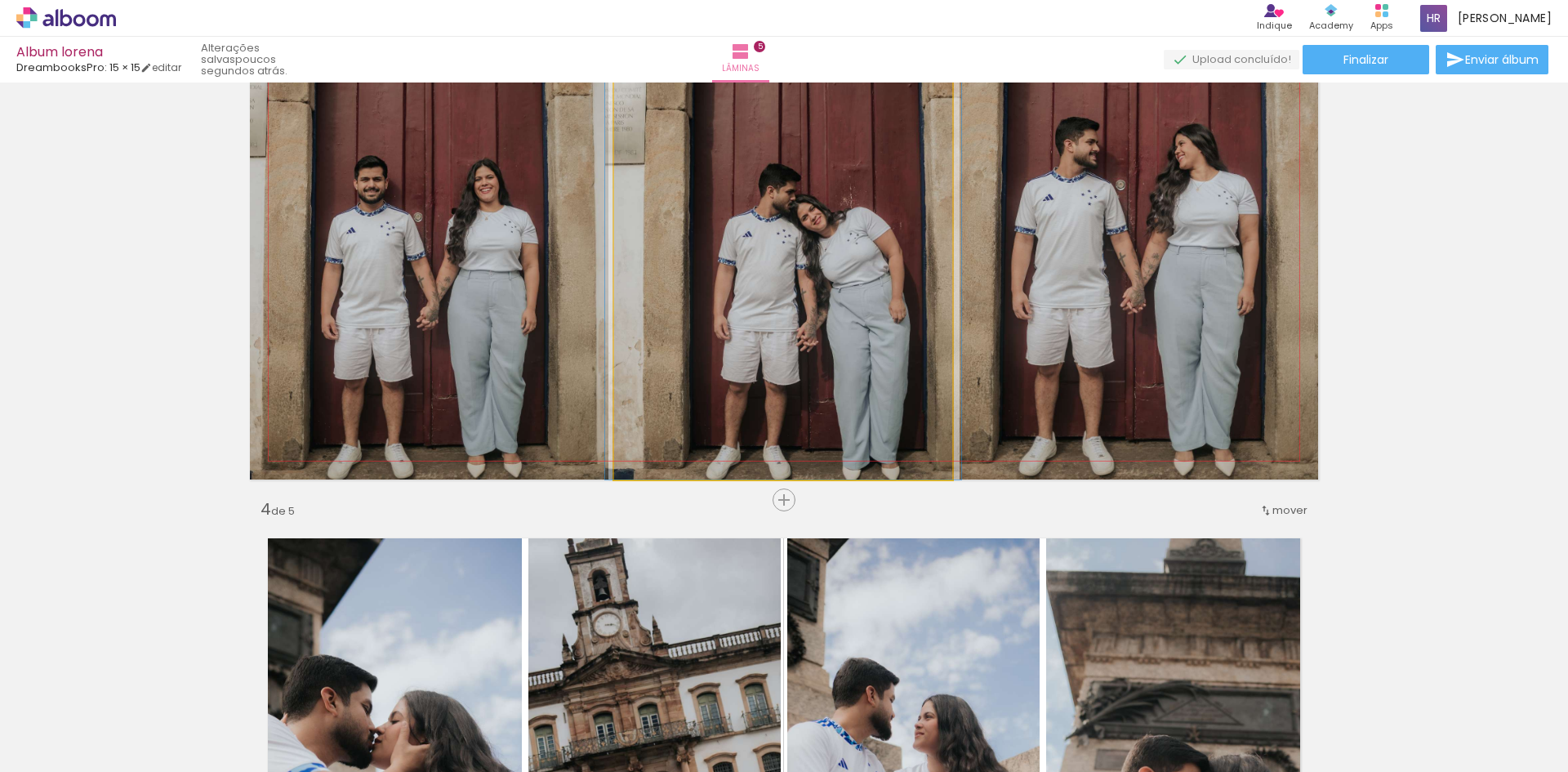
click at [800, 380] on quentale-photo at bounding box center [782, 212] width 338 height 534
click at [794, 394] on quentale-photo at bounding box center [782, 212] width 338 height 534
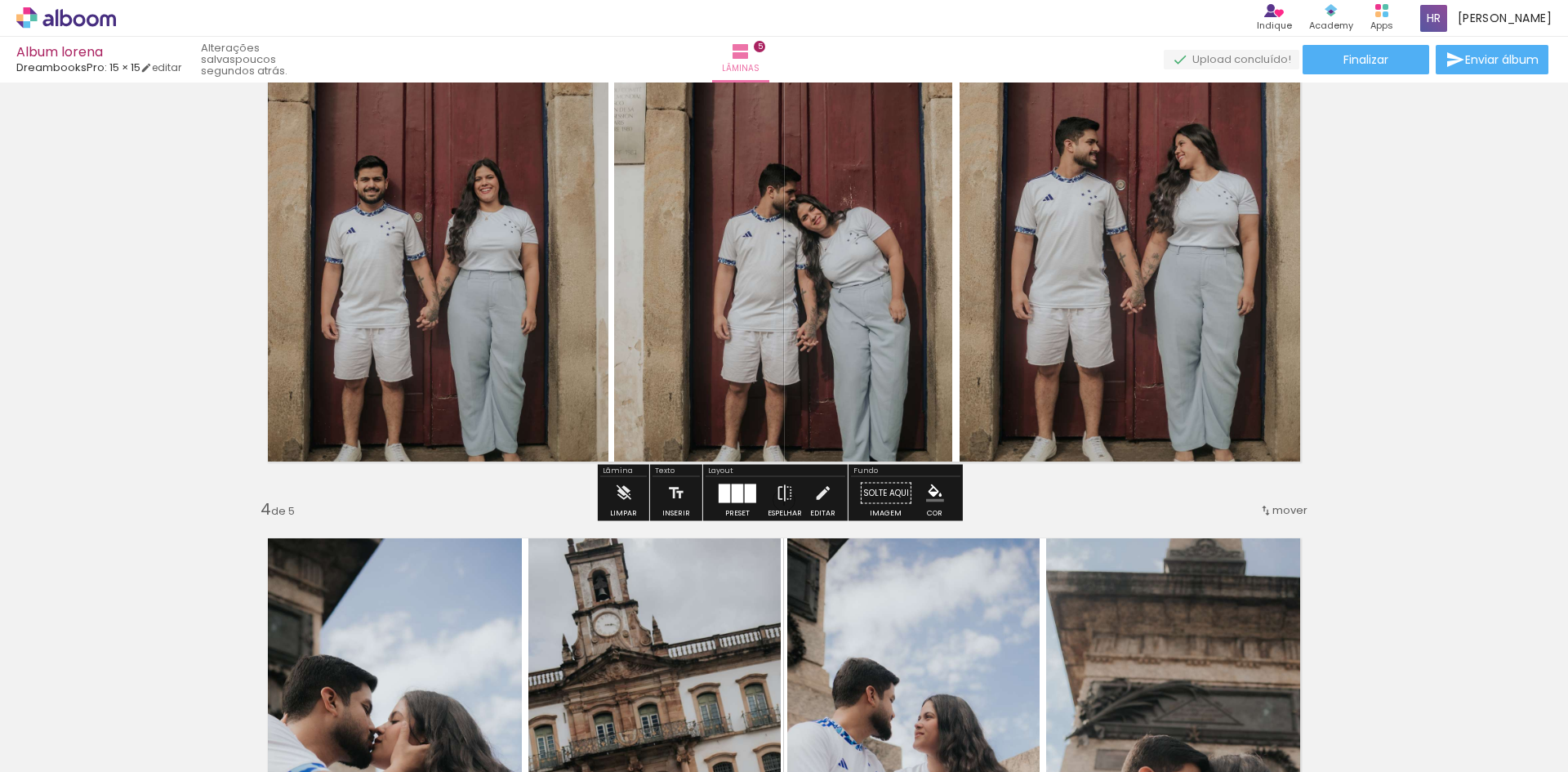
scroll to position [1089, 0]
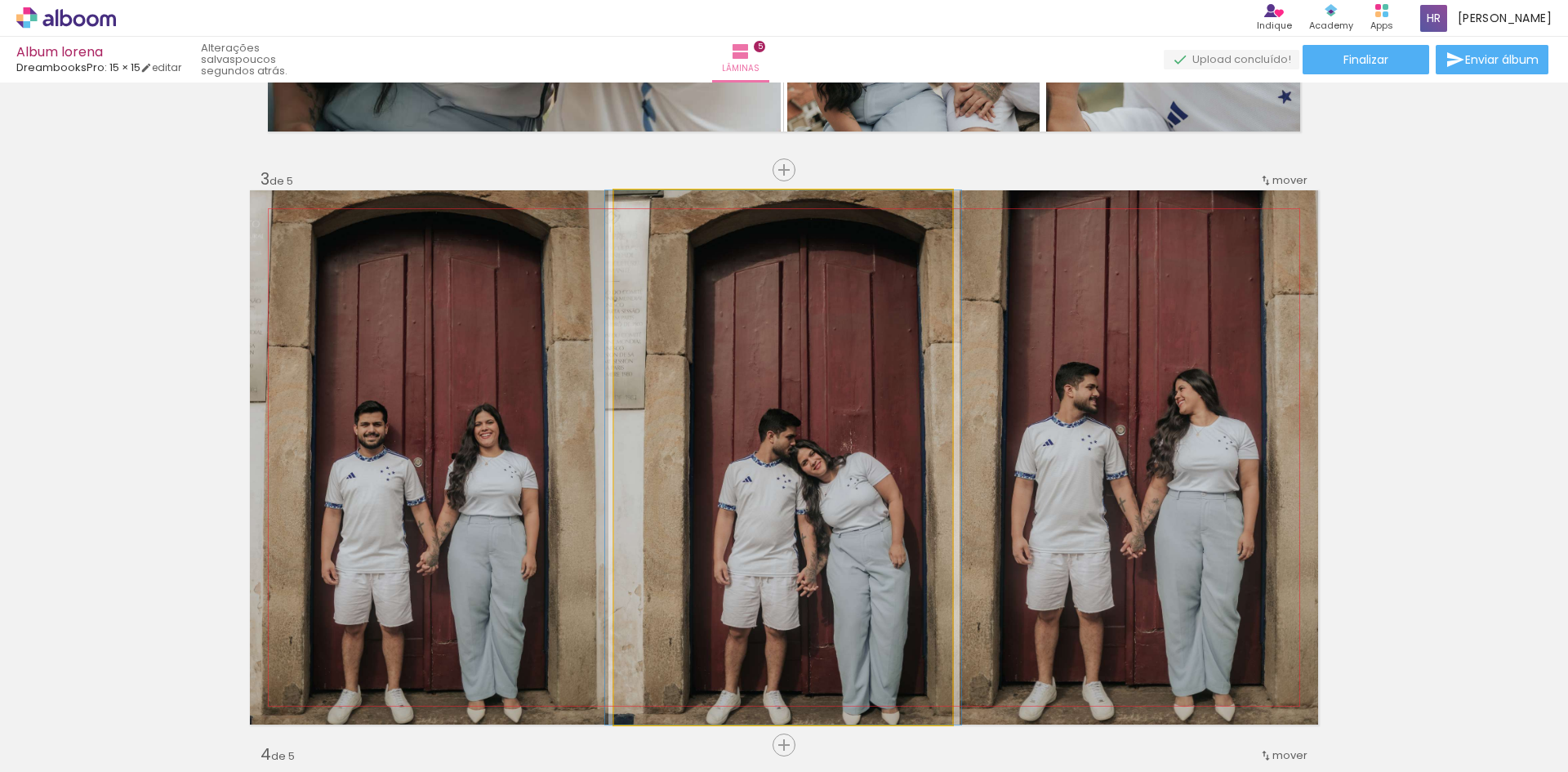
click at [803, 405] on quentale-photo at bounding box center [782, 457] width 338 height 534
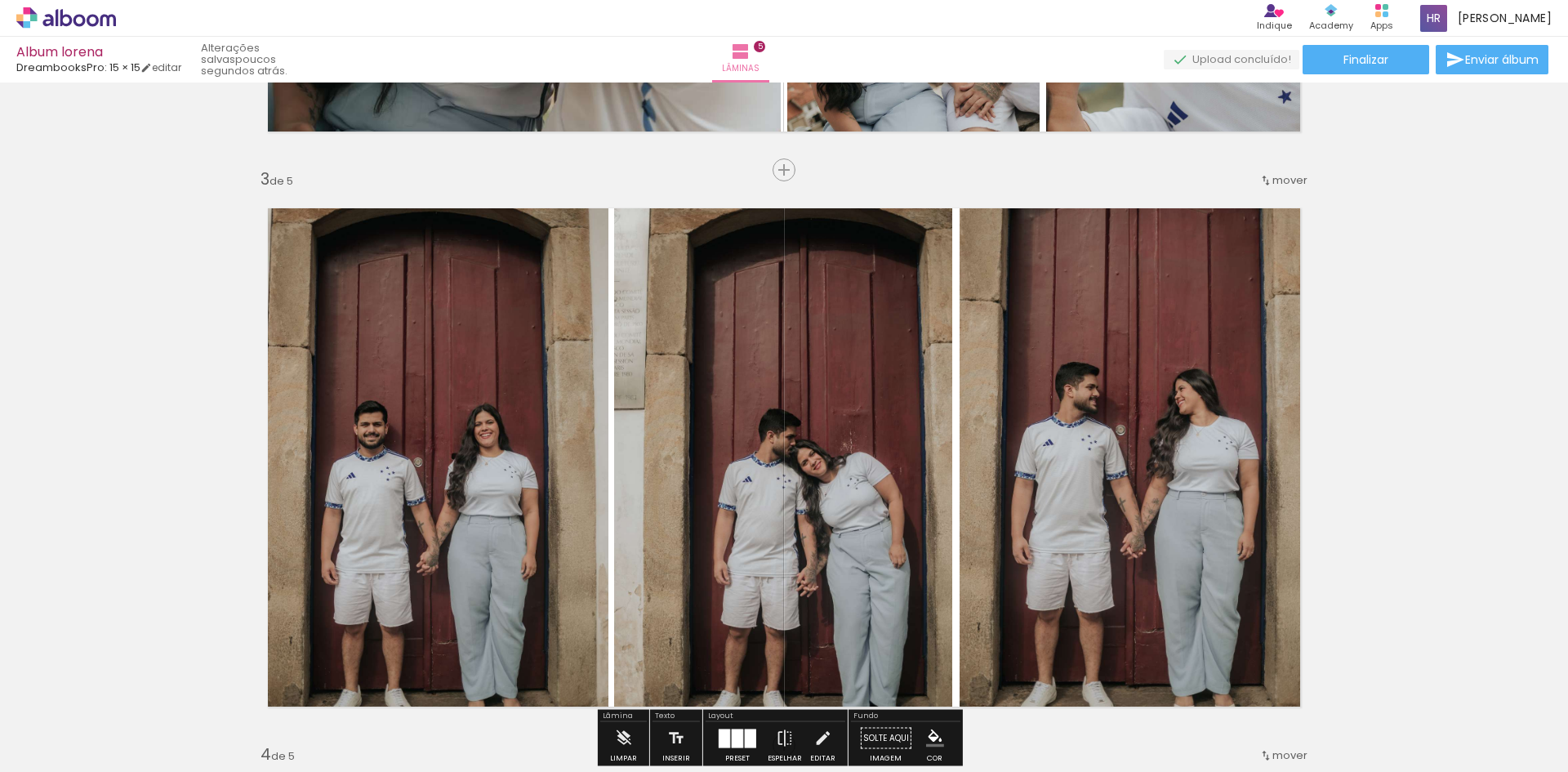
click at [803, 405] on quentale-photo at bounding box center [782, 457] width 338 height 534
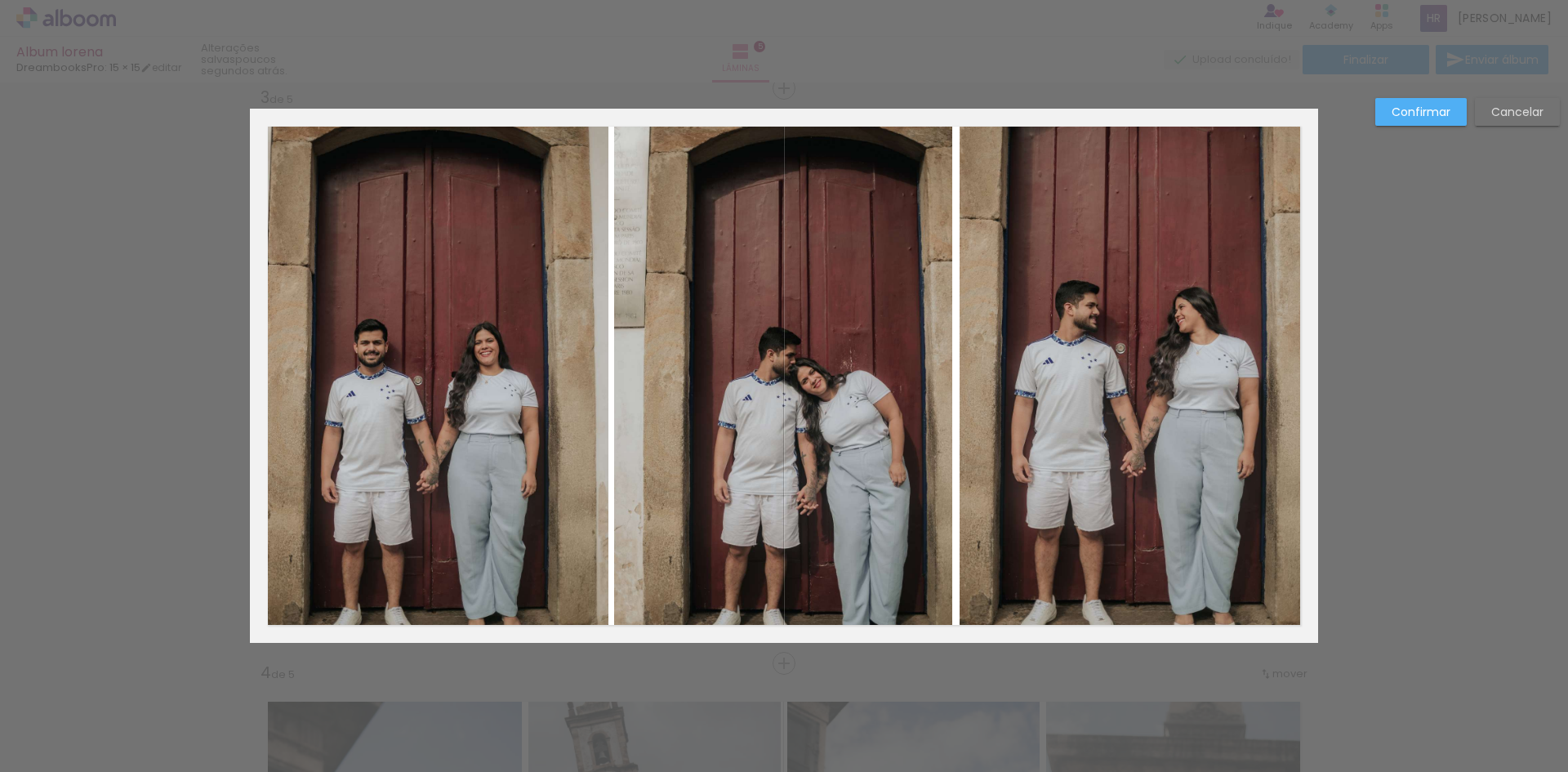
scroll to position [1253, 0]
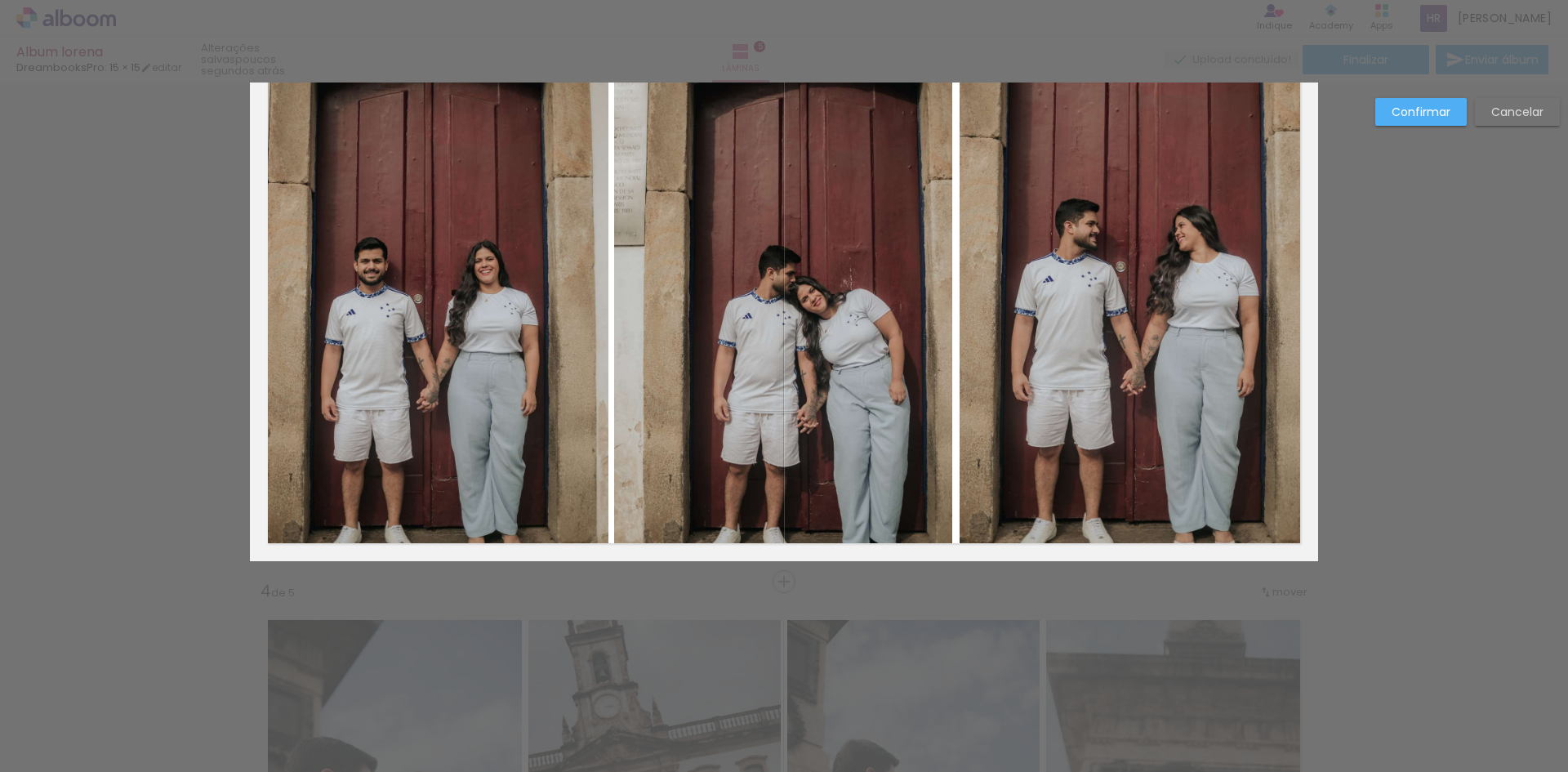
click at [798, 420] on quentale-photo at bounding box center [782, 294] width 338 height 534
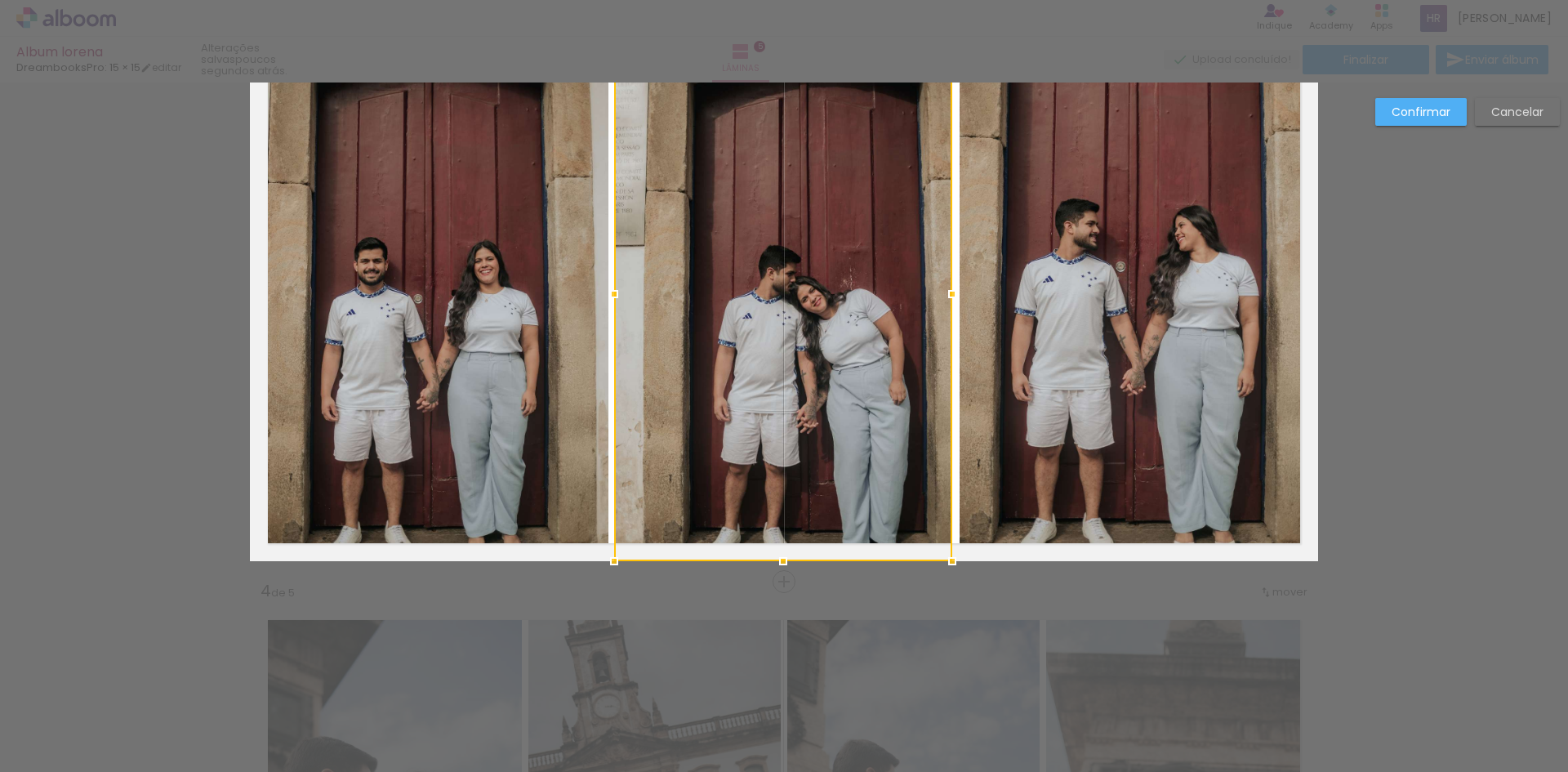
click at [798, 420] on div at bounding box center [782, 294] width 338 height 534
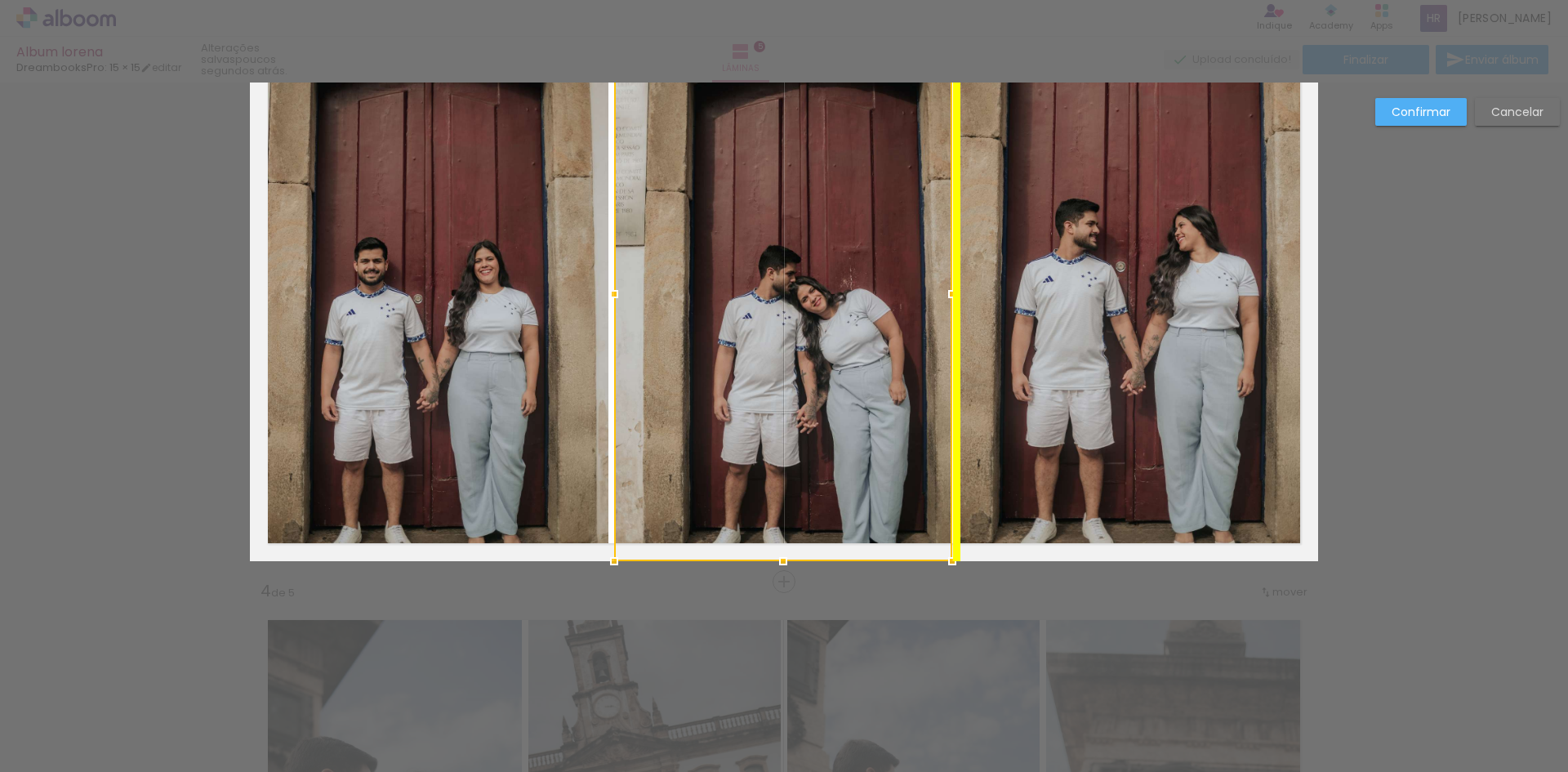
drag, startPoint x: 784, startPoint y: 436, endPoint x: 784, endPoint y: 361, distance: 75.0
click at [784, 361] on div at bounding box center [782, 294] width 338 height 534
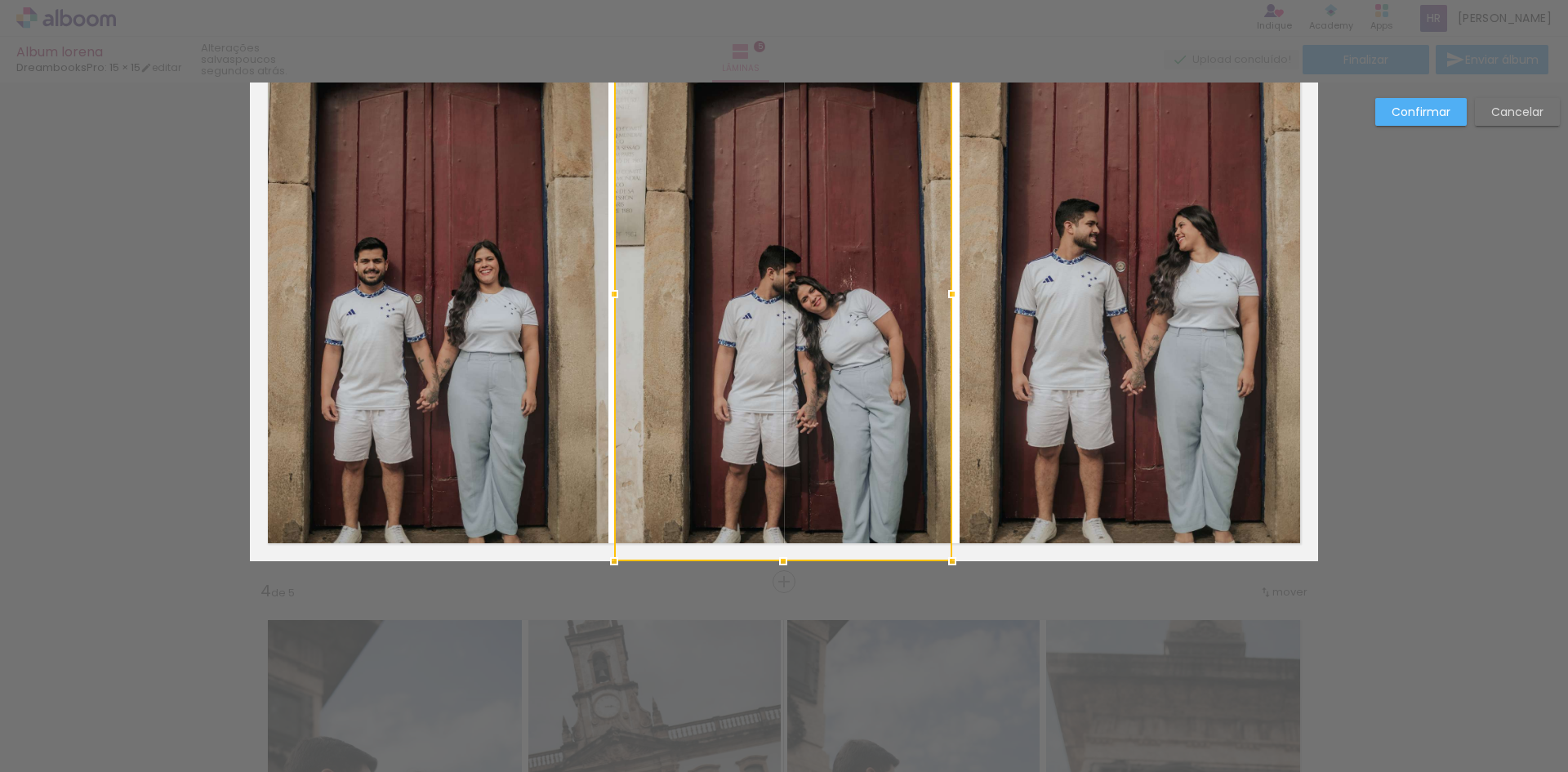
click at [1436, 400] on div "Confirmar Cancelar" at bounding box center [784, 574] width 1568 height 3488
click at [0, 0] on slot "Confirmar" at bounding box center [0, 0] width 0 height 0
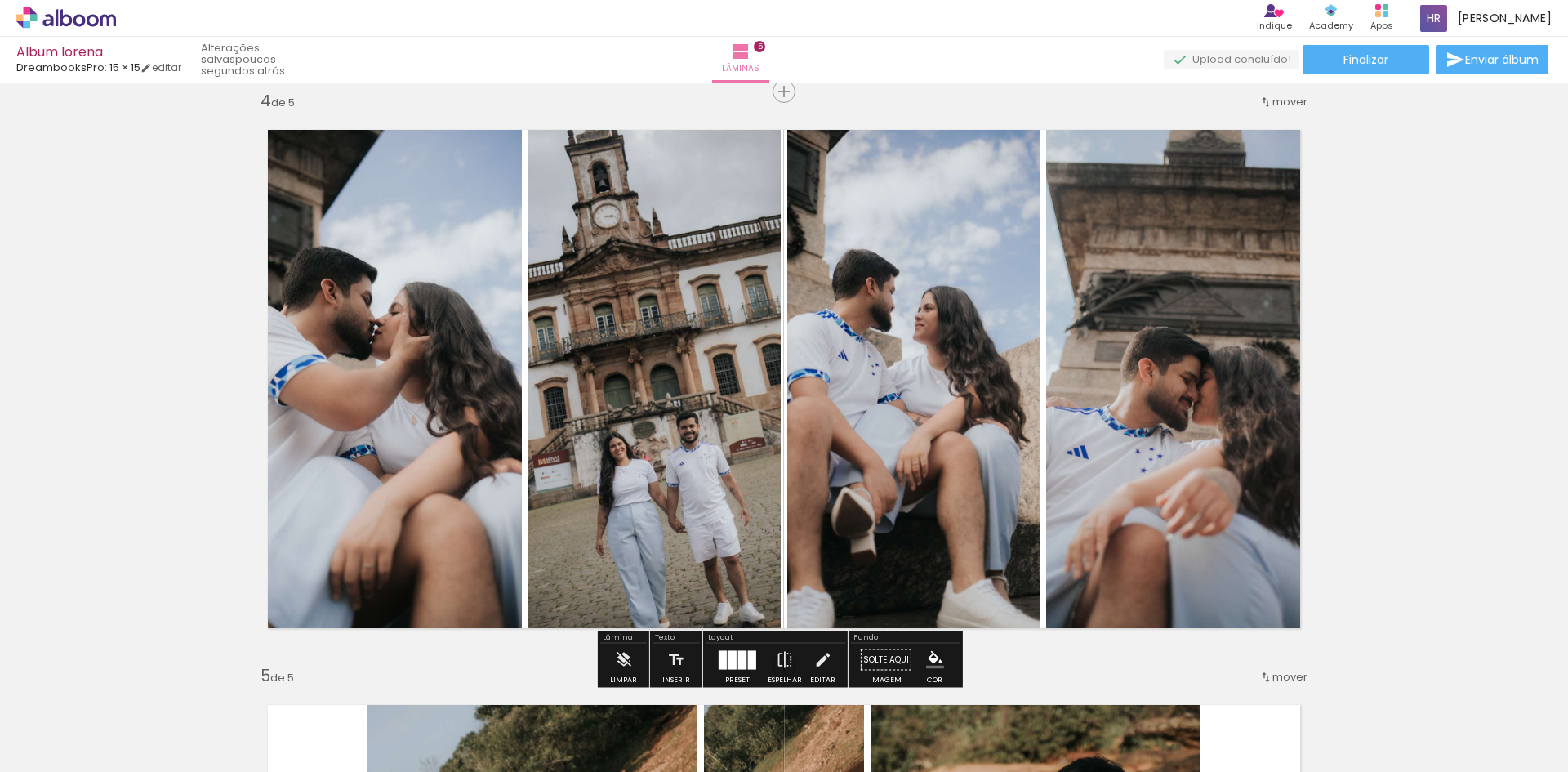
scroll to position [1824, 0]
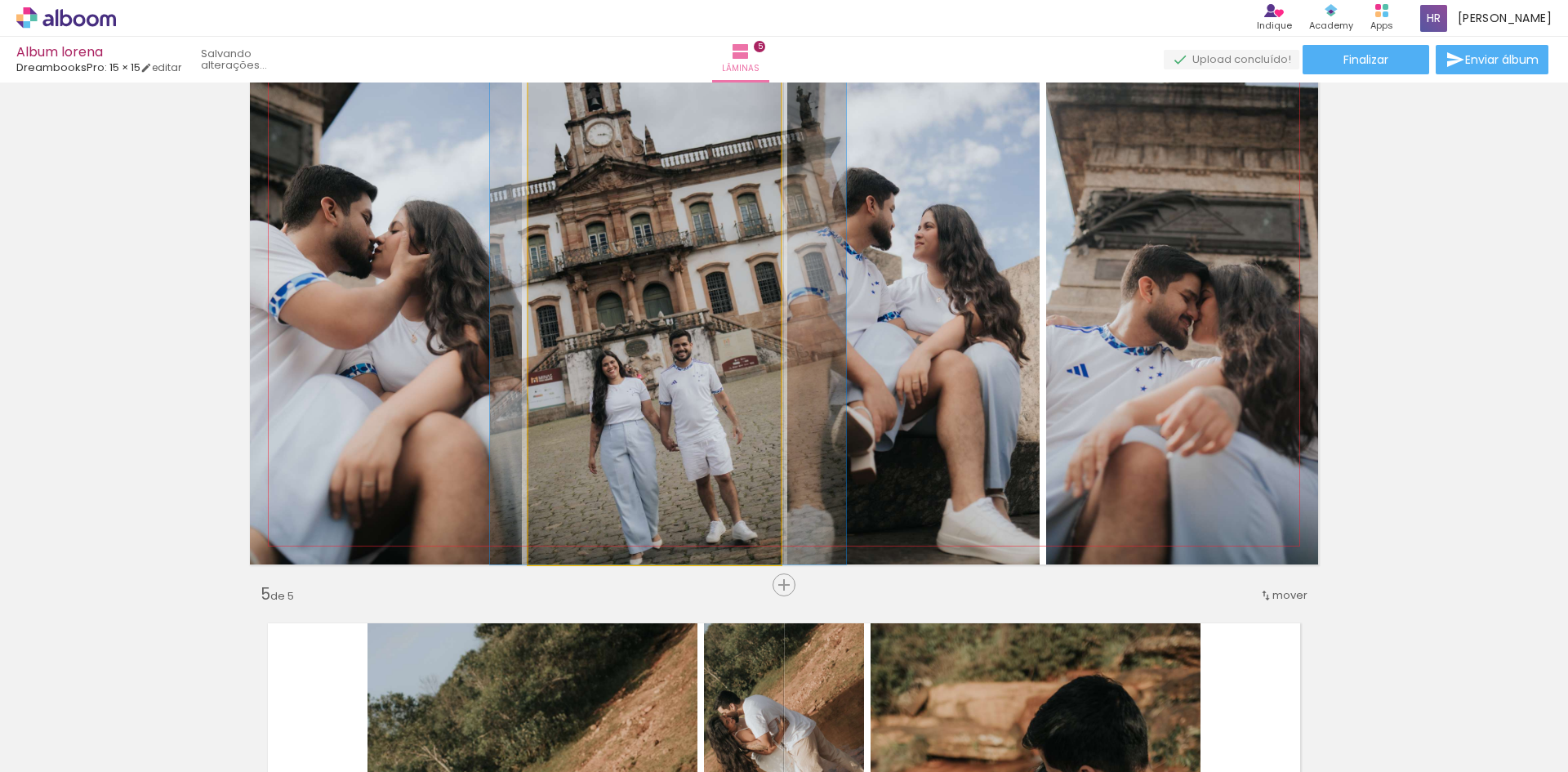
drag, startPoint x: 665, startPoint y: 460, endPoint x: 657, endPoint y: 437, distance: 24.4
click at [641, 356] on quentale-photo at bounding box center [655, 296] width 252 height 534
drag, startPoint x: 728, startPoint y: 356, endPoint x: 727, endPoint y: 379, distance: 23.0
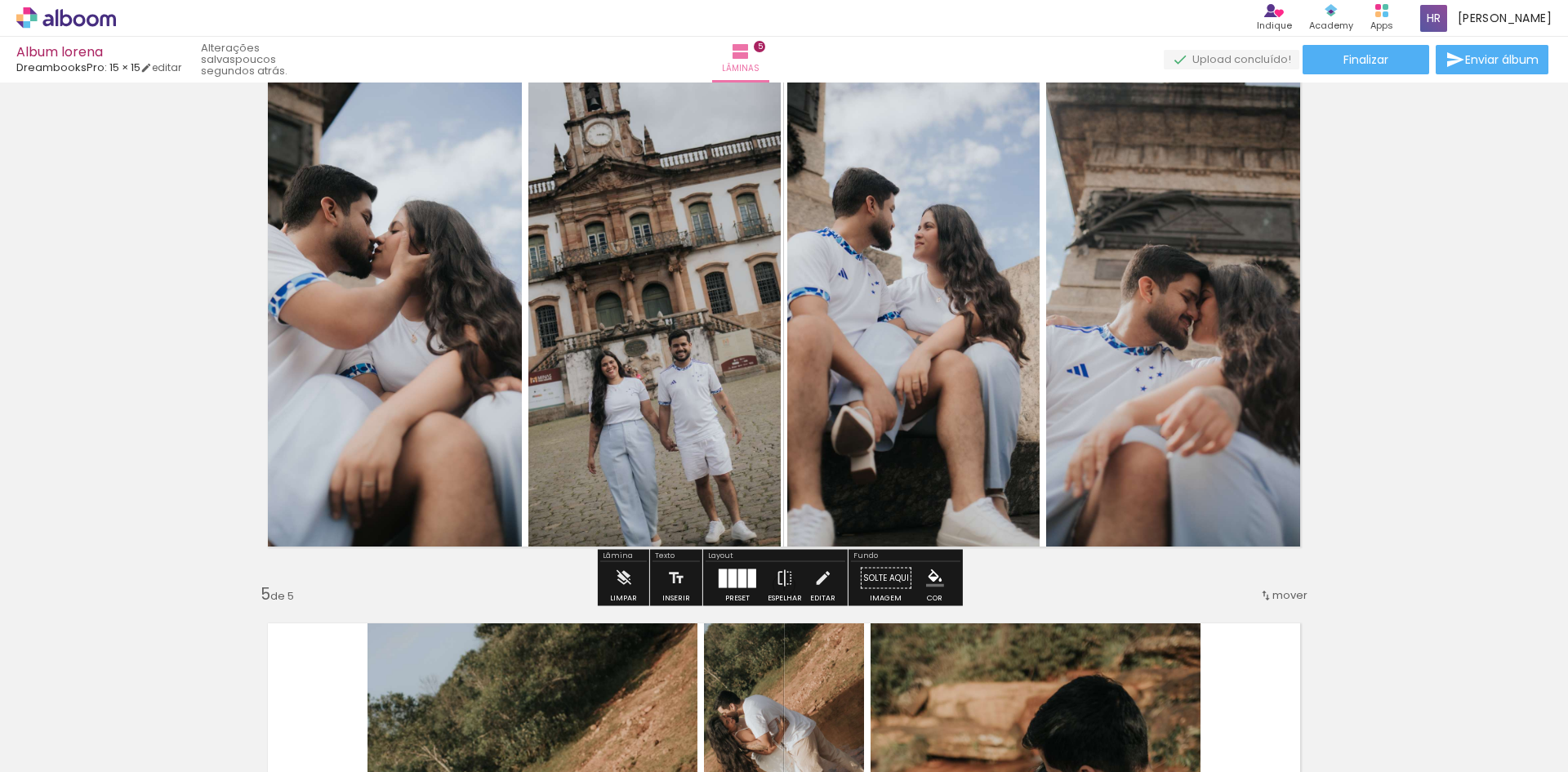
scroll to position [1661, 0]
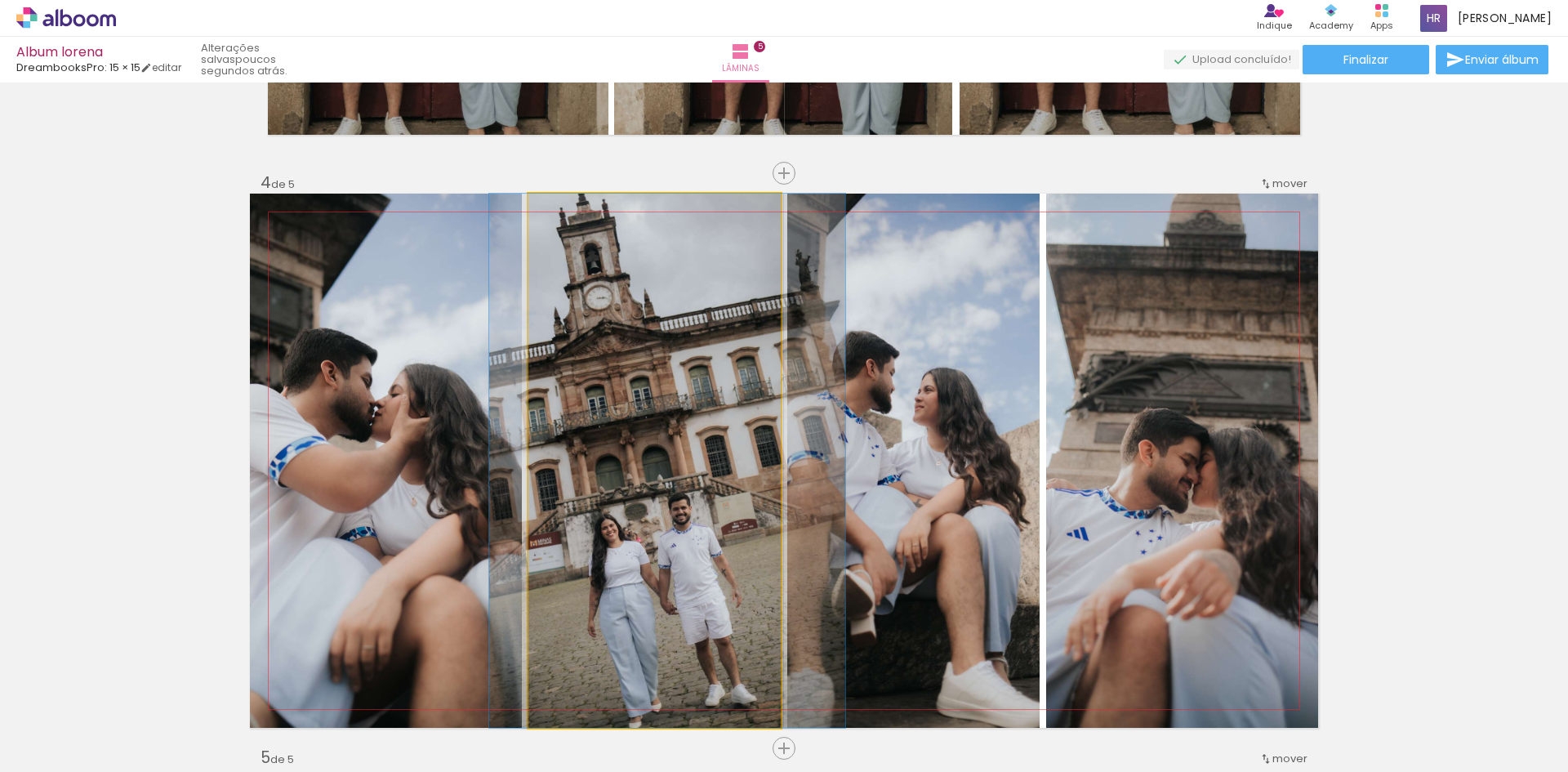
click at [673, 299] on quentale-photo at bounding box center [655, 460] width 252 height 534
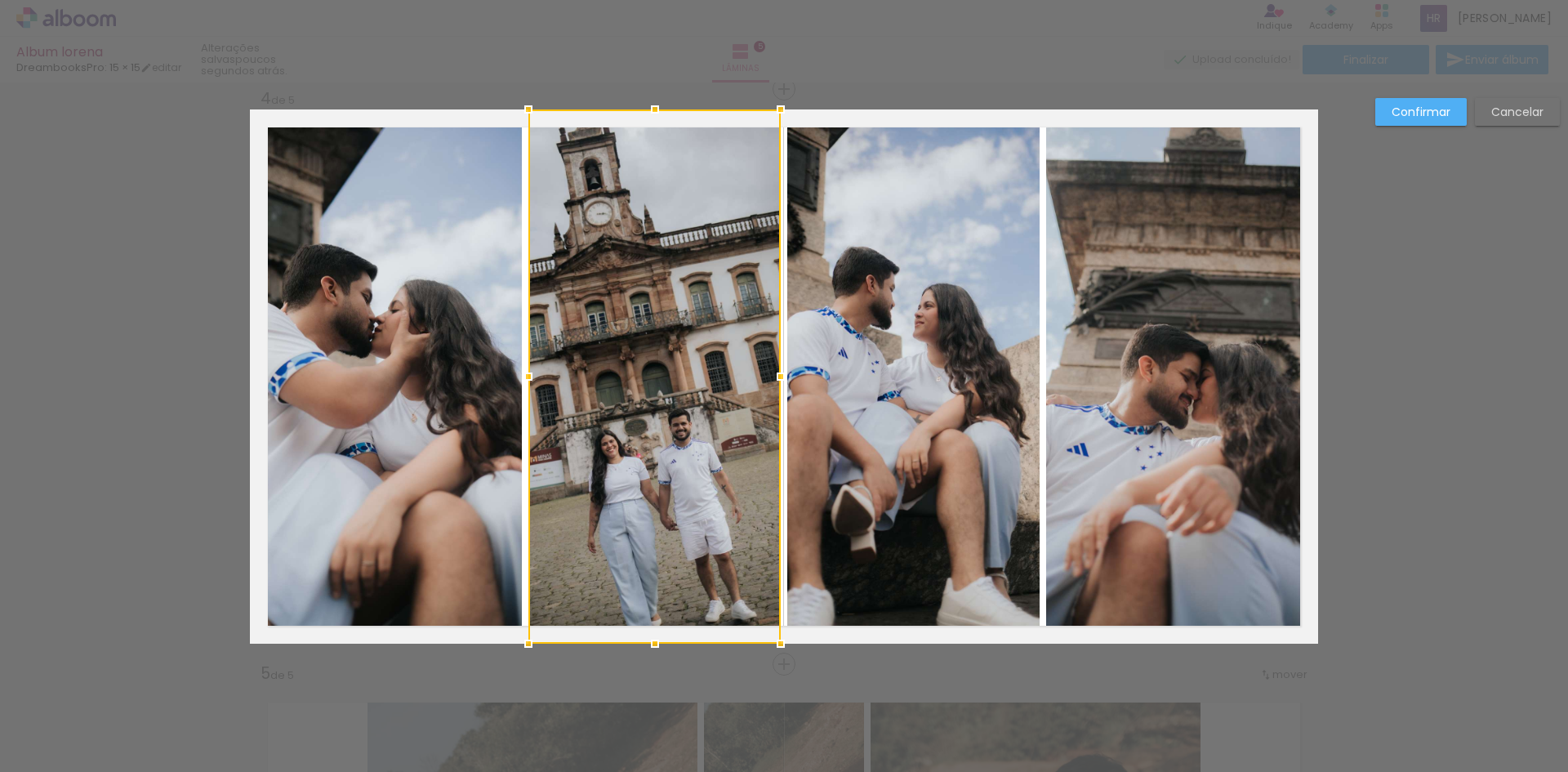
scroll to position [1746, 0]
click at [665, 227] on div at bounding box center [655, 375] width 252 height 534
click at [834, 249] on quentale-photo at bounding box center [913, 375] width 252 height 534
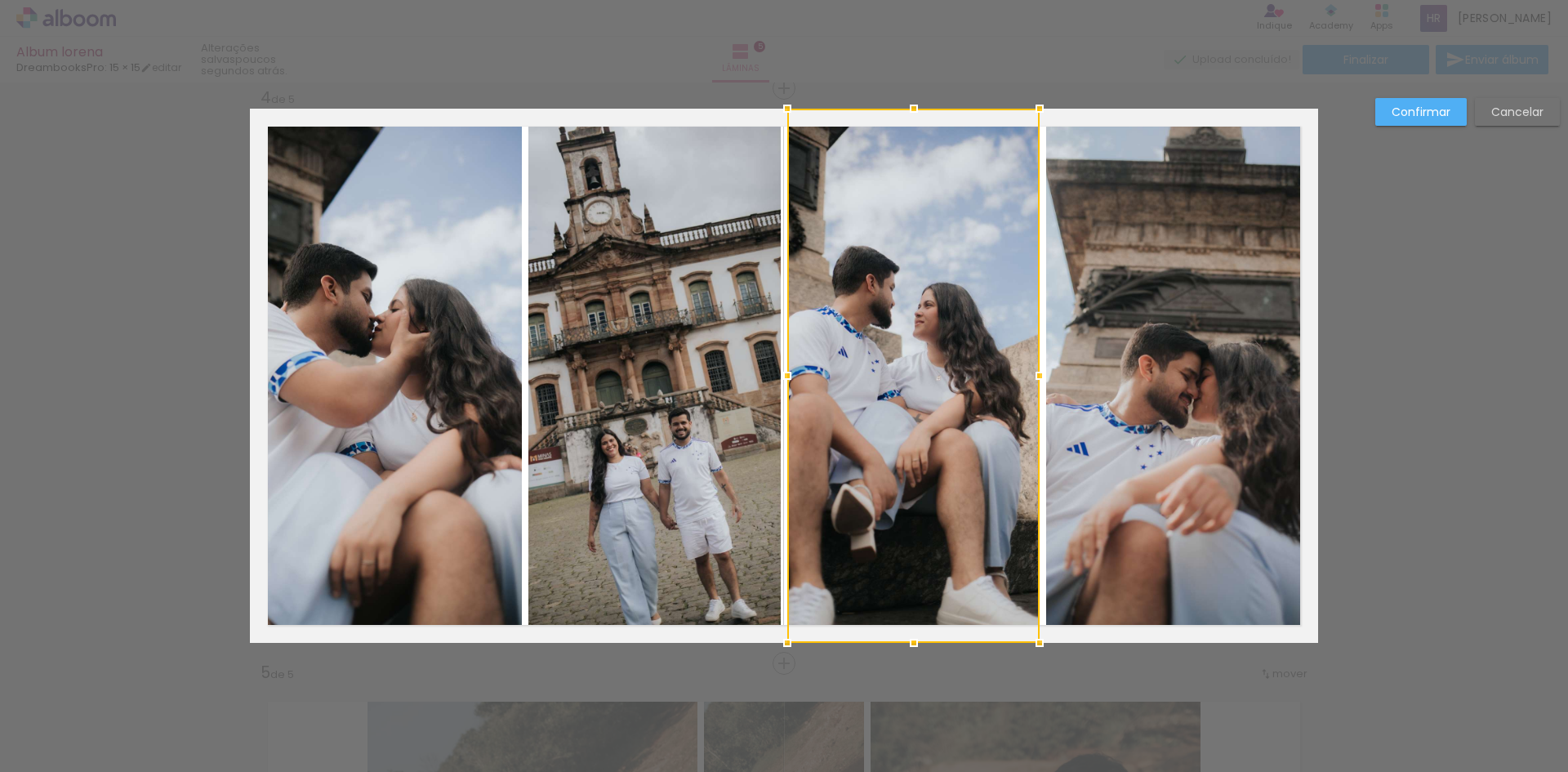
click at [681, 256] on quentale-photo at bounding box center [655, 375] width 252 height 534
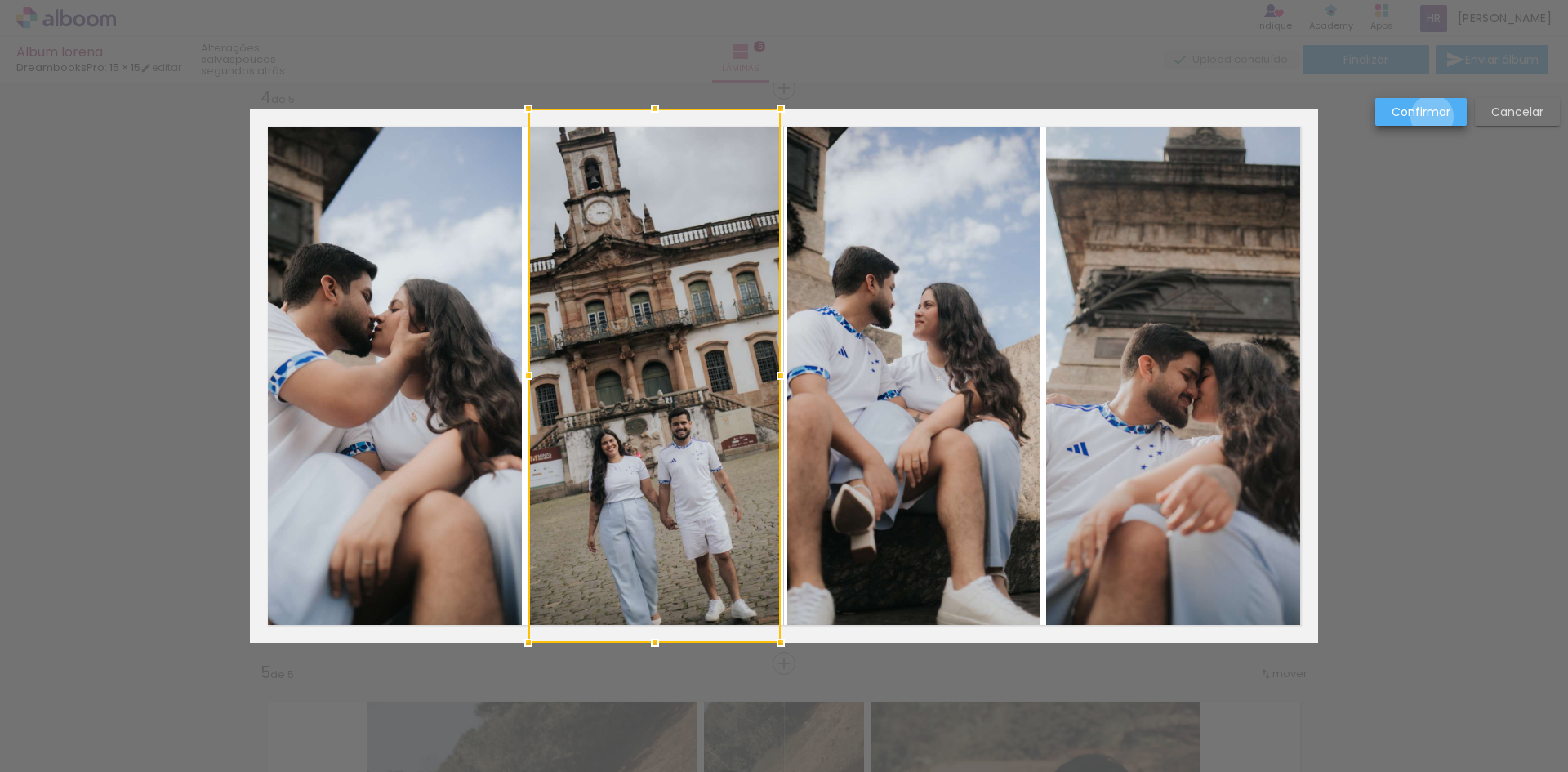
click at [0, 0] on slot "Confirmar" at bounding box center [0, 0] width 0 height 0
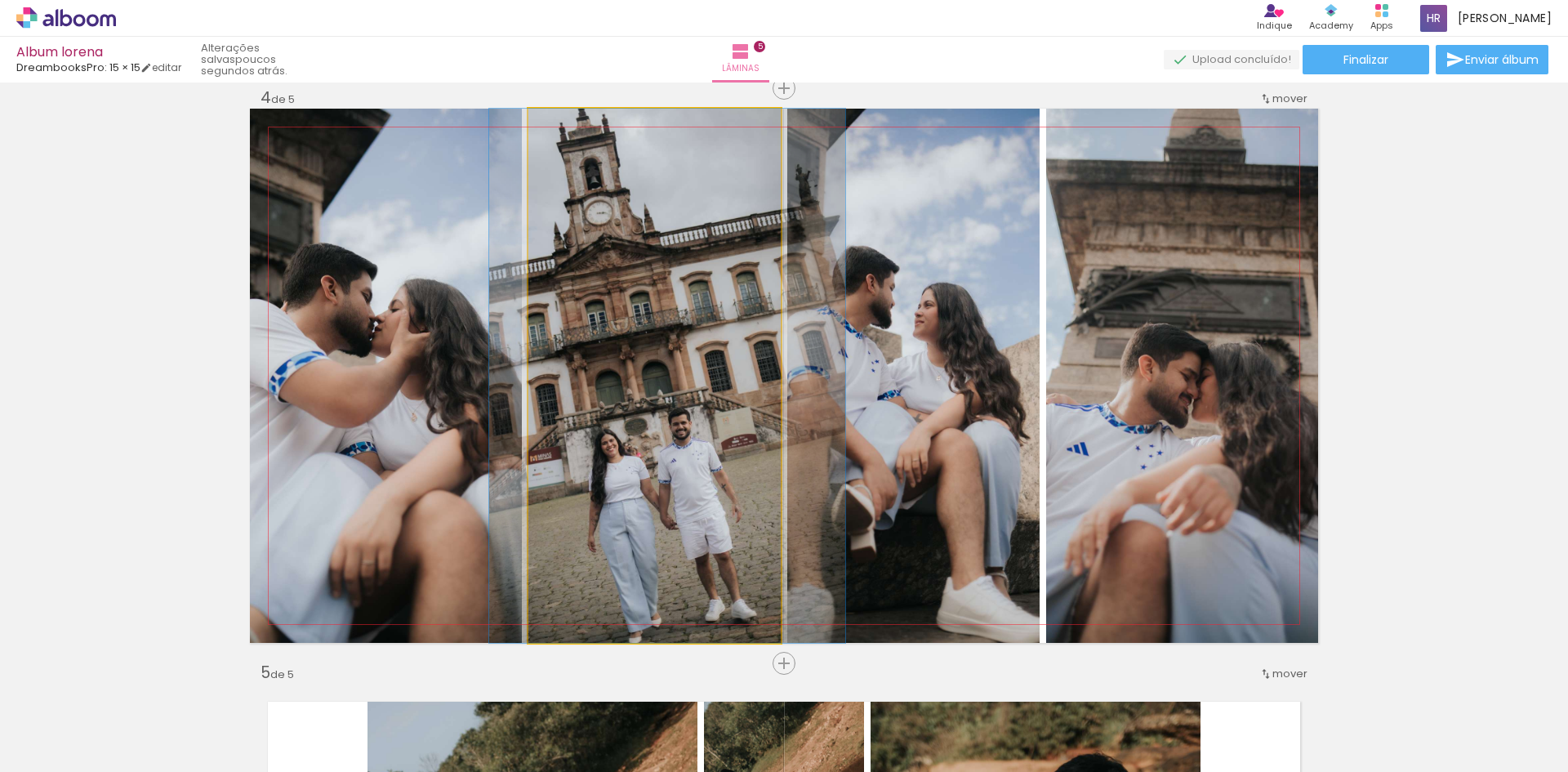
drag, startPoint x: 564, startPoint y: 131, endPoint x: 510, endPoint y: 134, distance: 54.1
type paper-slider "100"
click at [529, 134] on quentale-photo at bounding box center [655, 375] width 252 height 534
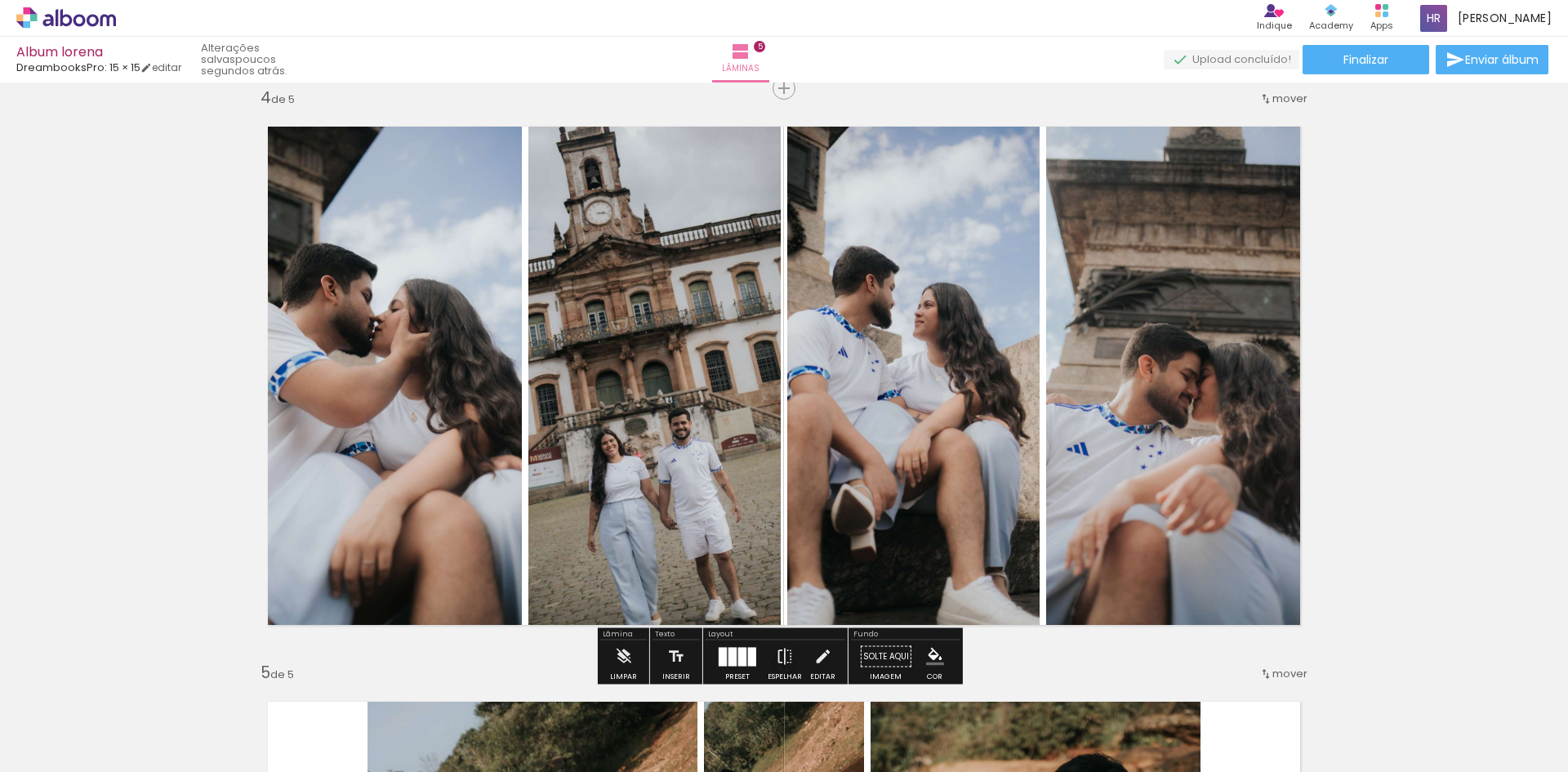
scroll to position [1664, 0]
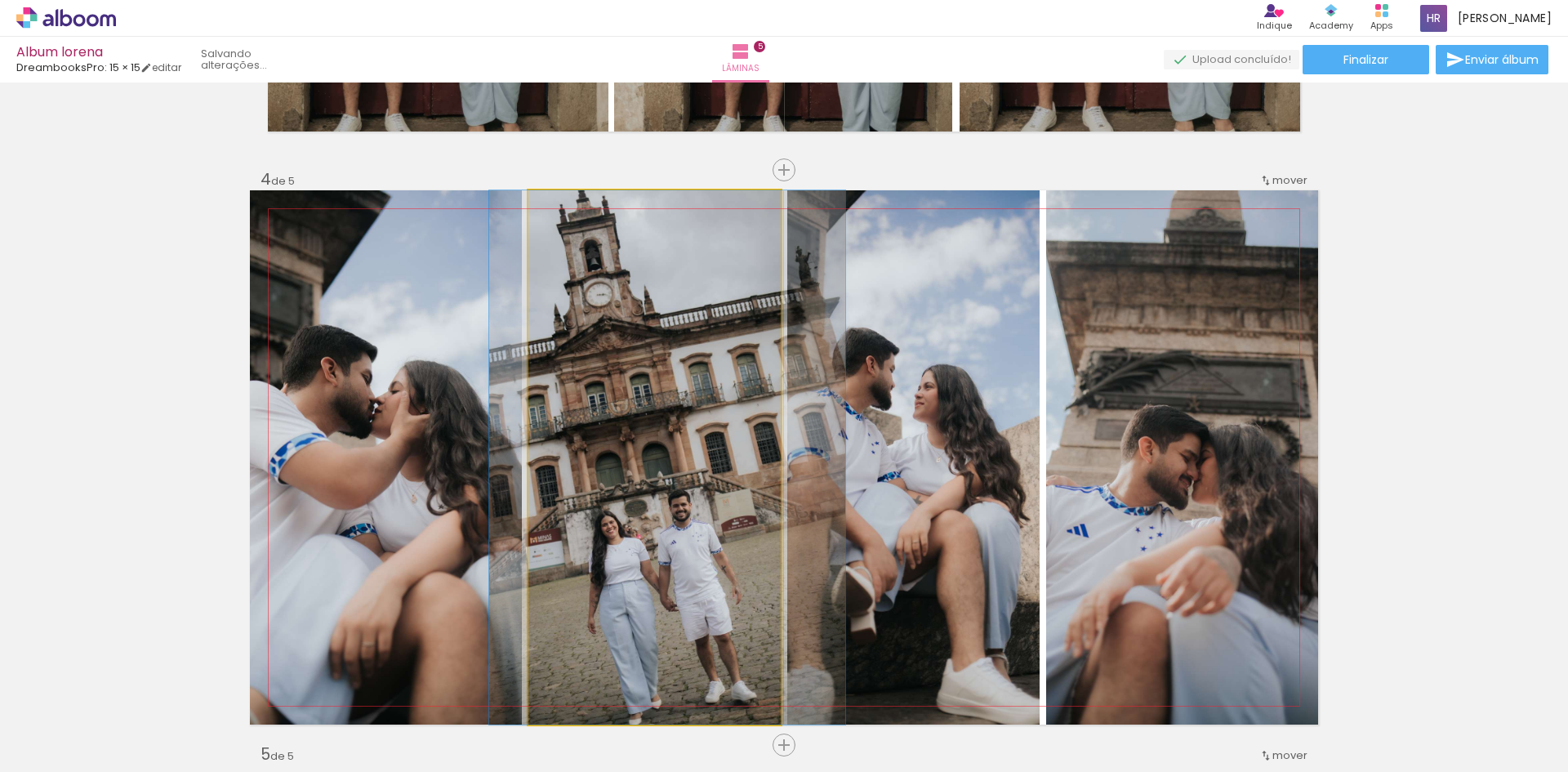
click at [537, 213] on iron-icon at bounding box center [545, 207] width 16 height 16
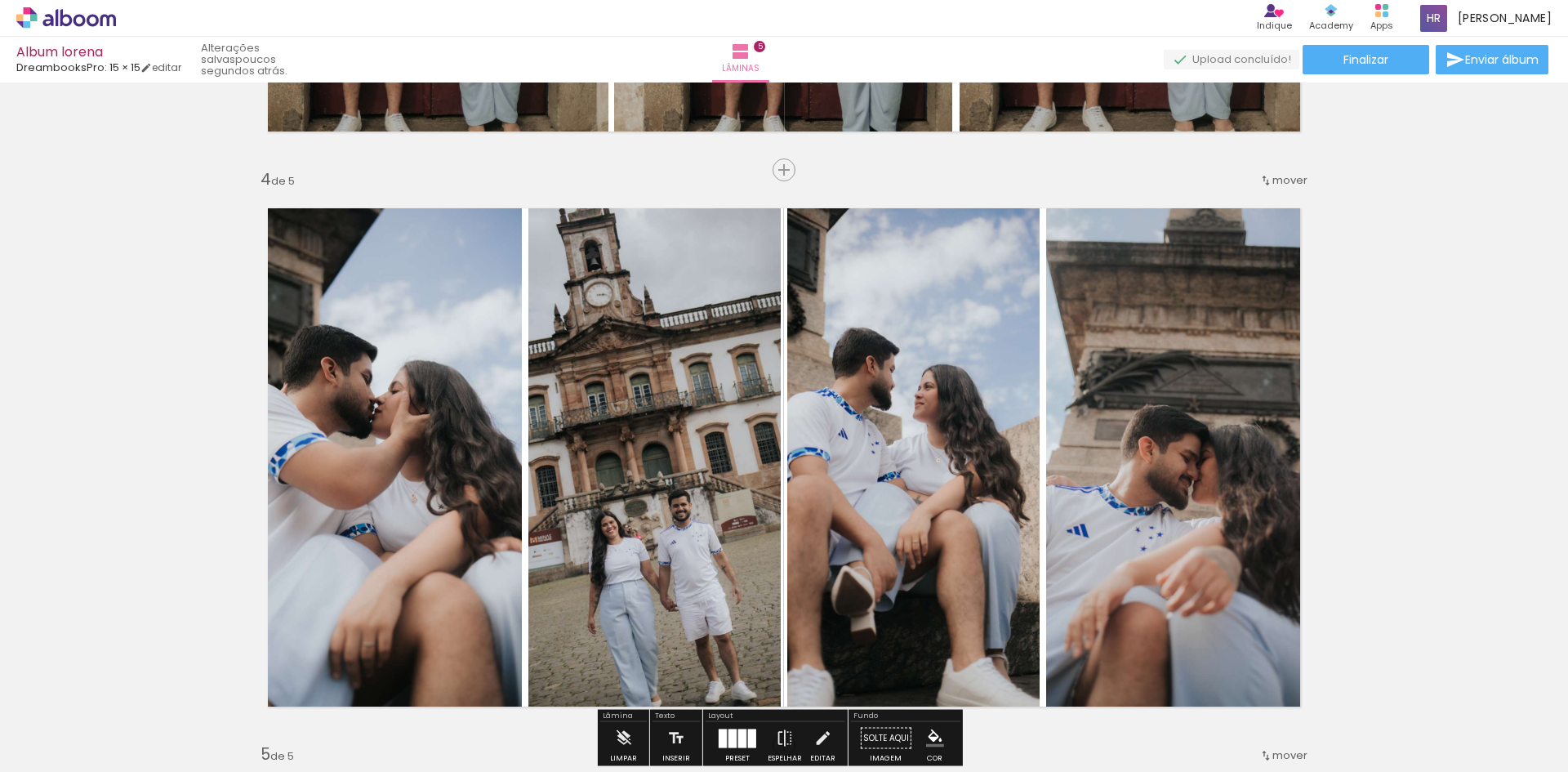
scroll to position [1827, 0]
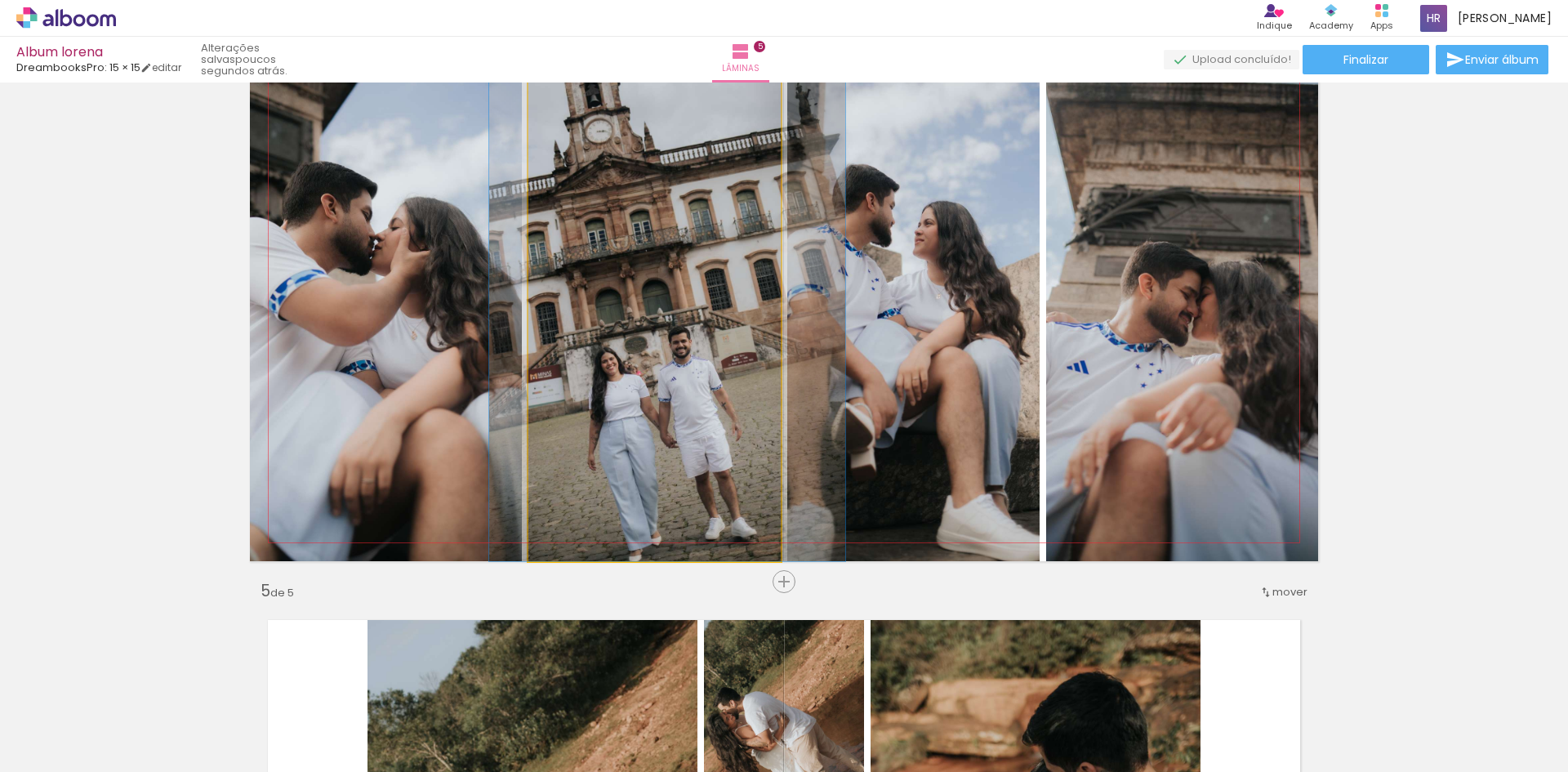
click at [682, 353] on quentale-photo at bounding box center [655, 294] width 252 height 534
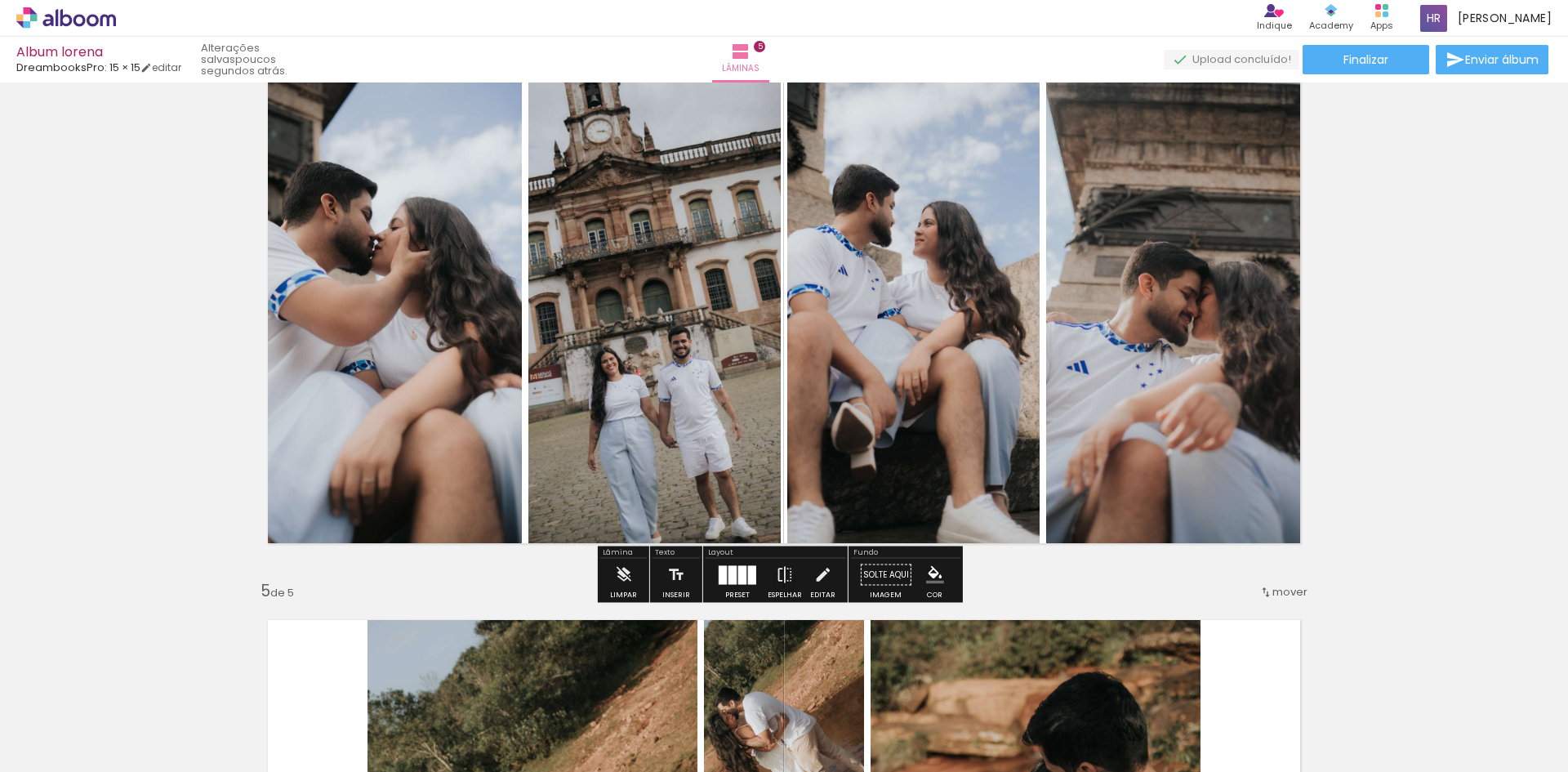
click at [682, 353] on quentale-photo at bounding box center [655, 294] width 252 height 534
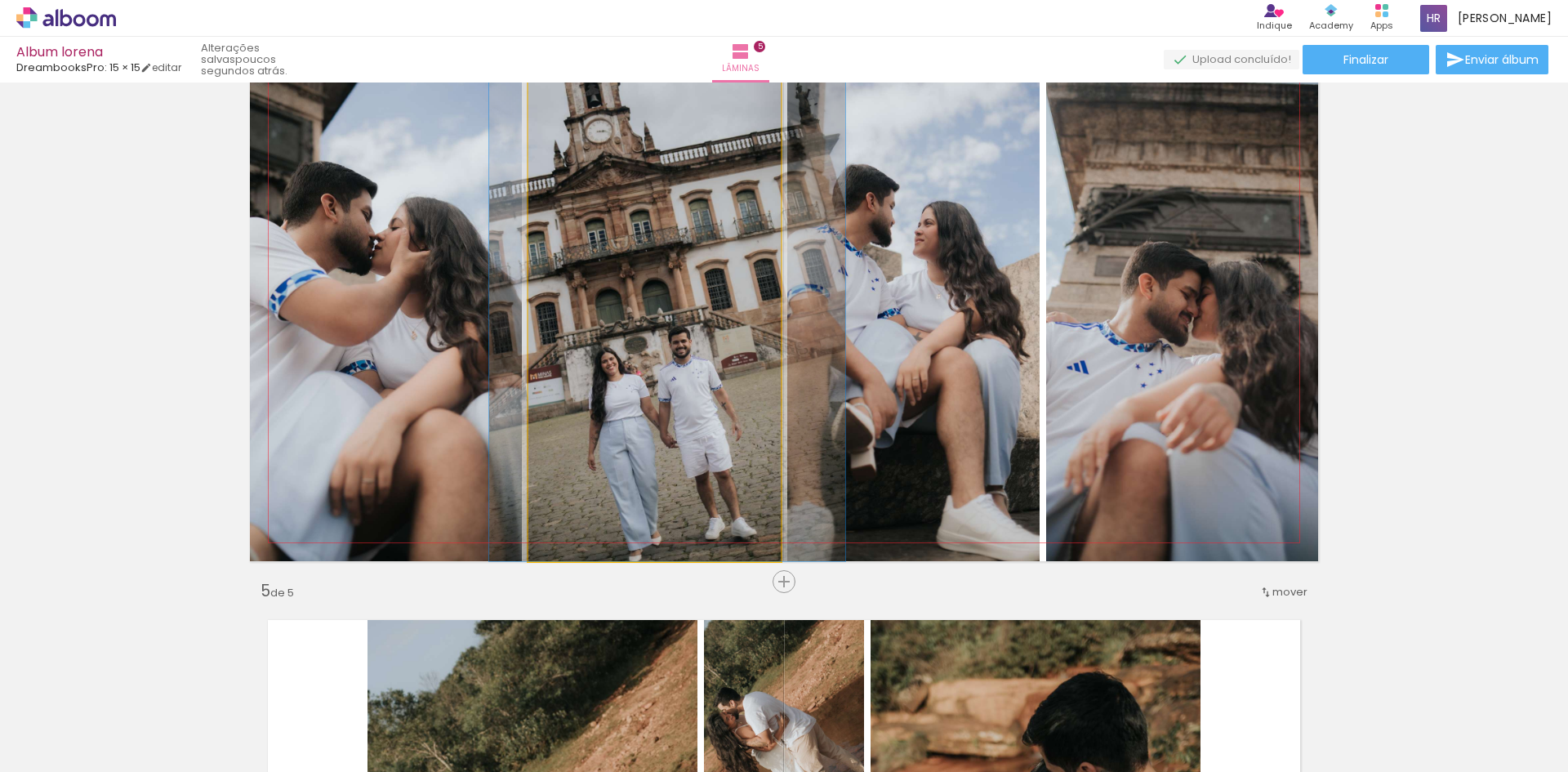
click at [682, 353] on quentale-photo at bounding box center [655, 294] width 252 height 534
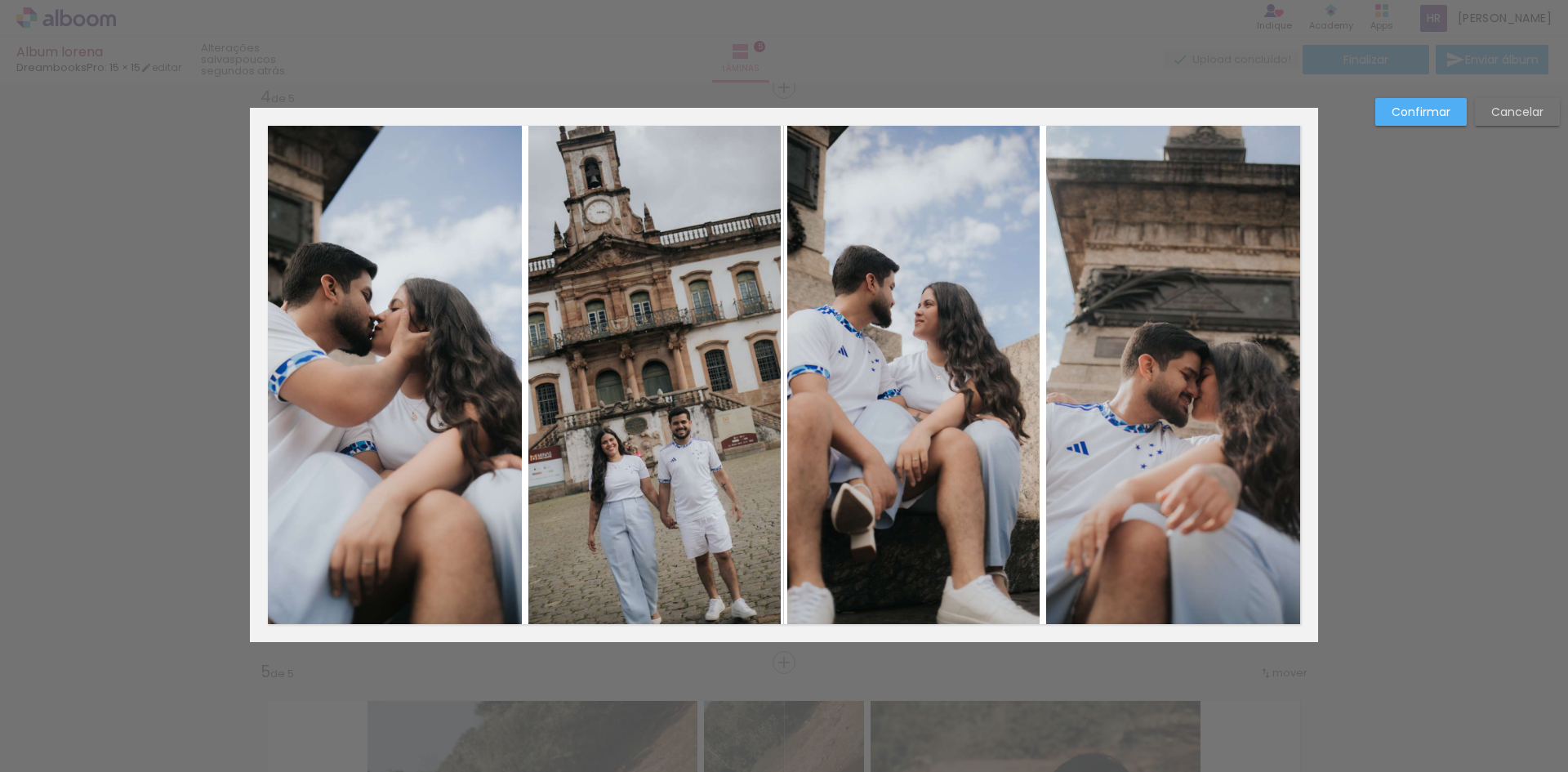
scroll to position [1746, 0]
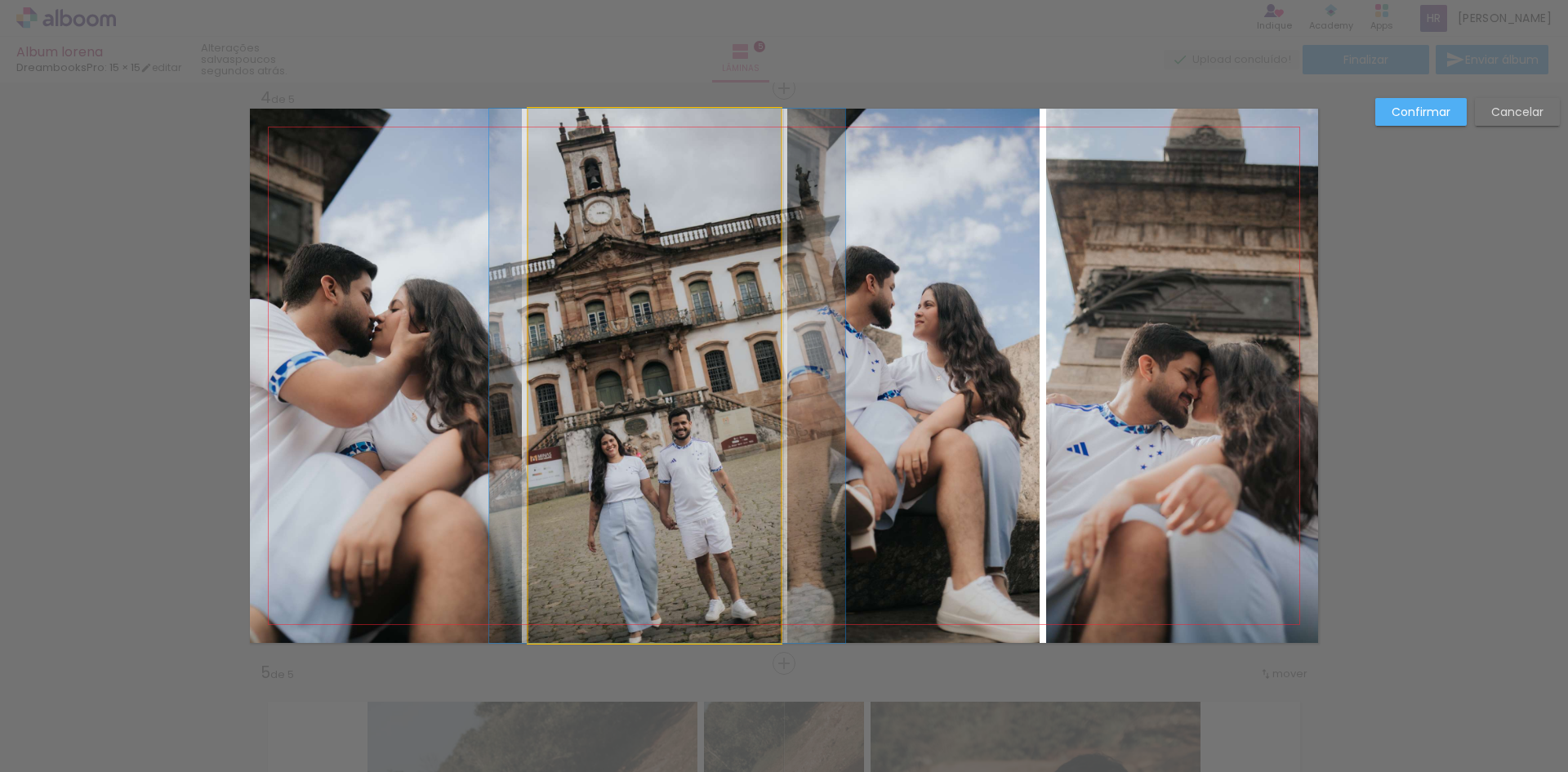
click at [692, 356] on quentale-photo at bounding box center [655, 375] width 252 height 534
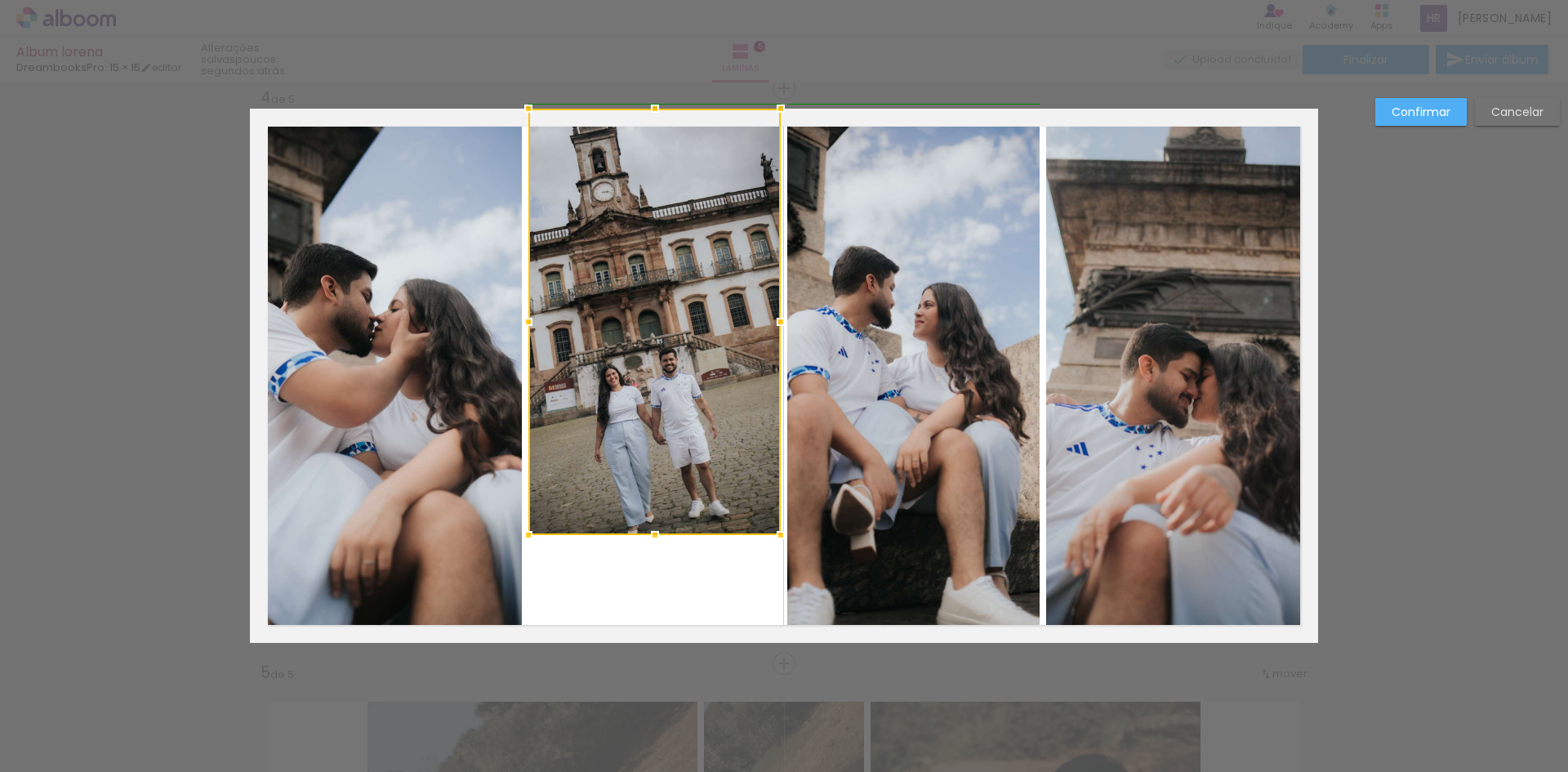
drag, startPoint x: 776, startPoint y: 638, endPoint x: 774, endPoint y: 605, distance: 33.1
click at [774, 605] on album-spread "4 de 5" at bounding box center [784, 375] width 1068 height 534
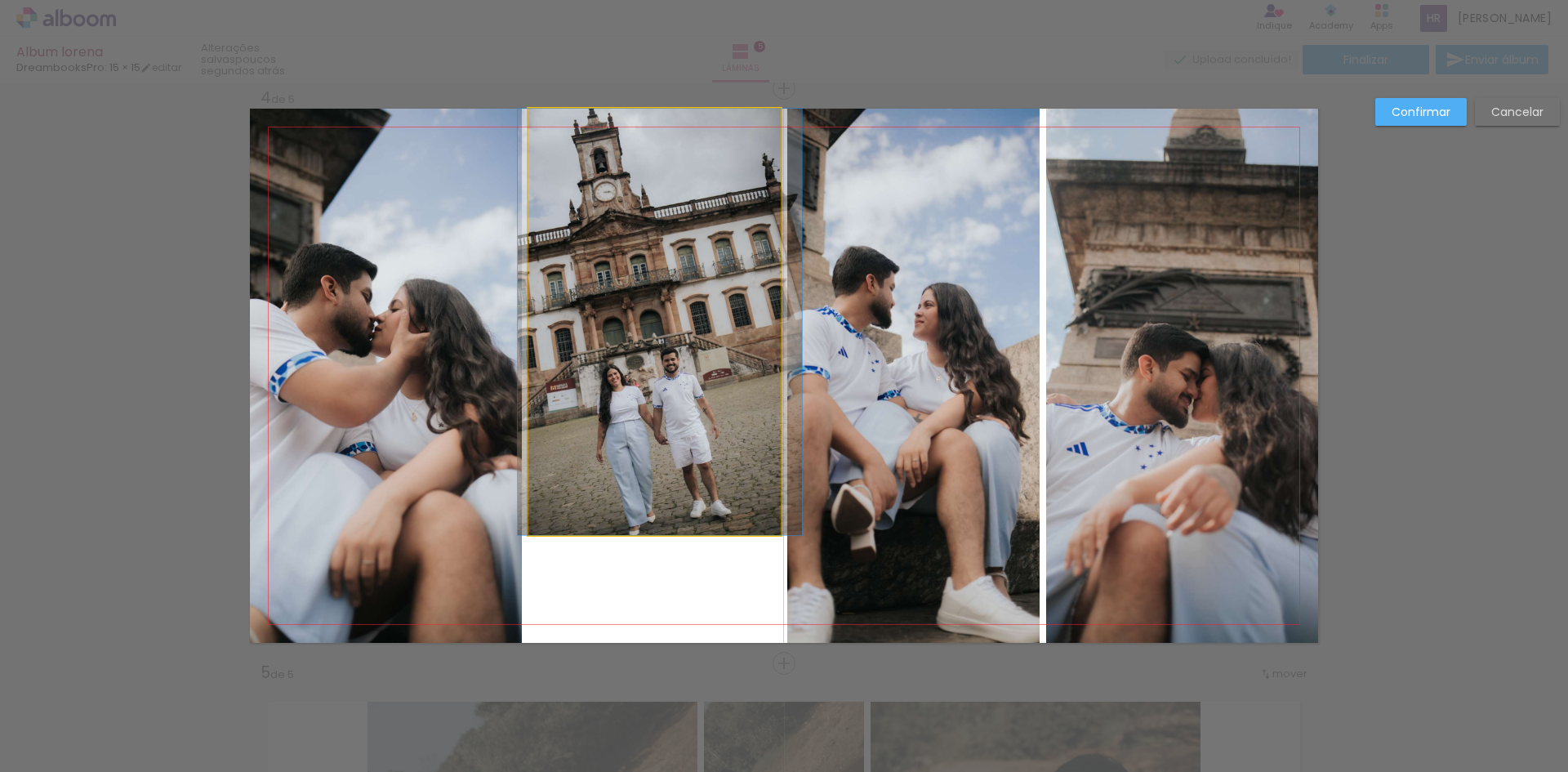
drag, startPoint x: 703, startPoint y: 385, endPoint x: 705, endPoint y: 436, distance: 51.0
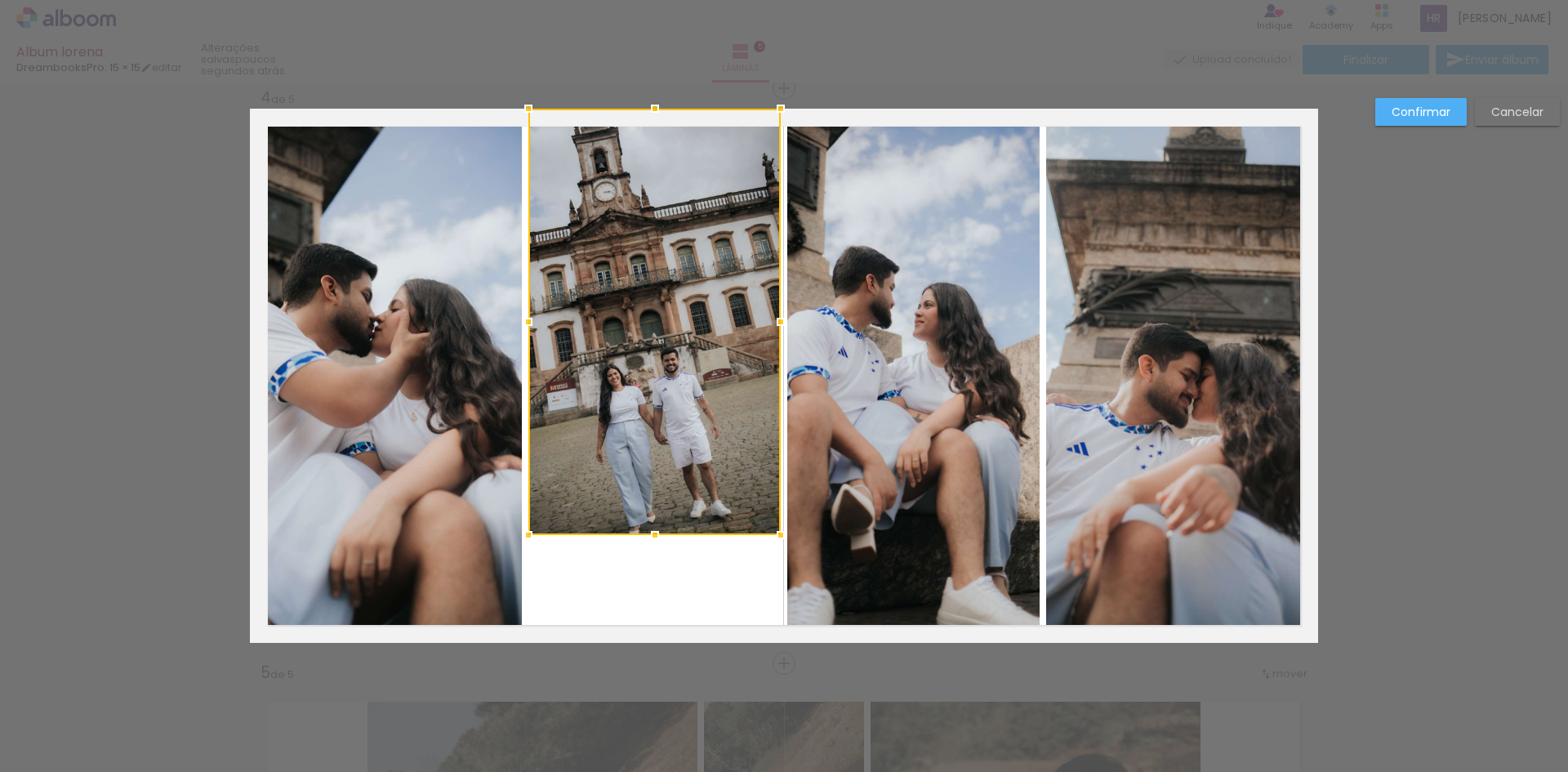
click at [1426, 386] on div "Confirmar Cancelar" at bounding box center [784, 81] width 1568 height 3488
click at [1410, 383] on div "Confirmar Cancelar" at bounding box center [784, 81] width 1568 height 3488
click at [0, 0] on slot "Confirmar" at bounding box center [0, 0] width 0 height 0
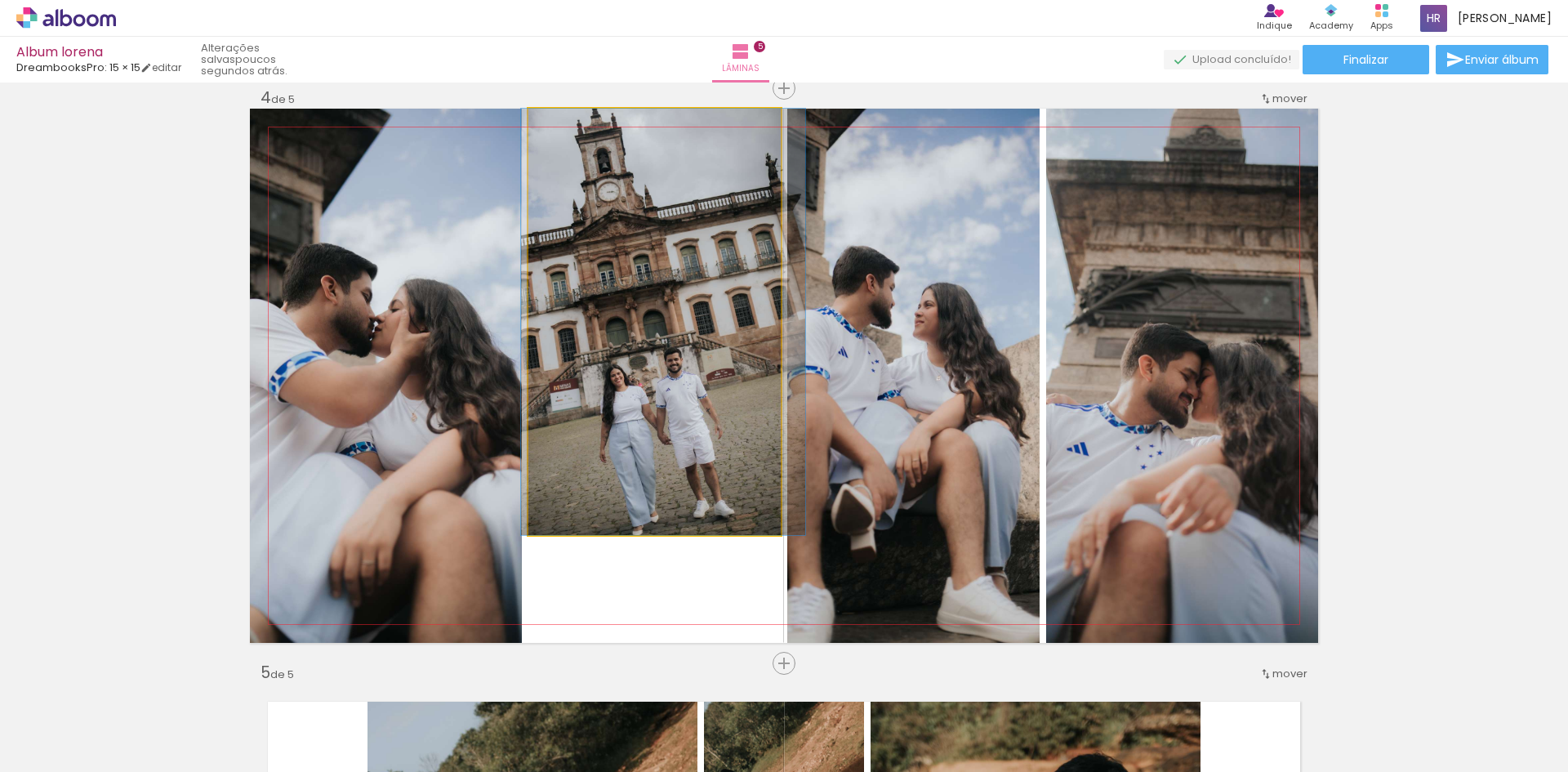
drag, startPoint x: 712, startPoint y: 337, endPoint x: 714, endPoint y: 407, distance: 70.0
click at [712, 467] on quentale-photo at bounding box center [655, 322] width 252 height 426
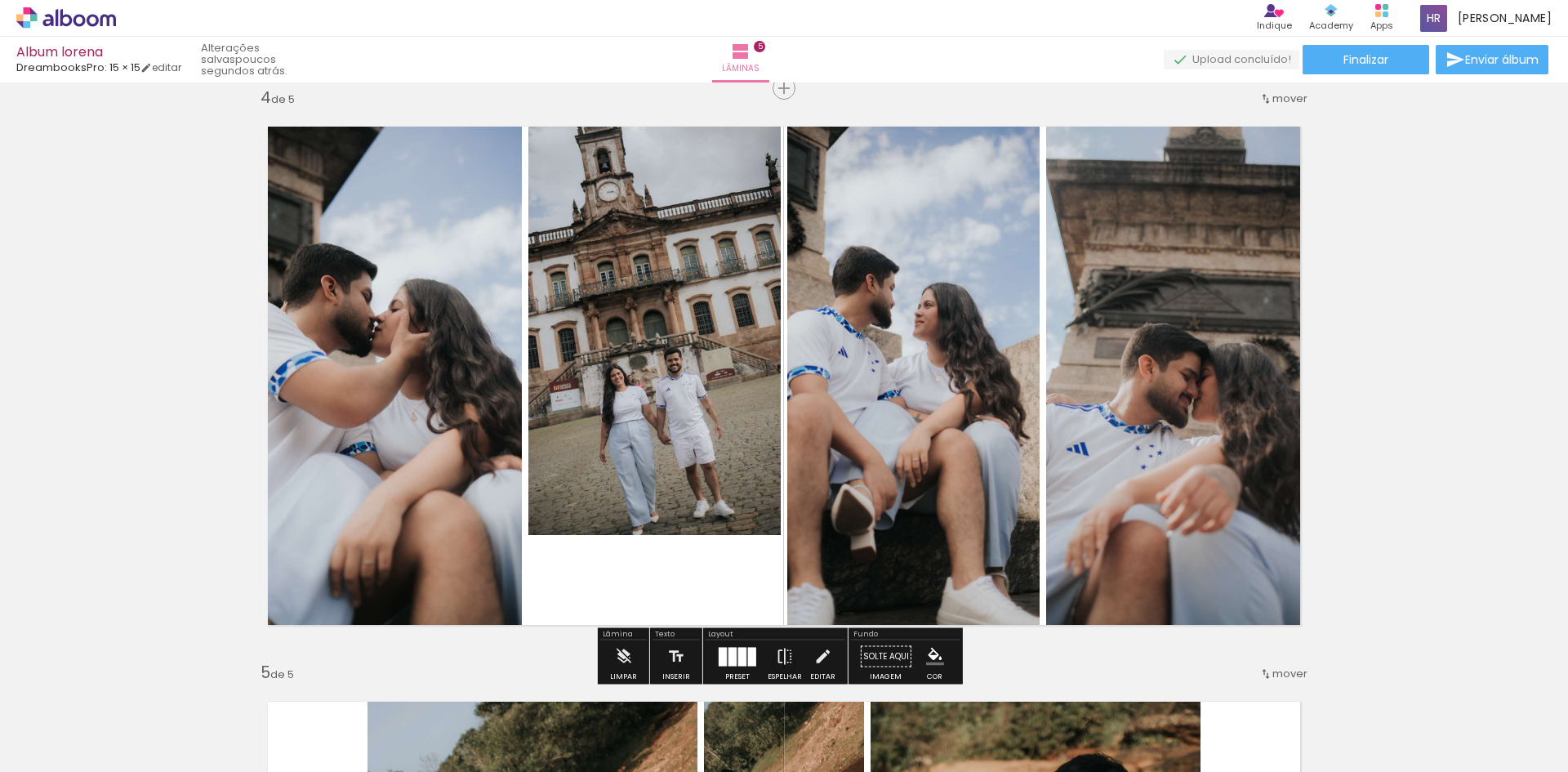
click at [712, 467] on quentale-photo at bounding box center [655, 322] width 252 height 426
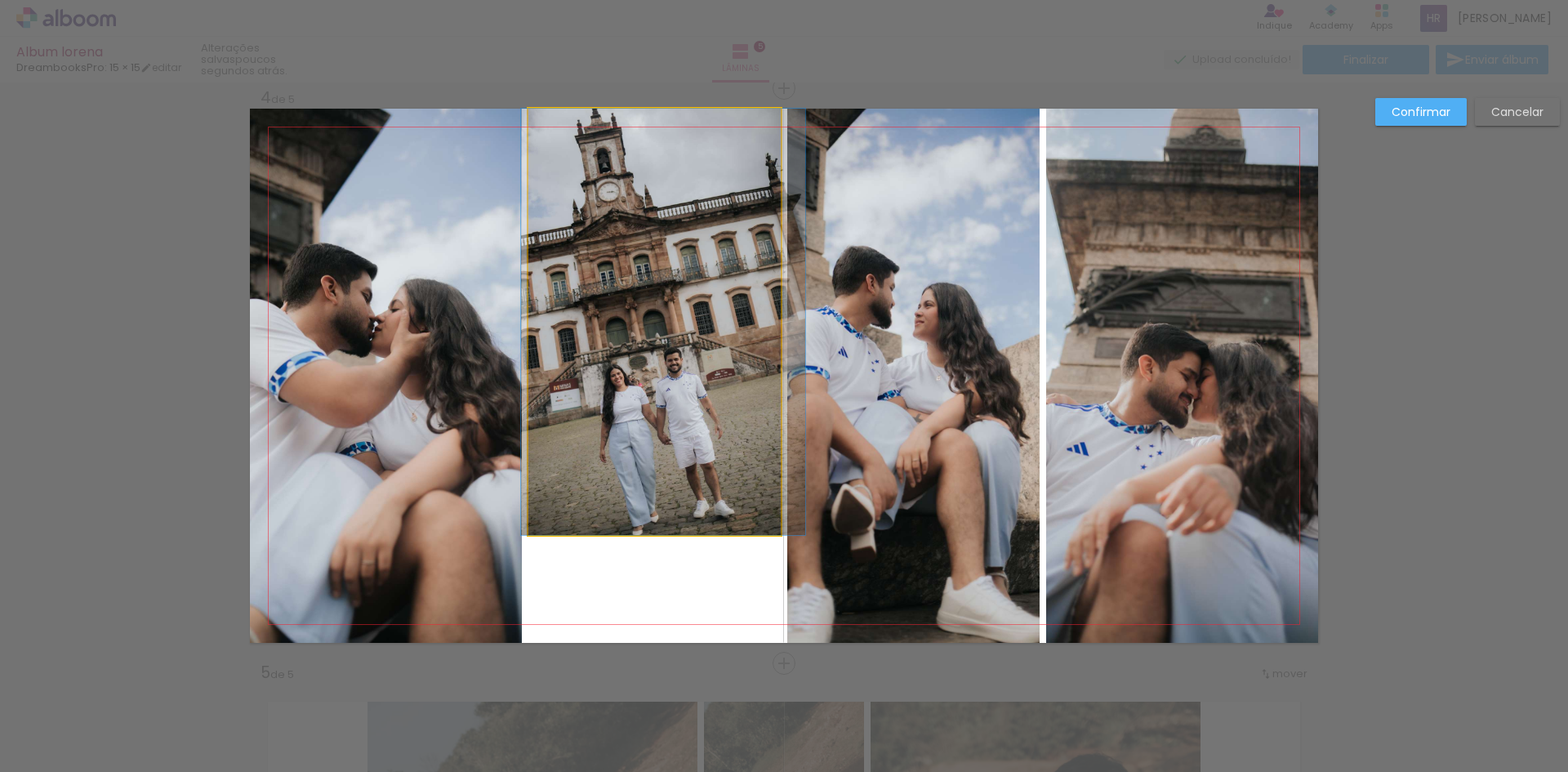
click at [712, 467] on quentale-photo at bounding box center [655, 322] width 252 height 426
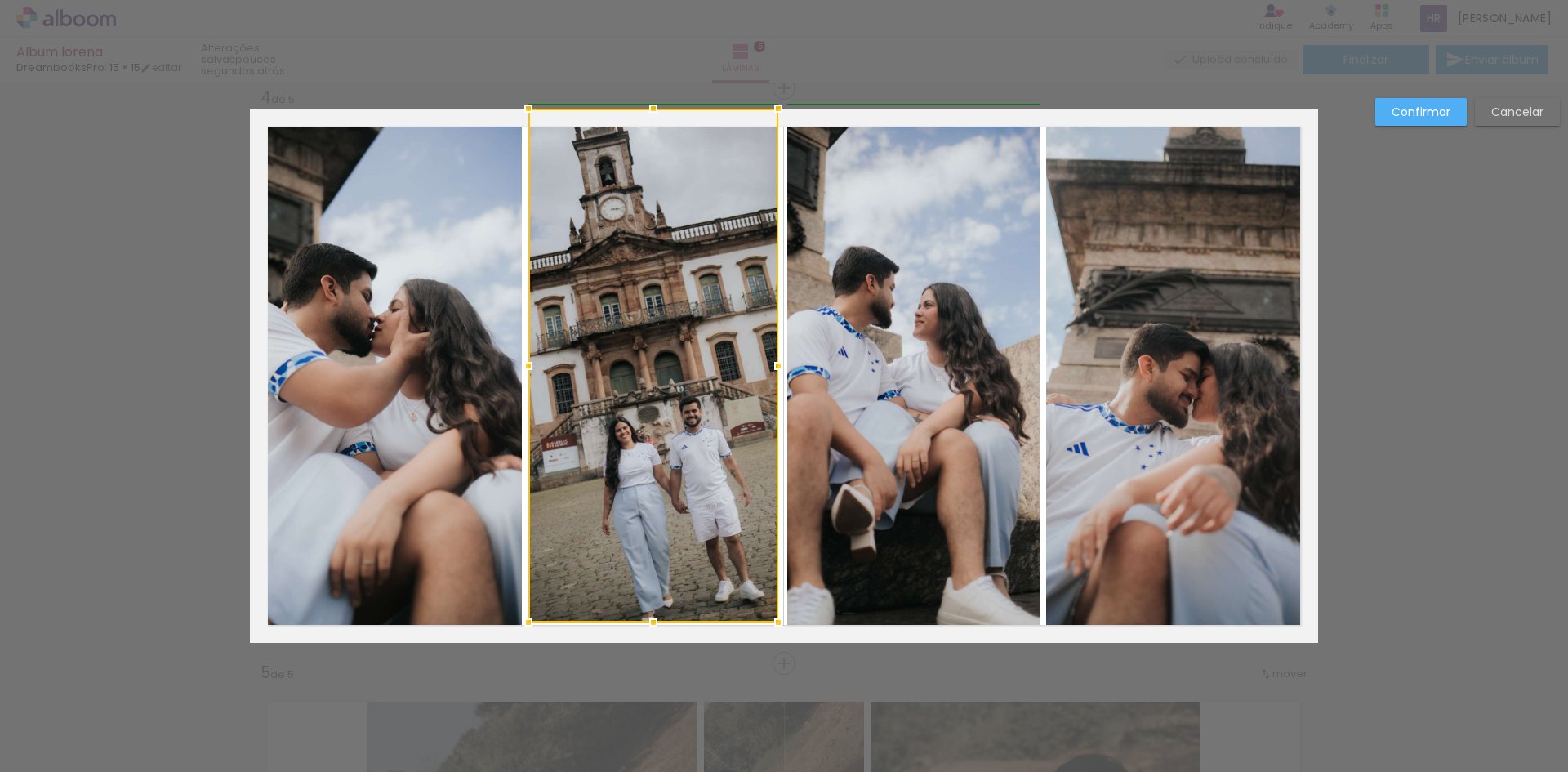
drag, startPoint x: 770, startPoint y: 536, endPoint x: 771, endPoint y: 624, distance: 88.0
click at [771, 624] on div at bounding box center [778, 622] width 32 height 32
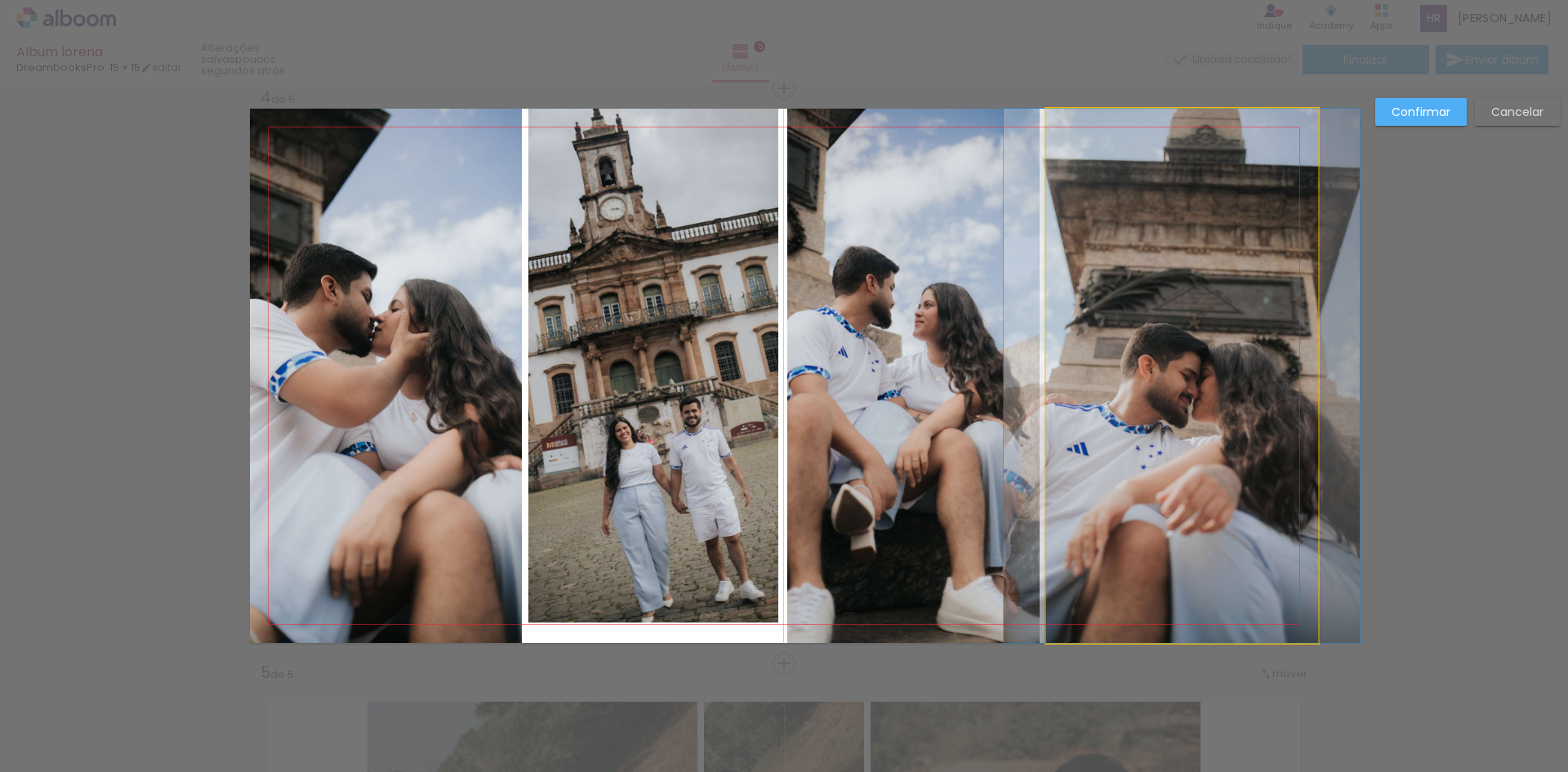
click at [1288, 569] on quentale-photo at bounding box center [1182, 375] width 272 height 534
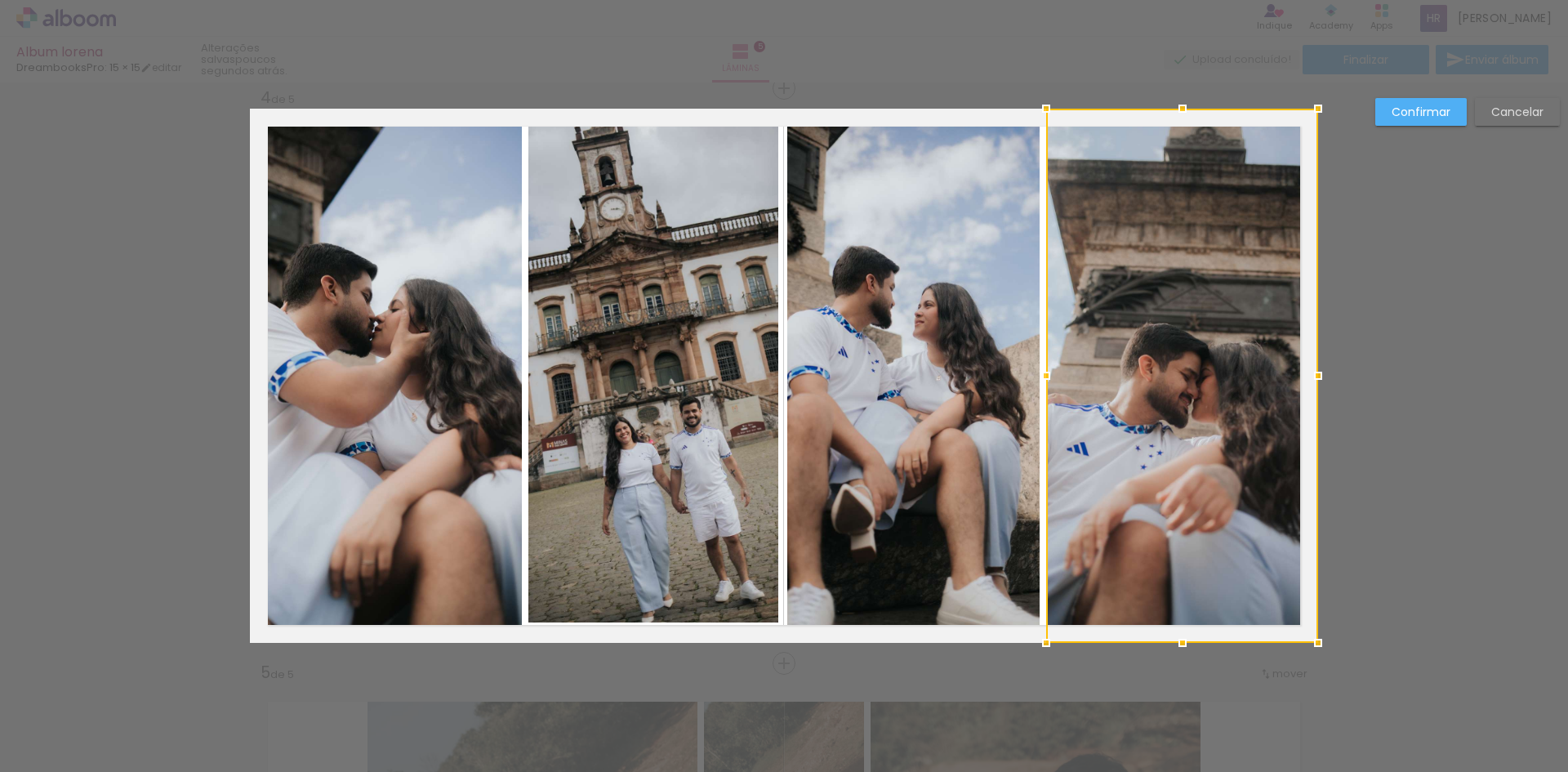
click at [1389, 472] on div "Confirmar Cancelar" at bounding box center [784, 81] width 1568 height 3488
click at [0, 0] on slot "Confirmar" at bounding box center [0, 0] width 0 height 0
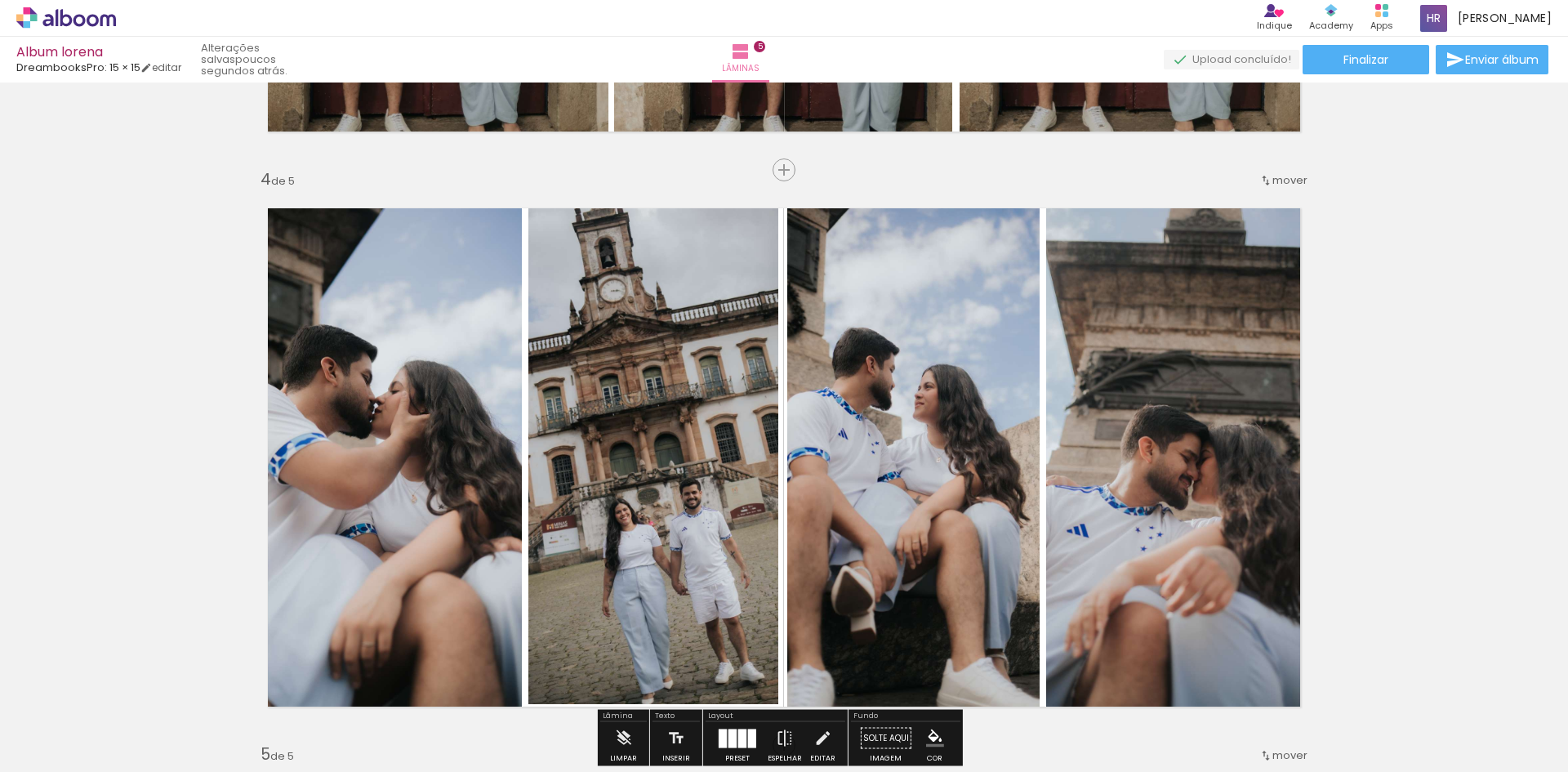
scroll to position [1991, 0]
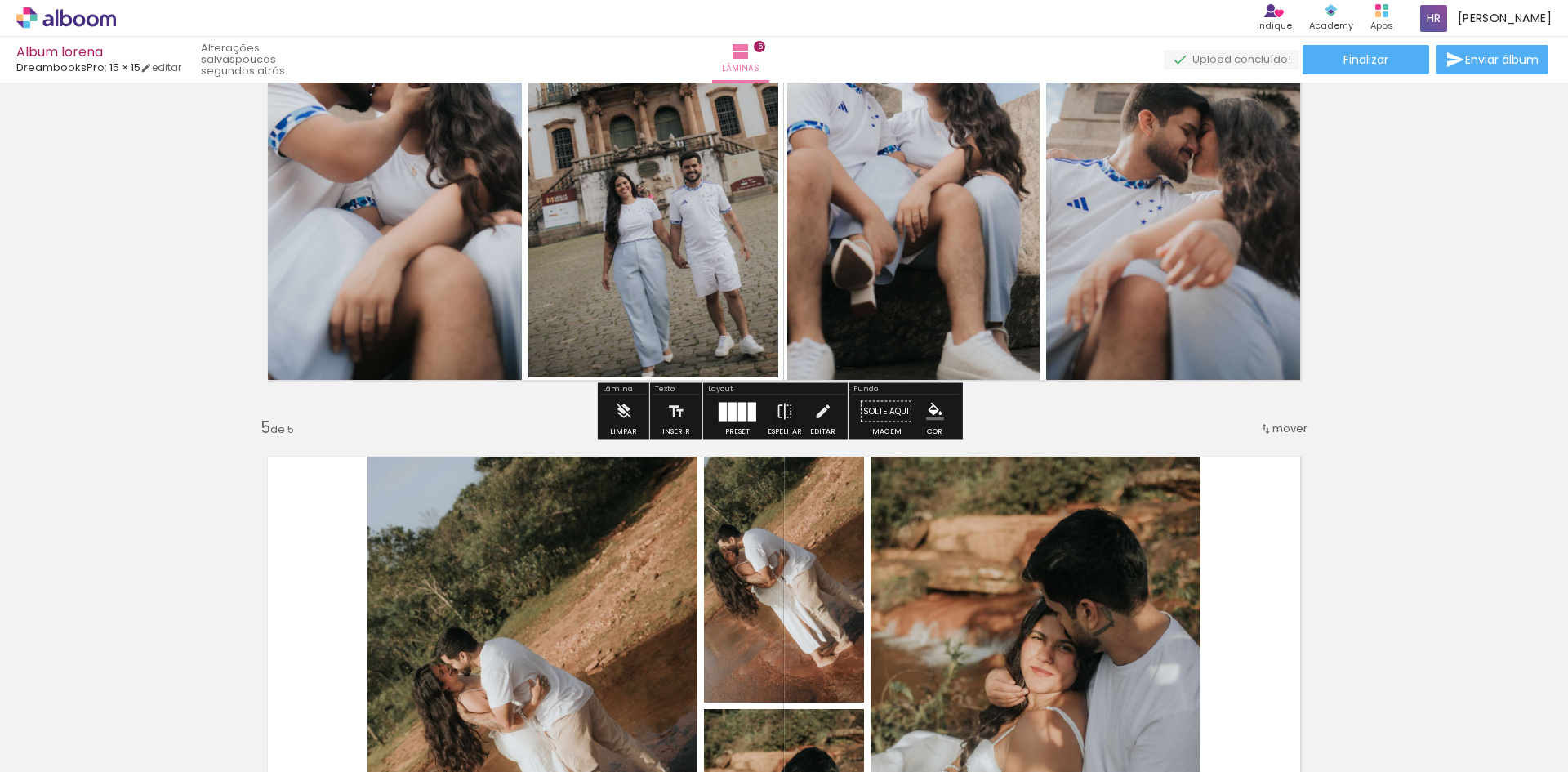
click at [699, 277] on quentale-photo at bounding box center [654, 120] width 250 height 513
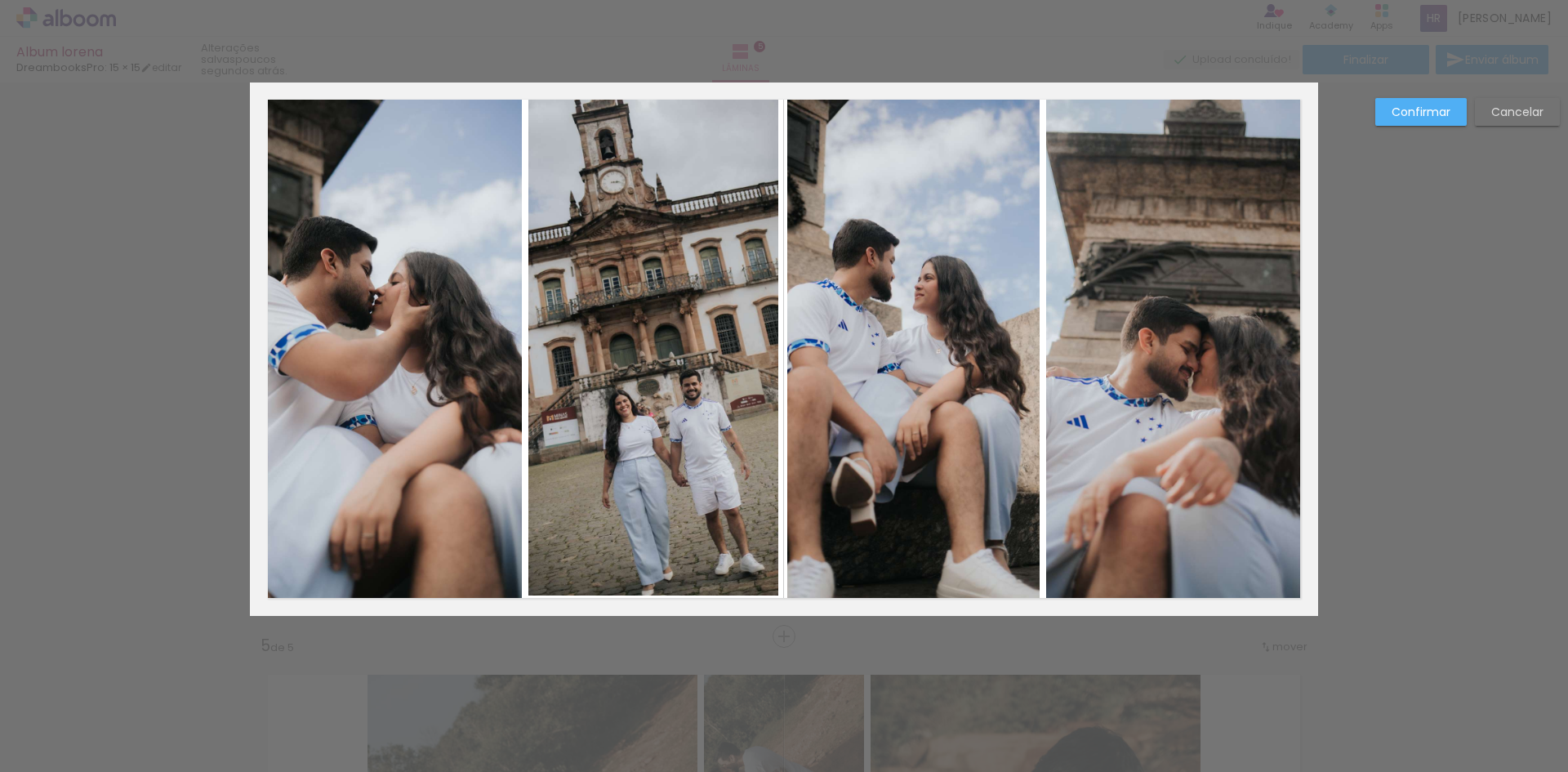
scroll to position [1746, 0]
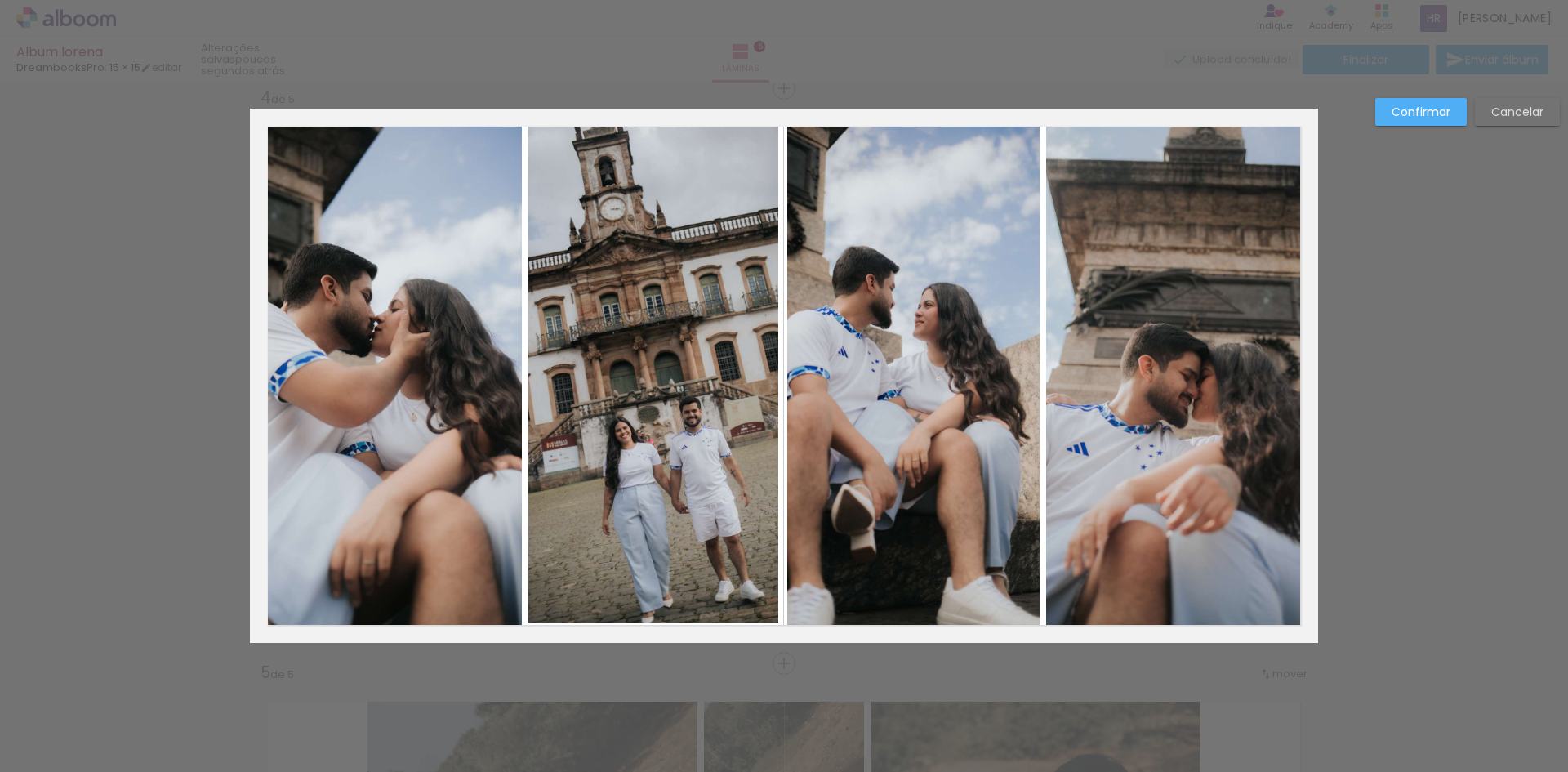
click at [1389, 379] on div "Confirmar Cancelar" at bounding box center [784, 81] width 1568 height 3488
click at [568, 431] on quentale-photo at bounding box center [654, 365] width 250 height 513
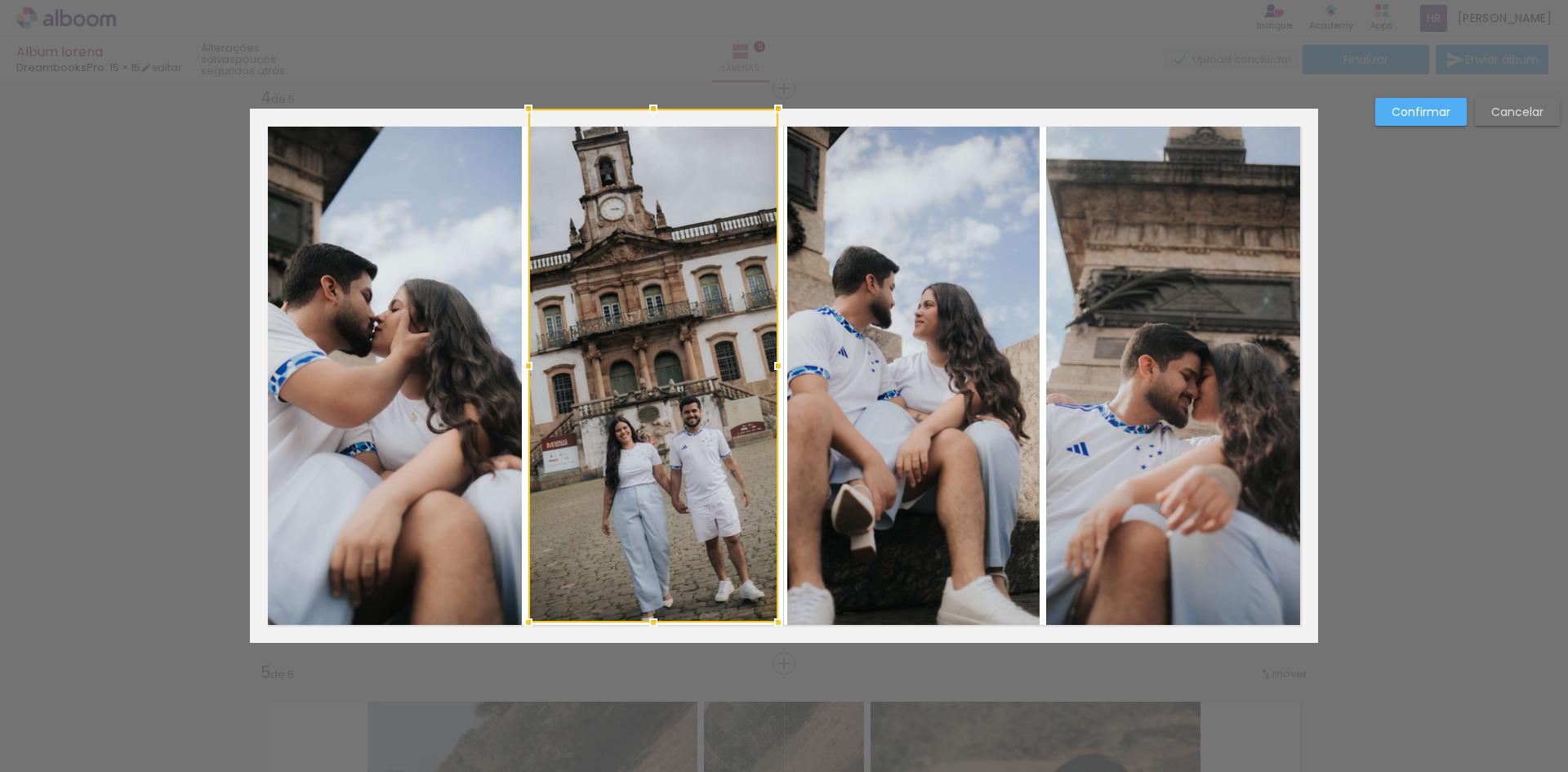
click at [0, 0] on slot "Confirmar" at bounding box center [0, 0] width 0 height 0
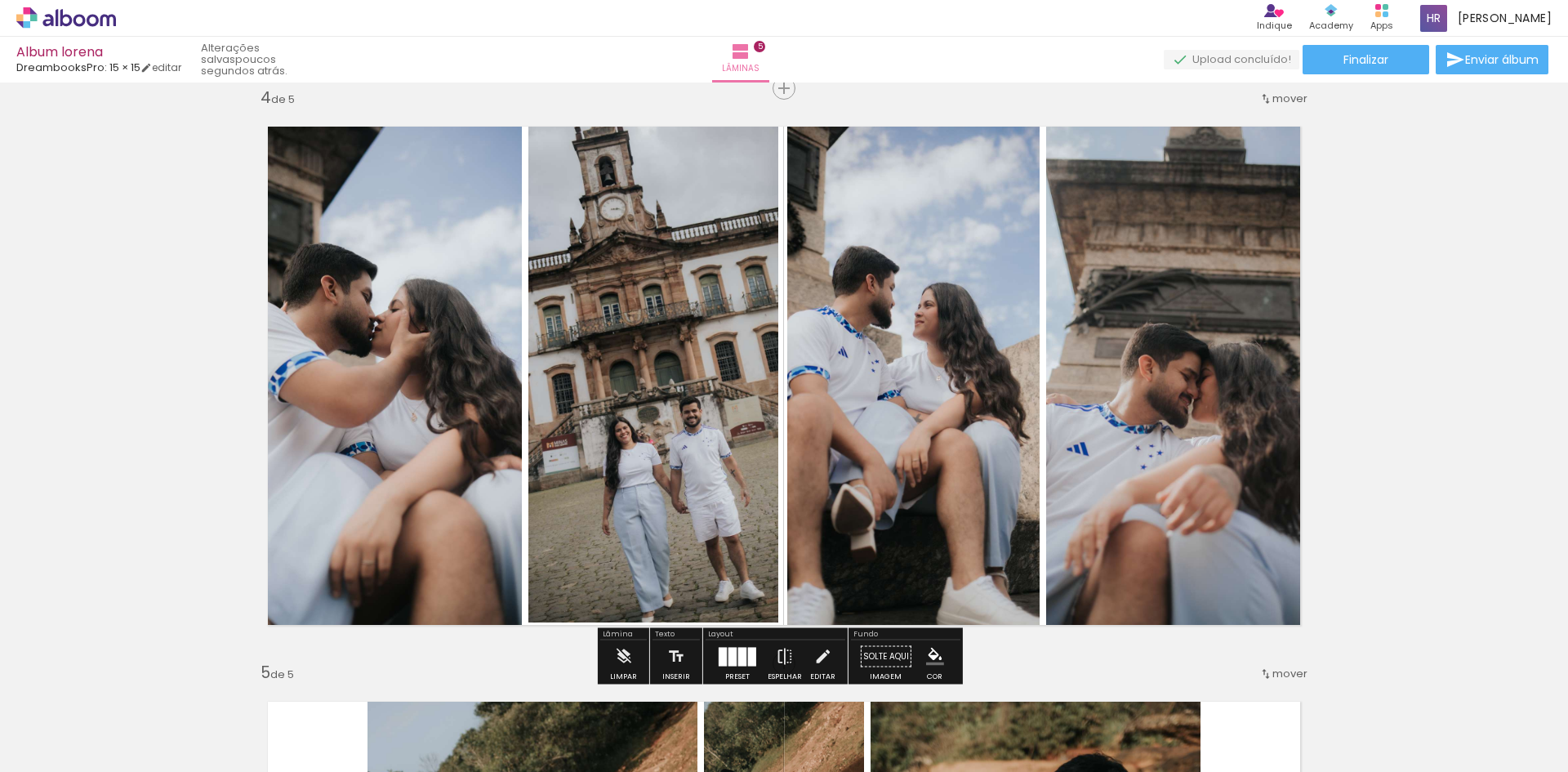
scroll to position [1827, 0]
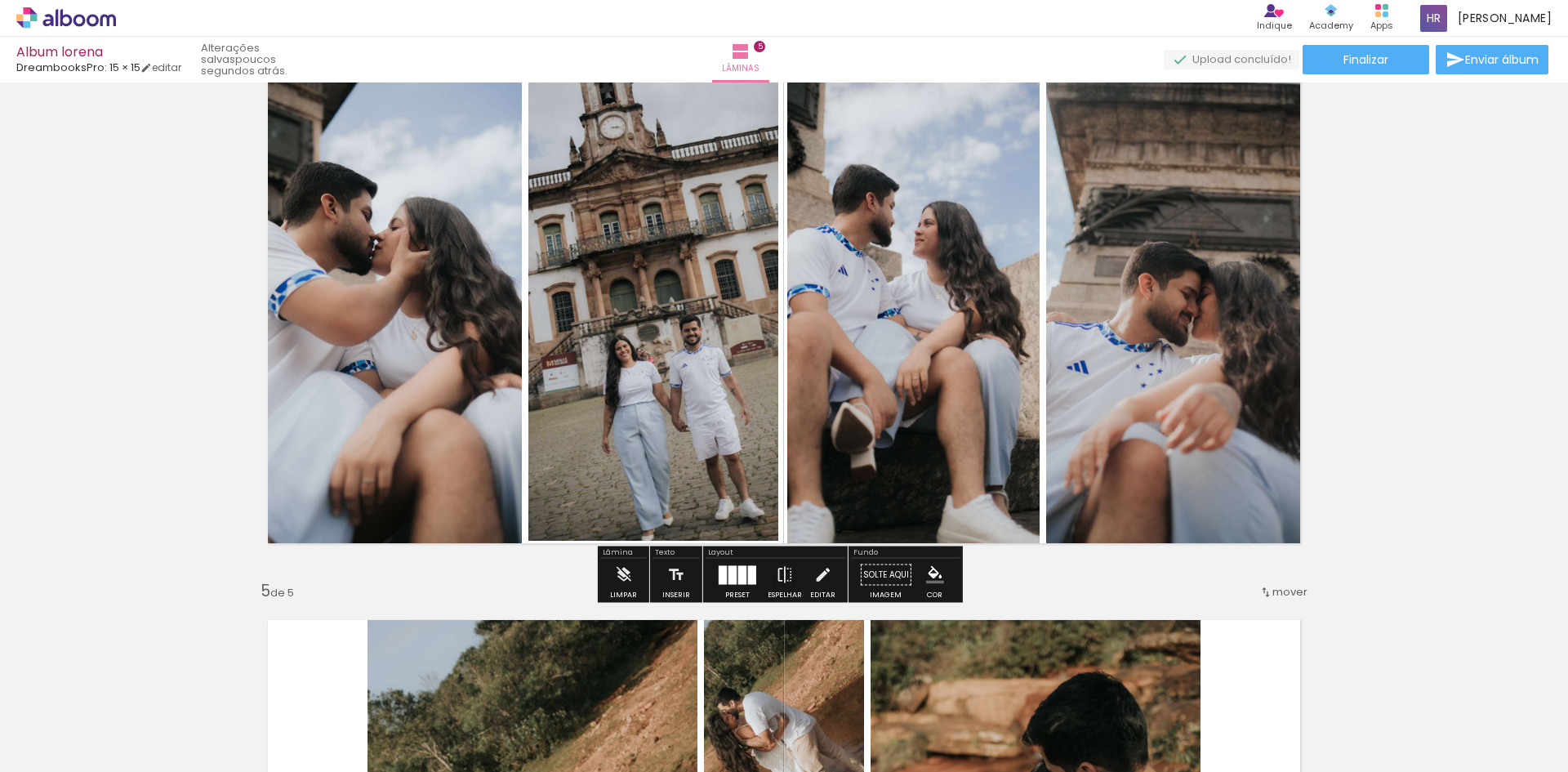
click at [696, 466] on quentale-photo at bounding box center [654, 283] width 250 height 513
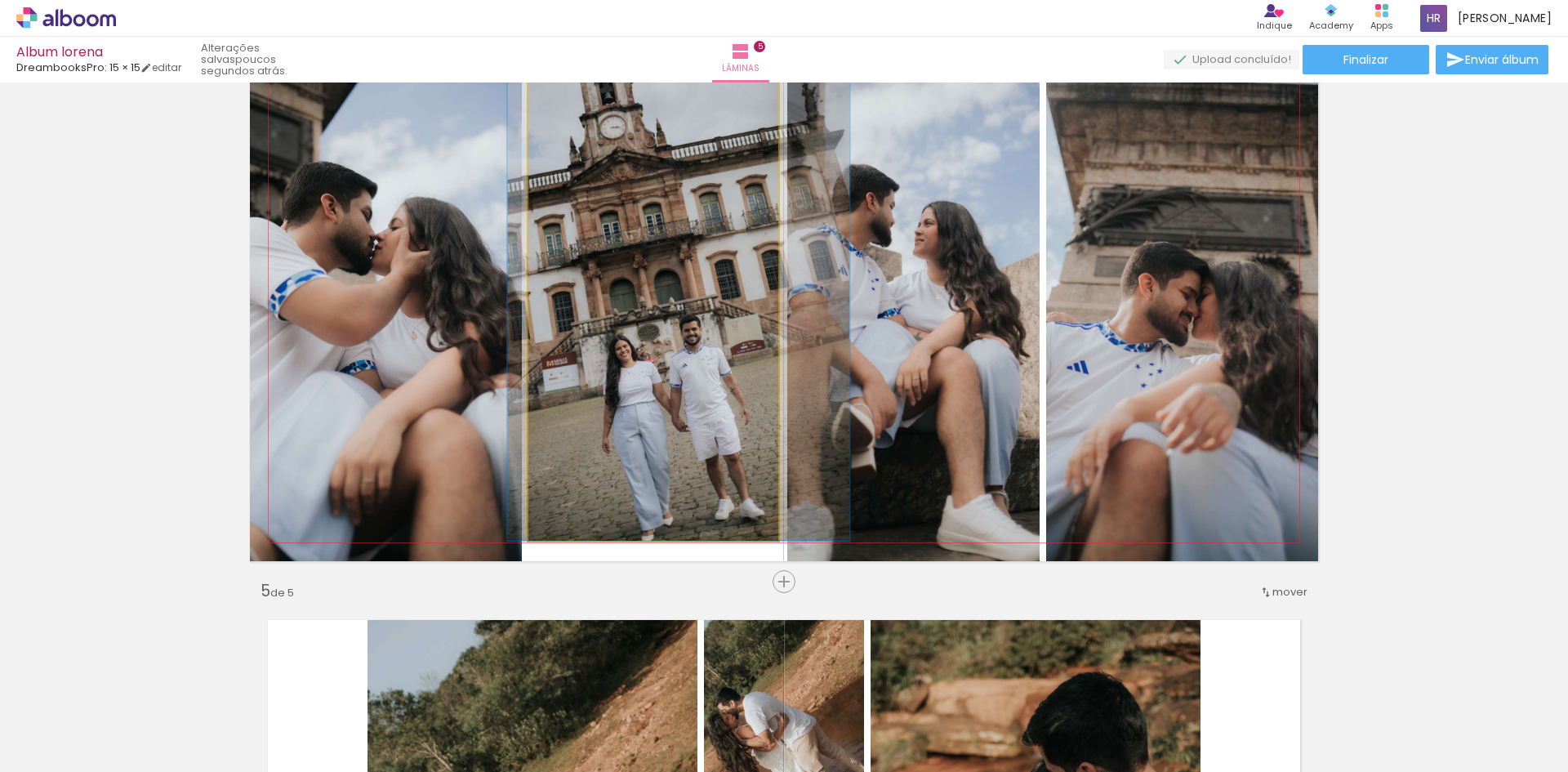
click at [696, 466] on quentale-photo at bounding box center [654, 283] width 250 height 513
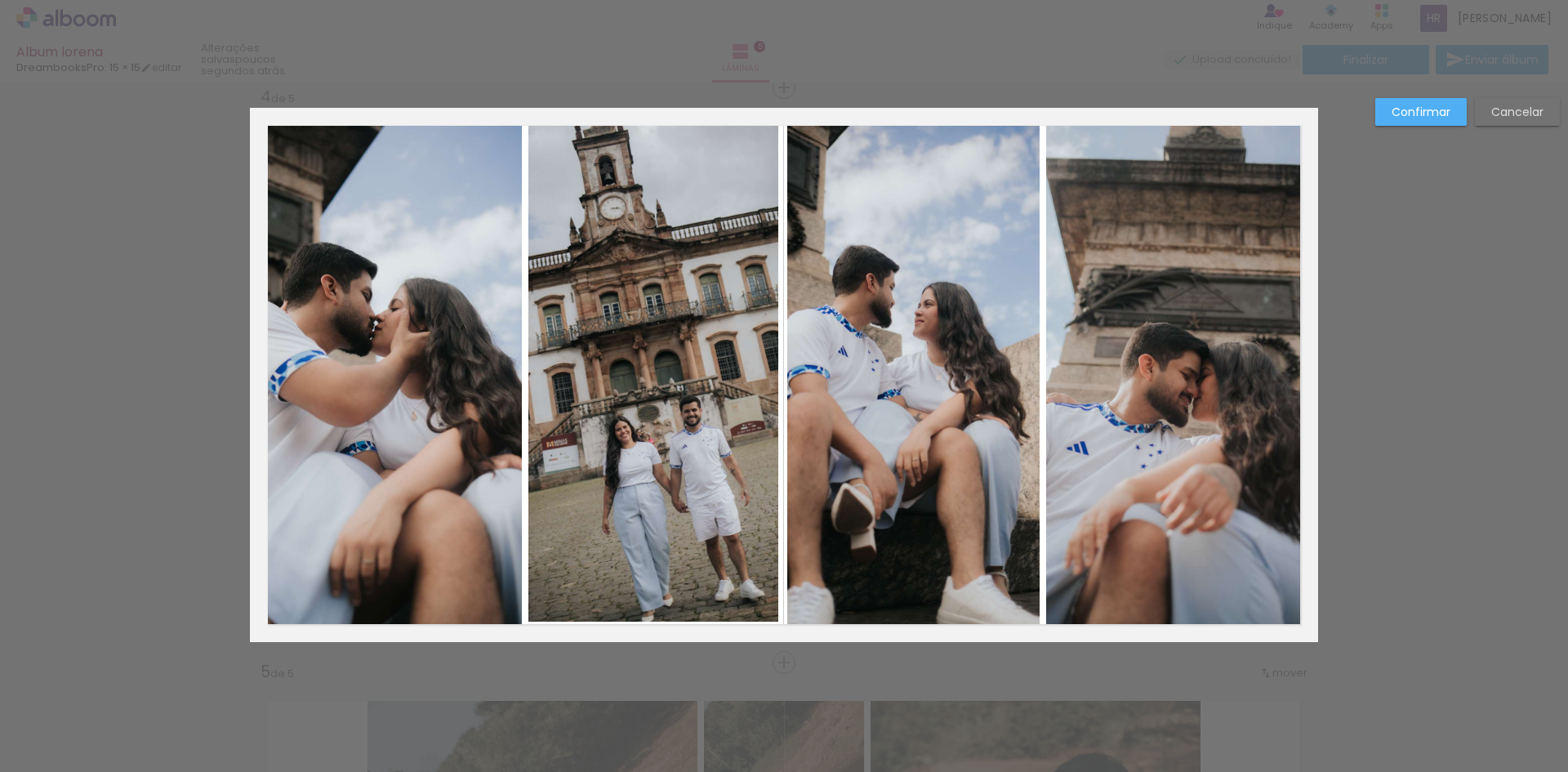
scroll to position [1746, 0]
click at [677, 621] on quentale-photo at bounding box center [654, 365] width 250 height 513
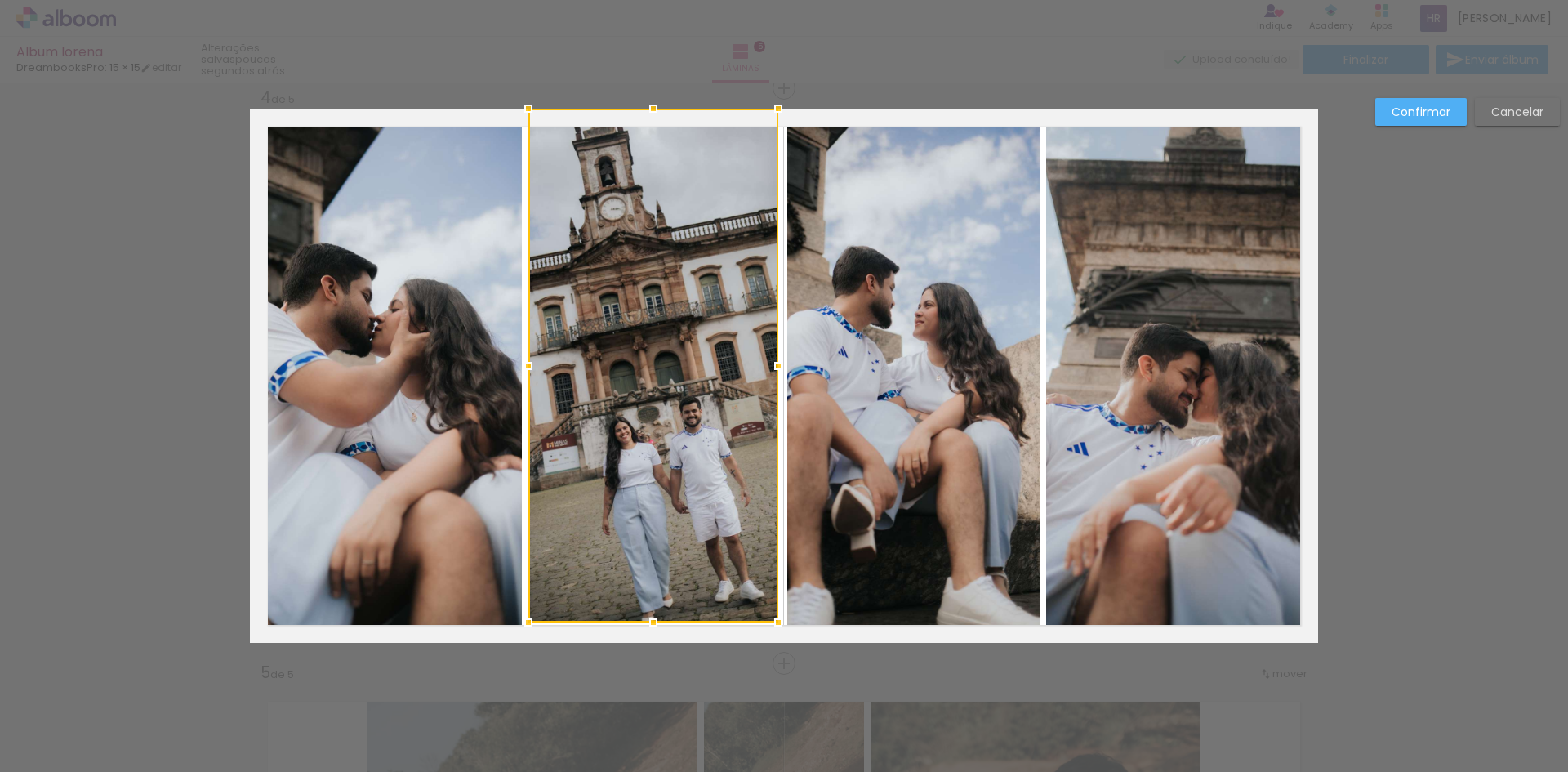
click at [676, 621] on div at bounding box center [654, 365] width 250 height 513
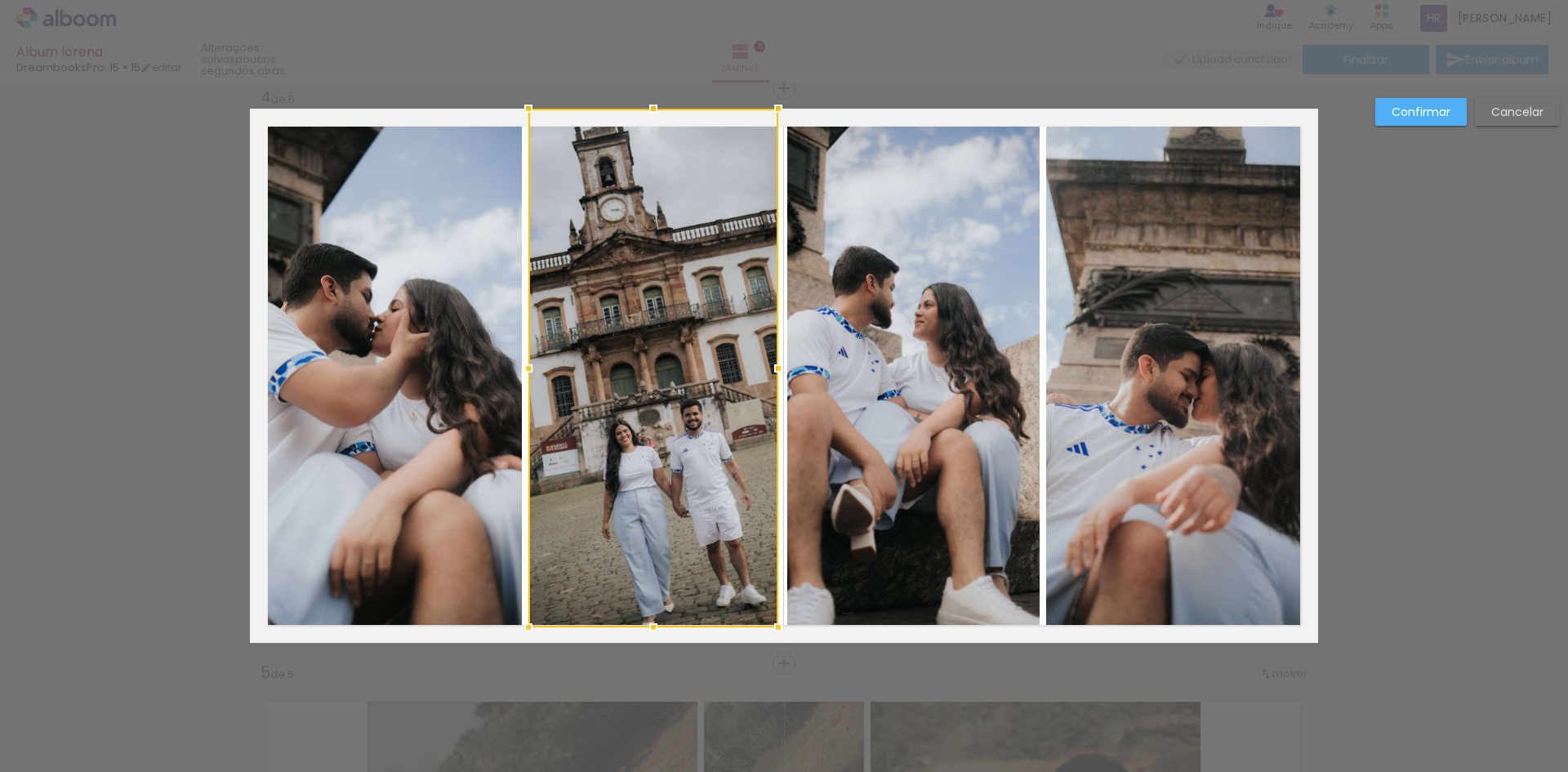
click at [650, 622] on div at bounding box center [653, 627] width 32 height 32
click at [0, 0] on slot "Confirmar" at bounding box center [0, 0] width 0 height 0
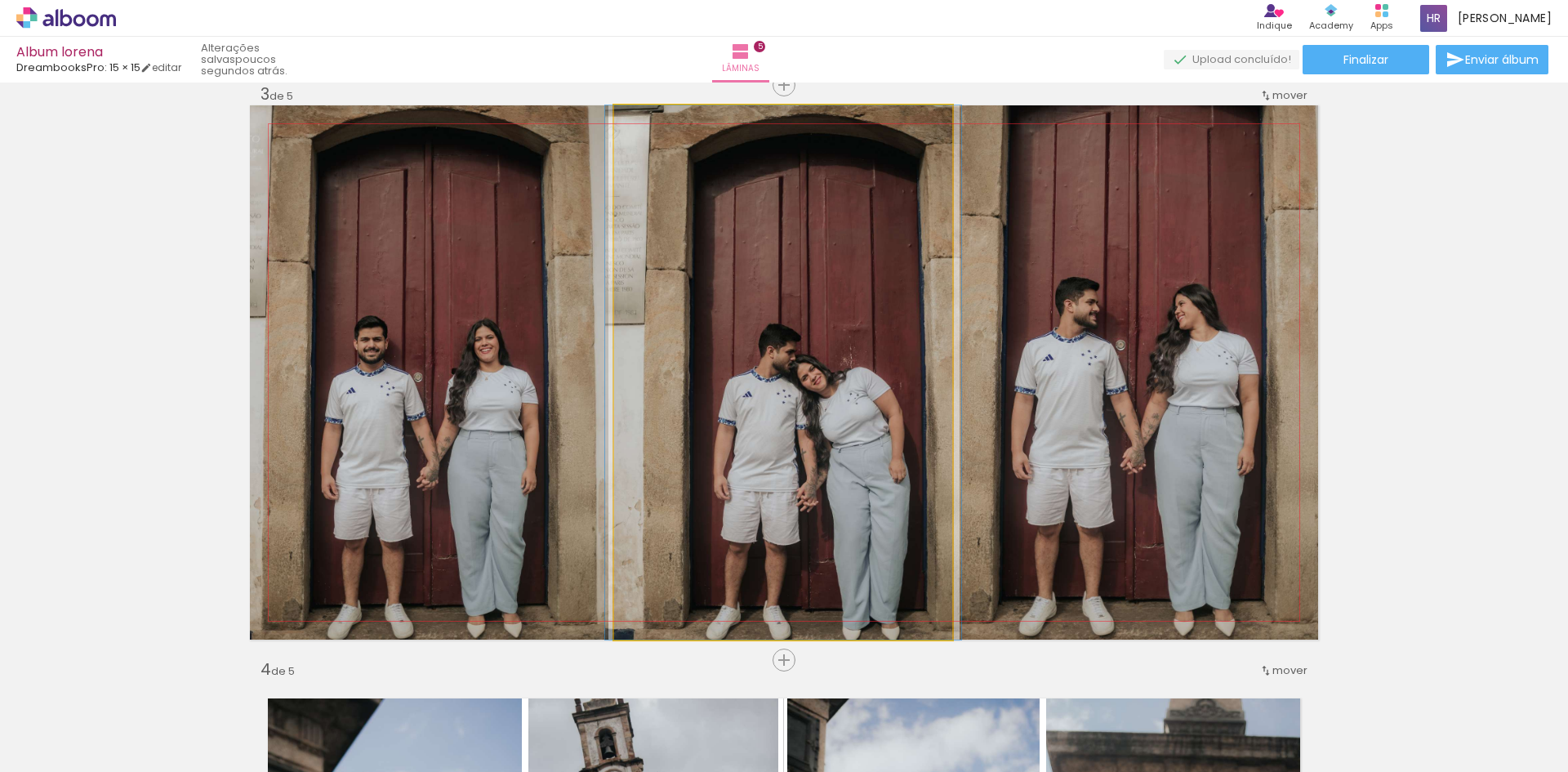
click at [892, 340] on quentale-photo at bounding box center [782, 372] width 338 height 534
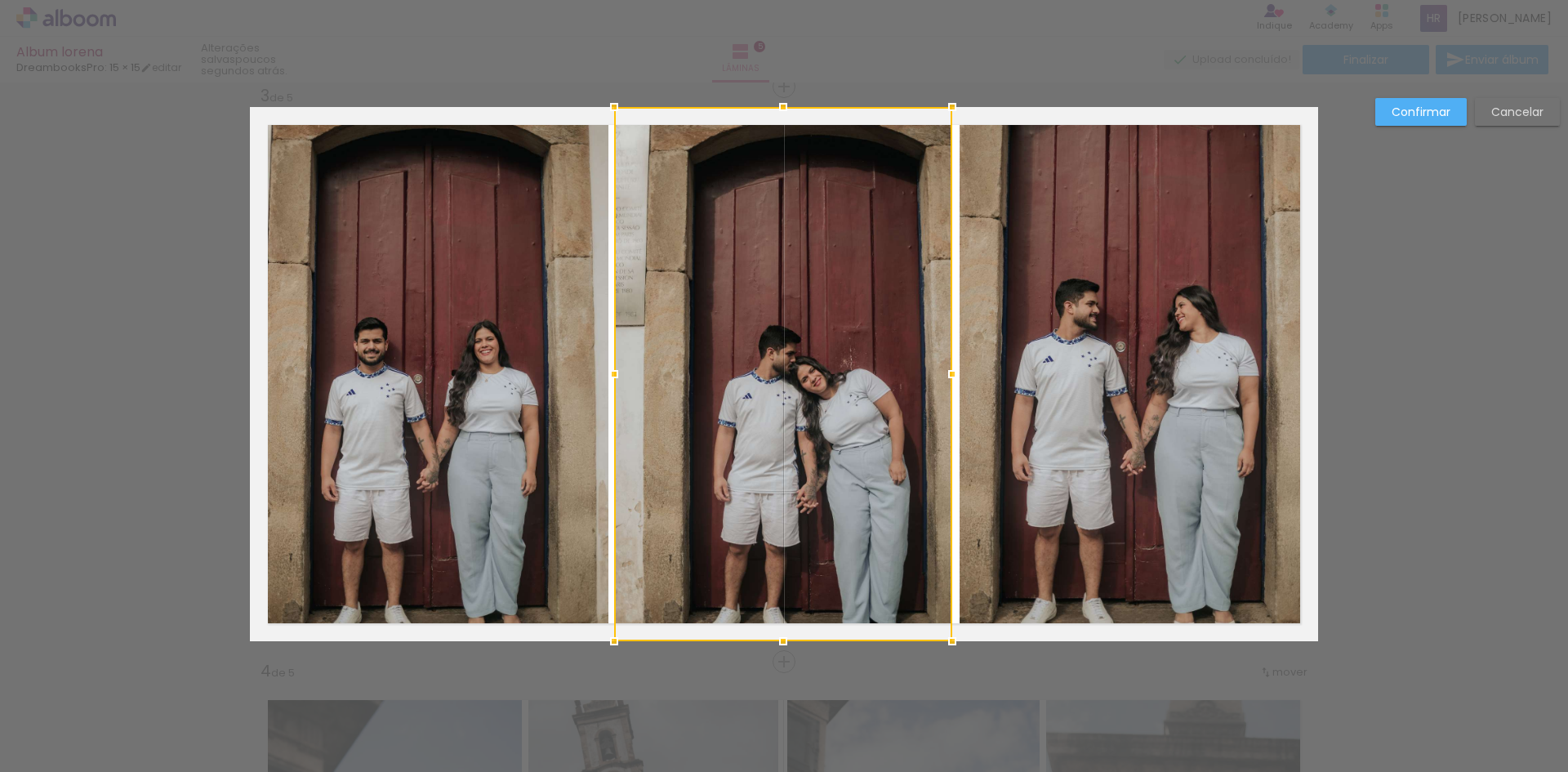
scroll to position [1171, 0]
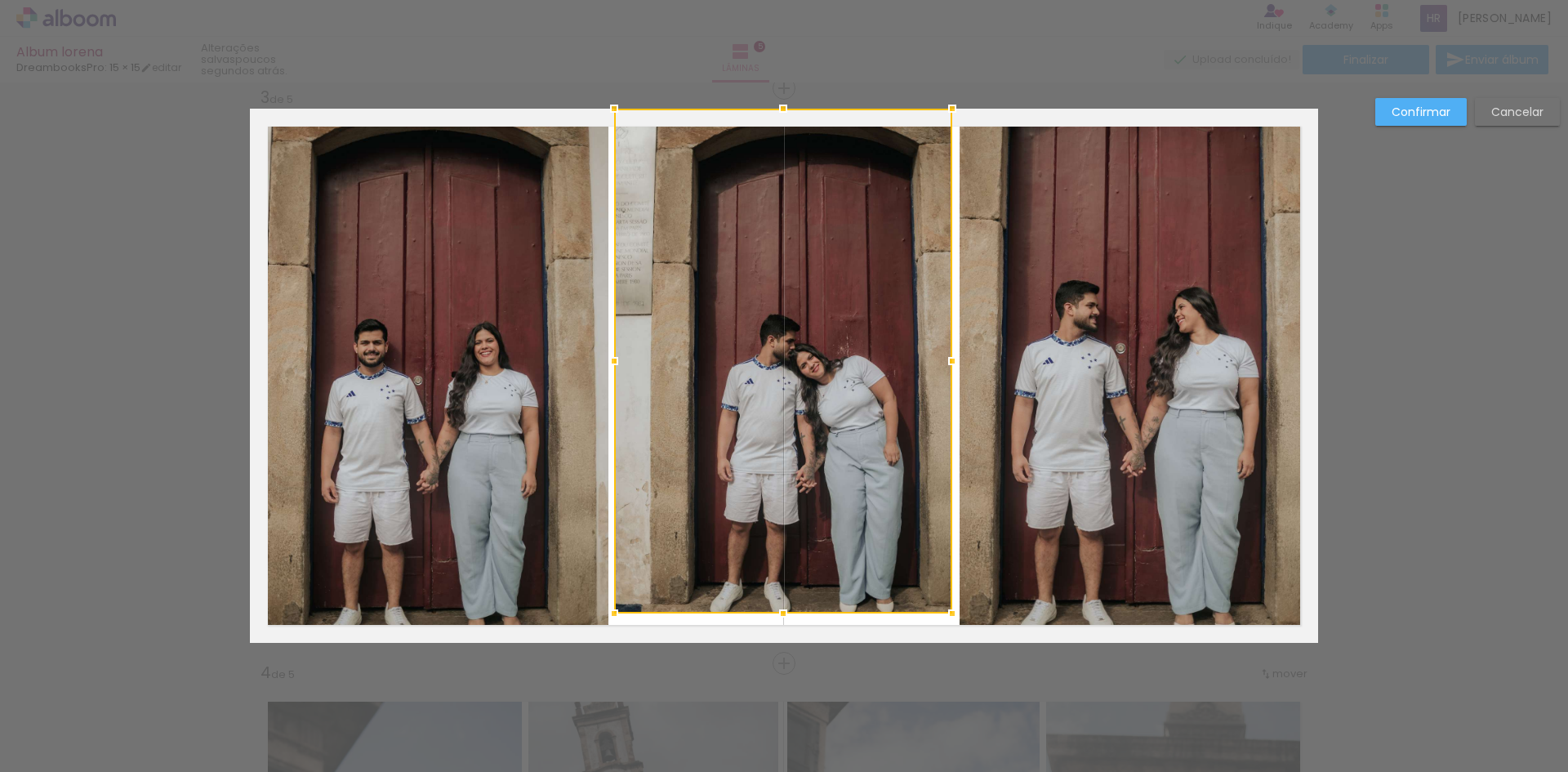
drag, startPoint x: 783, startPoint y: 645, endPoint x: 785, endPoint y: 615, distance: 30.1
click at [785, 615] on div at bounding box center [783, 613] width 32 height 32
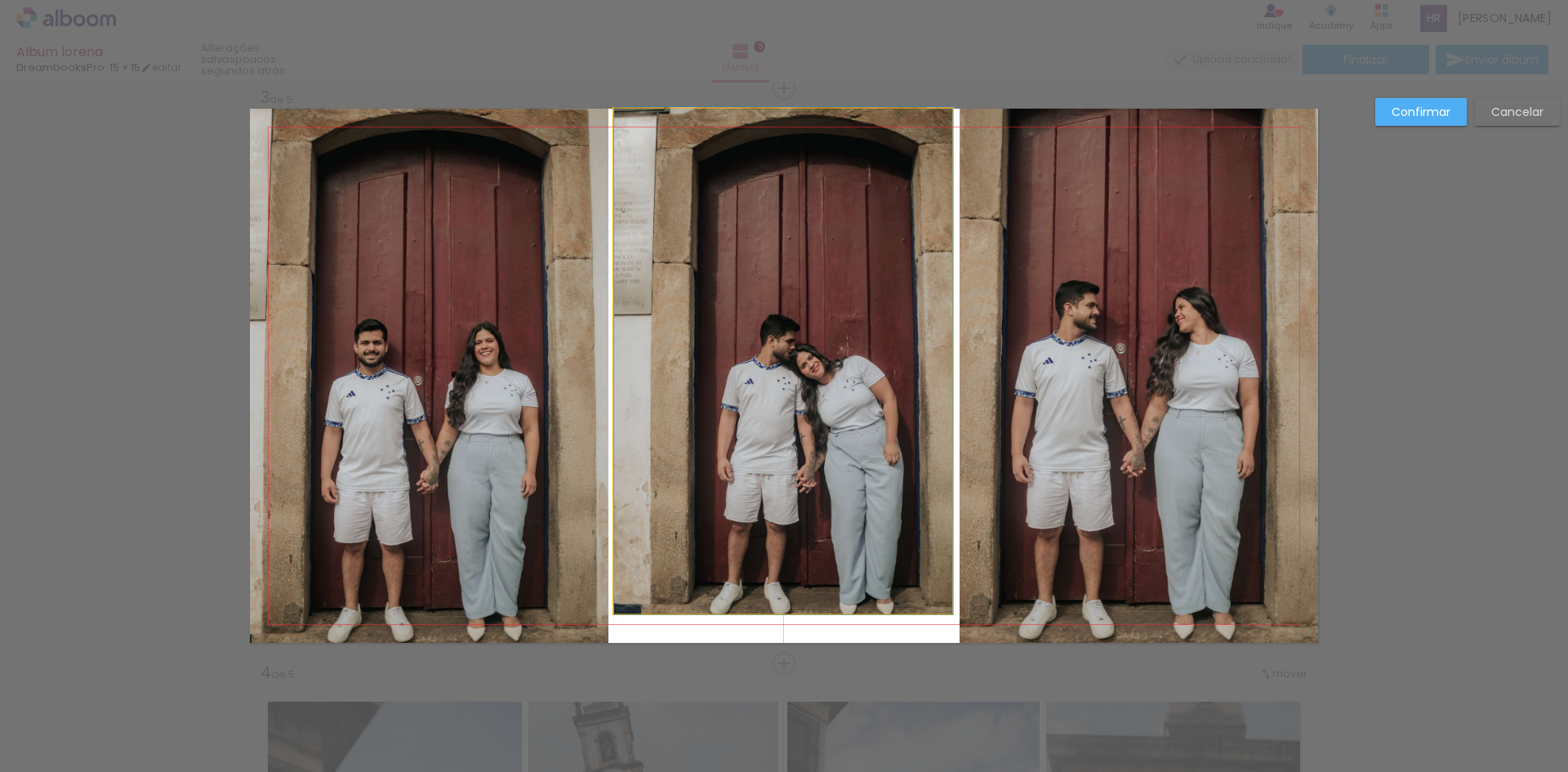
click at [926, 598] on quentale-photo at bounding box center [782, 361] width 338 height 505
click at [926, 598] on div at bounding box center [782, 361] width 338 height 505
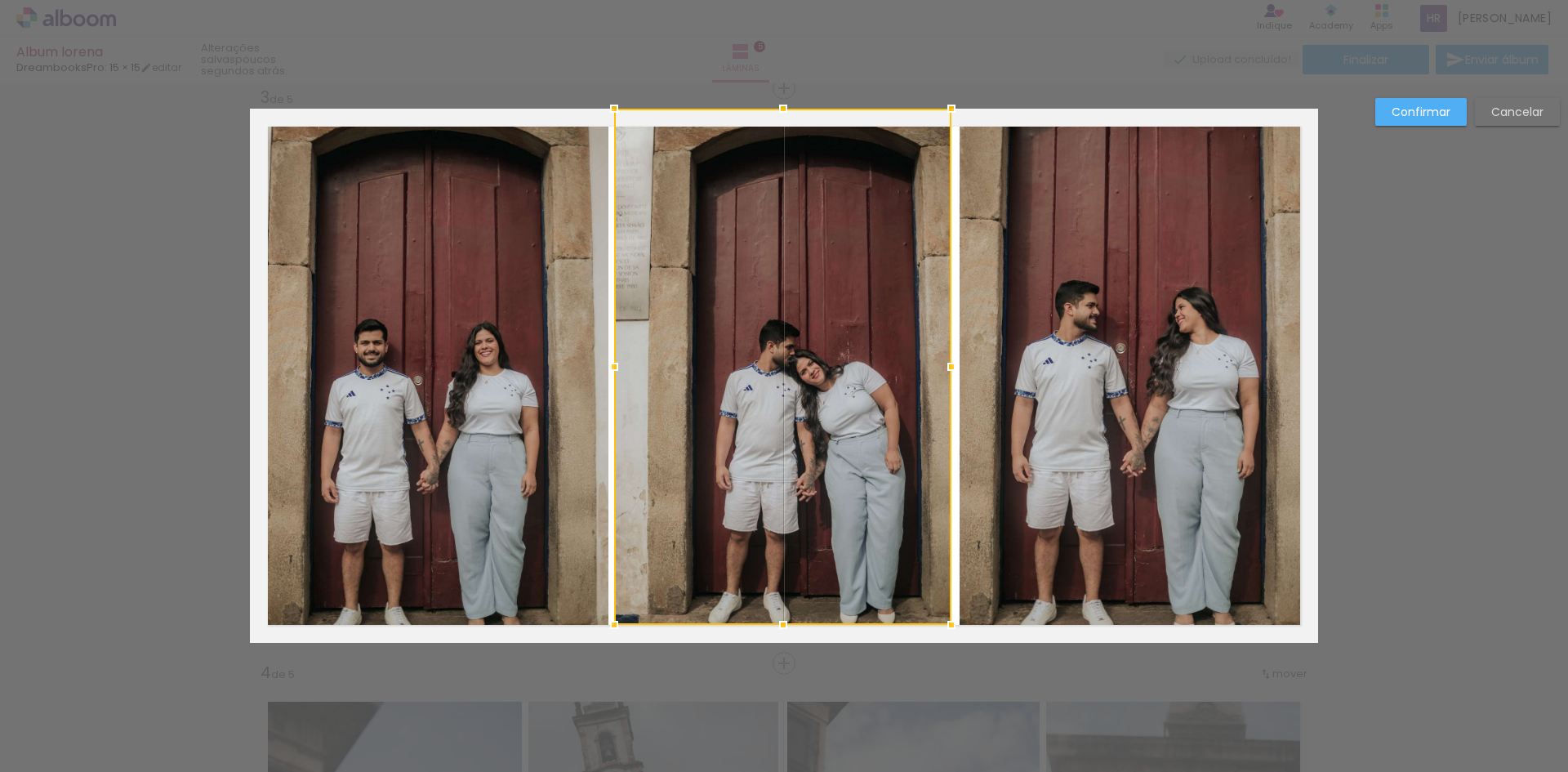
drag, startPoint x: 948, startPoint y: 612, endPoint x: 947, endPoint y: 624, distance: 12.0
click at [947, 624] on div at bounding box center [951, 625] width 32 height 32
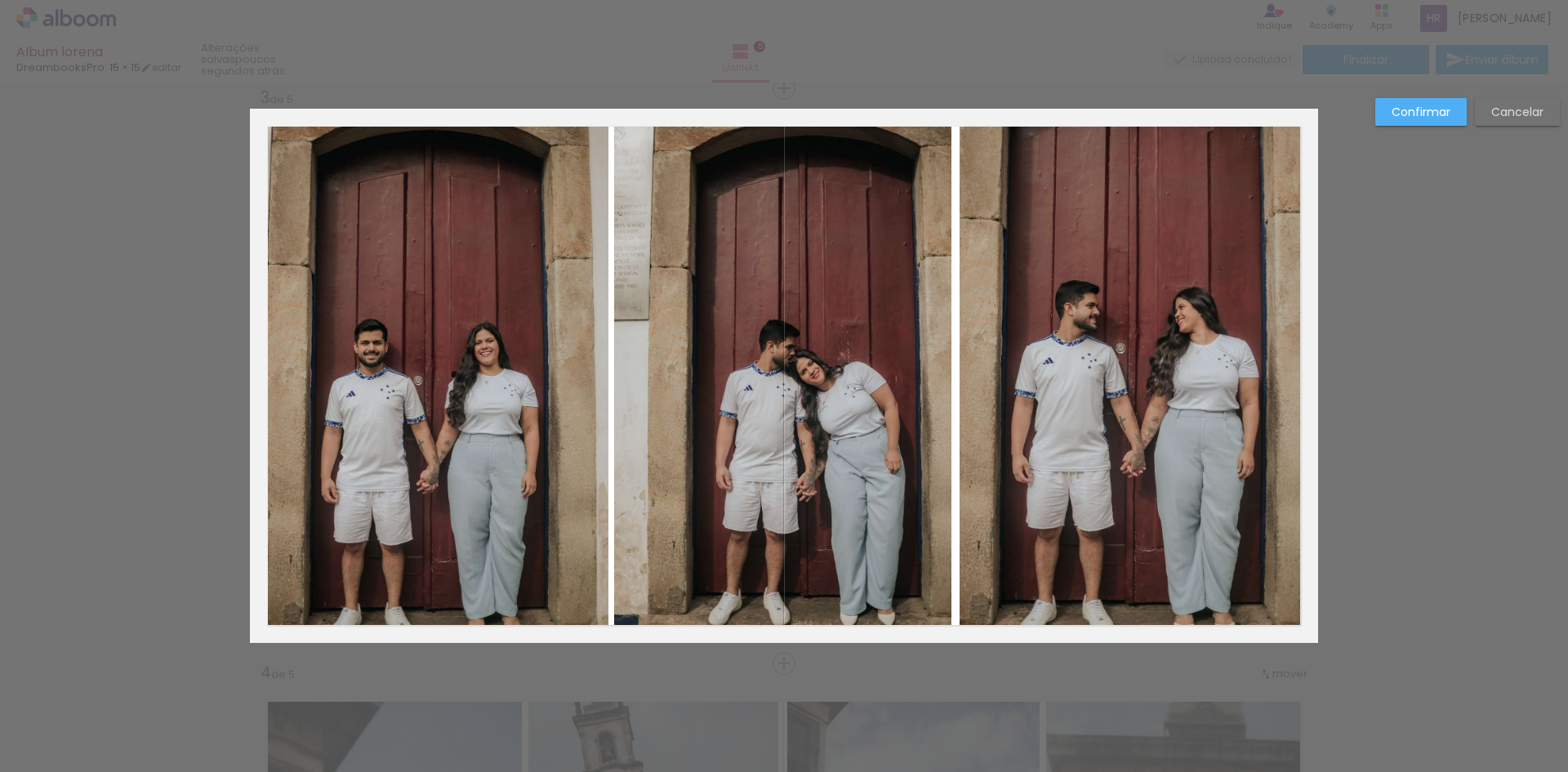
click at [0, 0] on slot "Confirmar" at bounding box center [0, 0] width 0 height 0
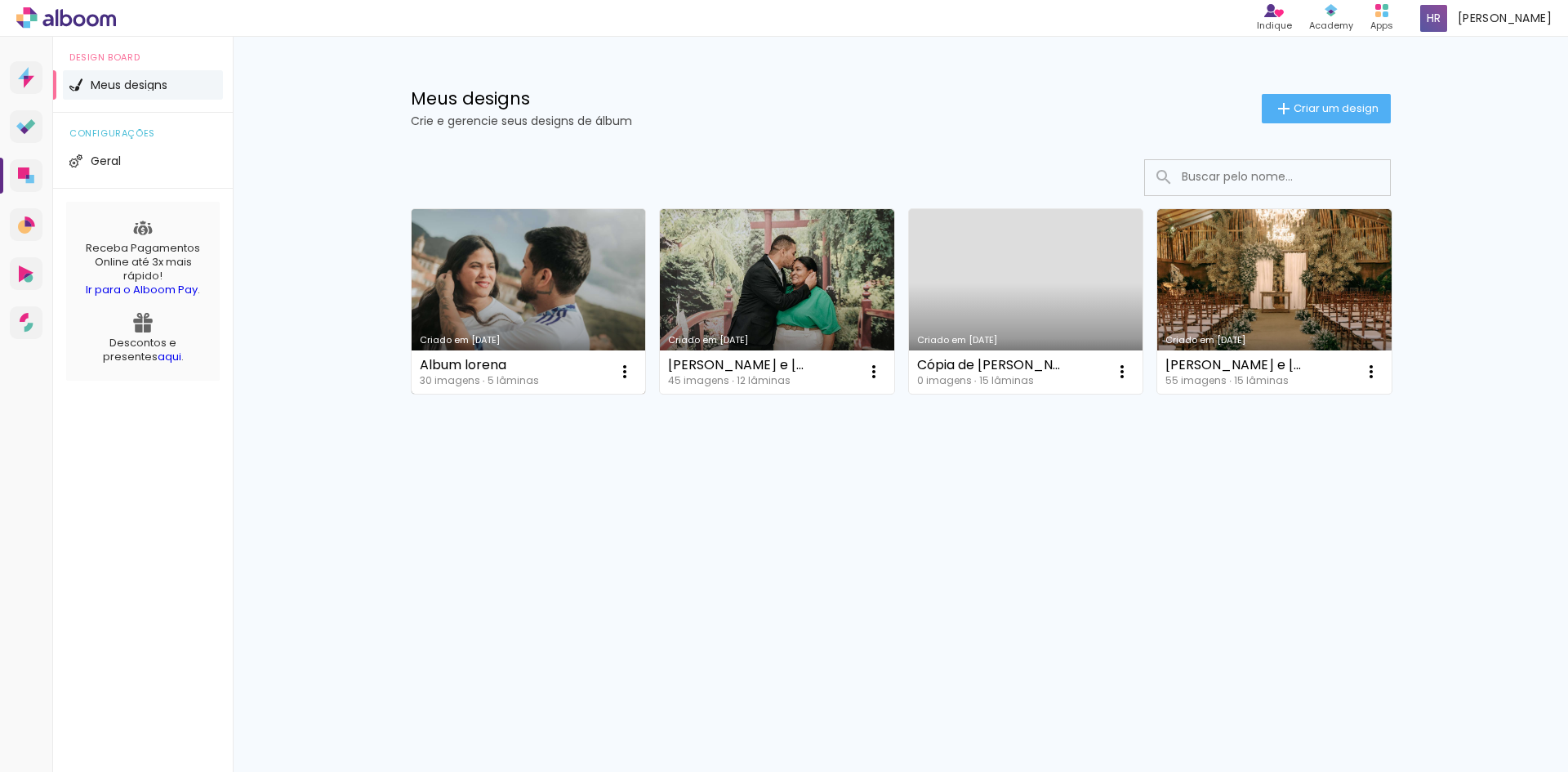
click at [543, 276] on link "Criado em 01/09/25" at bounding box center [528, 301] width 234 height 185
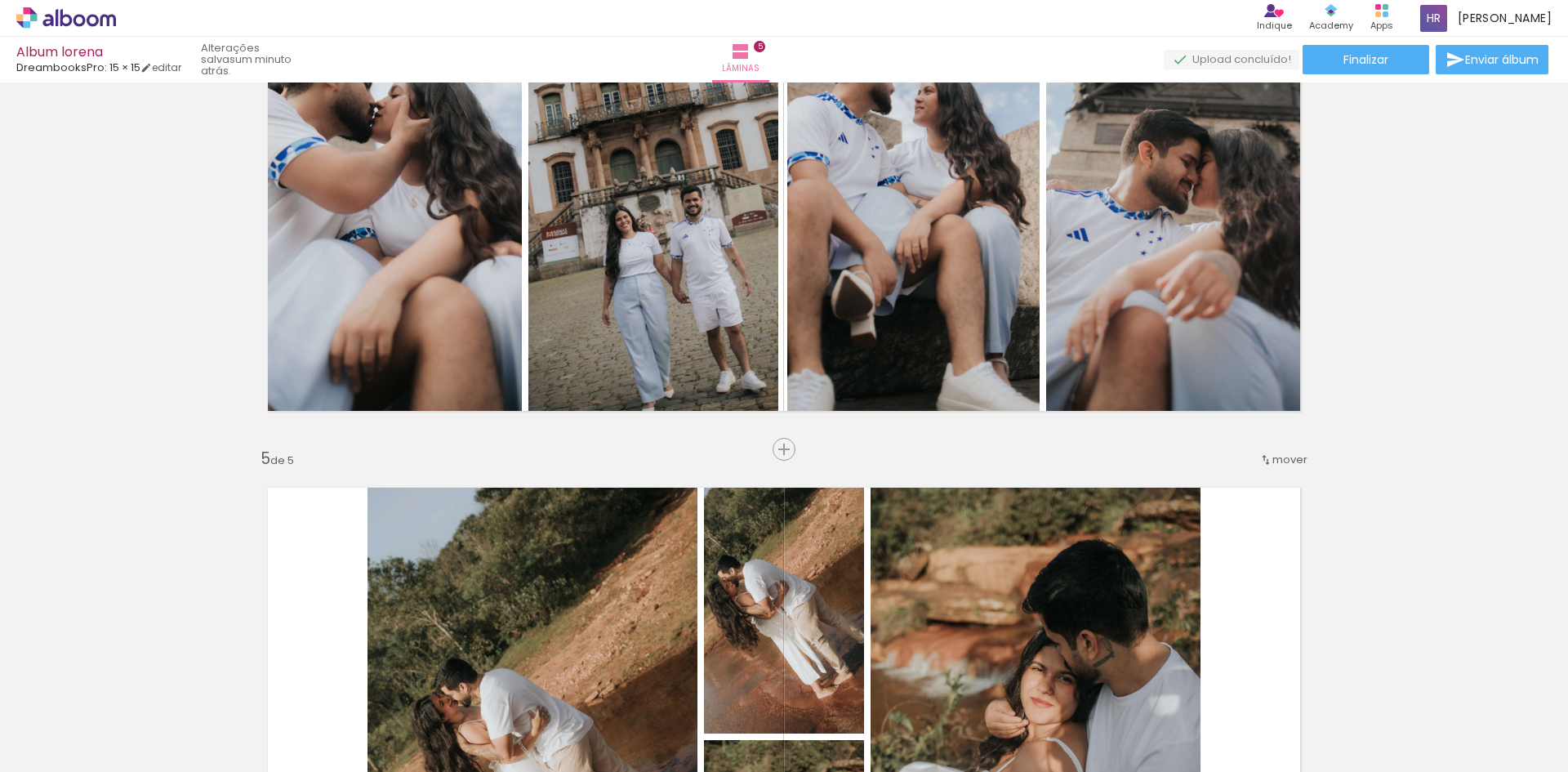
scroll to position [2368, 0]
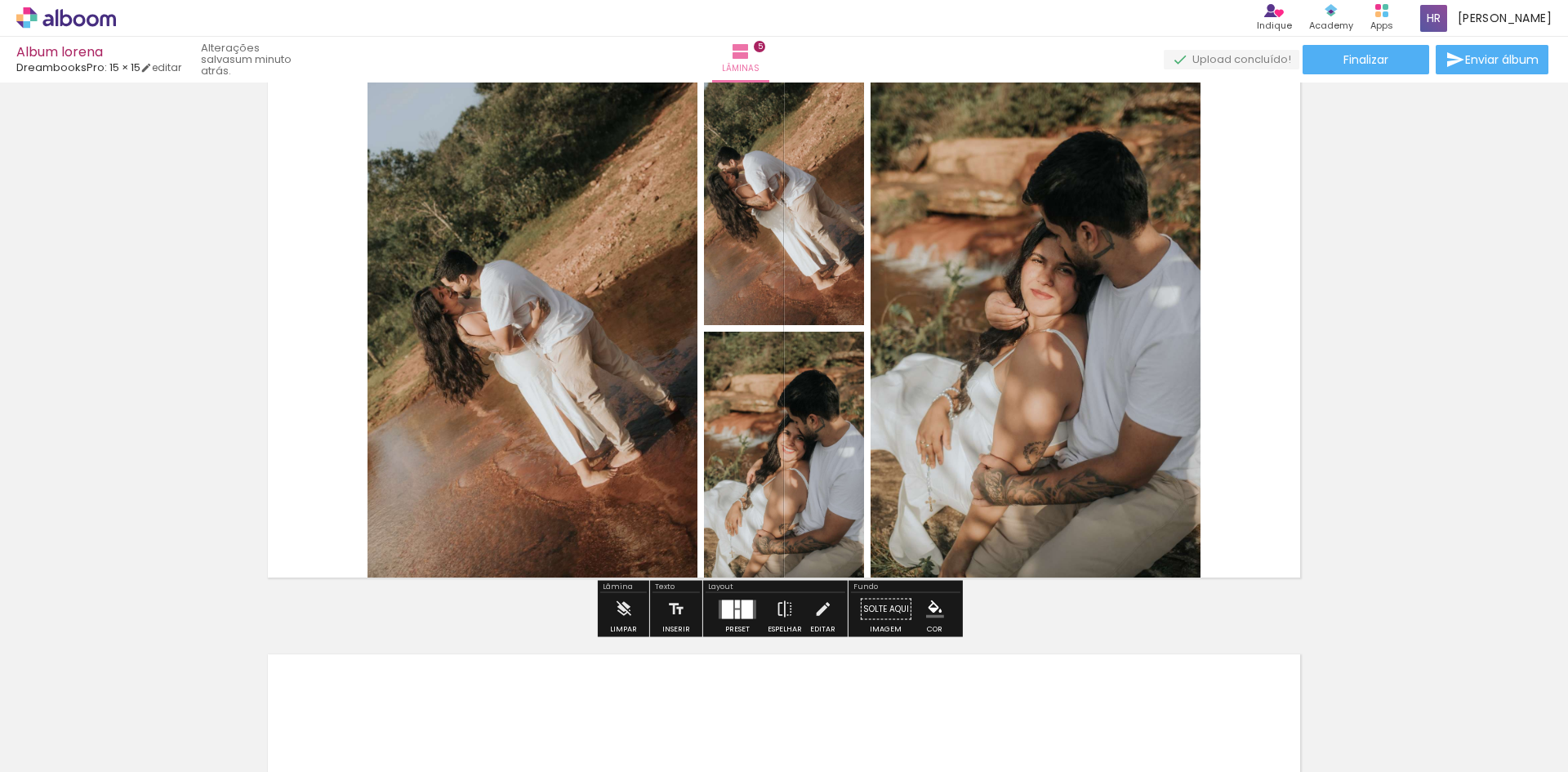
click at [735, 610] on div at bounding box center [737, 614] width 5 height 9
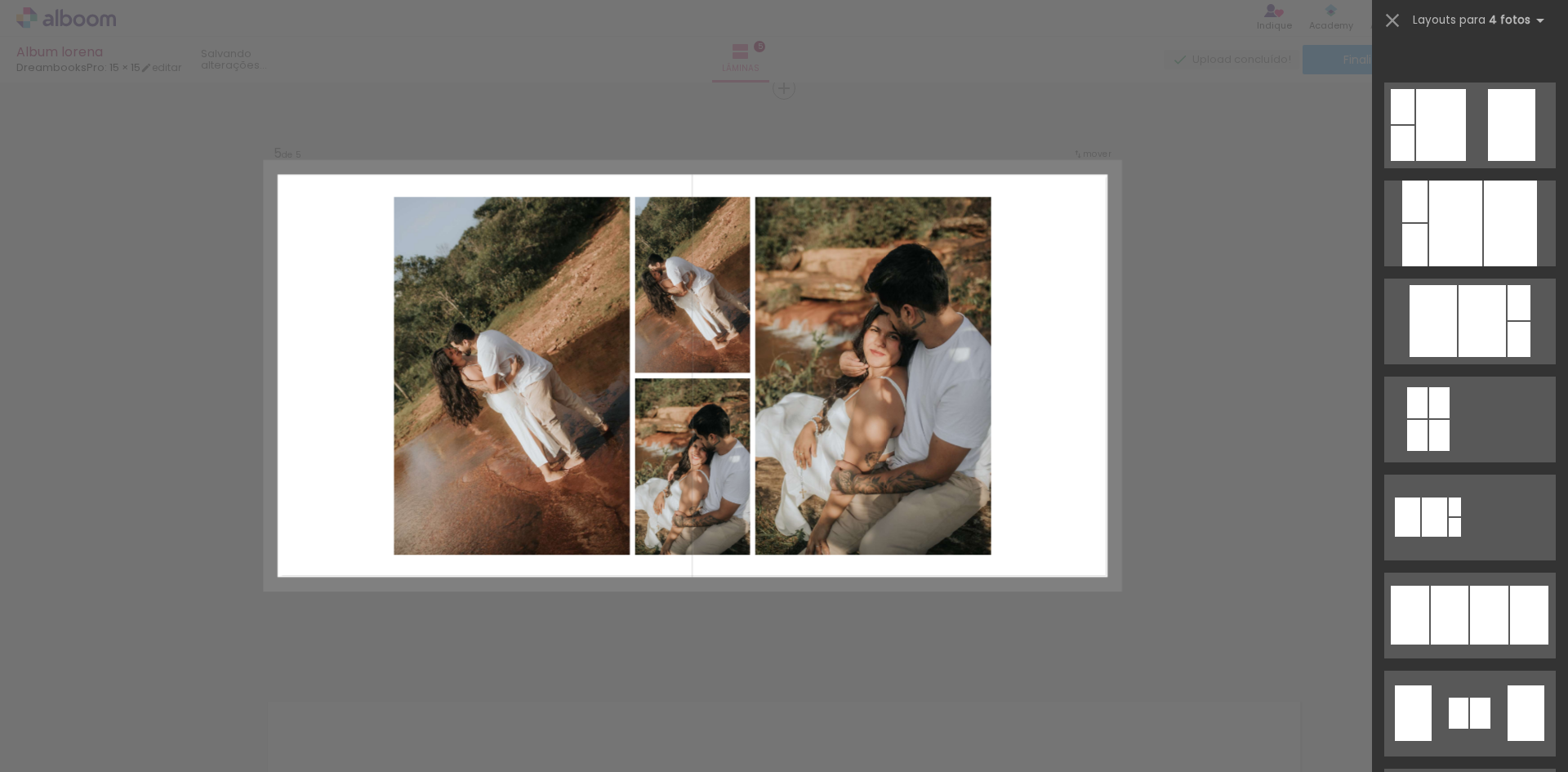
scroll to position [1307, 0]
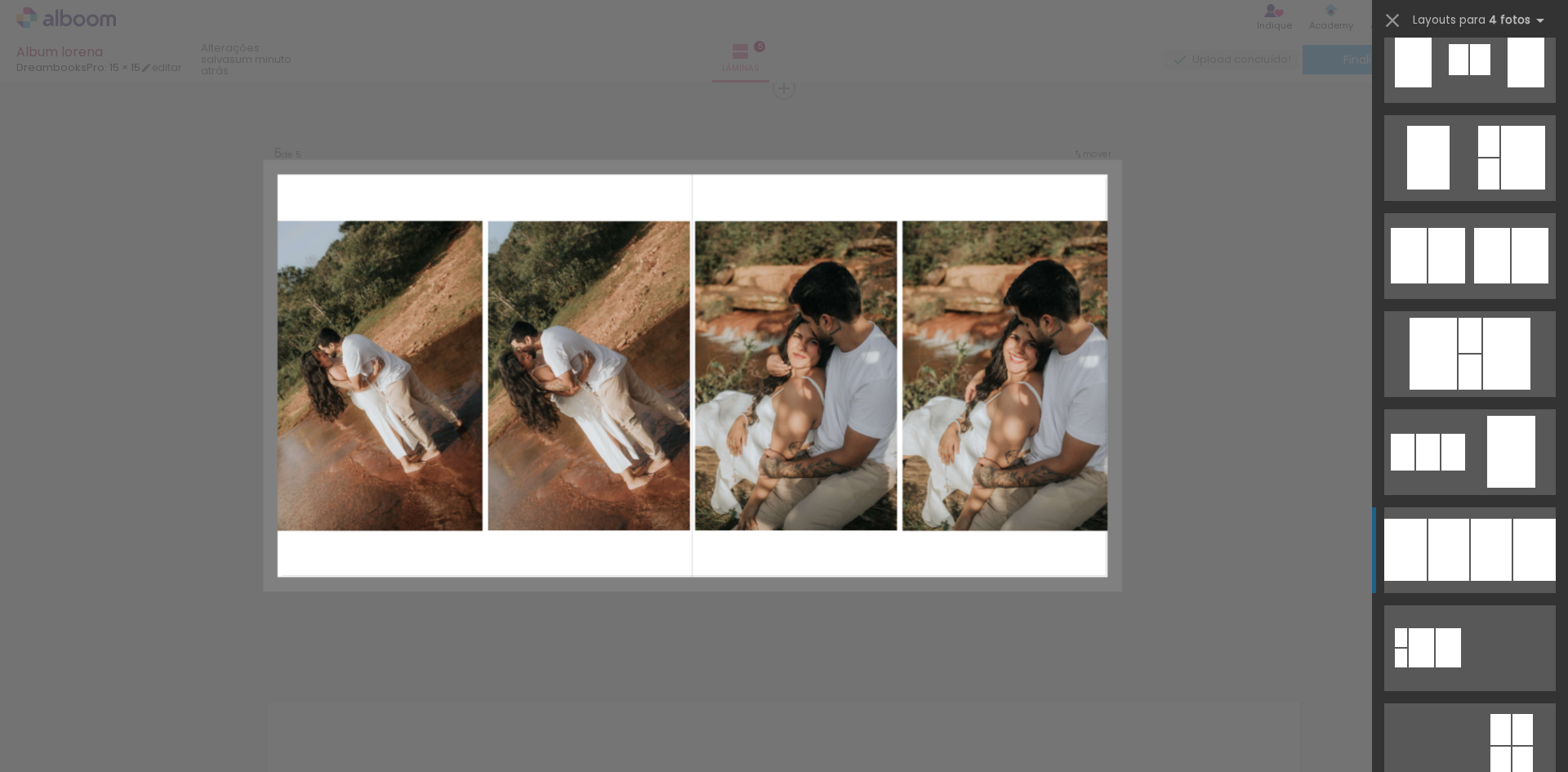
click at [1434, 628] on div at bounding box center [1422, 648] width 26 height 39
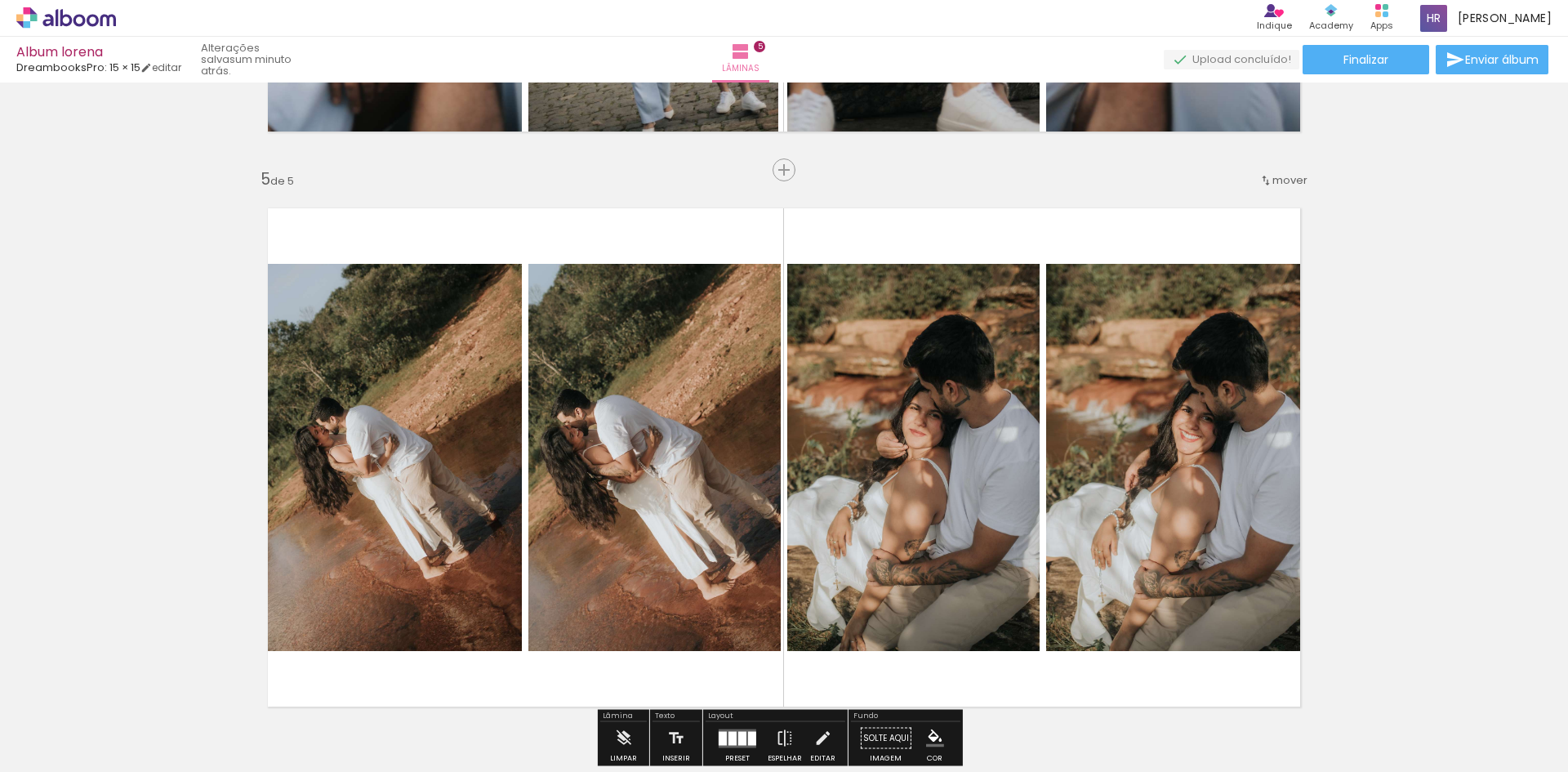
scroll to position [2320, 0]
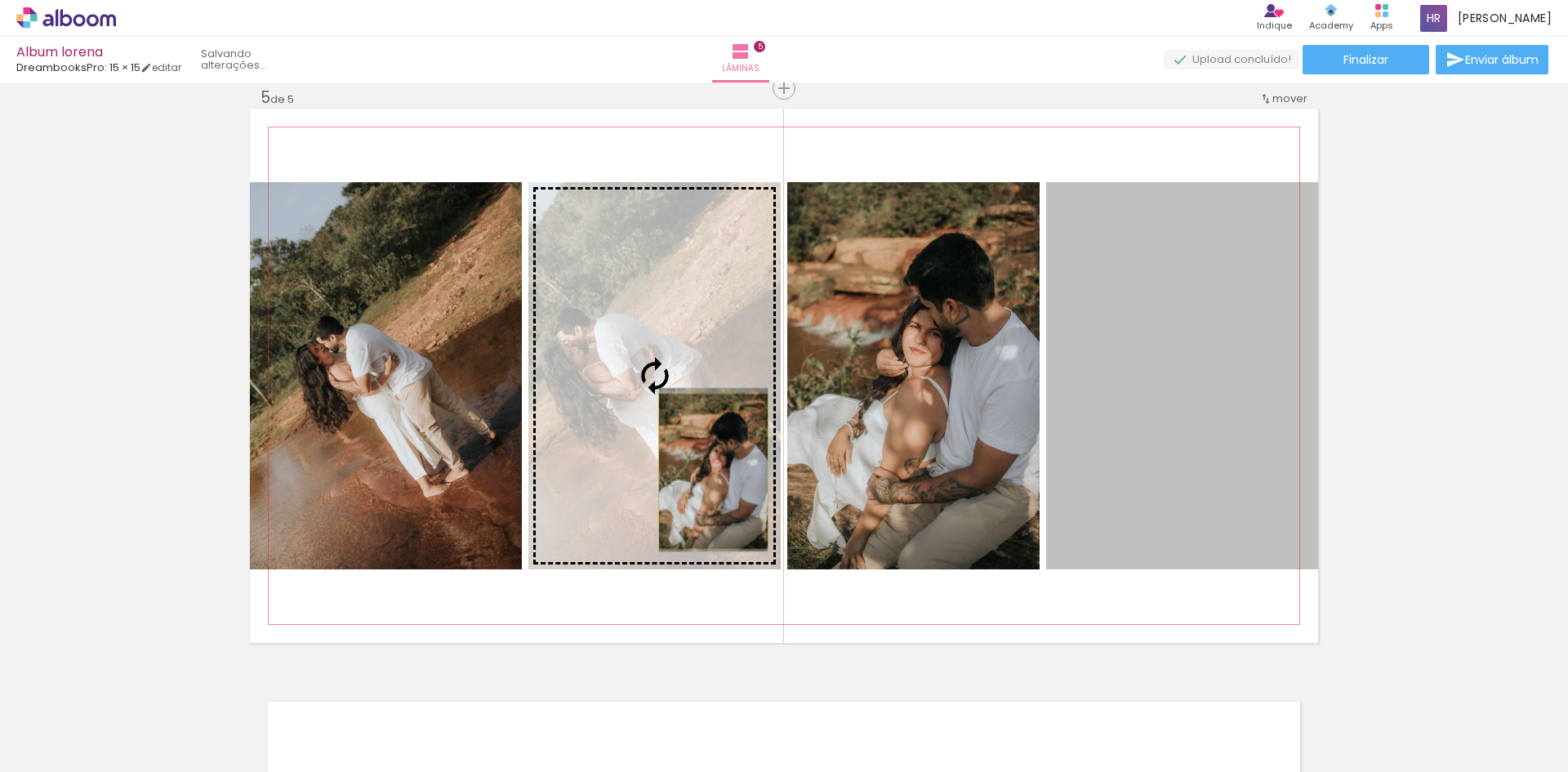
drag, startPoint x: 1153, startPoint y: 488, endPoint x: 707, endPoint y: 472, distance: 446.3
click at [0, 0] on slot at bounding box center [0, 0] width 0 height 0
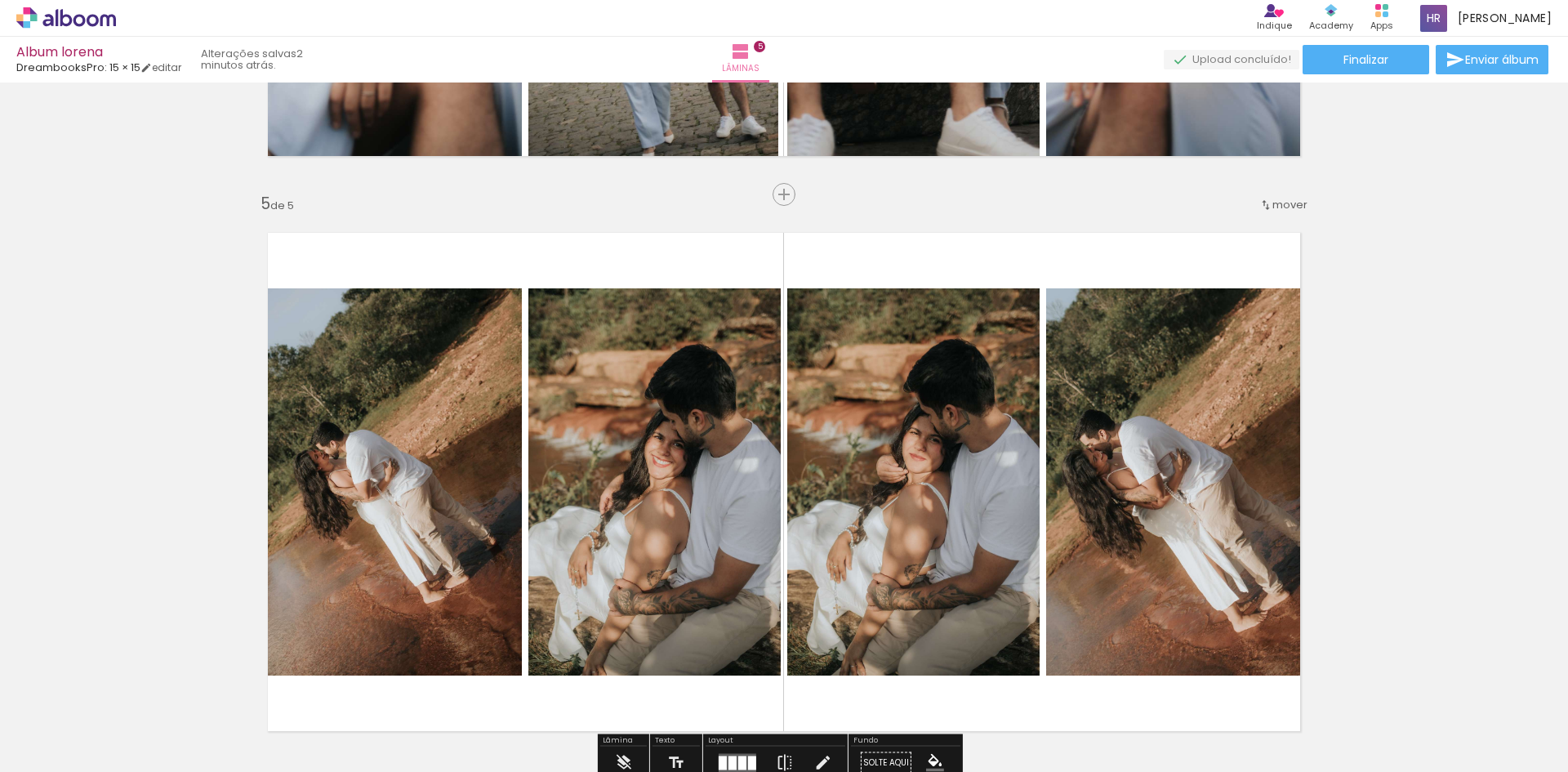
scroll to position [2377, 0]
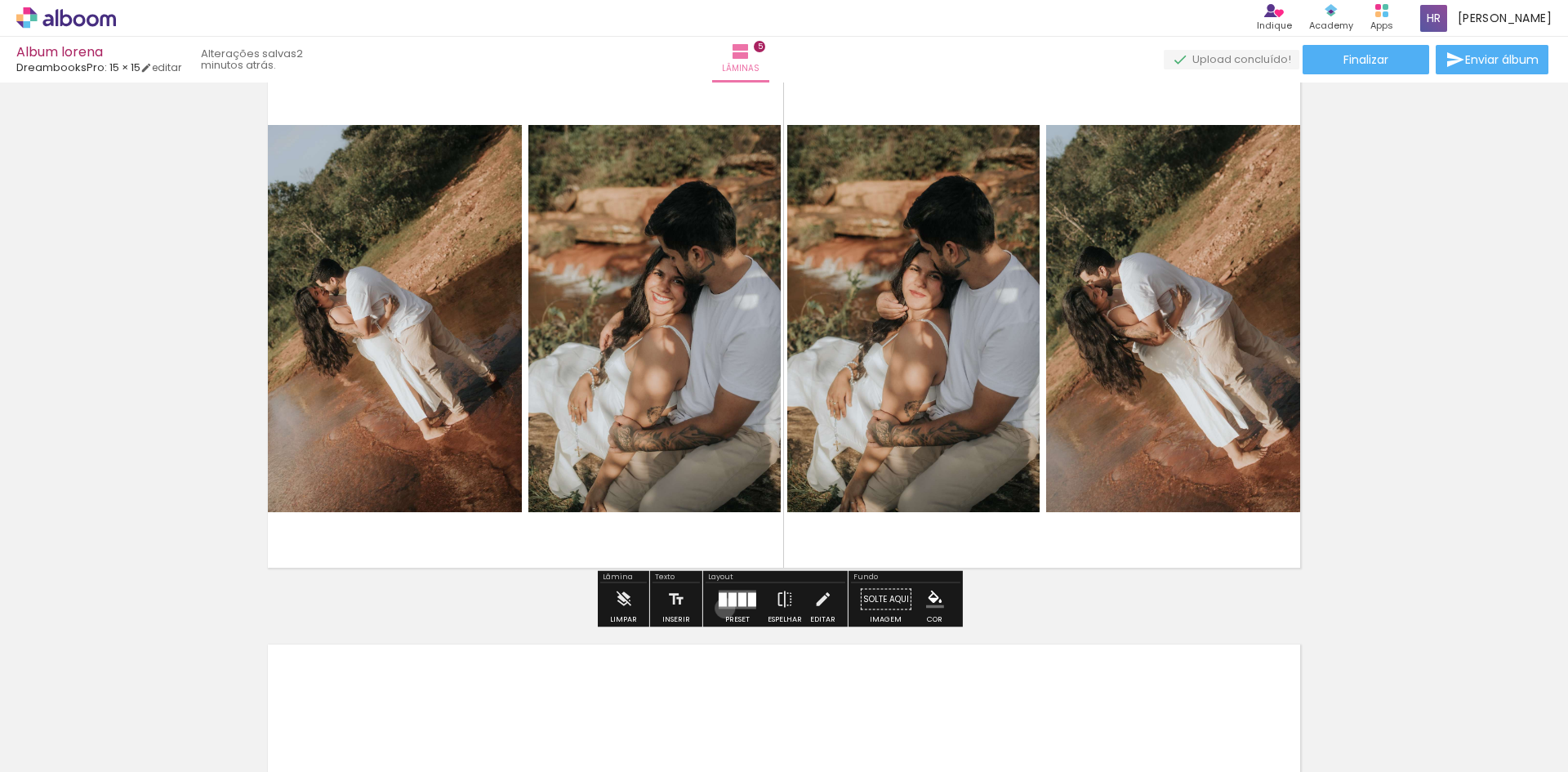
click at [721, 608] on quentale-layouter at bounding box center [737, 599] width 37 height 19
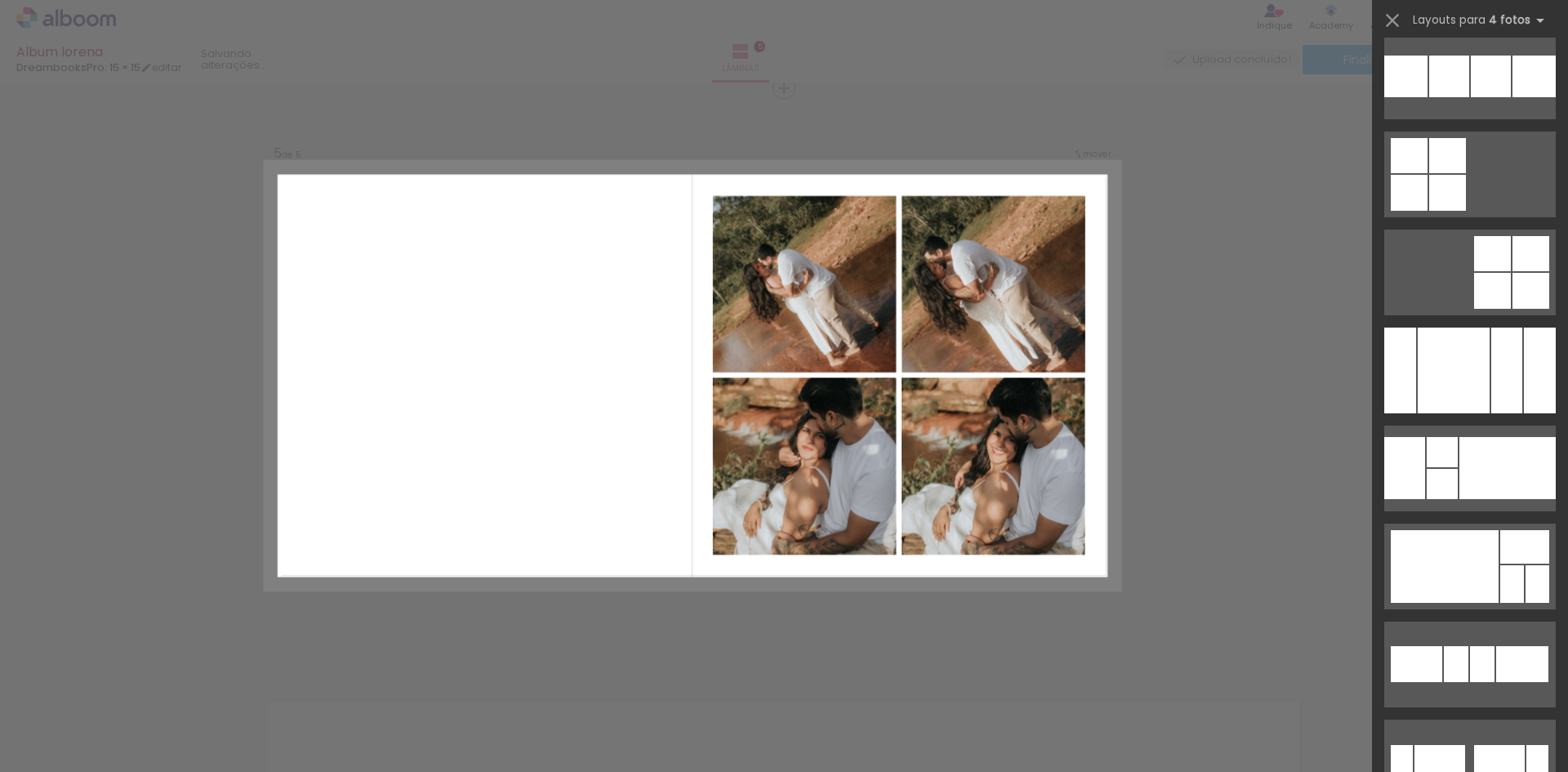
scroll to position [11562, 0]
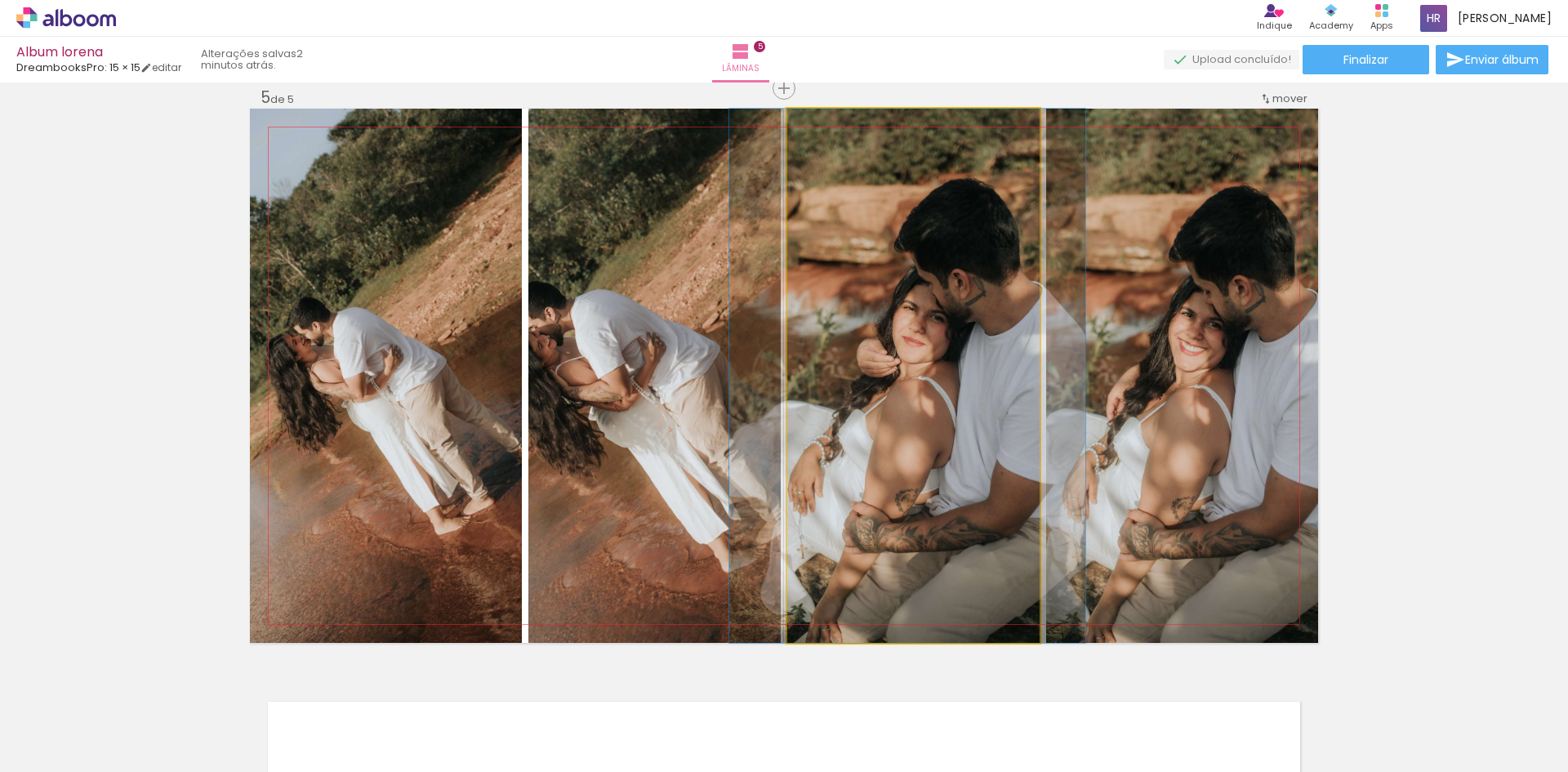
drag, startPoint x: 964, startPoint y: 442, endPoint x: 959, endPoint y: 418, distance: 24.5
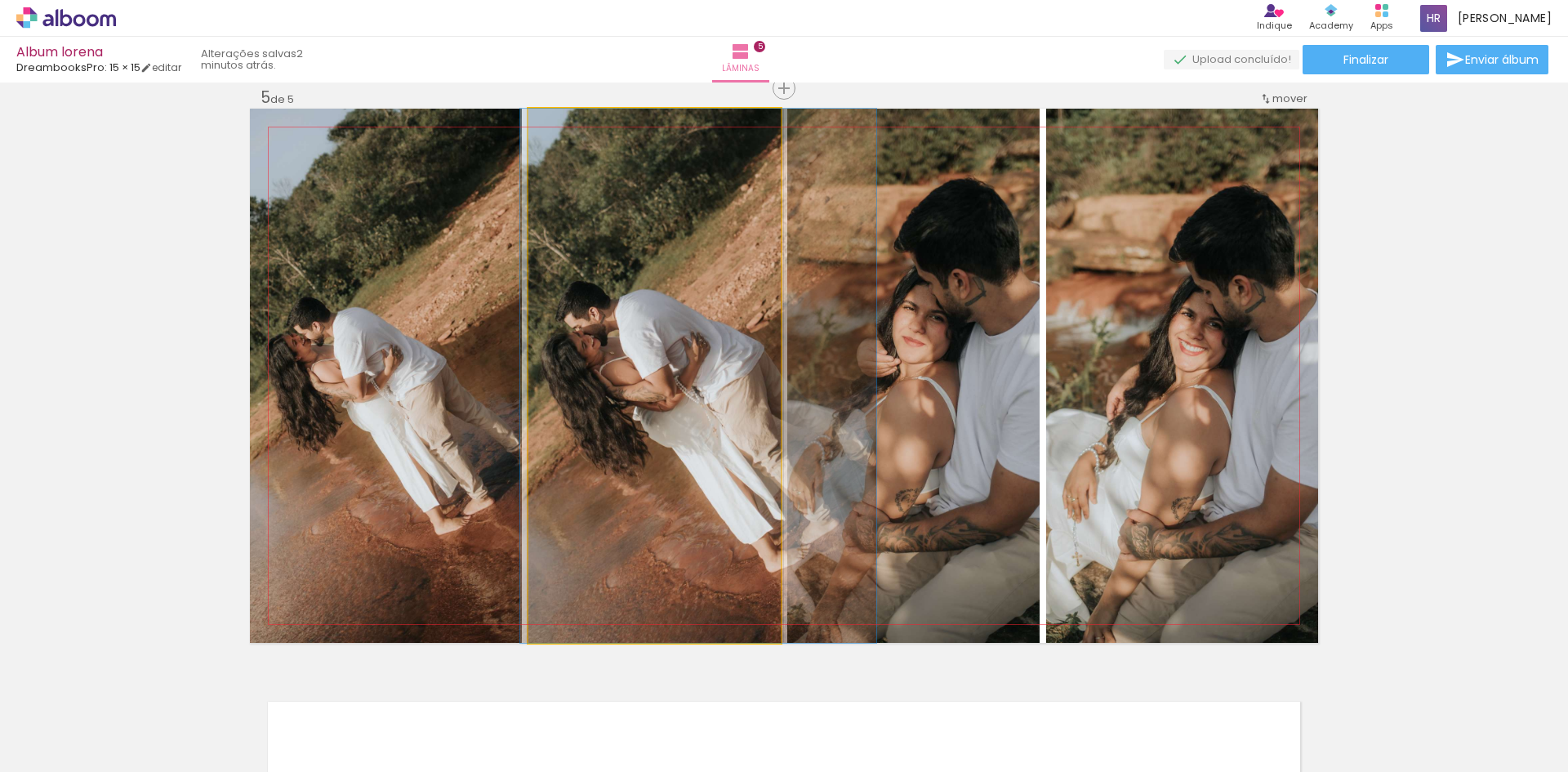
drag, startPoint x: 650, startPoint y: 406, endPoint x: 694, endPoint y: 409, distance: 44.1
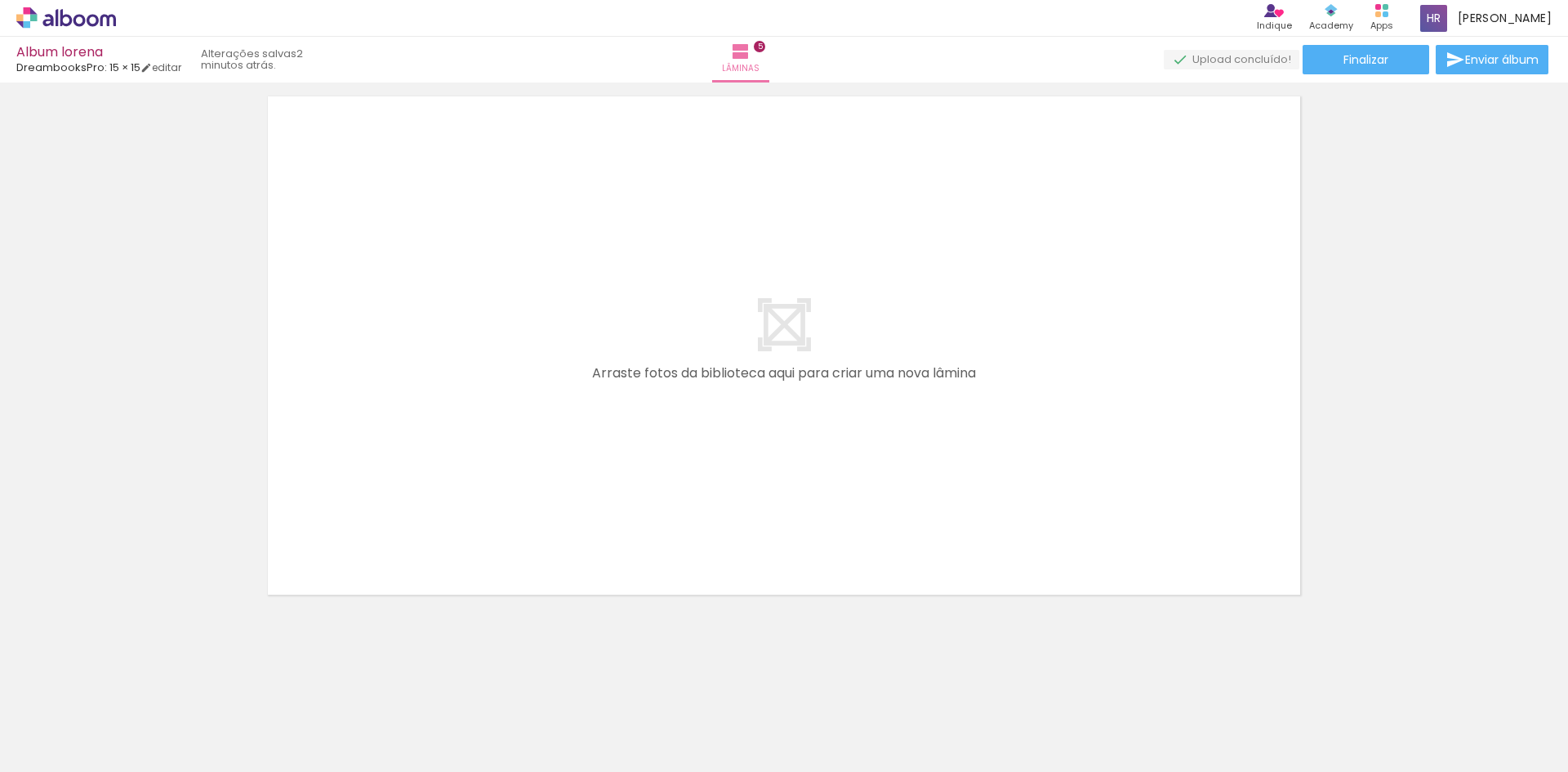
scroll to position [0, 1223]
drag, startPoint x: 675, startPoint y: 739, endPoint x: 733, endPoint y: 451, distance: 293.8
click at [733, 451] on quentale-workspace at bounding box center [784, 386] width 1568 height 772
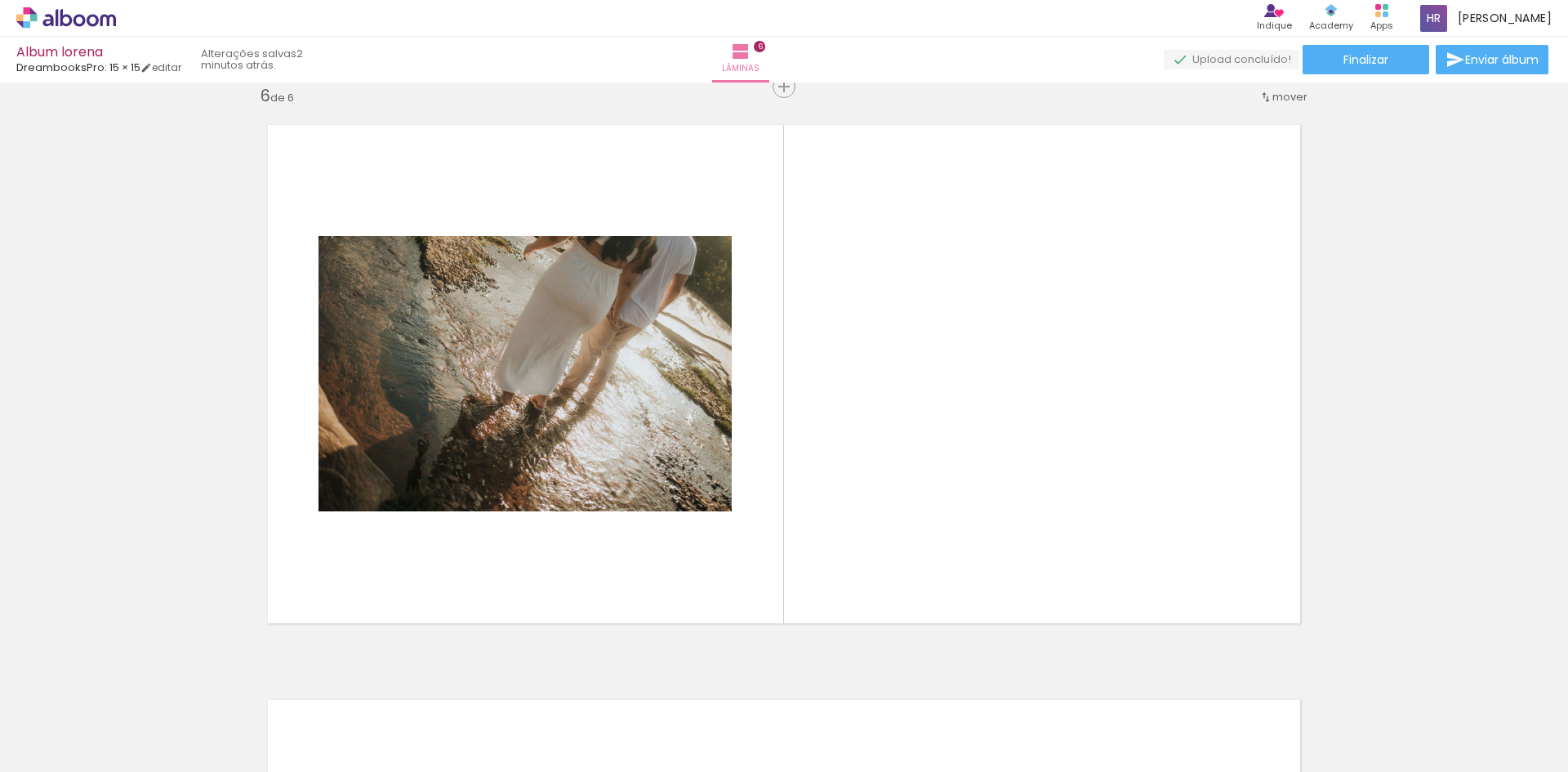
scroll to position [2896, 0]
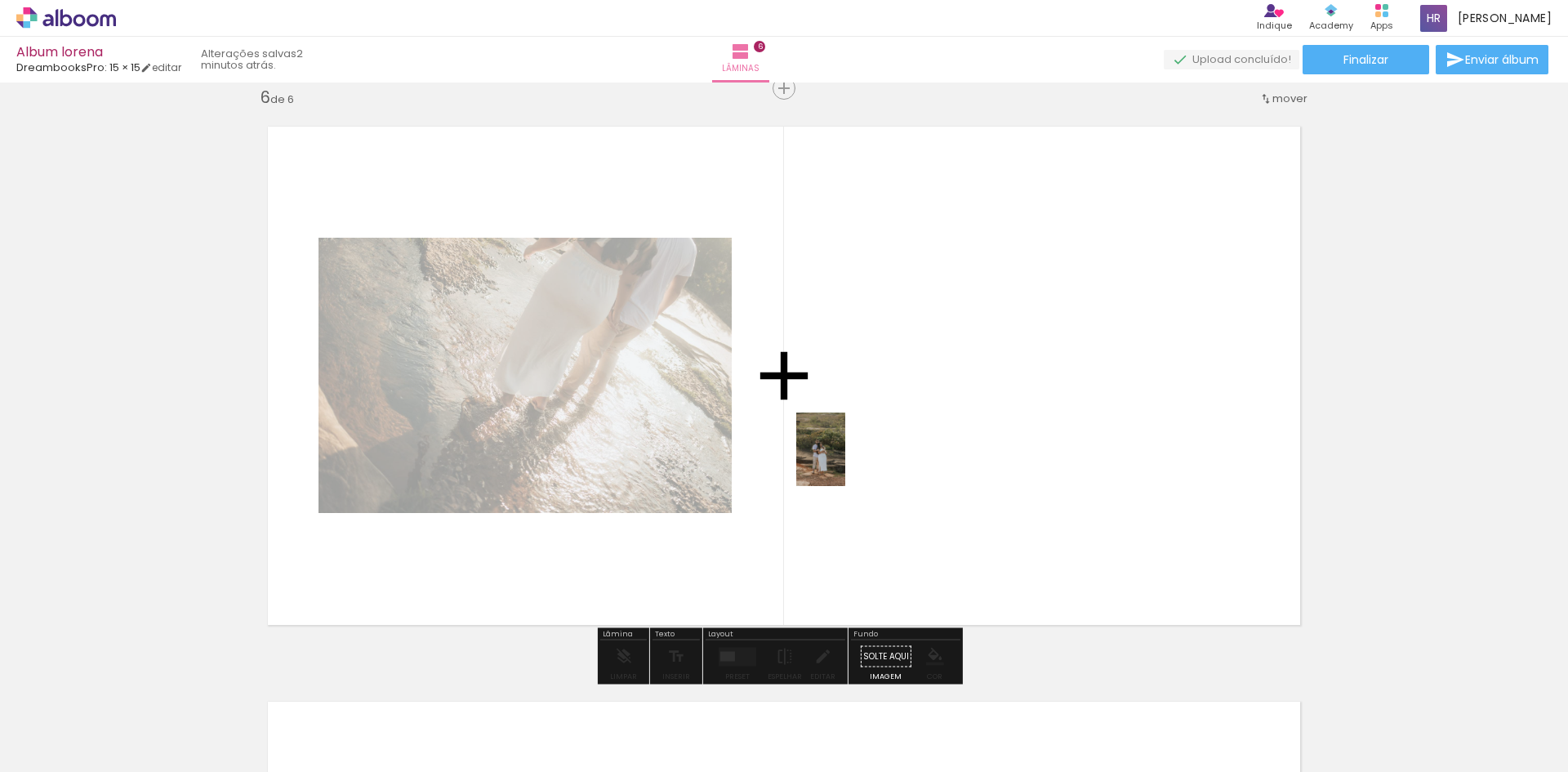
drag, startPoint x: 784, startPoint y: 706, endPoint x: 845, endPoint y: 461, distance: 252.5
click at [845, 461] on quentale-workspace at bounding box center [784, 386] width 1568 height 772
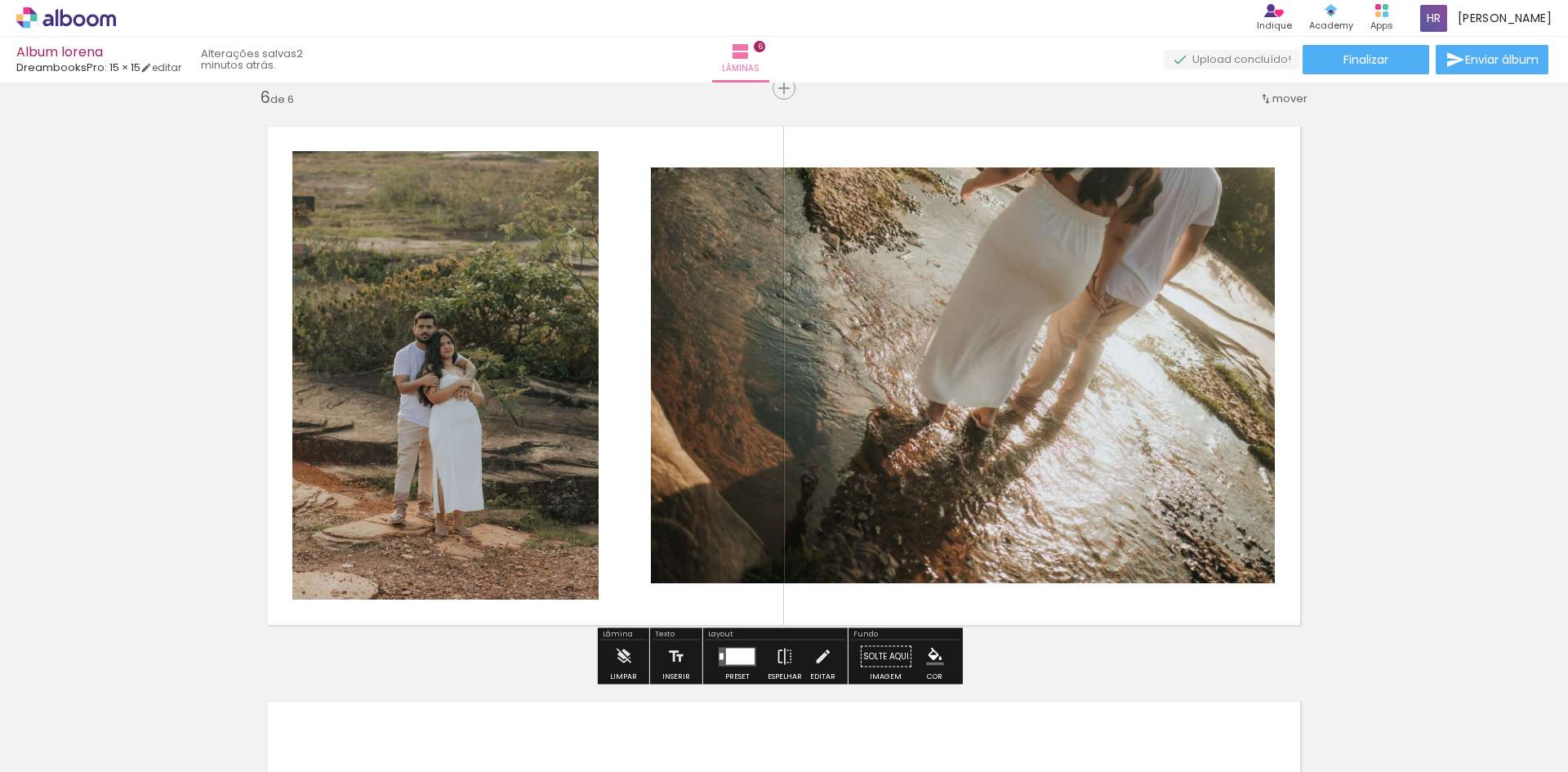
click at [737, 651] on div at bounding box center [741, 655] width 29 height 16
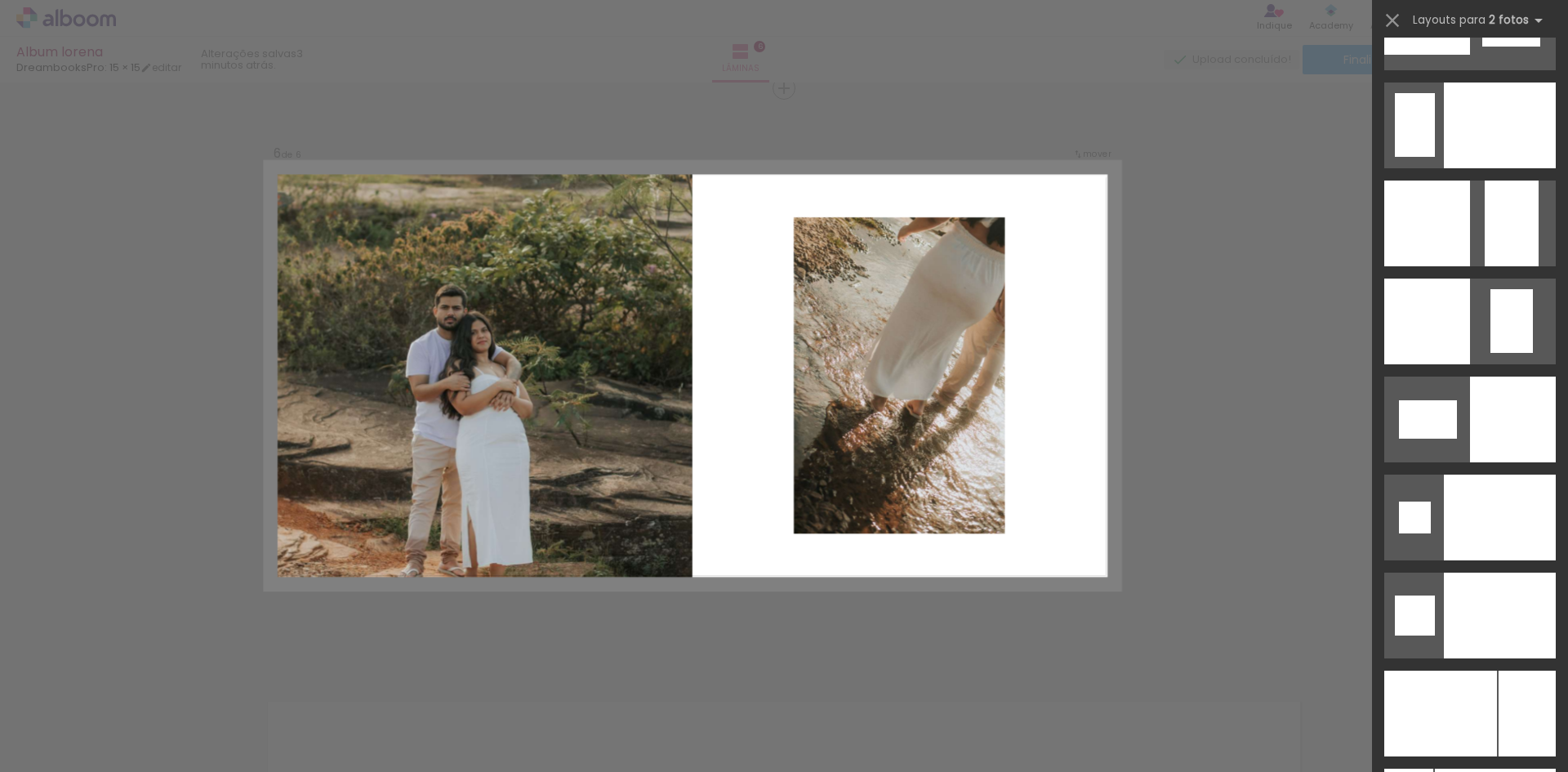
scroll to position [6859, 0]
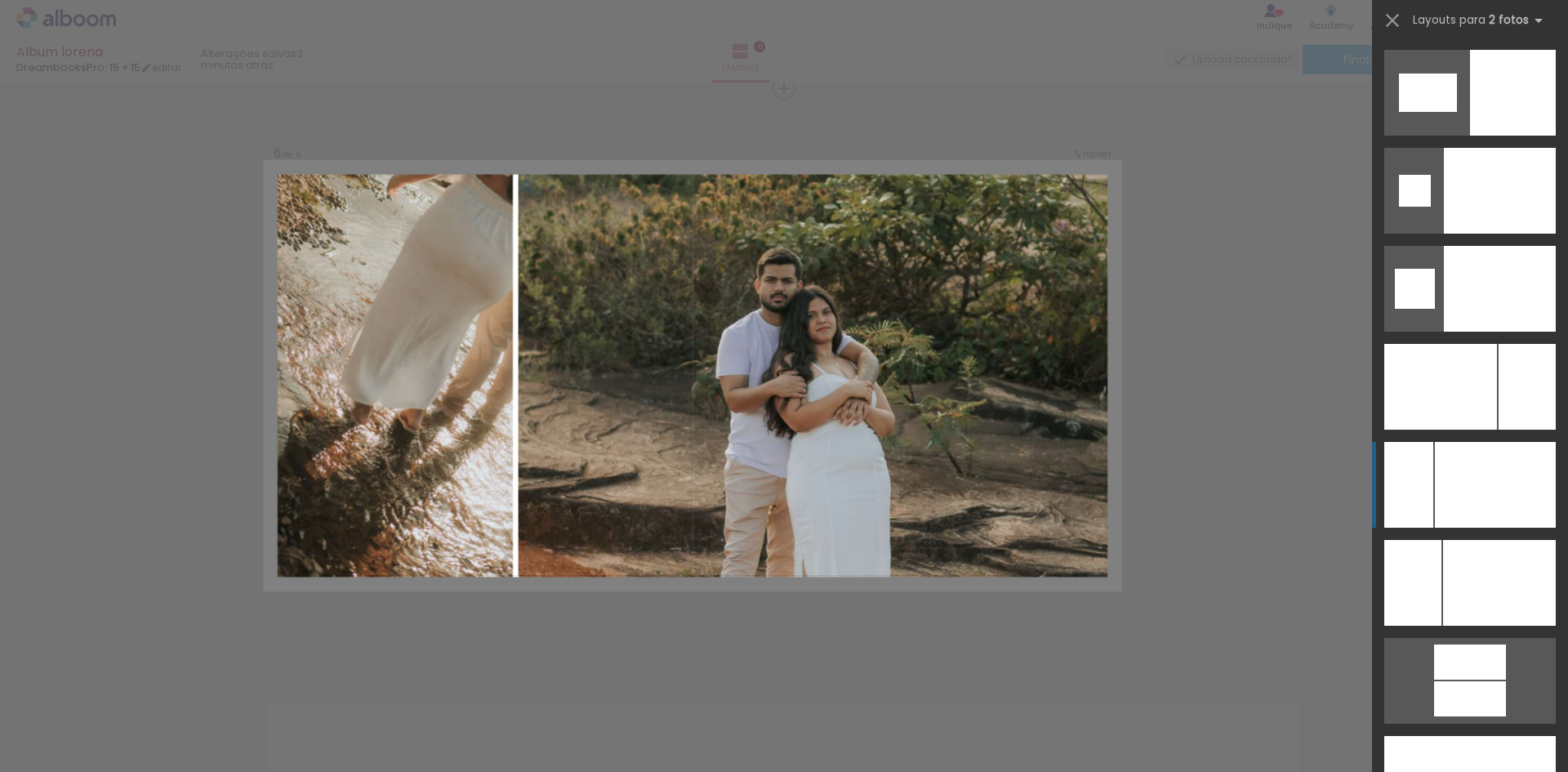
click at [1446, 492] on div at bounding box center [1495, 484] width 121 height 86
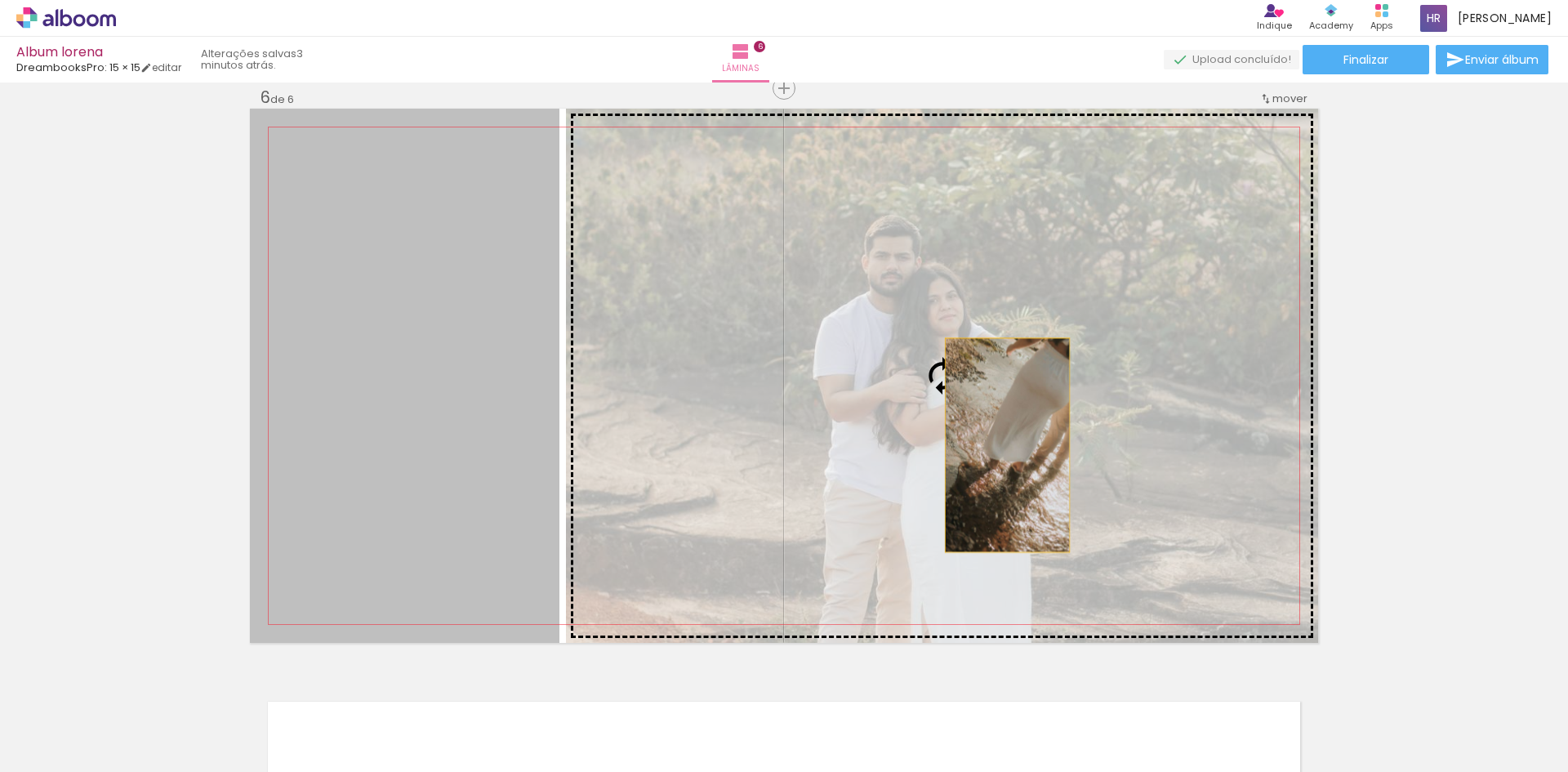
drag, startPoint x: 531, startPoint y: 443, endPoint x: 1002, endPoint y: 445, distance: 471.0
click at [0, 0] on slot at bounding box center [0, 0] width 0 height 0
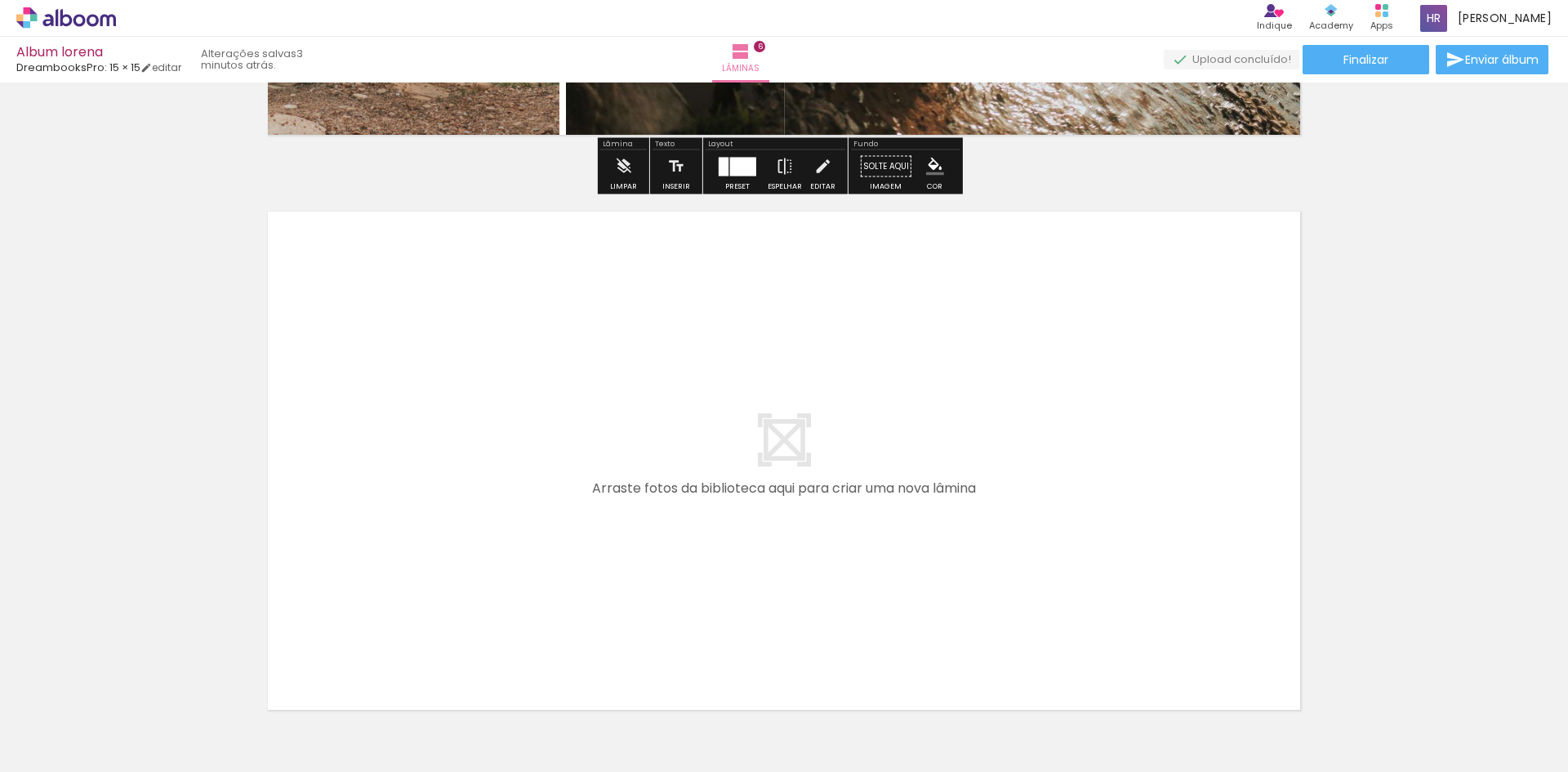
scroll to position [3501, 0]
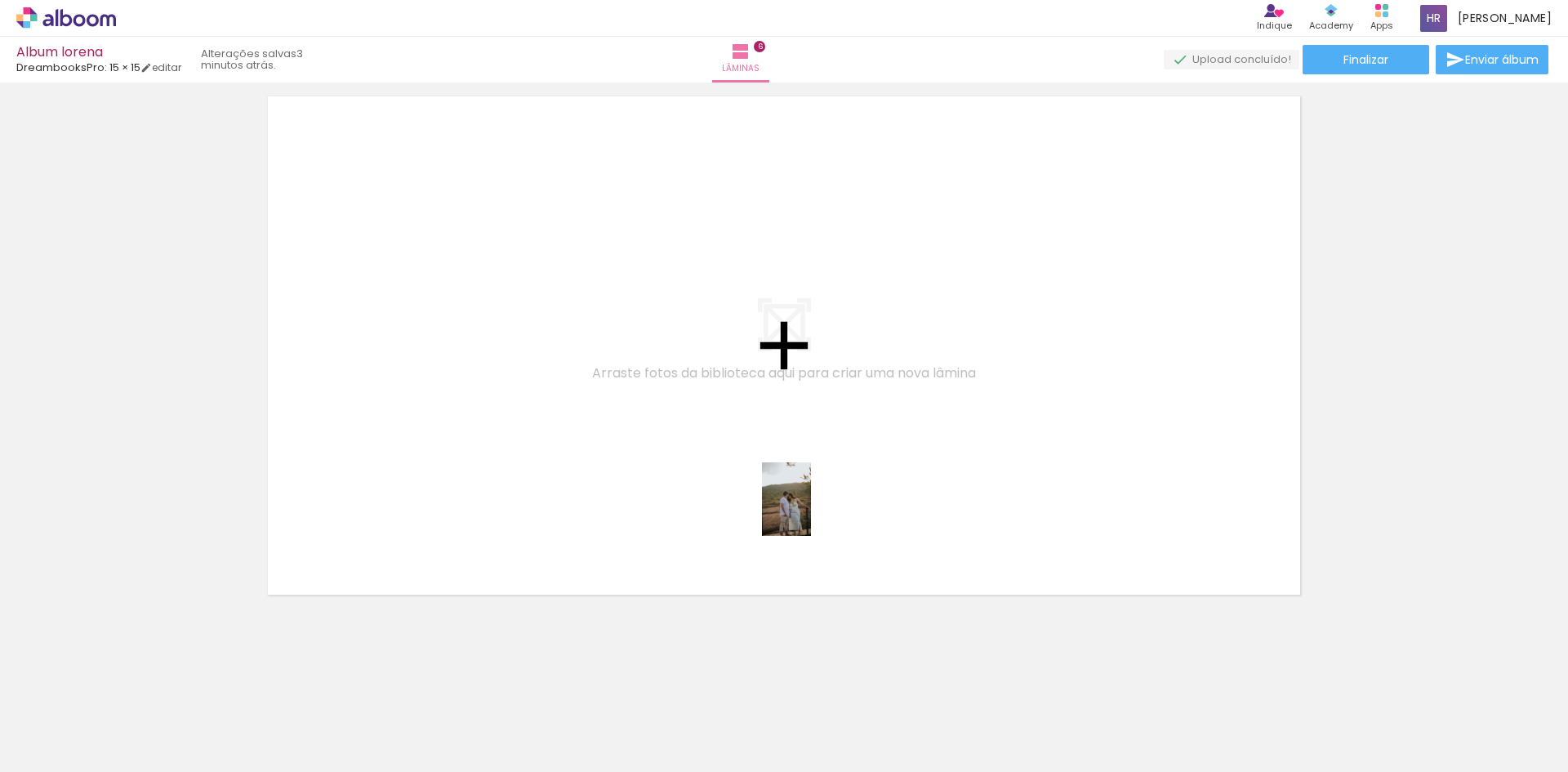
drag, startPoint x: 870, startPoint y: 730, endPoint x: 811, endPoint y: 512, distance: 225.8
click at [811, 512] on quentale-workspace at bounding box center [784, 386] width 1568 height 772
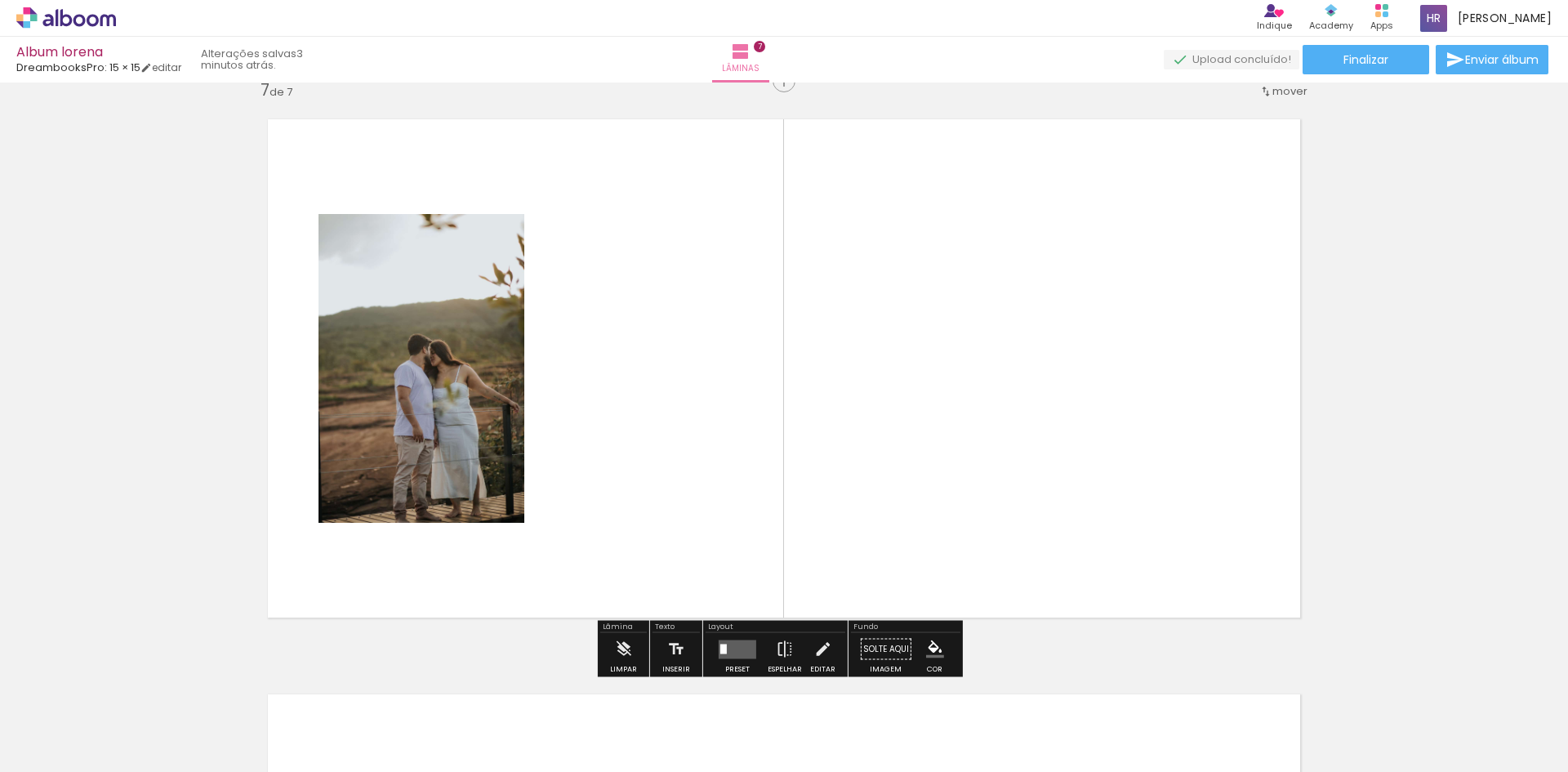
scroll to position [3470, 0]
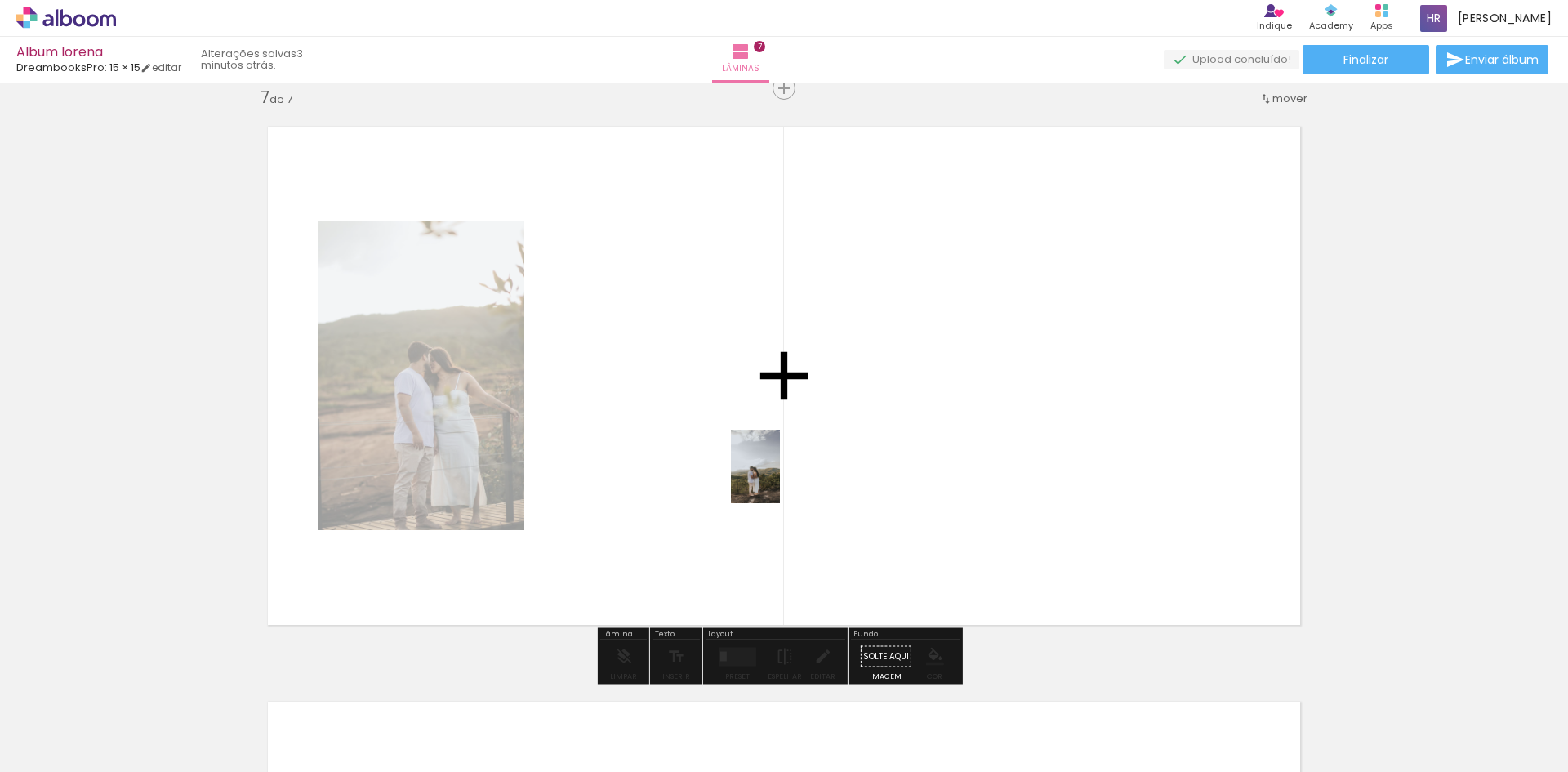
drag, startPoint x: 1061, startPoint y: 742, endPoint x: 780, endPoint y: 478, distance: 385.6
click at [780, 478] on quentale-workspace at bounding box center [784, 386] width 1568 height 772
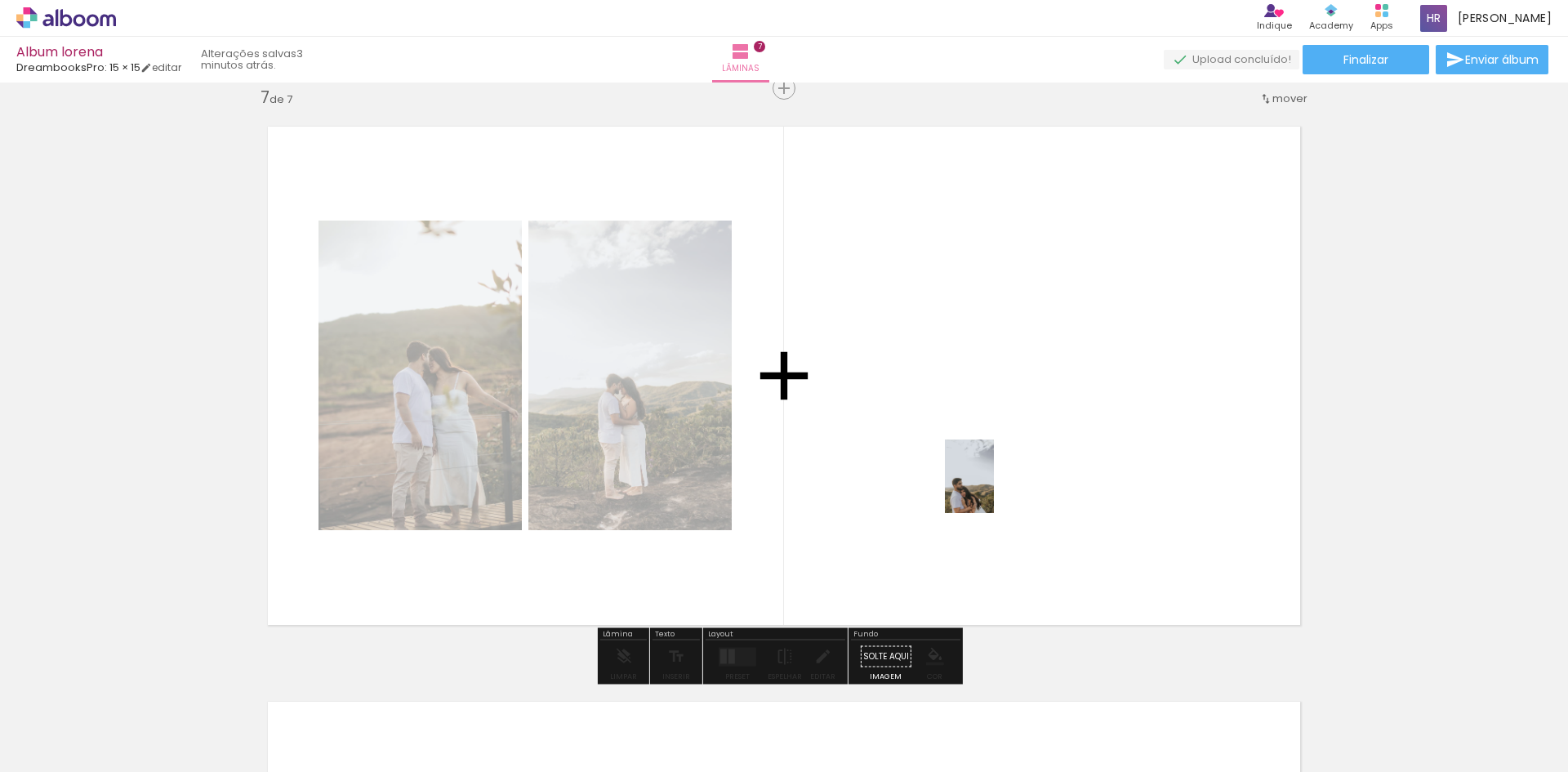
drag, startPoint x: 1136, startPoint y: 731, endPoint x: 993, endPoint y: 488, distance: 282.0
click at [993, 488] on quentale-workspace at bounding box center [784, 386] width 1568 height 772
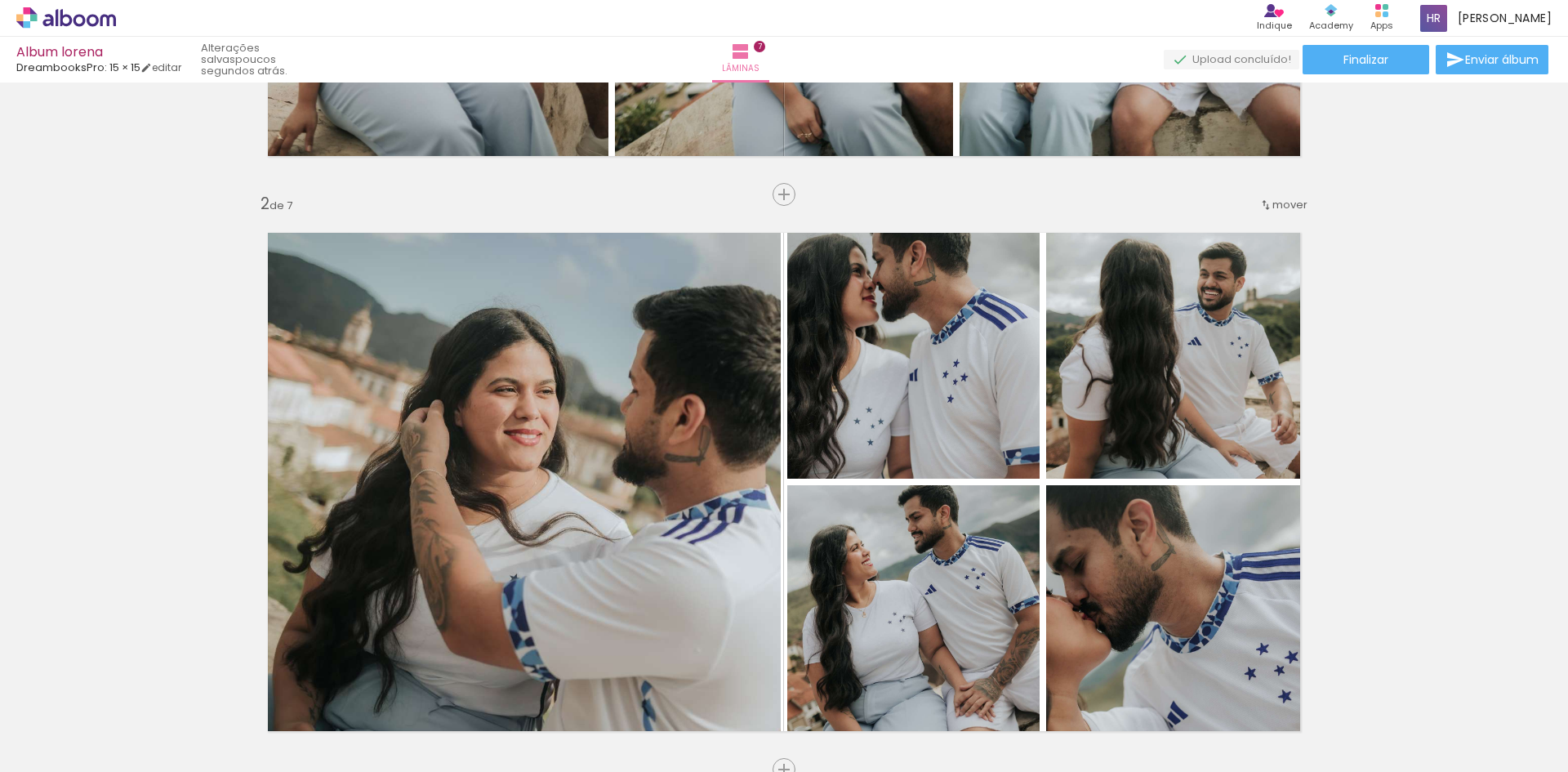
scroll to position [735, 0]
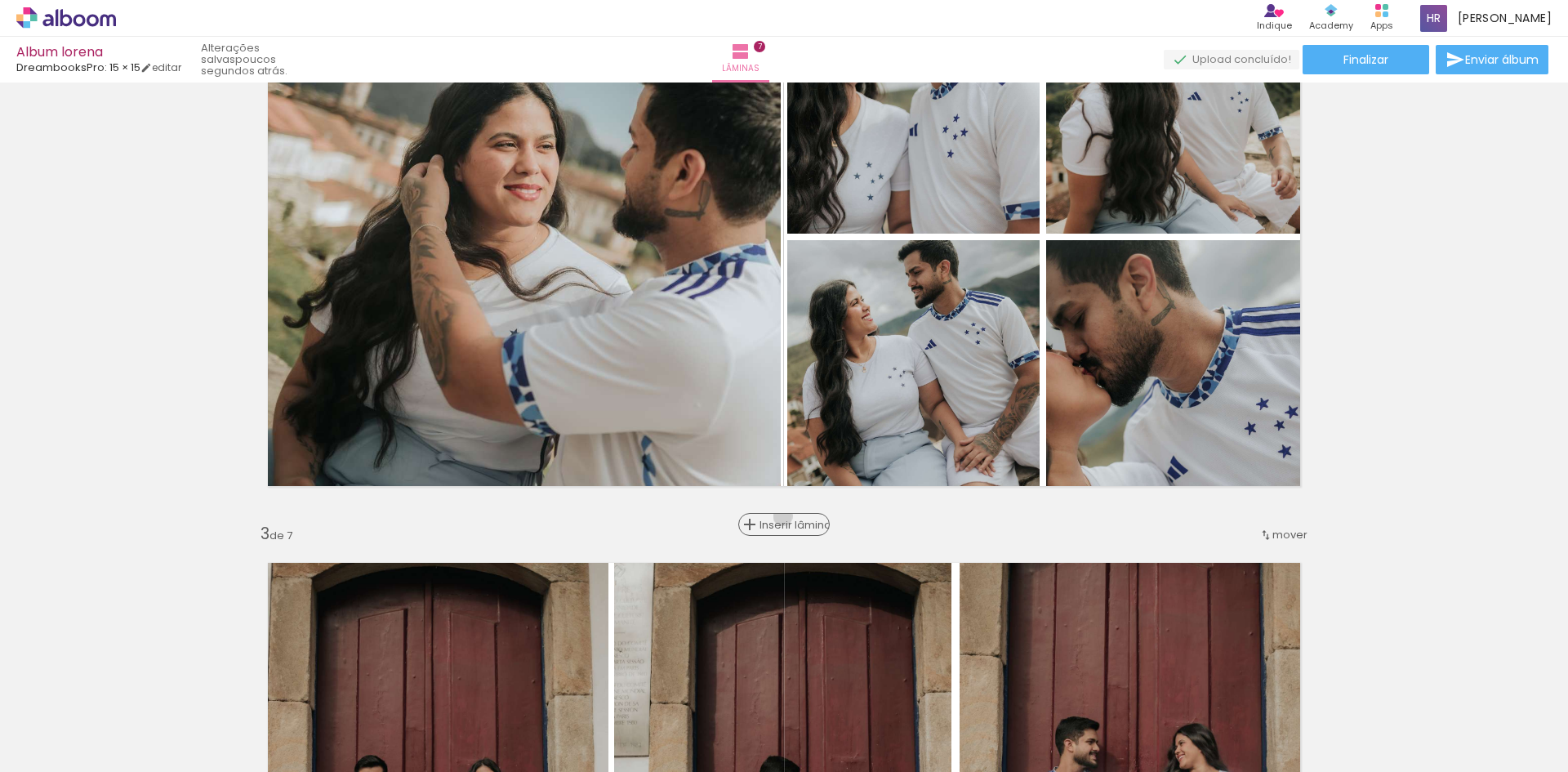
click at [776, 516] on div "Inserir lâmina" at bounding box center [784, 523] width 89 height 20
